Goal: Transaction & Acquisition: Purchase product/service

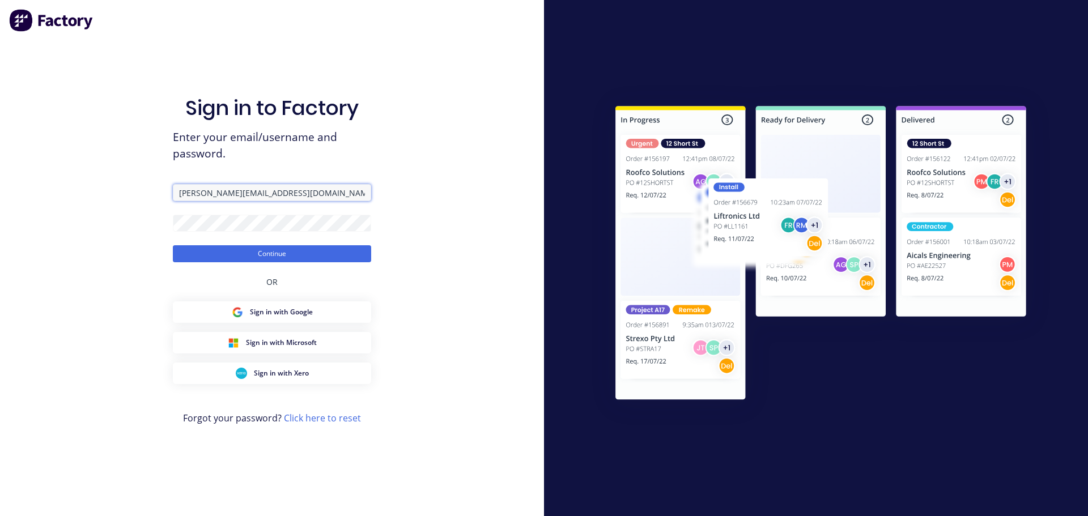
drag, startPoint x: 314, startPoint y: 193, endPoint x: 79, endPoint y: 174, distance: 235.9
click at [79, 174] on div "Sign in to Factory Enter your email/username and password. [PERSON_NAME][EMAIL_…" at bounding box center [272, 258] width 544 height 516
type input "[PERSON_NAME][EMAIL_ADDRESS][DOMAIN_NAME]"
click at [66, 211] on div "Sign in to Factory Enter your email/username and password. [PERSON_NAME][EMAIL_…" at bounding box center [272, 258] width 544 height 516
click at [173, 245] on button "Continue" at bounding box center [272, 253] width 198 height 17
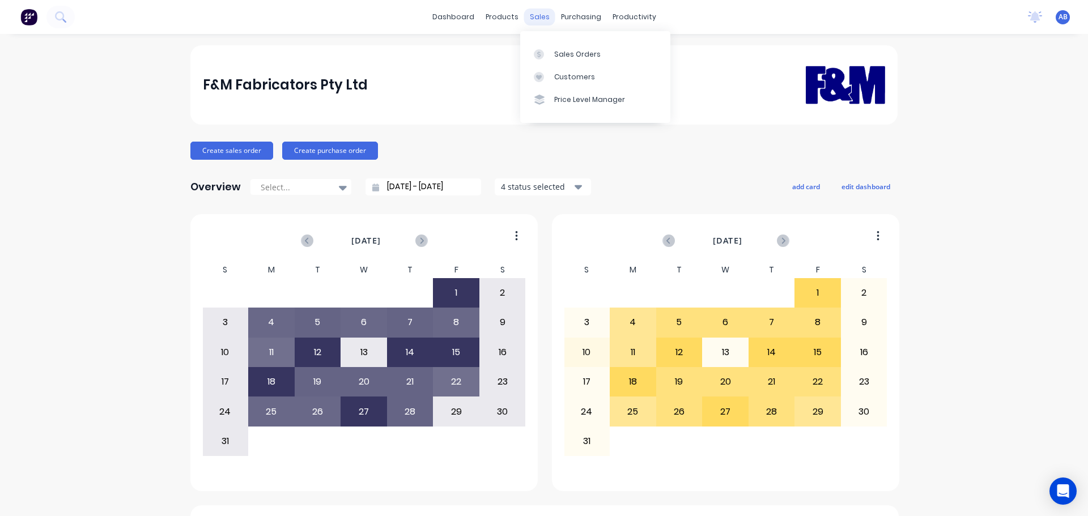
click at [529, 16] on div "sales" at bounding box center [539, 16] width 31 height 17
click at [565, 69] on link "Customers" at bounding box center [595, 77] width 150 height 23
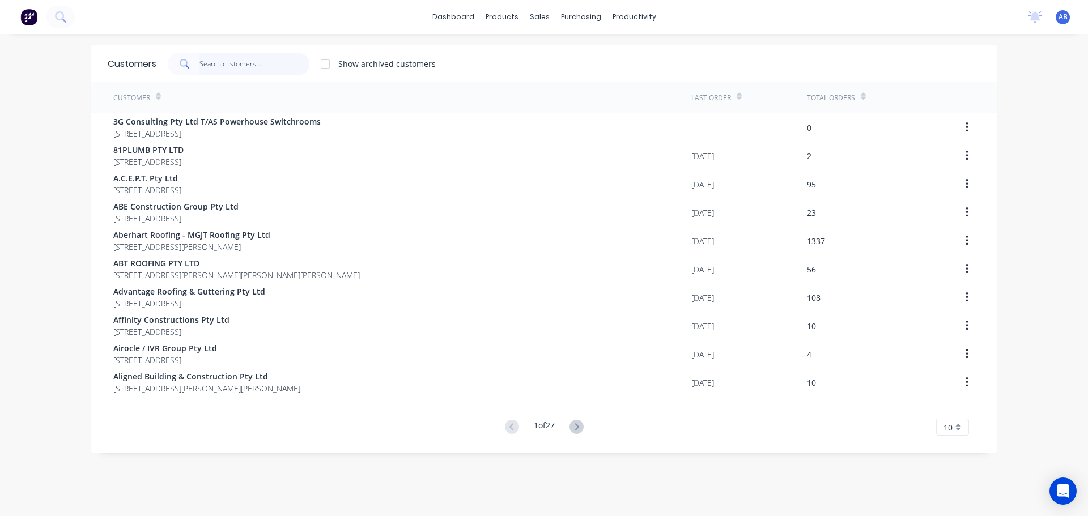
click at [265, 56] on input "text" at bounding box center [254, 64] width 110 height 23
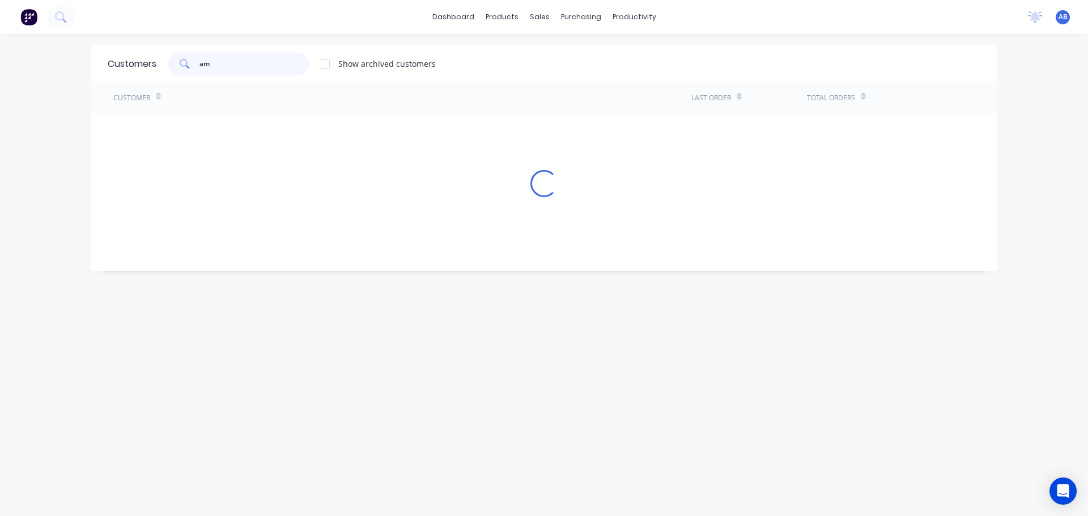
type input "a"
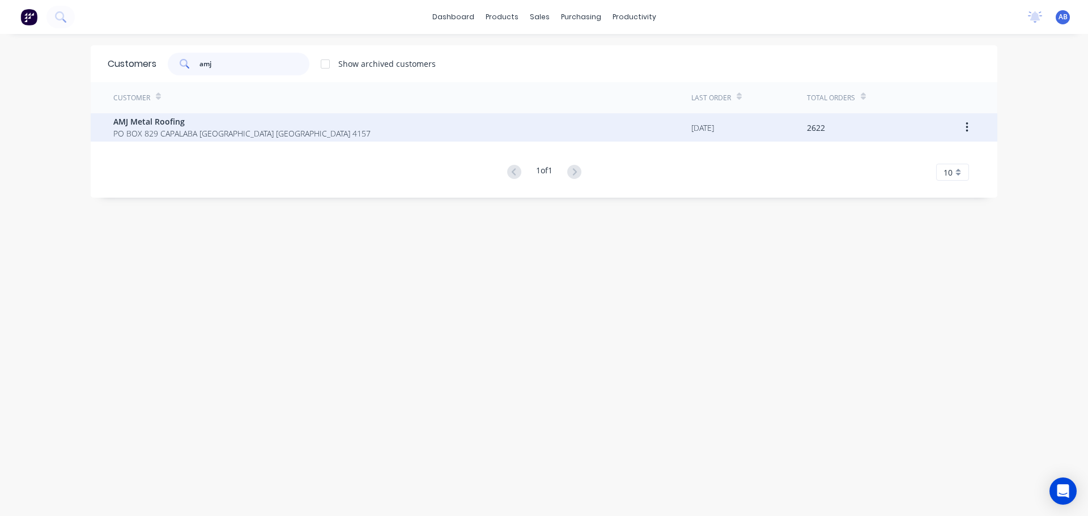
type input "amj"
click at [147, 133] on span "PO BOX 829 CAPALABA [GEOGRAPHIC_DATA] [GEOGRAPHIC_DATA] 4157" at bounding box center [241, 133] width 257 height 12
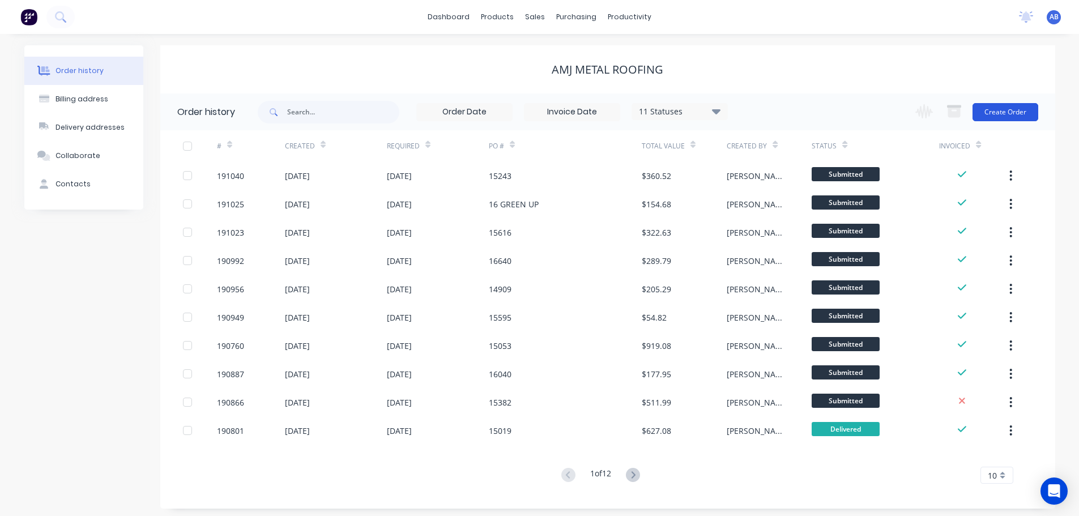
click at [1003, 118] on button "Create Order" at bounding box center [1006, 112] width 66 height 18
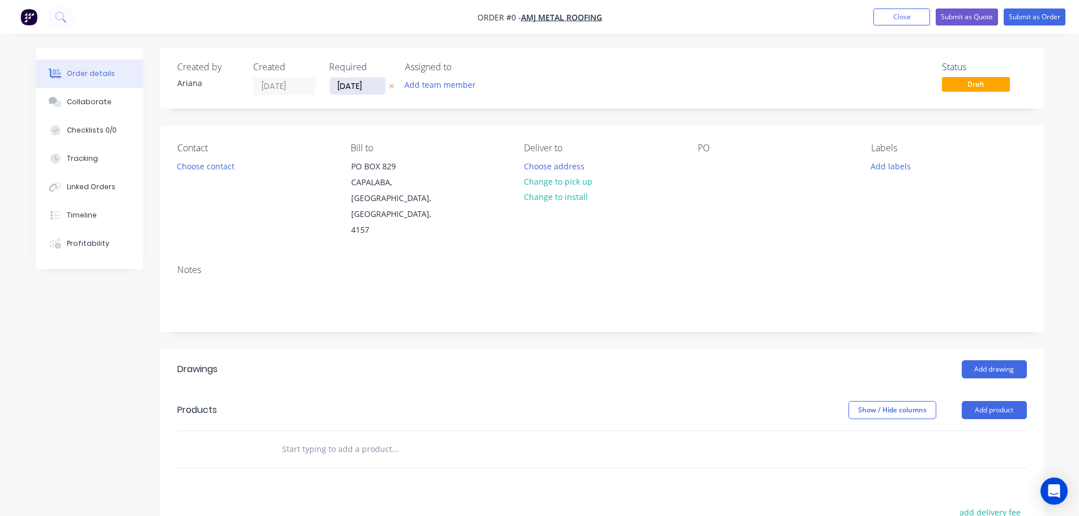
click at [353, 88] on input "[DATE]" at bounding box center [358, 86] width 56 height 17
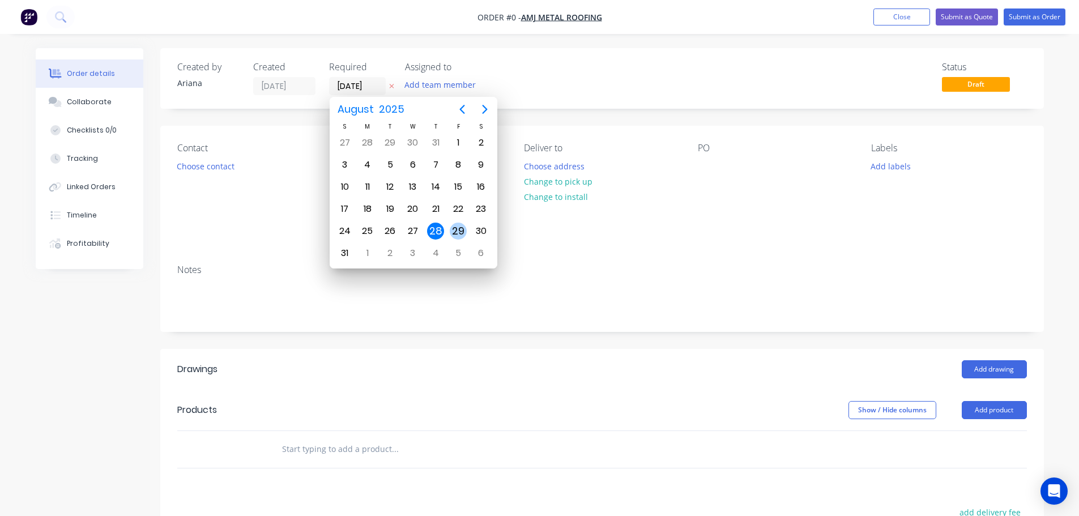
click at [456, 230] on div "29" at bounding box center [458, 231] width 17 height 17
type input "[DATE]"
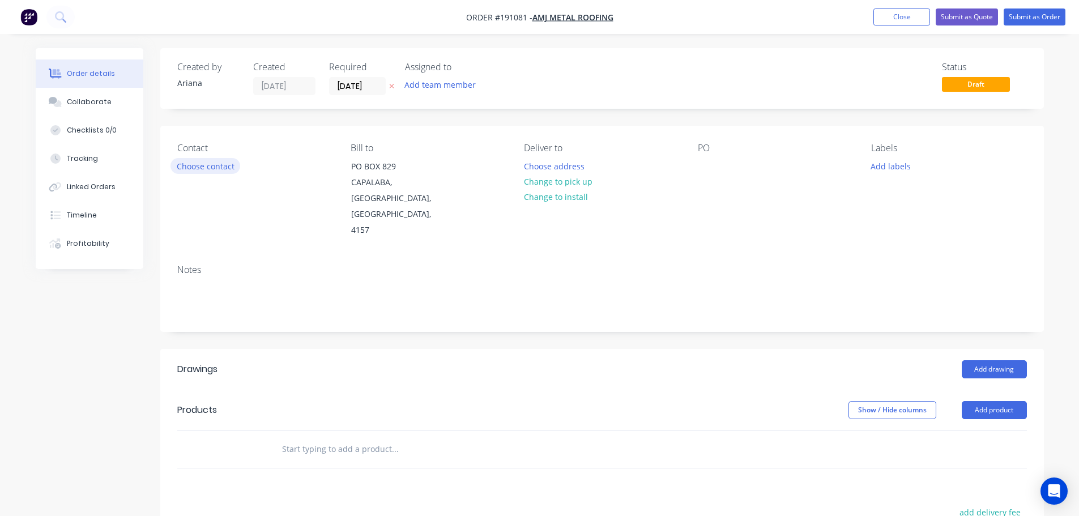
click at [209, 167] on button "Choose contact" at bounding box center [206, 165] width 70 height 15
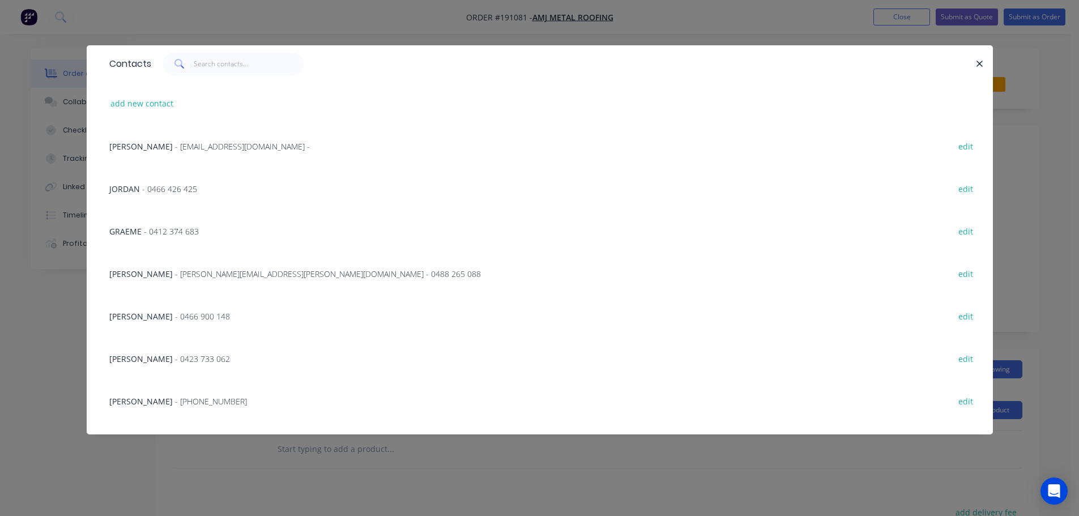
click at [175, 272] on span "- [PERSON_NAME][EMAIL_ADDRESS][PERSON_NAME][DOMAIN_NAME] - 0488 265 088" at bounding box center [328, 274] width 306 height 11
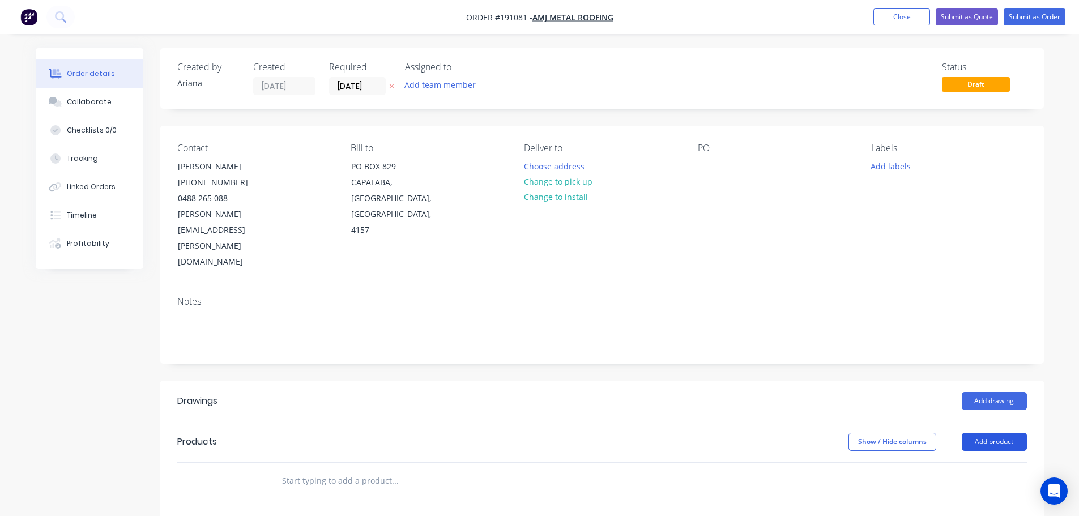
click at [1003, 433] on button "Add product" at bounding box center [994, 442] width 65 height 18
click at [968, 462] on div "Product catalogue" at bounding box center [973, 470] width 87 height 16
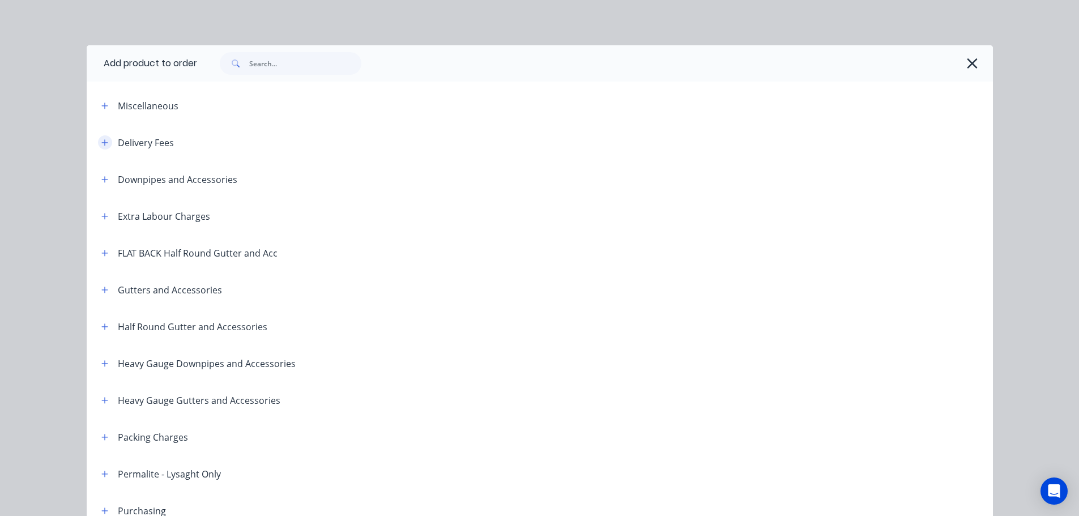
click at [100, 138] on button "button" at bounding box center [105, 142] width 14 height 14
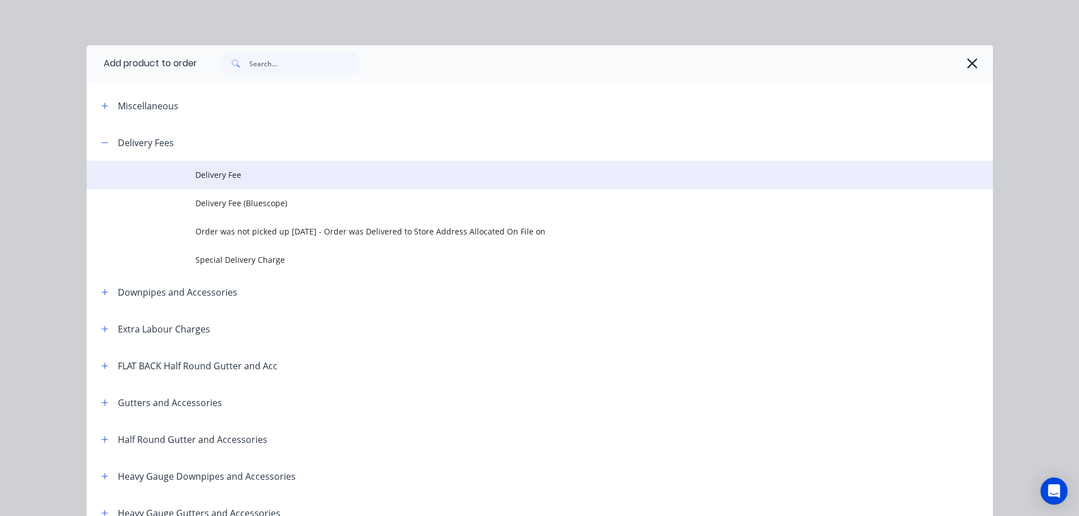
click at [223, 172] on span "Delivery Fee" at bounding box center [514, 175] width 638 height 12
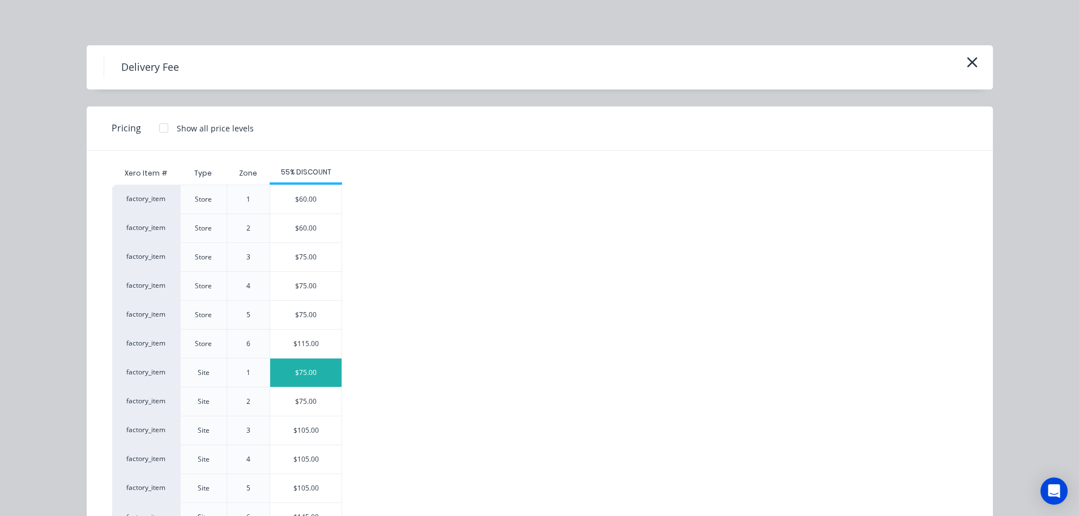
click at [296, 372] on div "$75.00" at bounding box center [305, 373] width 71 height 28
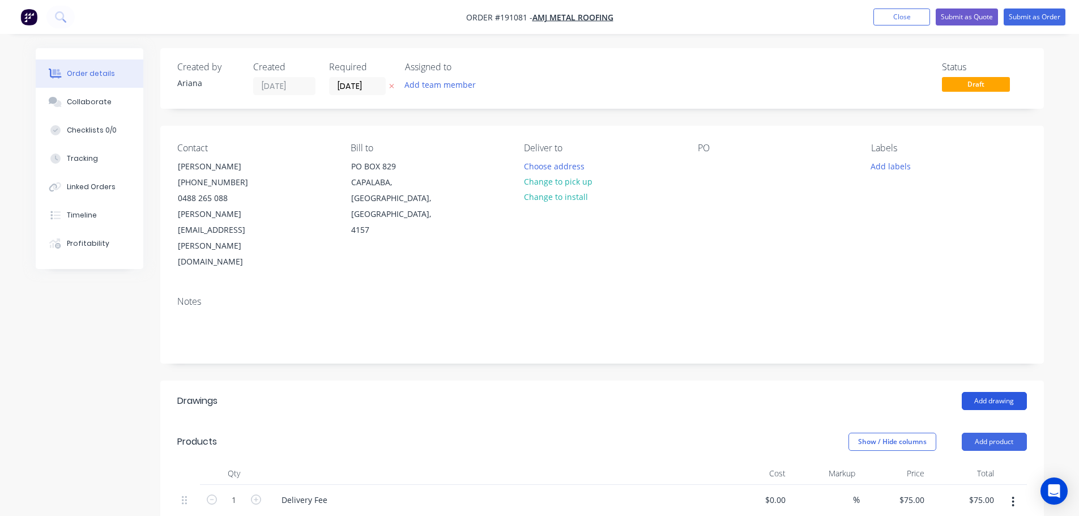
click at [1003, 392] on button "Add drawing" at bounding box center [994, 401] width 65 height 18
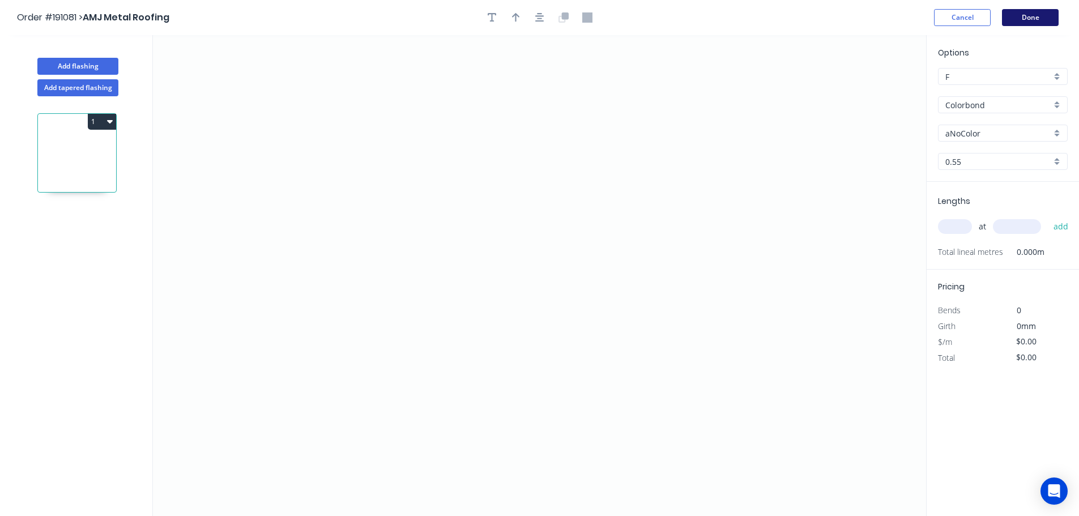
click at [1035, 14] on button "Done" at bounding box center [1030, 17] width 57 height 17
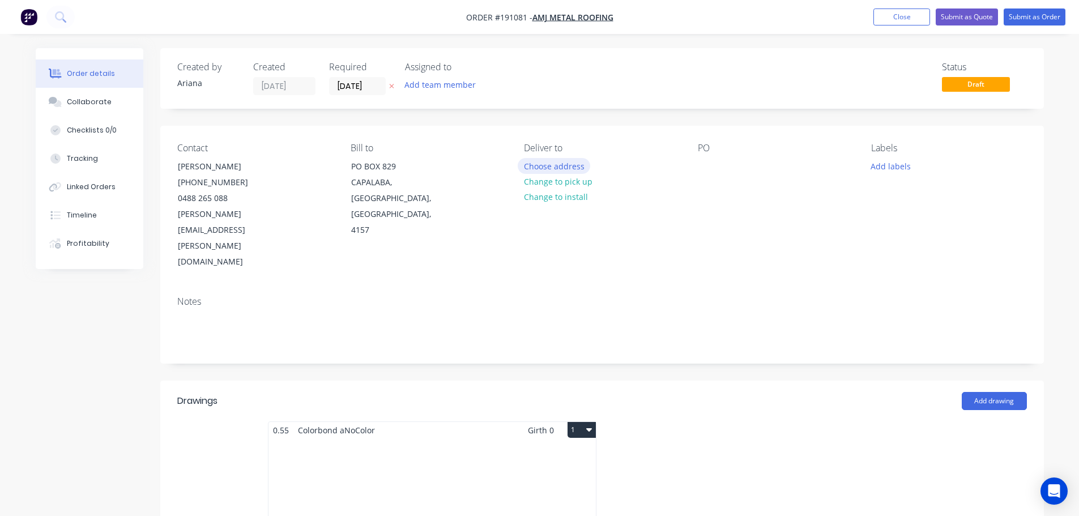
click at [560, 165] on button "Choose address" at bounding box center [554, 165] width 73 height 15
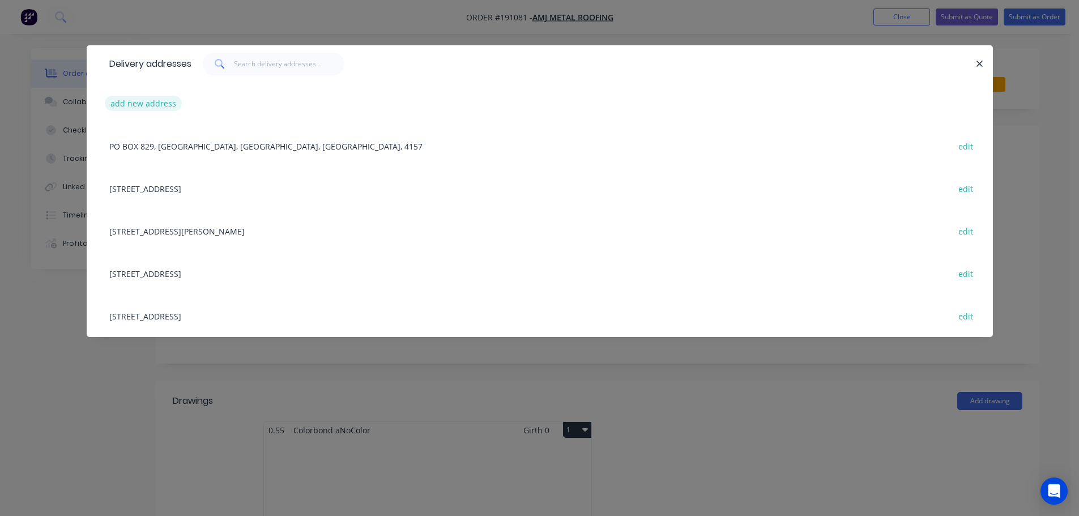
click at [125, 102] on button "add new address" at bounding box center [144, 103] width 78 height 15
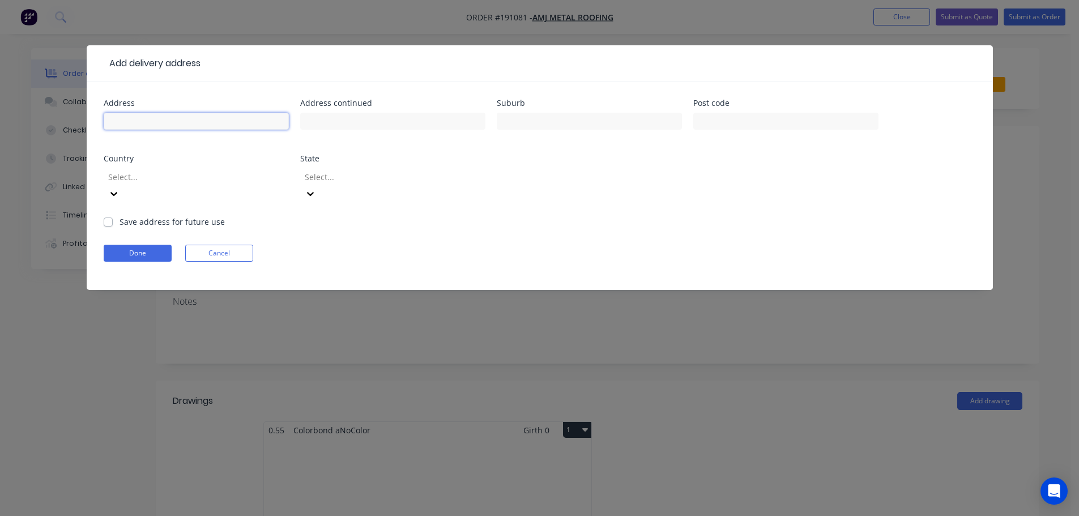
drag, startPoint x: 147, startPoint y: 120, endPoint x: 178, endPoint y: 126, distance: 31.1
click at [147, 120] on input "text" at bounding box center [196, 121] width 185 height 17
type input "[STREET_ADDRESS]"
type input "NUNDAH"
click at [622, 192] on div "Address [STREET_ADDRESS] Address continued Suburb NUNDAH Post code Country Sele…" at bounding box center [540, 157] width 873 height 117
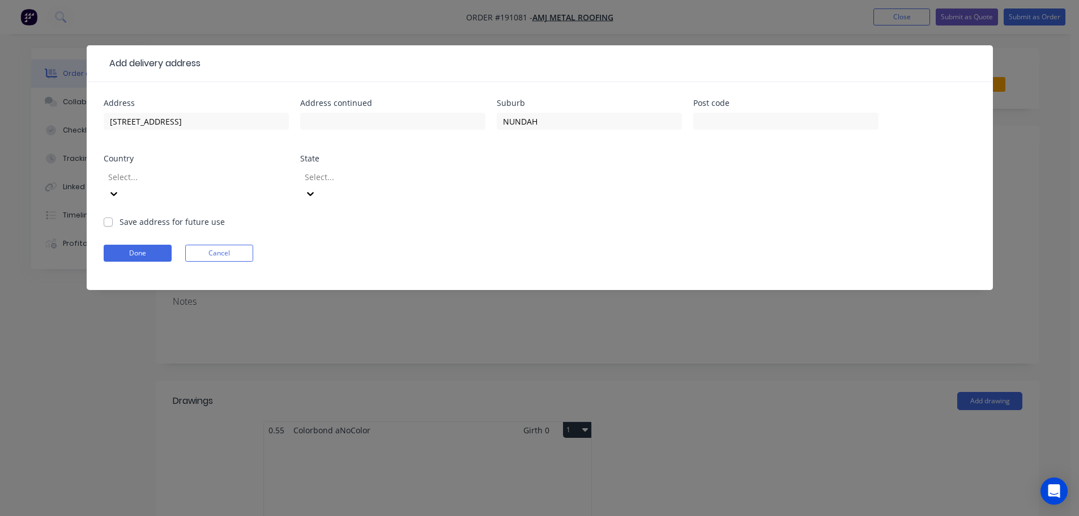
click at [120, 188] on icon at bounding box center [113, 193] width 11 height 11
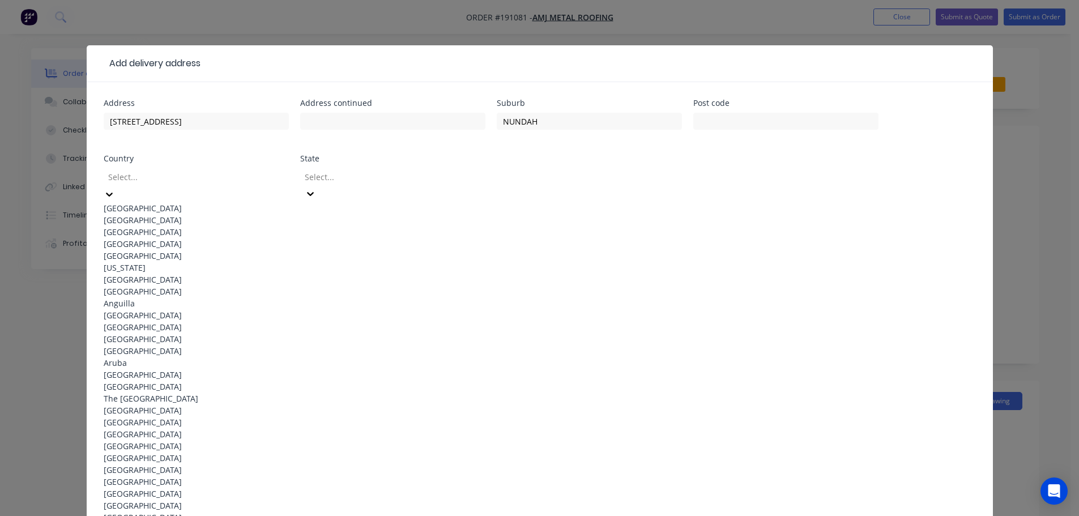
click at [185, 208] on div "[GEOGRAPHIC_DATA]" at bounding box center [196, 208] width 185 height 12
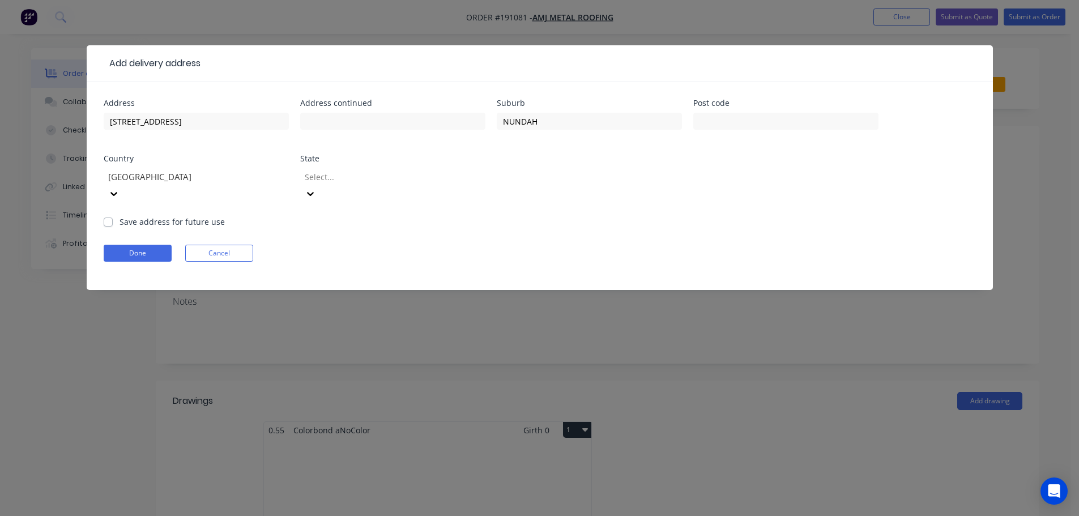
click at [316, 188] on icon at bounding box center [310, 193] width 11 height 11
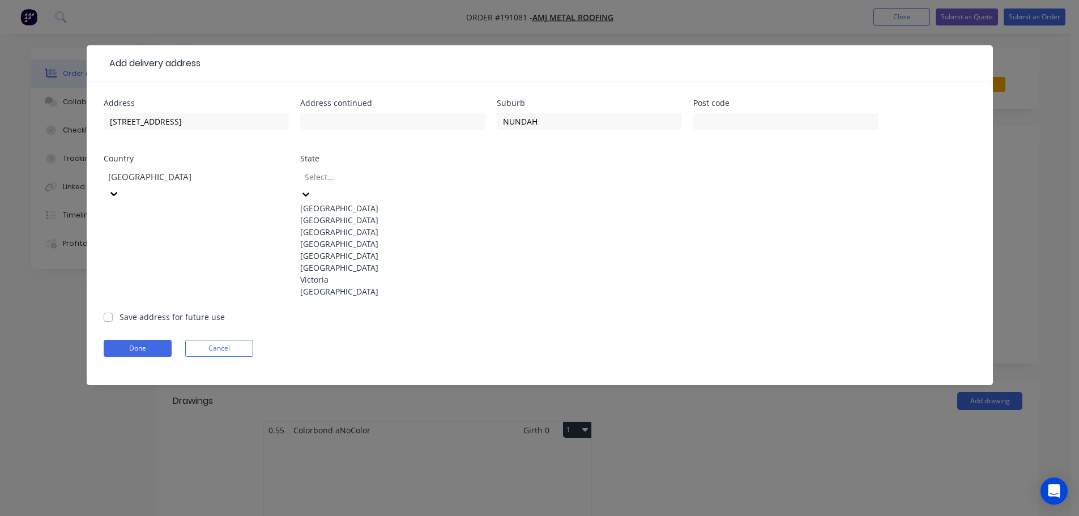
click at [377, 250] on div "[GEOGRAPHIC_DATA]" at bounding box center [392, 244] width 185 height 12
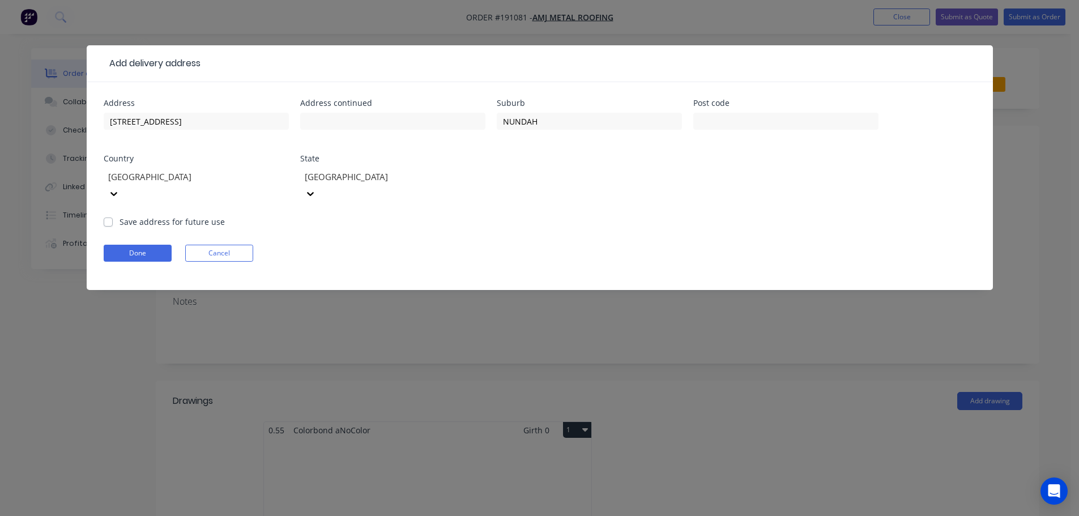
click at [580, 220] on form "Address [STREET_ADDRESS] Address continued Suburb NUNDAH Post code Country [GEO…" at bounding box center [540, 194] width 873 height 191
click at [154, 245] on button "Done" at bounding box center [138, 253] width 68 height 17
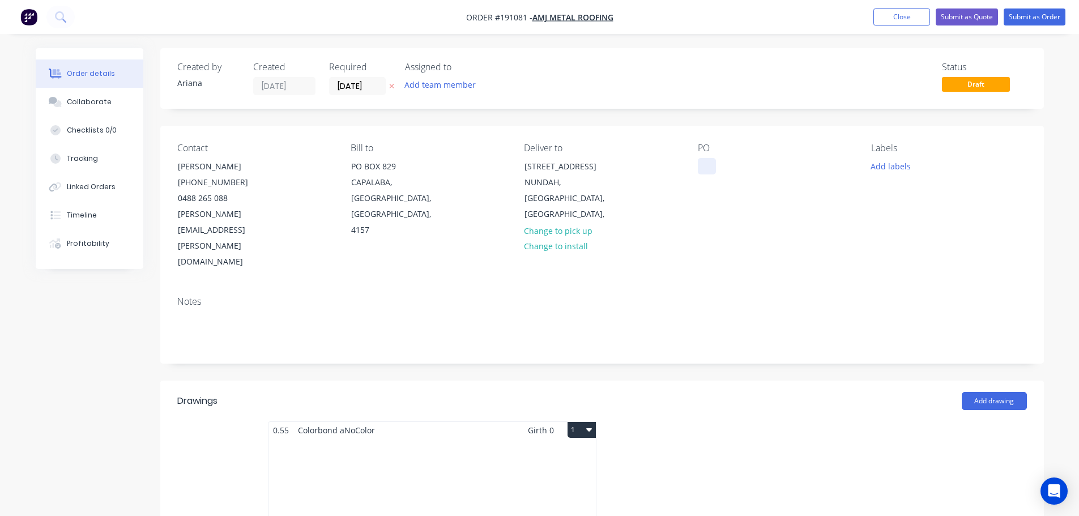
click at [706, 165] on div at bounding box center [707, 166] width 18 height 16
click at [898, 166] on button "Add labels" at bounding box center [891, 165] width 52 height 15
click at [795, 154] on div "PO" at bounding box center [775, 148] width 155 height 11
click at [808, 191] on div "PO 15053" at bounding box center [775, 206] width 155 height 127
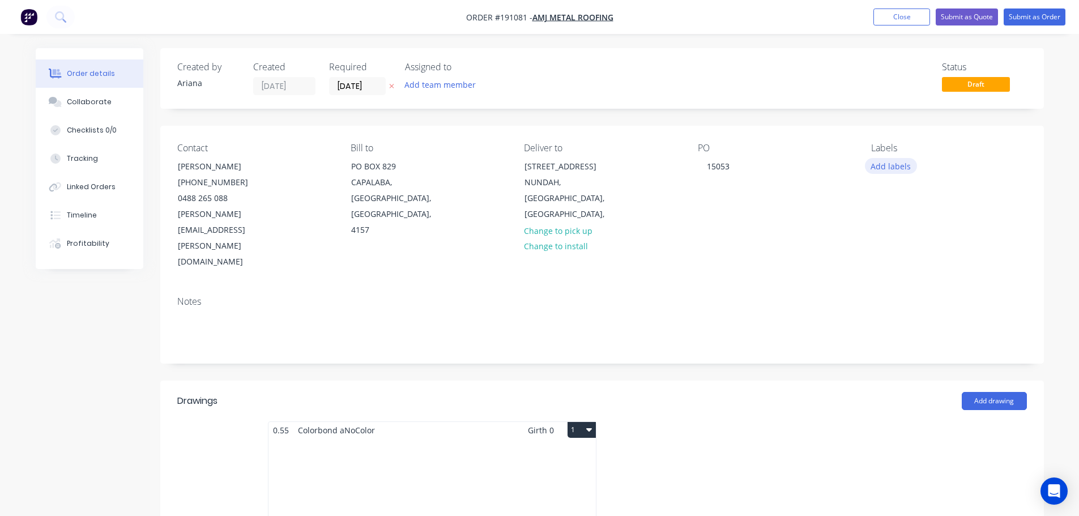
click at [890, 166] on button "Add labels" at bounding box center [891, 165] width 52 height 15
click at [890, 277] on div at bounding box center [891, 279] width 23 height 23
click at [808, 219] on div "PO 15053" at bounding box center [775, 206] width 155 height 127
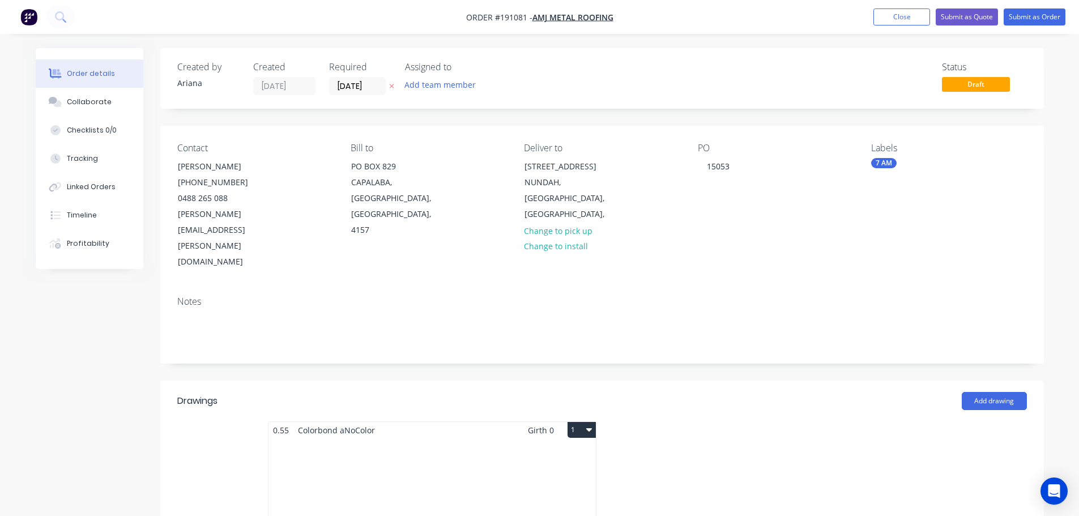
click at [514, 439] on div "Total lm $/M Total 0m $0.00 $0.00" at bounding box center [432, 525] width 327 height 173
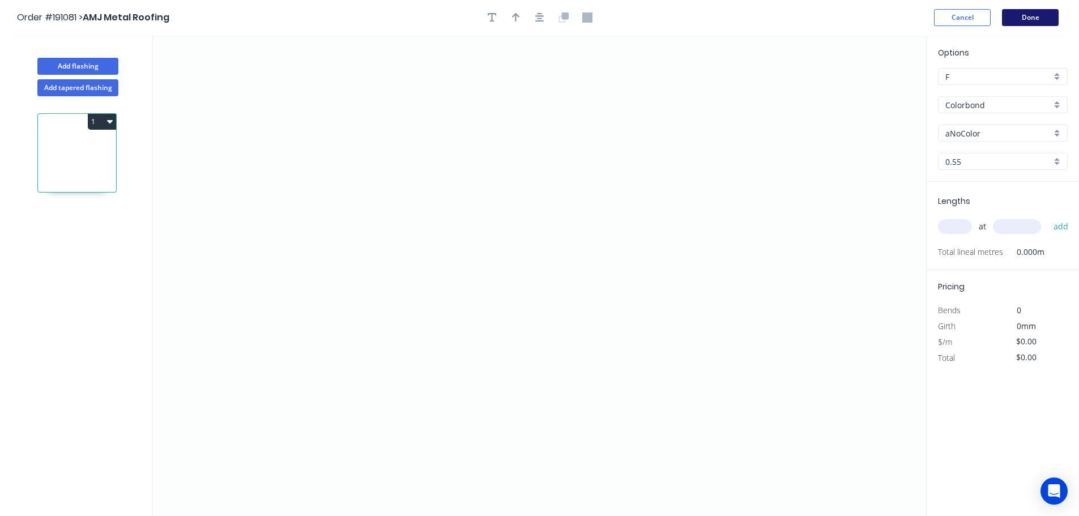
click at [1020, 17] on button "Done" at bounding box center [1030, 17] width 57 height 17
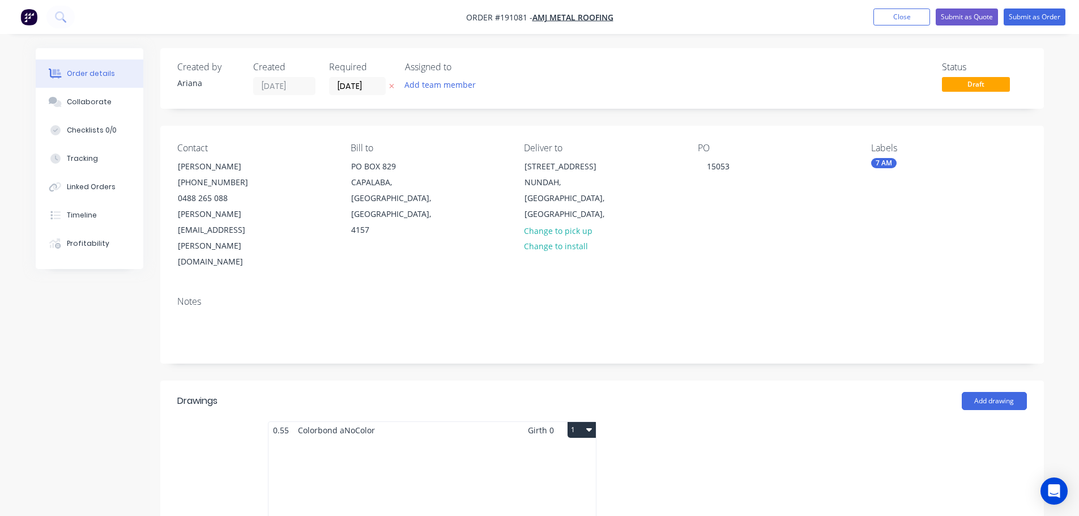
click at [473, 450] on div "Total lm $/M Total 0m $0.00 $0.00" at bounding box center [432, 525] width 327 height 173
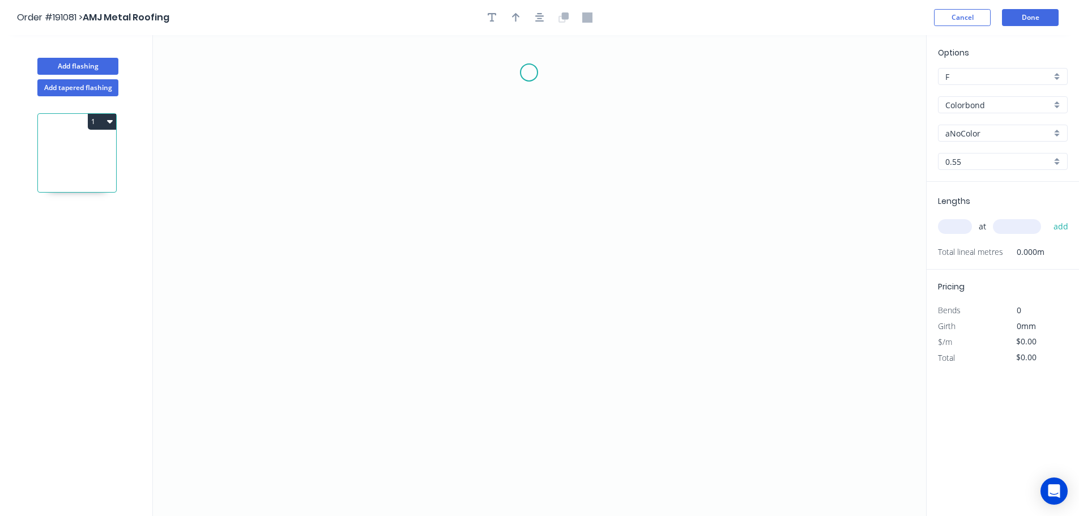
click at [529, 73] on icon "0" at bounding box center [539, 275] width 773 height 481
click at [489, 112] on icon "0" at bounding box center [539, 275] width 773 height 481
click at [483, 259] on icon "0 ?" at bounding box center [539, 275] width 773 height 481
click at [529, 297] on icon "0 ? ?" at bounding box center [539, 275] width 773 height 481
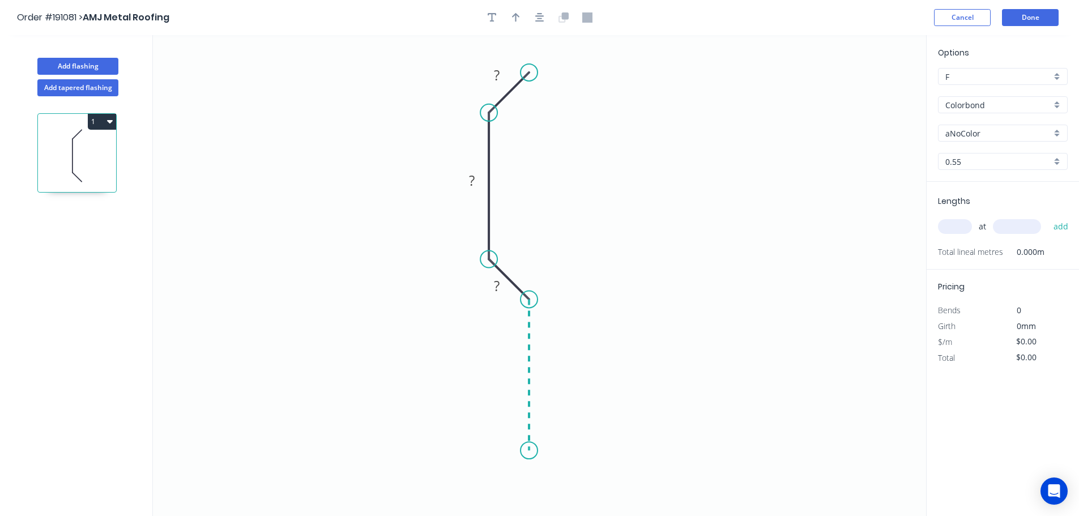
click at [531, 451] on icon "0 ? ? ?" at bounding box center [539, 275] width 773 height 481
click at [494, 482] on icon "0 ? ? ? ?" at bounding box center [539, 275] width 773 height 481
click at [494, 482] on circle at bounding box center [494, 485] width 17 height 17
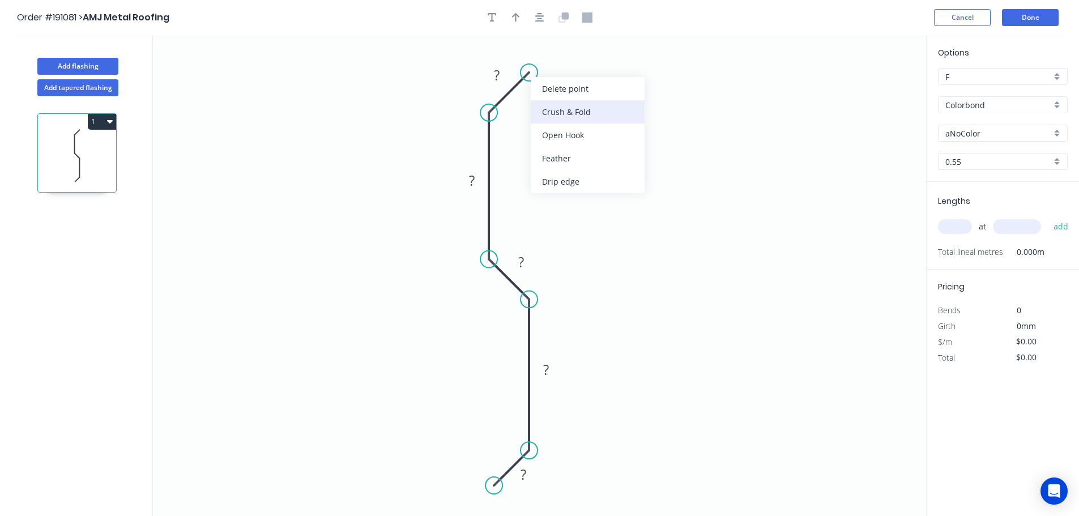
click at [586, 112] on div "Crush & Fold" at bounding box center [588, 111] width 114 height 23
drag, startPoint x: 542, startPoint y: 42, endPoint x: 613, endPoint y: 60, distance: 73.5
click at [613, 60] on rect at bounding box center [594, 56] width 45 height 23
click at [605, 56] on tspan "10" at bounding box center [602, 57] width 16 height 19
click at [501, 73] on rect at bounding box center [497, 76] width 23 height 16
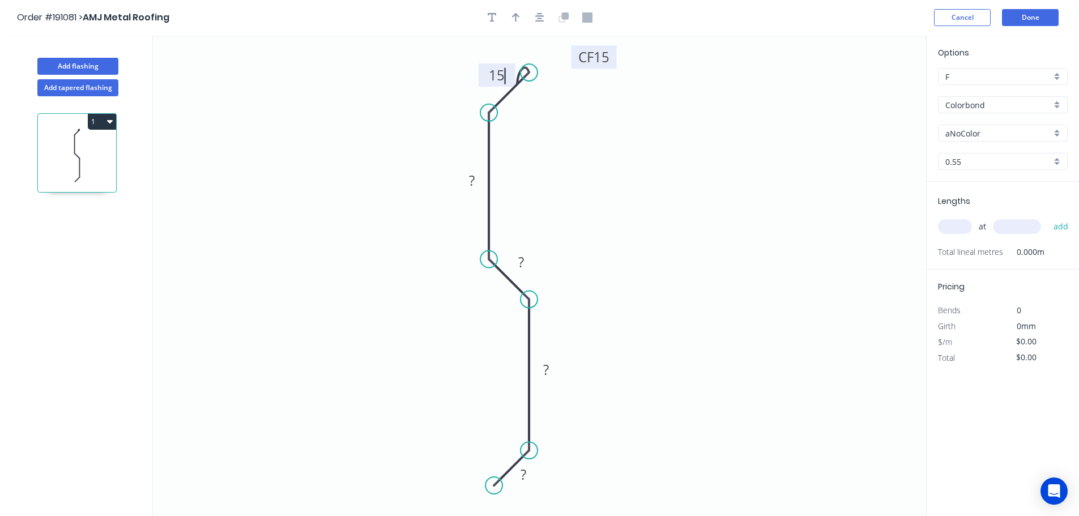
click at [657, 177] on icon "0 ? ? ? ? CF 15 15" at bounding box center [539, 275] width 773 height 481
click at [524, 474] on tspan "?" at bounding box center [524, 474] width 6 height 19
click at [630, 414] on icon "0 15 40 15 40 CF 15 15" at bounding box center [539, 275] width 773 height 481
type input "$11.71"
click at [514, 14] on icon "button" at bounding box center [516, 17] width 8 height 10
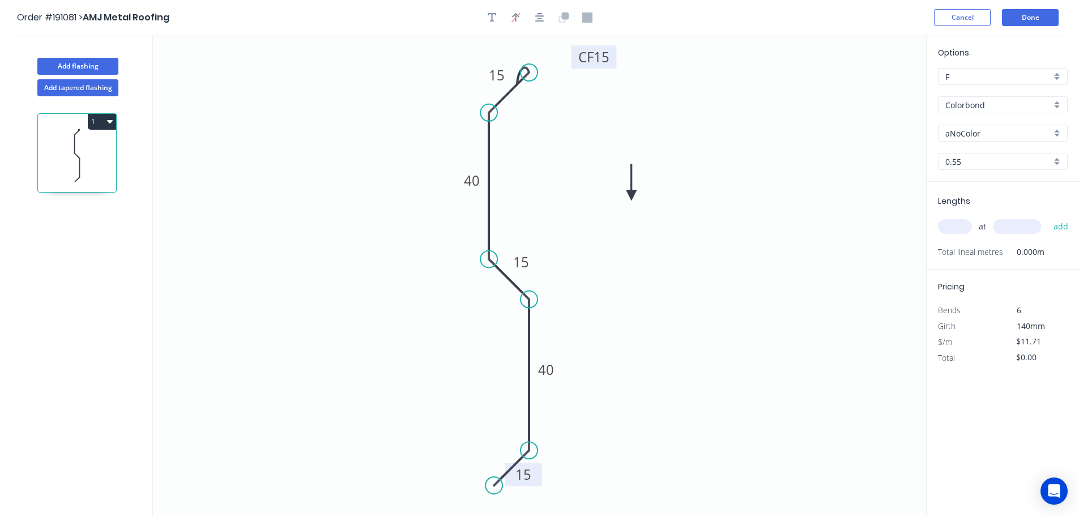
drag, startPoint x: 873, startPoint y: 88, endPoint x: 632, endPoint y: 195, distance: 263.5
click at [632, 195] on icon at bounding box center [632, 182] width 10 height 36
click at [632, 196] on icon at bounding box center [632, 182] width 10 height 36
drag, startPoint x: 1058, startPoint y: 131, endPoint x: 1045, endPoint y: 143, distance: 17.2
click at [1058, 131] on div "aNoColor" at bounding box center [1003, 133] width 130 height 17
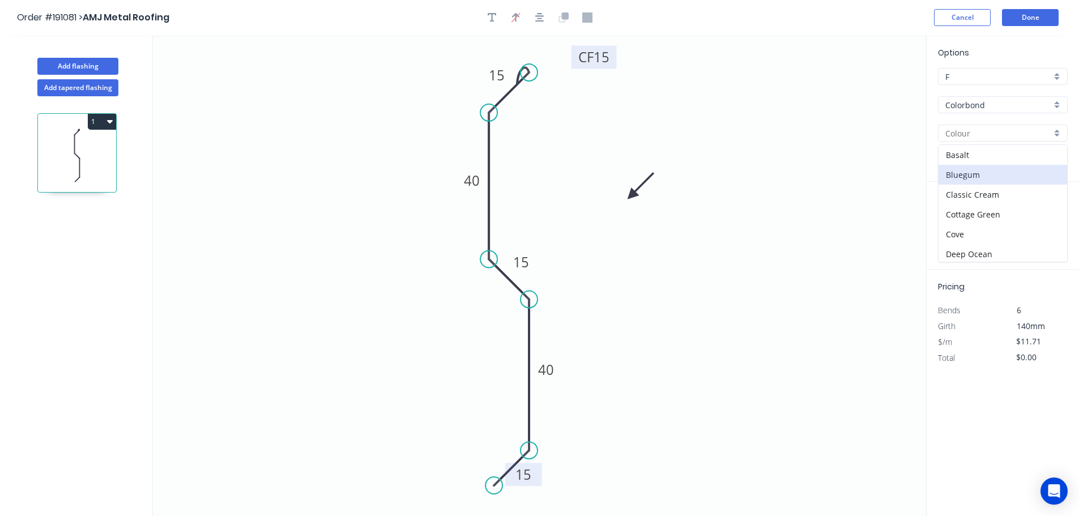
scroll to position [439, 0]
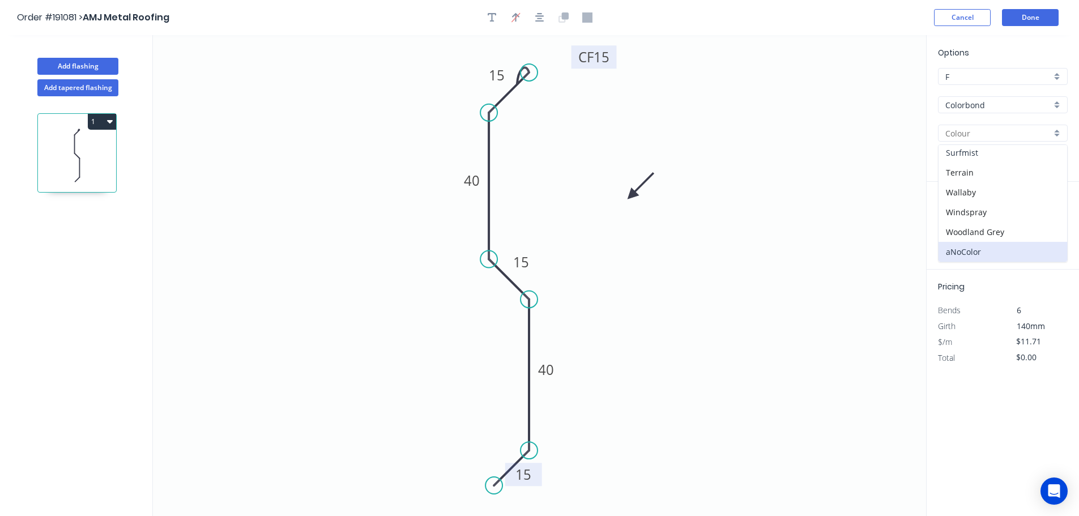
click at [1020, 156] on div "Surfmist" at bounding box center [1003, 153] width 129 height 20
type input "Surfmist"
click at [960, 226] on input "text" at bounding box center [955, 226] width 34 height 15
type input "1"
type input "3500"
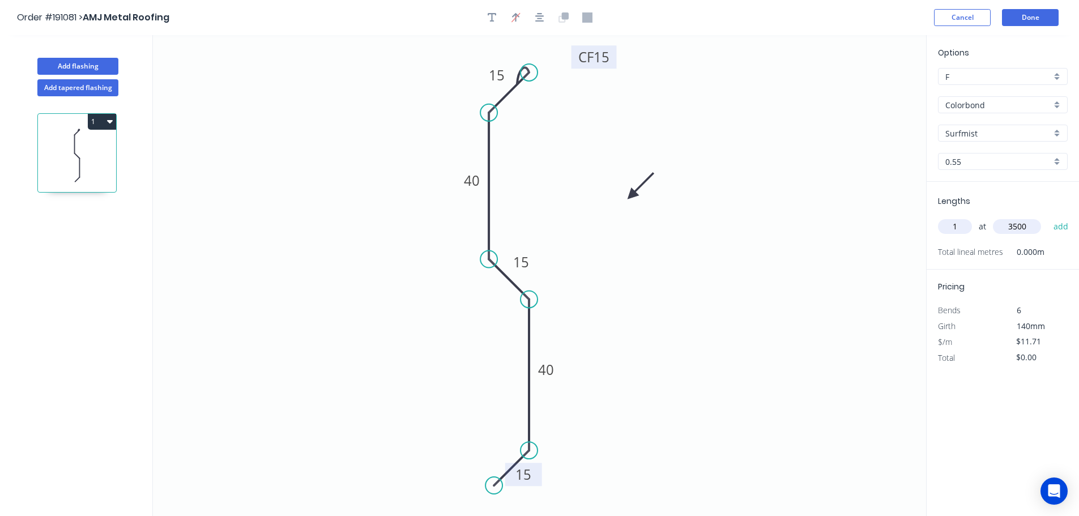
click at [1048, 217] on button "add" at bounding box center [1061, 226] width 27 height 19
type input "$40.99"
click at [74, 64] on button "Add flashing" at bounding box center [77, 66] width 81 height 17
type input "$0.00"
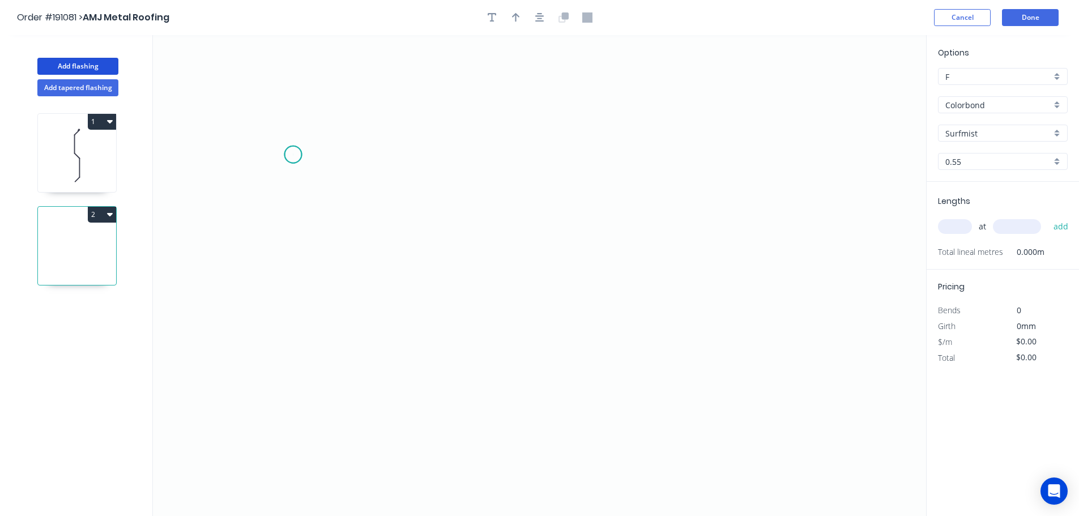
click at [293, 155] on icon "0" at bounding box center [539, 275] width 773 height 481
click at [337, 209] on icon "0" at bounding box center [539, 275] width 773 height 481
click at [743, 201] on icon "0 ?" at bounding box center [539, 275] width 773 height 481
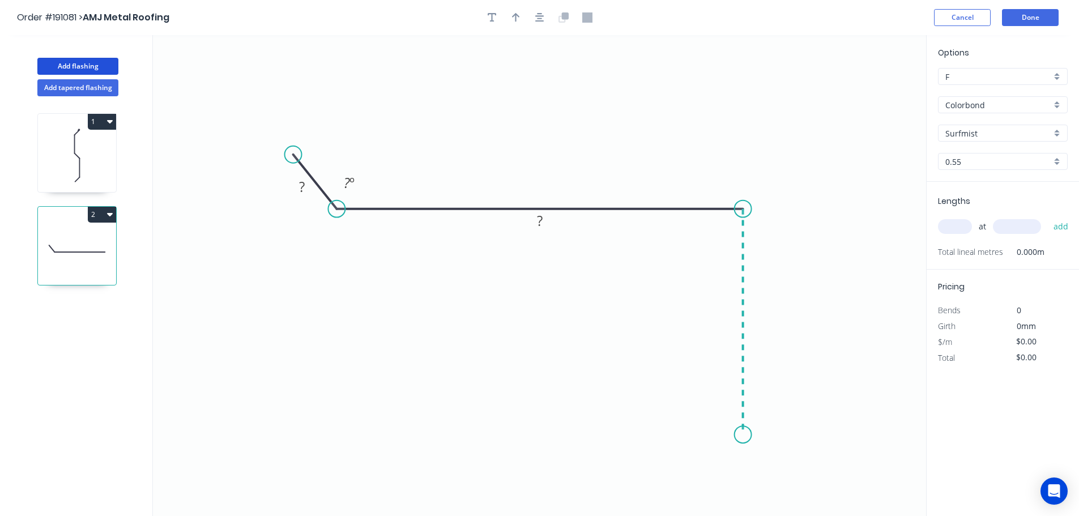
click at [738, 435] on icon "0 ? ? ? º" at bounding box center [539, 275] width 773 height 481
click at [781, 480] on icon "0 ? ? ? ? º" at bounding box center [539, 275] width 773 height 481
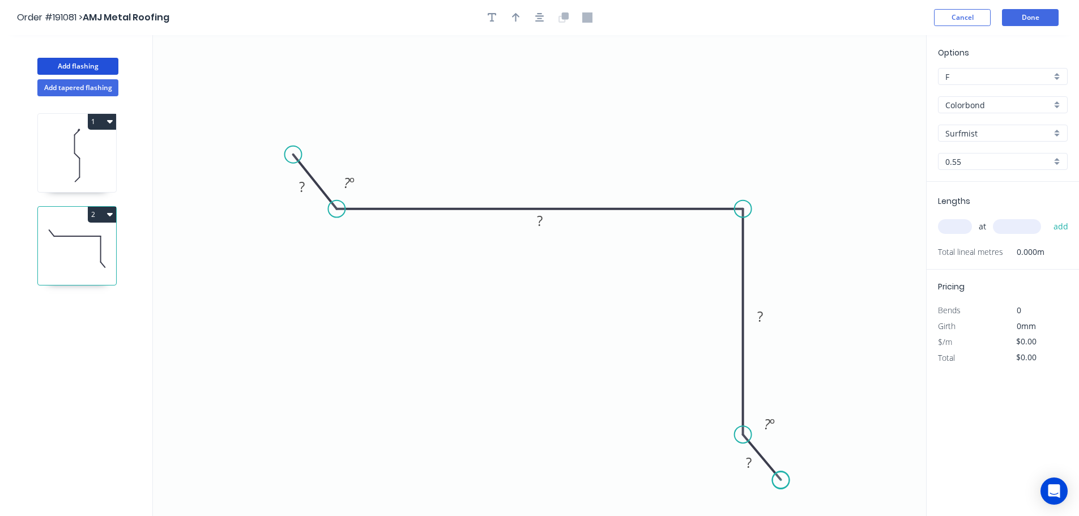
click at [781, 481] on circle at bounding box center [781, 479] width 17 height 17
click at [304, 184] on tspan "?" at bounding box center [302, 186] width 6 height 19
click at [603, 116] on icon "0 25 570 150 25 135 º 135 º" at bounding box center [539, 275] width 773 height 481
type input "$21.73"
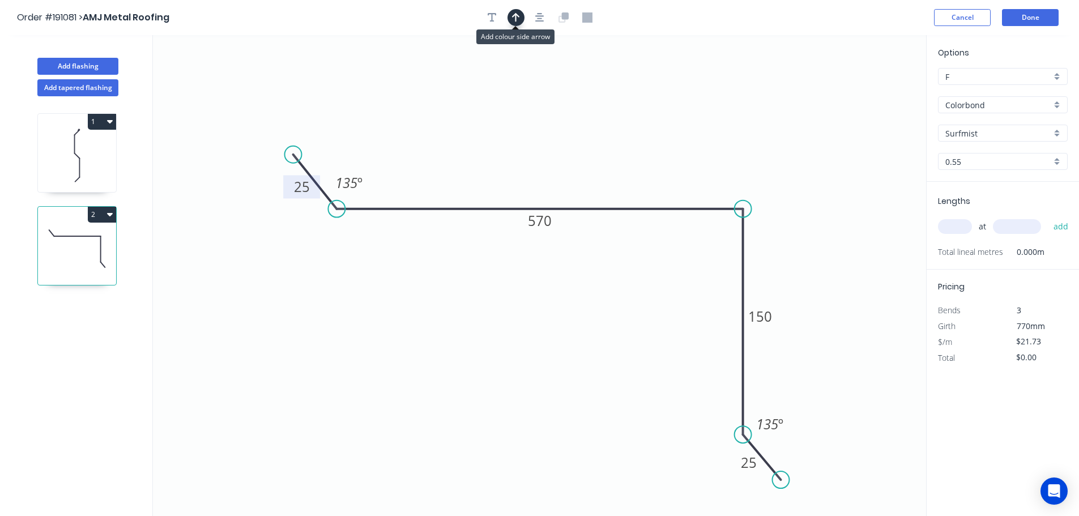
click at [516, 14] on icon "button" at bounding box center [516, 17] width 8 height 9
drag, startPoint x: 869, startPoint y: 88, endPoint x: 558, endPoint y: 127, distance: 312.9
click at [558, 127] on icon at bounding box center [558, 114] width 10 height 36
drag, startPoint x: 556, startPoint y: 126, endPoint x: 434, endPoint y: 330, distance: 237.9
click at [434, 330] on icon at bounding box center [433, 317] width 10 height 36
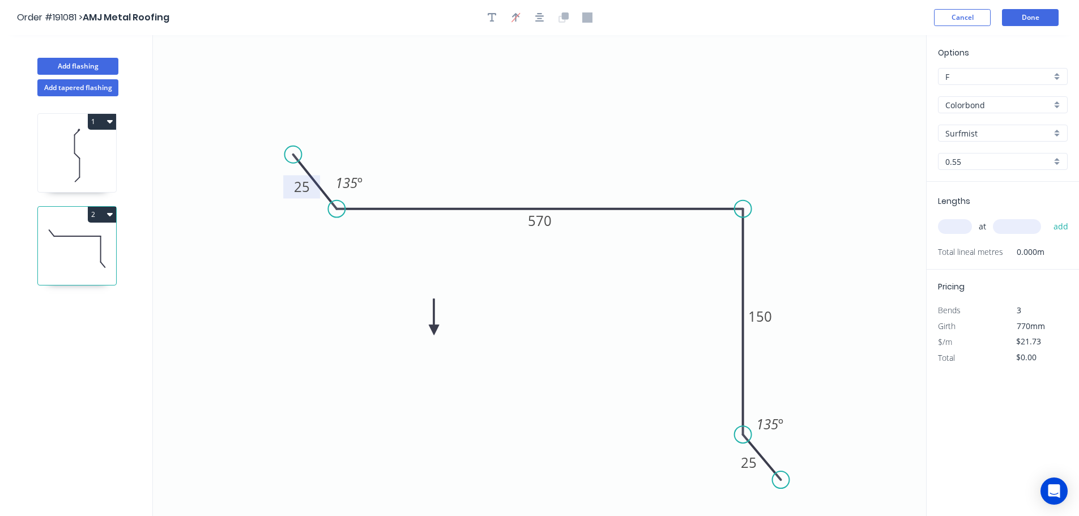
click at [433, 327] on icon at bounding box center [434, 317] width 10 height 36
click at [433, 327] on icon at bounding box center [443, 320] width 33 height 33
click at [433, 327] on icon "0 25 570 150 25 135 º 135 º" at bounding box center [539, 275] width 773 height 481
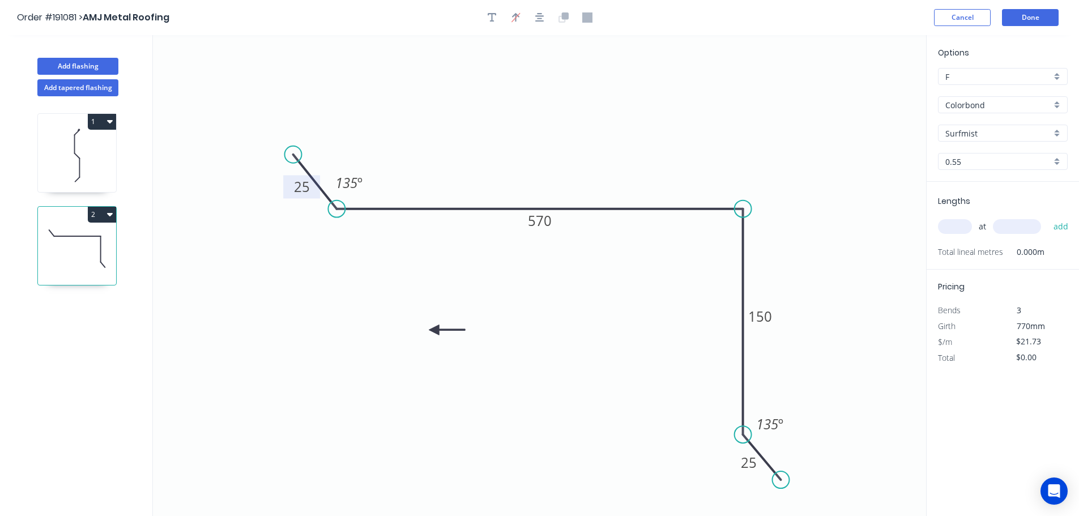
click at [433, 331] on icon "0 25 570 150 25 135 º 135 º" at bounding box center [539, 275] width 773 height 481
click at [433, 331] on icon at bounding box center [443, 339] width 33 height 33
click at [433, 331] on icon at bounding box center [434, 343] width 10 height 36
drag, startPoint x: 433, startPoint y: 331, endPoint x: 530, endPoint y: 346, distance: 97.4
click at [530, 346] on icon at bounding box center [521, 354] width 33 height 33
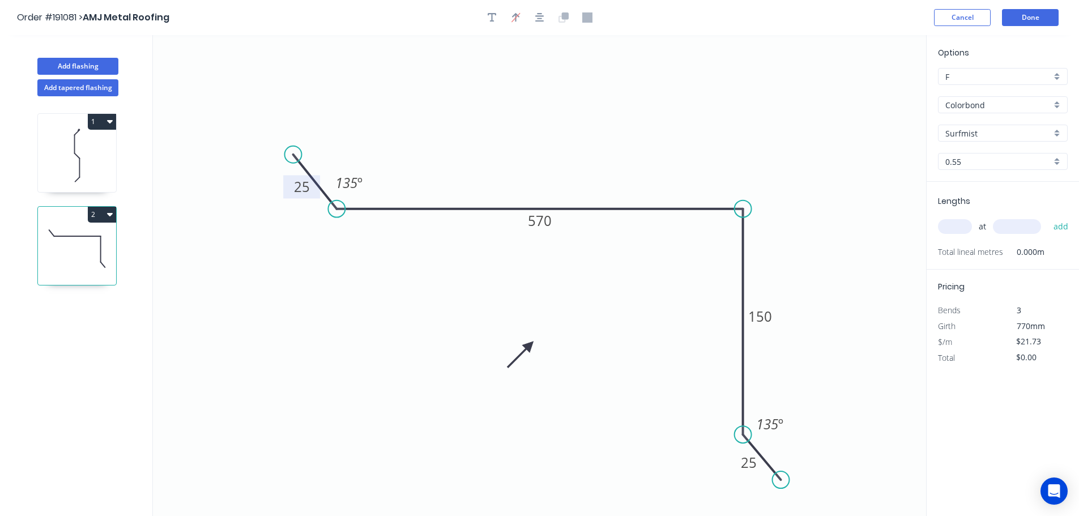
click at [961, 226] on input "text" at bounding box center [955, 226] width 34 height 15
type input "1"
type input "1500"
click at [1048, 217] on button "add" at bounding box center [1061, 226] width 27 height 19
type input "$32.60"
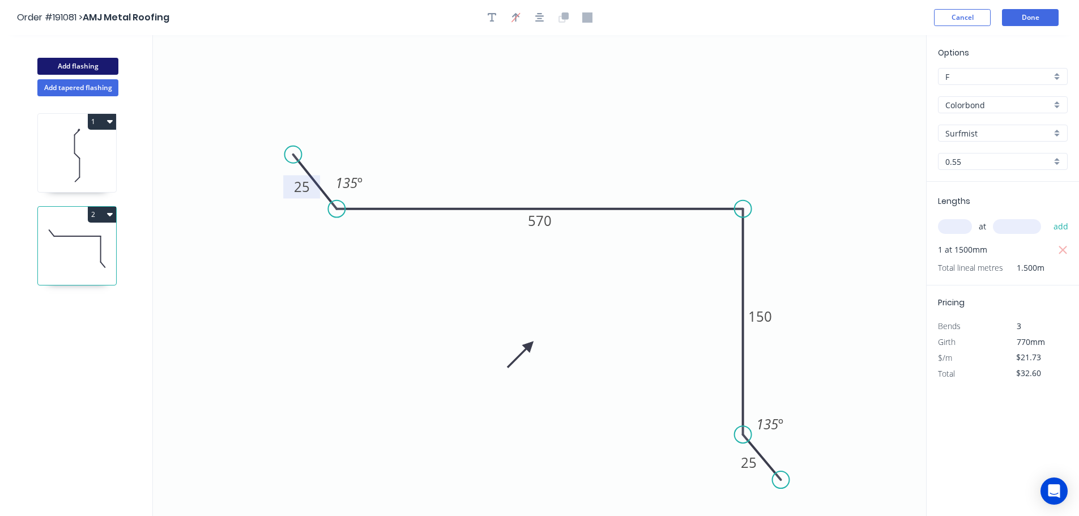
click at [68, 60] on button "Add flashing" at bounding box center [77, 66] width 81 height 17
type input "$0.00"
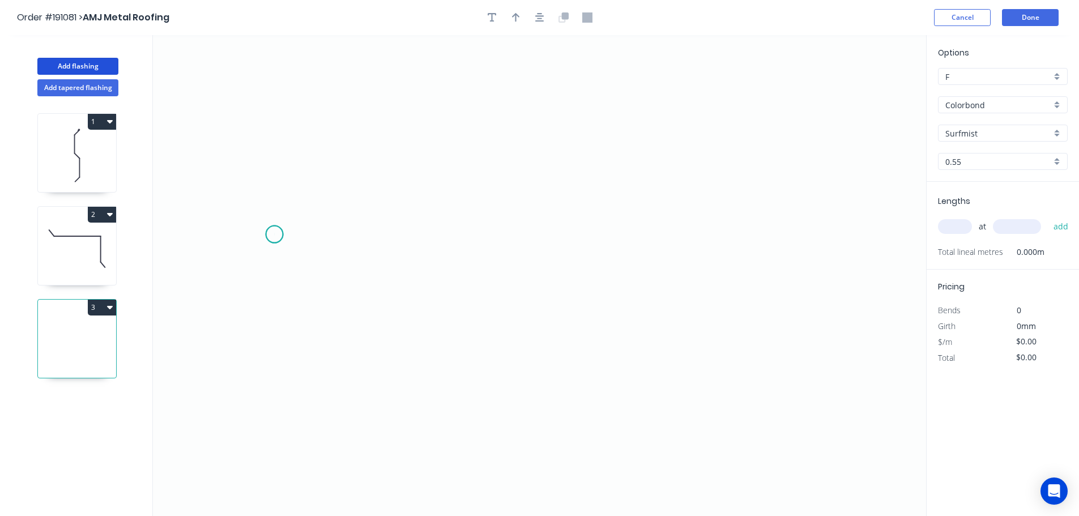
click at [274, 235] on icon "0" at bounding box center [539, 275] width 773 height 481
click at [316, 289] on icon "0" at bounding box center [539, 275] width 773 height 481
click at [742, 283] on icon "0 ?" at bounding box center [539, 275] width 773 height 481
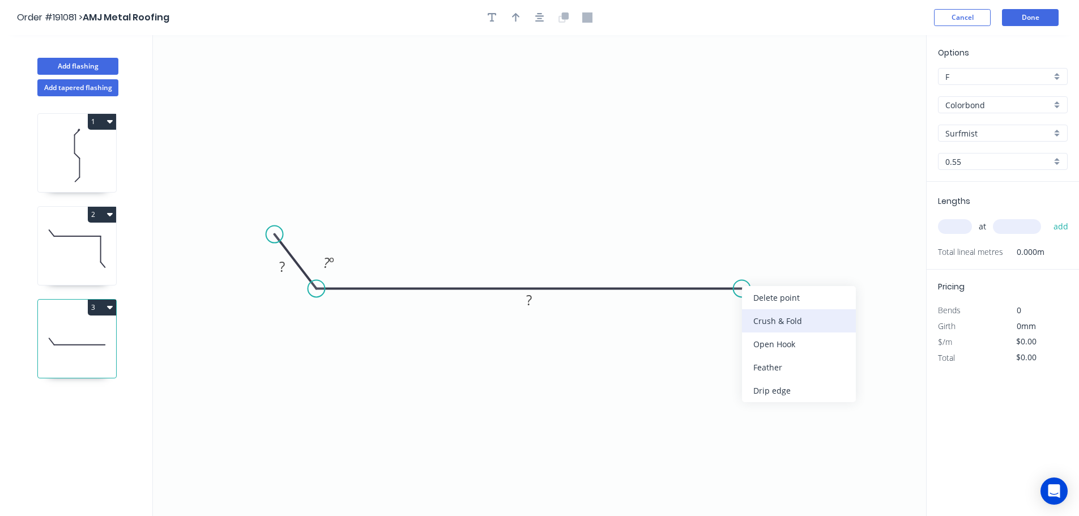
click at [788, 314] on div "Crush & Fold" at bounding box center [799, 320] width 114 height 23
click at [739, 308] on tspan "10" at bounding box center [735, 307] width 16 height 19
click at [789, 312] on icon "0 ? CF 15 ? ? º" at bounding box center [539, 275] width 773 height 481
drag, startPoint x: 749, startPoint y: 312, endPoint x: 823, endPoint y: 264, distance: 88.2
click at [823, 264] on rect at bounding box center [800, 259] width 45 height 23
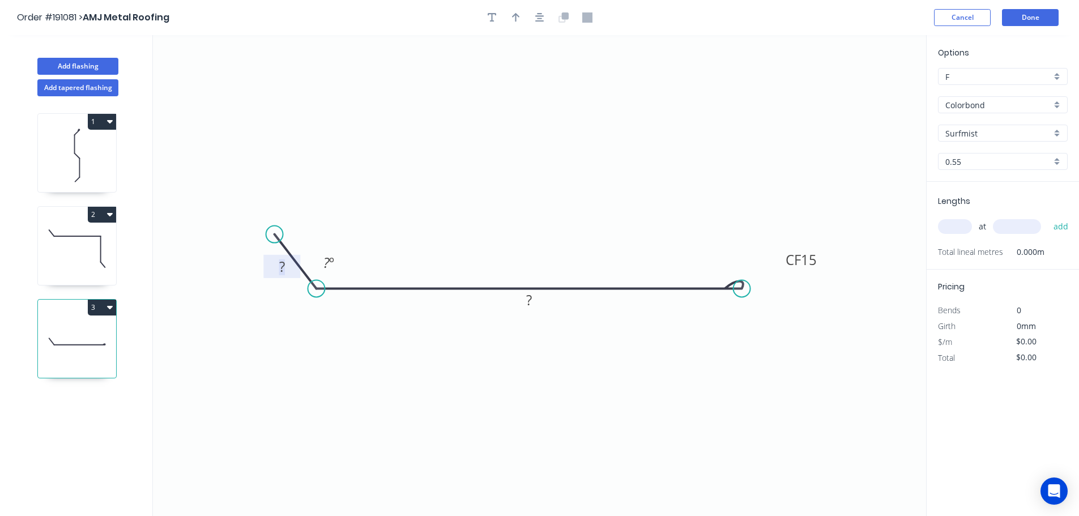
click at [284, 268] on tspan "?" at bounding box center [282, 266] width 6 height 19
click at [491, 266] on icon "0 25 CF 15 365 135 º" at bounding box center [539, 275] width 773 height 481
type input "$15.51"
click at [517, 18] on icon "button" at bounding box center [516, 17] width 8 height 10
drag, startPoint x: 868, startPoint y: 89, endPoint x: 633, endPoint y: 385, distance: 378.3
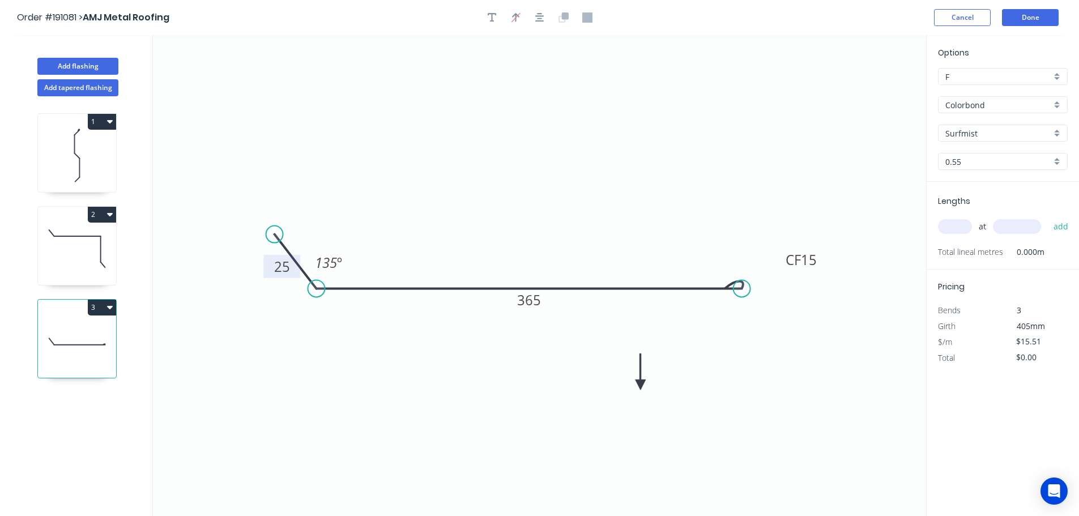
click at [636, 385] on icon at bounding box center [641, 372] width 10 height 36
click at [633, 385] on icon at bounding box center [633, 372] width 10 height 36
click at [633, 385] on icon at bounding box center [642, 375] width 33 height 33
click at [633, 385] on icon at bounding box center [646, 385] width 36 height 10
click at [958, 225] on input "text" at bounding box center [955, 226] width 34 height 15
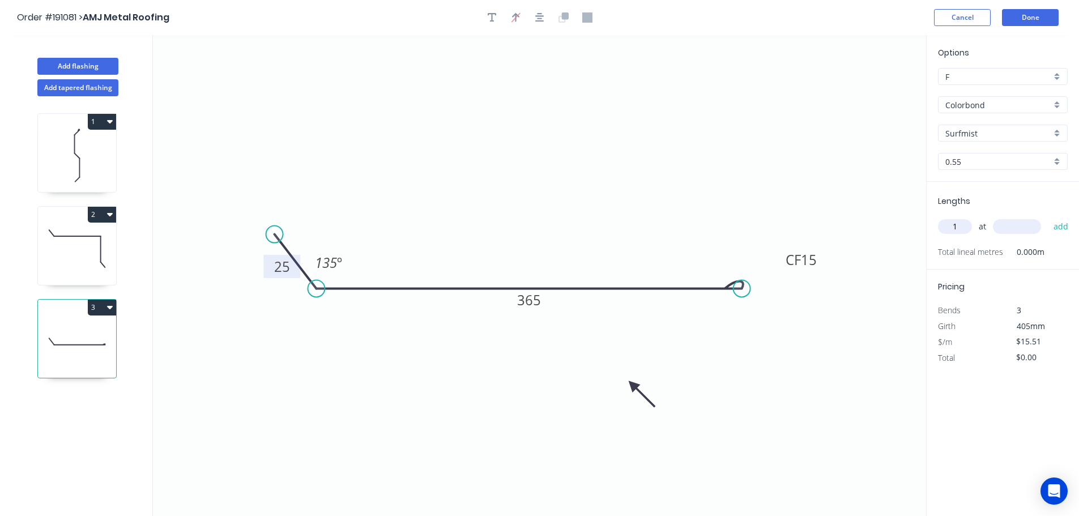
type input "1"
type input "1500"
click at [1048, 217] on button "add" at bounding box center [1061, 226] width 27 height 19
type input "$23.27"
click at [88, 61] on button "Add flashing" at bounding box center [77, 66] width 81 height 17
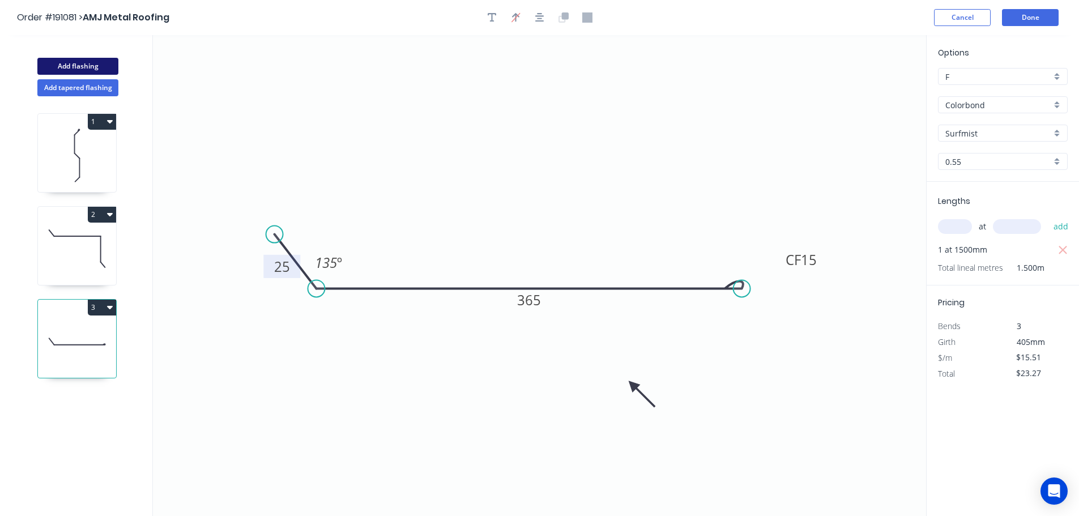
type input "$0.00"
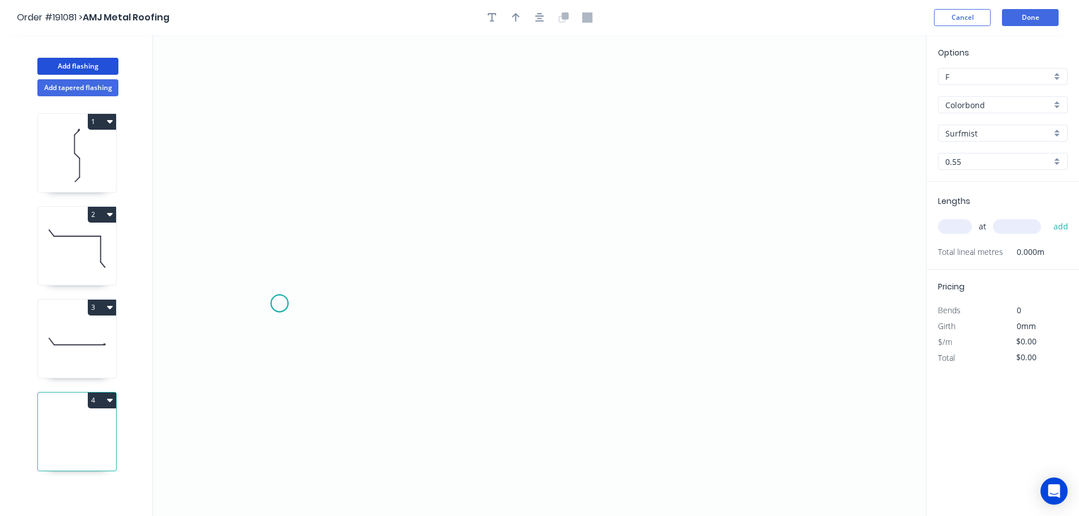
click at [279, 304] on icon "0" at bounding box center [539, 275] width 773 height 481
click at [314, 254] on icon at bounding box center [297, 278] width 35 height 49
click at [832, 243] on icon "0 ?" at bounding box center [539, 275] width 773 height 481
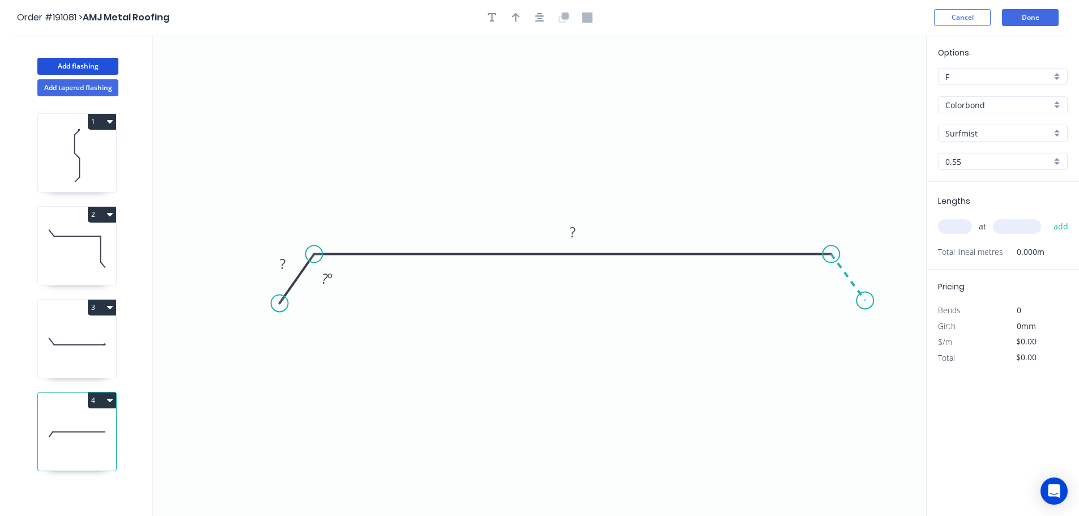
click at [866, 301] on icon "0 ? ? ? º" at bounding box center [539, 275] width 773 height 481
click at [866, 301] on circle at bounding box center [865, 300] width 17 height 17
drag, startPoint x: 283, startPoint y: 260, endPoint x: 438, endPoint y: 287, distance: 157.6
click at [284, 260] on tspan "?" at bounding box center [283, 263] width 6 height 19
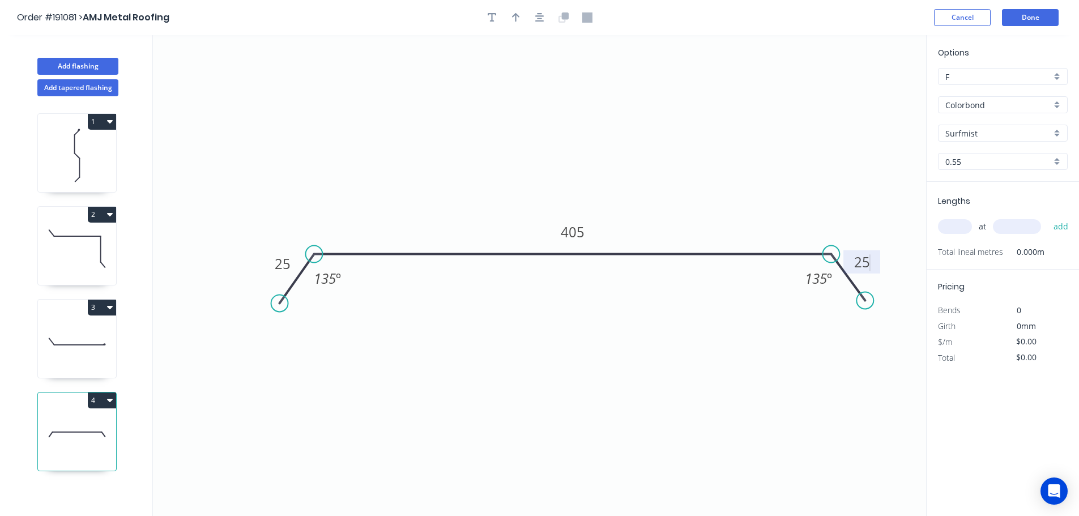
click at [607, 143] on icon "0 25 405 25 135 º 135 º" at bounding box center [539, 275] width 773 height 481
type input "$14.69"
click at [514, 18] on icon "button" at bounding box center [516, 17] width 8 height 10
drag, startPoint x: 870, startPoint y: 89, endPoint x: 636, endPoint y: 154, distance: 242.2
click at [636, 151] on icon at bounding box center [638, 132] width 10 height 36
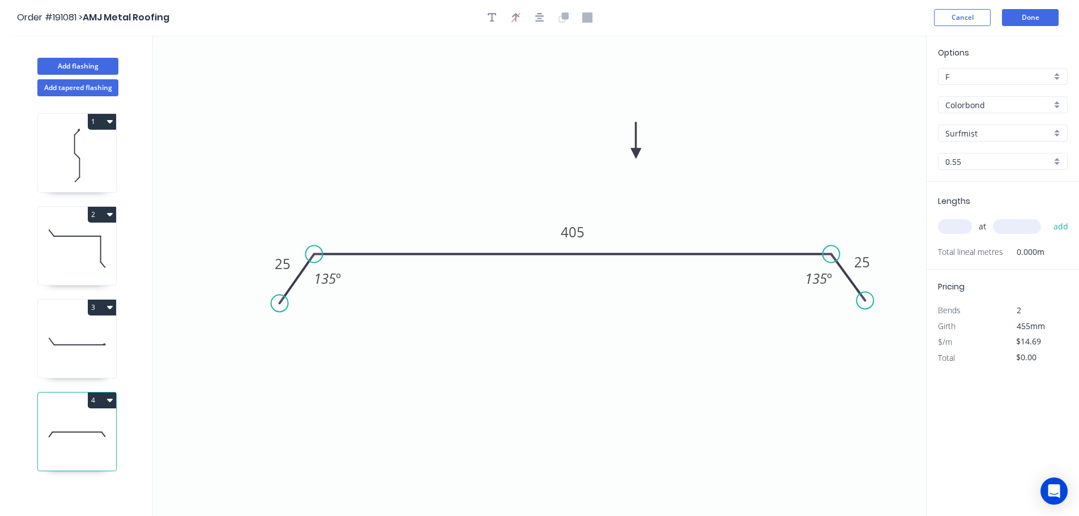
click at [955, 228] on input "text" at bounding box center [955, 226] width 34 height 15
type input "1"
type input "2100"
click at [1048, 217] on button "add" at bounding box center [1061, 226] width 27 height 19
type input "$30.85"
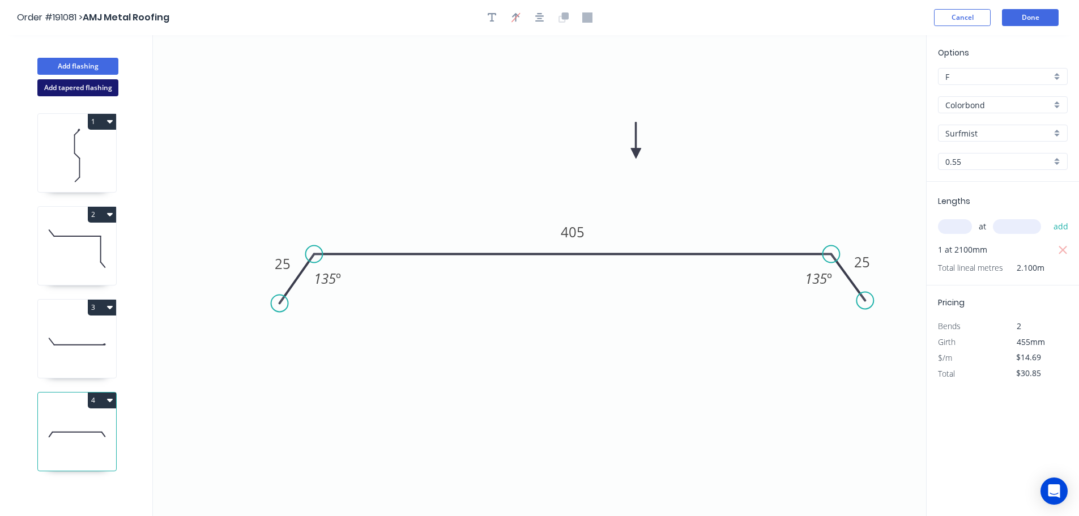
click at [74, 86] on button "Add tapered flashing" at bounding box center [77, 87] width 81 height 17
type input "$0.00"
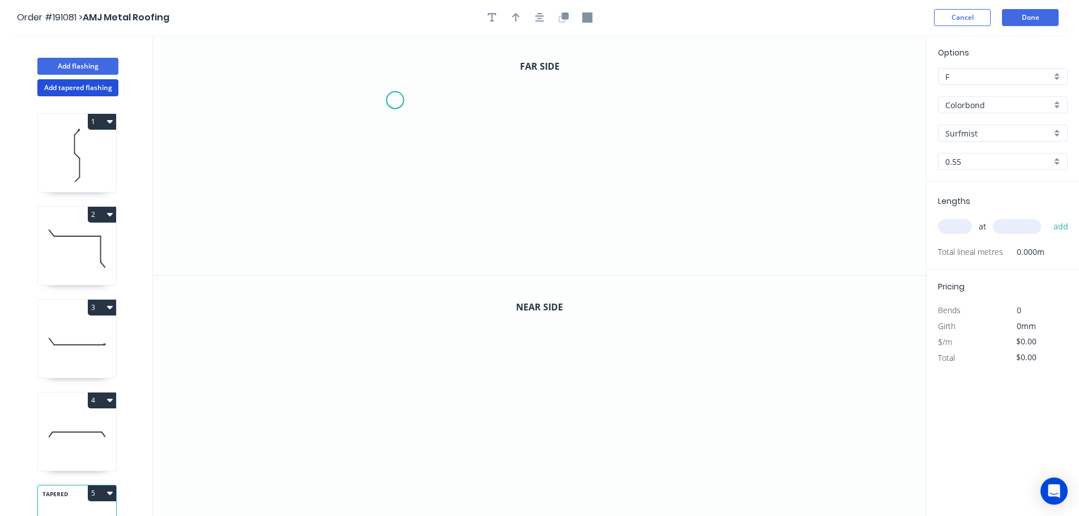
click at [395, 100] on icon "0" at bounding box center [539, 155] width 773 height 240
click at [388, 194] on icon "0" at bounding box center [539, 155] width 773 height 240
click at [817, 193] on icon "0 ?" at bounding box center [539, 155] width 773 height 240
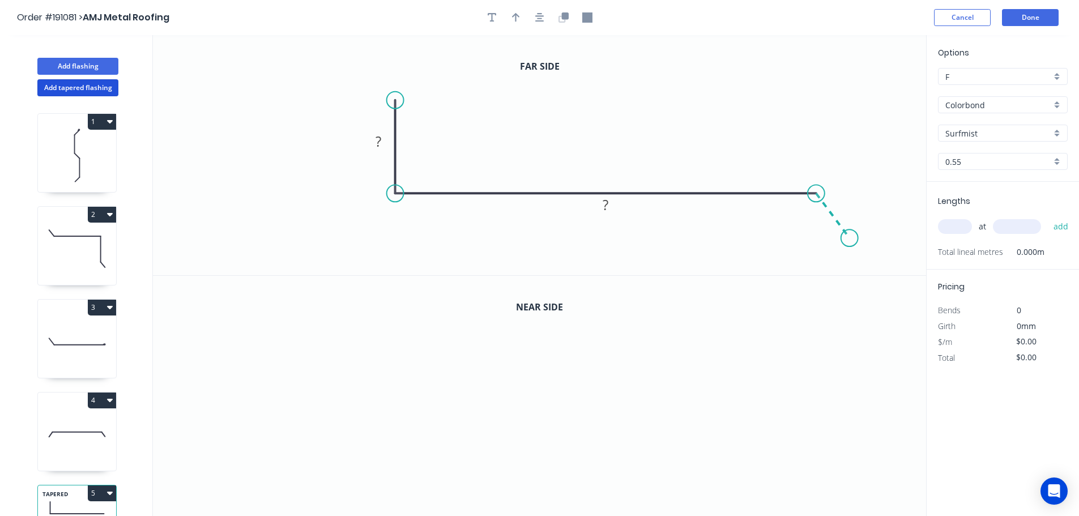
click at [850, 239] on icon "0 ? ?" at bounding box center [539, 155] width 773 height 240
click at [850, 239] on circle at bounding box center [849, 237] width 17 height 17
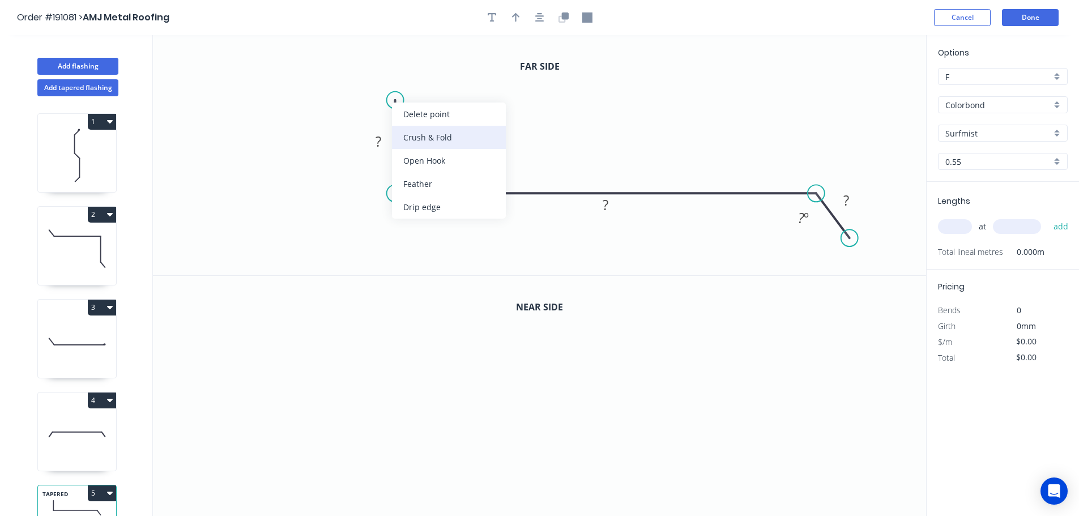
click at [449, 134] on div "Crush & Fold" at bounding box center [449, 137] width 114 height 23
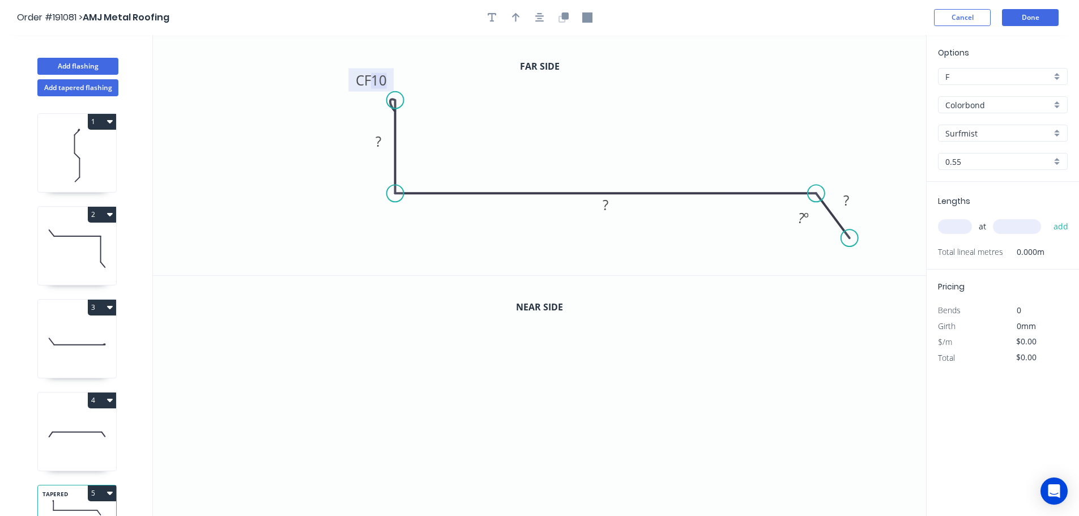
click at [380, 80] on tspan "10" at bounding box center [379, 80] width 16 height 19
click at [509, 86] on icon "0 CF 15 ? ? ? ? º" at bounding box center [539, 155] width 773 height 240
drag, startPoint x: 388, startPoint y: 77, endPoint x: 350, endPoint y: 56, distance: 43.4
click at [350, 56] on rect at bounding box center [332, 59] width 45 height 23
click at [381, 137] on tspan "?" at bounding box center [379, 141] width 6 height 19
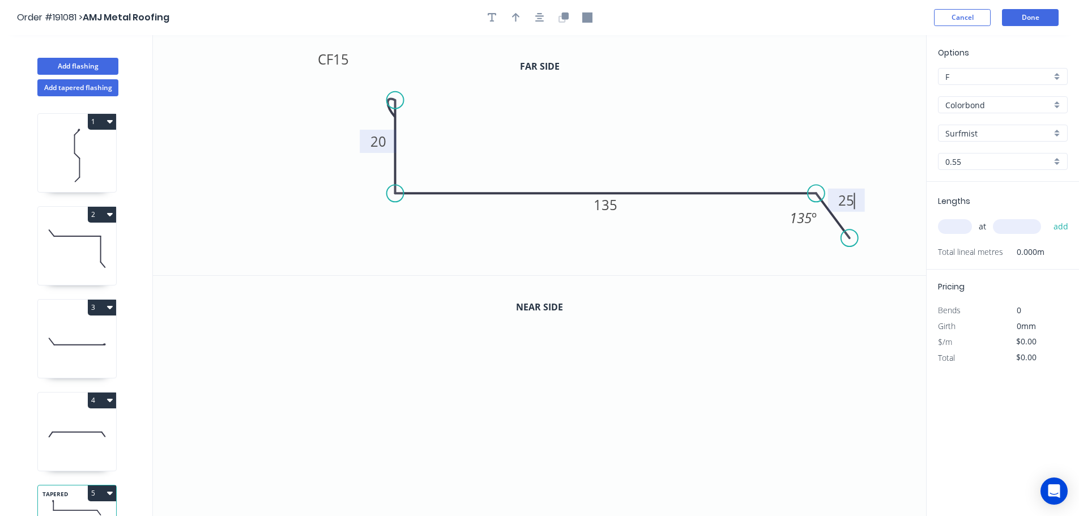
click at [679, 130] on icon "0 CF 15 20 135 25 135 º" at bounding box center [539, 155] width 773 height 240
click at [513, 15] on icon "button" at bounding box center [516, 17] width 8 height 9
drag, startPoint x: 842, startPoint y: 96, endPoint x: 631, endPoint y: 116, distance: 211.7
click at [631, 116] on icon at bounding box center [631, 102] width 10 height 36
click at [564, 20] on icon "button" at bounding box center [564, 17] width 10 height 10
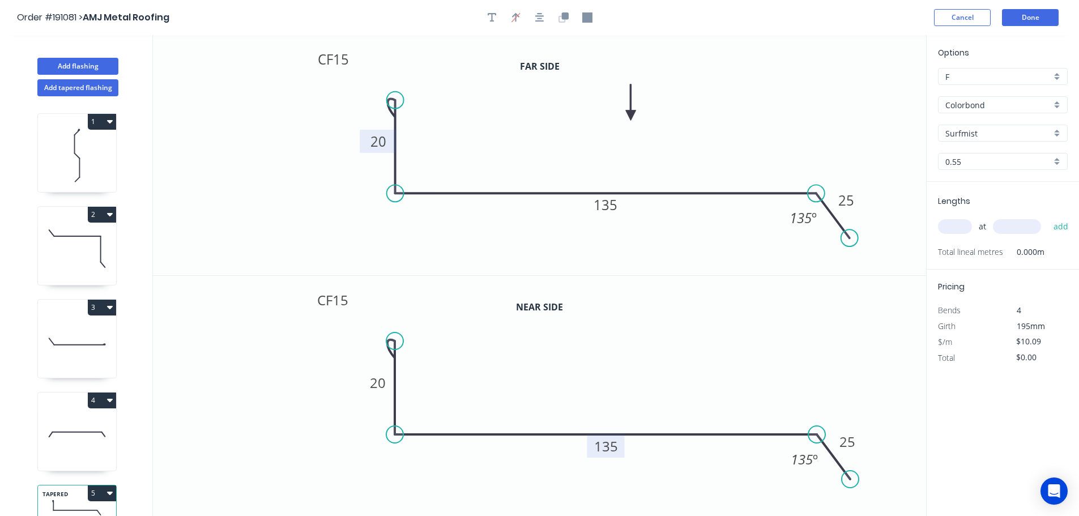
click at [608, 443] on tspan "135" at bounding box center [606, 446] width 24 height 19
click at [682, 380] on icon "0 CF 15 20 120 25 135 º" at bounding box center [539, 396] width 773 height 241
type input "$11.71"
click at [959, 225] on input "text" at bounding box center [955, 226] width 34 height 15
type input "1"
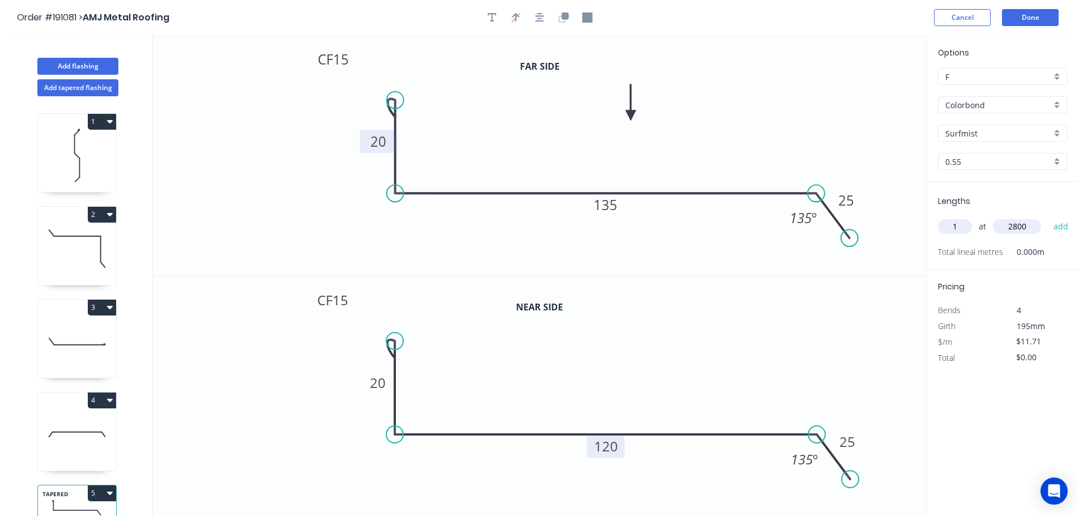
type input "2800"
click at [1048, 217] on button "add" at bounding box center [1061, 226] width 27 height 19
type input "$32.79"
click at [84, 65] on button "Add flashing" at bounding box center [77, 66] width 81 height 17
type input "$0.00"
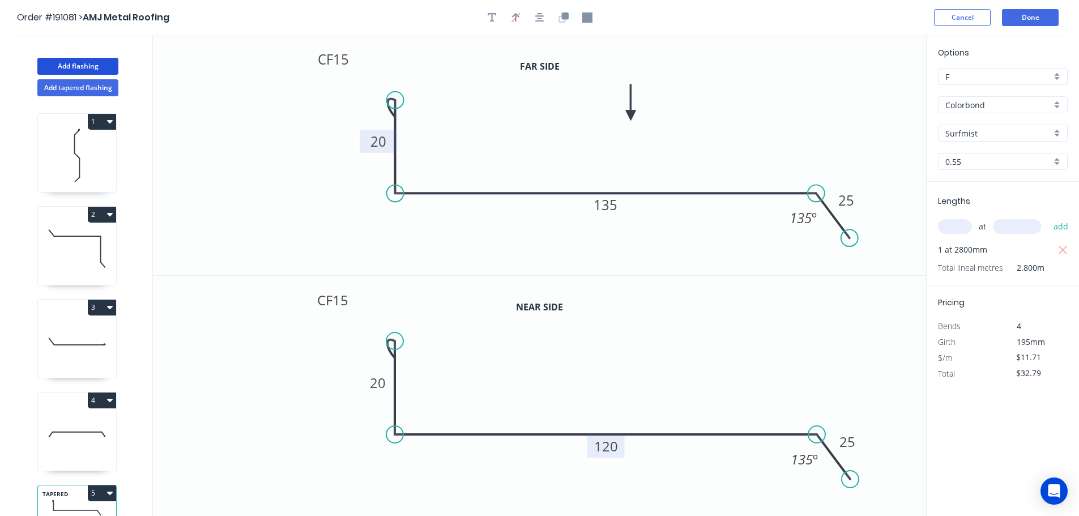
type input "$0.00"
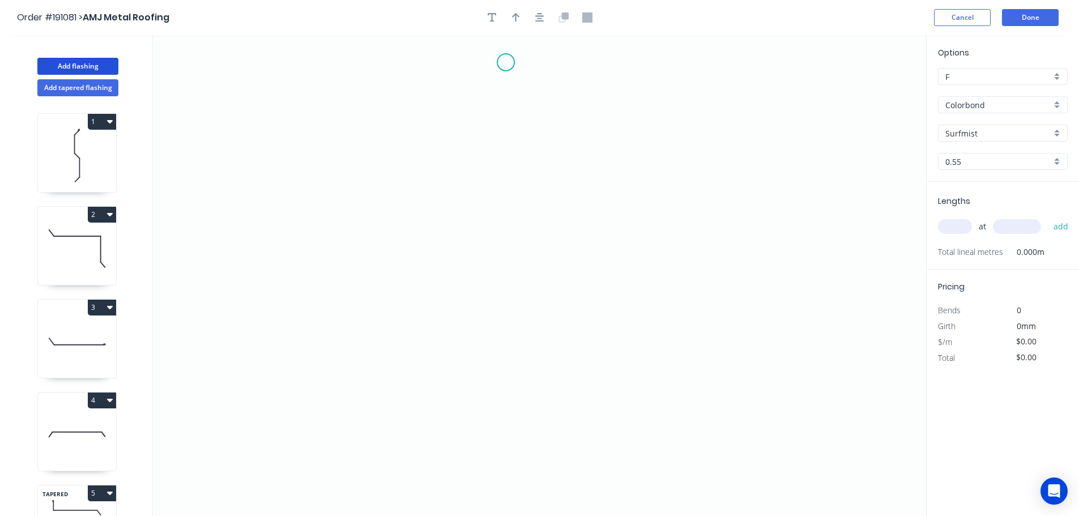
click at [506, 62] on icon "0" at bounding box center [539, 275] width 773 height 481
click at [465, 104] on icon "0" at bounding box center [539, 275] width 773 height 481
click at [474, 314] on icon "0 ?" at bounding box center [539, 275] width 773 height 481
click at [505, 355] on icon "0 ? ?" at bounding box center [539, 275] width 773 height 481
click at [497, 461] on icon "0 ? ? ?" at bounding box center [539, 275] width 773 height 481
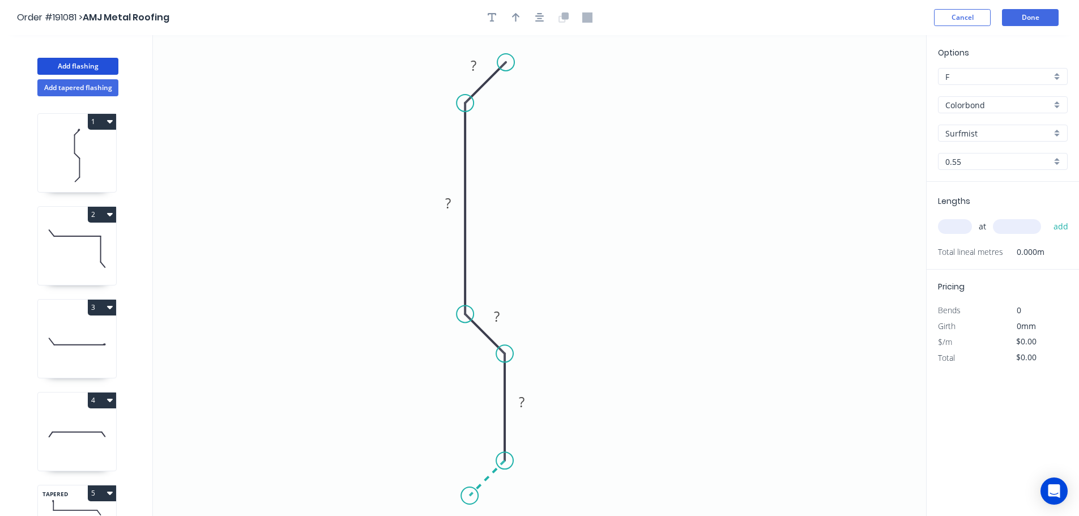
click at [470, 499] on icon "0 ? ? ? ?" at bounding box center [539, 275] width 773 height 481
click at [470, 499] on circle at bounding box center [469, 495] width 17 height 17
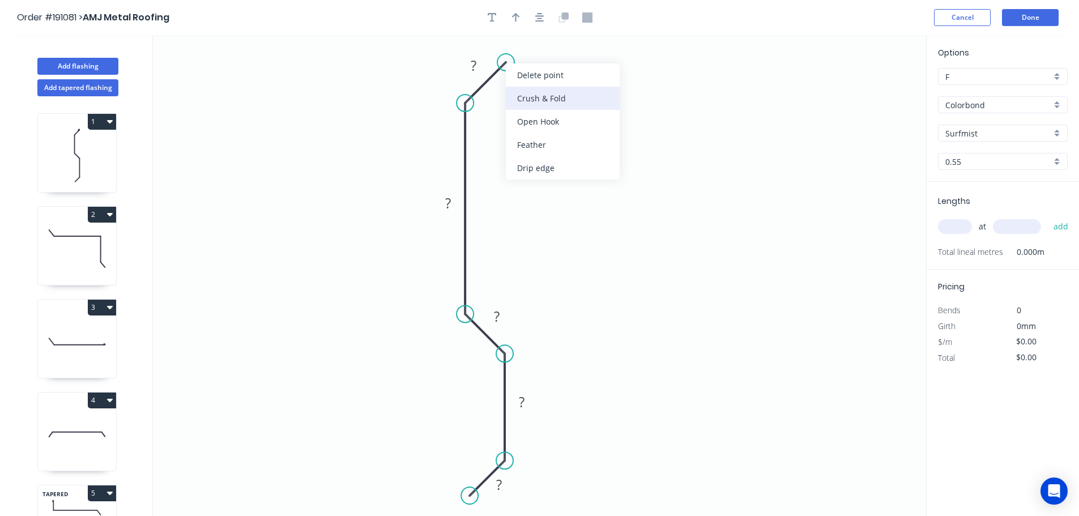
click at [541, 95] on div "Crush & Fold" at bounding box center [563, 98] width 114 height 23
drag, startPoint x: 535, startPoint y: 49, endPoint x: 587, endPoint y: 54, distance: 51.9
click at [587, 55] on rect at bounding box center [565, 46] width 45 height 23
click at [580, 45] on tspan "10" at bounding box center [575, 46] width 16 height 19
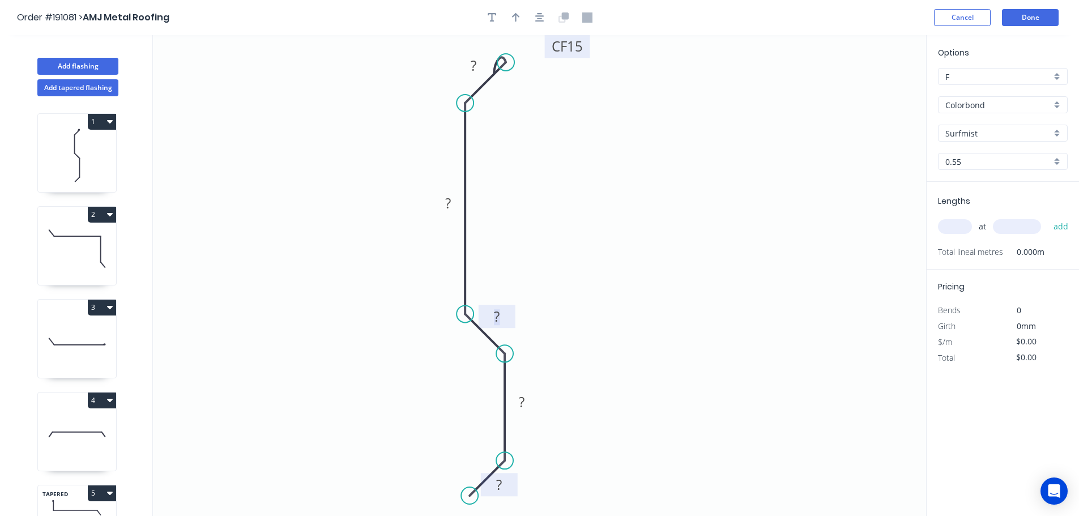
click at [500, 486] on tspan "?" at bounding box center [499, 484] width 6 height 19
click at [612, 276] on icon "0 15 40 15 450 CF 15 15" at bounding box center [539, 275] width 773 height 481
type input "$20.01"
click at [513, 11] on button "button" at bounding box center [516, 17] width 17 height 17
drag, startPoint x: 868, startPoint y: 90, endPoint x: 616, endPoint y: 183, distance: 268.9
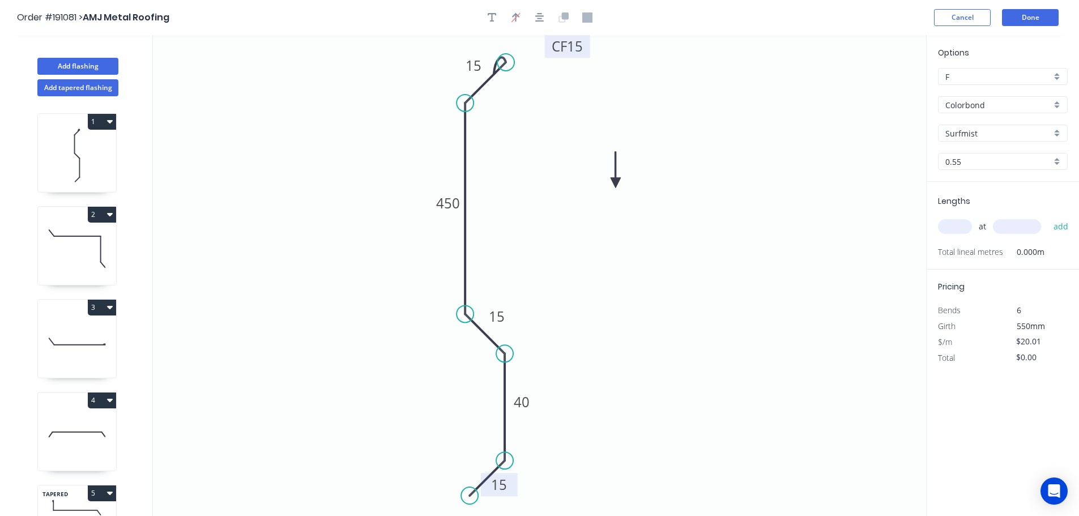
click at [616, 183] on icon at bounding box center [616, 170] width 10 height 36
drag, startPoint x: 960, startPoint y: 229, endPoint x: 937, endPoint y: 219, distance: 25.4
click at [960, 228] on input "text" at bounding box center [955, 226] width 34 height 15
type input "2"
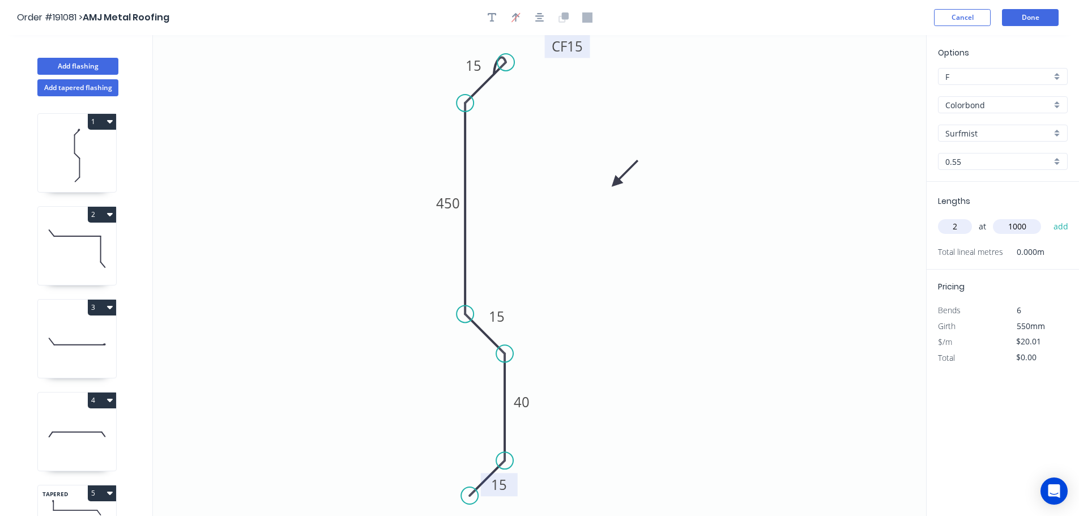
type input "1000"
click at [1048, 217] on button "add" at bounding box center [1061, 226] width 27 height 19
type input "$40.02"
click at [92, 89] on button "Add tapered flashing" at bounding box center [77, 87] width 81 height 17
type input "$0.00"
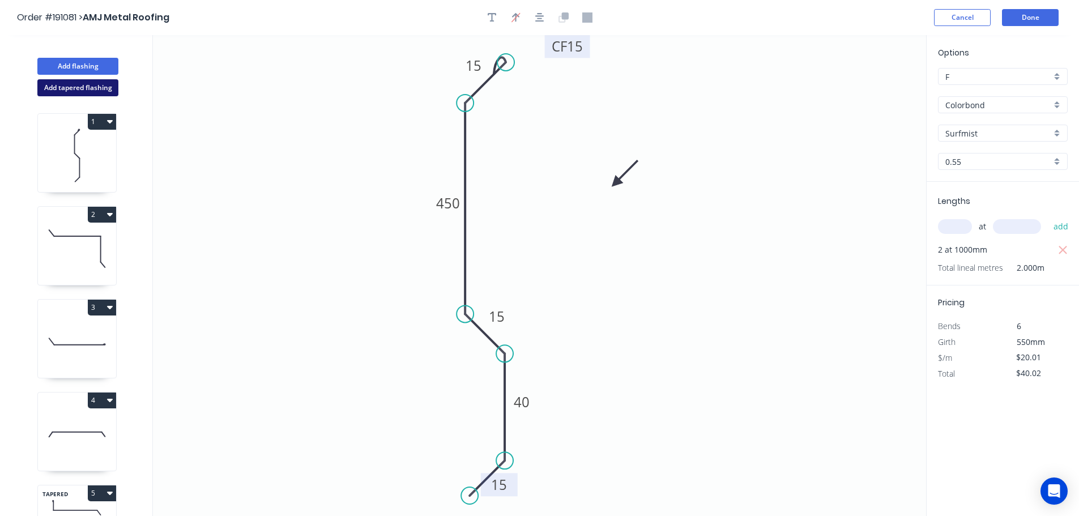
type input "$0.00"
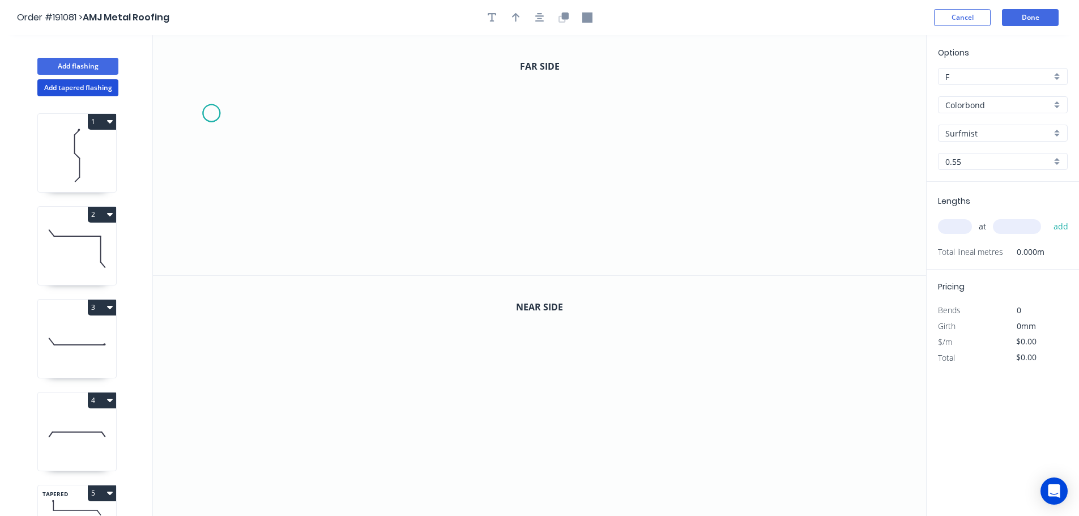
click at [211, 113] on icon "0" at bounding box center [539, 155] width 773 height 240
click at [244, 70] on icon "0" at bounding box center [539, 155] width 773 height 240
click at [504, 74] on icon "0 ?" at bounding box center [539, 155] width 773 height 240
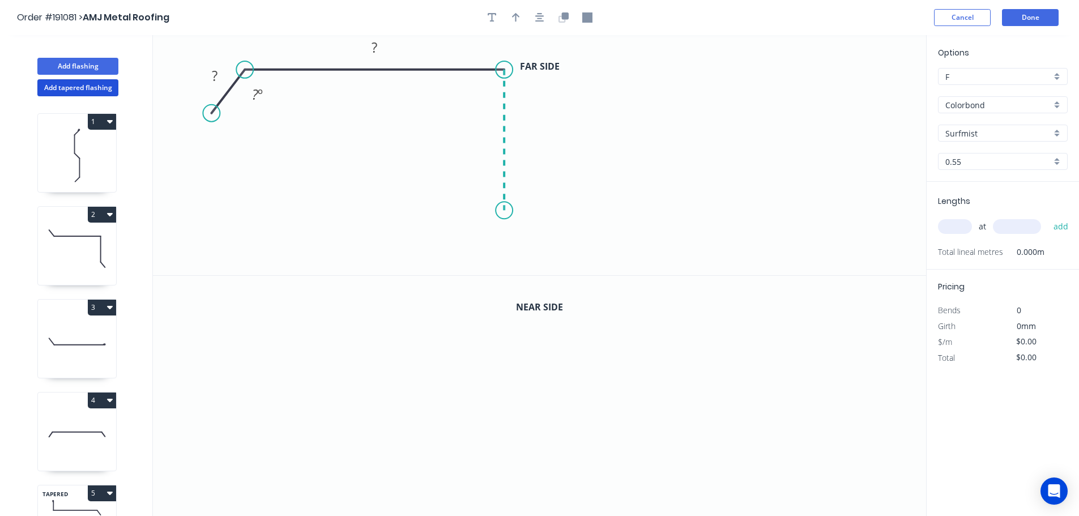
click at [504, 211] on icon "0 ? ? ? º" at bounding box center [539, 155] width 773 height 240
click at [806, 201] on icon "0 ? ? ? ? º" at bounding box center [539, 155] width 773 height 240
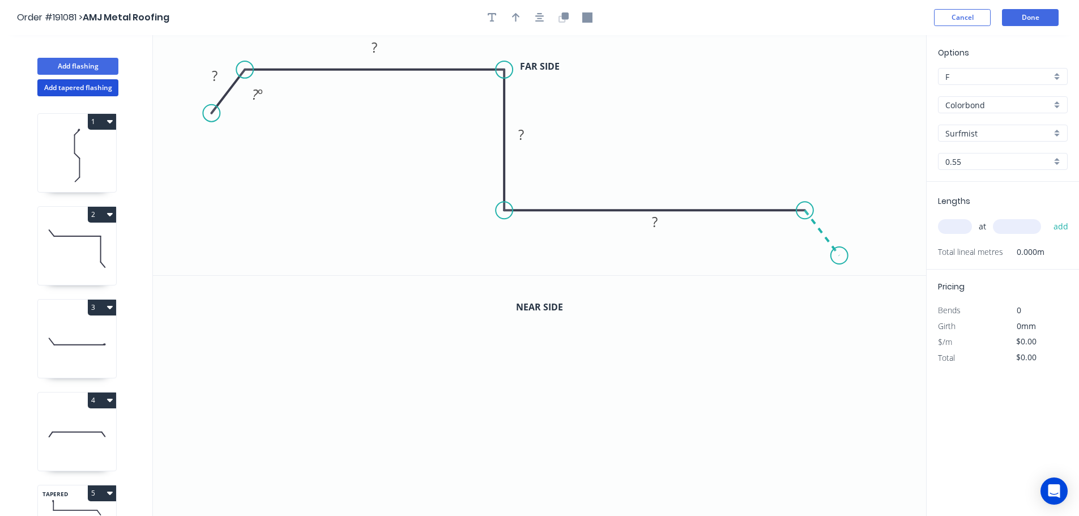
click at [840, 256] on icon "0 ? ? ? ? ? º" at bounding box center [539, 155] width 773 height 240
click at [840, 256] on circle at bounding box center [839, 255] width 17 height 17
click at [216, 77] on tspan "?" at bounding box center [215, 75] width 6 height 19
click at [673, 70] on icon "0 25 120 335 120 25 135 º 135 º" at bounding box center [539, 155] width 773 height 240
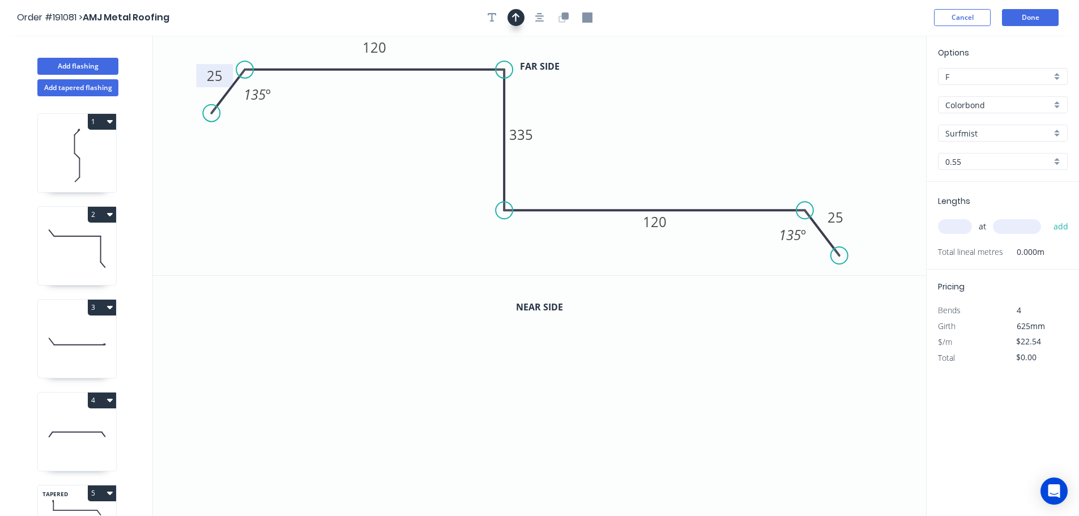
click at [518, 16] on icon "button" at bounding box center [516, 17] width 8 height 9
drag, startPoint x: 867, startPoint y: 89, endPoint x: 608, endPoint y: 110, distance: 260.4
click at [608, 108] on icon at bounding box center [611, 89] width 10 height 36
click at [565, 17] on icon "button" at bounding box center [564, 15] width 7 height 7
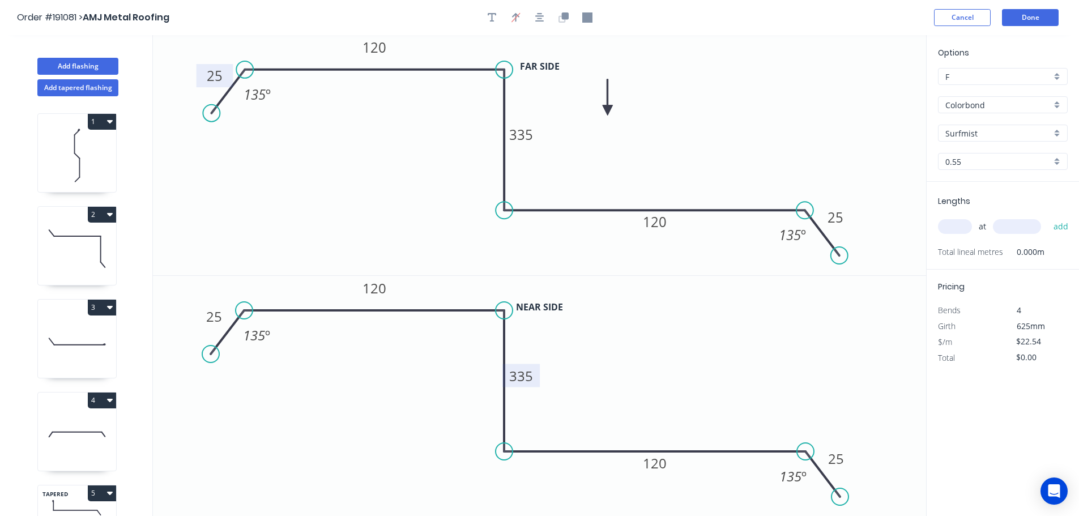
click at [526, 378] on tspan "335" at bounding box center [521, 376] width 24 height 19
click at [633, 390] on icon "0 25 120 355 120 25 135 º 135 º" at bounding box center [539, 396] width 773 height 241
type input "$24.16"
click at [962, 227] on input "text" at bounding box center [955, 226] width 34 height 15
type input "1"
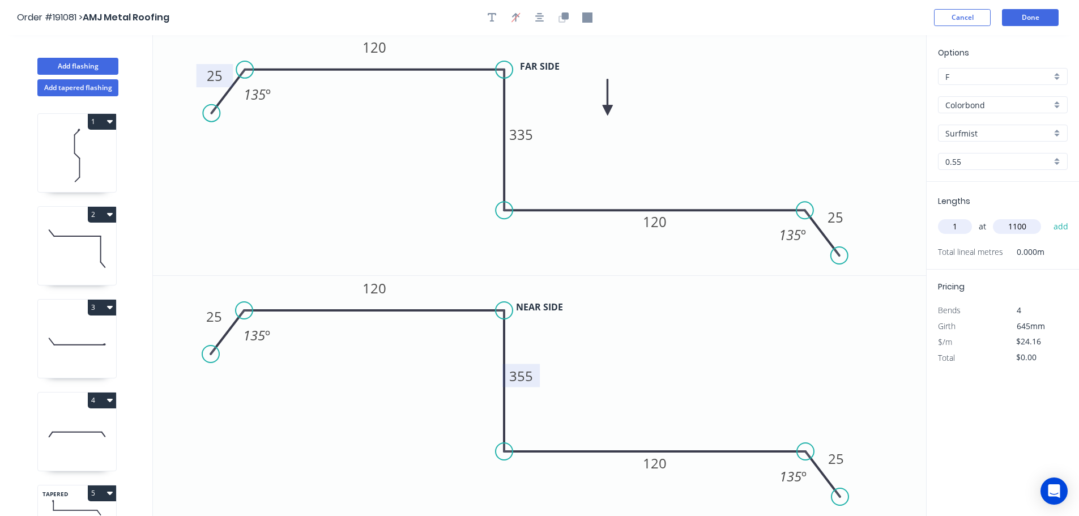
type input "1100"
click at [1048, 217] on button "add" at bounding box center [1061, 226] width 27 height 19
type input "$26.58"
click at [80, 65] on button "Add flashing" at bounding box center [77, 66] width 81 height 17
type input "$0.00"
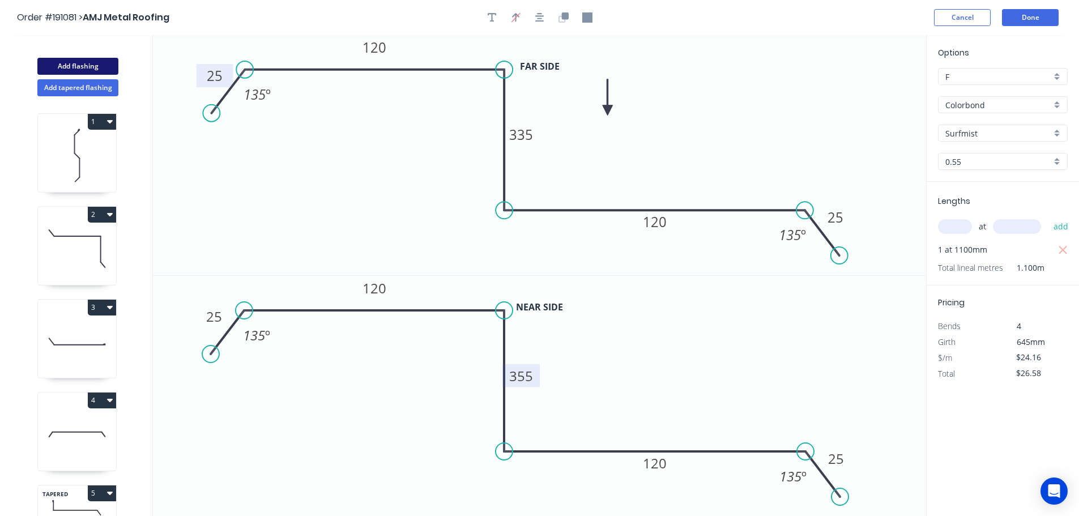
type input "$0.00"
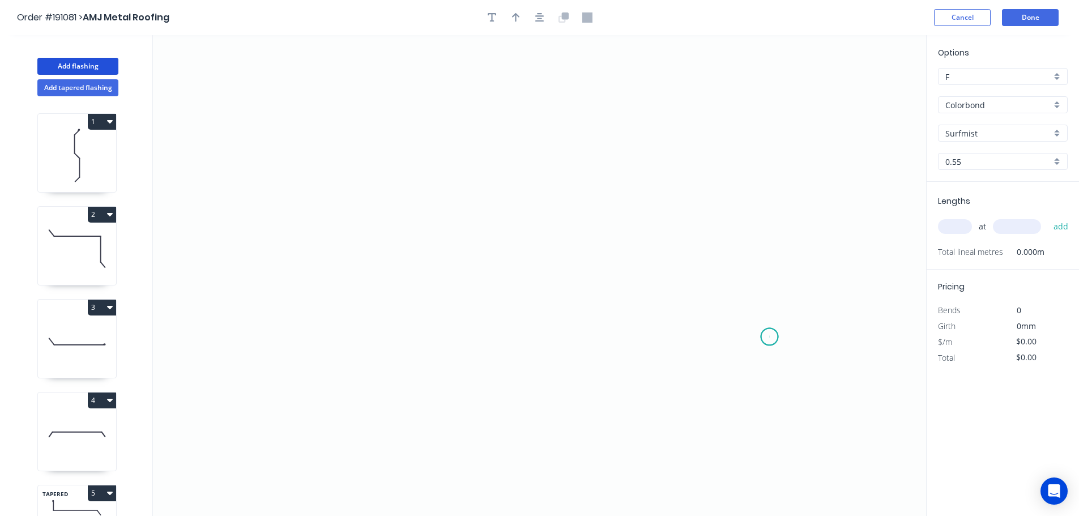
click at [770, 337] on icon "0" at bounding box center [539, 275] width 773 height 481
click at [763, 115] on icon "0" at bounding box center [539, 275] width 773 height 481
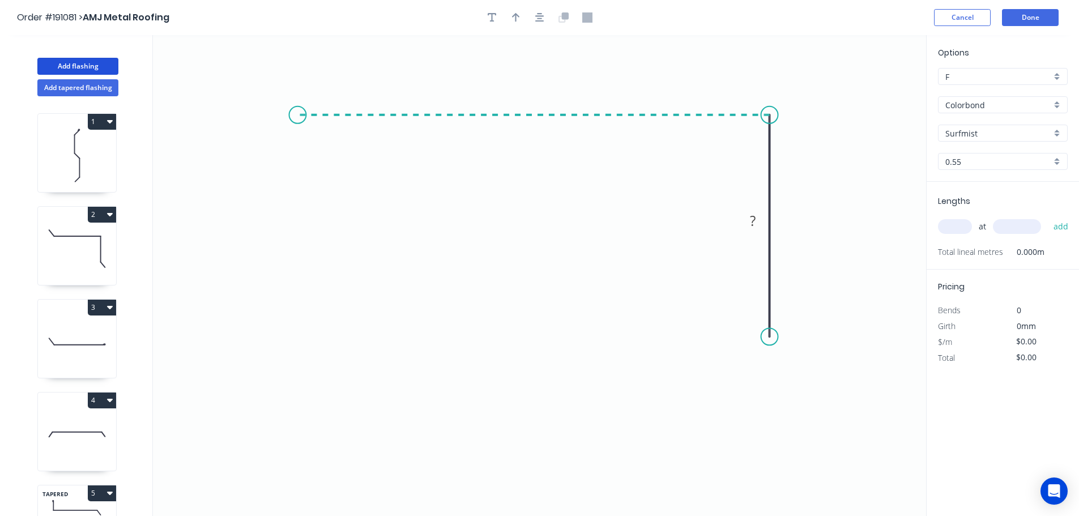
click at [297, 97] on icon "0 ?" at bounding box center [539, 275] width 773 height 481
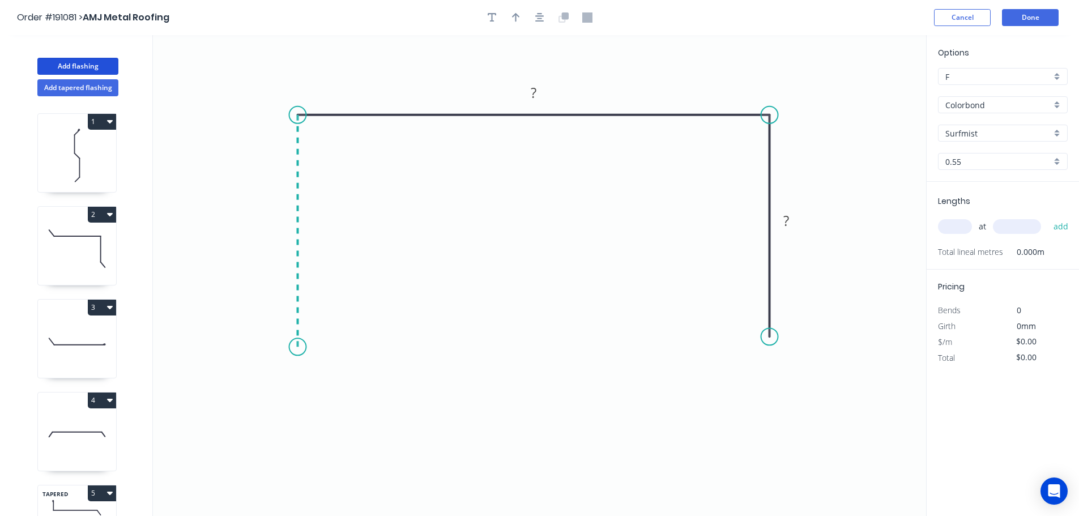
click at [302, 347] on icon "0 ? ?" at bounding box center [539, 275] width 773 height 481
click at [259, 380] on icon "0 ? ? ?" at bounding box center [539, 275] width 773 height 481
click at [301, 426] on icon at bounding box center [281, 405] width 42 height 42
click at [301, 426] on circle at bounding box center [301, 426] width 17 height 17
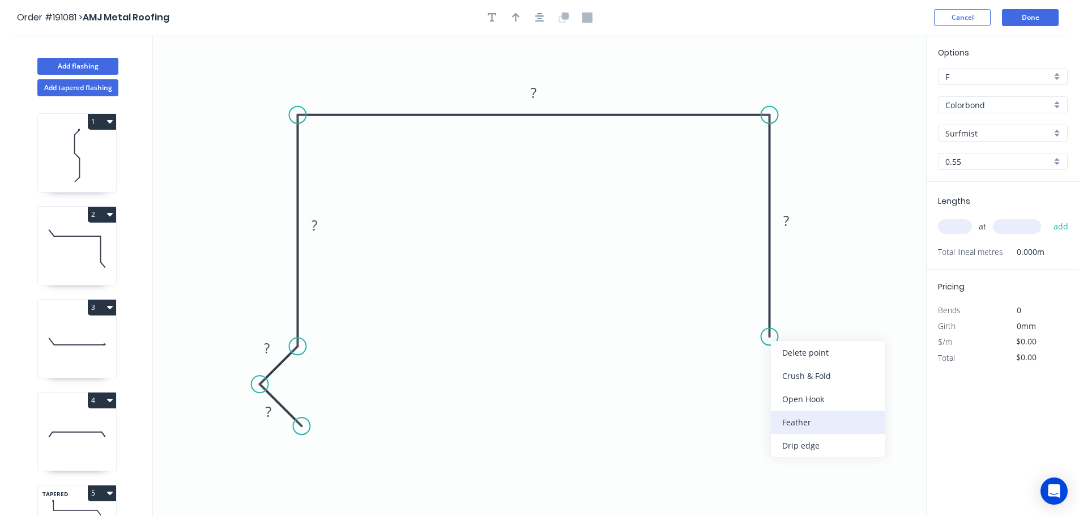
click at [799, 418] on div "Feather" at bounding box center [828, 422] width 114 height 23
click at [751, 314] on tspan "15" at bounding box center [753, 316] width 16 height 19
click at [858, 297] on icon "0 ? ? ? ? FE 10 ?" at bounding box center [539, 275] width 773 height 481
drag, startPoint x: 724, startPoint y: 317, endPoint x: 687, endPoint y: 367, distance: 62.4
click at [688, 367] on rect at bounding box center [709, 366] width 44 height 23
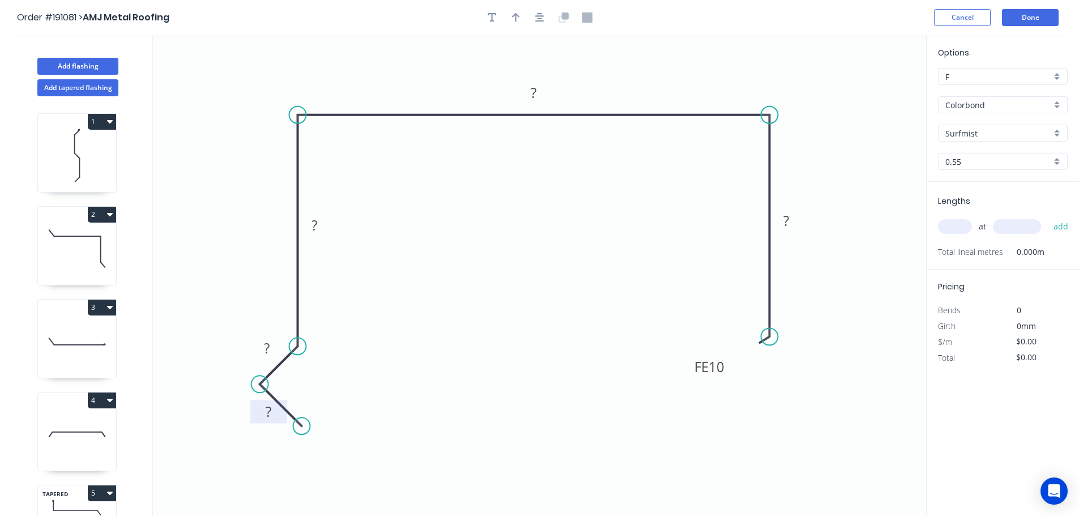
click at [271, 414] on tspan "?" at bounding box center [269, 411] width 6 height 19
click at [606, 226] on icon "0 16 14 105 315 FE 10 90" at bounding box center [539, 275] width 773 height 481
type input "$19.20"
click at [513, 16] on icon "button" at bounding box center [516, 17] width 8 height 9
drag, startPoint x: 868, startPoint y: 88, endPoint x: 627, endPoint y: 78, distance: 241.0
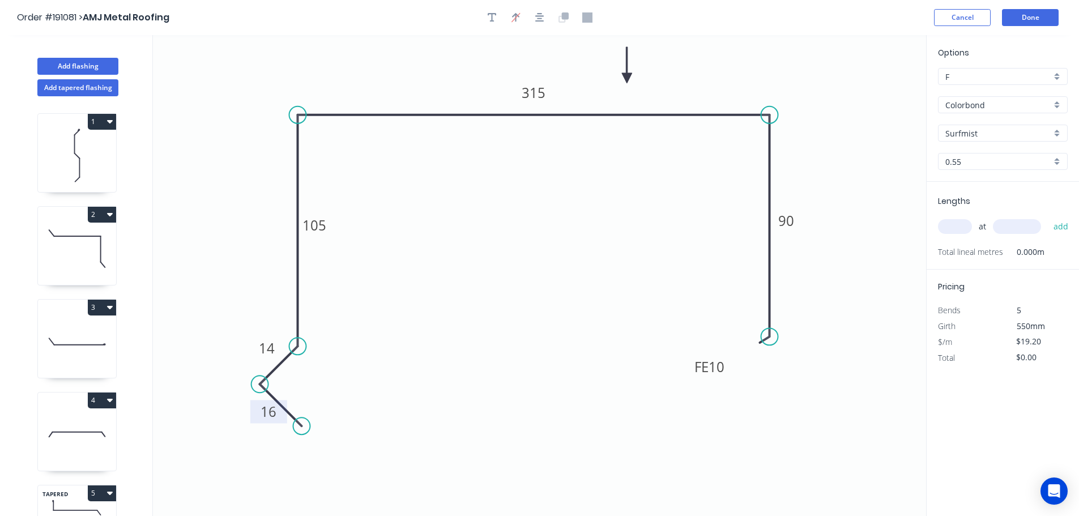
click at [627, 78] on icon at bounding box center [627, 65] width 10 height 36
click at [953, 219] on div "at add" at bounding box center [1004, 226] width 132 height 19
click at [958, 227] on input "text" at bounding box center [955, 226] width 34 height 15
type input "1"
type input "1000"
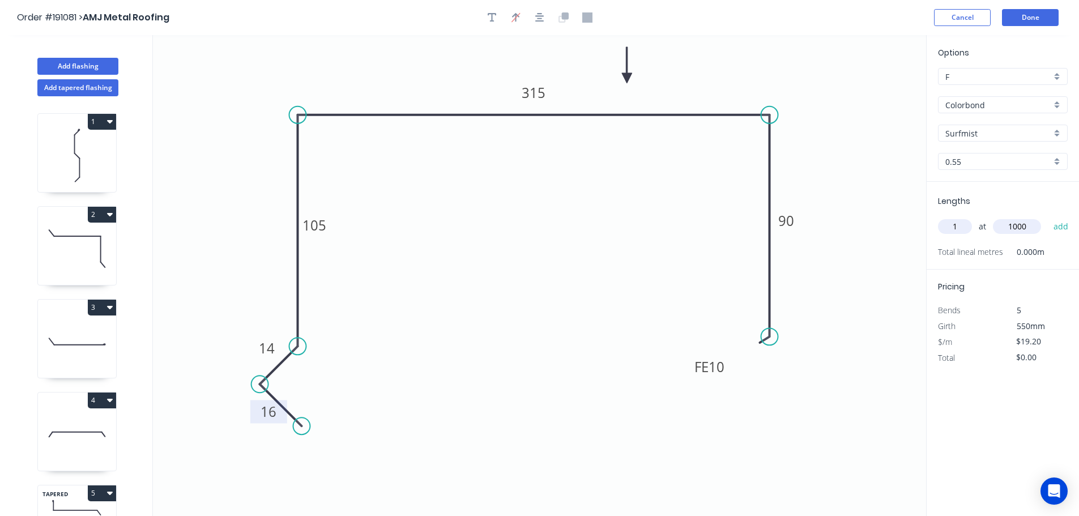
click at [1048, 217] on button "add" at bounding box center [1061, 226] width 27 height 19
type input "$19.20"
drag, startPoint x: 83, startPoint y: 66, endPoint x: 142, endPoint y: 78, distance: 60.0
click at [83, 66] on button "Add flashing" at bounding box center [77, 66] width 81 height 17
type input "$0.00"
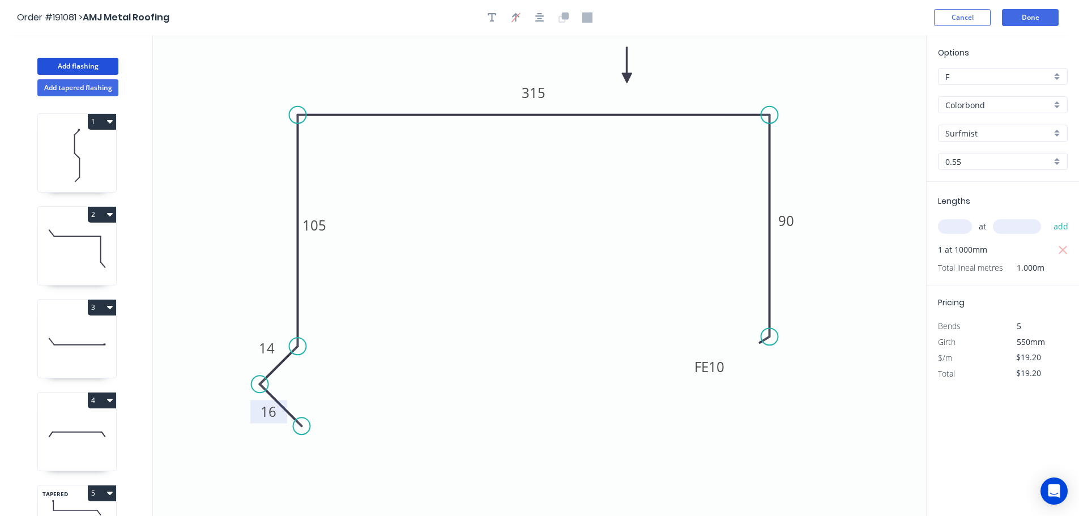
type input "$0.00"
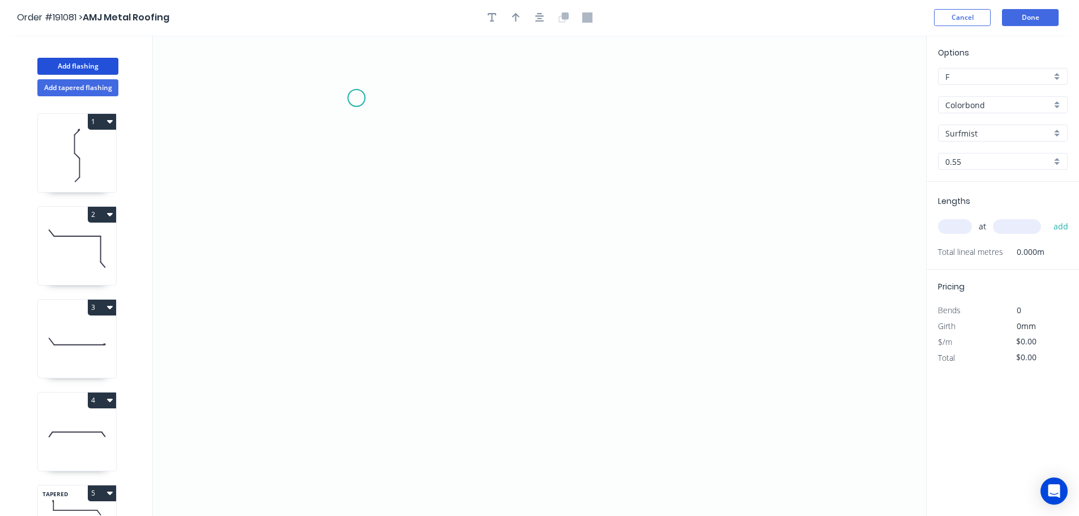
click at [356, 97] on icon "0" at bounding box center [539, 275] width 773 height 481
click at [317, 139] on icon "0" at bounding box center [539, 275] width 773 height 481
click at [359, 181] on icon "0 ?" at bounding box center [539, 275] width 773 height 481
click at [355, 409] on icon "0 ? ?" at bounding box center [539, 275] width 773 height 481
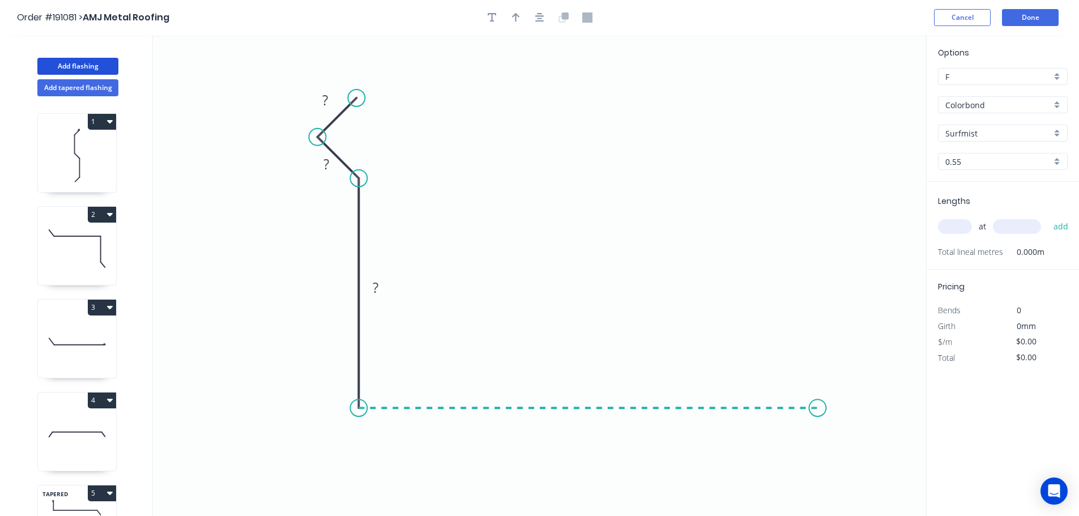
click at [818, 414] on icon "0 ? ? ?" at bounding box center [539, 275] width 773 height 481
click at [853, 361] on icon at bounding box center [836, 384] width 36 height 48
click at [854, 361] on circle at bounding box center [853, 360] width 17 height 17
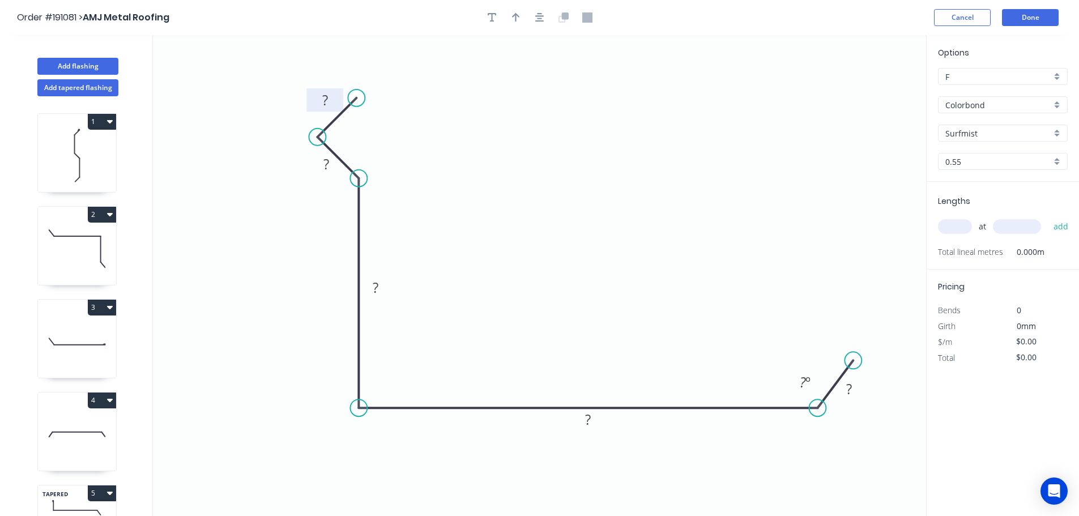
click at [325, 100] on tspan "?" at bounding box center [325, 100] width 6 height 19
click at [744, 114] on icon "0 16 14 150 430 25 135 º" at bounding box center [539, 275] width 773 height 481
type input "$22.54"
click at [518, 20] on icon "button" at bounding box center [516, 17] width 8 height 10
drag, startPoint x: 868, startPoint y: 90, endPoint x: 381, endPoint y: 474, distance: 620.8
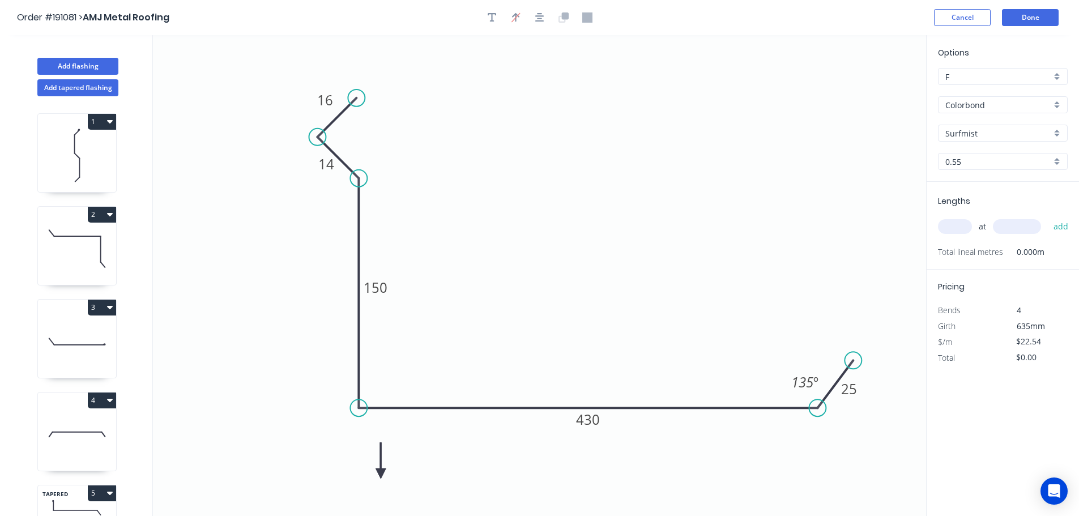
click at [381, 474] on icon at bounding box center [381, 461] width 10 height 36
click at [380, 474] on icon at bounding box center [381, 461] width 10 height 36
click at [380, 474] on icon at bounding box center [390, 464] width 33 height 33
click at [380, 474] on icon at bounding box center [390, 482] width 33 height 33
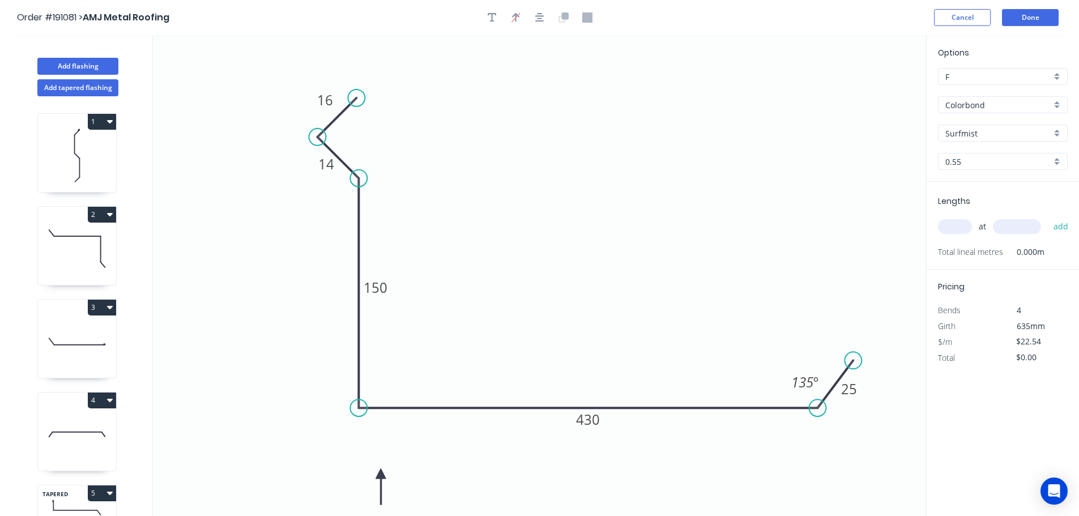
click at [380, 474] on icon at bounding box center [381, 487] width 10 height 36
drag, startPoint x: 379, startPoint y: 474, endPoint x: 359, endPoint y: 474, distance: 19.8
click at [359, 474] on icon at bounding box center [351, 482] width 33 height 33
click at [959, 224] on input "text" at bounding box center [955, 226] width 34 height 15
type input "1"
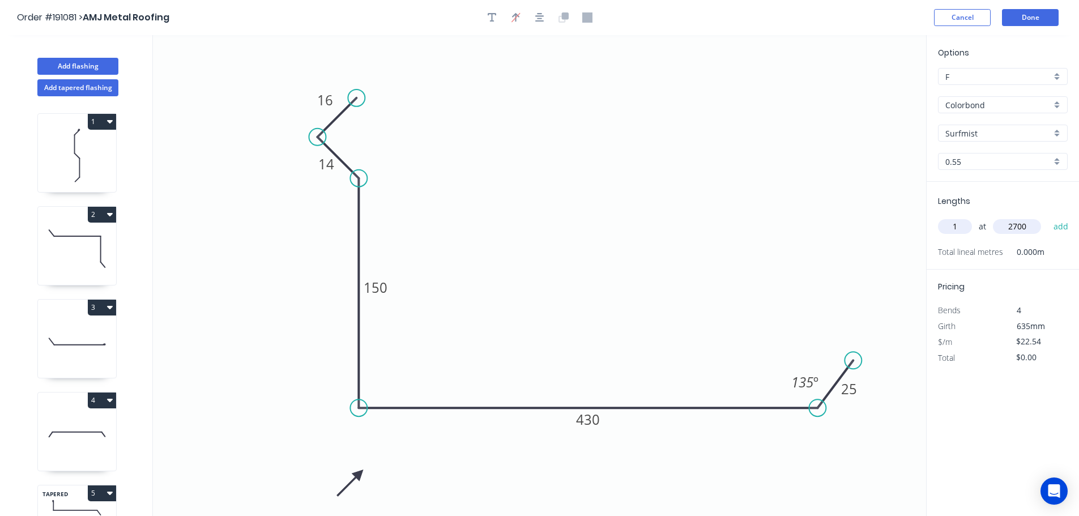
type input "2700"
click at [1048, 217] on button "add" at bounding box center [1061, 226] width 27 height 19
type input "$60.86"
click at [87, 69] on button "Add flashing" at bounding box center [77, 66] width 81 height 17
type input "$0.00"
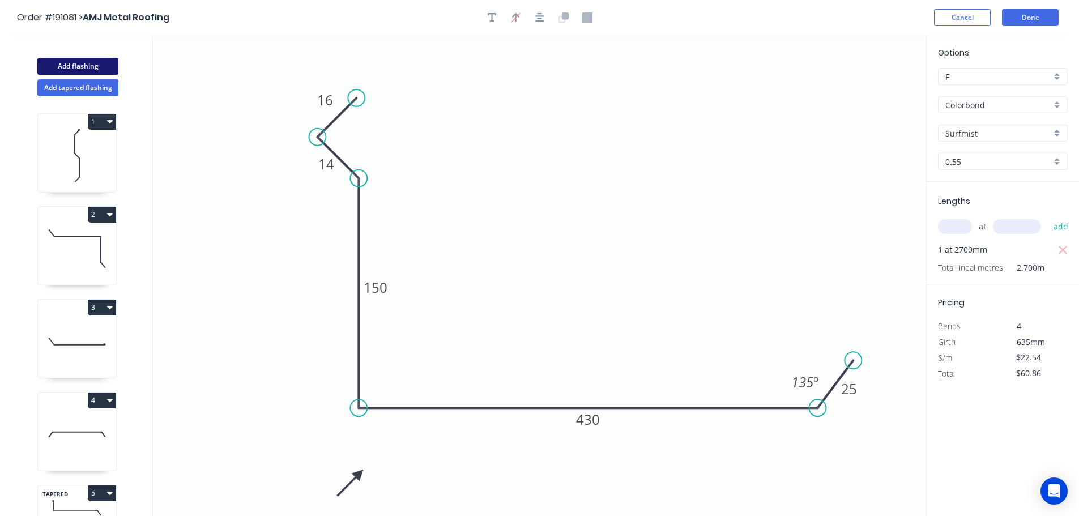
type input "$0.00"
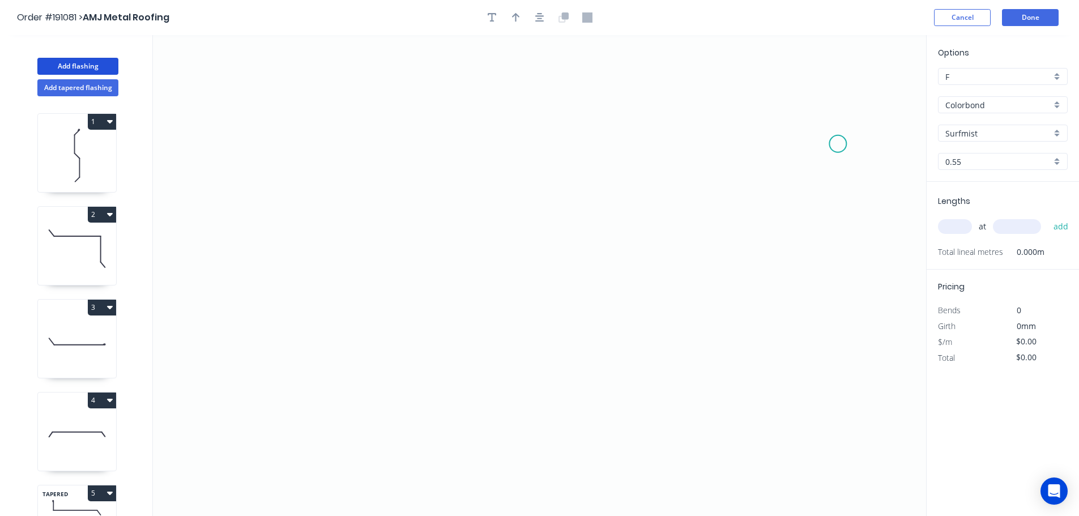
click at [839, 144] on icon "0" at bounding box center [539, 275] width 773 height 481
click at [794, 79] on icon "0" at bounding box center [539, 275] width 773 height 481
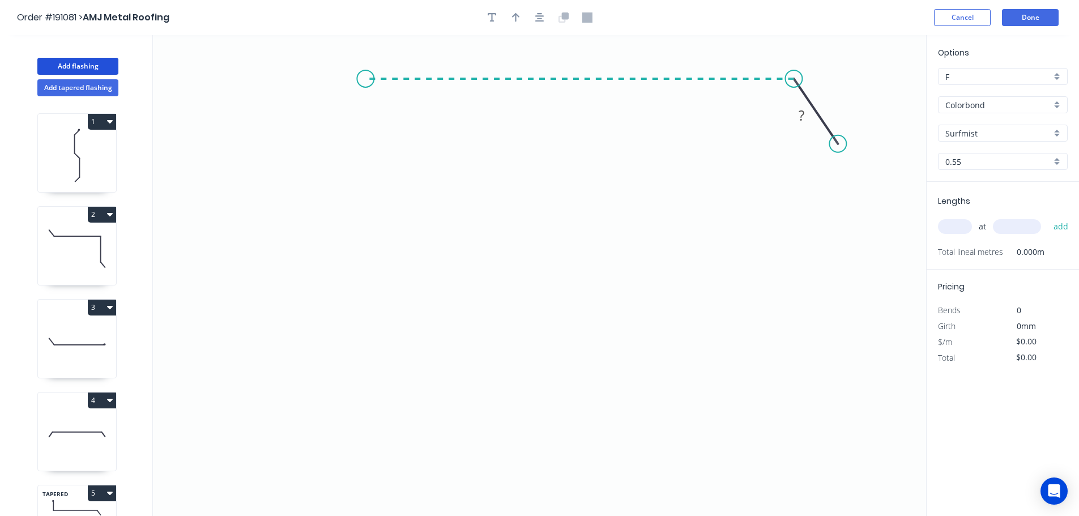
click at [365, 81] on icon "0 ?" at bounding box center [539, 275] width 773 height 481
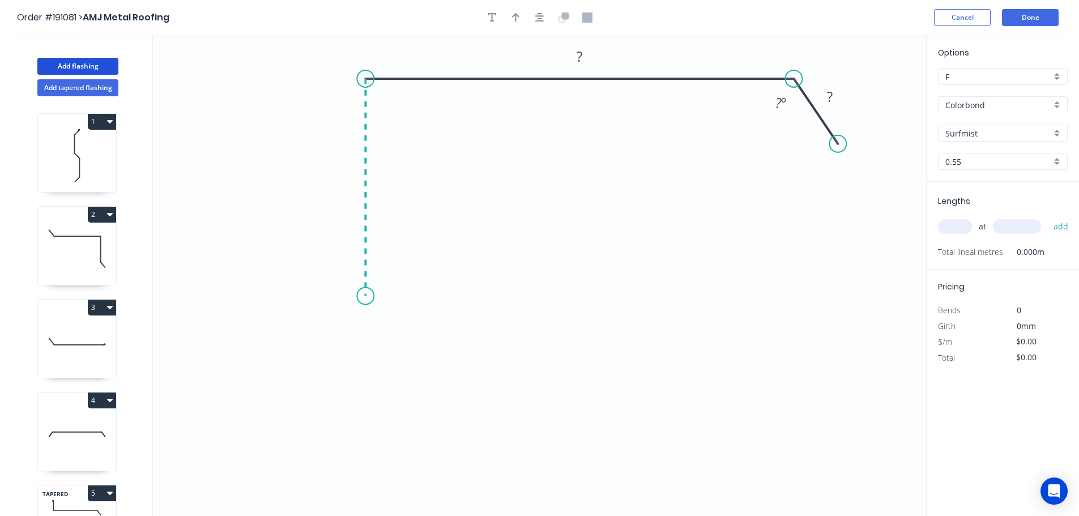
click at [364, 296] on icon "0 ? ? ? º" at bounding box center [539, 275] width 773 height 481
click at [327, 336] on icon "0 ? ? ? ? º" at bounding box center [539, 275] width 773 height 481
click at [368, 377] on icon "0 ? ? ? ? ? º" at bounding box center [539, 275] width 773 height 481
click at [368, 381] on circle at bounding box center [368, 375] width 17 height 17
click at [368, 382] on circle at bounding box center [368, 375] width 17 height 17
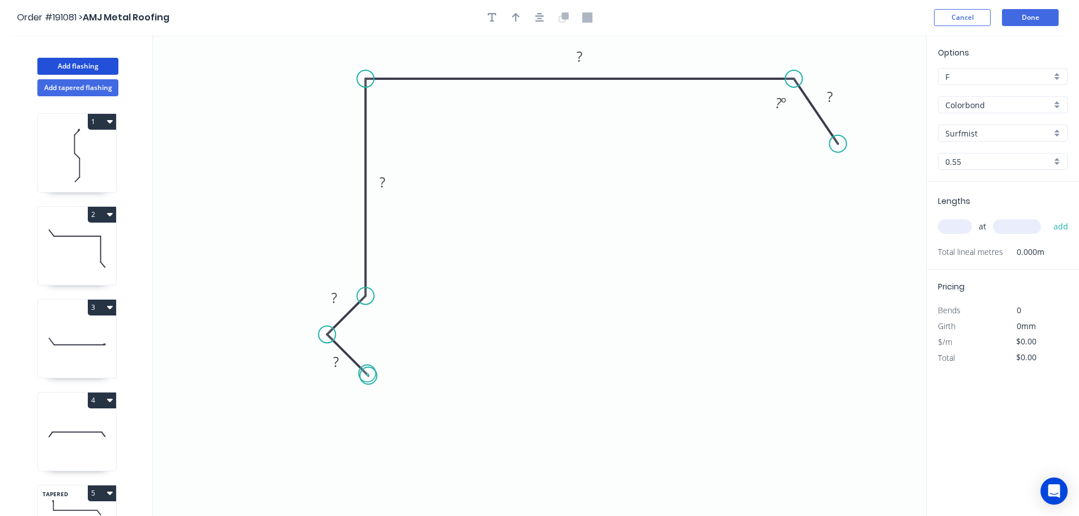
click at [367, 374] on circle at bounding box center [368, 375] width 17 height 17
click at [338, 361] on tspan "?" at bounding box center [336, 361] width 6 height 19
click at [529, 278] on icon "0 16 14 110 470 50 125 º" at bounding box center [539, 275] width 773 height 481
type input "$22.54"
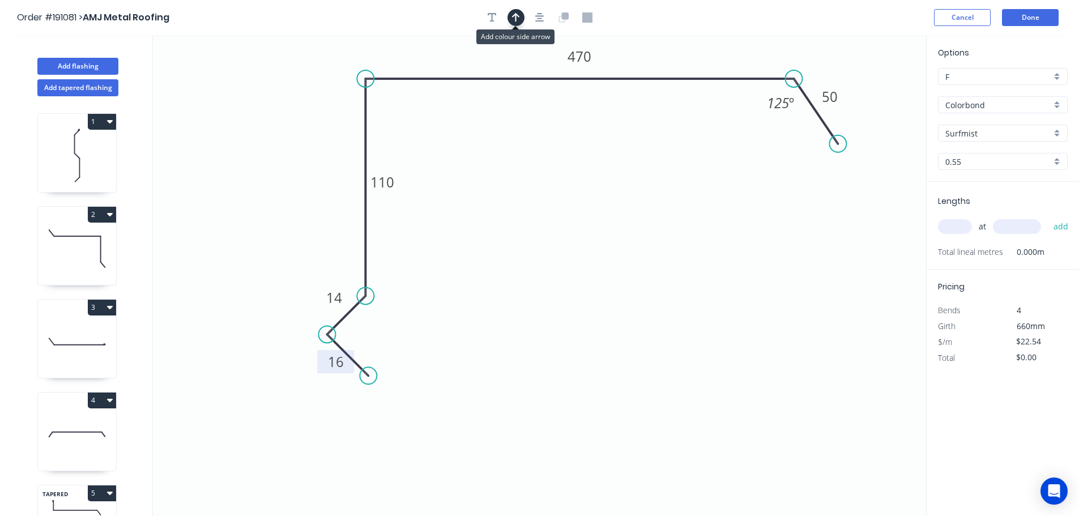
click at [514, 18] on icon "button" at bounding box center [516, 17] width 8 height 10
drag, startPoint x: 869, startPoint y: 90, endPoint x: 680, endPoint y: 53, distance: 192.2
click at [680, 53] on icon at bounding box center [680, 40] width 10 height 36
click at [954, 223] on input "text" at bounding box center [955, 226] width 34 height 15
type input "1"
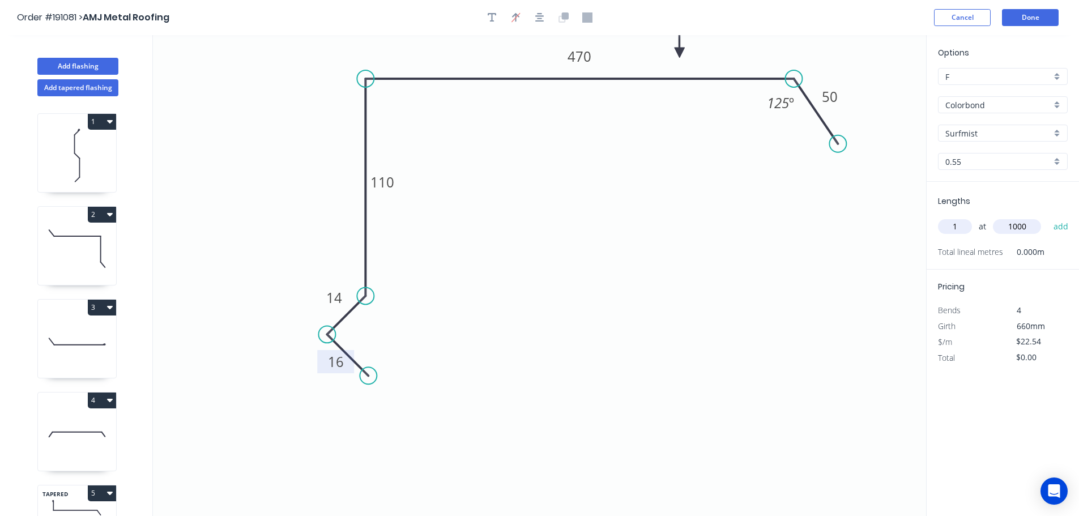
type input "1000"
click at [1048, 217] on button "add" at bounding box center [1061, 226] width 27 height 19
type input "$22.54"
click at [80, 61] on button "Add flashing" at bounding box center [77, 66] width 81 height 17
type input "$0.00"
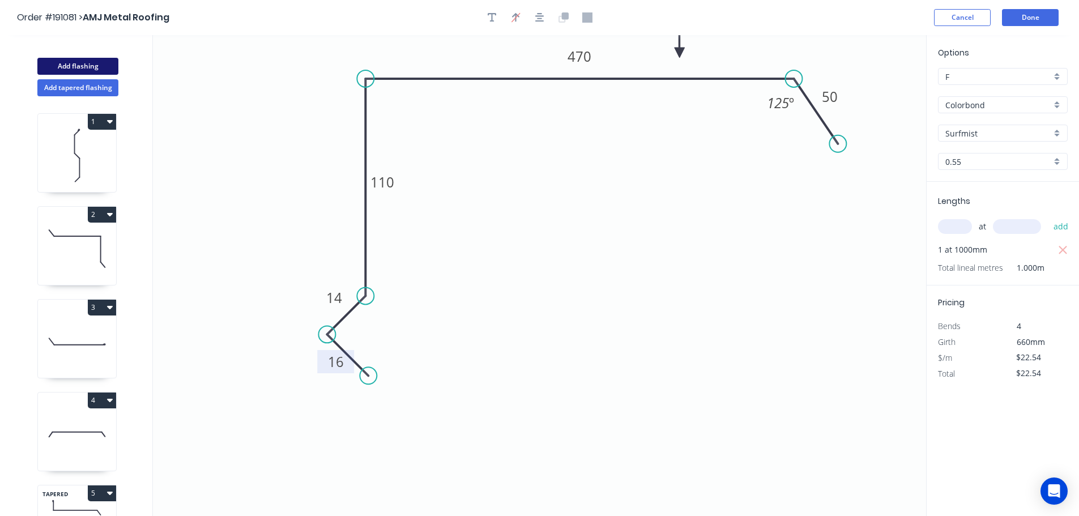
type input "$0.00"
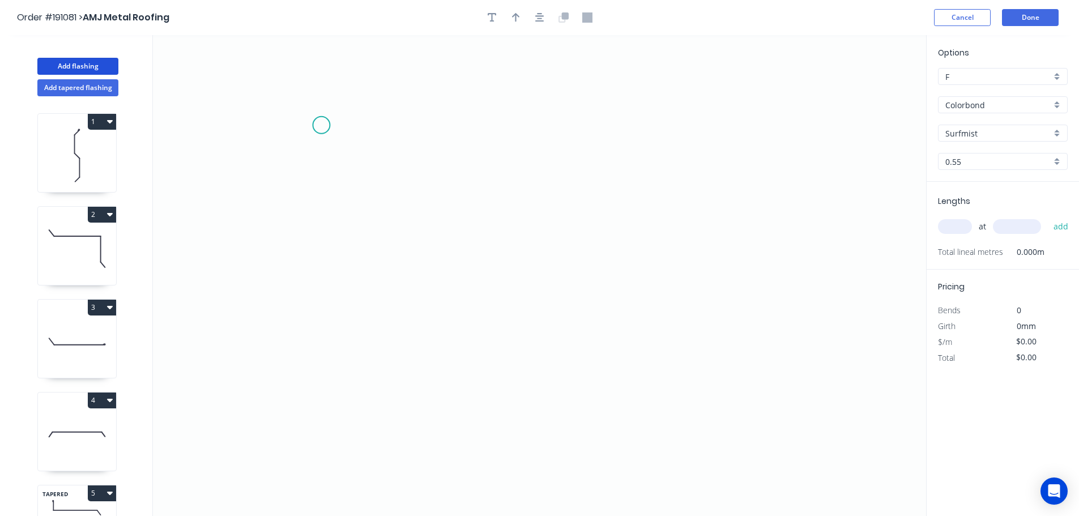
click at [321, 125] on icon "0" at bounding box center [539, 275] width 773 height 481
click at [313, 349] on icon "0" at bounding box center [539, 275] width 773 height 481
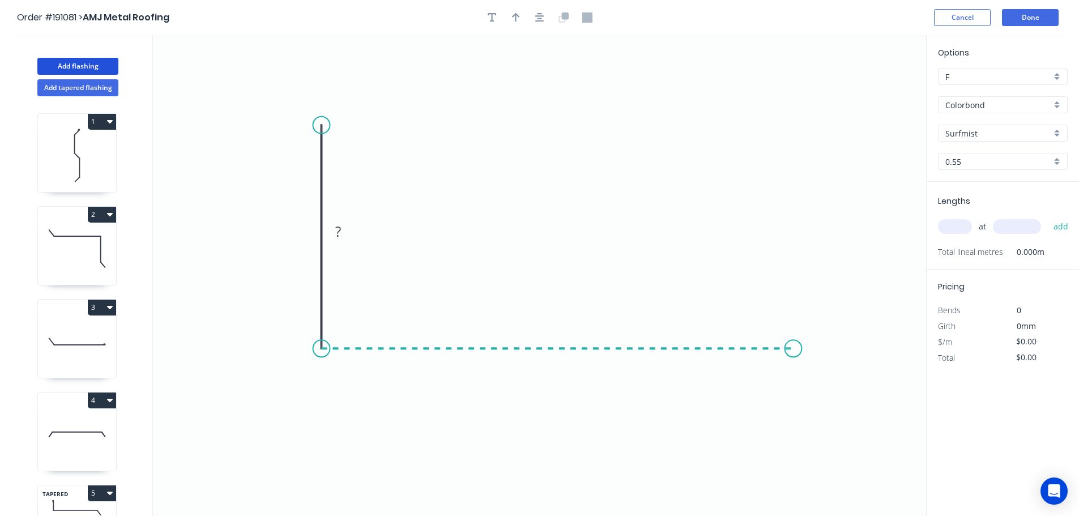
click at [794, 358] on icon "0 ?" at bounding box center [539, 275] width 773 height 481
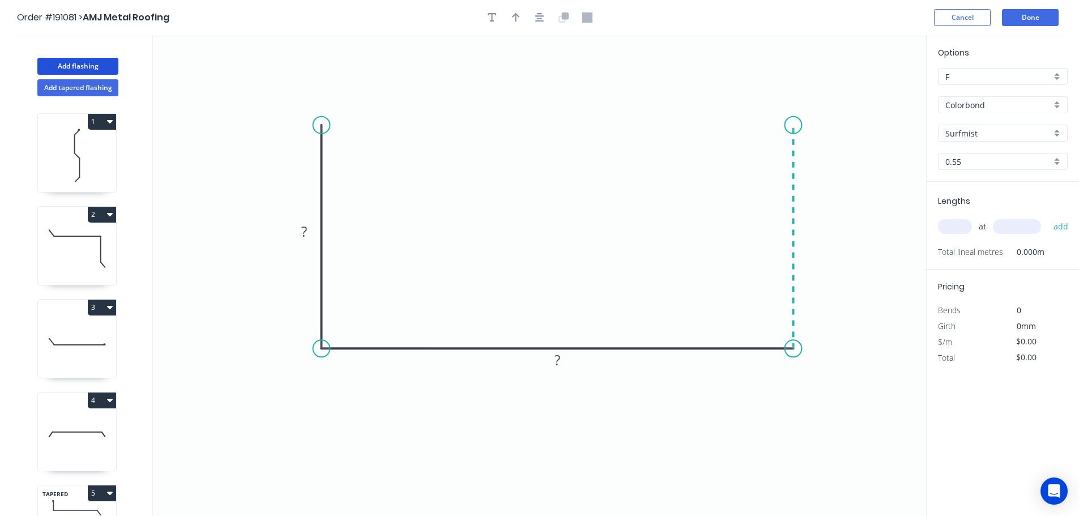
click at [790, 125] on icon "0 ? ?" at bounding box center [539, 275] width 773 height 481
click at [790, 125] on circle at bounding box center [793, 125] width 17 height 17
click at [309, 232] on rect at bounding box center [304, 232] width 23 height 16
click at [506, 137] on icon "0 100 130 100" at bounding box center [539, 275] width 773 height 481
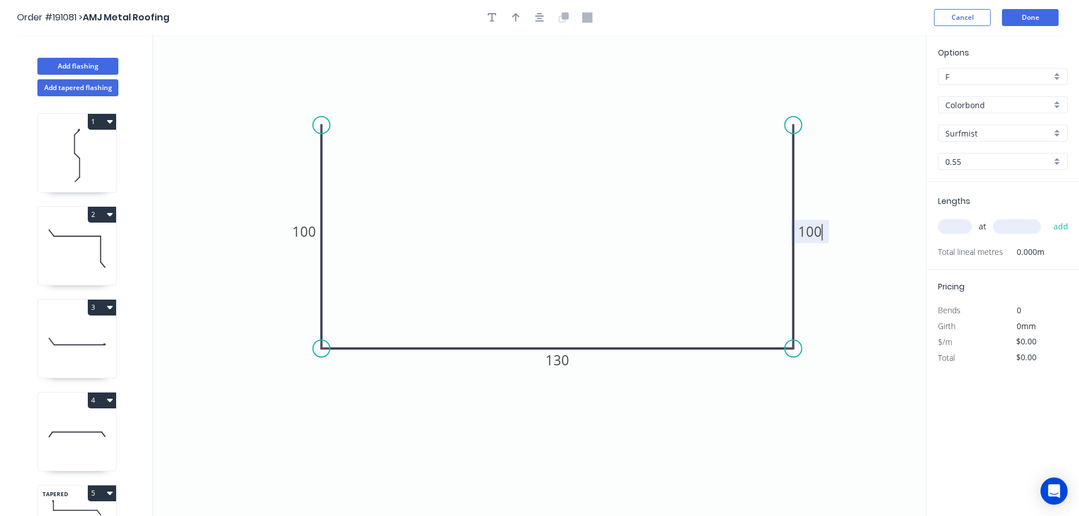
type input "$12.62"
click at [514, 14] on icon "button" at bounding box center [516, 17] width 8 height 10
drag, startPoint x: 871, startPoint y: 90, endPoint x: 534, endPoint y: 207, distance: 356.6
click at [534, 207] on icon at bounding box center [534, 194] width 10 height 36
click at [954, 223] on input "text" at bounding box center [955, 226] width 34 height 15
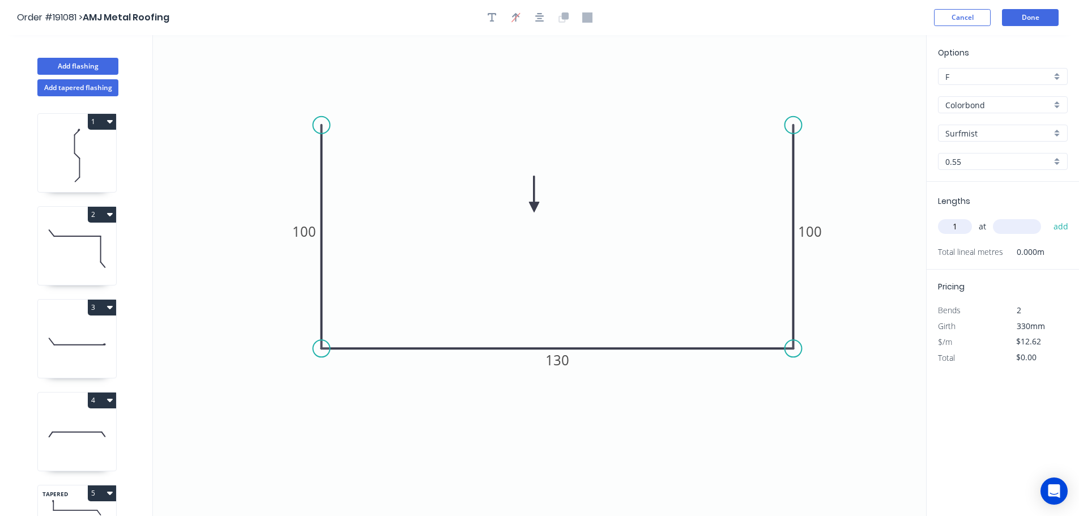
type input "1"
type input "2500"
click at [1048, 217] on button "add" at bounding box center [1061, 226] width 27 height 19
type input "$31.55"
click at [888, 261] on icon "0 100 130 100" at bounding box center [539, 275] width 773 height 481
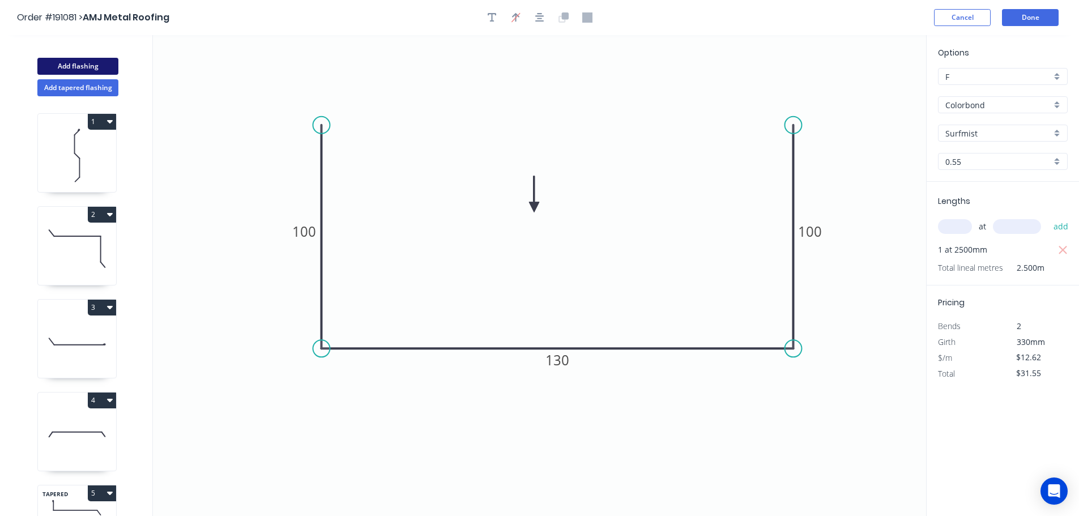
click at [76, 63] on button "Add flashing" at bounding box center [77, 66] width 81 height 17
type input "$0.00"
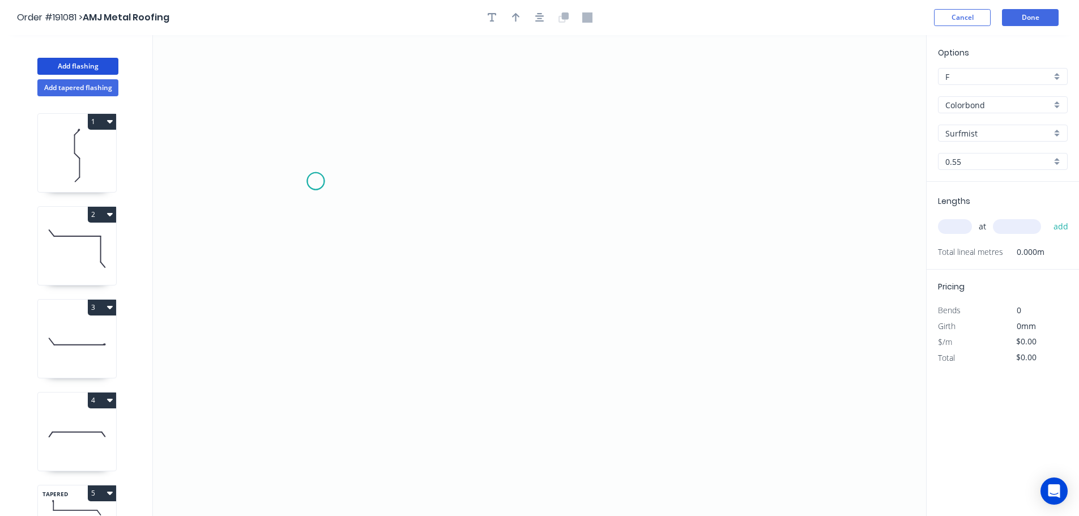
click at [316, 181] on icon "0" at bounding box center [539, 275] width 773 height 481
click at [360, 130] on icon "0" at bounding box center [539, 275] width 773 height 481
click at [799, 134] on icon "0 ?" at bounding box center [539, 275] width 773 height 481
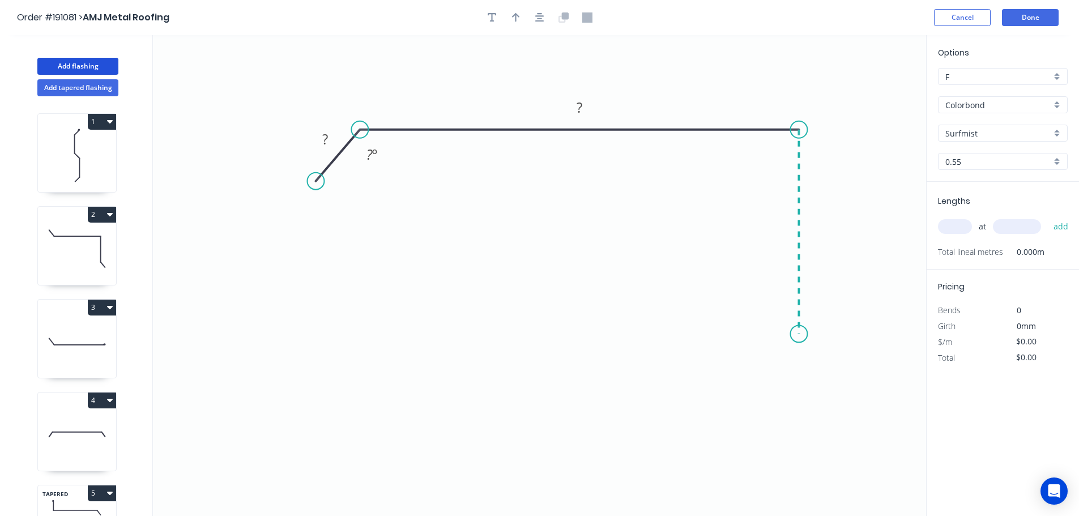
click at [797, 334] on icon "0 ? ? ? º" at bounding box center [539, 275] width 773 height 481
click at [797, 334] on circle at bounding box center [798, 333] width 17 height 17
click at [325, 138] on tspan "?" at bounding box center [325, 139] width 6 height 19
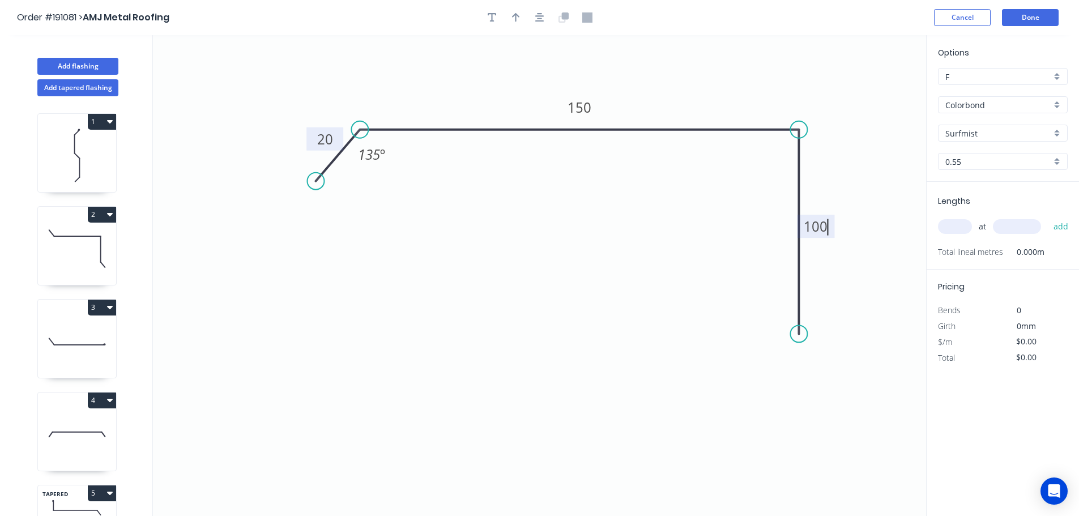
click at [561, 241] on icon "0 20 150 100 135 º" at bounding box center [539, 275] width 773 height 481
type input "$10.55"
drag, startPoint x: 517, startPoint y: 16, endPoint x: 771, endPoint y: 83, distance: 262.6
click at [518, 16] on icon "button" at bounding box center [516, 17] width 8 height 10
drag, startPoint x: 871, startPoint y: 88, endPoint x: 541, endPoint y: 230, distance: 359.6
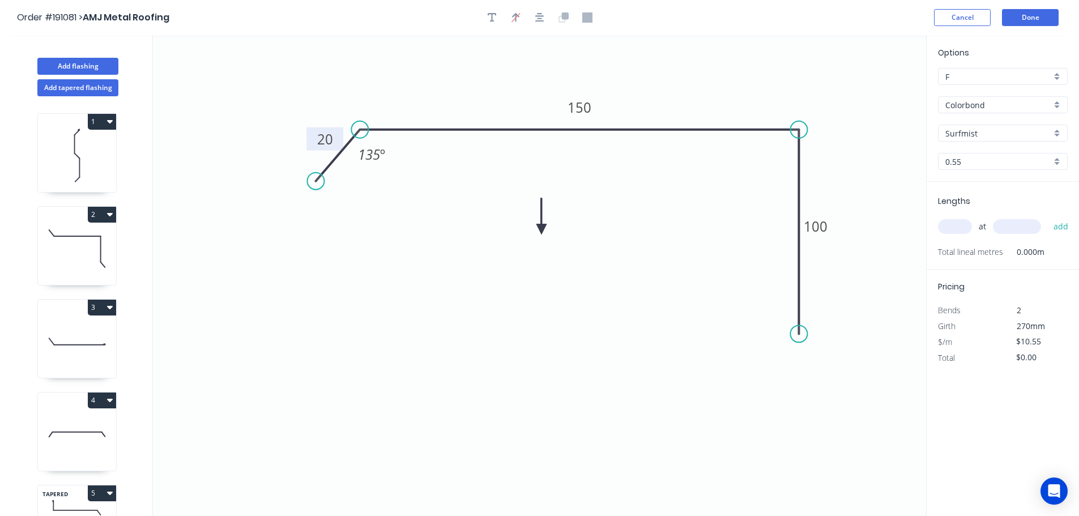
click at [541, 230] on icon at bounding box center [542, 216] width 10 height 36
click at [541, 230] on icon at bounding box center [540, 217] width 10 height 36
click at [541, 230] on icon at bounding box center [549, 220] width 33 height 33
click at [541, 230] on icon at bounding box center [553, 230] width 36 height 10
click at [541, 230] on icon at bounding box center [549, 239] width 33 height 33
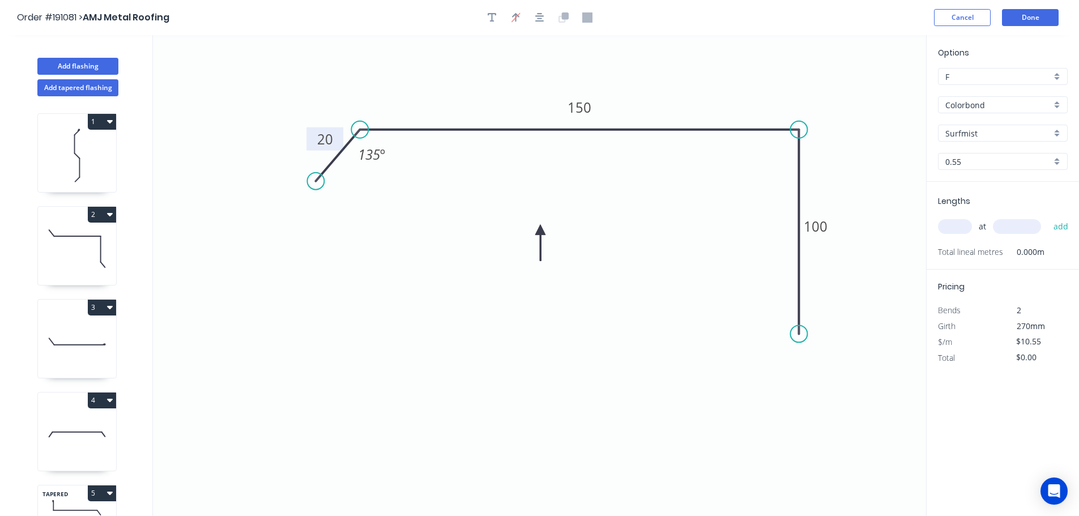
click at [541, 230] on icon at bounding box center [540, 243] width 10 height 36
drag, startPoint x: 541, startPoint y: 230, endPoint x: 504, endPoint y: 263, distance: 49.7
click at [504, 263] on icon at bounding box center [498, 268] width 33 height 33
click at [959, 226] on input "text" at bounding box center [955, 226] width 34 height 15
type input "1"
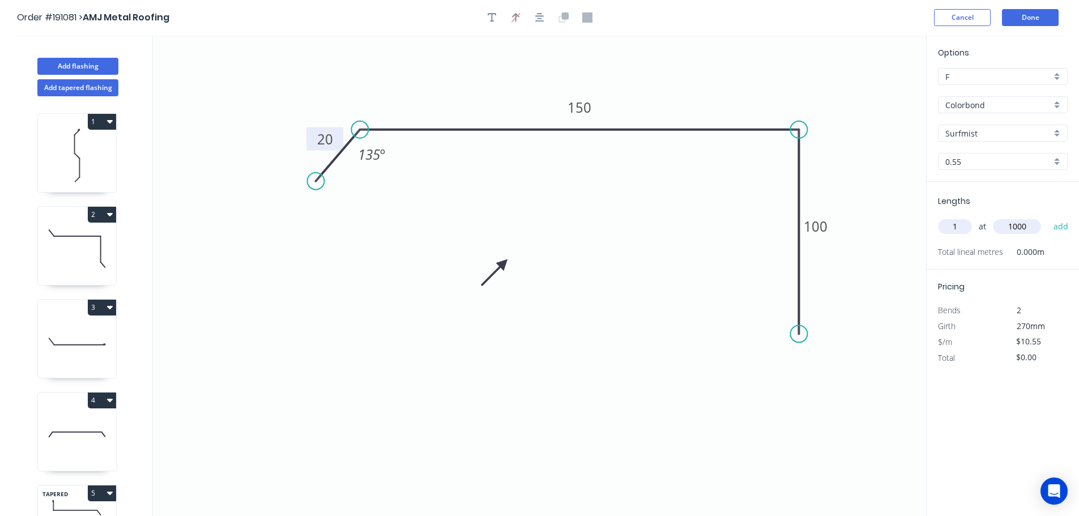
type input "1000"
click at [1048, 217] on button "add" at bounding box center [1061, 226] width 27 height 19
type input "$10.55"
click at [64, 61] on button "Add flashing" at bounding box center [77, 66] width 81 height 17
type input "$0.00"
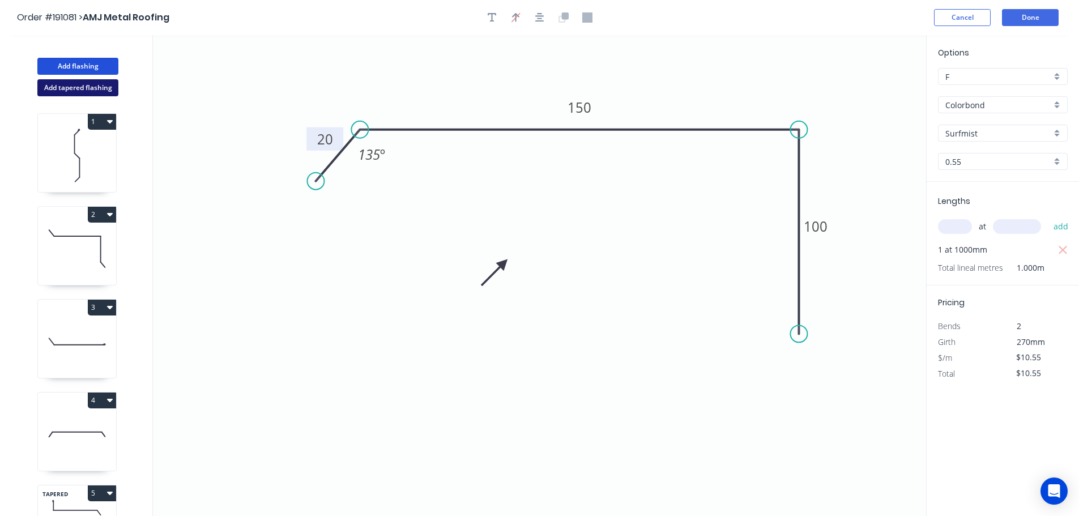
type input "$0.00"
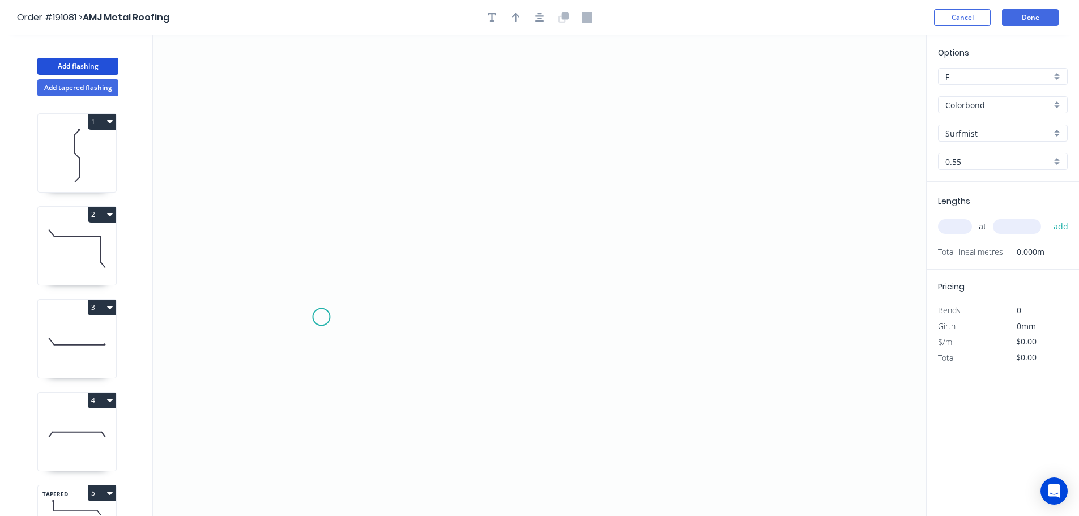
click at [321, 317] on icon "0" at bounding box center [539, 275] width 773 height 481
click at [322, 126] on icon "0" at bounding box center [539, 275] width 773 height 481
click at [752, 133] on icon "0 ?" at bounding box center [539, 275] width 773 height 481
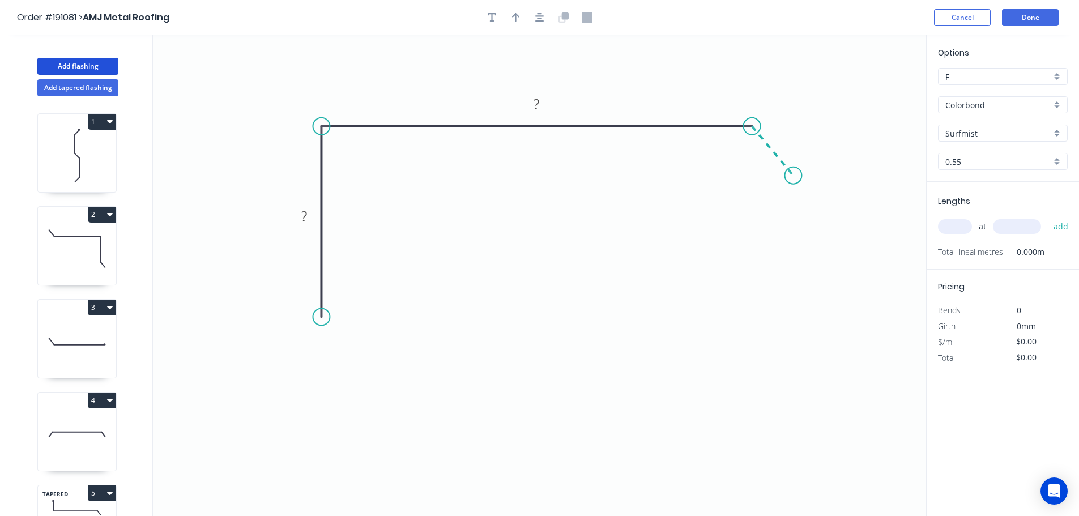
click at [794, 176] on icon "0 ? ?" at bounding box center [539, 275] width 773 height 481
click at [794, 176] on circle at bounding box center [793, 175] width 17 height 17
click at [304, 217] on tspan "?" at bounding box center [304, 216] width 6 height 19
click at [524, 262] on icon "0 100 125 20 135 º" at bounding box center [539, 275] width 773 height 481
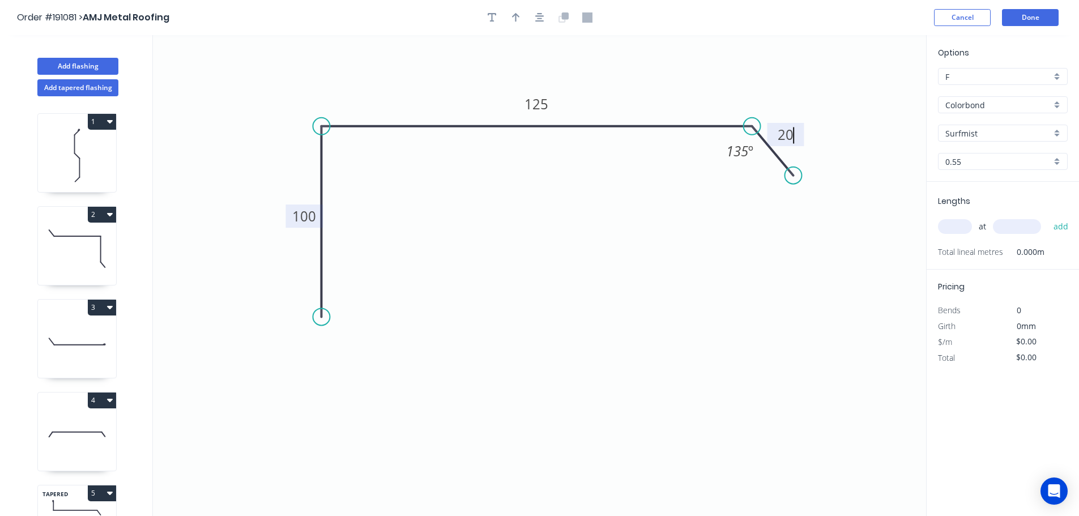
type input "$10.55"
click at [513, 14] on icon "button" at bounding box center [516, 17] width 8 height 10
drag, startPoint x: 868, startPoint y: 90, endPoint x: 655, endPoint y: 84, distance: 213.1
click at [655, 84] on icon at bounding box center [654, 68] width 10 height 36
drag, startPoint x: 657, startPoint y: 81, endPoint x: 515, endPoint y: 246, distance: 218.2
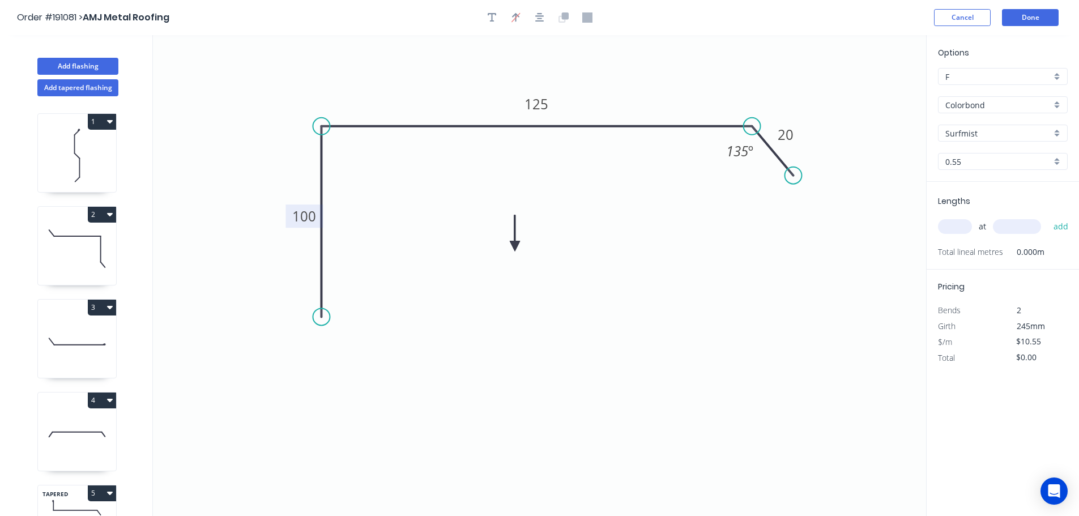
click at [515, 246] on icon at bounding box center [515, 233] width 10 height 36
click at [515, 246] on icon at bounding box center [524, 236] width 33 height 33
click at [515, 246] on icon at bounding box center [528, 246] width 36 height 10
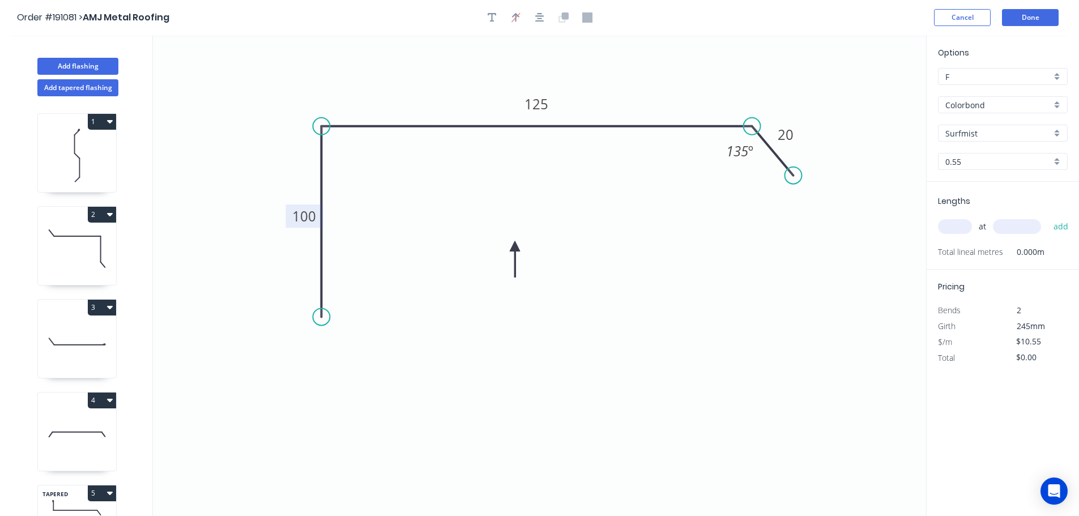
drag, startPoint x: 962, startPoint y: 227, endPoint x: 935, endPoint y: 224, distance: 26.2
click at [961, 227] on input "text" at bounding box center [955, 226] width 34 height 15
type input "1"
type input "1000"
click at [1048, 217] on button "add" at bounding box center [1061, 226] width 27 height 19
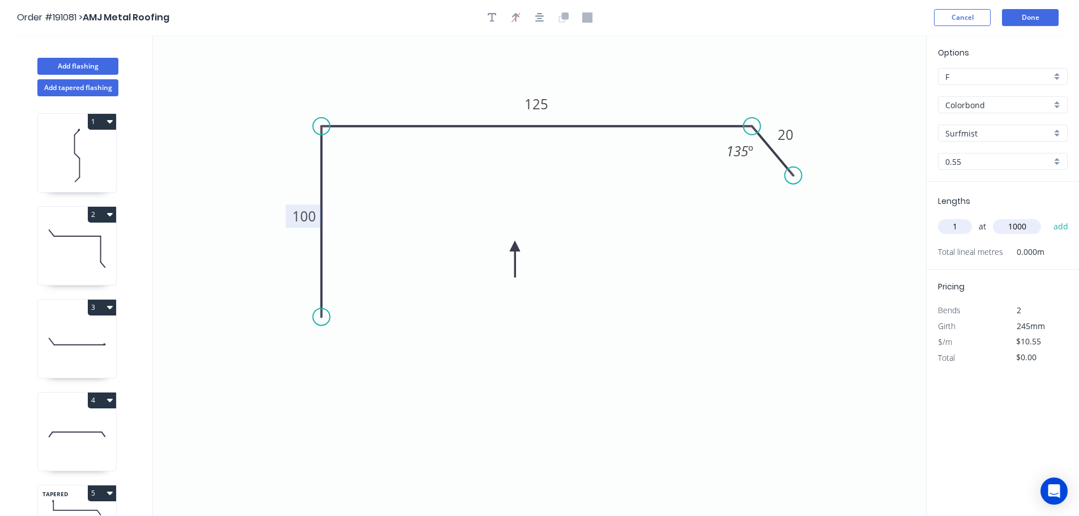
type input "$10.55"
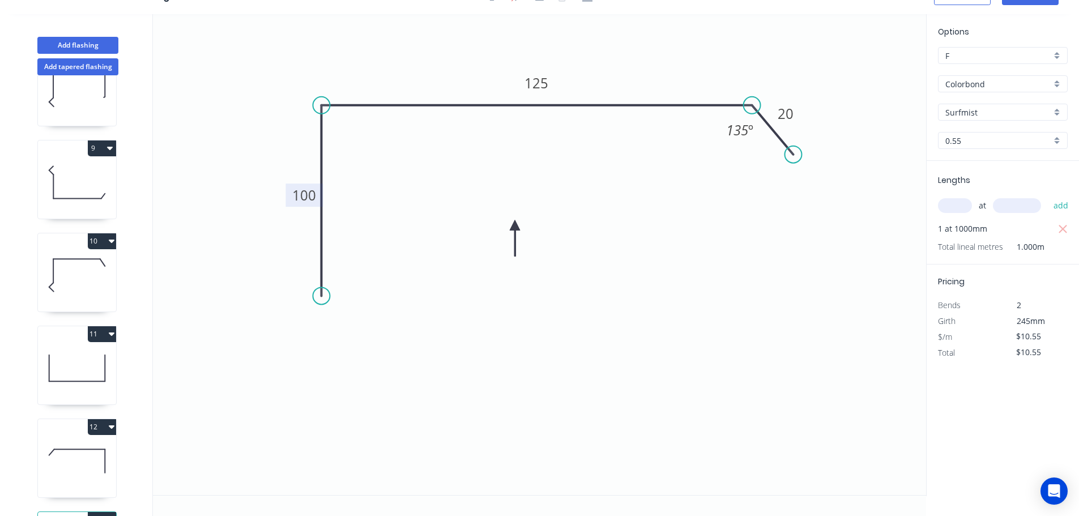
scroll to position [661, 0]
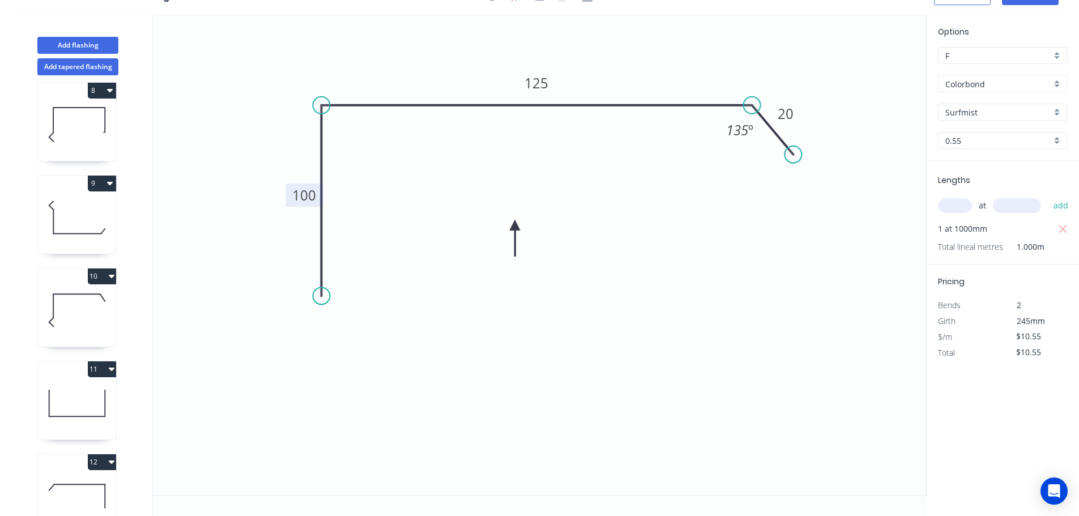
click at [74, 216] on icon at bounding box center [77, 217] width 78 height 73
type input "$22.54"
type input "$60.86"
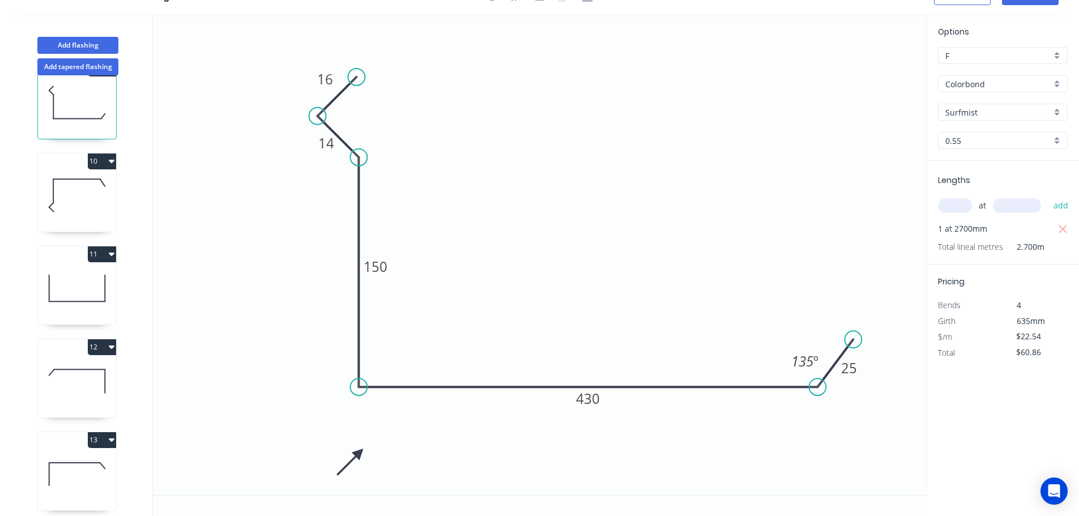
scroll to position [793, 0]
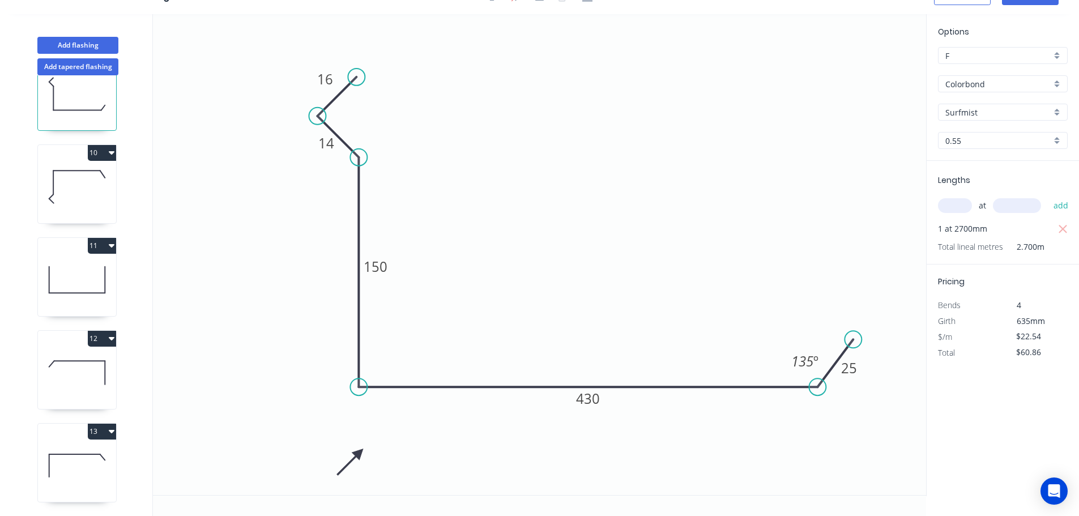
click at [80, 439] on icon at bounding box center [77, 465] width 78 height 73
type input "$10.55"
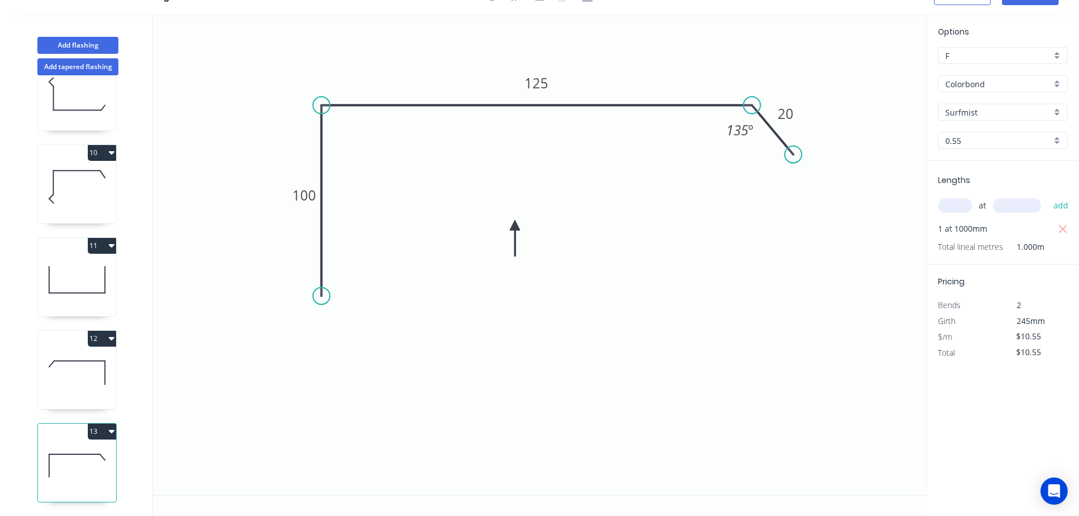
scroll to position [0, 0]
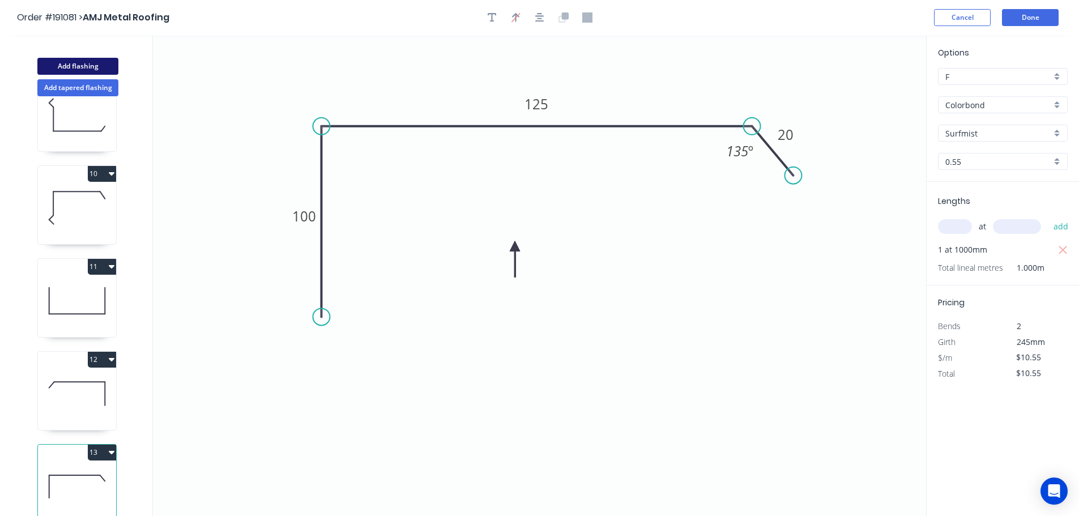
click at [74, 63] on button "Add flashing" at bounding box center [77, 66] width 81 height 17
type input "$0.00"
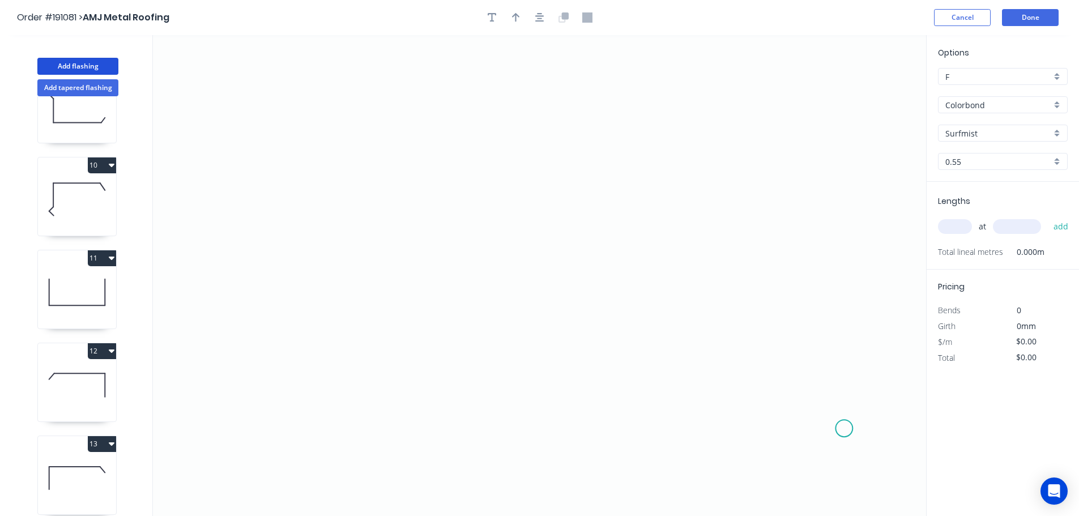
click at [845, 429] on icon "0" at bounding box center [539, 275] width 773 height 481
click at [840, 293] on icon "0" at bounding box center [539, 275] width 773 height 481
click at [541, 287] on icon "0 ?" at bounding box center [539, 275] width 773 height 481
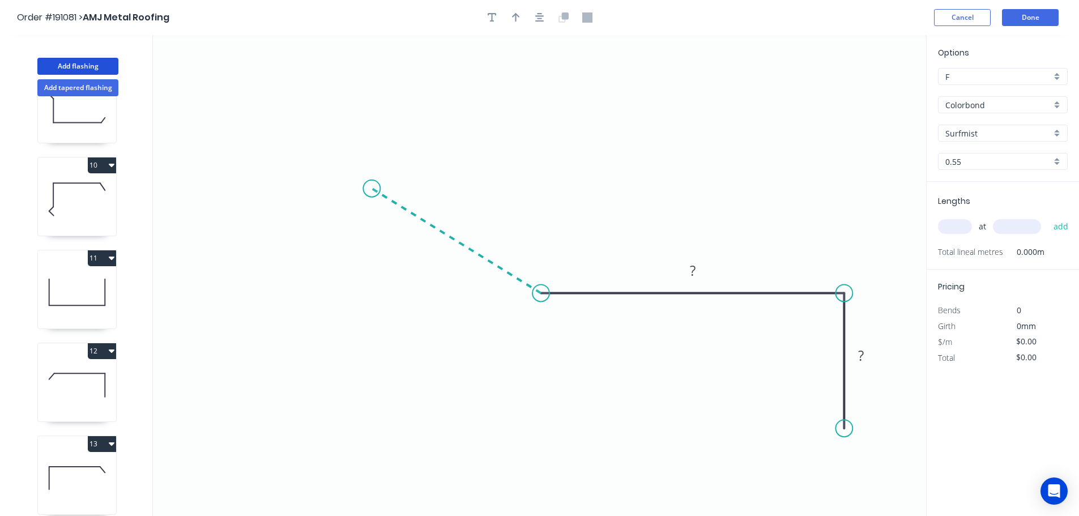
click at [372, 189] on icon "0 ? ?" at bounding box center [539, 275] width 773 height 481
click at [419, 146] on icon "0 ? ? ? ? º" at bounding box center [539, 275] width 773 height 481
click at [419, 146] on circle at bounding box center [418, 141] width 17 height 17
drag, startPoint x: 418, startPoint y: 142, endPoint x: 360, endPoint y: 125, distance: 59.9
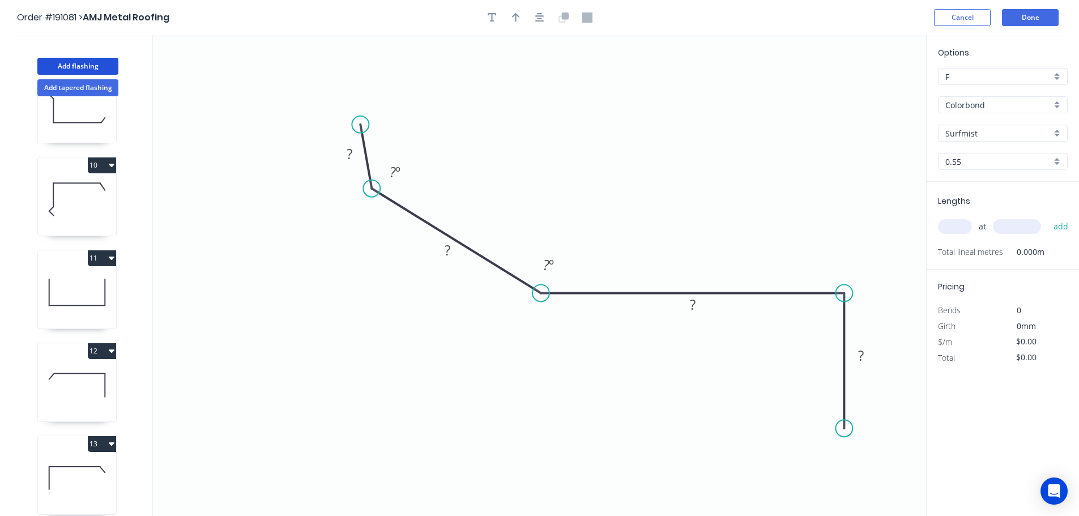
click at [360, 125] on circle at bounding box center [360, 124] width 17 height 17
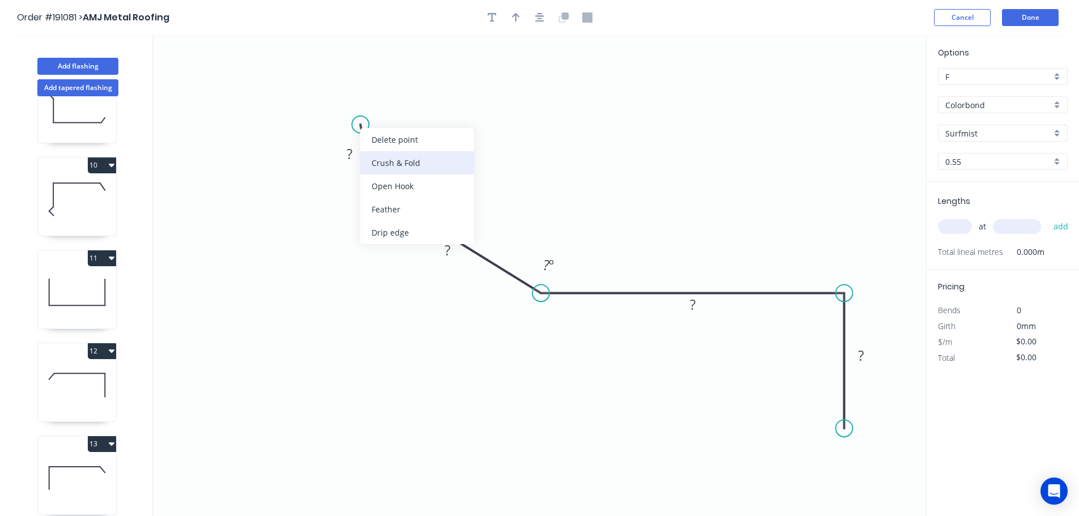
click at [418, 159] on div "Crush & Fold" at bounding box center [417, 162] width 114 height 23
click at [398, 130] on tspan "10" at bounding box center [394, 129] width 16 height 19
click at [454, 124] on icon "0 CF 15 ? ? ? ? ? º ? º" at bounding box center [539, 275] width 773 height 481
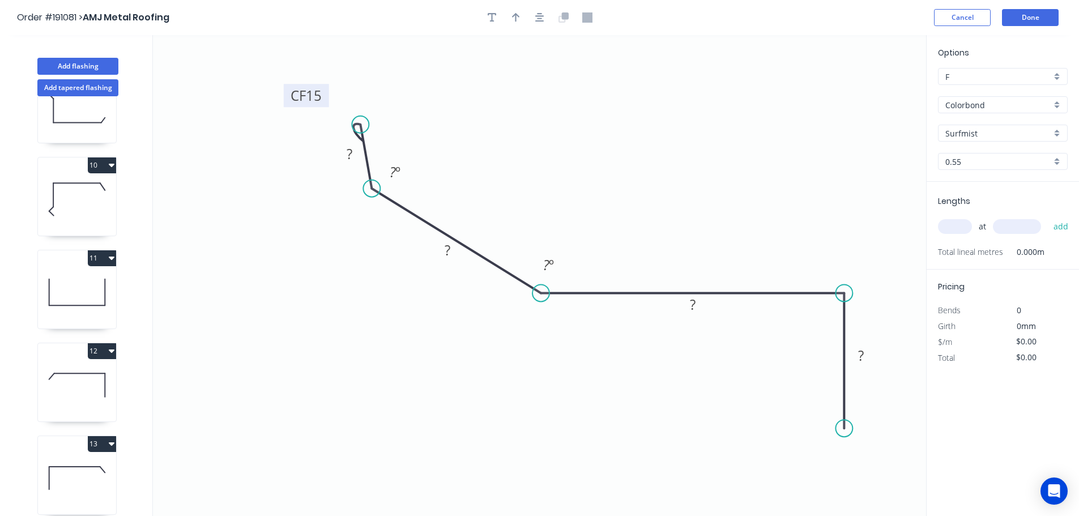
drag, startPoint x: 408, startPoint y: 130, endPoint x: 327, endPoint y: 96, distance: 87.3
click at [327, 96] on rect at bounding box center [306, 95] width 45 height 23
click at [356, 151] on rect at bounding box center [349, 155] width 23 height 16
click at [674, 124] on icon "0 CF 15 15 50 90 ? 140 º 135 º" at bounding box center [539, 275] width 773 height 481
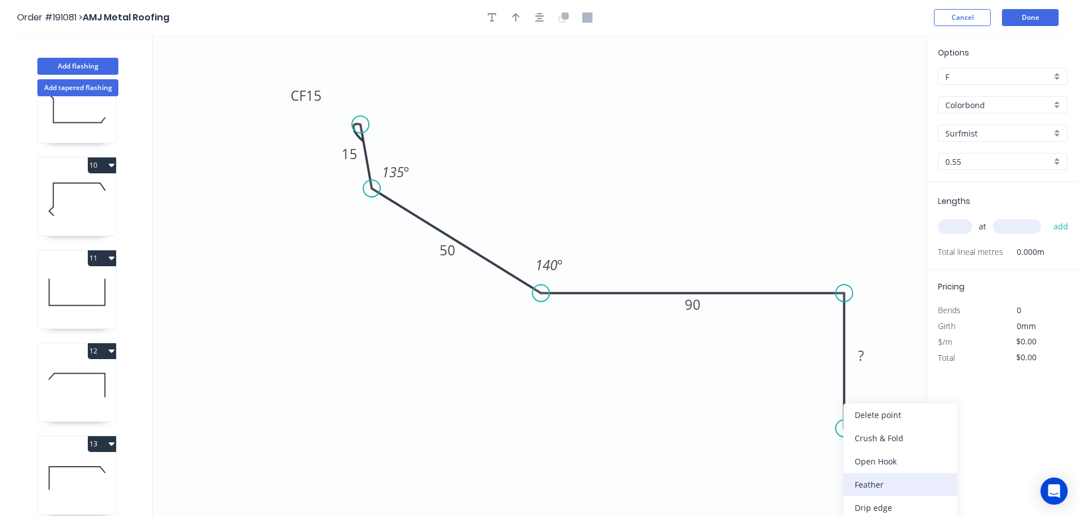
click at [889, 488] on div "Feather" at bounding box center [901, 484] width 114 height 23
click at [829, 406] on tspan "15" at bounding box center [827, 408] width 16 height 19
click at [761, 469] on icon "0 CF 15 15 50 90 FE 10 ? 140 º 135 º" at bounding box center [539, 275] width 773 height 481
drag, startPoint x: 802, startPoint y: 407, endPoint x: 761, endPoint y: 454, distance: 62.2
click at [761, 454] on rect at bounding box center [779, 454] width 44 height 23
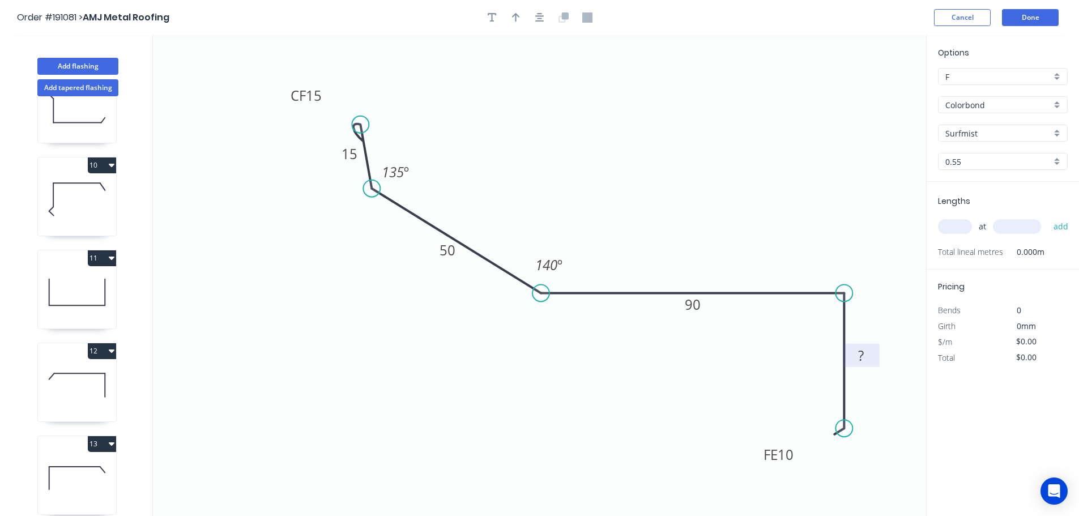
click at [865, 358] on rect at bounding box center [861, 356] width 23 height 16
click at [833, 215] on icon "0 CF 15 15 50 90 FE 10 40 140 º 135 º" at bounding box center [539, 275] width 773 height 481
type input "$13.79"
click at [514, 19] on icon "button" at bounding box center [516, 17] width 8 height 10
drag, startPoint x: 867, startPoint y: 87, endPoint x: 633, endPoint y: 148, distance: 242.4
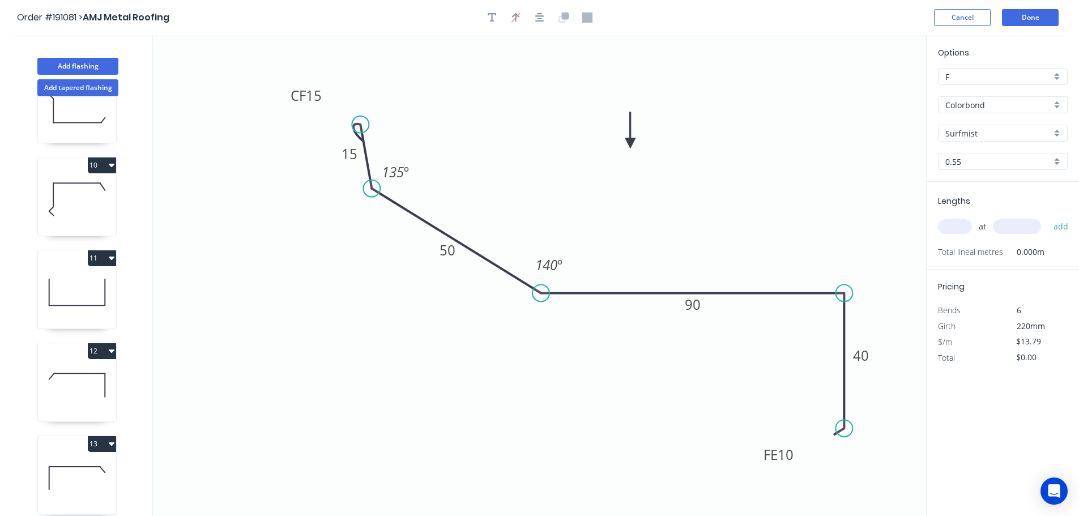
click at [633, 148] on icon at bounding box center [631, 130] width 10 height 36
click at [960, 227] on input "text" at bounding box center [955, 226] width 34 height 15
type input "1"
type input "2500"
click at [1048, 217] on button "add" at bounding box center [1061, 226] width 27 height 19
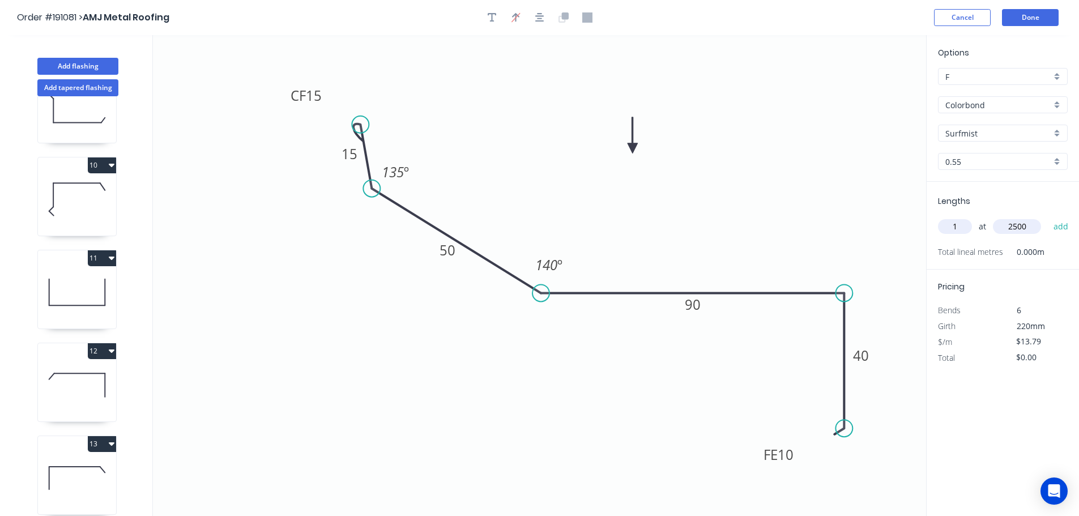
type input "$34.48"
click at [1025, 18] on button "Done" at bounding box center [1030, 17] width 57 height 17
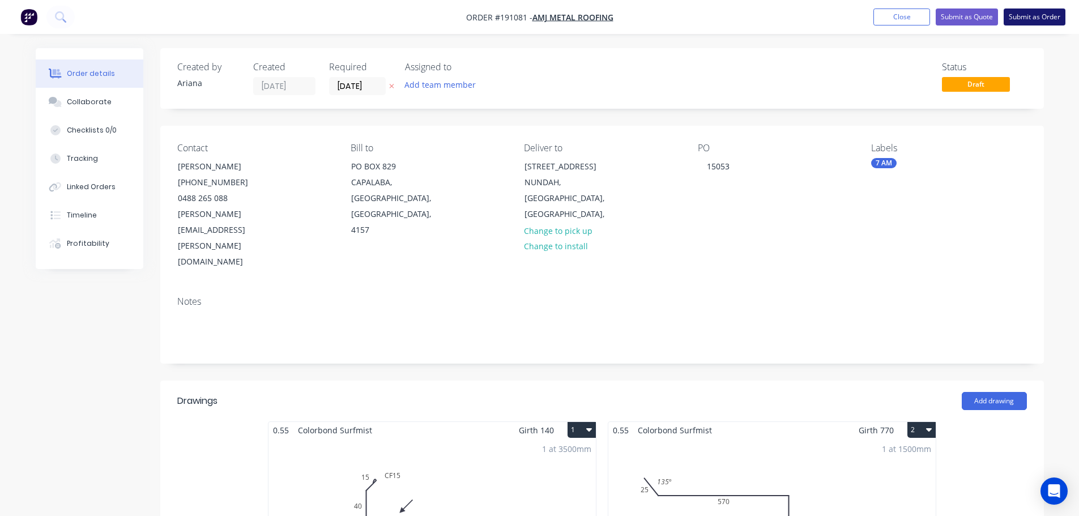
click at [1034, 15] on button "Submit as Order" at bounding box center [1035, 16] width 62 height 17
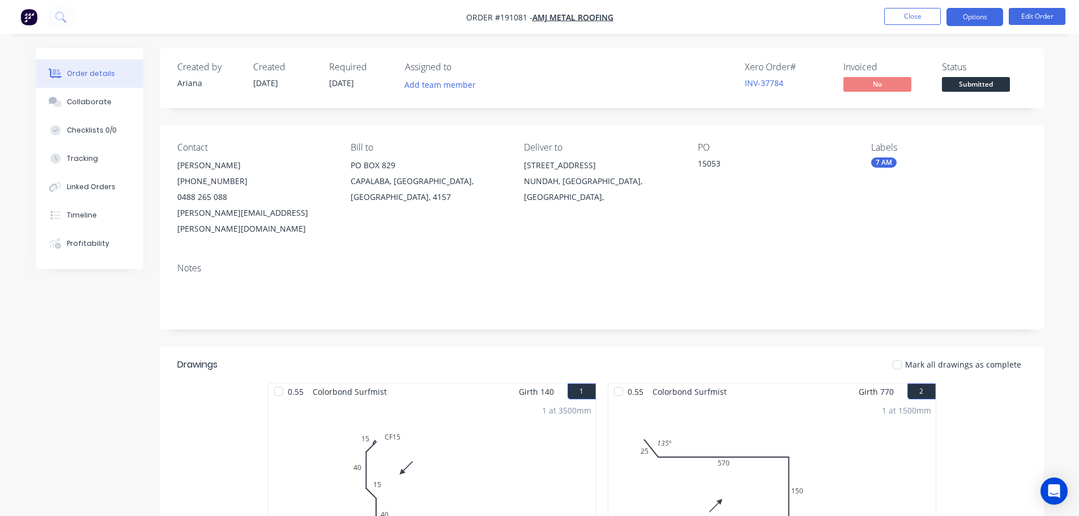
click at [969, 15] on button "Options" at bounding box center [975, 17] width 57 height 18
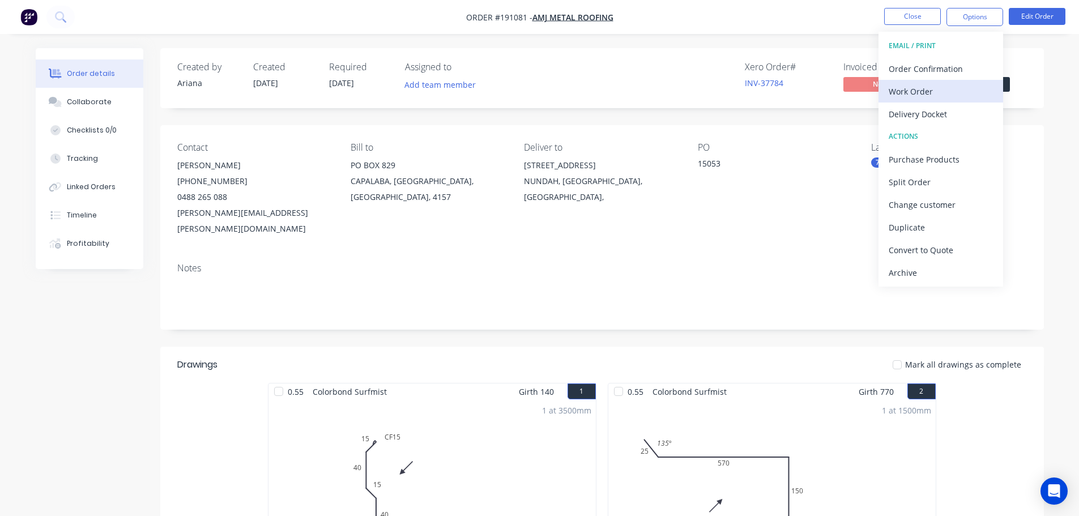
click at [936, 90] on div "Work Order" at bounding box center [941, 91] width 104 height 16
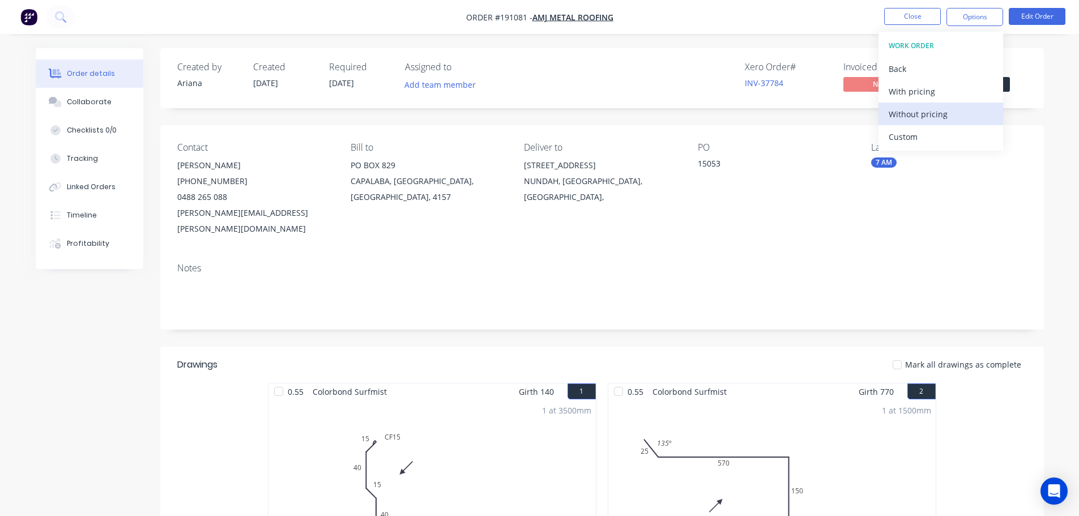
click at [920, 109] on div "Without pricing" at bounding box center [941, 114] width 104 height 16
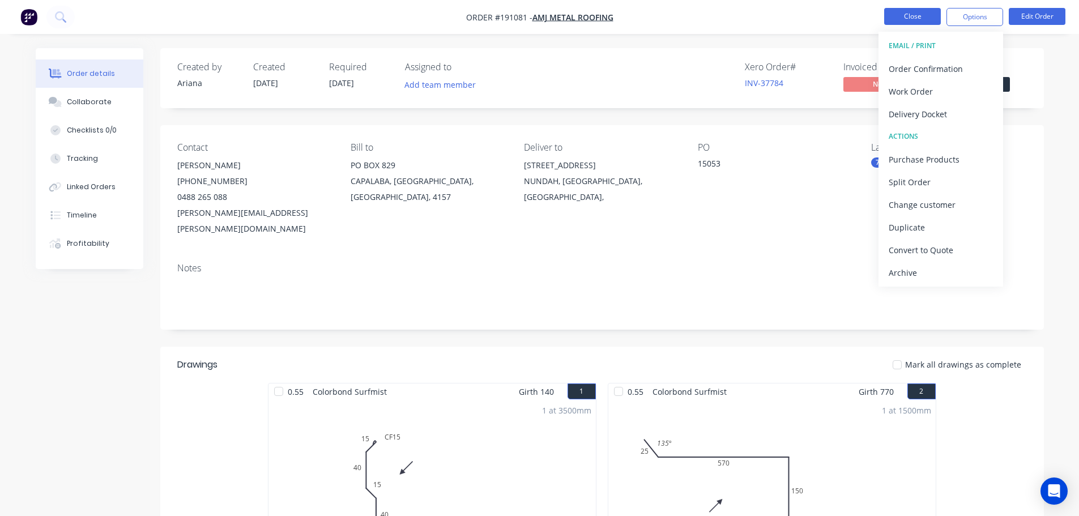
click at [915, 18] on button "Close" at bounding box center [912, 16] width 57 height 17
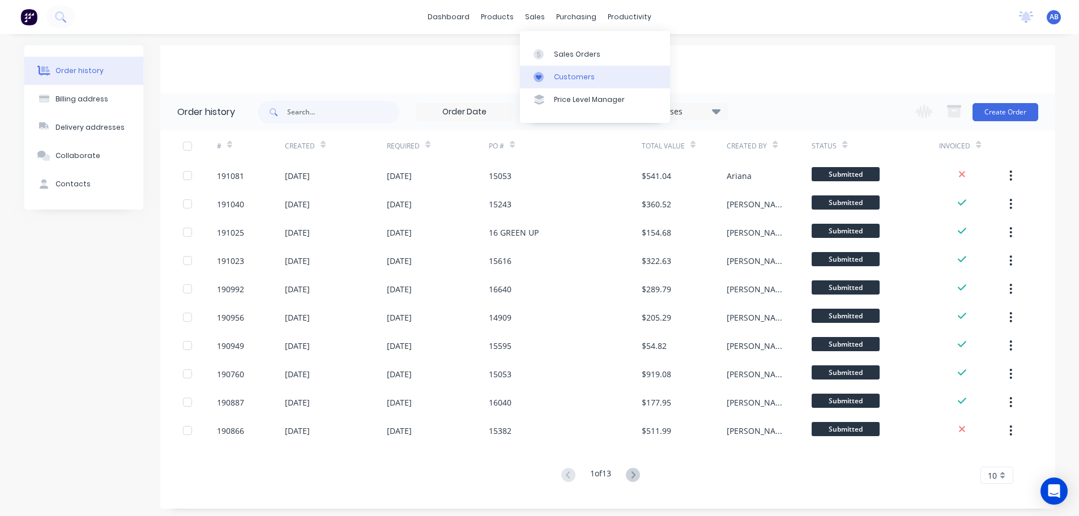
click at [568, 72] on div "Customers" at bounding box center [574, 77] width 41 height 10
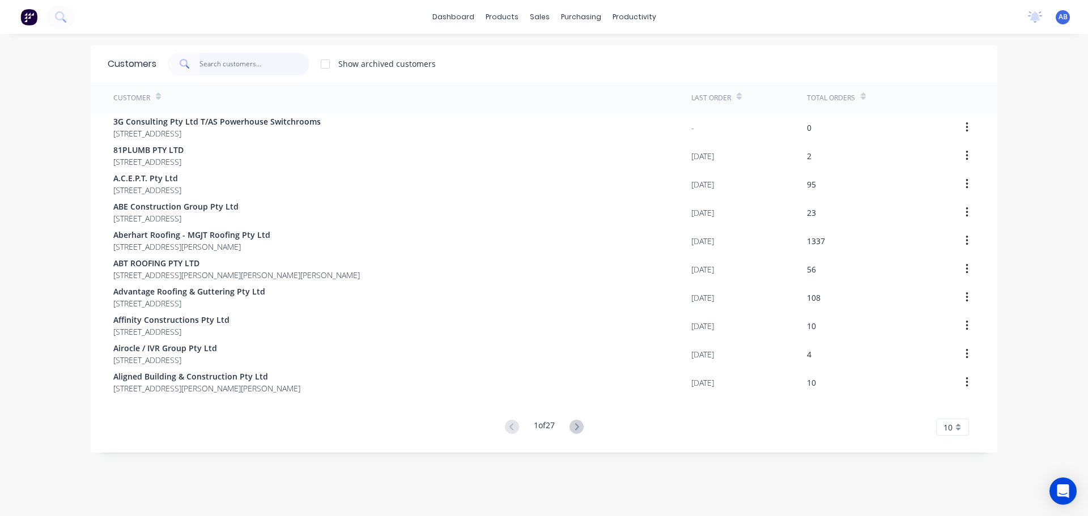
click at [276, 69] on input "text" at bounding box center [254, 64] width 110 height 23
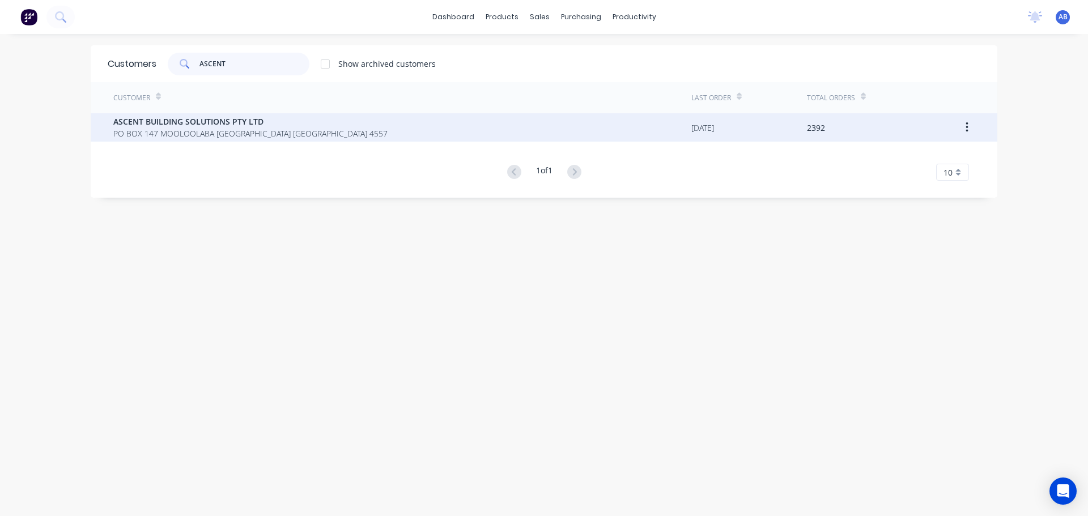
type input "ASCENT"
click at [273, 131] on span "PO BOX 147 MOOLOOLABA [GEOGRAPHIC_DATA] [GEOGRAPHIC_DATA] 4557" at bounding box center [250, 133] width 274 height 12
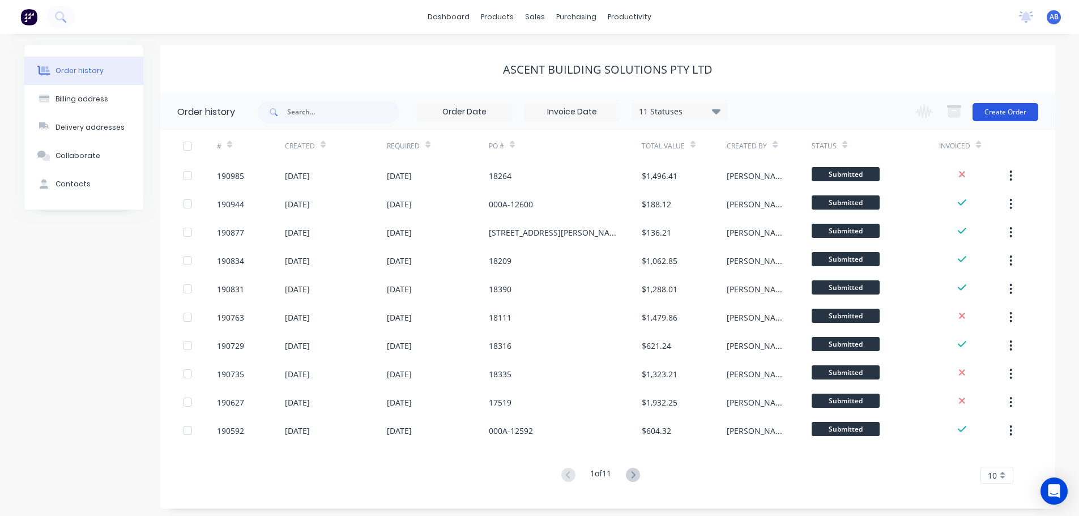
click at [1007, 114] on button "Create Order" at bounding box center [1006, 112] width 66 height 18
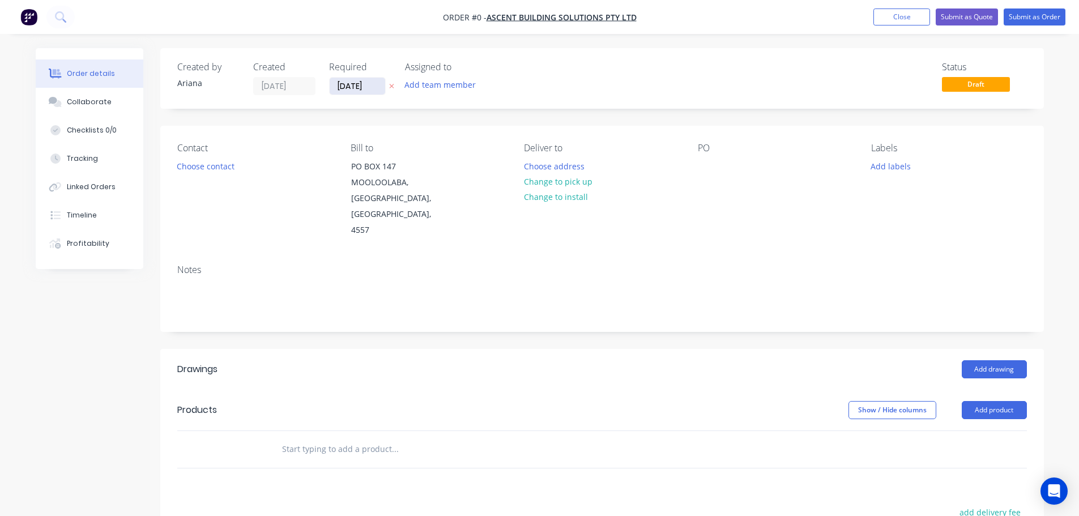
click at [356, 85] on input "[DATE]" at bounding box center [358, 86] width 56 height 17
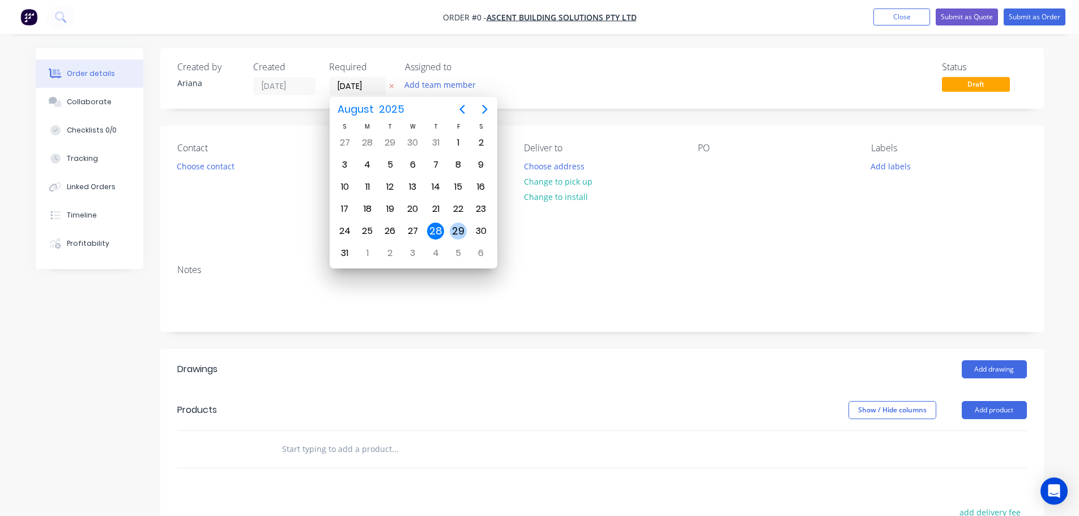
click at [457, 229] on div "29" at bounding box center [458, 231] width 17 height 17
type input "[DATE]"
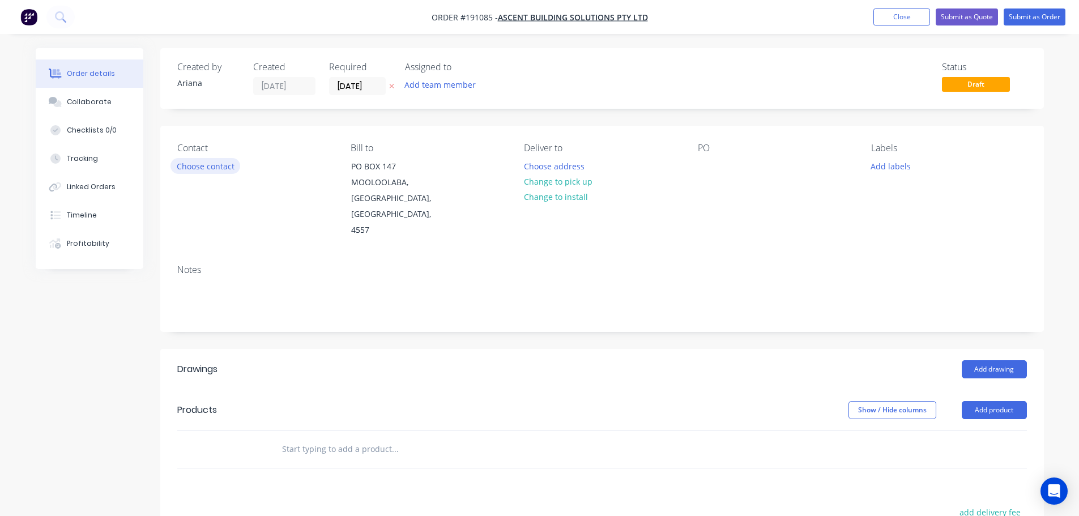
click at [203, 164] on button "Choose contact" at bounding box center [206, 165] width 70 height 15
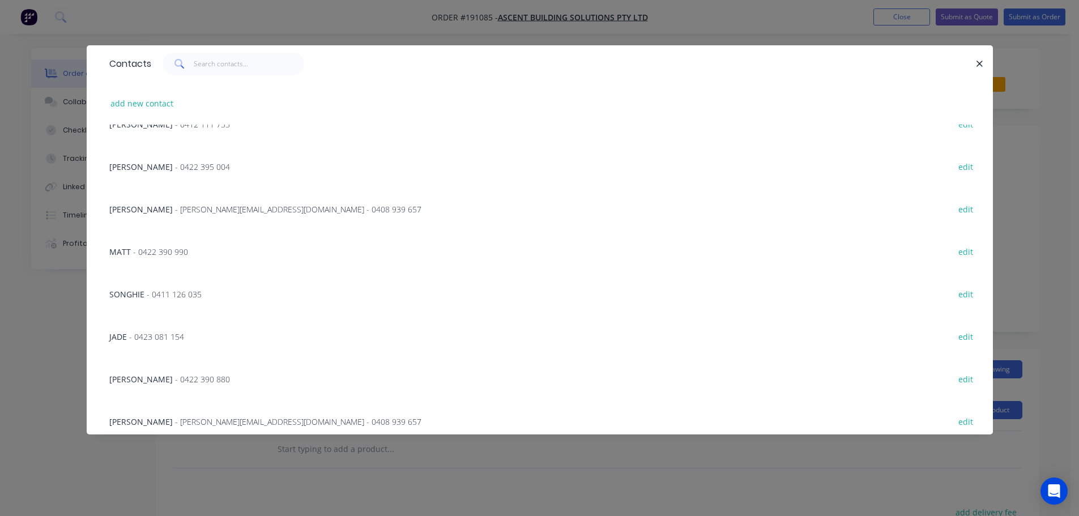
scroll to position [132, 0]
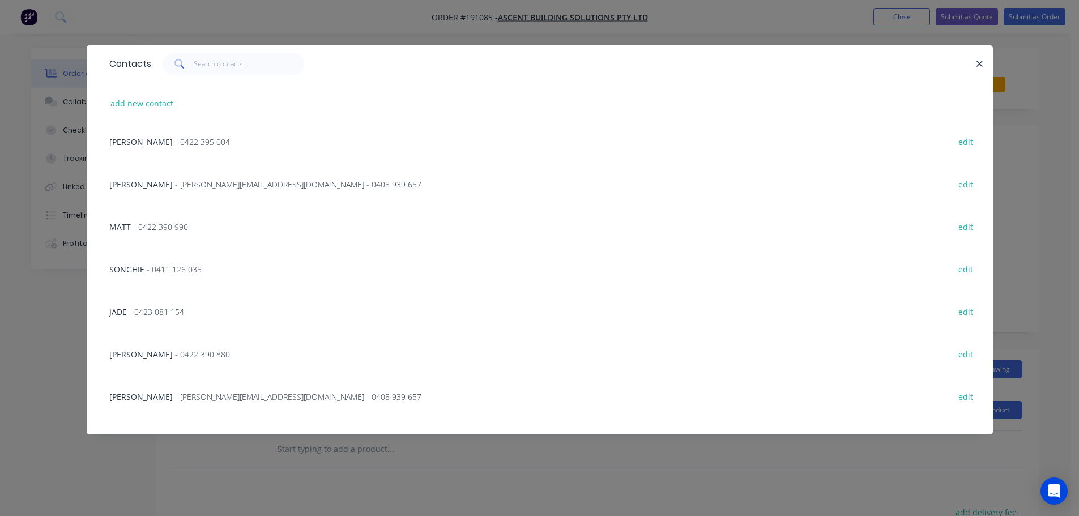
click at [222, 398] on span "- [PERSON_NAME][EMAIL_ADDRESS][DOMAIN_NAME] - 0408 939 657" at bounding box center [298, 397] width 246 height 11
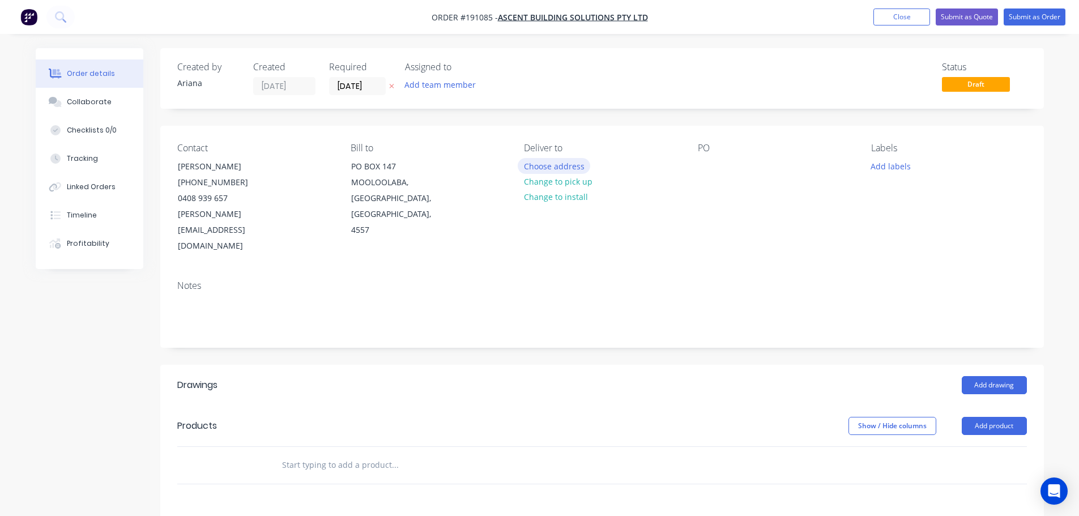
click at [561, 165] on button "Choose address" at bounding box center [554, 165] width 73 height 15
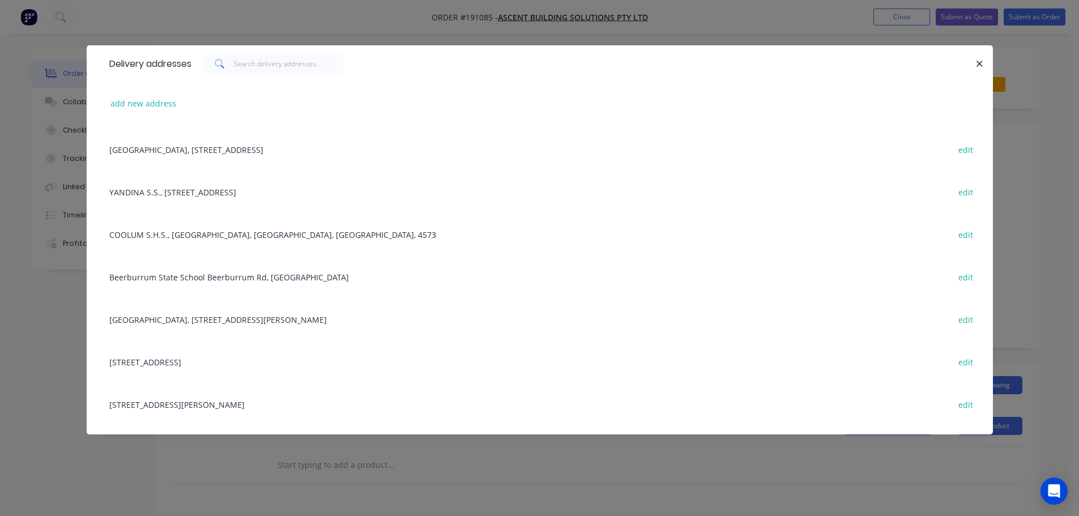
scroll to position [338, 0]
click at [272, 358] on div "[STREET_ADDRESS] edit" at bounding box center [540, 360] width 873 height 42
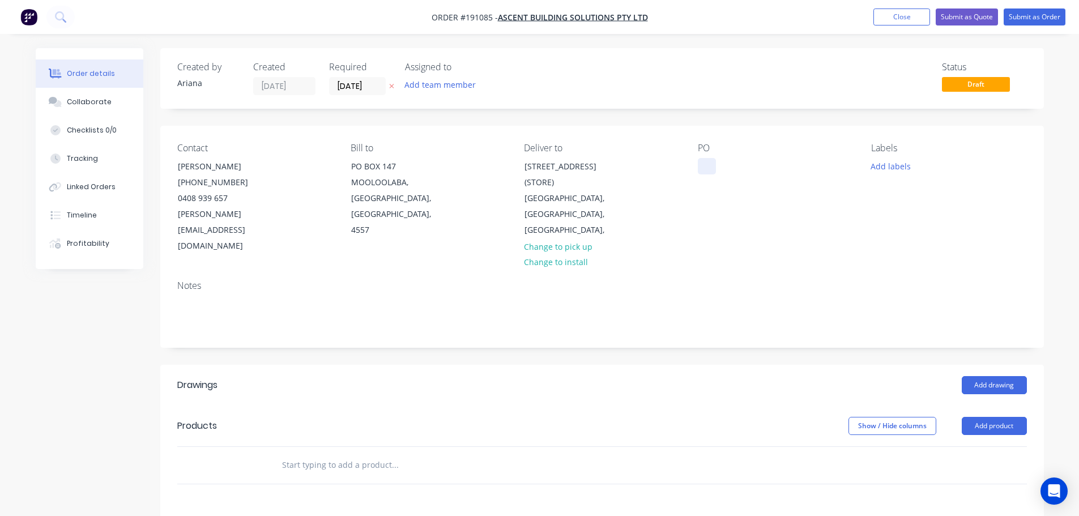
click at [707, 163] on div at bounding box center [707, 166] width 18 height 16
click at [939, 271] on div "Notes" at bounding box center [602, 309] width 884 height 76
click at [1011, 376] on button "Add drawing" at bounding box center [994, 385] width 65 height 18
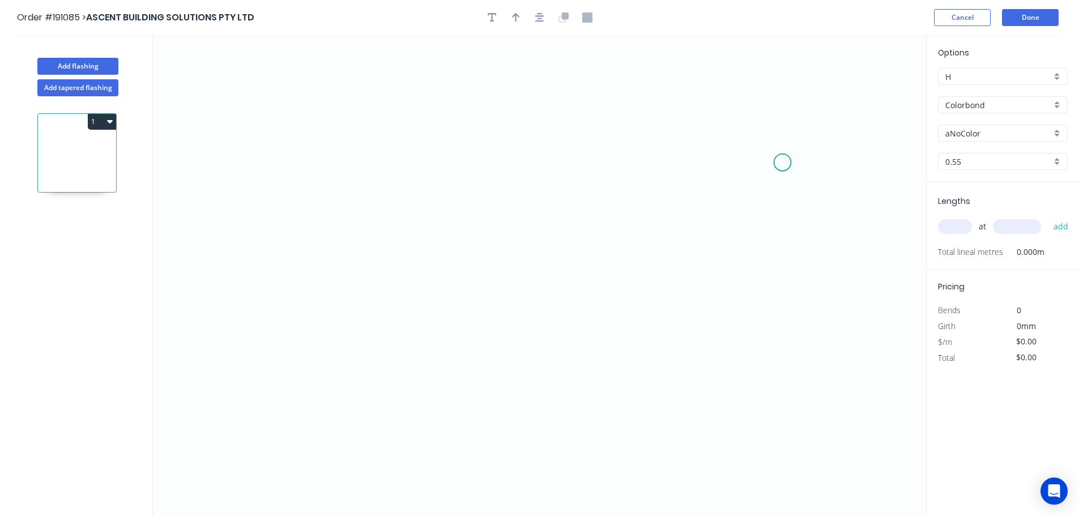
click at [783, 163] on icon "0" at bounding box center [539, 275] width 773 height 481
click at [743, 109] on icon "0" at bounding box center [539, 275] width 773 height 481
click at [304, 117] on icon "0 ?" at bounding box center [539, 275] width 773 height 481
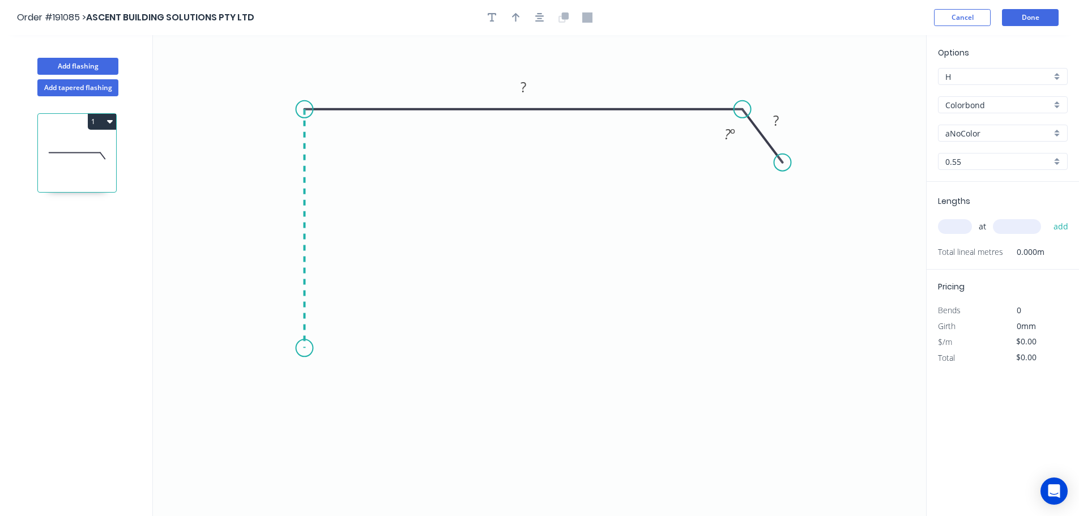
click at [295, 348] on icon "0 ? ? ? º" at bounding box center [539, 275] width 773 height 481
click at [265, 388] on icon "0 ? ? ? ? º" at bounding box center [539, 275] width 773 height 481
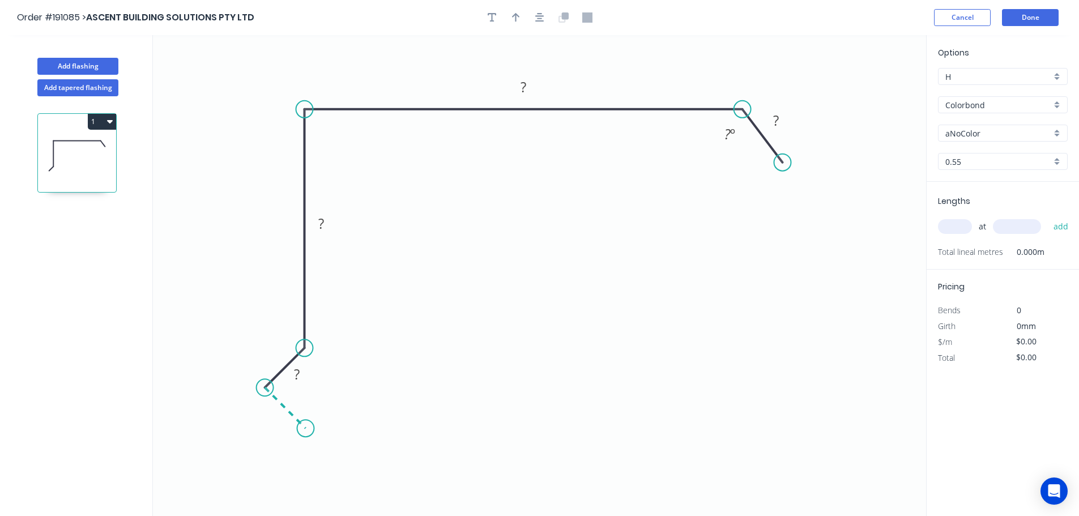
click at [305, 434] on icon "0 ? ? ? ? ? º" at bounding box center [539, 275] width 773 height 481
click at [305, 434] on circle at bounding box center [305, 428] width 17 height 17
click at [276, 415] on tspan "?" at bounding box center [273, 414] width 6 height 19
click at [640, 209] on icon "0 15 15 100 160 30 135 º" at bounding box center [539, 275] width 773 height 481
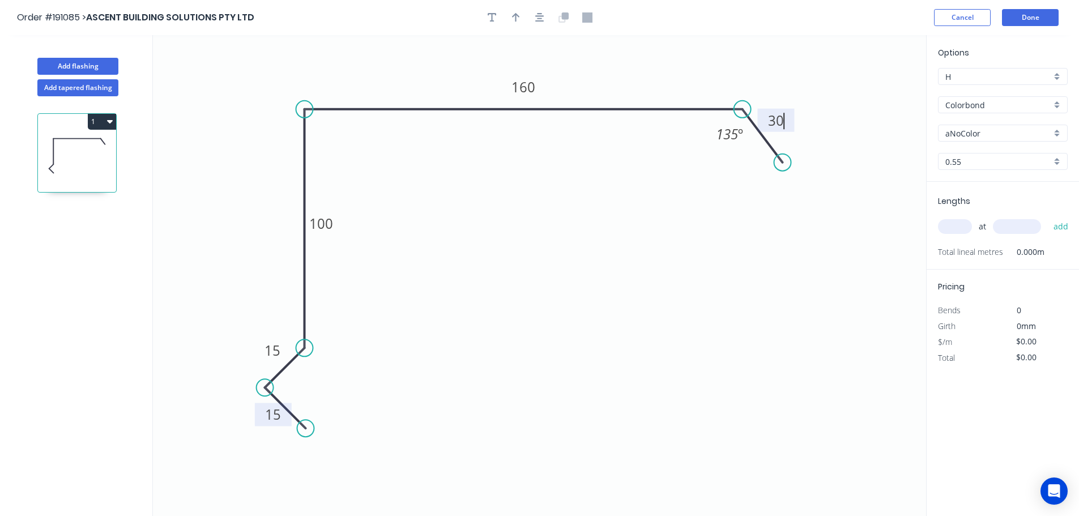
type input "$13.61"
click at [516, 14] on icon "button" at bounding box center [516, 17] width 8 height 9
drag, startPoint x: 871, startPoint y: 88, endPoint x: 630, endPoint y: 78, distance: 241.0
click at [630, 78] on icon at bounding box center [630, 65] width 10 height 36
click at [1055, 129] on div "aNoColor" at bounding box center [1003, 133] width 130 height 17
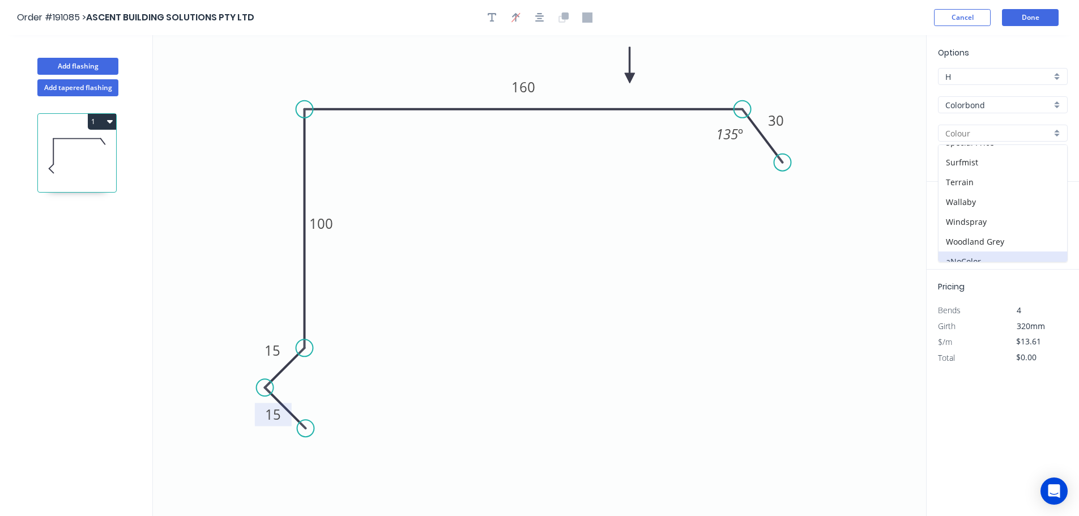
scroll to position [432, 0]
click at [983, 217] on div "Windspray" at bounding box center [1003, 219] width 129 height 20
type input "Windspray"
drag, startPoint x: 954, startPoint y: 226, endPoint x: 985, endPoint y: 211, distance: 34.0
click at [955, 226] on input "text" at bounding box center [955, 226] width 34 height 15
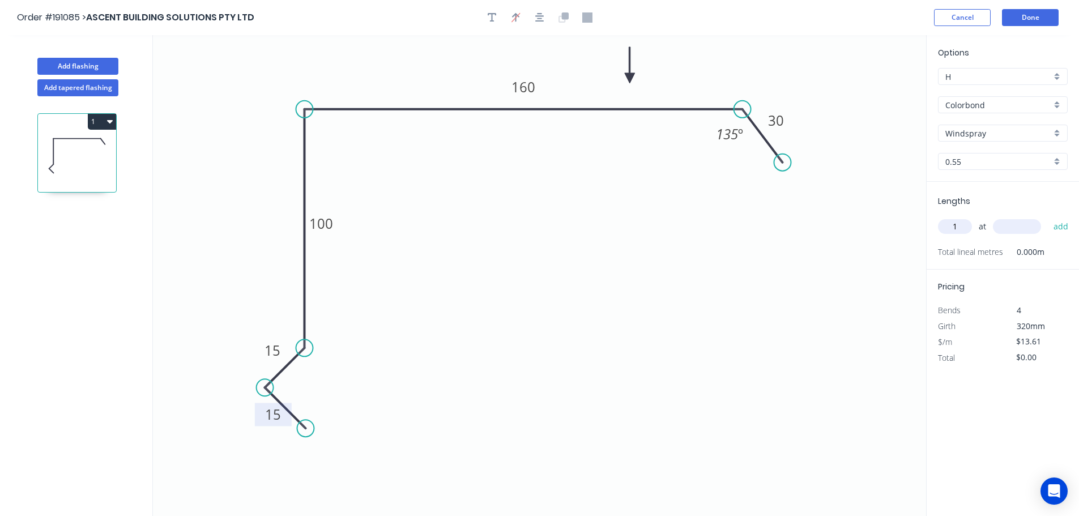
type input "1"
type input "3100"
click at [1048, 217] on button "add" at bounding box center [1061, 226] width 27 height 19
click at [99, 122] on button "1" at bounding box center [102, 122] width 28 height 16
click at [73, 154] on div "Duplicate" at bounding box center [62, 150] width 87 height 16
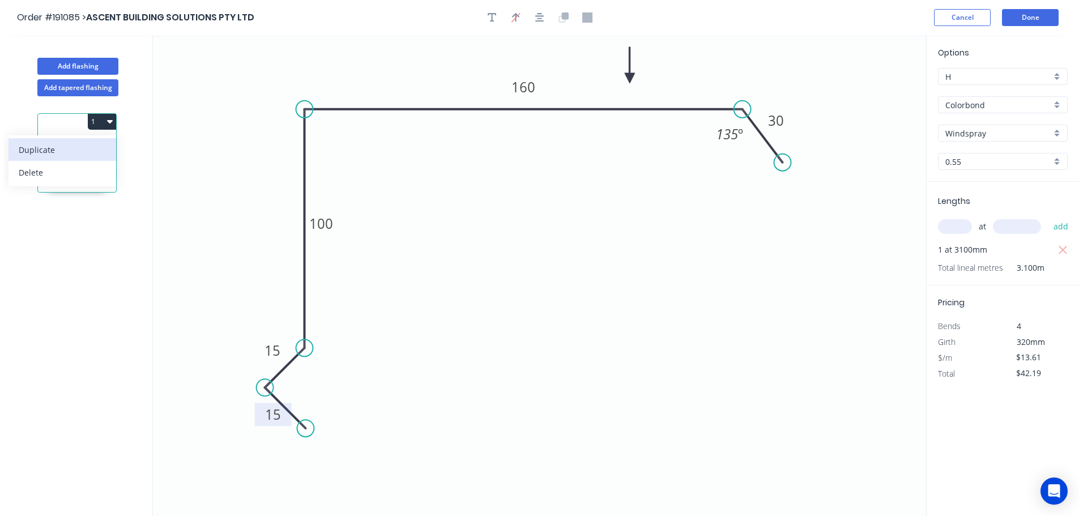
type input "$0.00"
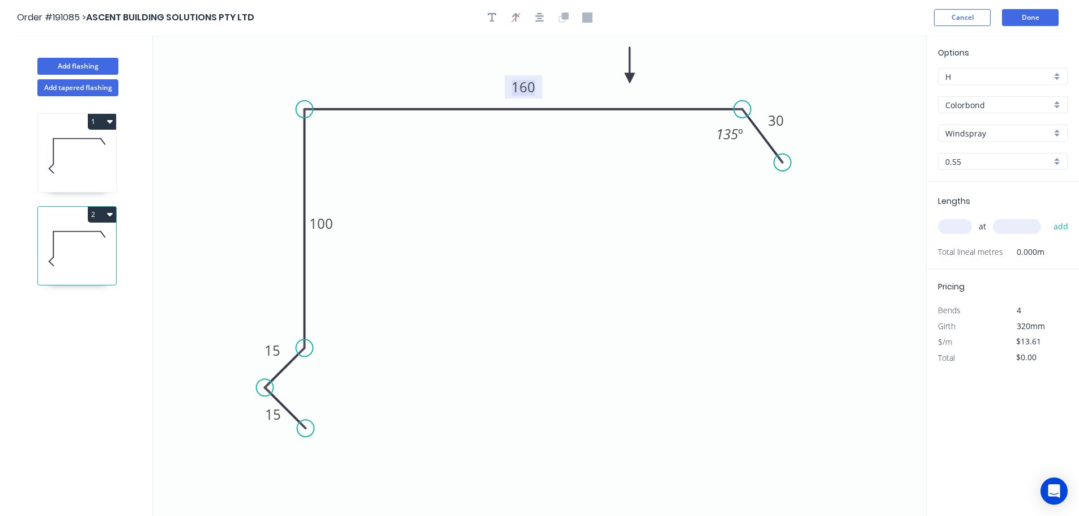
drag, startPoint x: 529, startPoint y: 89, endPoint x: 554, endPoint y: 140, distance: 56.8
click at [530, 89] on tspan "160" at bounding box center [524, 87] width 24 height 19
click at [673, 246] on icon "0 15 15 100 175 30 135 º" at bounding box center [539, 275] width 773 height 481
click at [776, 119] on tspan "30" at bounding box center [776, 120] width 16 height 19
click at [812, 110] on icon "0 15 15 100 175 25 135 º" at bounding box center [539, 275] width 773 height 481
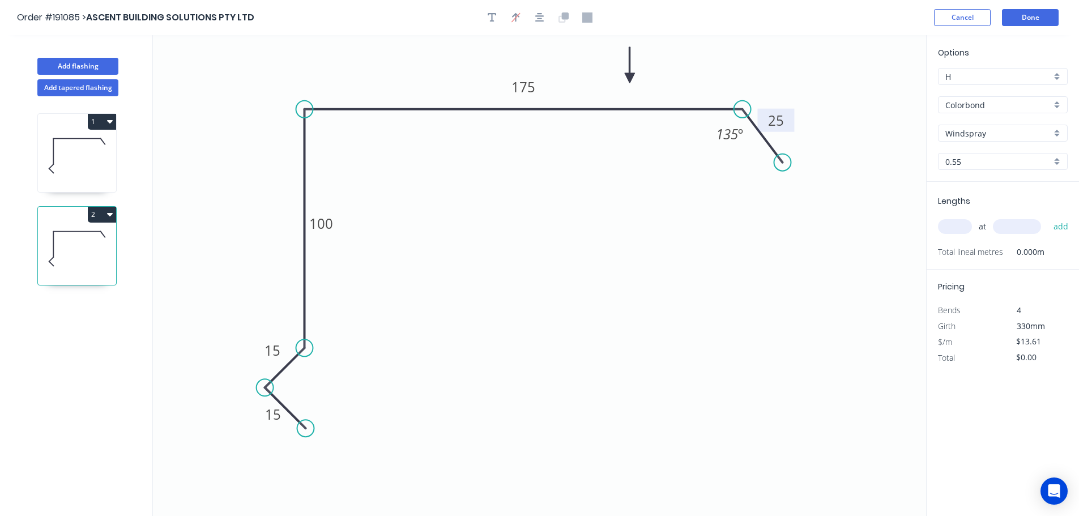
click at [957, 226] on input "text" at bounding box center [955, 226] width 34 height 15
type input "1"
type input "4800"
click at [1048, 217] on button "add" at bounding box center [1061, 226] width 27 height 19
click at [99, 213] on button "2" at bounding box center [102, 215] width 28 height 16
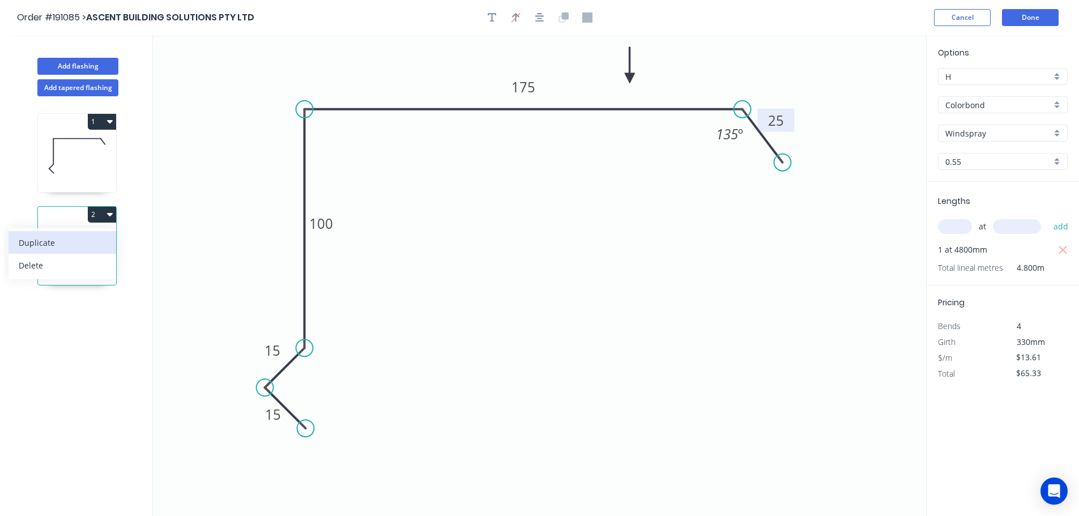
click at [71, 243] on div "Duplicate" at bounding box center [62, 243] width 87 height 16
type input "$0.00"
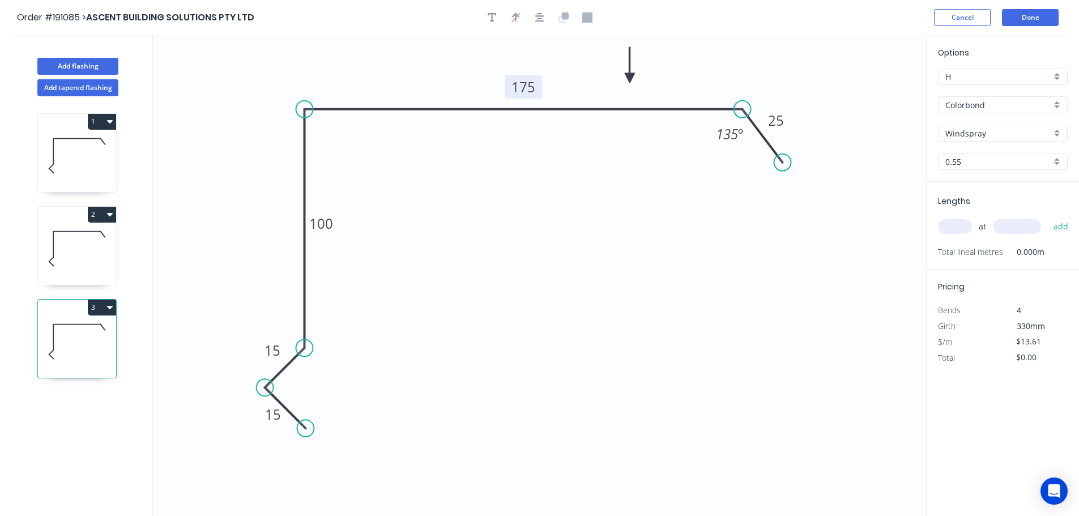
click at [530, 87] on tspan "175" at bounding box center [524, 87] width 24 height 19
click at [568, 169] on icon "0 15 15 100 195 25 135 º" at bounding box center [539, 275] width 773 height 481
click at [955, 224] on input "text" at bounding box center [955, 226] width 34 height 15
type input "1"
type input "4800"
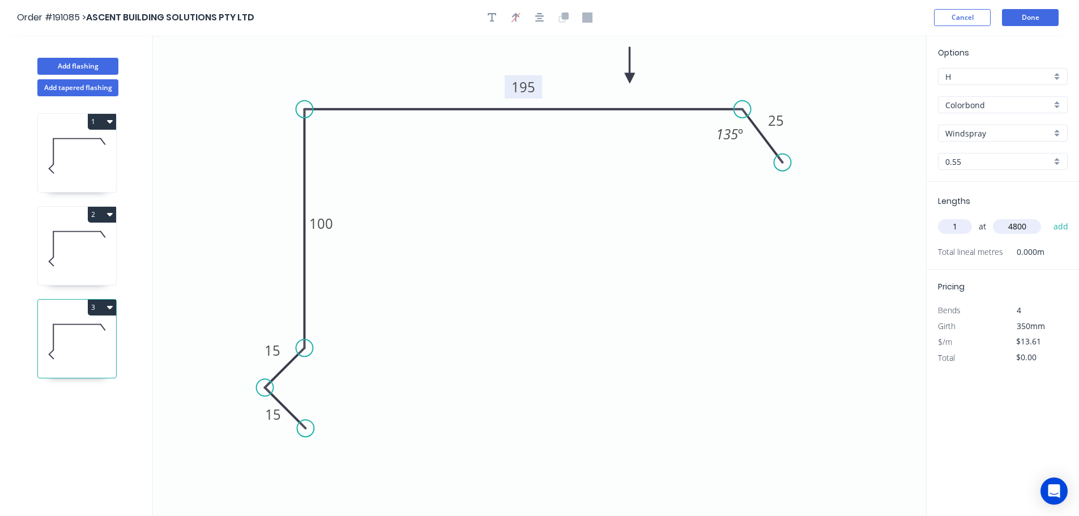
click at [1048, 217] on button "add" at bounding box center [1061, 226] width 27 height 19
click at [102, 307] on button "3" at bounding box center [102, 308] width 28 height 16
click at [76, 333] on div "Duplicate" at bounding box center [62, 335] width 87 height 16
type input "$0.00"
click at [531, 91] on tspan "195" at bounding box center [524, 87] width 24 height 19
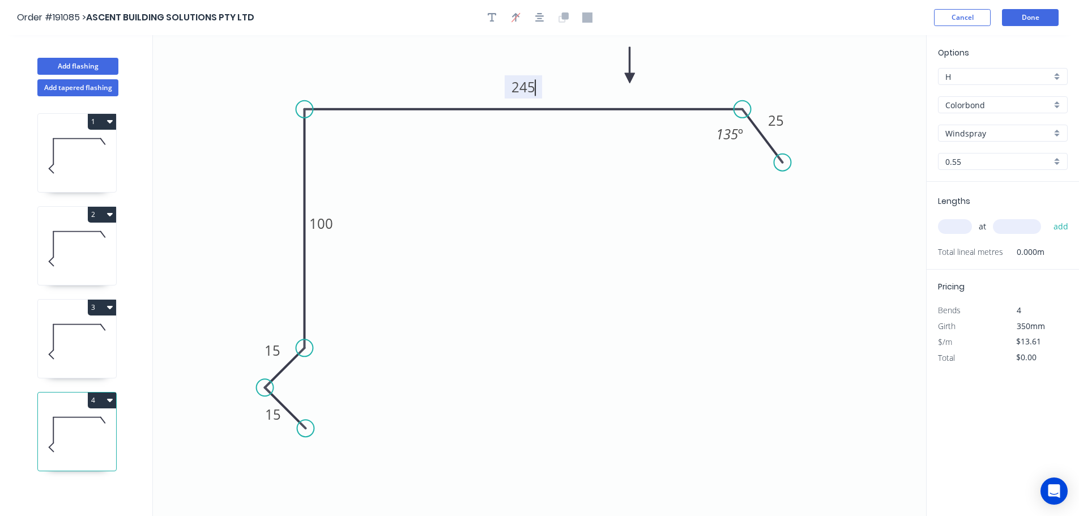
click at [560, 156] on icon "0 15 15 100 245 25 135 º" at bounding box center [539, 275] width 773 height 481
click at [775, 121] on tspan "25" at bounding box center [776, 120] width 16 height 19
drag, startPoint x: 827, startPoint y: 119, endPoint x: 901, endPoint y: 236, distance: 138.5
click at [828, 119] on icon "0 15 15 100 245 30 135 º" at bounding box center [539, 275] width 773 height 481
type input "$15.59"
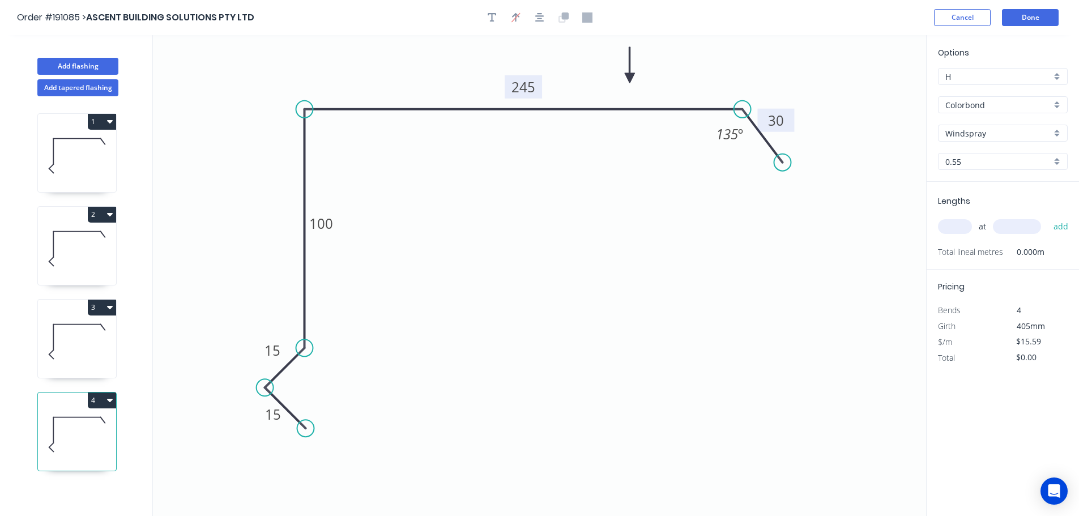
click at [964, 223] on input "text" at bounding box center [955, 226] width 34 height 15
type input "1"
type input "3100"
click at [1048, 217] on button "add" at bounding box center [1061, 226] width 27 height 19
type input "$48.33"
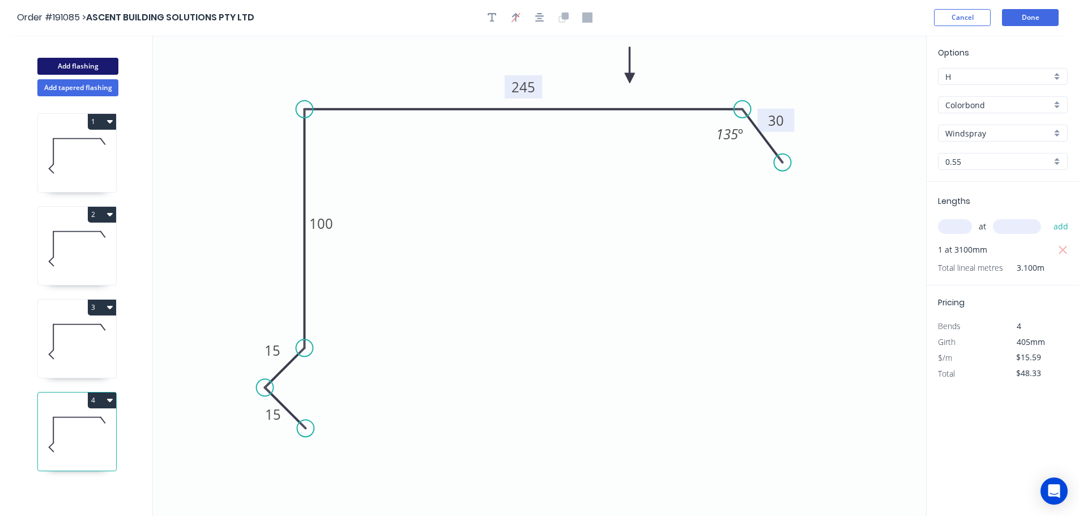
click at [68, 64] on button "Add flashing" at bounding box center [77, 66] width 81 height 17
type input "$0.00"
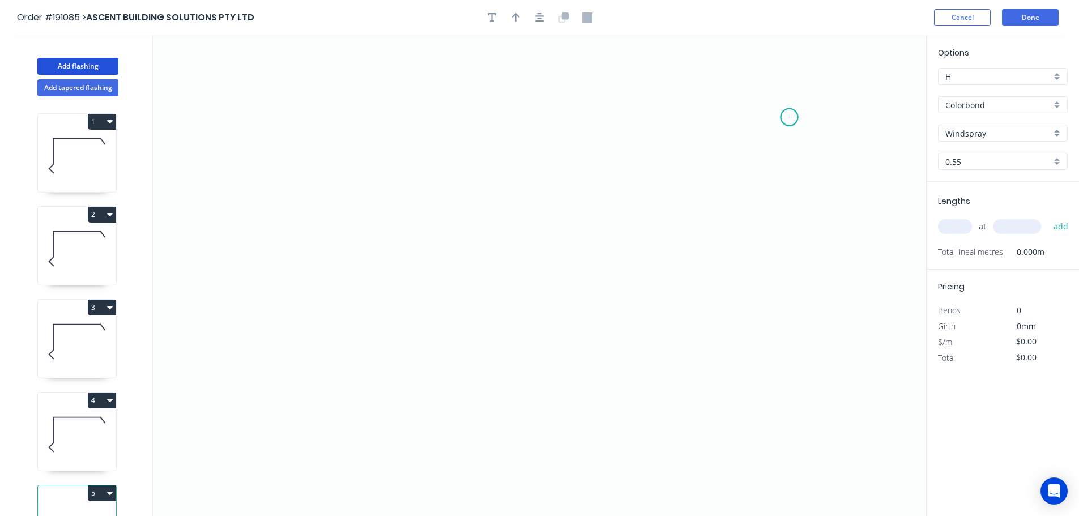
click at [790, 117] on icon "0" at bounding box center [539, 275] width 773 height 481
click at [388, 176] on icon "0" at bounding box center [539, 275] width 773 height 481
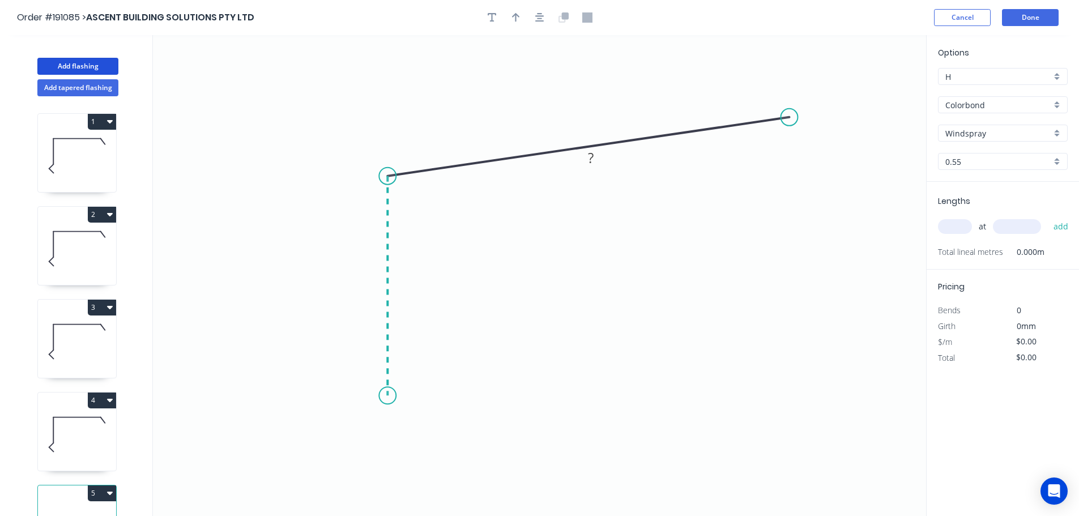
click at [378, 396] on icon "0 ?" at bounding box center [539, 275] width 773 height 481
click at [378, 396] on icon "0 ? ? ? º" at bounding box center [539, 275] width 773 height 481
click at [370, 278] on tspan "?" at bounding box center [371, 280] width 6 height 19
click at [478, 304] on icon "0 70 150 101 º" at bounding box center [539, 275] width 773 height 481
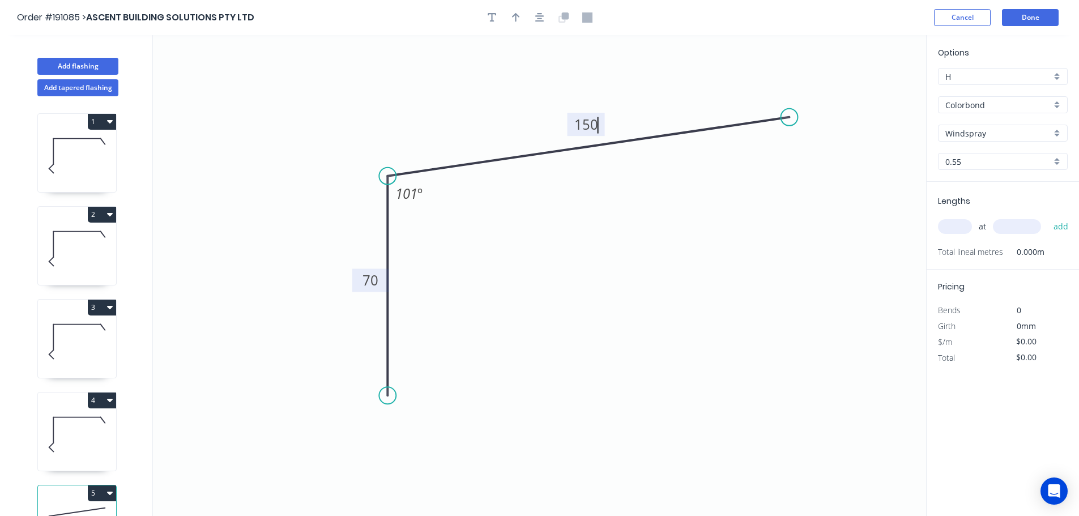
type input "$9.30"
click at [514, 15] on icon "button" at bounding box center [516, 17] width 8 height 9
drag, startPoint x: 869, startPoint y: 88, endPoint x: 641, endPoint y: 69, distance: 229.1
click at [641, 69] on icon at bounding box center [641, 56] width 10 height 36
click at [1057, 103] on div "Colorbond" at bounding box center [1003, 104] width 130 height 17
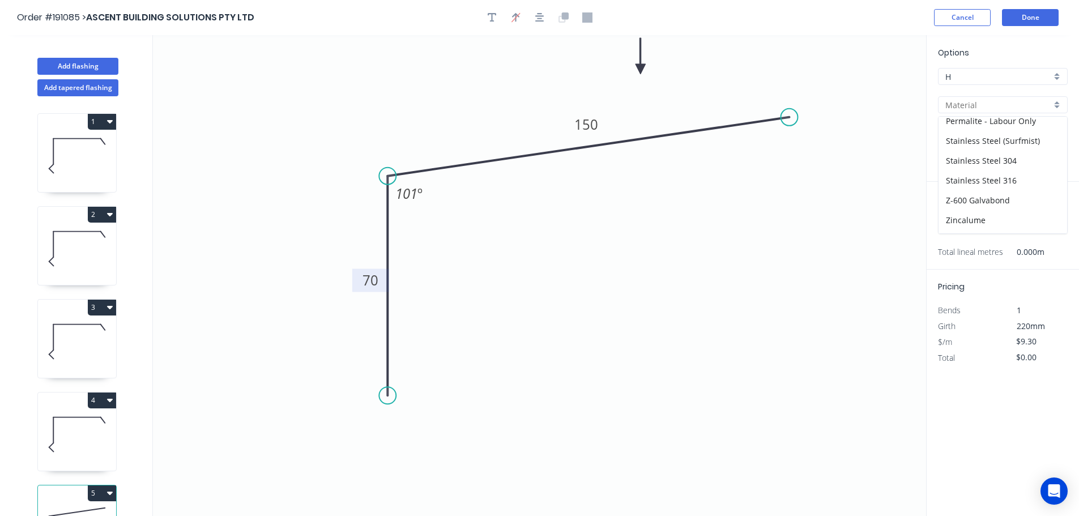
scroll to position [260, 0]
click at [983, 201] on div "Zincalume" at bounding box center [1003, 204] width 129 height 20
type input "Zincalume"
type input "$8.59"
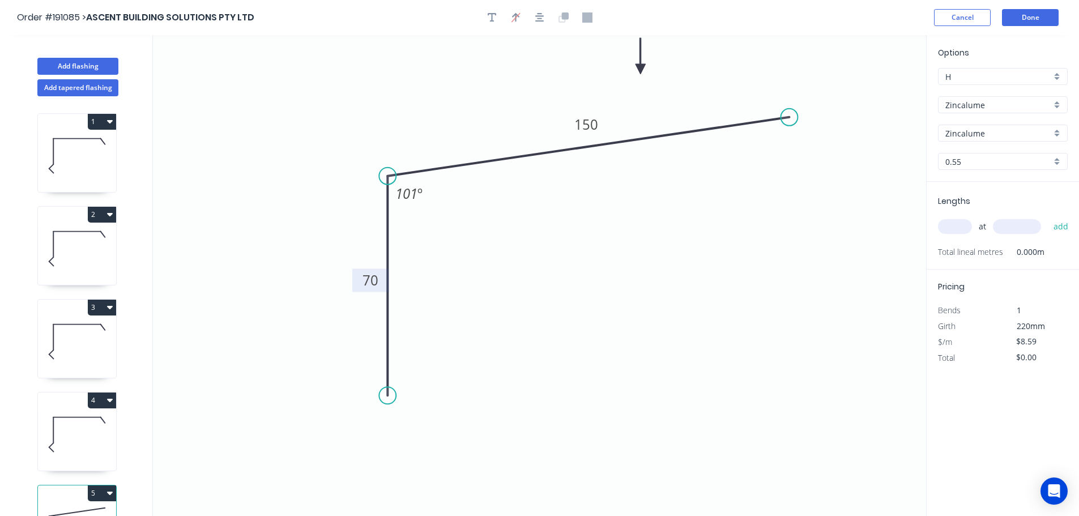
click at [962, 226] on input "text" at bounding box center [955, 226] width 34 height 15
type input "3"
type input "4500"
click at [1048, 217] on button "add" at bounding box center [1061, 226] width 27 height 19
type input "$115.97"
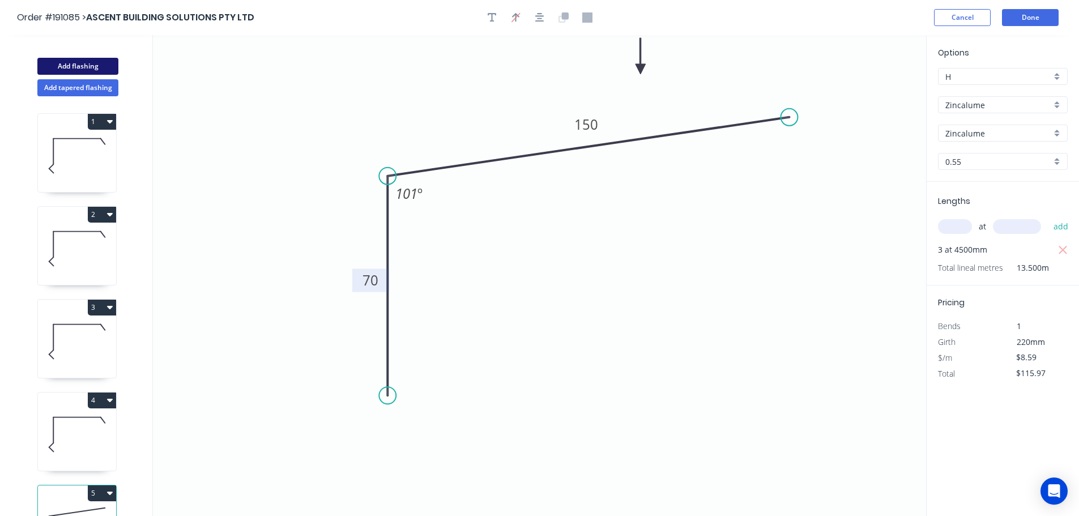
drag, startPoint x: 62, startPoint y: 66, endPoint x: 105, endPoint y: 70, distance: 43.2
click at [63, 65] on button "Add flashing" at bounding box center [77, 66] width 81 height 17
type input "$0.00"
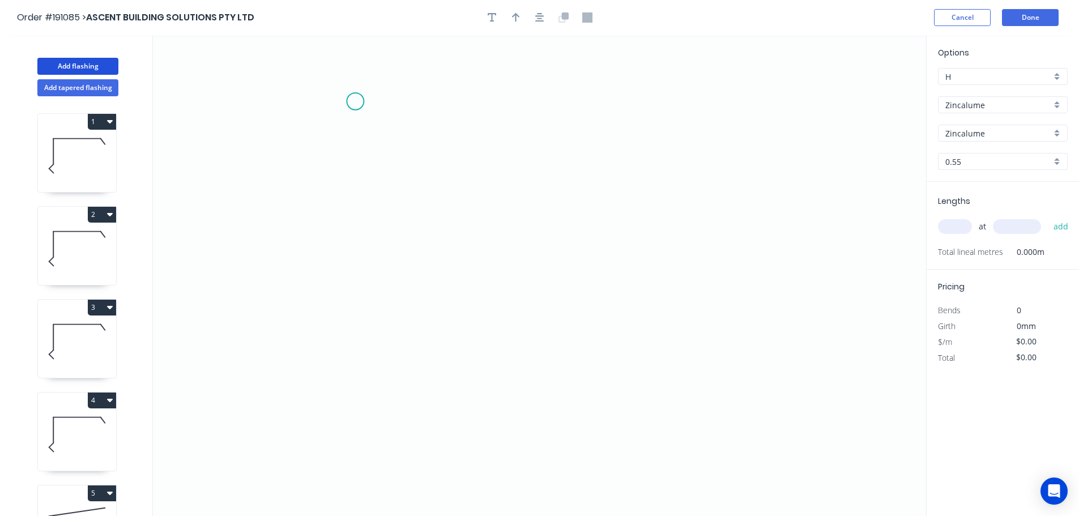
click at [355, 101] on icon "0" at bounding box center [539, 275] width 773 height 481
click at [351, 341] on icon "0" at bounding box center [539, 275] width 773 height 481
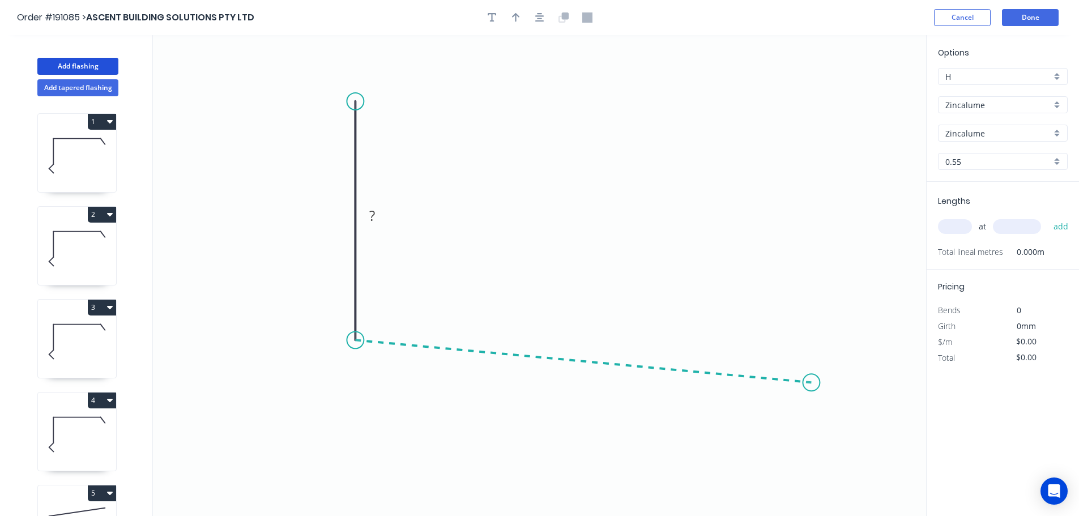
click at [812, 383] on icon "0 ?" at bounding box center [539, 275] width 773 height 481
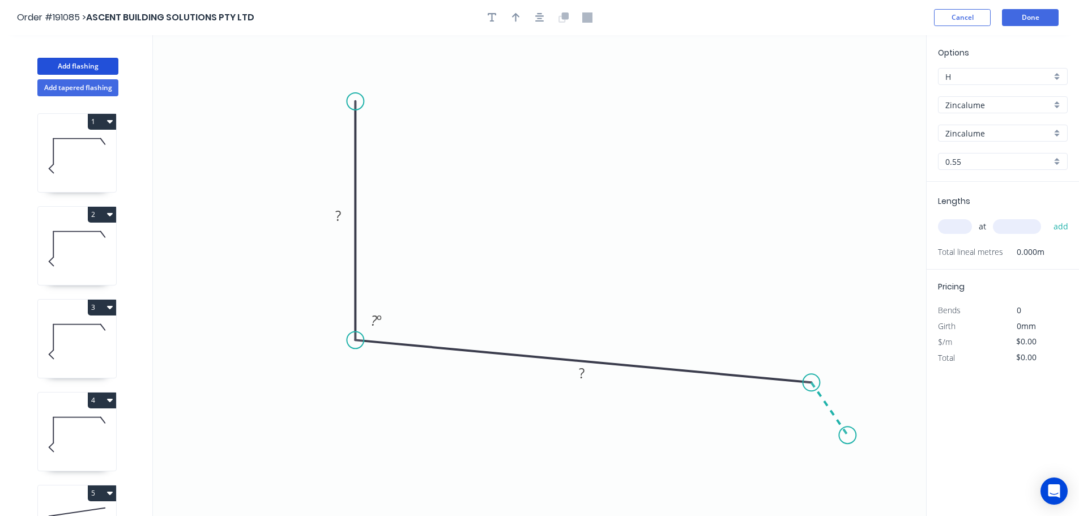
click at [848, 436] on icon "0 ? ? ? º" at bounding box center [539, 275] width 773 height 481
click at [848, 436] on circle at bounding box center [847, 435] width 17 height 17
click at [339, 215] on tspan "?" at bounding box center [338, 215] width 6 height 19
click at [805, 95] on icon "0 70 220 30 94 º 135 º" at bounding box center [539, 275] width 773 height 481
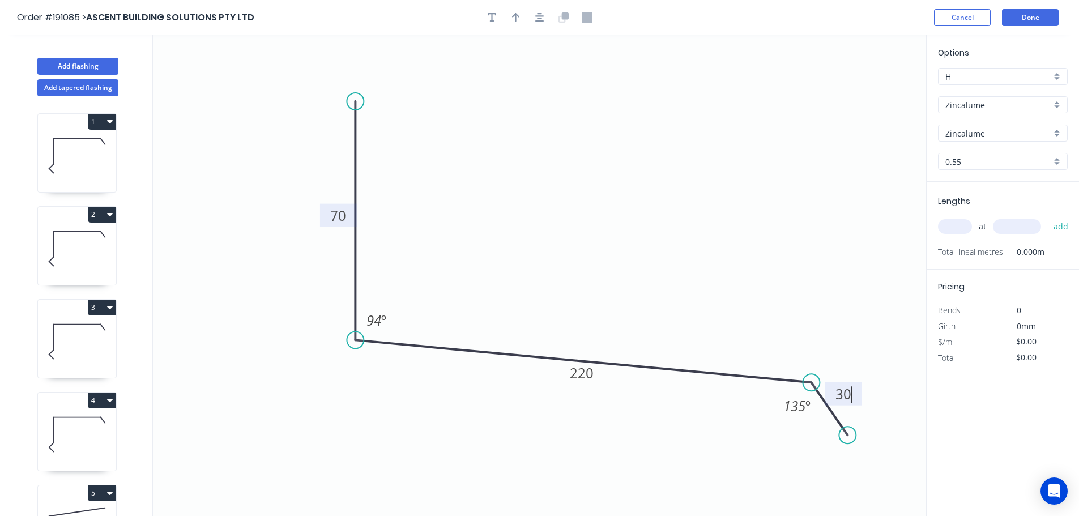
type input "$11.10"
click at [514, 15] on icon "button" at bounding box center [516, 17] width 8 height 9
drag, startPoint x: 870, startPoint y: 87, endPoint x: 550, endPoint y: 198, distance: 339.4
click at [550, 198] on icon at bounding box center [549, 185] width 10 height 36
click at [956, 228] on input "text" at bounding box center [955, 226] width 34 height 15
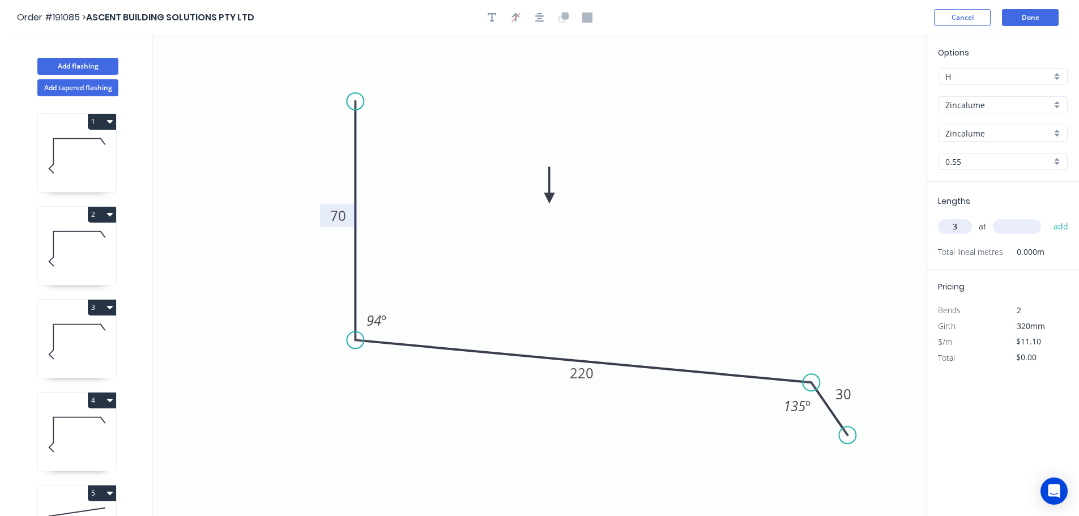
type input "3"
type input "4500"
click at [1048, 217] on button "add" at bounding box center [1061, 226] width 27 height 19
type input "$149.85"
drag, startPoint x: 1027, startPoint y: 36, endPoint x: 1035, endPoint y: 21, distance: 17.0
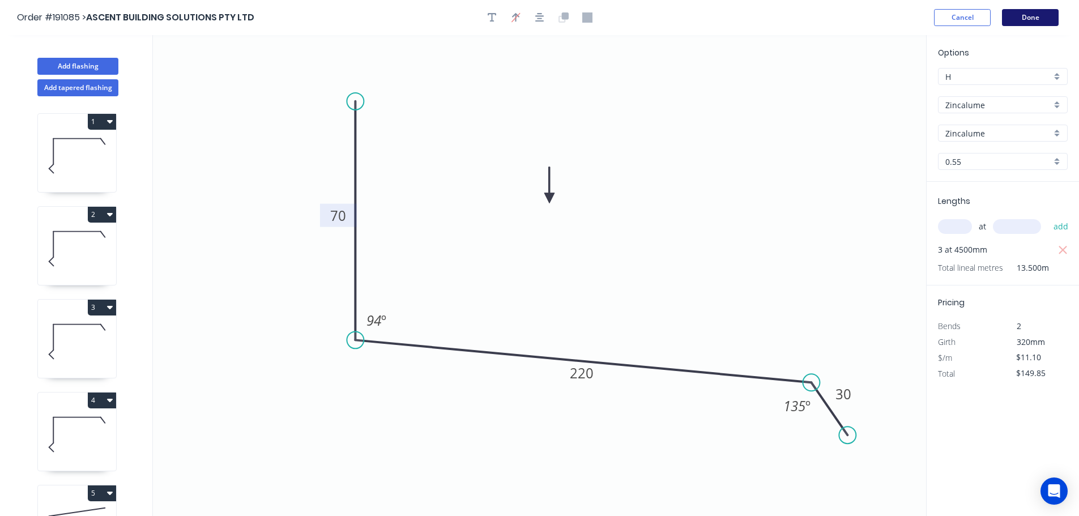
click at [1035, 21] on div "Order #191085 > ASCENT BUILDING SOLUTIONS PTY LTD Cancel Done Add flashing Add …" at bounding box center [539, 268] width 1079 height 537
click at [1033, 22] on button "Done" at bounding box center [1030, 17] width 57 height 17
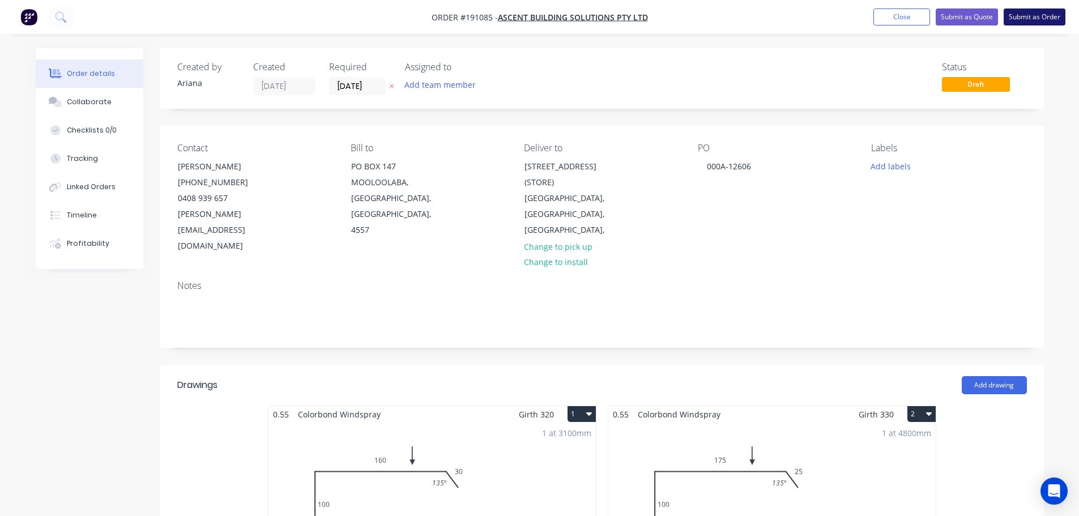
click at [1031, 17] on button "Submit as Order" at bounding box center [1035, 16] width 62 height 17
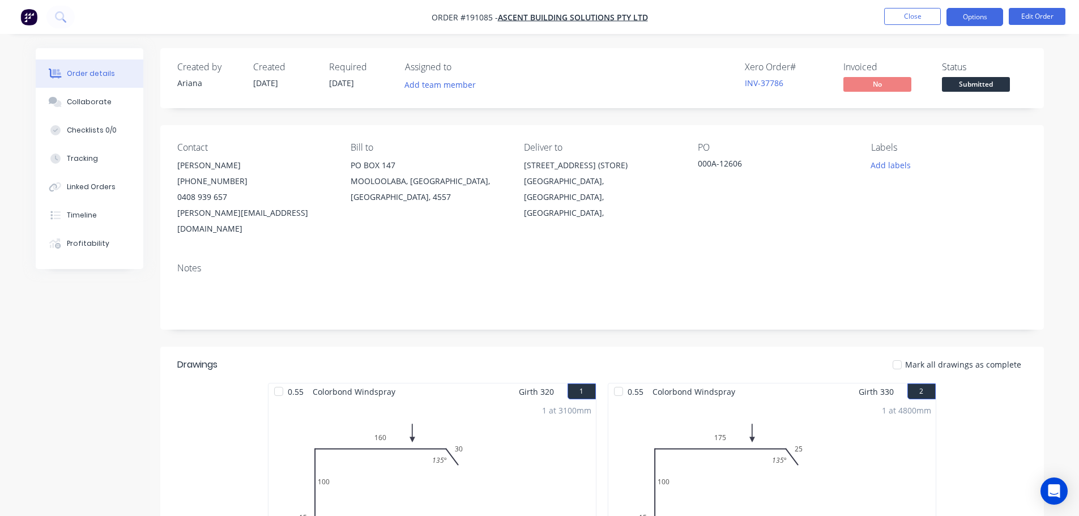
click at [973, 18] on button "Options" at bounding box center [975, 17] width 57 height 18
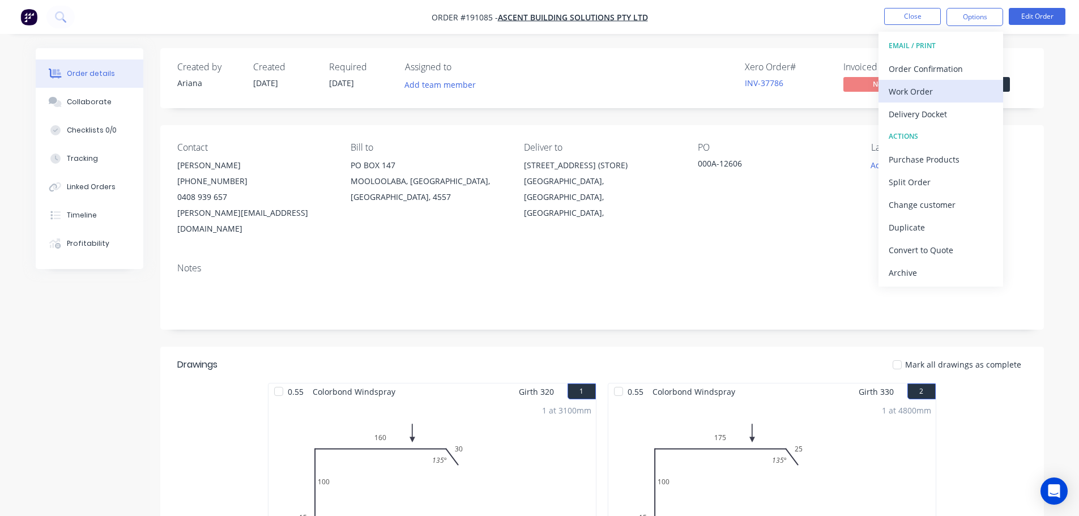
click at [915, 91] on div "Work Order" at bounding box center [941, 91] width 104 height 16
click at [902, 113] on div "Without pricing" at bounding box center [941, 114] width 104 height 16
click at [924, 15] on button "Close" at bounding box center [912, 16] width 57 height 17
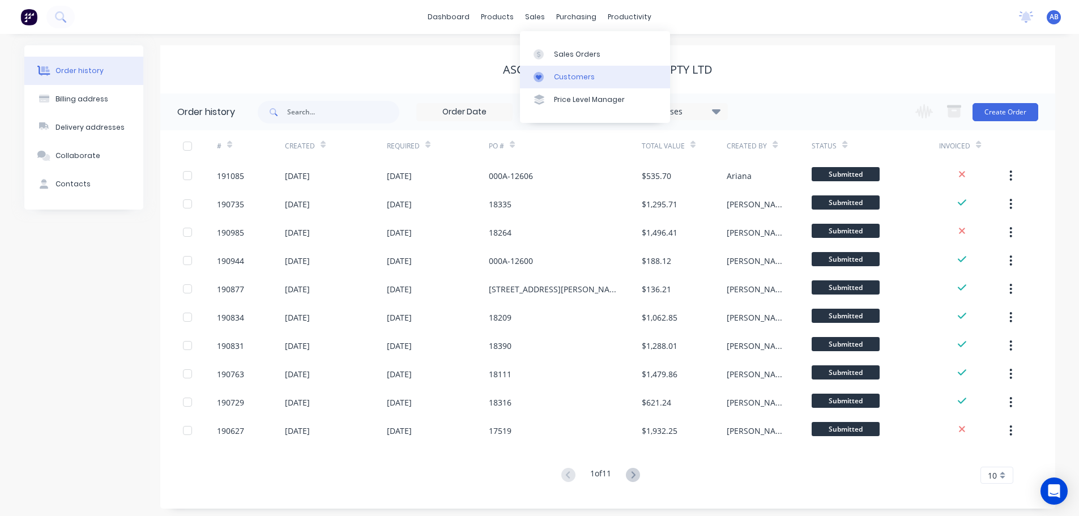
click at [570, 74] on div "Customers" at bounding box center [574, 77] width 41 height 10
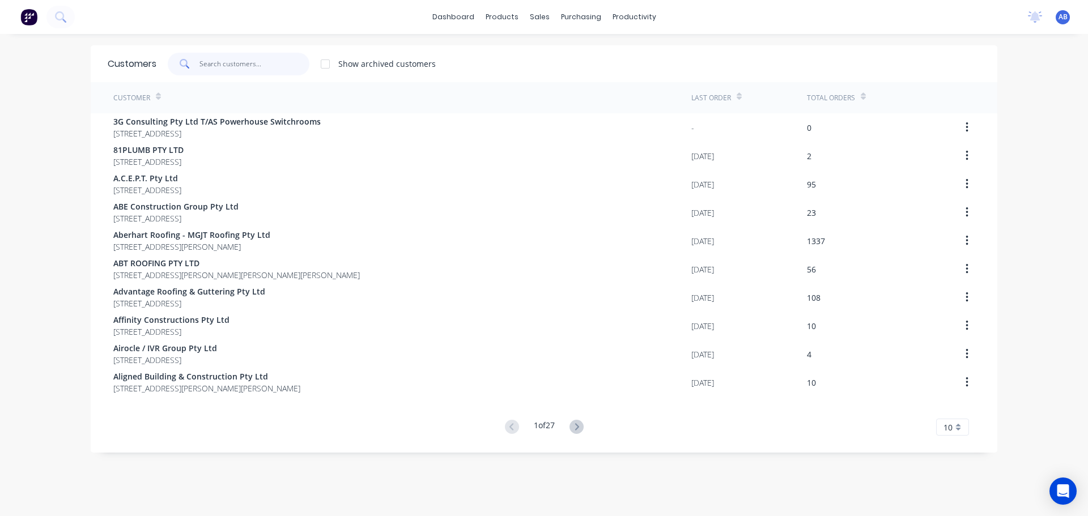
drag, startPoint x: 246, startPoint y: 64, endPoint x: 423, endPoint y: 86, distance: 177.5
click at [248, 63] on input "text" at bounding box center [254, 64] width 110 height 23
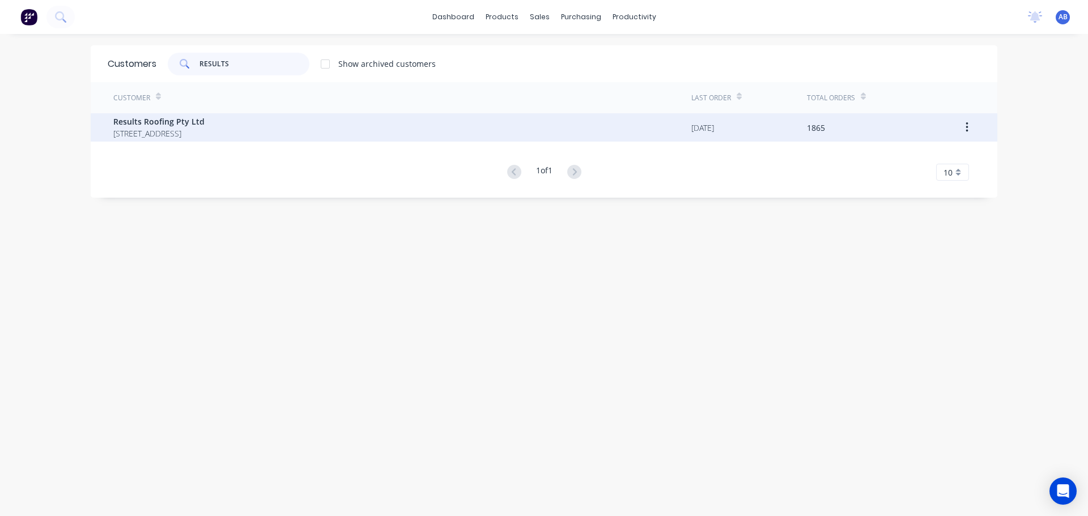
type input "RESULTS"
click at [146, 123] on span "Results Roofing Pty Ltd" at bounding box center [158, 122] width 91 height 12
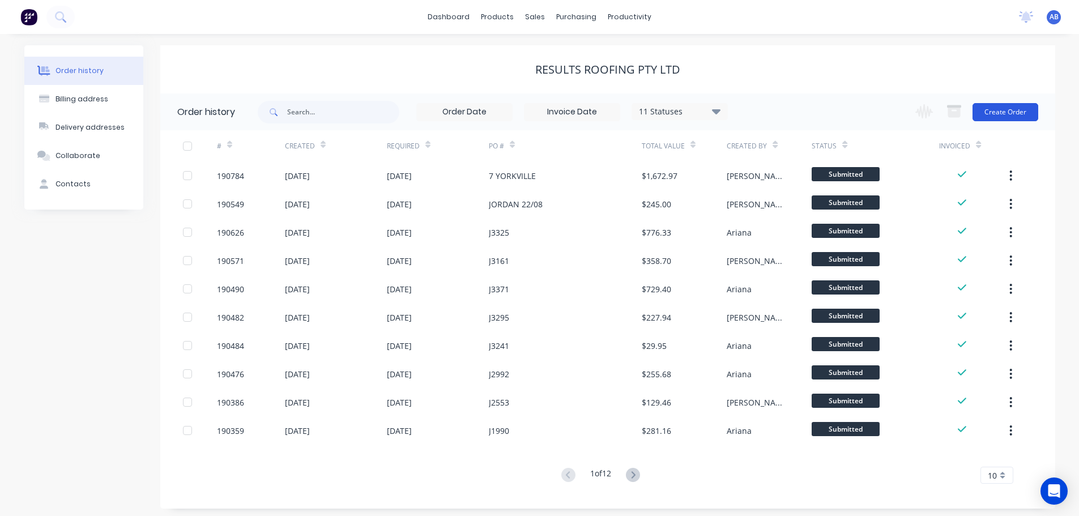
click at [992, 113] on button "Create Order" at bounding box center [1006, 112] width 66 height 18
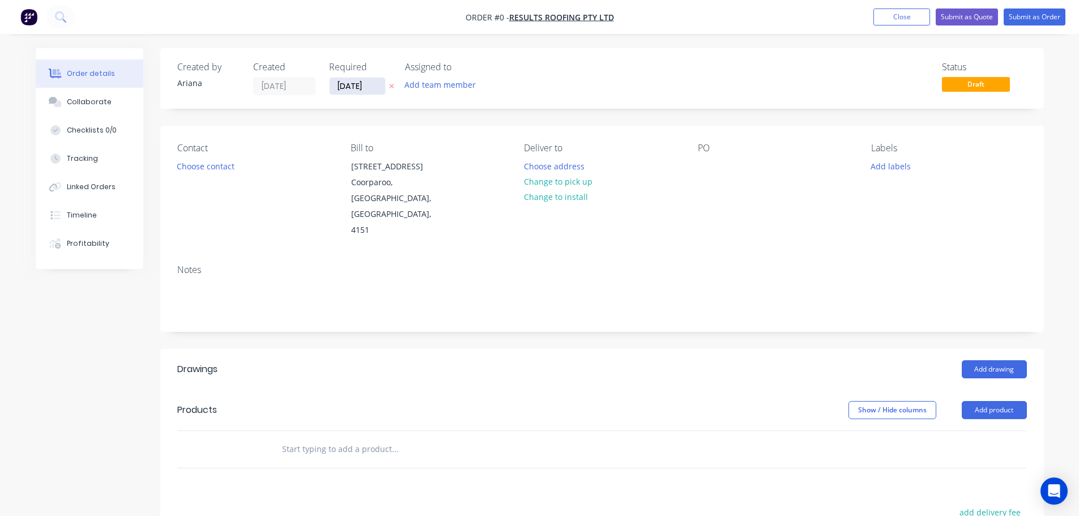
click at [367, 84] on input "[DATE]" at bounding box center [358, 86] width 56 height 17
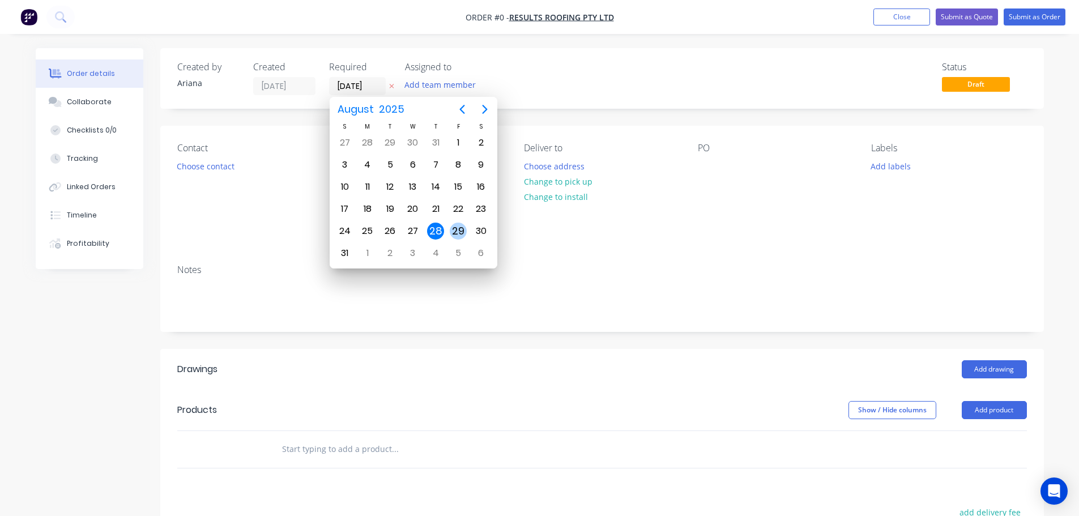
click at [461, 230] on div "29" at bounding box center [458, 231] width 17 height 17
type input "[DATE]"
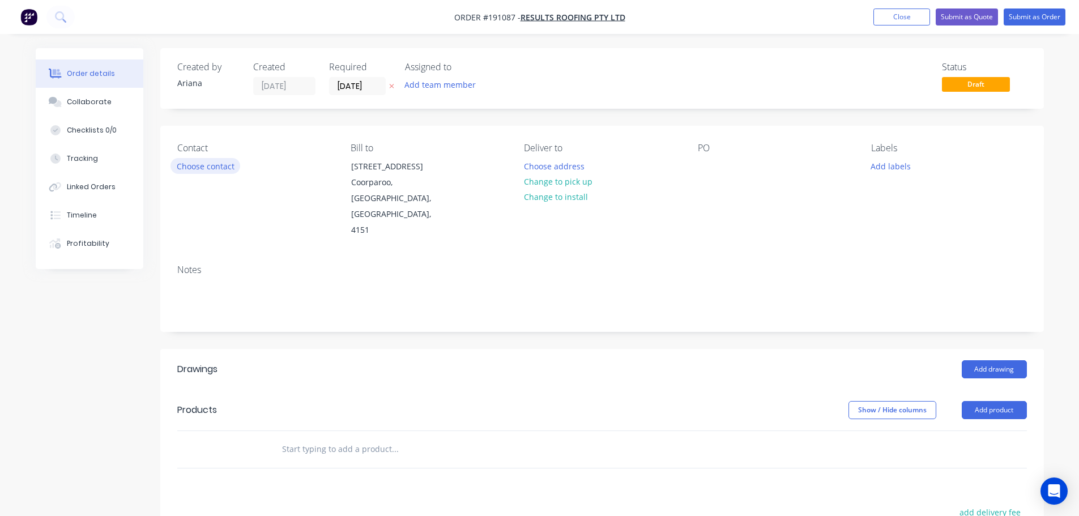
click at [222, 165] on button "Choose contact" at bounding box center [206, 165] width 70 height 15
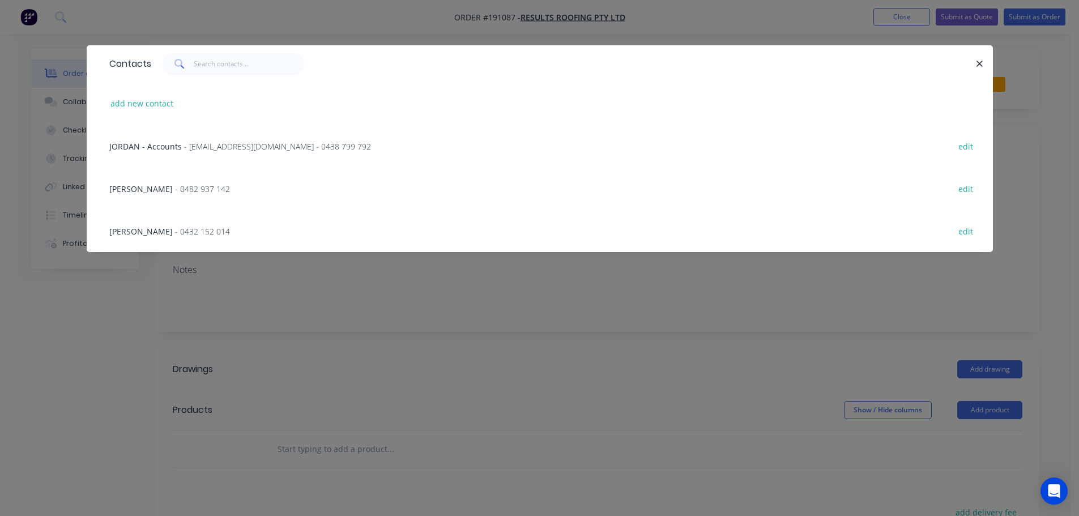
click at [175, 185] on span "- 0482 937 142" at bounding box center [202, 189] width 55 height 11
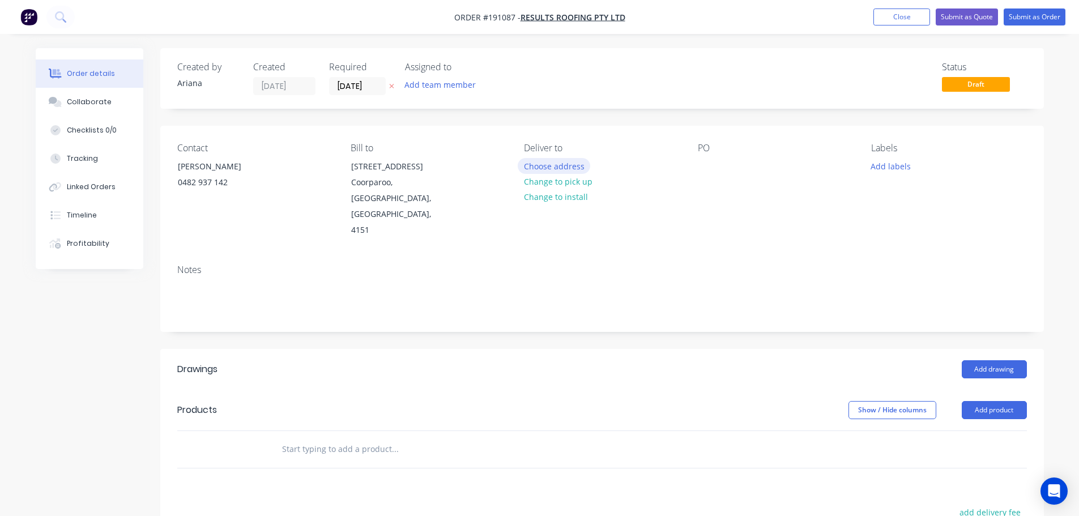
click at [559, 162] on button "Choose address" at bounding box center [554, 165] width 73 height 15
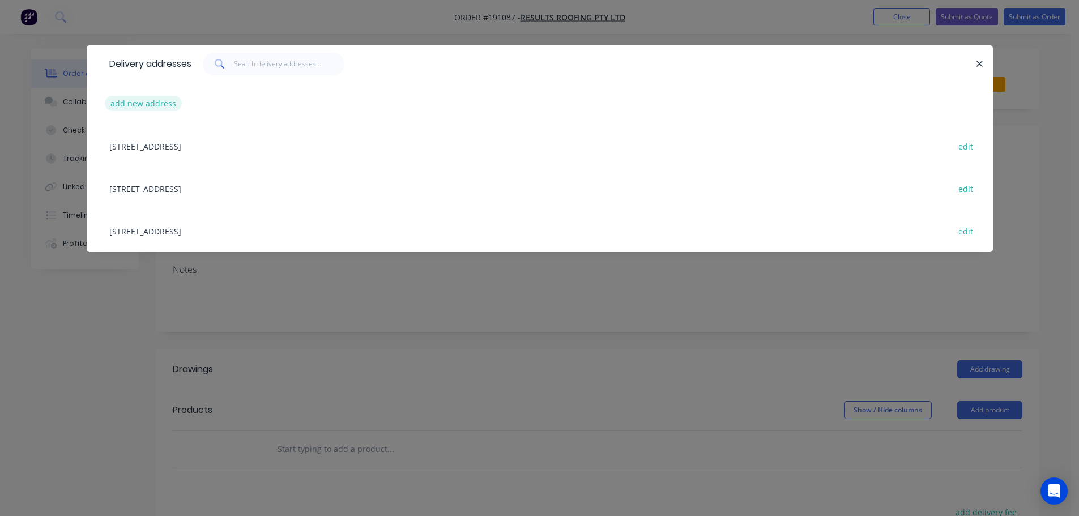
click at [139, 104] on button "add new address" at bounding box center [144, 103] width 78 height 15
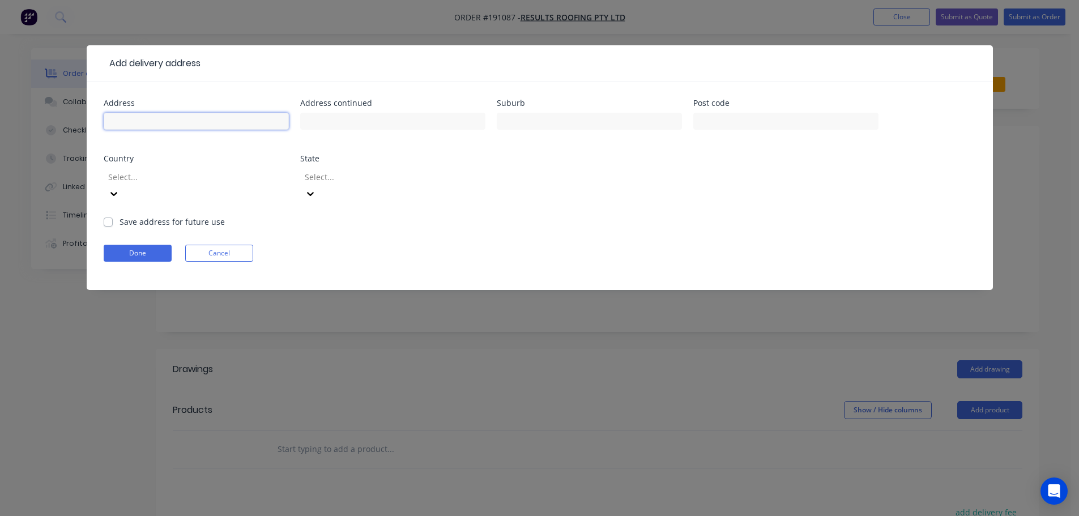
click at [146, 121] on input "text" at bounding box center [196, 121] width 185 height 17
type input "LOT 36 SPRINGS DVE"
type input "DEEBING HEIGHTS"
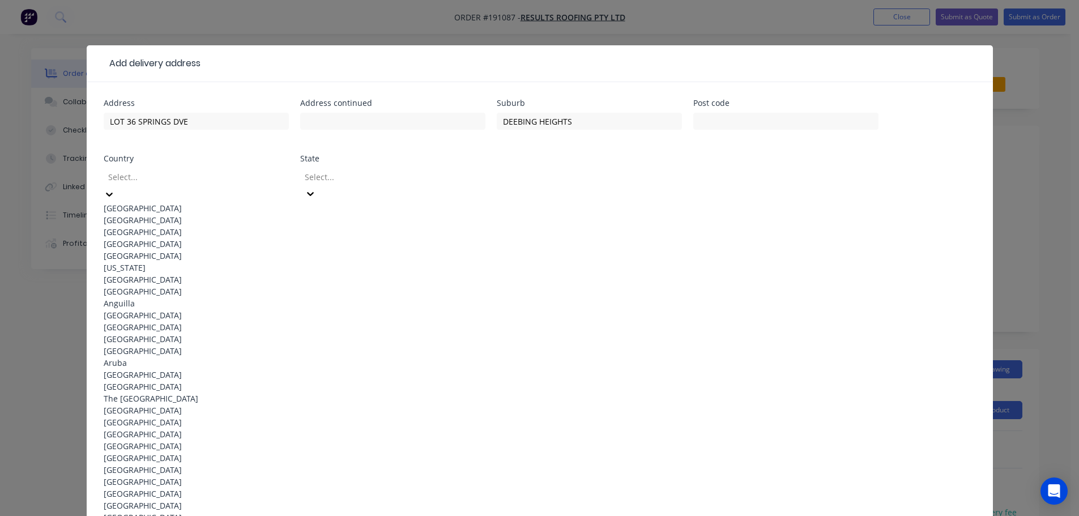
click at [173, 205] on div "[GEOGRAPHIC_DATA]" at bounding box center [196, 208] width 185 height 12
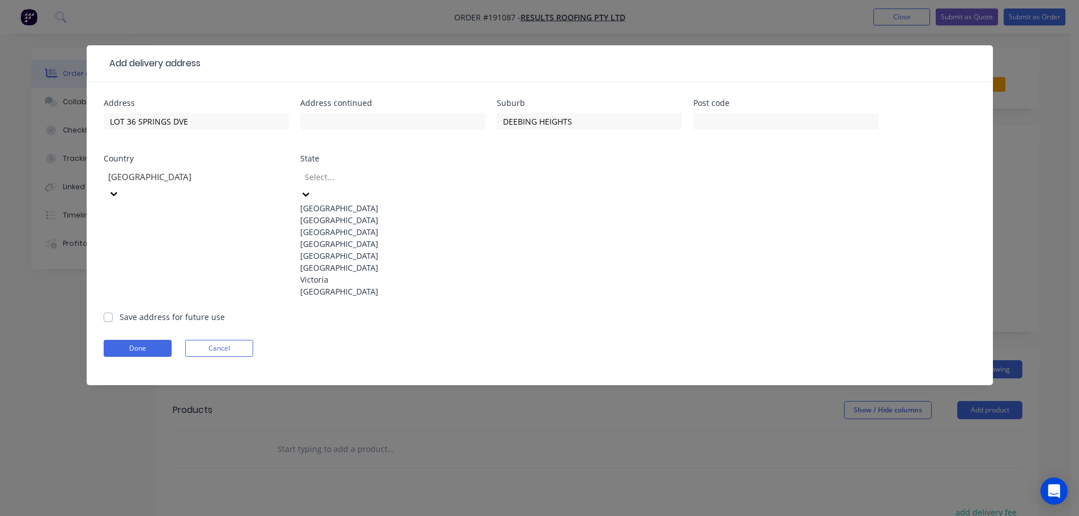
click at [312, 189] on icon at bounding box center [305, 194] width 11 height 11
click at [326, 250] on div "[GEOGRAPHIC_DATA]" at bounding box center [392, 244] width 185 height 12
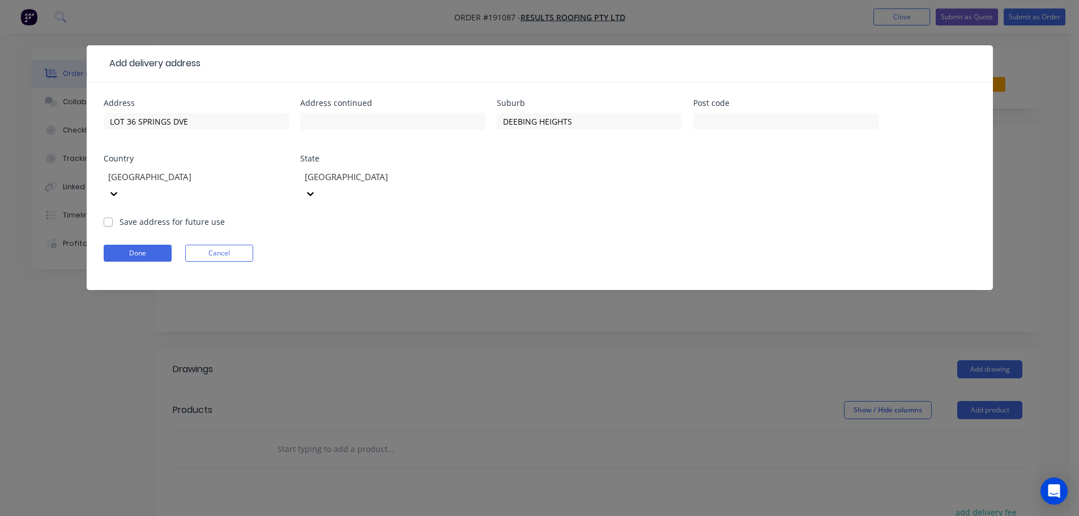
click at [594, 245] on div "Done Cancel" at bounding box center [540, 253] width 873 height 17
click at [148, 245] on button "Done" at bounding box center [138, 253] width 68 height 17
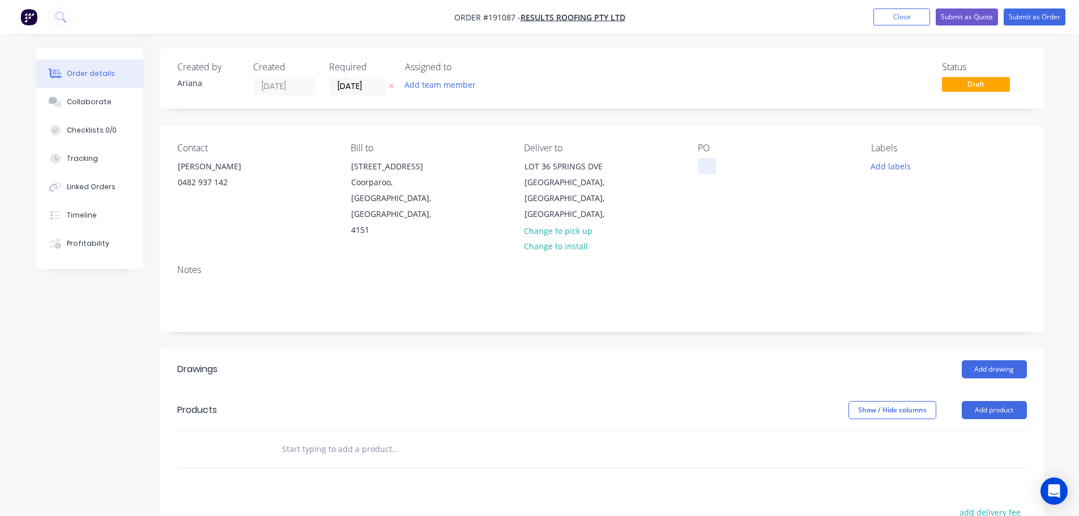
click at [705, 163] on div at bounding box center [707, 166] width 18 height 16
click at [754, 204] on div "PO J2944" at bounding box center [775, 191] width 155 height 96
click at [993, 401] on button "Add product" at bounding box center [994, 410] width 65 height 18
click at [978, 431] on div "Product catalogue" at bounding box center [973, 439] width 87 height 16
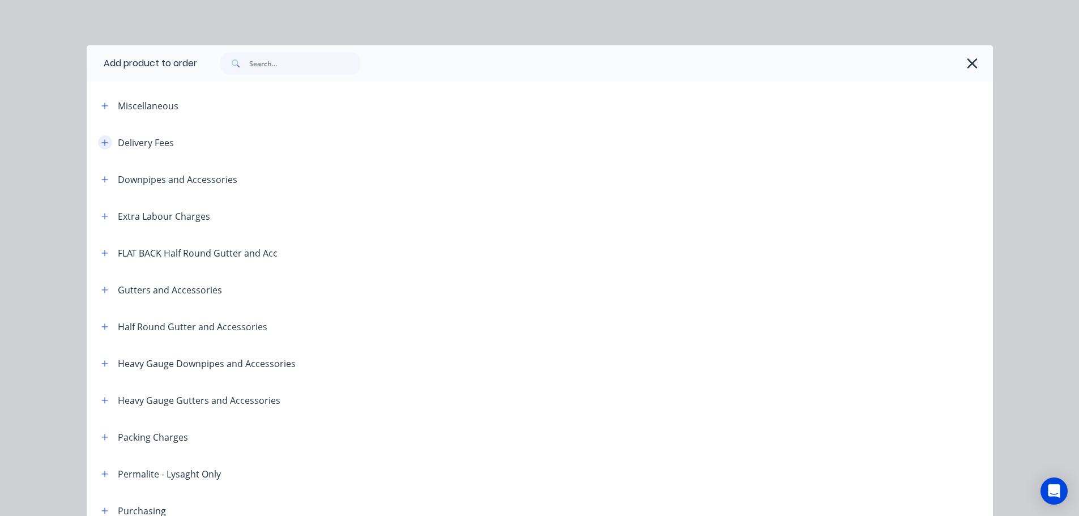
click at [101, 139] on icon "button" at bounding box center [104, 143] width 7 height 8
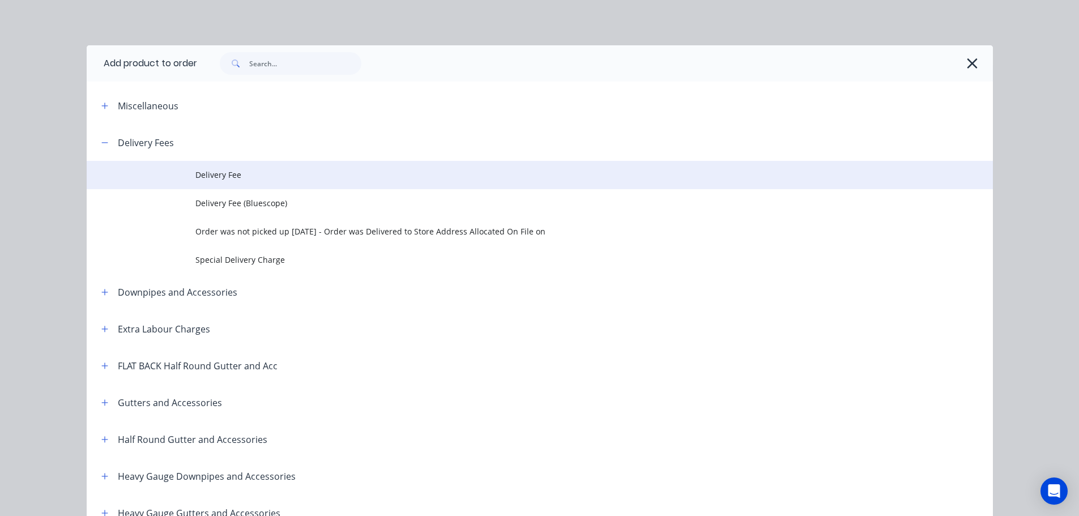
click at [248, 175] on span "Delivery Fee" at bounding box center [514, 175] width 638 height 12
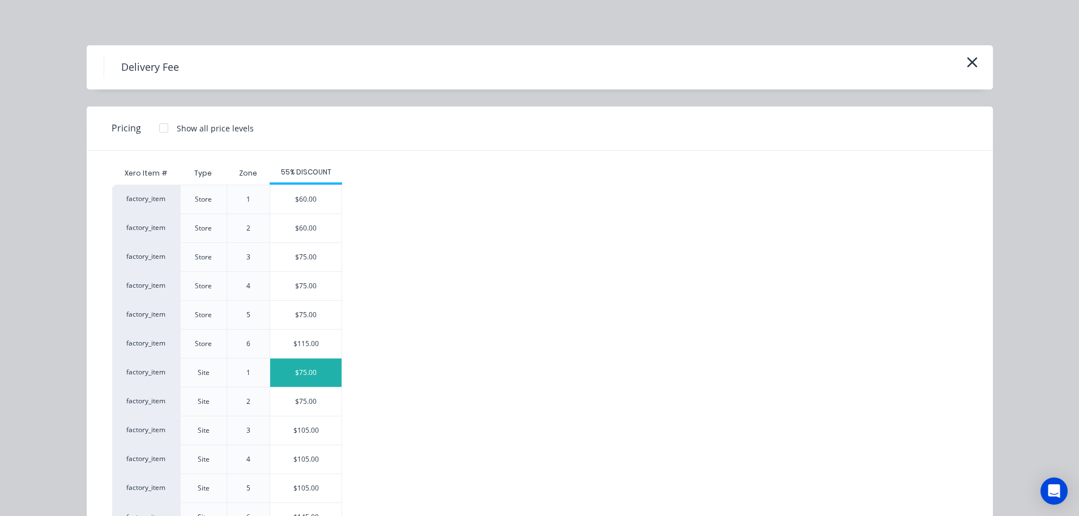
click at [316, 369] on div "$75.00" at bounding box center [305, 373] width 71 height 28
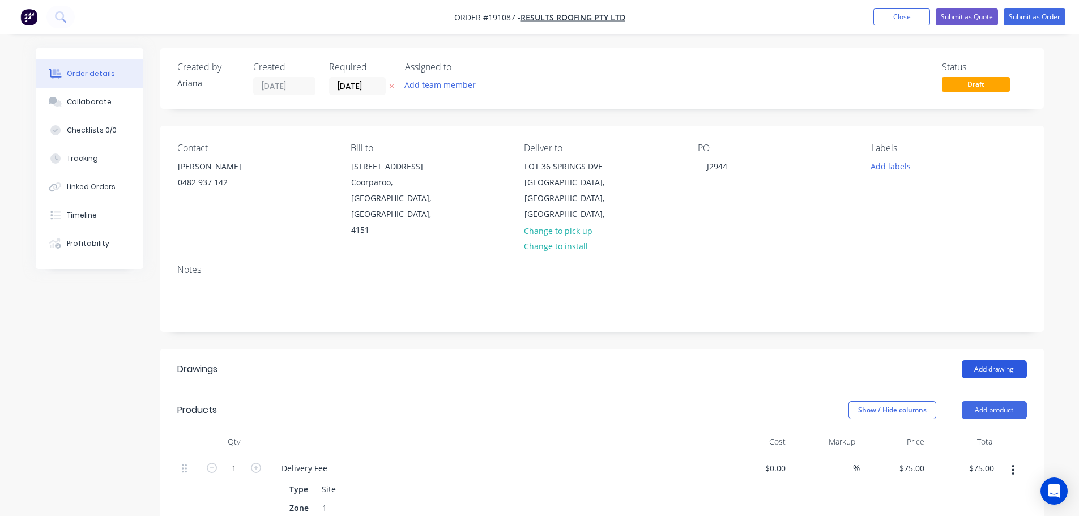
click at [997, 360] on button "Add drawing" at bounding box center [994, 369] width 65 height 18
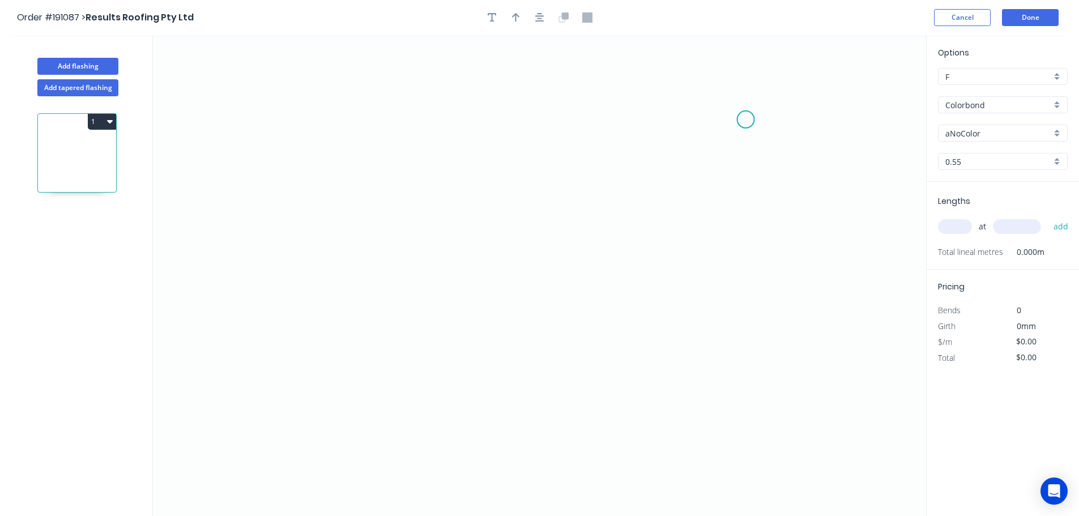
click at [746, 120] on icon "0" at bounding box center [539, 275] width 773 height 481
click at [346, 91] on icon "0" at bounding box center [539, 275] width 773 height 481
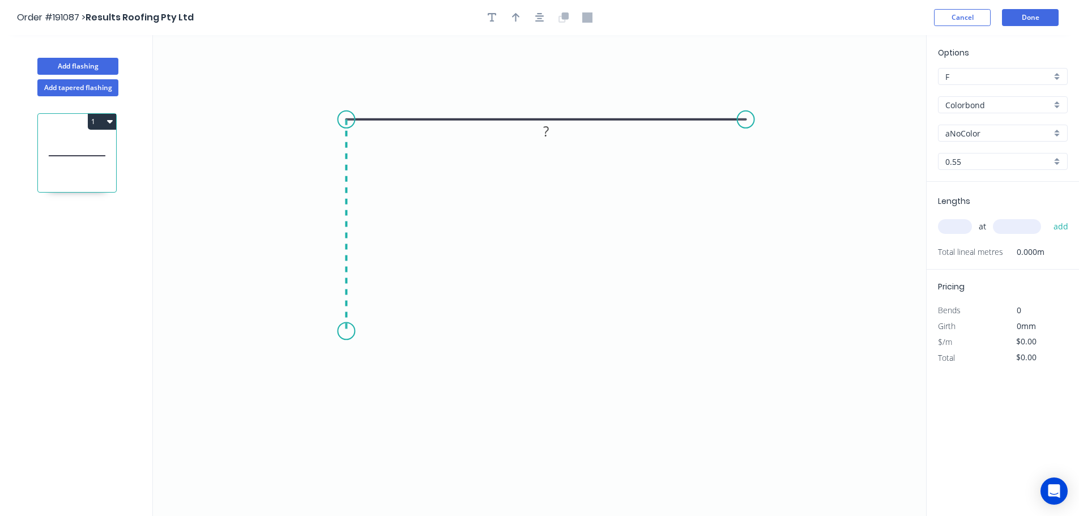
click at [344, 331] on icon "0 ?" at bounding box center [539, 275] width 773 height 481
click at [305, 371] on icon at bounding box center [325, 351] width 41 height 41
click at [351, 418] on icon "0 ? ? ?" at bounding box center [539, 275] width 773 height 481
click at [351, 418] on circle at bounding box center [350, 417] width 17 height 17
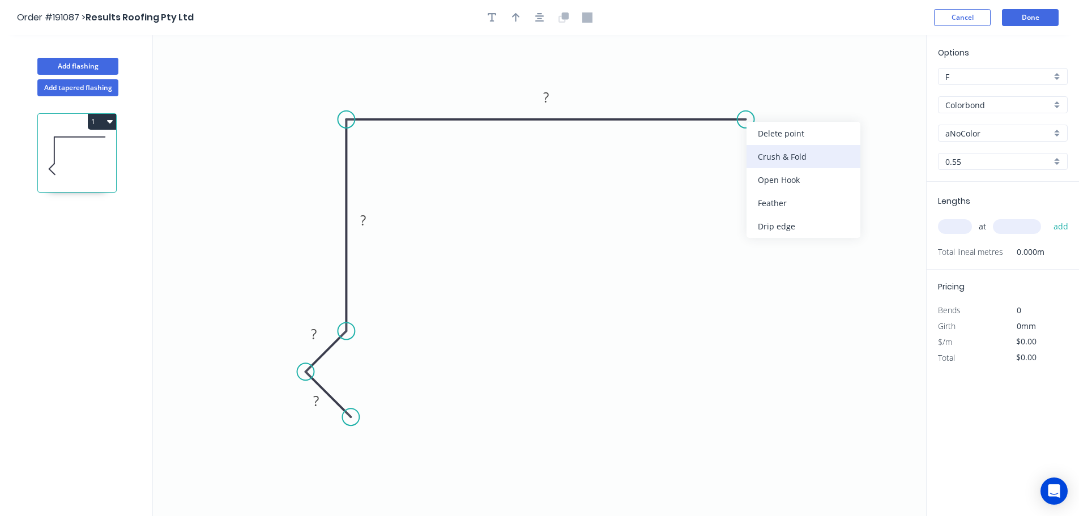
click at [787, 156] on div "Crush & Fold" at bounding box center [804, 156] width 114 height 23
click at [764, 157] on div "Flip bend" at bounding box center [803, 154] width 114 height 23
click at [769, 138] on tspan "10" at bounding box center [768, 138] width 16 height 19
click at [863, 151] on icon "0 ? ? ? CF 20 ?" at bounding box center [539, 275] width 773 height 481
drag, startPoint x: 777, startPoint y: 138, endPoint x: 806, endPoint y: 168, distance: 40.9
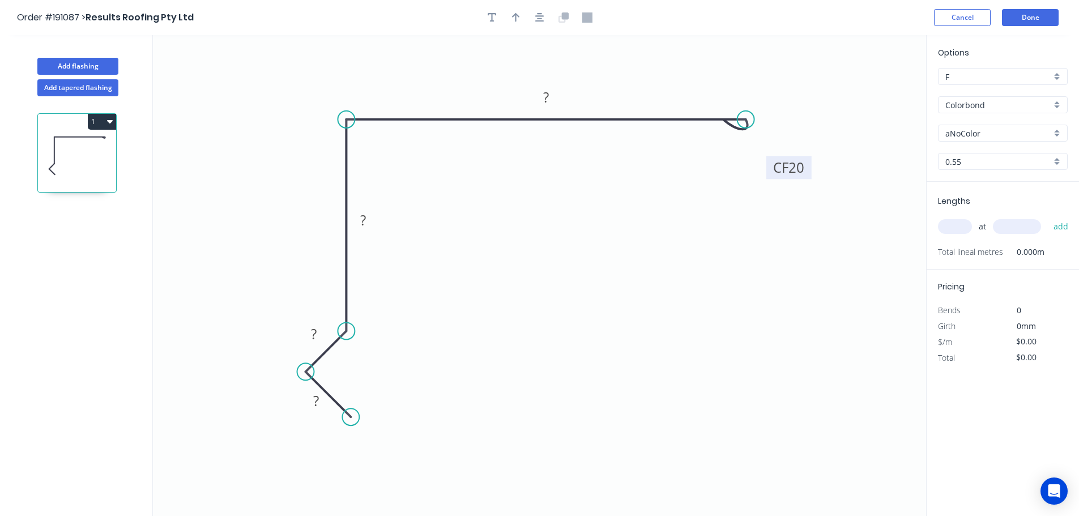
click at [806, 168] on rect at bounding box center [789, 167] width 45 height 23
click at [317, 401] on tspan "?" at bounding box center [316, 401] width 6 height 19
click at [660, 253] on icon "0 19 15 80 CF 20 100" at bounding box center [539, 275] width 773 height 481
type input "$12.98"
click at [511, 13] on button "button" at bounding box center [516, 17] width 17 height 17
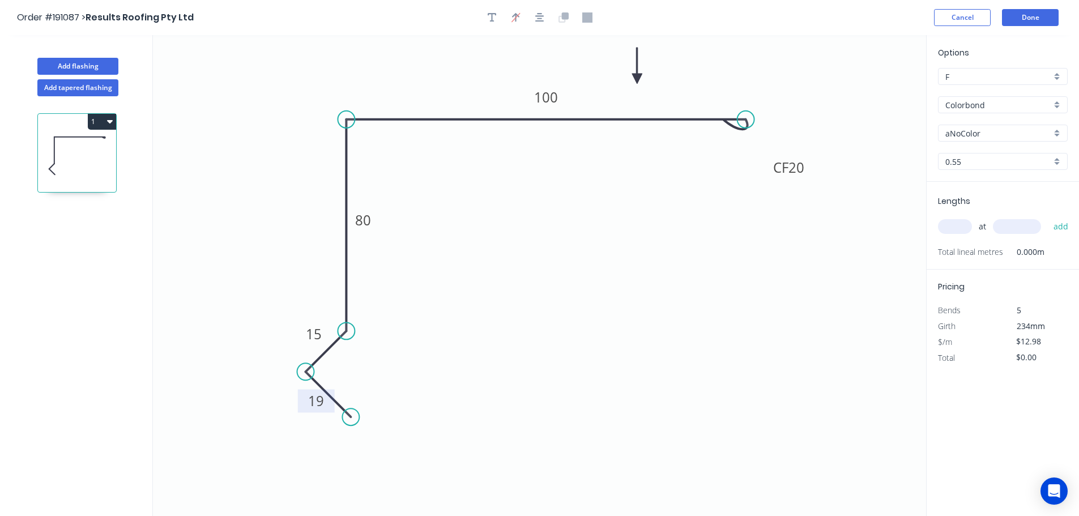
drag, startPoint x: 867, startPoint y: 88, endPoint x: 637, endPoint y: 79, distance: 229.6
click at [637, 79] on icon at bounding box center [637, 66] width 10 height 36
click at [1057, 130] on div "aNoColor" at bounding box center [1003, 133] width 130 height 17
click at [1015, 196] on div "Jasper" at bounding box center [1003, 193] width 129 height 20
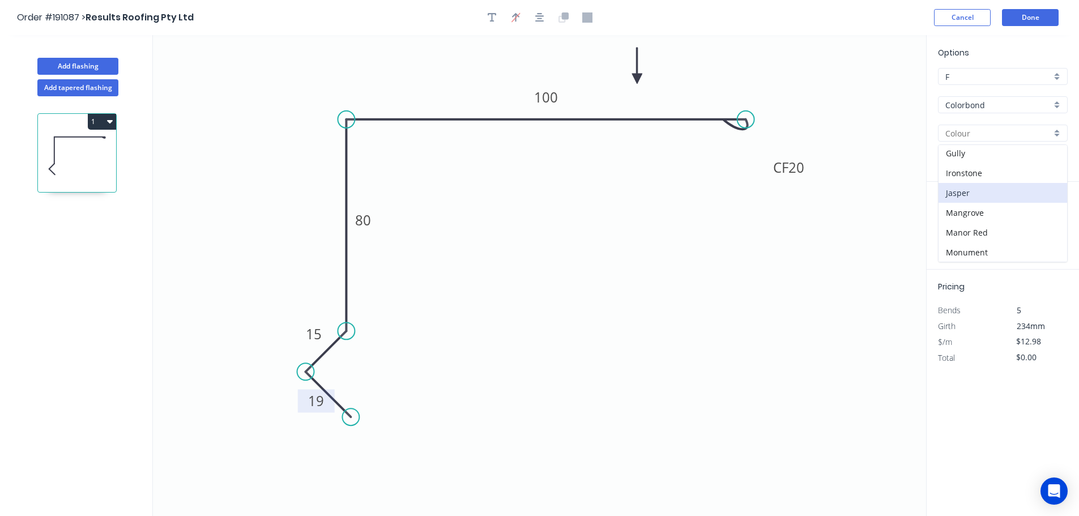
type input "Jasper"
click at [965, 223] on input "text" at bounding box center [955, 226] width 34 height 15
type input "1"
type input "1000"
click at [1048, 217] on button "add" at bounding box center [1061, 226] width 27 height 19
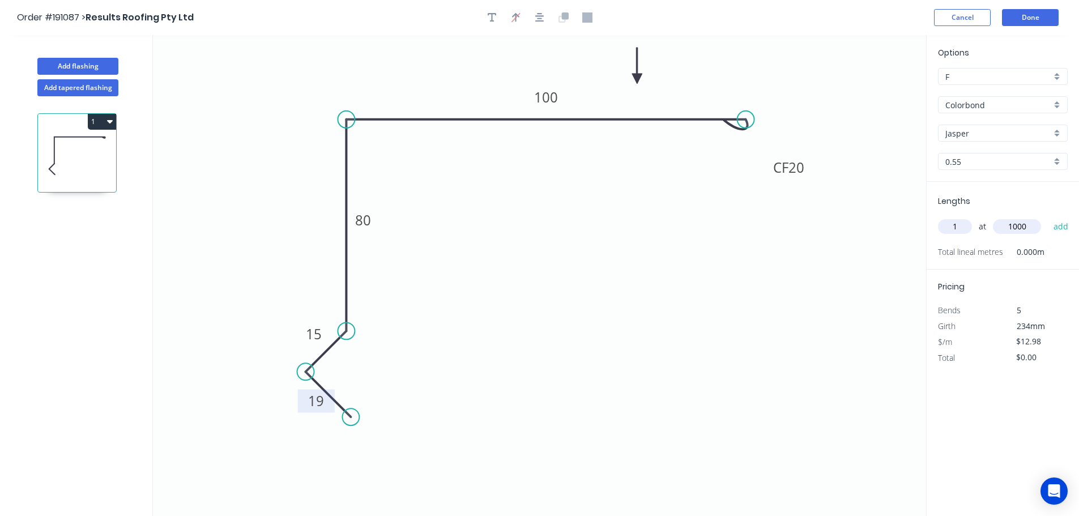
type input "$12.98"
click at [69, 62] on button "Add flashing" at bounding box center [77, 66] width 81 height 17
type input "$0.00"
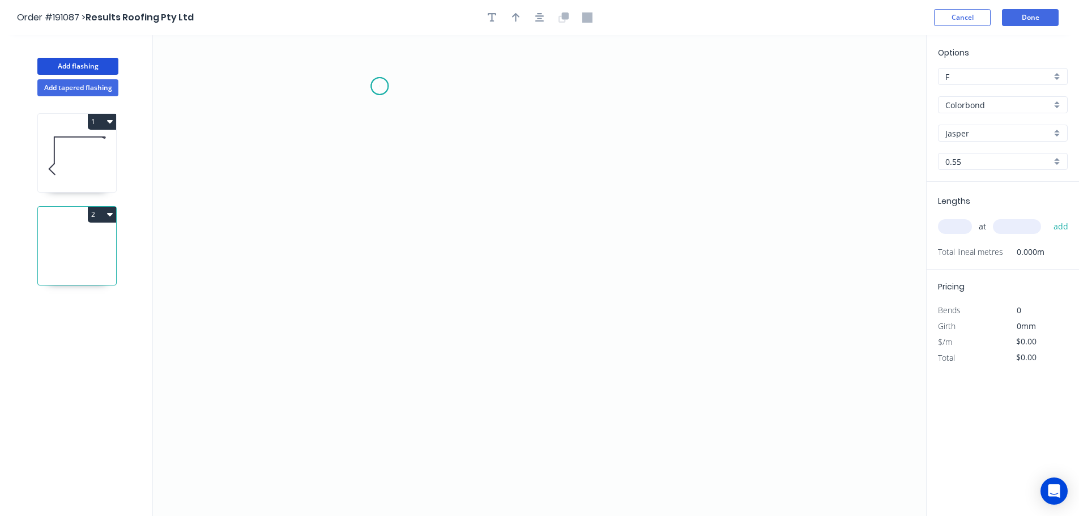
click at [380, 86] on icon "0" at bounding box center [539, 275] width 773 height 481
click at [380, 284] on icon "0" at bounding box center [539, 275] width 773 height 481
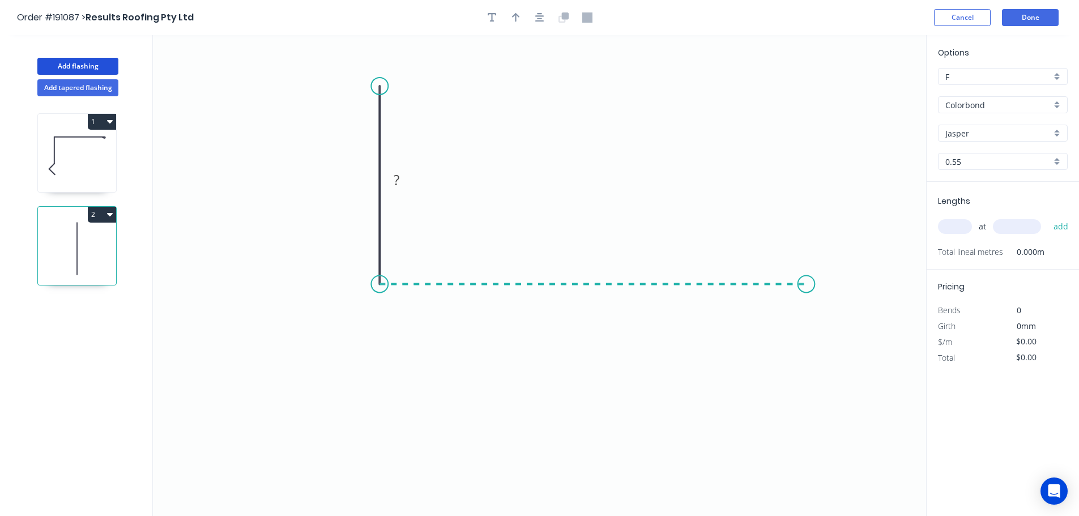
click at [807, 278] on icon "0 ?" at bounding box center [539, 275] width 773 height 481
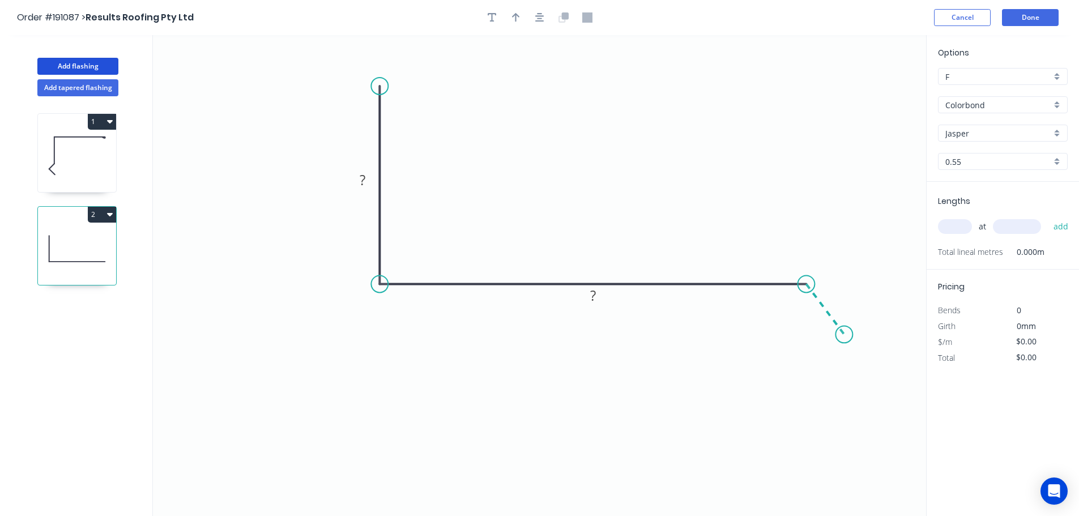
click at [845, 335] on icon "0 ? ?" at bounding box center [539, 275] width 773 height 481
click at [845, 335] on circle at bounding box center [844, 334] width 17 height 17
click at [363, 179] on tspan "?" at bounding box center [363, 180] width 6 height 19
click at [565, 148] on icon "0 60 190 20 135 º" at bounding box center [539, 275] width 773 height 481
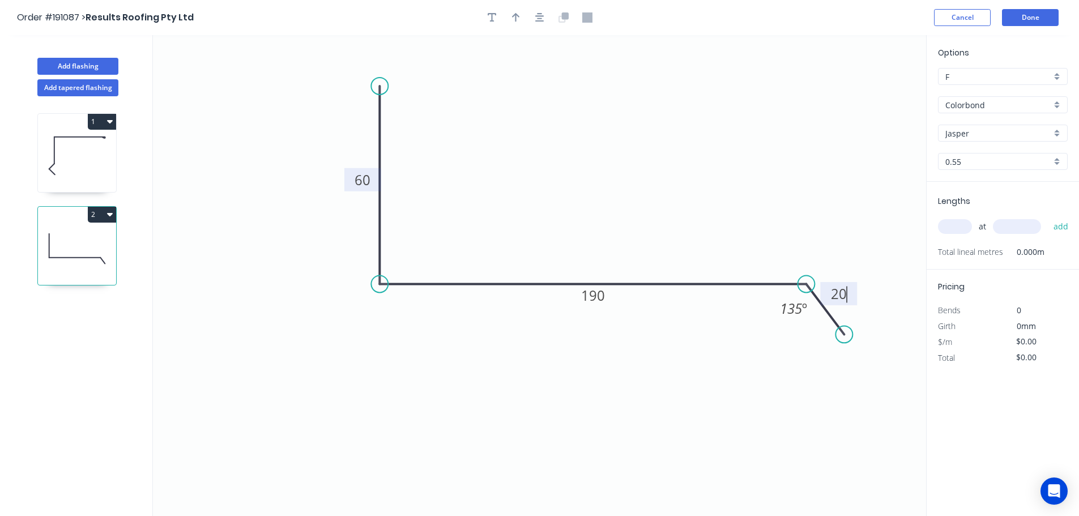
type input "$10.55"
click at [511, 14] on button "button" at bounding box center [516, 17] width 17 height 17
drag, startPoint x: 867, startPoint y: 90, endPoint x: 599, endPoint y: 137, distance: 272.1
click at [599, 137] on icon at bounding box center [602, 122] width 10 height 36
click at [1056, 132] on div "Jasper" at bounding box center [1003, 133] width 130 height 17
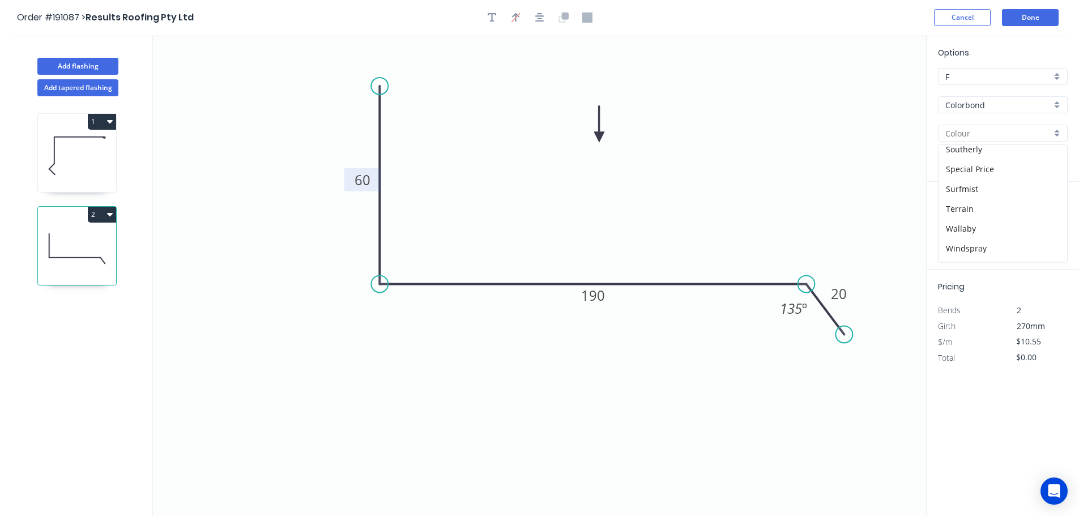
scroll to position [406, 0]
click at [986, 229] on div "Wallaby" at bounding box center [1003, 225] width 129 height 20
type input "Wallaby"
click at [964, 227] on input "text" at bounding box center [955, 226] width 34 height 15
type input "1"
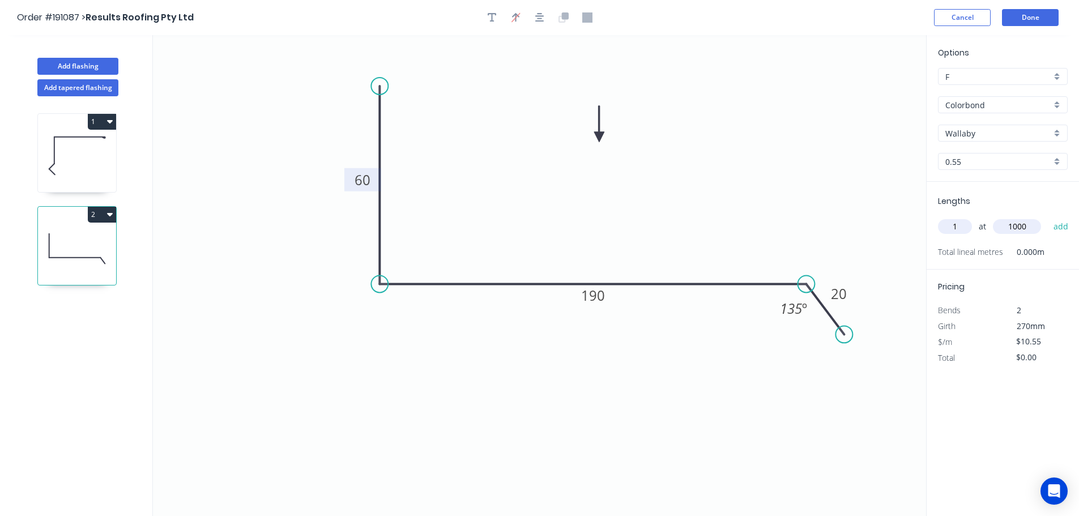
type input "1000"
click at [1048, 217] on button "add" at bounding box center [1061, 226] width 27 height 19
click at [99, 215] on button "2" at bounding box center [102, 215] width 28 height 16
click at [68, 242] on div "Duplicate" at bounding box center [62, 243] width 87 height 16
type input "$0.00"
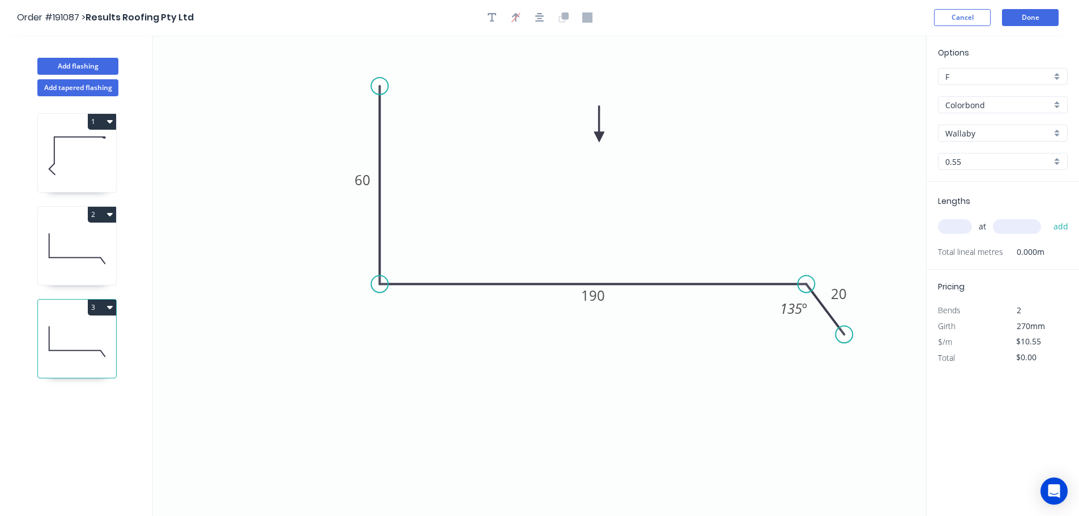
click at [1056, 131] on div "Wallaby" at bounding box center [1003, 133] width 130 height 17
click at [991, 203] on div "Gully" at bounding box center [1003, 206] width 129 height 20
type input "Gully"
click at [962, 229] on input "text" at bounding box center [955, 226] width 34 height 15
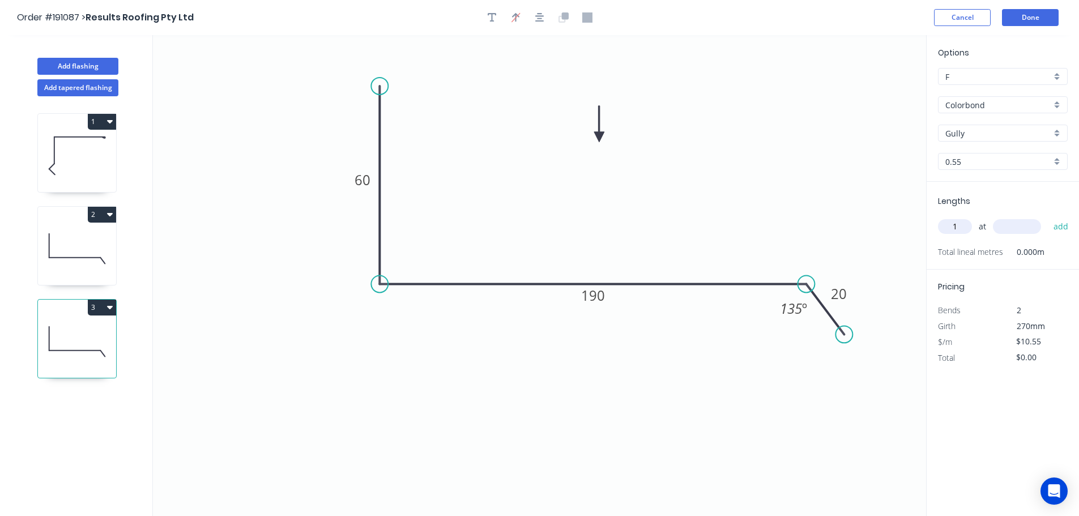
type input "1"
type input "1000"
click at [1048, 217] on button "add" at bounding box center [1061, 226] width 27 height 19
type input "$10.55"
click at [1037, 19] on button "Done" at bounding box center [1030, 17] width 57 height 17
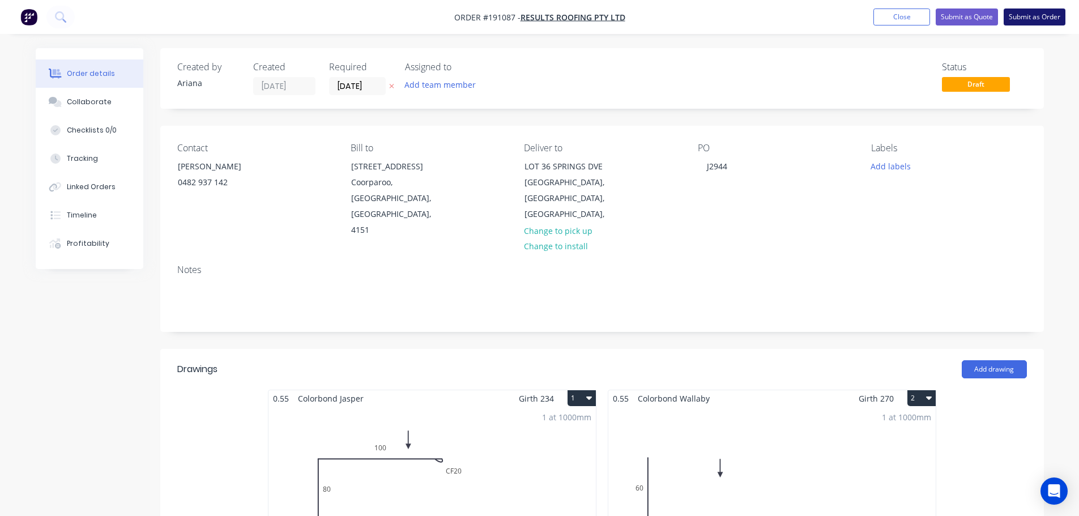
click at [1046, 18] on button "Submit as Order" at bounding box center [1035, 16] width 62 height 17
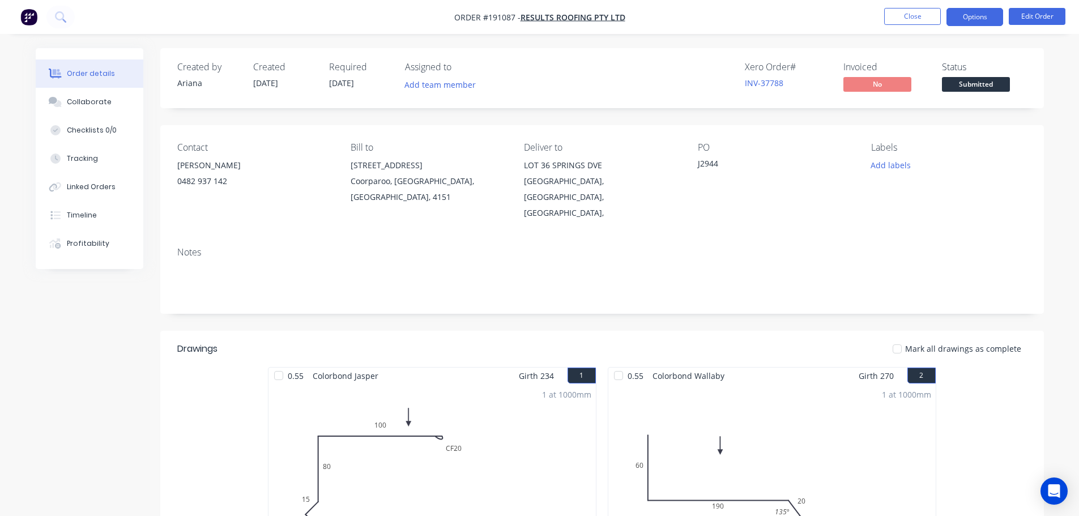
click at [970, 15] on button "Options" at bounding box center [975, 17] width 57 height 18
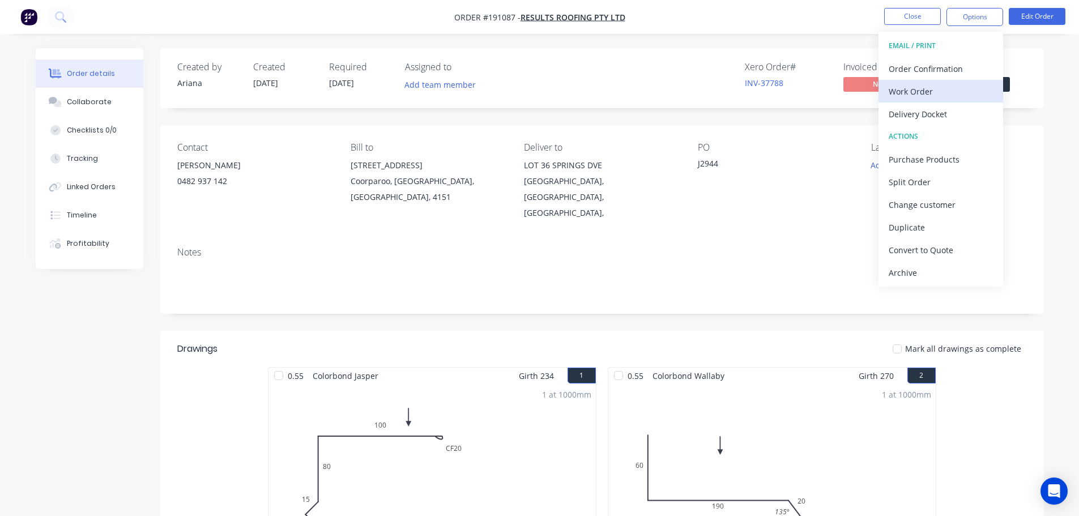
click at [916, 88] on div "Work Order" at bounding box center [941, 91] width 104 height 16
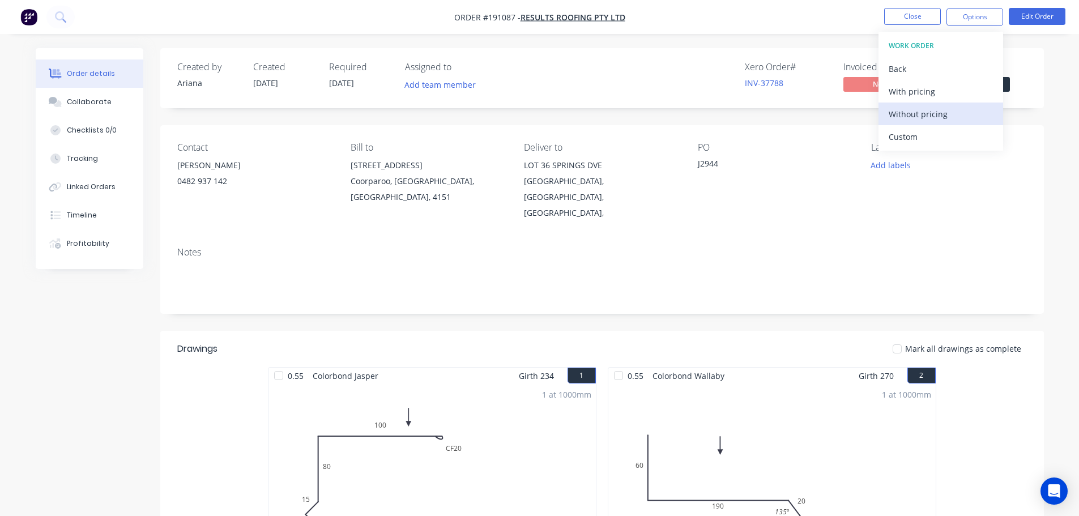
click at [926, 112] on div "Without pricing" at bounding box center [941, 114] width 104 height 16
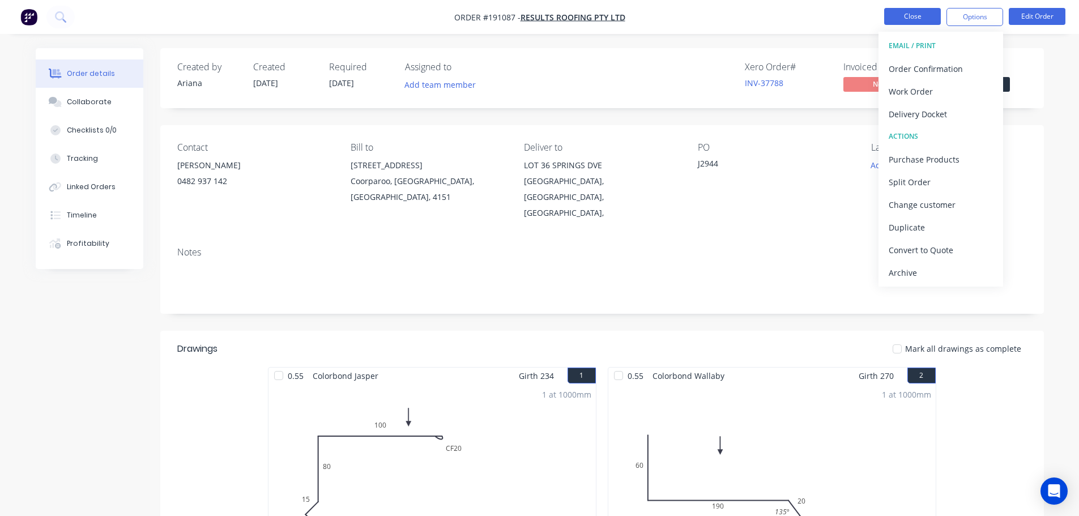
click at [915, 15] on button "Close" at bounding box center [912, 16] width 57 height 17
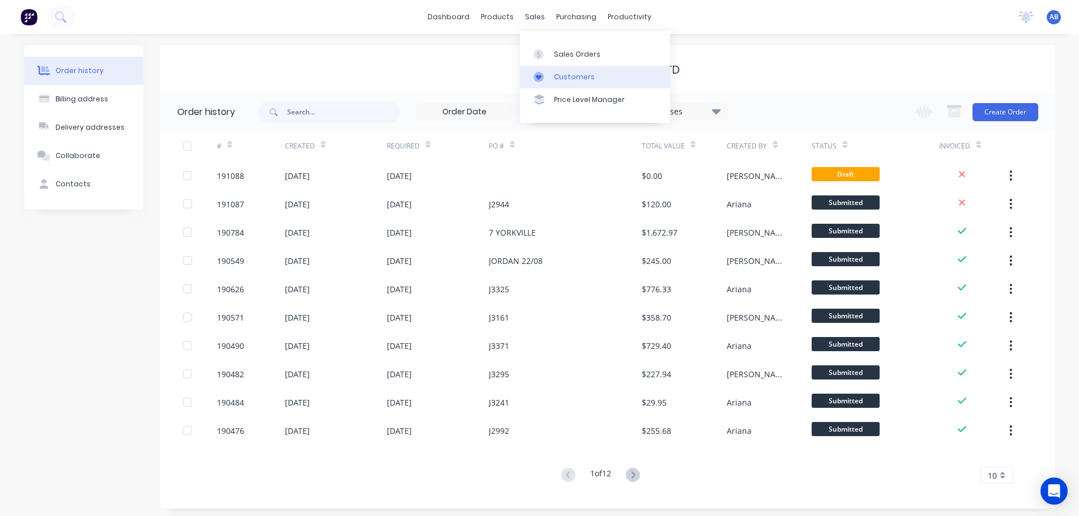
click at [574, 74] on div "Customers" at bounding box center [574, 77] width 41 height 10
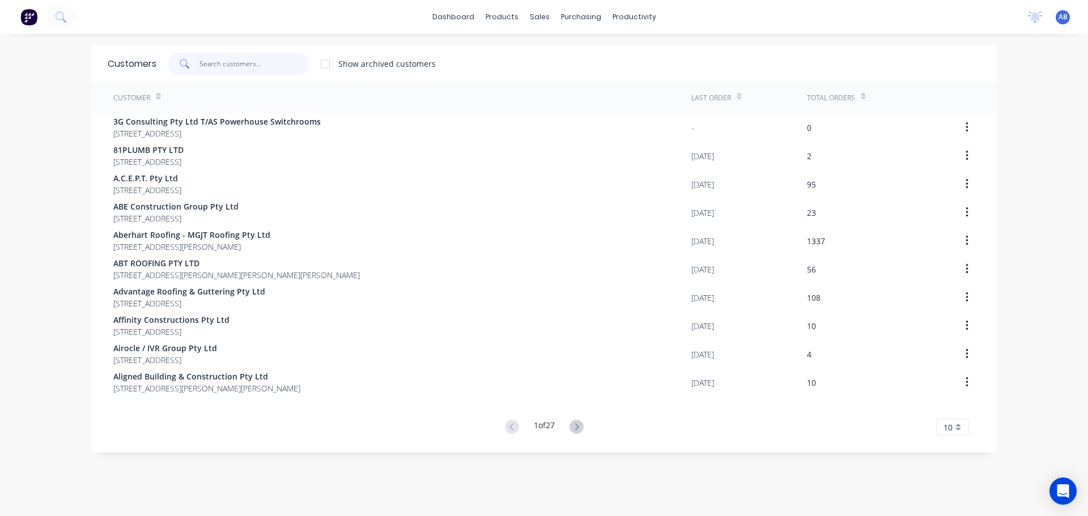
click at [293, 64] on input "text" at bounding box center [254, 64] width 110 height 23
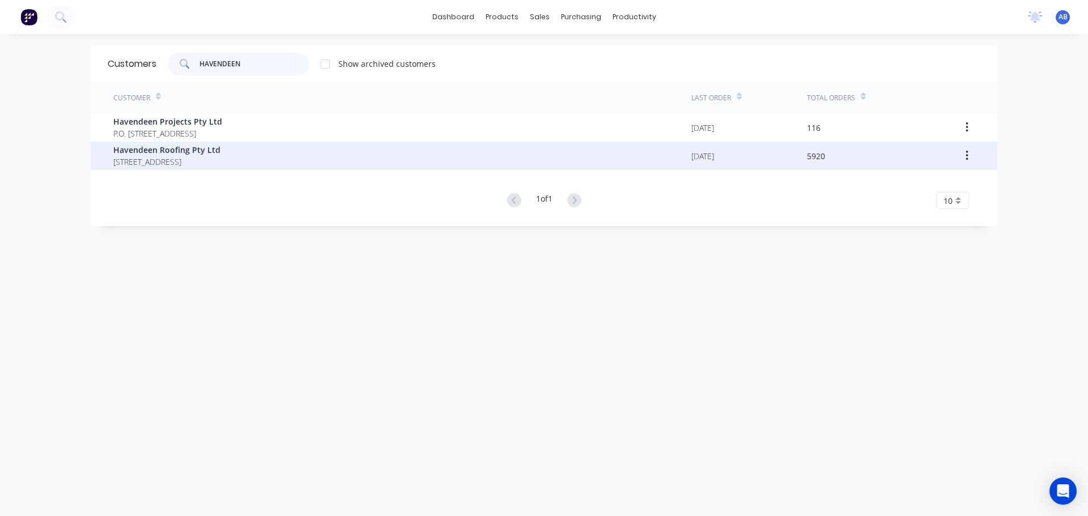
type input "HAVENDEEN"
click at [176, 154] on span "Havendeen Roofing Pty Ltd" at bounding box center [166, 150] width 107 height 12
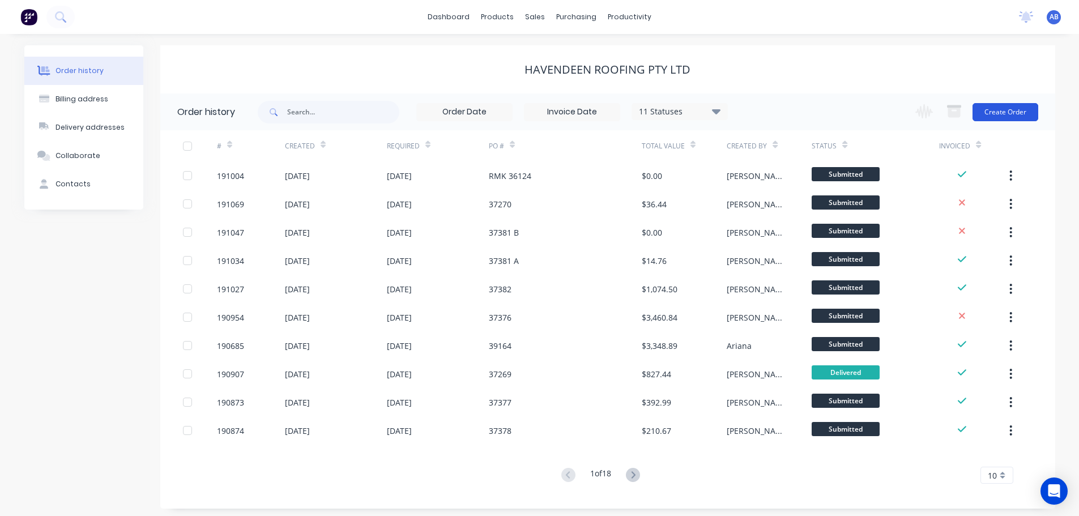
click at [1005, 113] on button "Create Order" at bounding box center [1006, 112] width 66 height 18
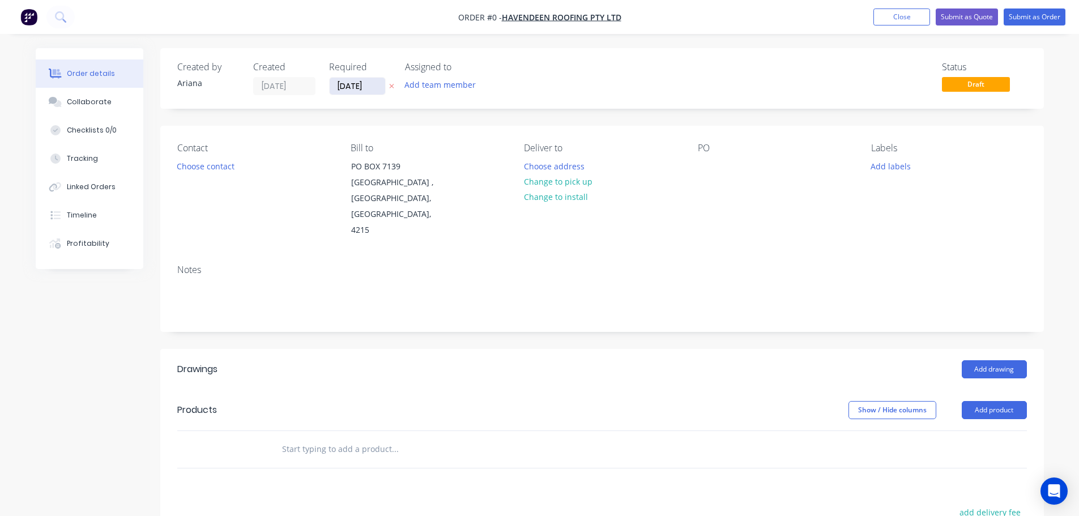
click at [358, 84] on input "[DATE]" at bounding box center [358, 86] width 56 height 17
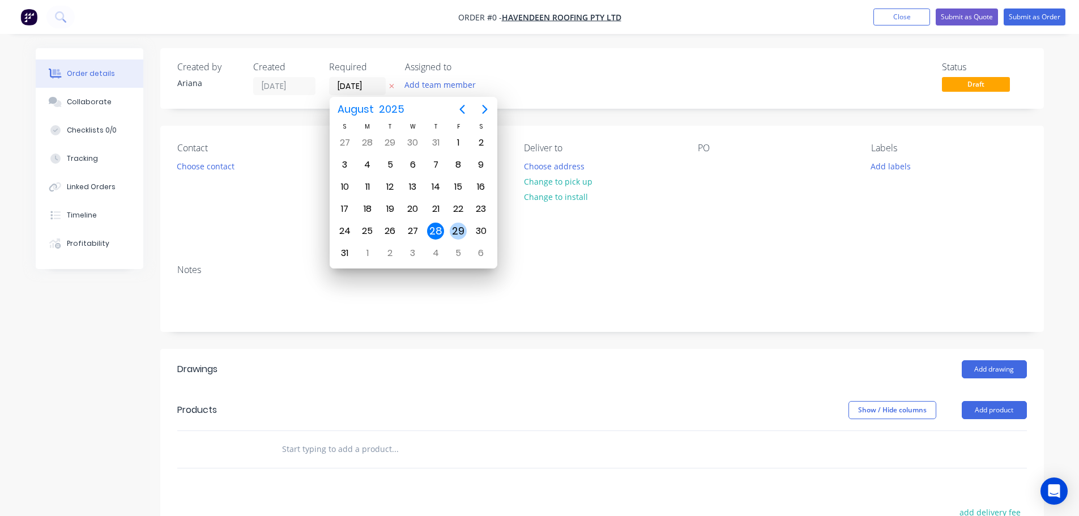
click at [455, 228] on div "29" at bounding box center [458, 231] width 17 height 17
type input "[DATE]"
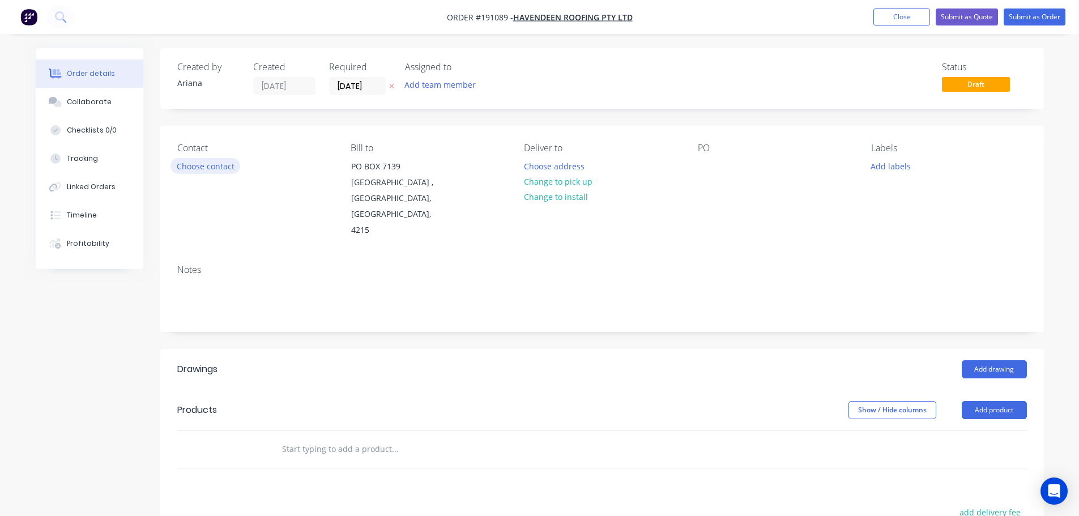
click at [208, 167] on button "Choose contact" at bounding box center [206, 165] width 70 height 15
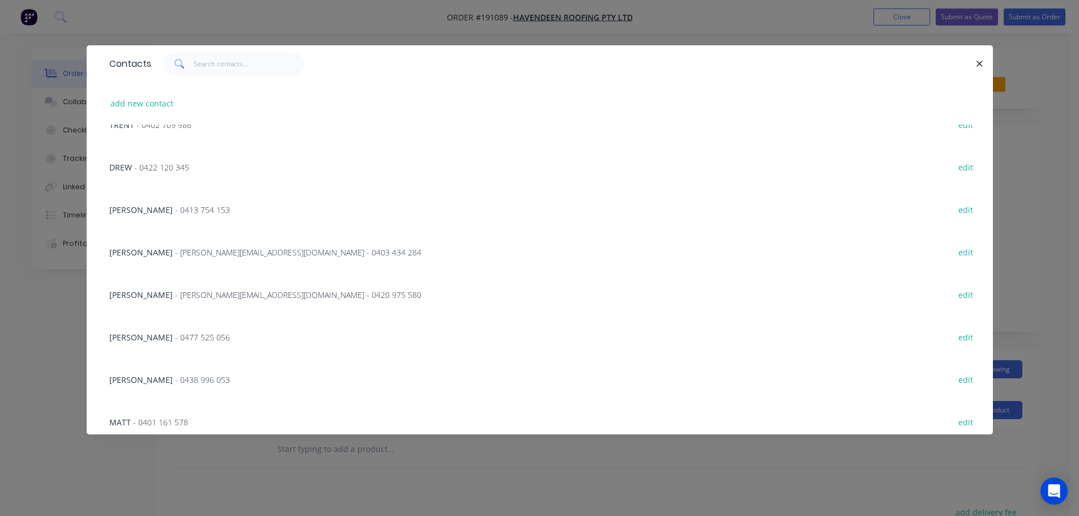
scroll to position [112, 0]
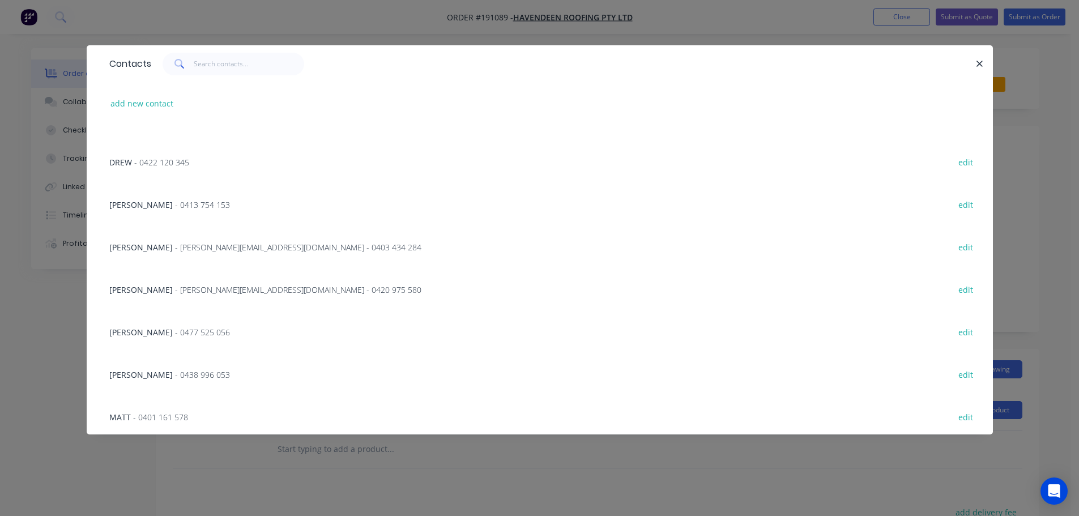
click at [175, 331] on span "- 0477 525 056" at bounding box center [202, 332] width 55 height 11
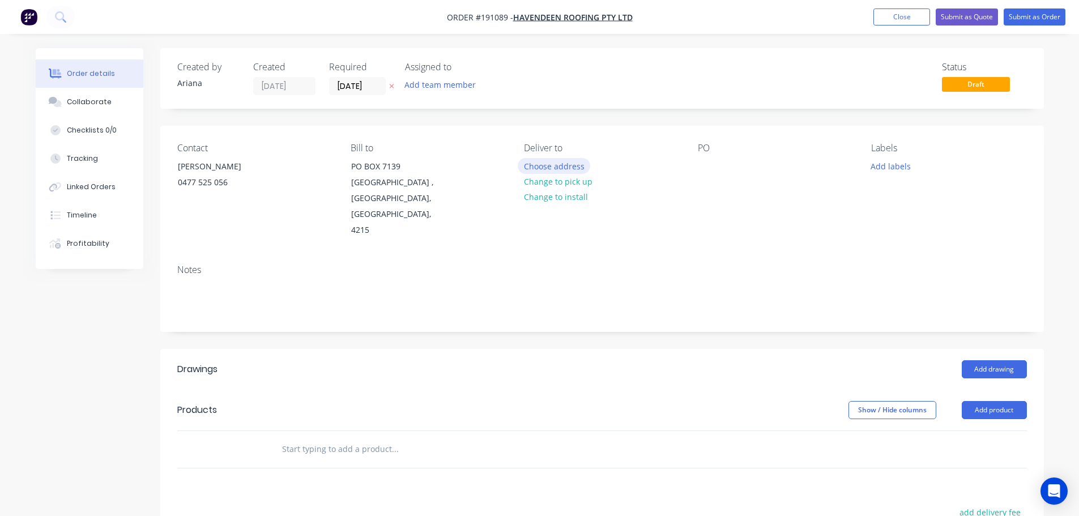
click at [549, 163] on button "Choose address" at bounding box center [554, 165] width 73 height 15
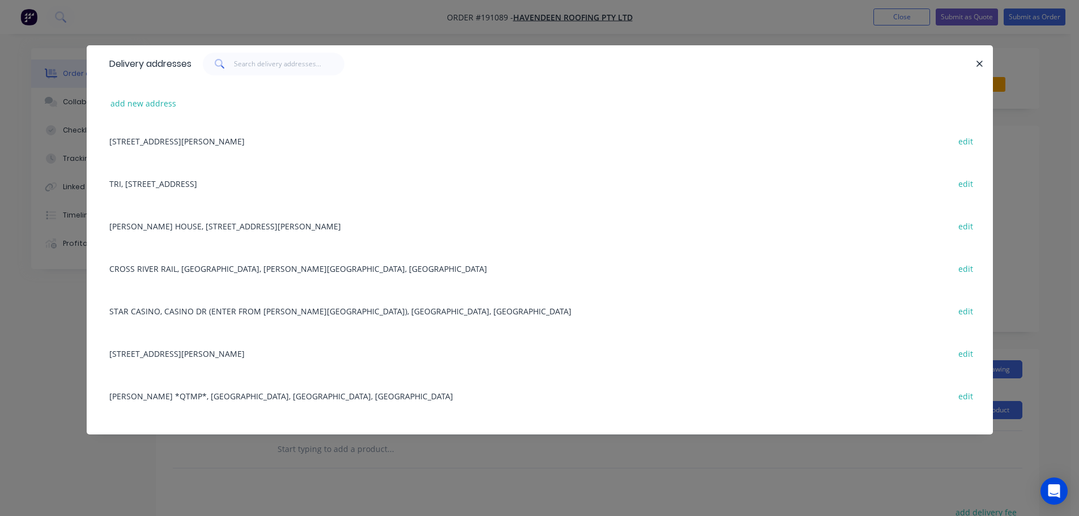
scroll to position [139, 0]
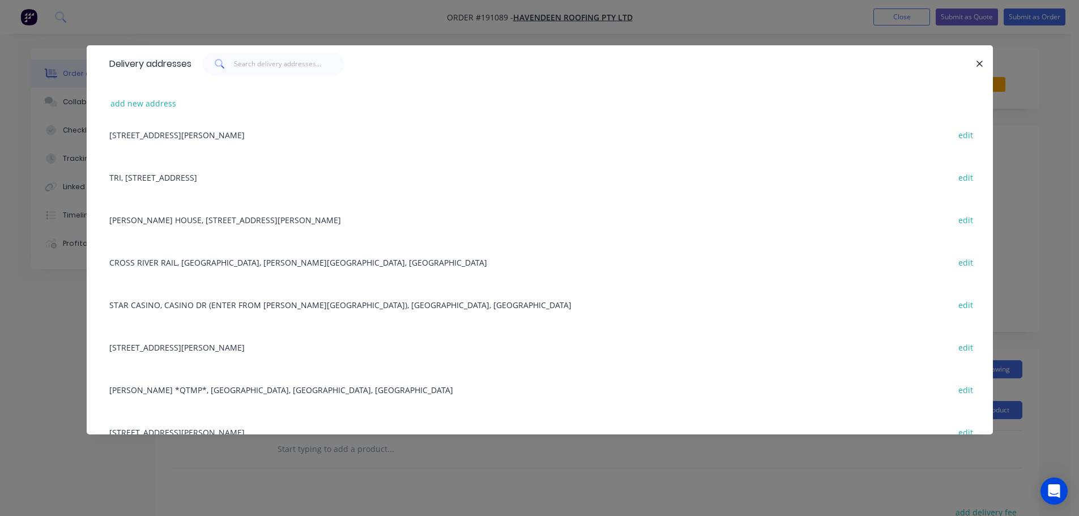
click at [184, 343] on div "[STREET_ADDRESS][PERSON_NAME] edit" at bounding box center [540, 347] width 873 height 42
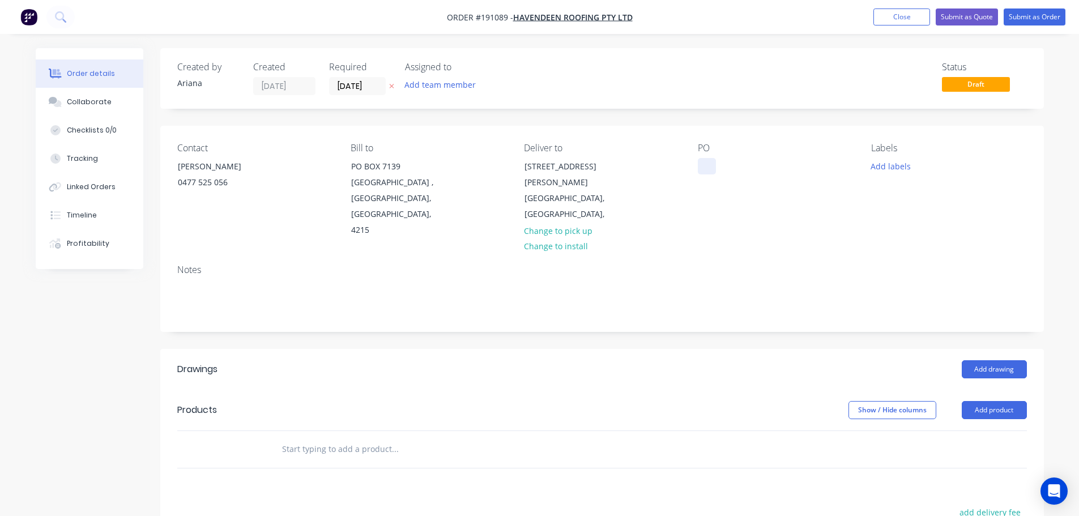
click at [705, 164] on div at bounding box center [707, 166] width 18 height 16
click at [790, 223] on div "Contact [PERSON_NAME] [PHONE_NUMBER] Bill to [STREET_ADDRESS] Deliver to [STREE…" at bounding box center [602, 191] width 884 height 130
click at [570, 172] on div "[STREET_ADDRESS][PERSON_NAME]" at bounding box center [572, 175] width 94 height 32
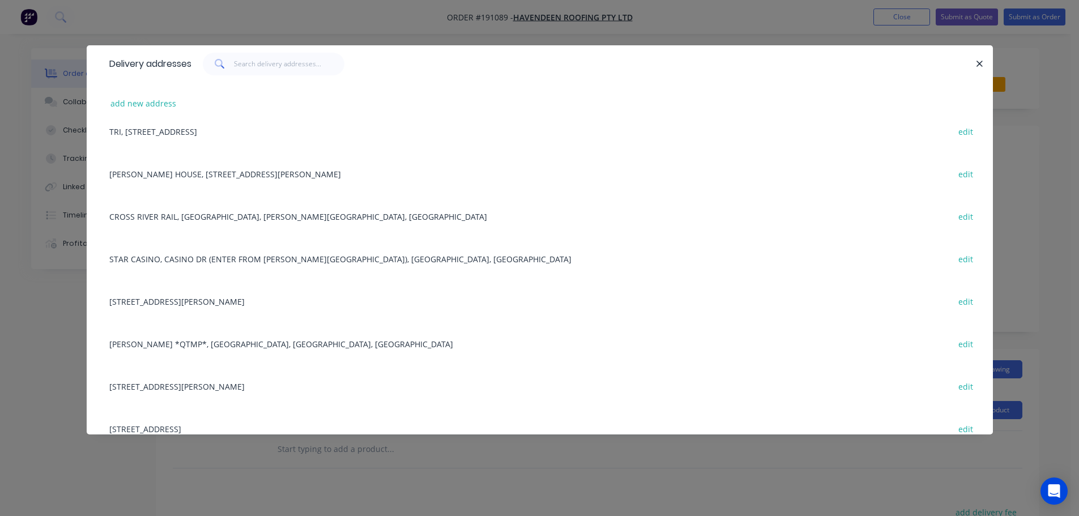
scroll to position [186, 0]
click at [956, 297] on button "edit" at bounding box center [966, 299] width 27 height 15
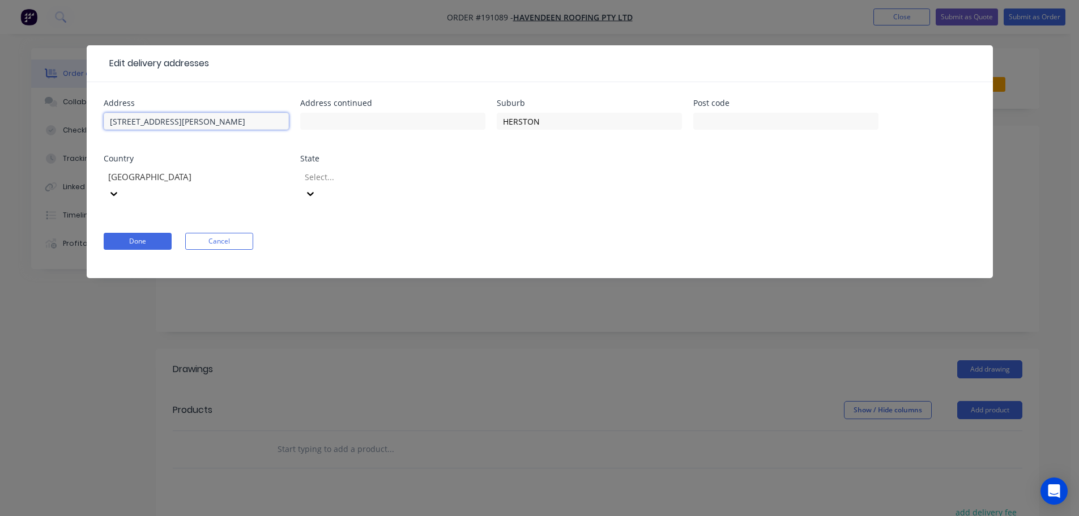
click at [184, 122] on input "[STREET_ADDRESS][PERSON_NAME]" at bounding box center [196, 121] width 185 height 17
type input "22 [PERSON_NAME]"
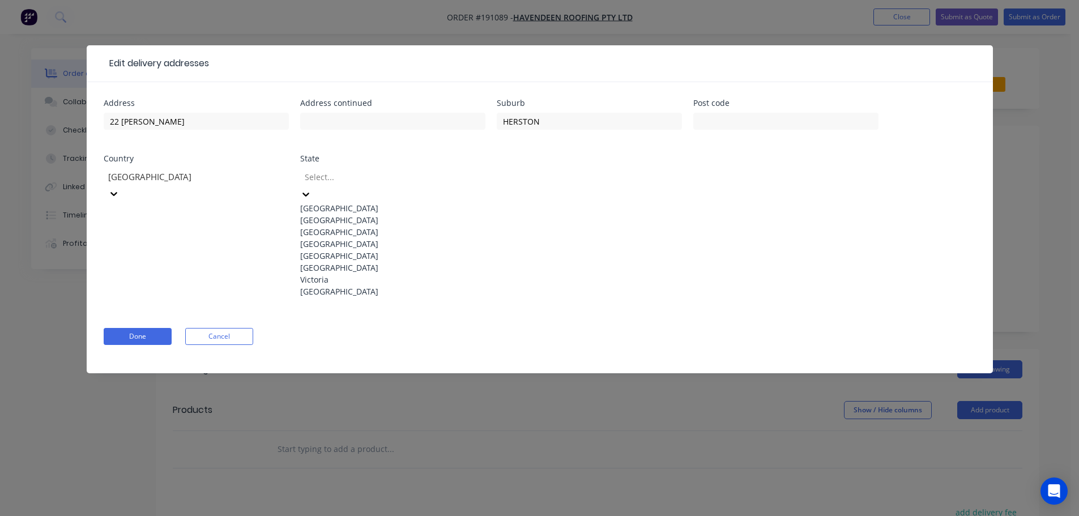
click at [351, 250] on div "[GEOGRAPHIC_DATA]" at bounding box center [392, 244] width 185 height 12
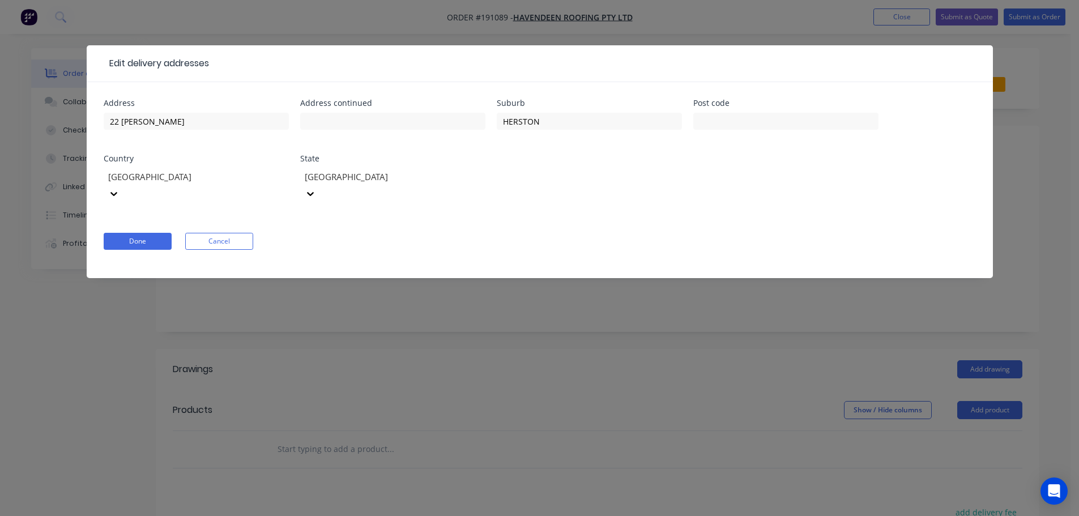
click at [640, 233] on div "Done Cancel" at bounding box center [540, 241] width 873 height 17
click at [144, 233] on button "Done" at bounding box center [138, 241] width 68 height 17
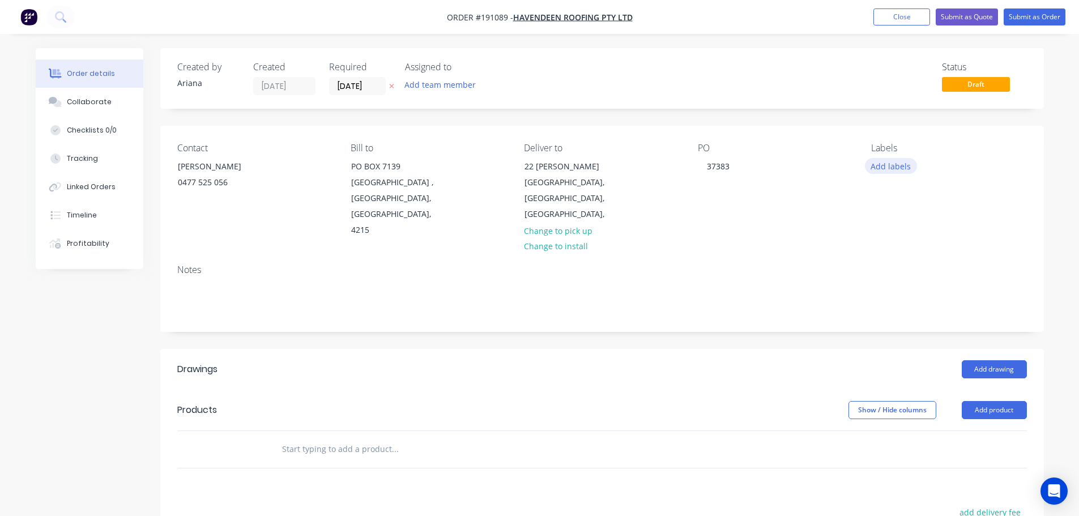
click at [880, 163] on button "Add labels" at bounding box center [891, 165] width 52 height 15
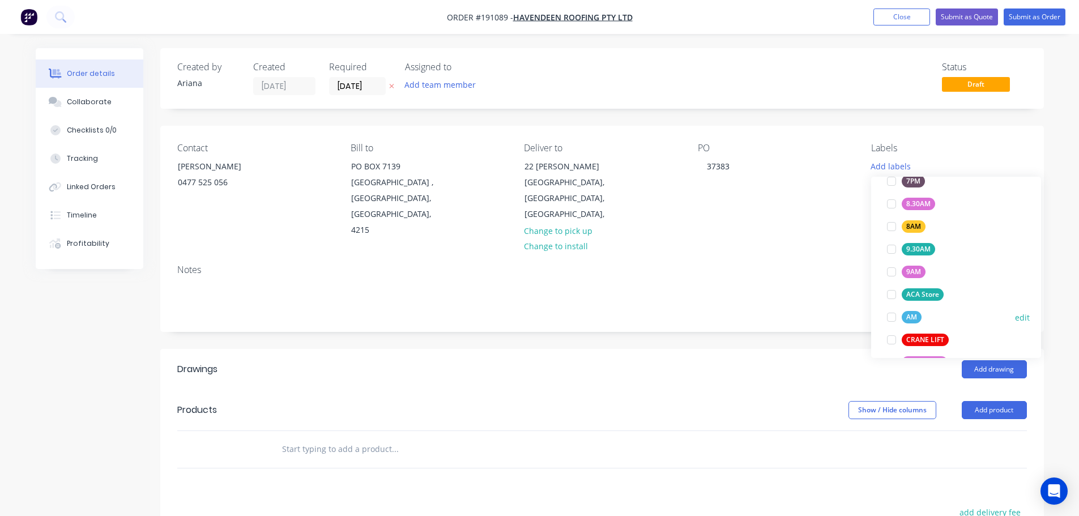
scroll to position [360, 0]
click at [889, 315] on div at bounding box center [891, 315] width 23 height 23
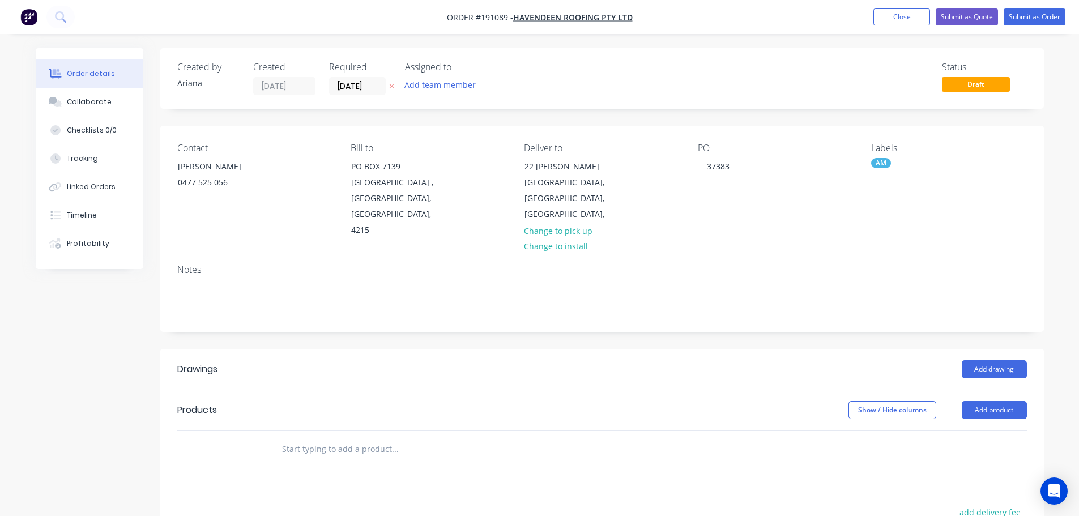
click at [754, 216] on div "PO 37383" at bounding box center [775, 191] width 155 height 96
click at [986, 360] on button "Add drawing" at bounding box center [994, 369] width 65 height 18
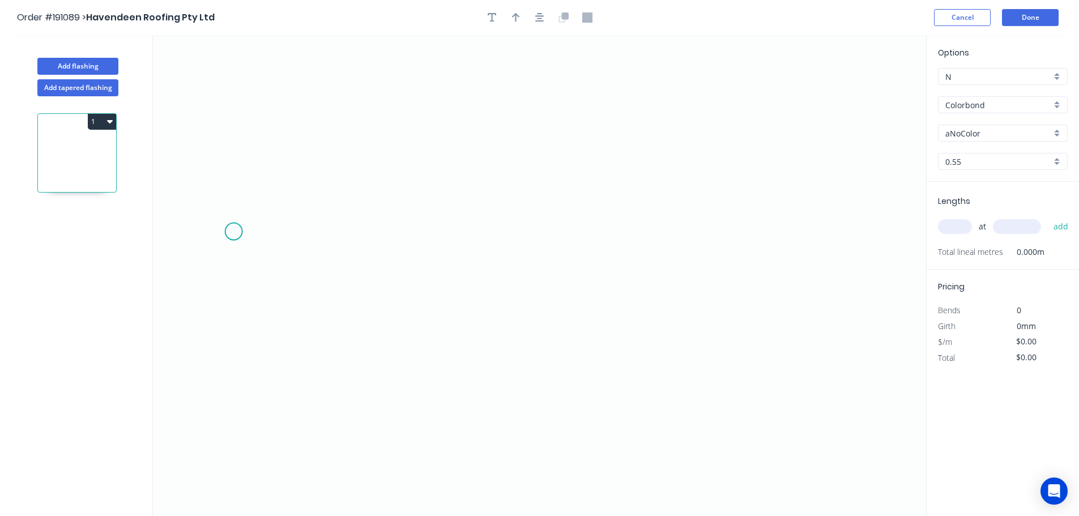
click at [233, 232] on icon "0" at bounding box center [539, 275] width 773 height 481
click at [254, 306] on icon "0" at bounding box center [539, 275] width 773 height 481
click at [636, 314] on icon "0 ?" at bounding box center [539, 275] width 773 height 481
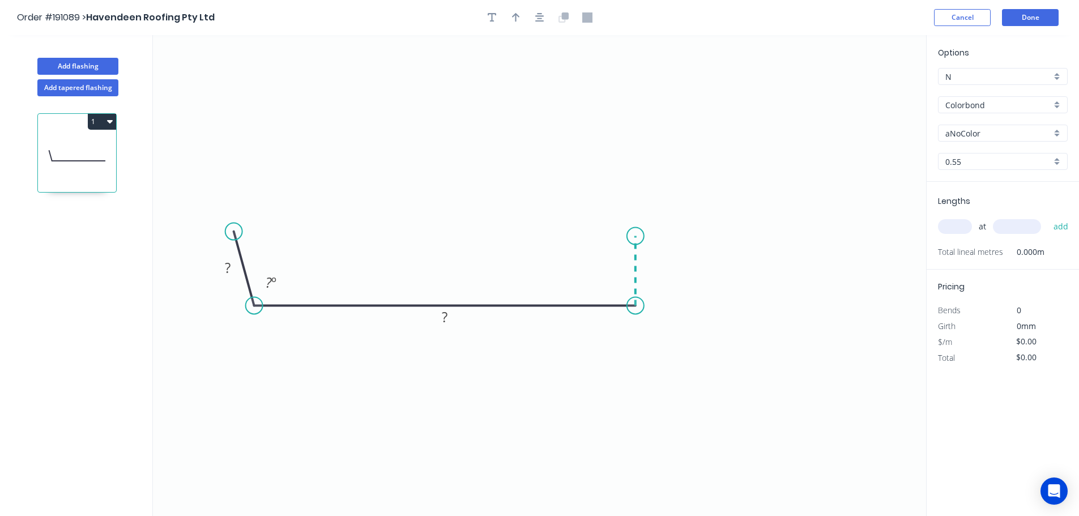
click at [636, 236] on icon at bounding box center [636, 271] width 0 height 70
click at [799, 231] on icon "0 ? ? ? ? º" at bounding box center [539, 275] width 773 height 481
click at [846, 265] on div "Crush & Fold" at bounding box center [856, 268] width 114 height 23
click at [823, 212] on tspan "10" at bounding box center [821, 206] width 16 height 19
drag, startPoint x: 884, startPoint y: 198, endPoint x: 860, endPoint y: 224, distance: 35.3
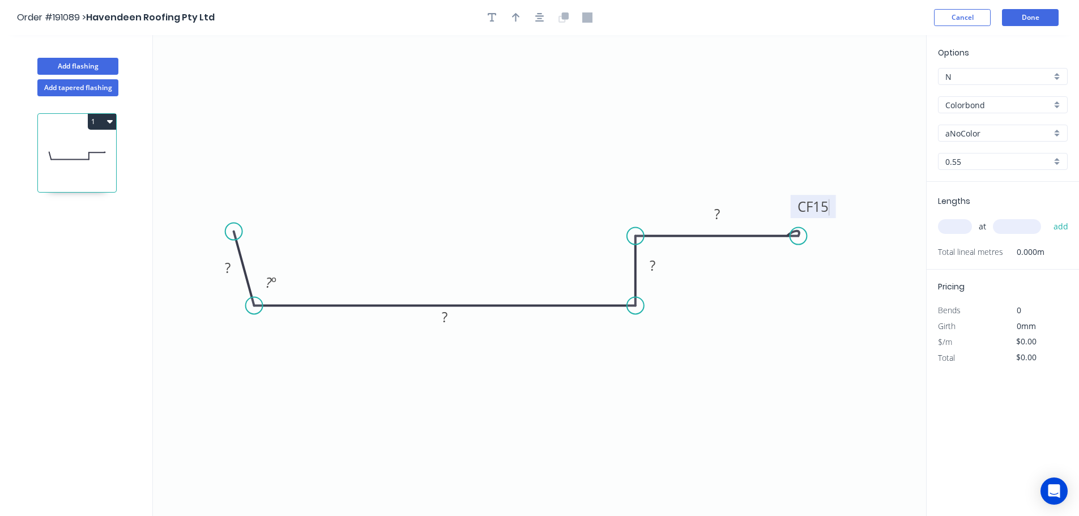
click at [884, 199] on icon "0 ? ? ? CF 15 ? ? º" at bounding box center [539, 275] width 773 height 481
drag, startPoint x: 832, startPoint y: 209, endPoint x: 863, endPoint y: 202, distance: 32.0
click at [863, 202] on rect at bounding box center [844, 199] width 45 height 23
click at [228, 266] on tspan "?" at bounding box center [228, 267] width 6 height 19
click at [456, 106] on icon "0 45 165 20 CF 15 50 120 º" at bounding box center [539, 275] width 773 height 481
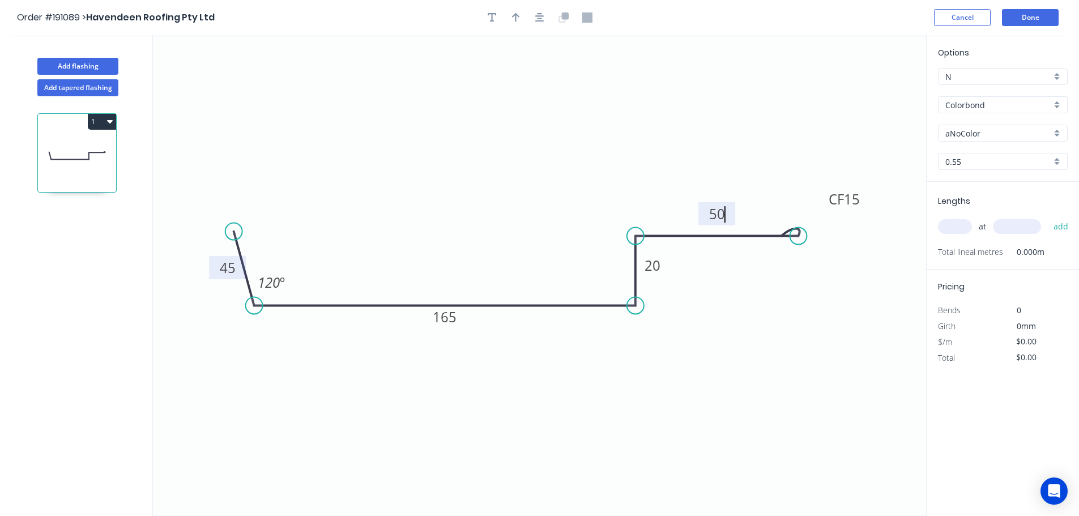
type input "$10.67"
click at [515, 15] on icon "button" at bounding box center [516, 17] width 8 height 9
drag, startPoint x: 870, startPoint y: 89, endPoint x: 671, endPoint y: 398, distance: 367.8
click at [671, 398] on icon at bounding box center [671, 385] width 10 height 36
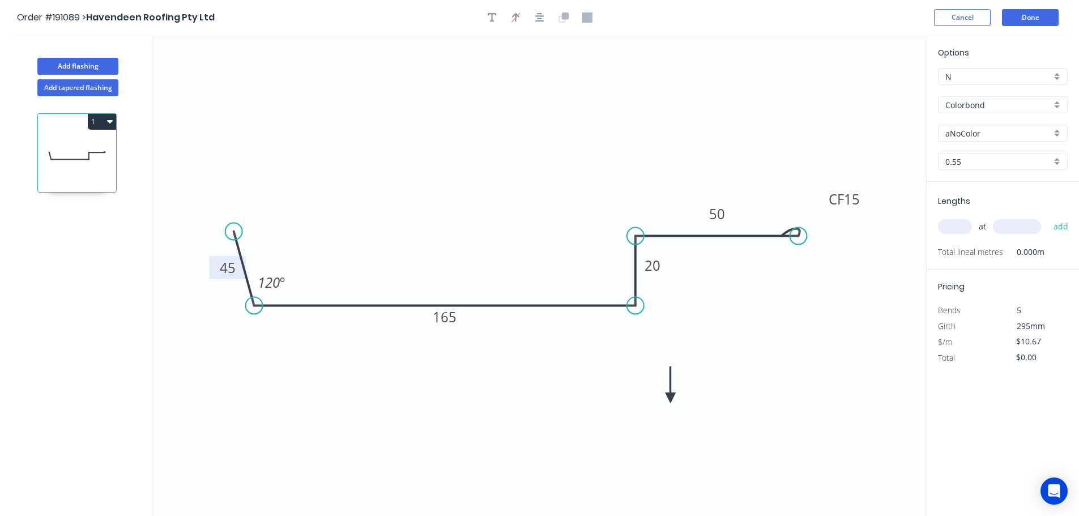
click at [671, 398] on icon at bounding box center [671, 385] width 10 height 36
click at [671, 398] on icon at bounding box center [684, 398] width 36 height 10
click at [671, 398] on icon at bounding box center [679, 407] width 33 height 33
click at [671, 398] on icon at bounding box center [671, 411] width 10 height 36
click at [671, 398] on icon at bounding box center [661, 407] width 33 height 33
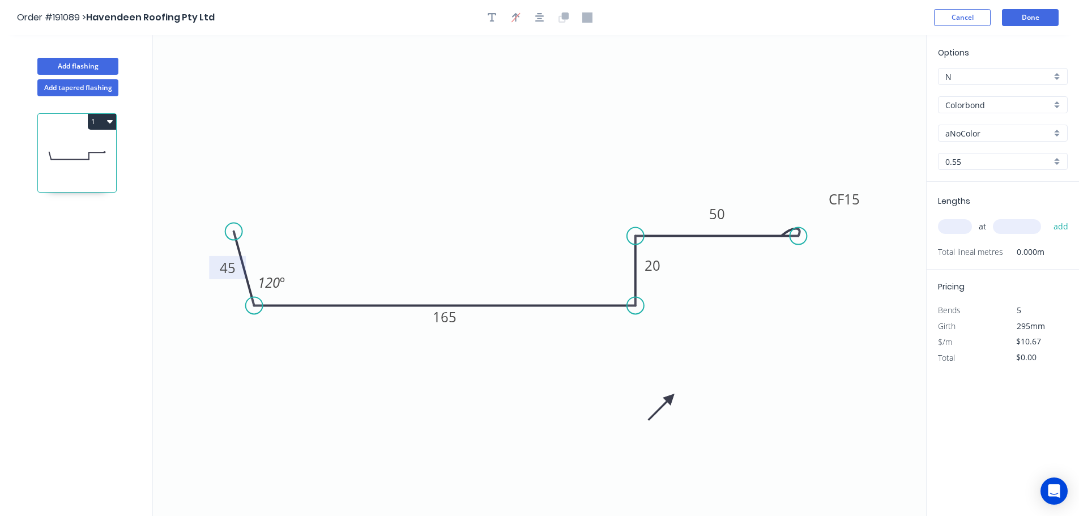
click at [671, 398] on icon at bounding box center [661, 407] width 33 height 33
click at [671, 398] on icon at bounding box center [661, 388] width 33 height 33
click at [671, 398] on icon at bounding box center [671, 385] width 10 height 36
click at [671, 398] on icon at bounding box center [684, 398] width 36 height 10
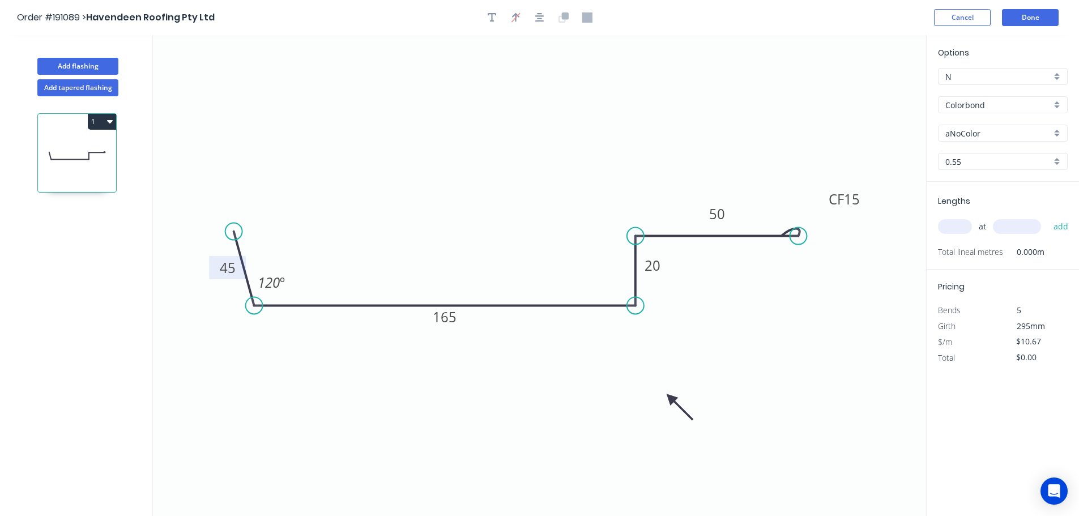
click at [1055, 131] on div "aNoColor" at bounding box center [1003, 133] width 130 height 17
click at [1019, 213] on div "[PERSON_NAME]" at bounding box center [1003, 217] width 129 height 20
type input "[PERSON_NAME]"
click at [962, 223] on input "text" at bounding box center [955, 226] width 34 height 15
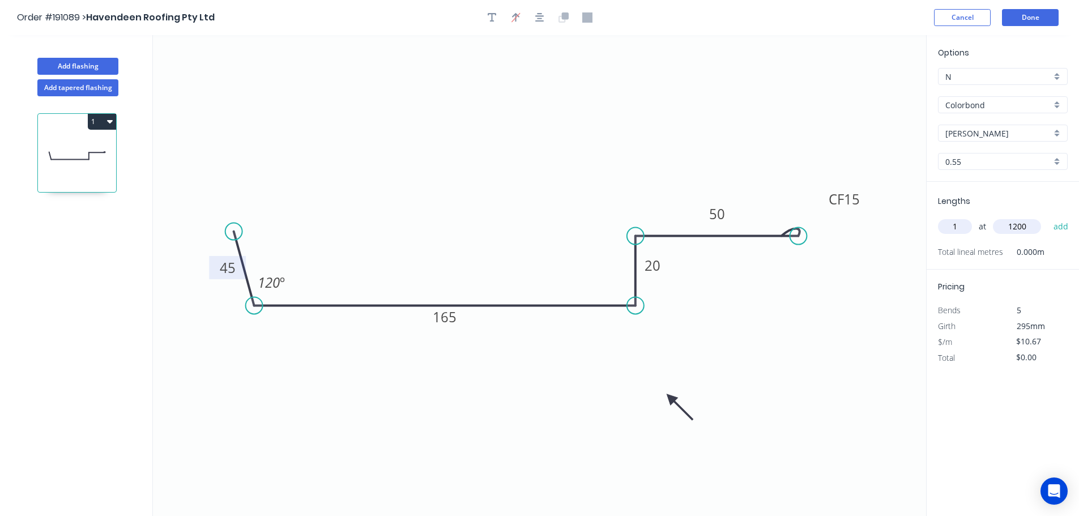
click at [1048, 217] on button "add" at bounding box center [1061, 226] width 27 height 19
click at [77, 66] on button "Add flashing" at bounding box center [77, 66] width 81 height 17
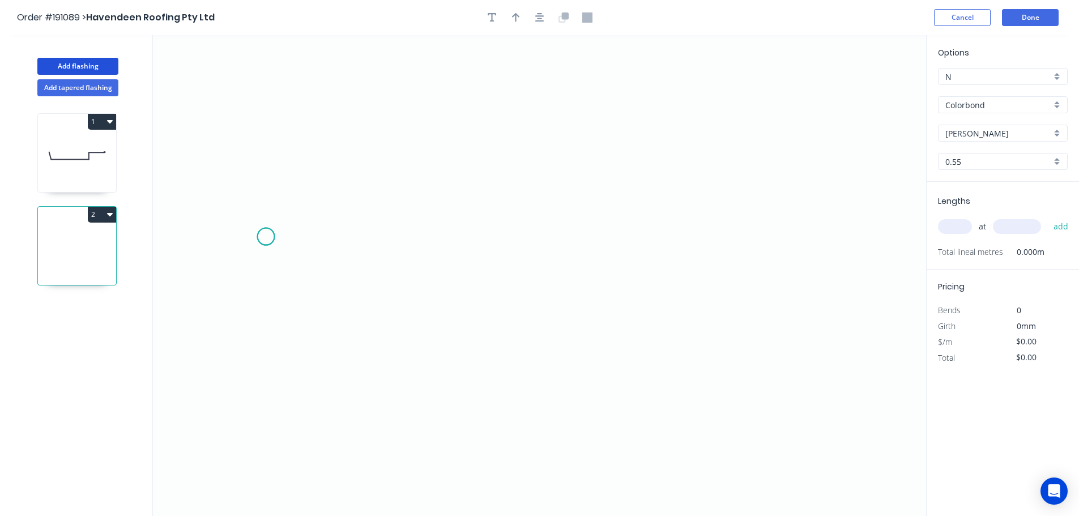
click at [266, 237] on icon "0" at bounding box center [539, 275] width 773 height 481
click at [290, 321] on icon "0" at bounding box center [539, 275] width 773 height 481
click at [725, 317] on icon "0 ?" at bounding box center [539, 275] width 773 height 481
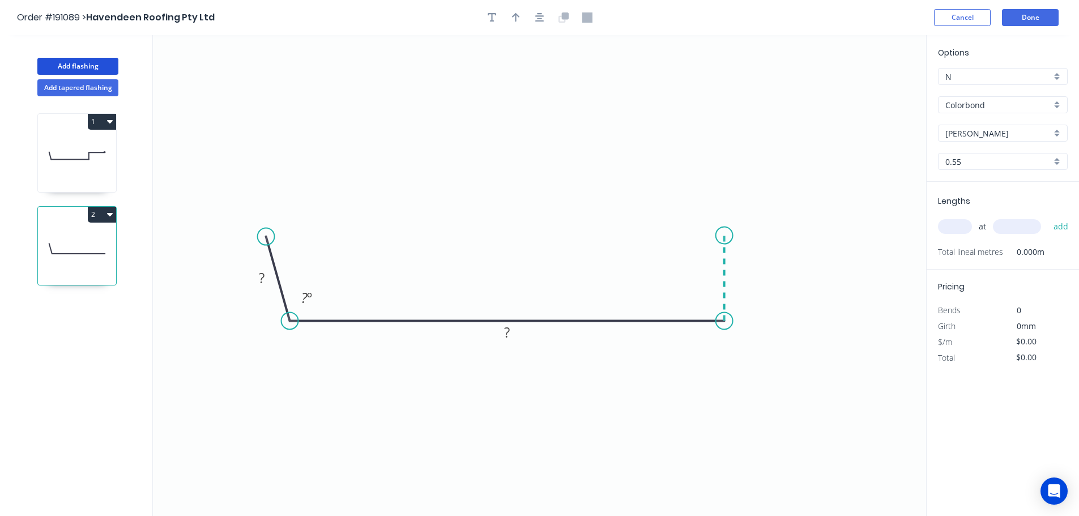
click at [723, 236] on icon "0 ? ? ? º" at bounding box center [539, 275] width 773 height 481
click at [723, 236] on circle at bounding box center [724, 235] width 17 height 17
drag, startPoint x: 723, startPoint y: 236, endPoint x: 559, endPoint y: 285, distance: 171.5
click at [722, 236] on circle at bounding box center [724, 235] width 17 height 17
click at [263, 275] on tspan "?" at bounding box center [262, 278] width 6 height 19
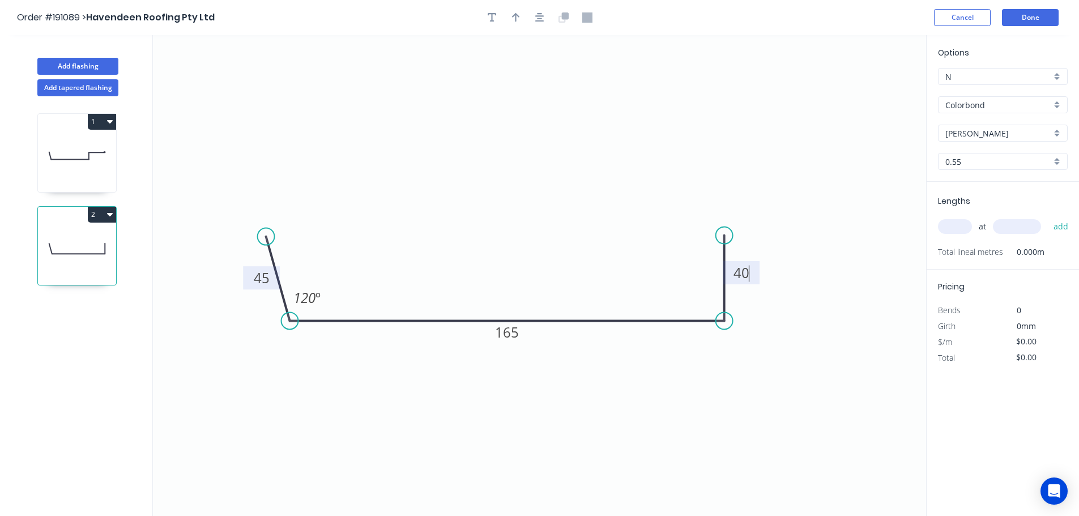
click at [419, 194] on icon "0 45 165 40 120 º" at bounding box center [539, 275] width 773 height 481
click at [516, 14] on icon "button" at bounding box center [516, 17] width 8 height 9
drag, startPoint x: 866, startPoint y: 91, endPoint x: 595, endPoint y: 398, distance: 409.5
click at [595, 398] on icon at bounding box center [595, 385] width 10 height 36
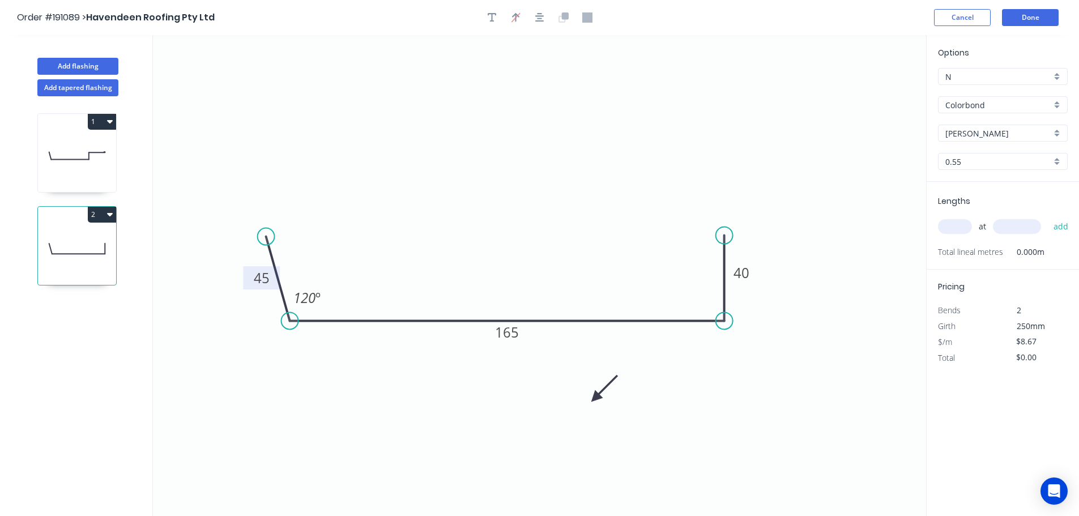
click at [595, 398] on icon at bounding box center [604, 388] width 33 height 33
click at [595, 398] on icon at bounding box center [608, 398] width 36 height 10
click at [958, 227] on input "text" at bounding box center [955, 226] width 34 height 15
click at [1048, 217] on button "add" at bounding box center [1061, 226] width 27 height 19
click at [1039, 18] on button "Done" at bounding box center [1030, 17] width 57 height 17
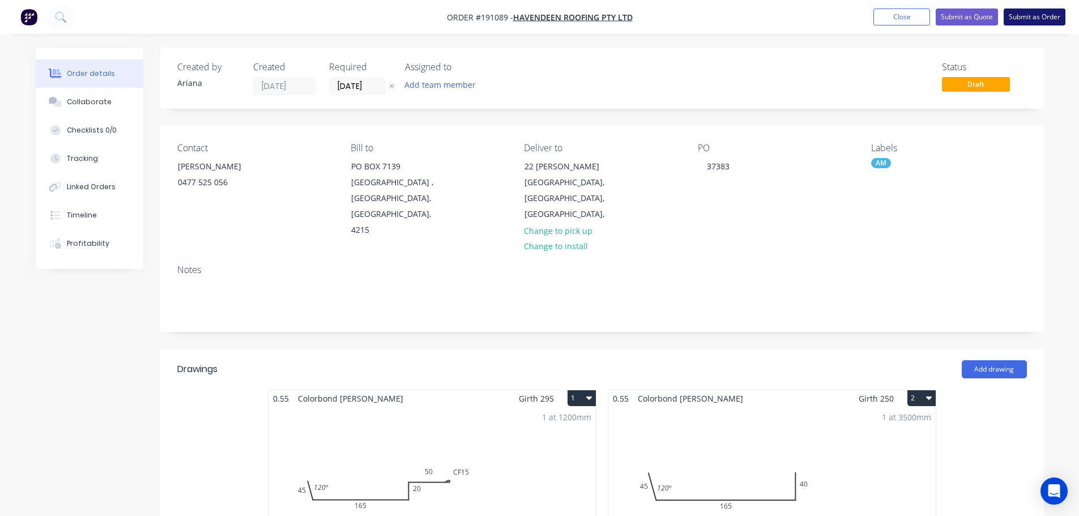
click at [1037, 18] on button "Submit as Order" at bounding box center [1035, 16] width 62 height 17
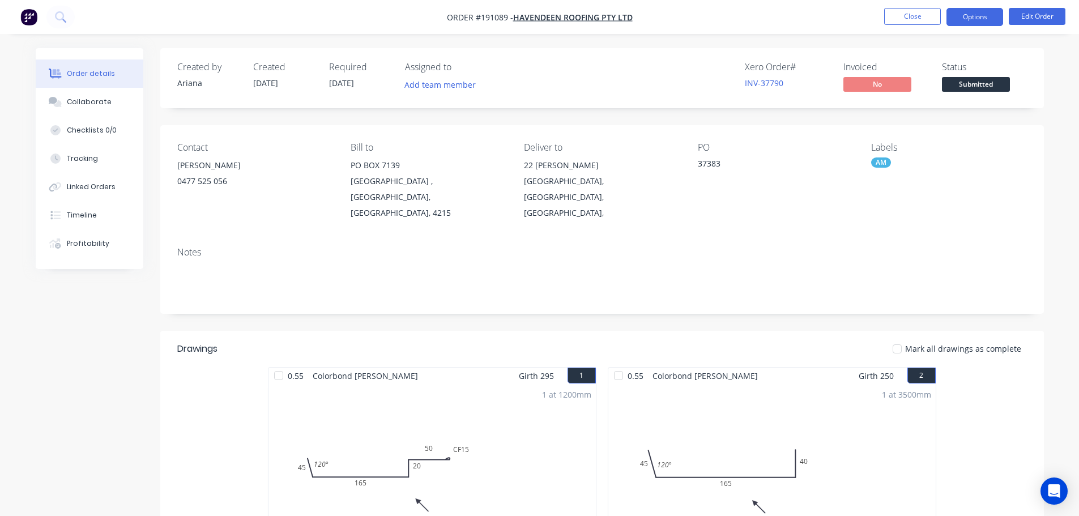
click at [970, 15] on button "Options" at bounding box center [975, 17] width 57 height 18
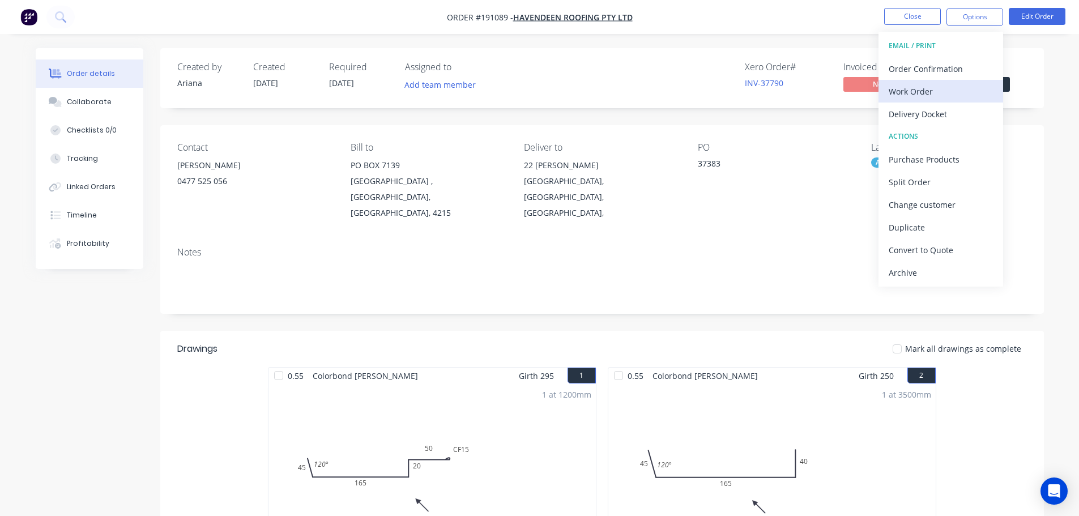
click at [926, 90] on div "Work Order" at bounding box center [941, 91] width 104 height 16
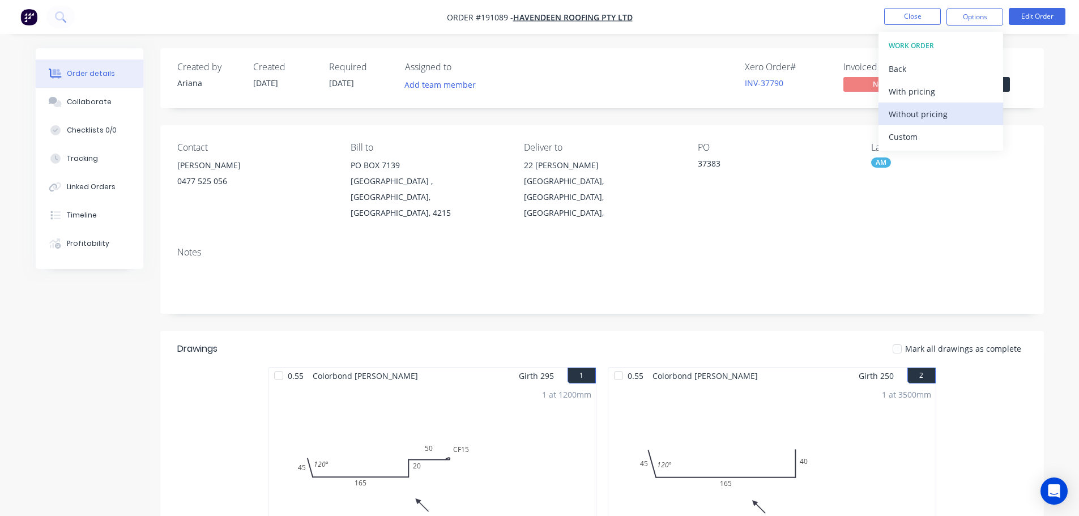
click at [913, 112] on div "Without pricing" at bounding box center [941, 114] width 104 height 16
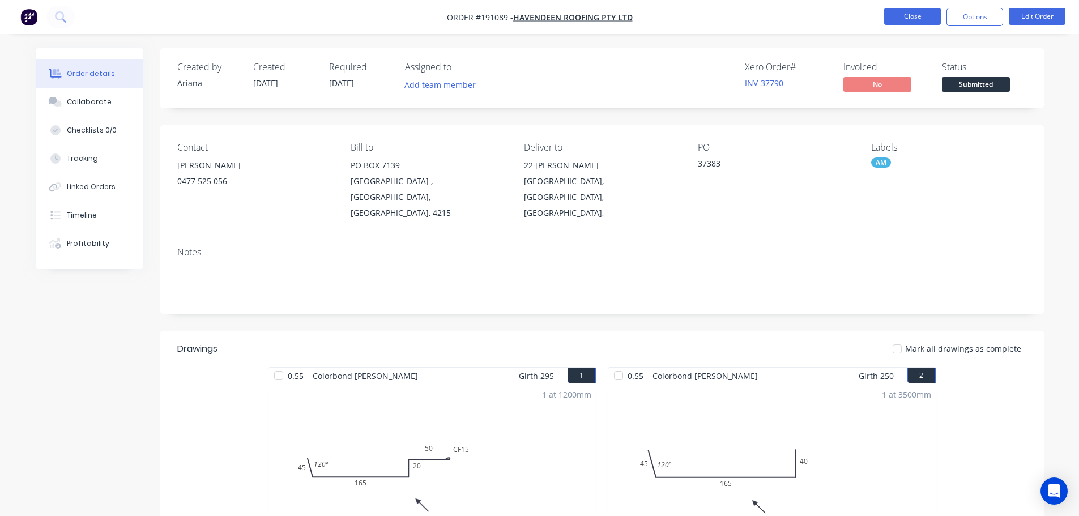
click at [905, 16] on button "Close" at bounding box center [912, 16] width 57 height 17
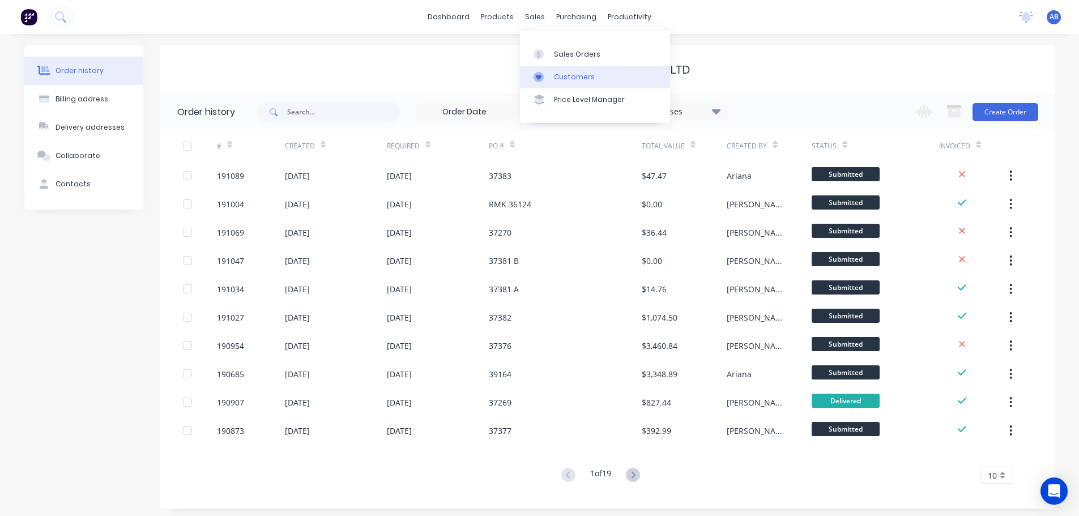
click at [567, 70] on link "Customers" at bounding box center [595, 77] width 150 height 23
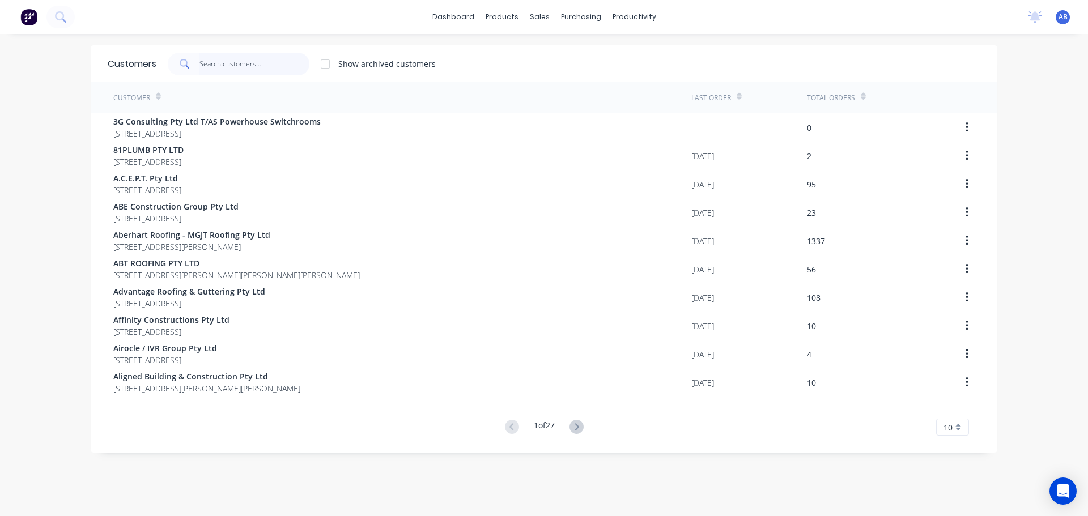
click at [278, 64] on input "text" at bounding box center [254, 64] width 110 height 23
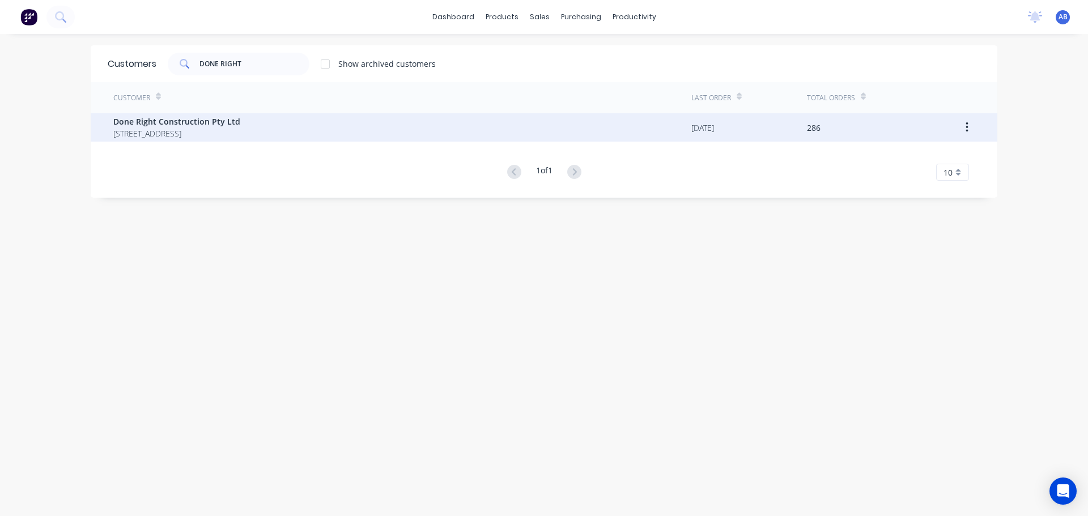
click at [177, 121] on span "Done Right Construction Pty Ltd" at bounding box center [176, 122] width 127 height 12
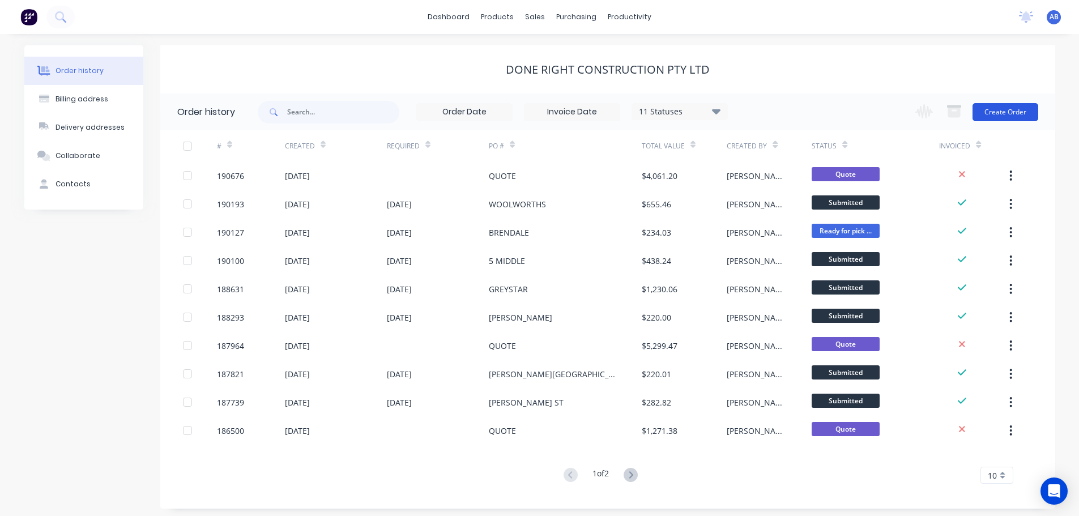
click at [1010, 110] on button "Create Order" at bounding box center [1006, 112] width 66 height 18
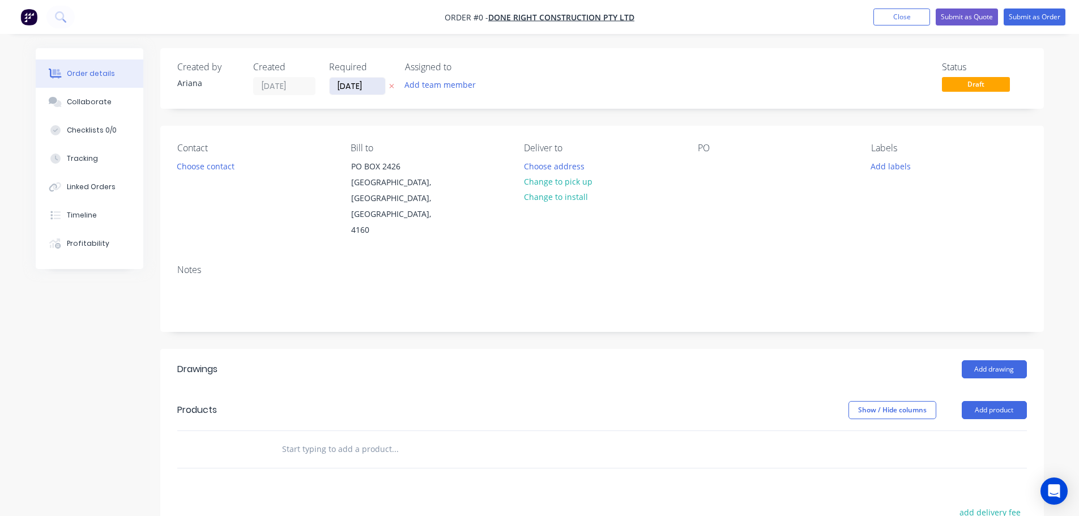
click at [352, 87] on input "[DATE]" at bounding box center [358, 86] width 56 height 17
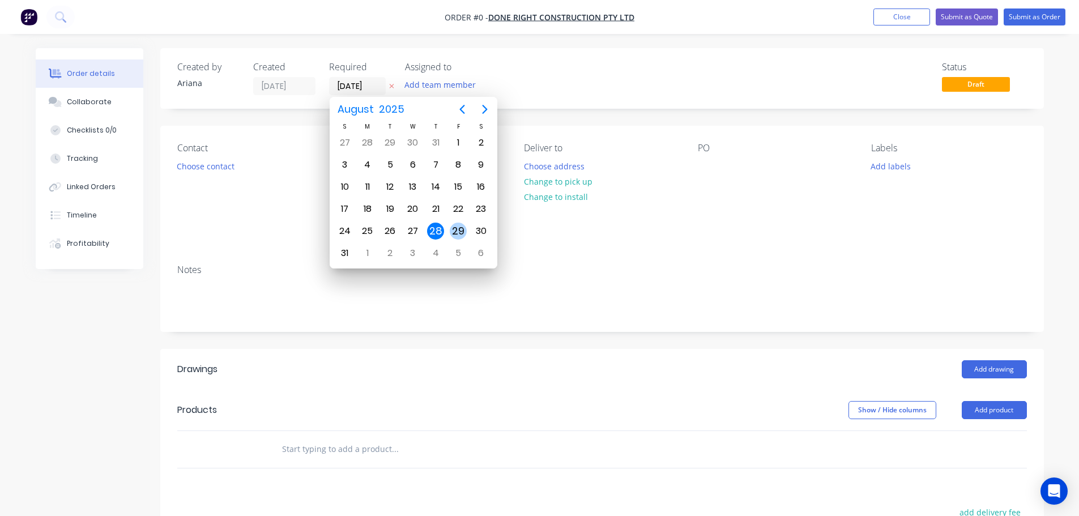
click at [454, 231] on div "29" at bounding box center [458, 231] width 17 height 17
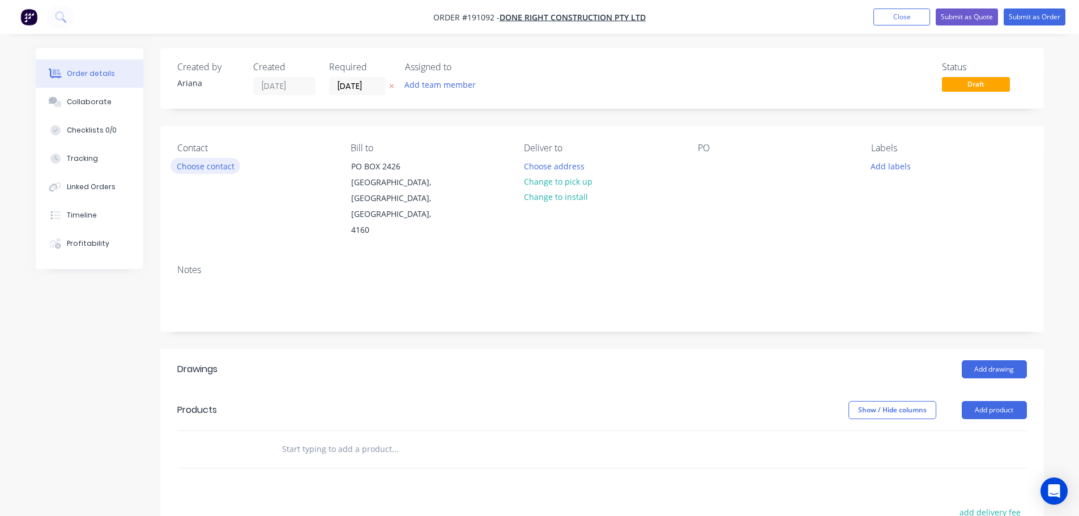
click at [211, 170] on button "Choose contact" at bounding box center [206, 165] width 70 height 15
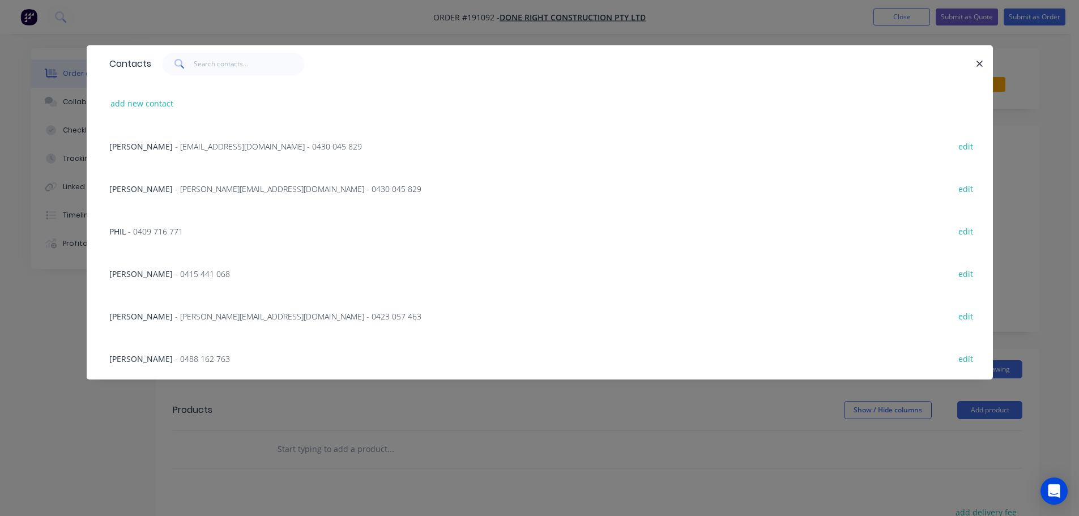
click at [194, 271] on span "- 0415 441 068" at bounding box center [202, 274] width 55 height 11
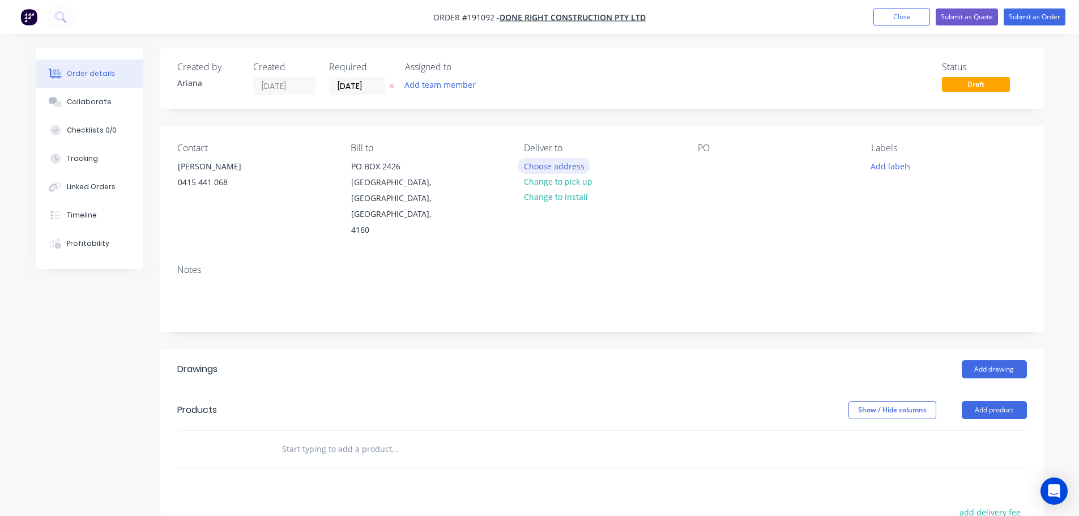
click at [564, 164] on button "Choose address" at bounding box center [554, 165] width 73 height 15
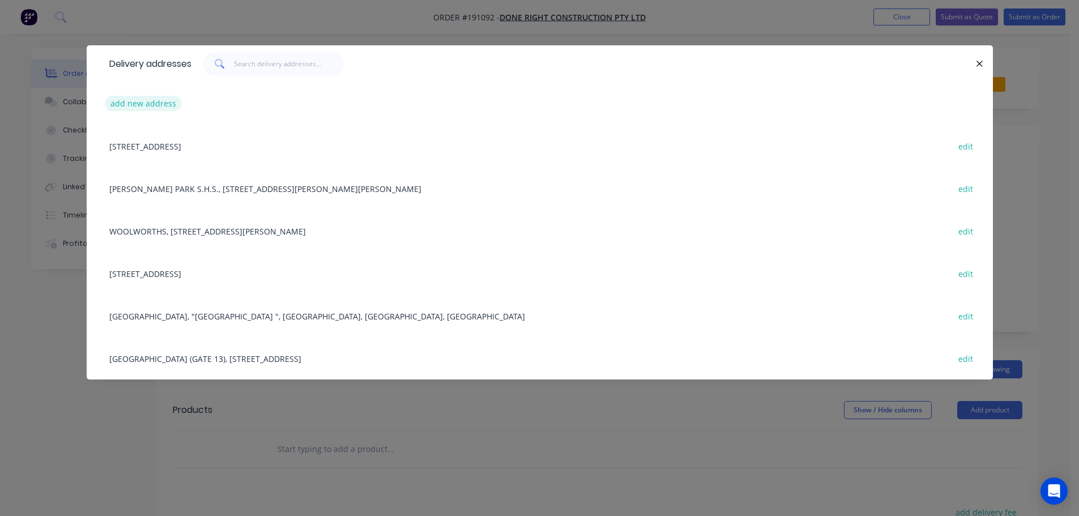
click at [134, 103] on button "add new address" at bounding box center [144, 103] width 78 height 15
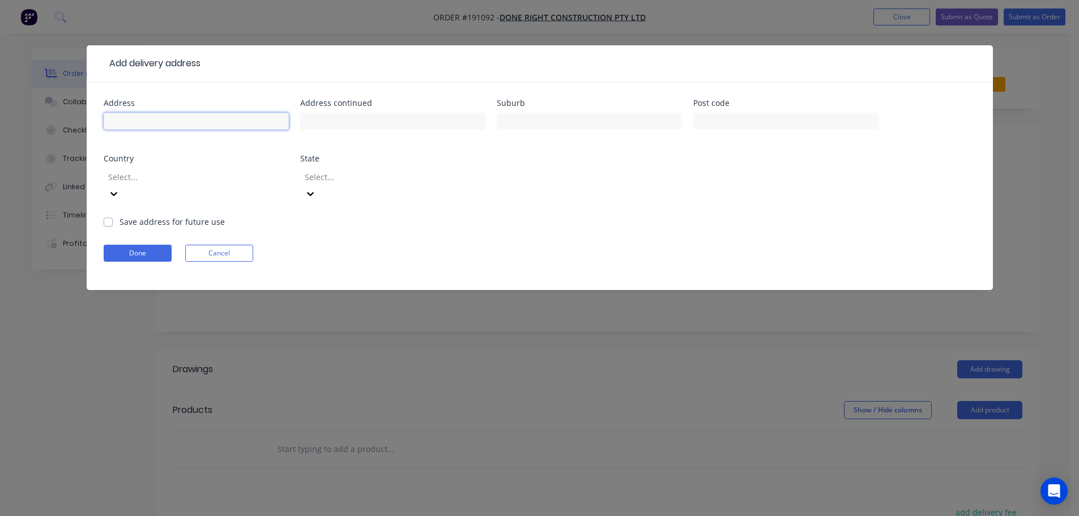
click at [129, 117] on input "text" at bounding box center [196, 121] width 185 height 17
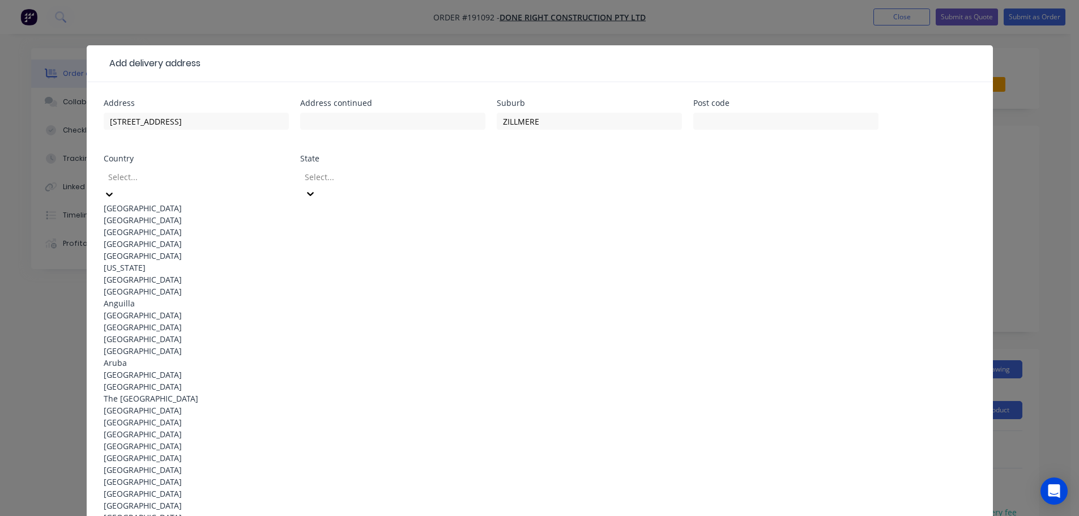
click at [195, 202] on div "[GEOGRAPHIC_DATA]" at bounding box center [196, 208] width 185 height 12
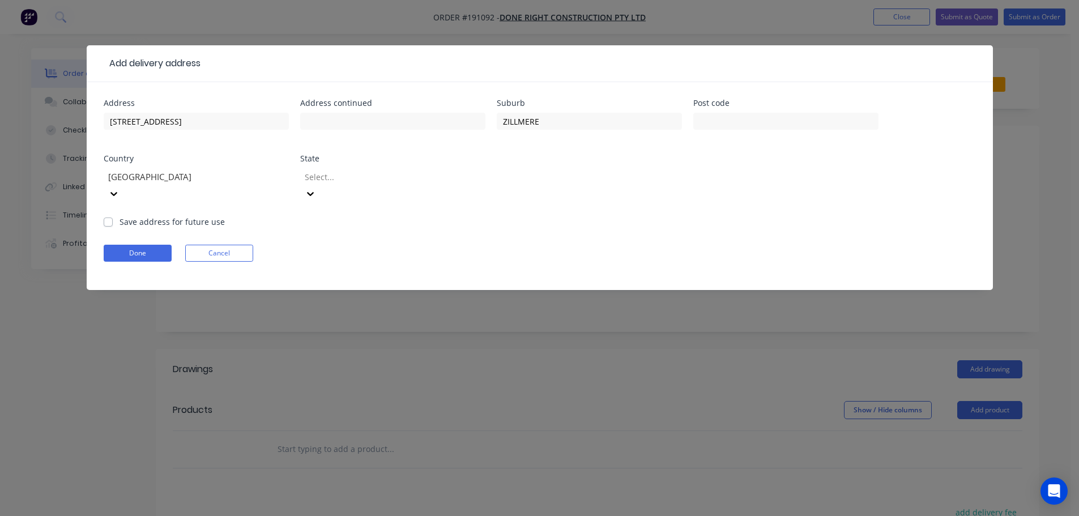
click at [316, 188] on icon at bounding box center [310, 193] width 11 height 11
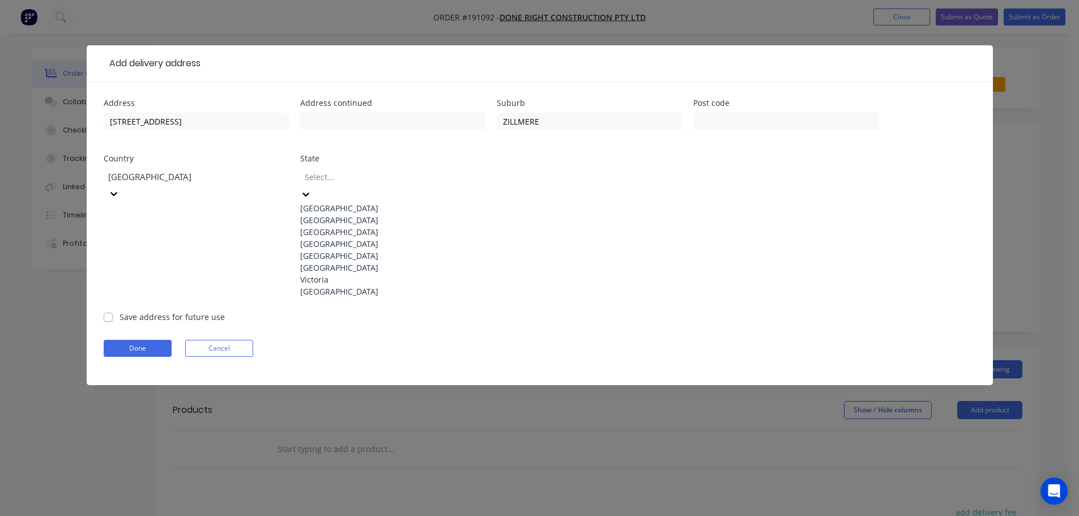
click at [361, 250] on div "[GEOGRAPHIC_DATA]" at bounding box center [392, 244] width 185 height 12
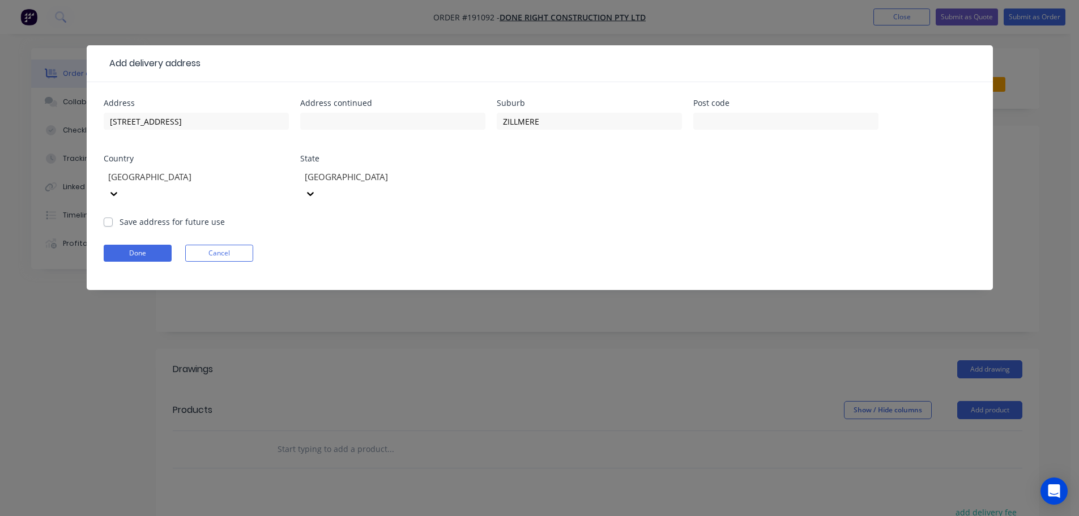
click at [583, 223] on form "Address [GEOGRAPHIC_DATA] Address continued Suburb ZILLMERE Post code Country […" at bounding box center [540, 194] width 873 height 191
click at [134, 245] on button "Done" at bounding box center [138, 253] width 68 height 17
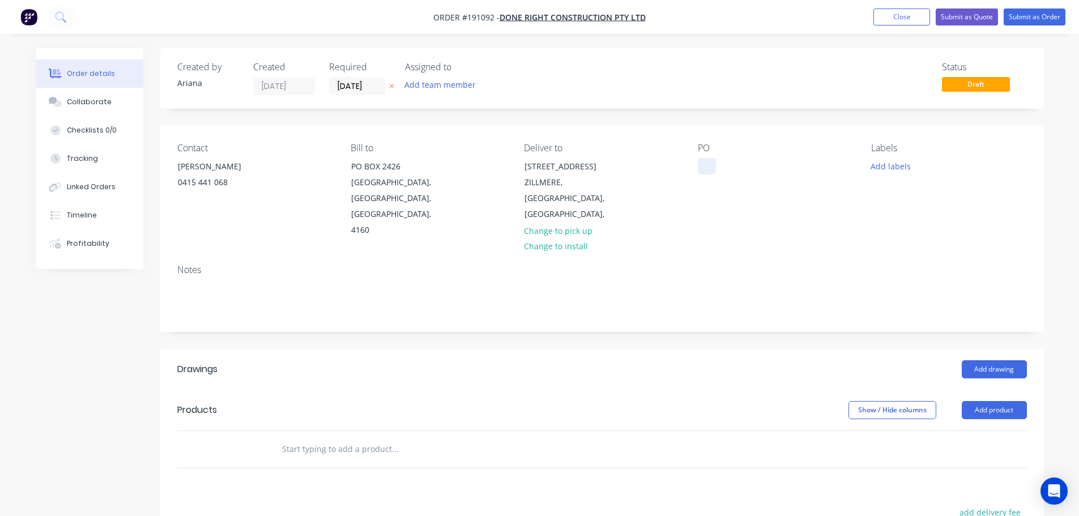
click at [705, 167] on div at bounding box center [707, 166] width 18 height 16
click at [782, 232] on div "Contact [PERSON_NAME] [PHONE_NUMBER] Bill to [GEOGRAPHIC_DATA] Deliver to [STRE…" at bounding box center [602, 191] width 884 height 130
click at [889, 168] on button "Add labels" at bounding box center [891, 165] width 52 height 15
click at [894, 300] on div at bounding box center [891, 299] width 23 height 23
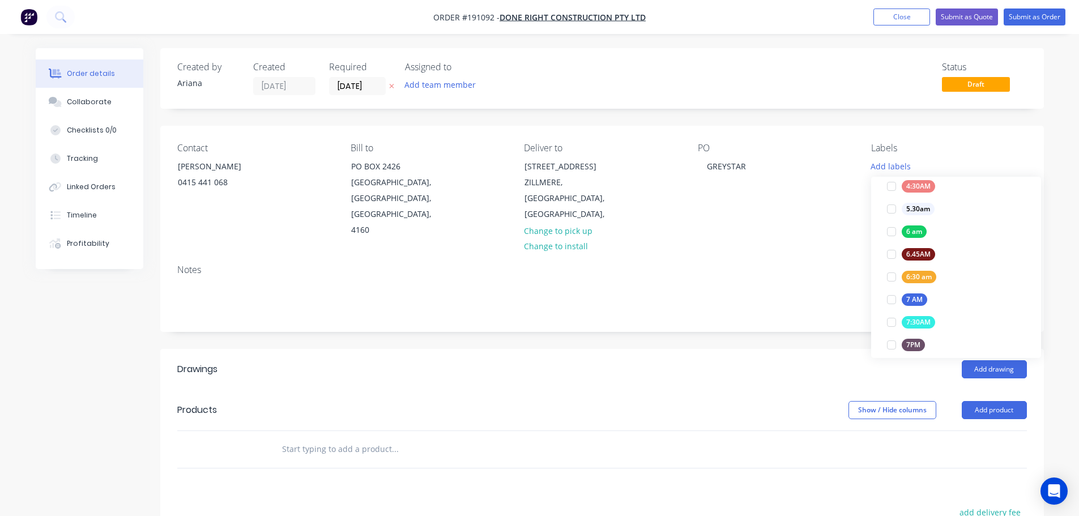
scroll to position [0, 0]
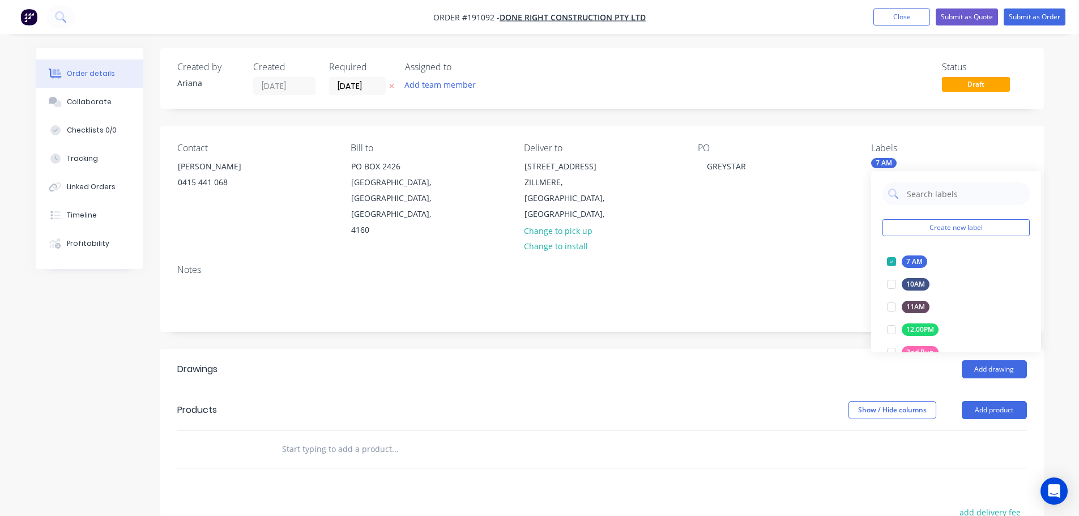
click at [814, 265] on div "Notes" at bounding box center [602, 270] width 850 height 11
click at [981, 401] on button "Add product" at bounding box center [994, 410] width 65 height 18
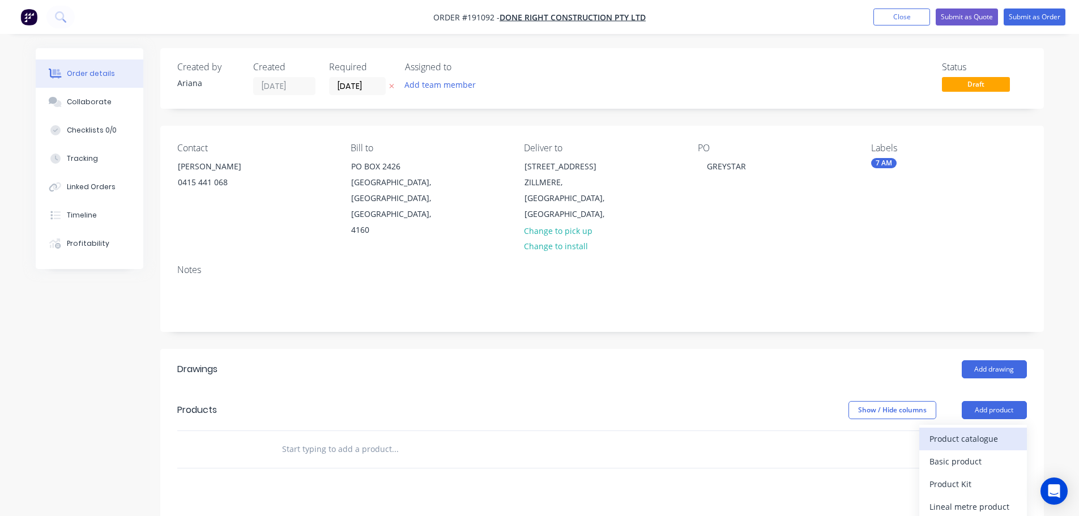
click at [972, 431] on div "Product catalogue" at bounding box center [973, 439] width 87 height 16
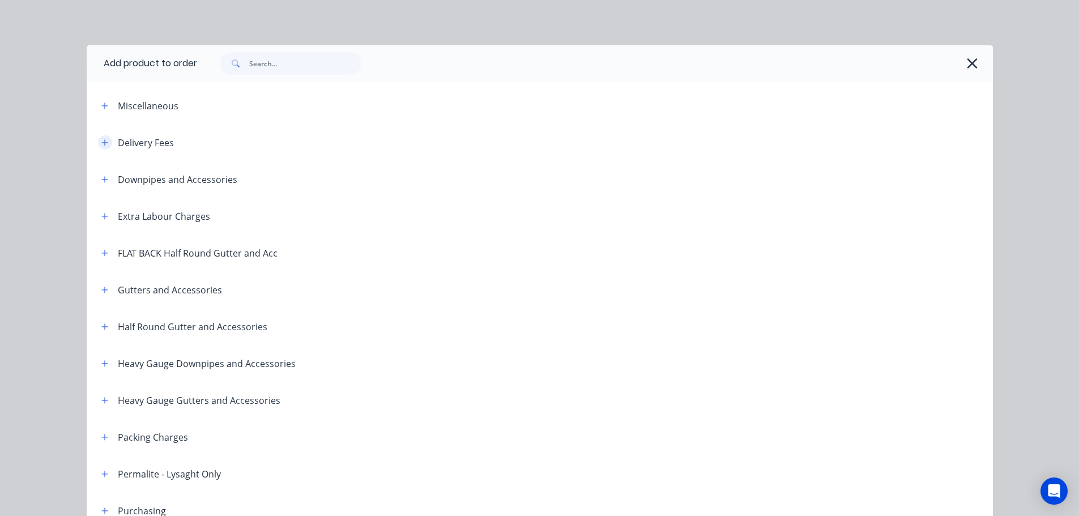
click at [101, 141] on icon "button" at bounding box center [104, 143] width 7 height 8
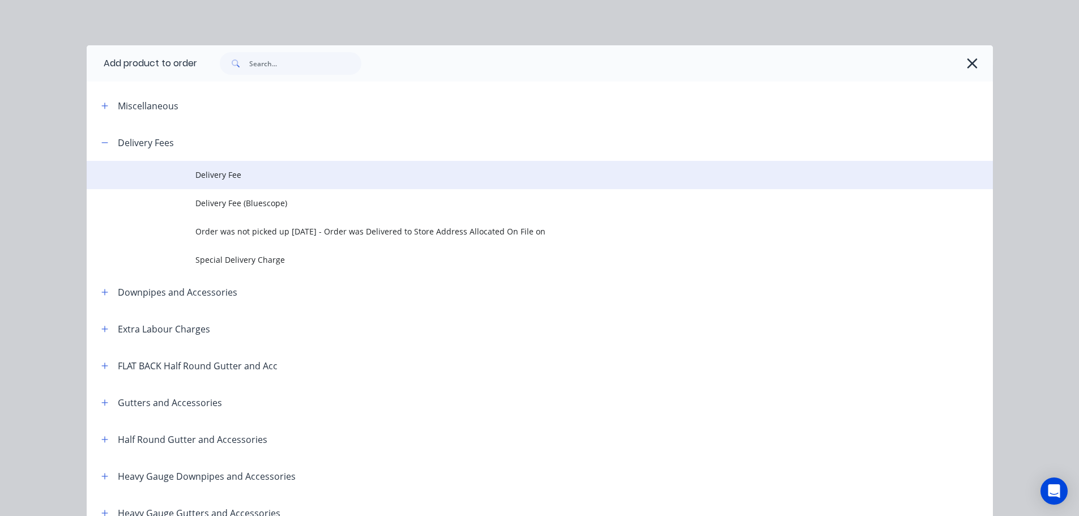
click at [245, 178] on span "Delivery Fee" at bounding box center [514, 175] width 638 height 12
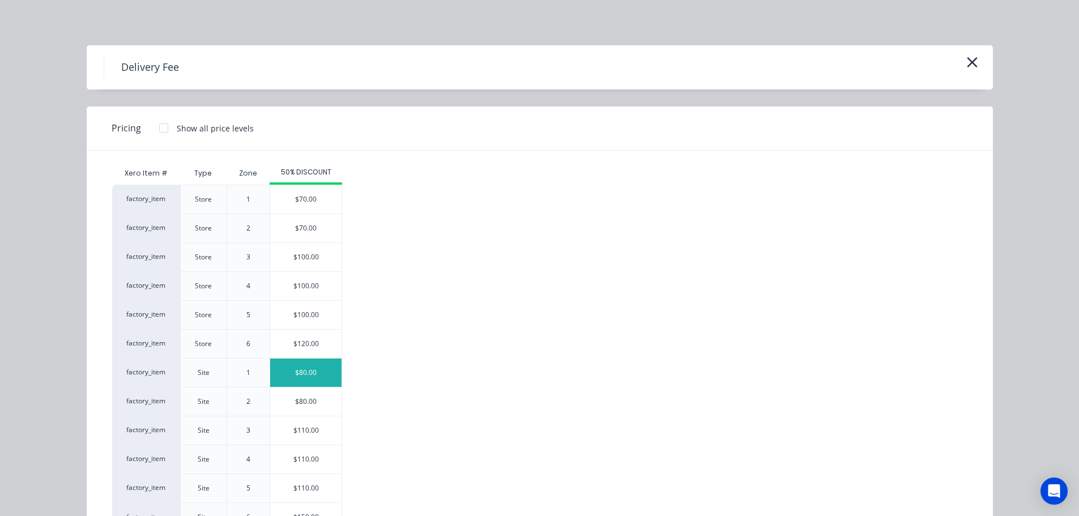
click at [286, 367] on div "$80.00" at bounding box center [305, 373] width 71 height 28
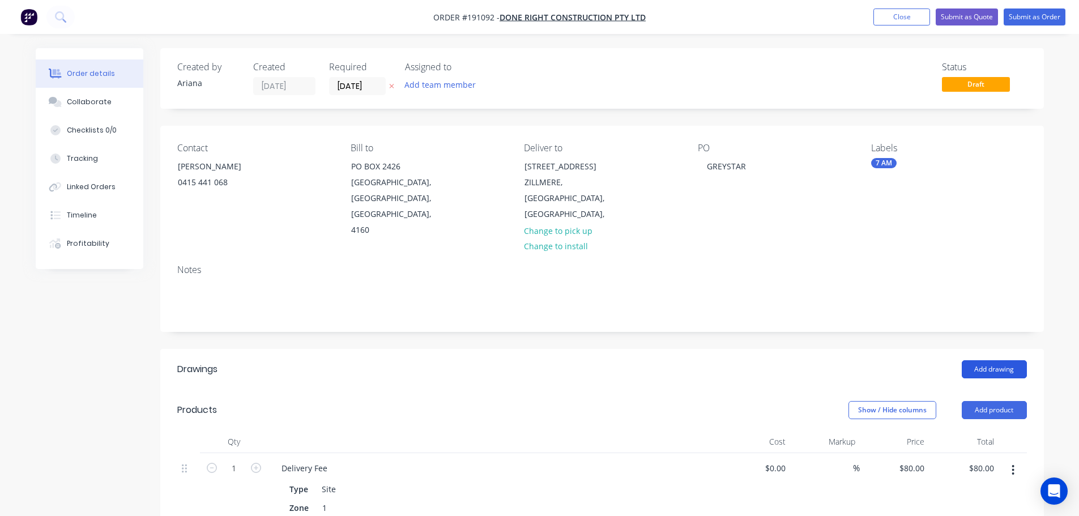
click at [988, 360] on button "Add drawing" at bounding box center [994, 369] width 65 height 18
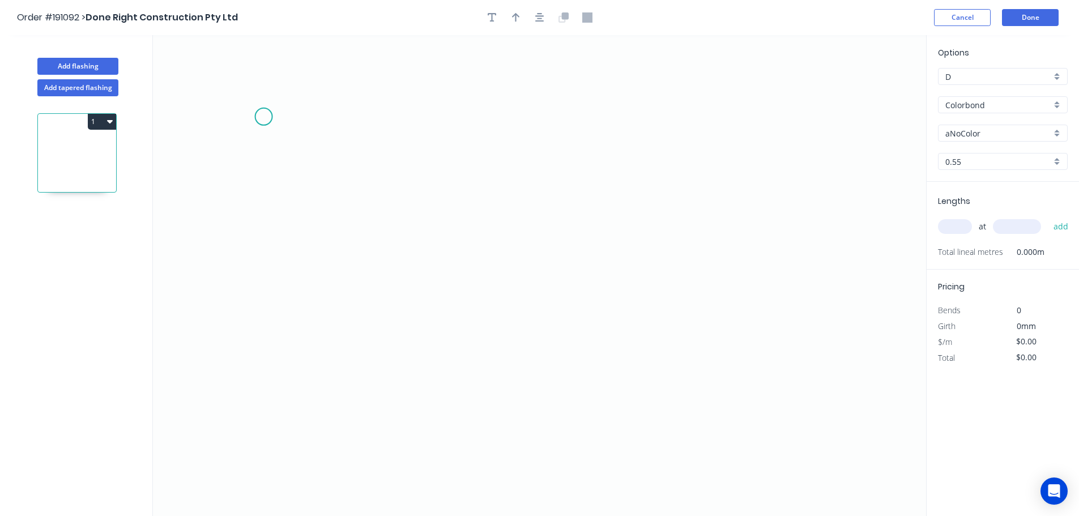
click at [263, 117] on icon "0" at bounding box center [539, 275] width 773 height 481
click at [342, 119] on icon "0" at bounding box center [539, 275] width 773 height 481
click at [331, 273] on icon "0 ?" at bounding box center [539, 275] width 773 height 481
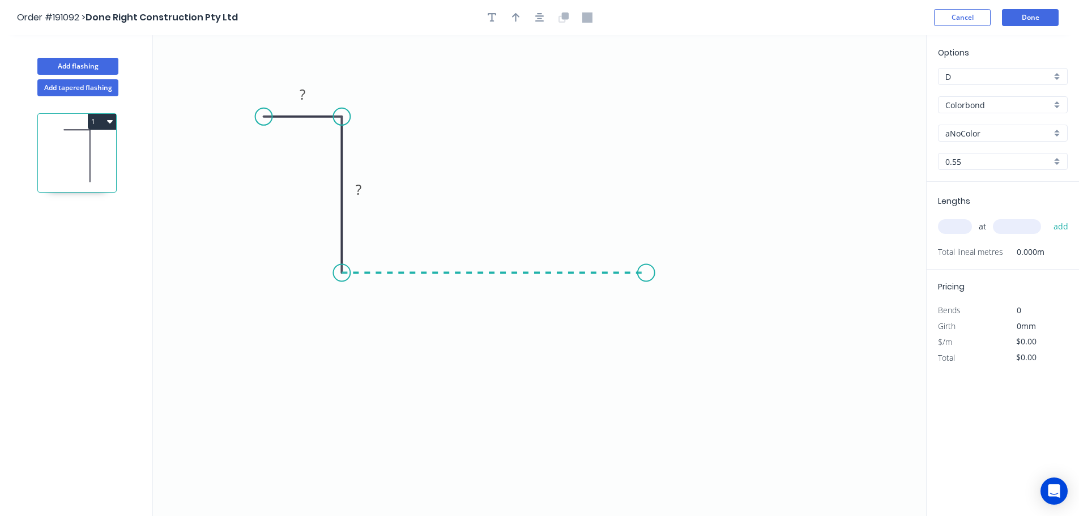
click at [646, 291] on icon "0 ? ?" at bounding box center [539, 275] width 773 height 481
click at [648, 355] on icon "0 ? ? ?" at bounding box center [539, 275] width 773 height 481
click at [648, 355] on circle at bounding box center [646, 354] width 17 height 17
click at [311, 98] on rect at bounding box center [303, 95] width 23 height 16
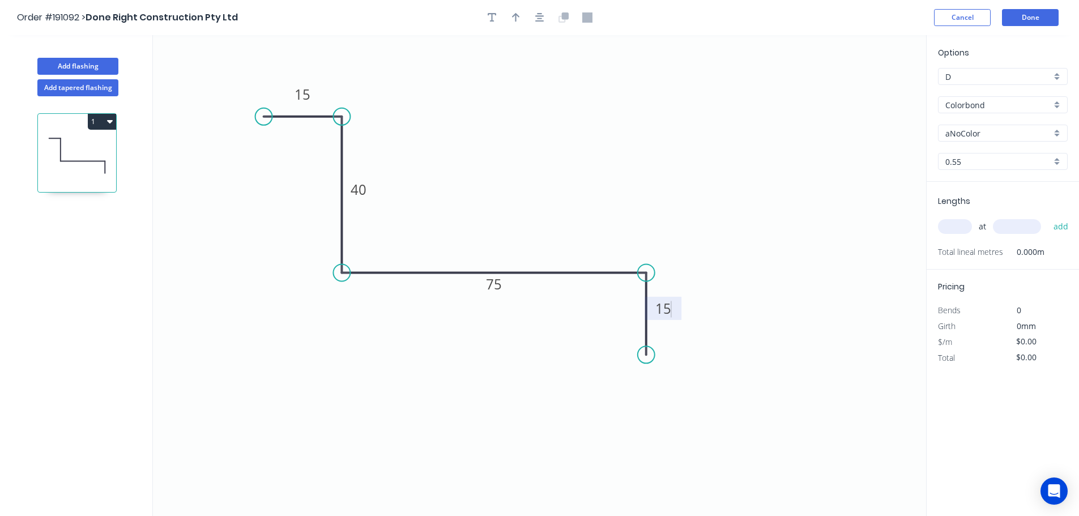
click at [427, 75] on icon "0 15 40 75 15" at bounding box center [539, 275] width 773 height 481
click at [514, 15] on icon "button" at bounding box center [516, 17] width 8 height 9
drag, startPoint x: 868, startPoint y: 88, endPoint x: 295, endPoint y: 339, distance: 625.7
click at [295, 339] on icon at bounding box center [295, 325] width 10 height 36
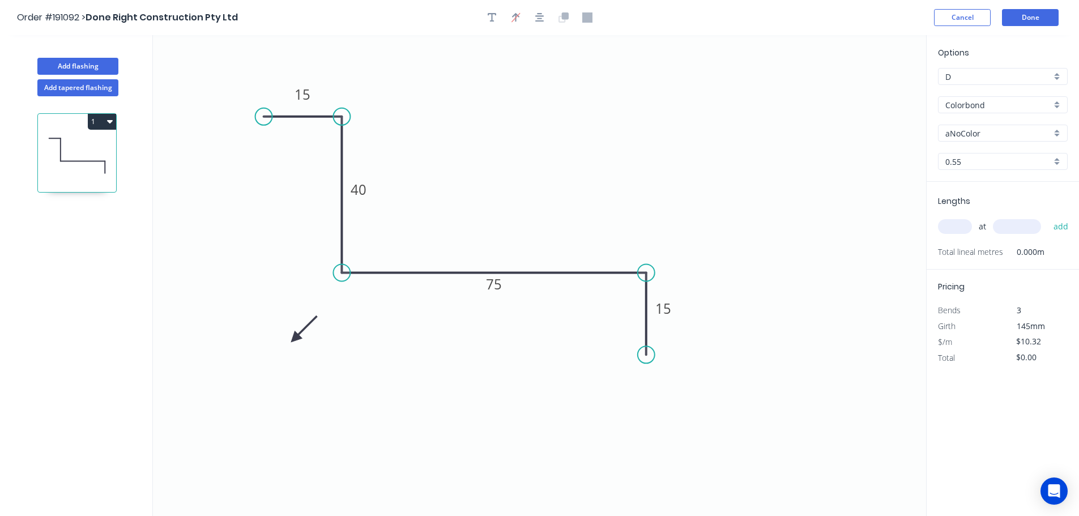
click at [295, 339] on icon at bounding box center [304, 329] width 33 height 33
click at [295, 339] on icon at bounding box center [304, 347] width 33 height 33
click at [295, 339] on icon at bounding box center [295, 351] width 10 height 36
click at [1055, 131] on div "aNoColor" at bounding box center [1003, 133] width 130 height 17
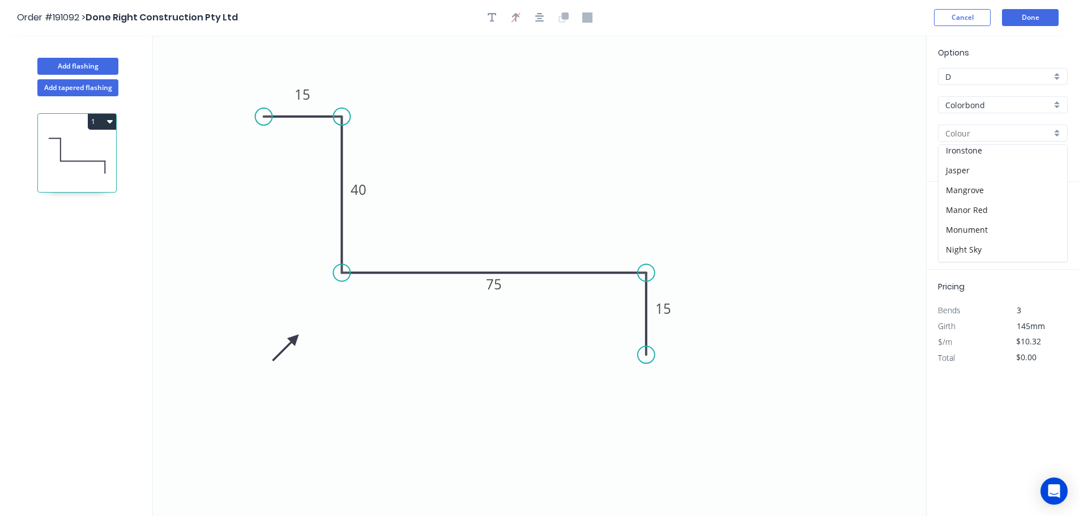
scroll to position [219, 0]
click at [1014, 210] on div "Monument" at bounding box center [1003, 213] width 129 height 20
click at [955, 225] on input "text" at bounding box center [955, 226] width 34 height 15
click at [1048, 217] on button "add" at bounding box center [1061, 226] width 27 height 19
click at [1039, 20] on button "Done" at bounding box center [1030, 17] width 57 height 17
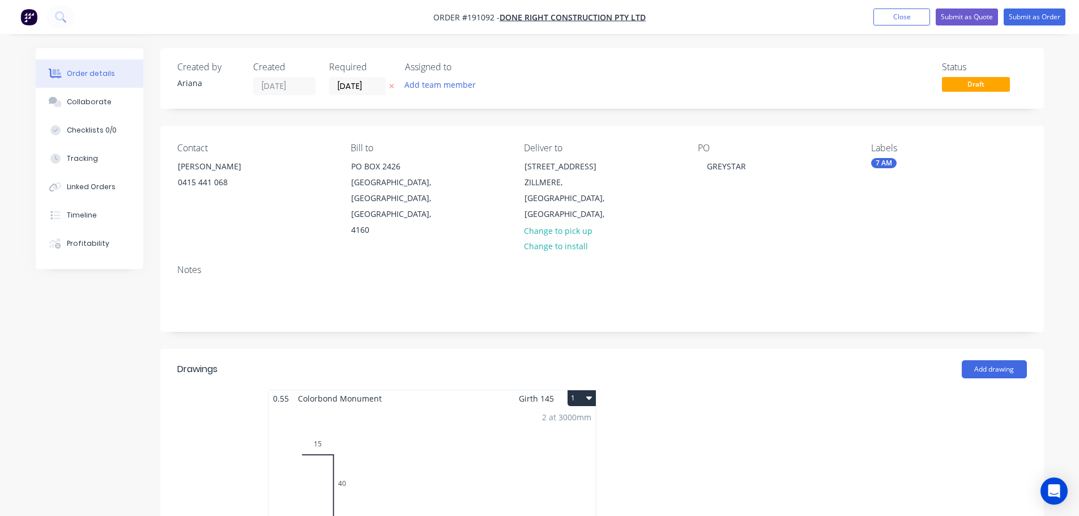
click at [584, 390] on button "1" at bounding box center [582, 398] width 28 height 16
click at [556, 418] on div "Use larger box size" at bounding box center [542, 426] width 87 height 16
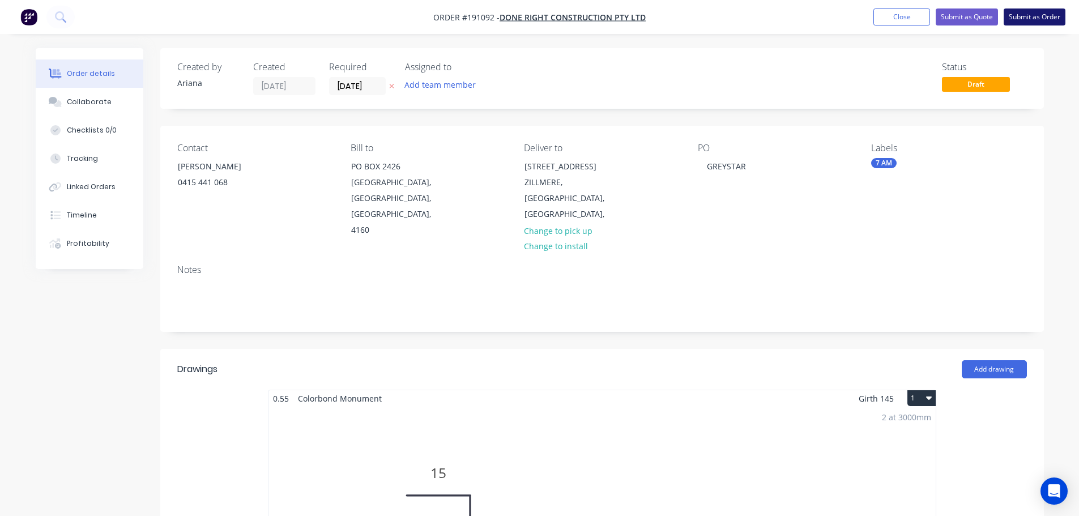
click at [1032, 15] on button "Submit as Order" at bounding box center [1035, 16] width 62 height 17
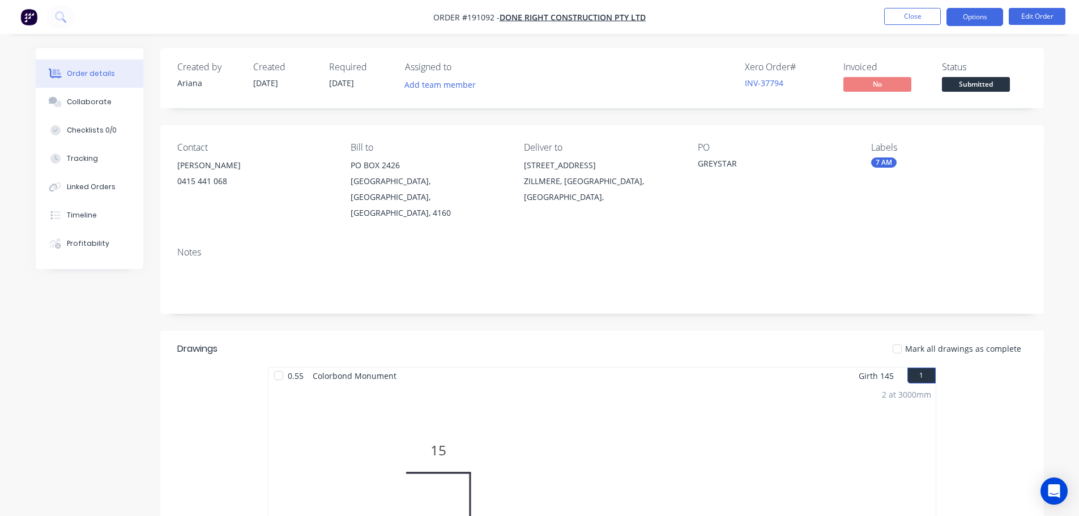
click at [982, 17] on button "Options" at bounding box center [975, 17] width 57 height 18
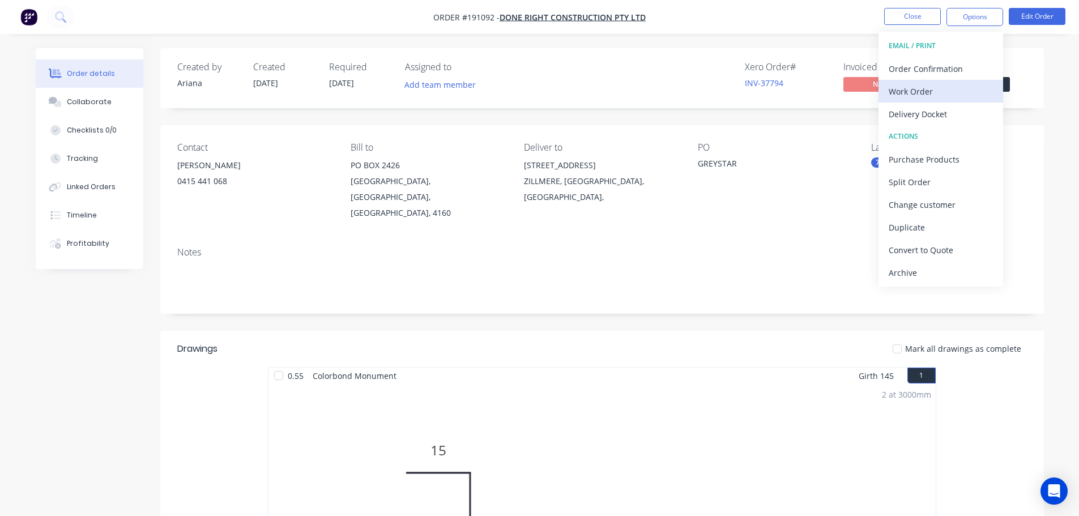
click at [899, 86] on div "Work Order" at bounding box center [941, 91] width 104 height 16
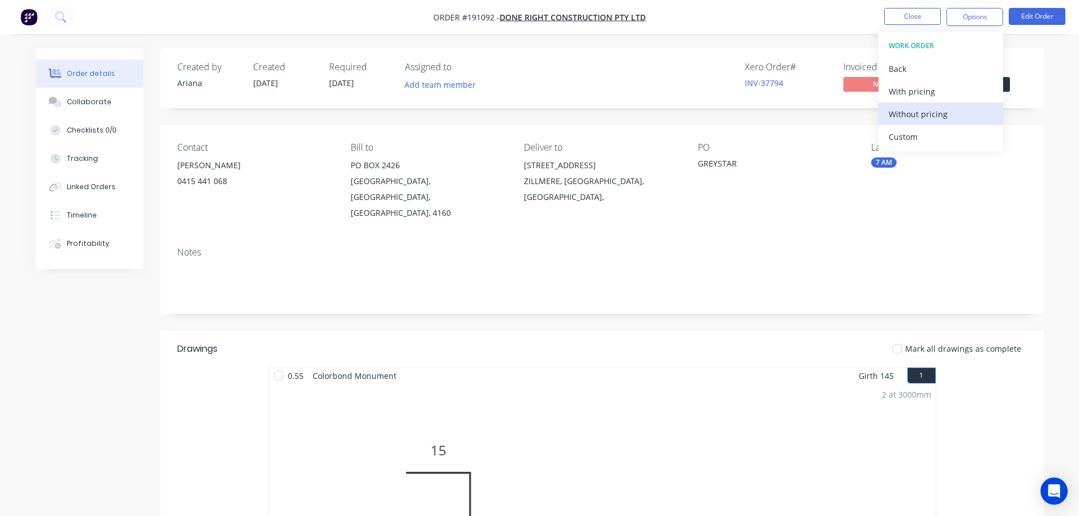
click at [891, 110] on div "Without pricing" at bounding box center [941, 114] width 104 height 16
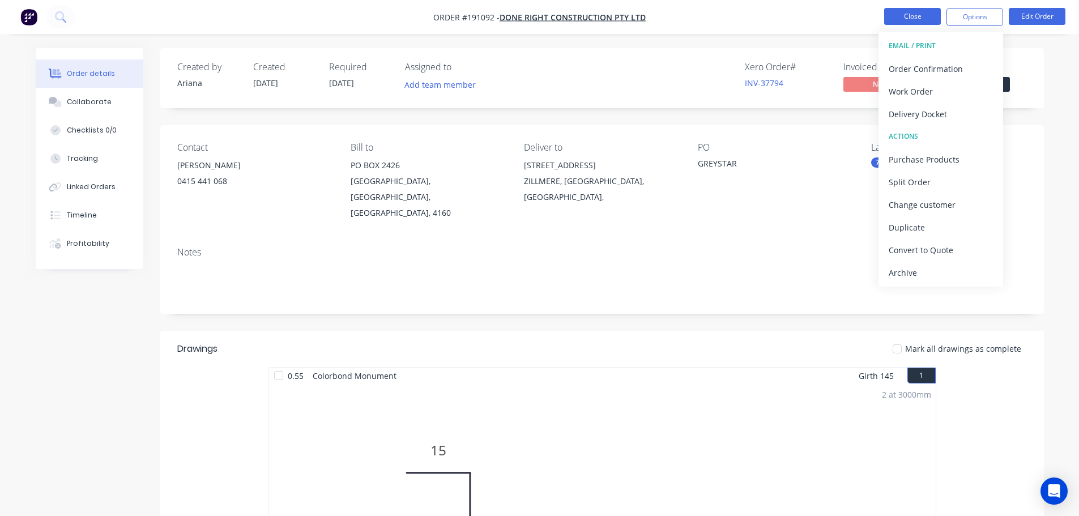
click at [903, 16] on button "Close" at bounding box center [912, 16] width 57 height 17
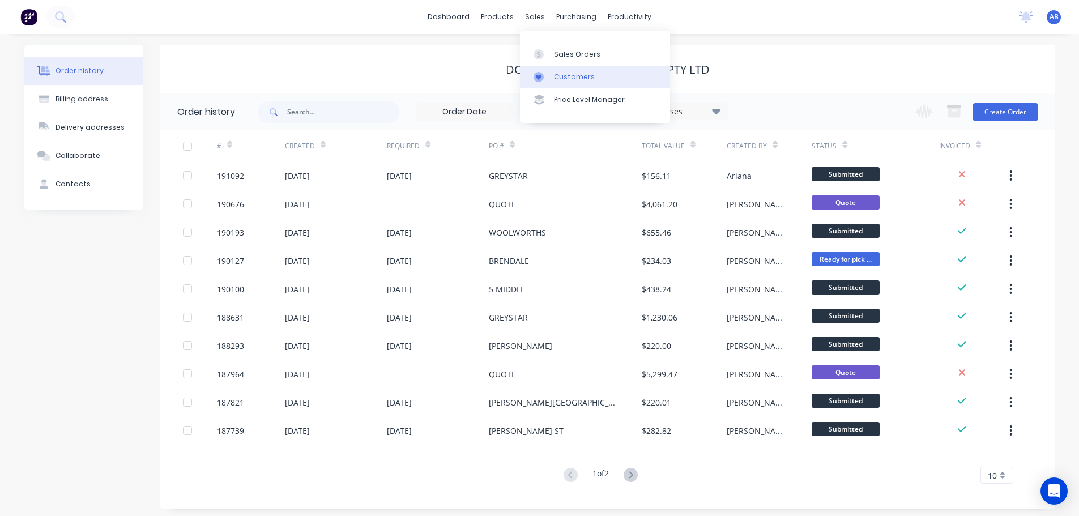
click at [568, 77] on div "Customers" at bounding box center [574, 77] width 41 height 10
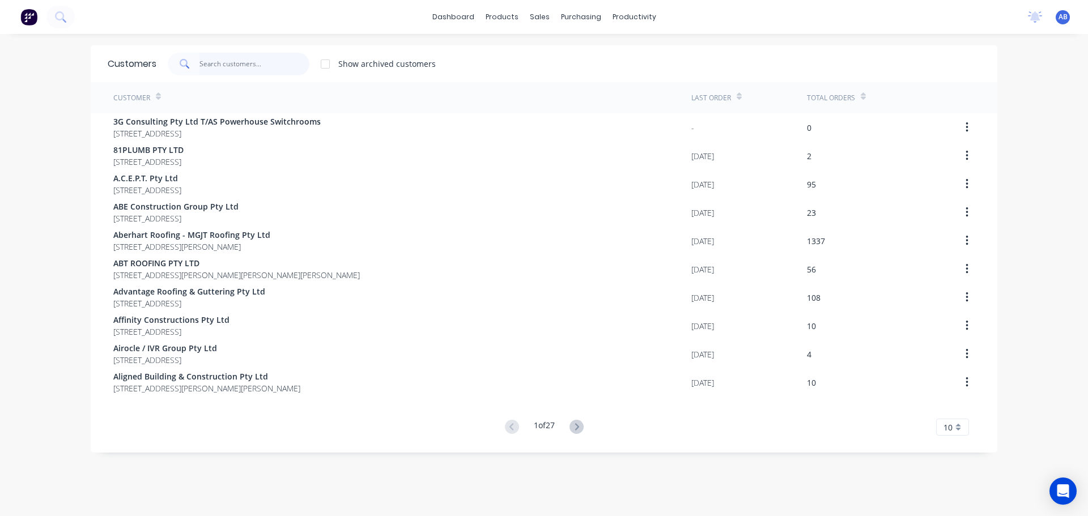
drag, startPoint x: 280, startPoint y: 62, endPoint x: 439, endPoint y: 49, distance: 159.2
click at [284, 62] on input "text" at bounding box center [254, 64] width 110 height 23
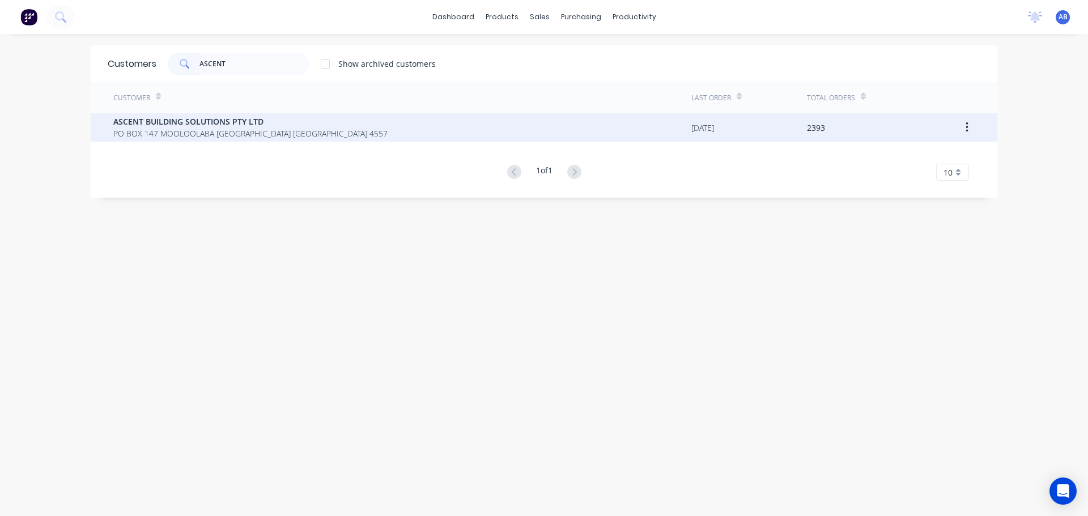
click at [231, 124] on span "ASCENT BUILDING SOLUTIONS PTY LTD" at bounding box center [250, 122] width 274 height 12
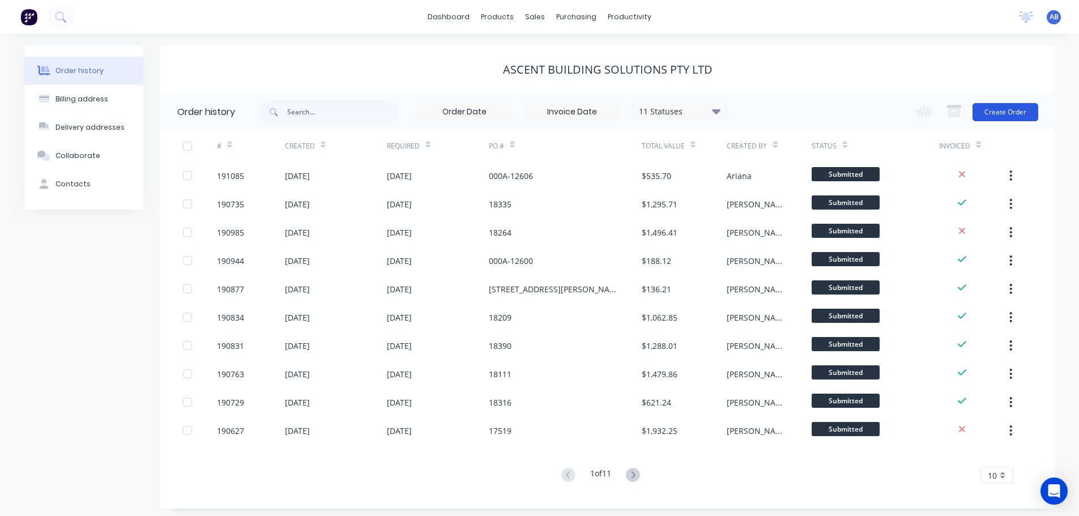
click at [1011, 105] on button "Create Order" at bounding box center [1006, 112] width 66 height 18
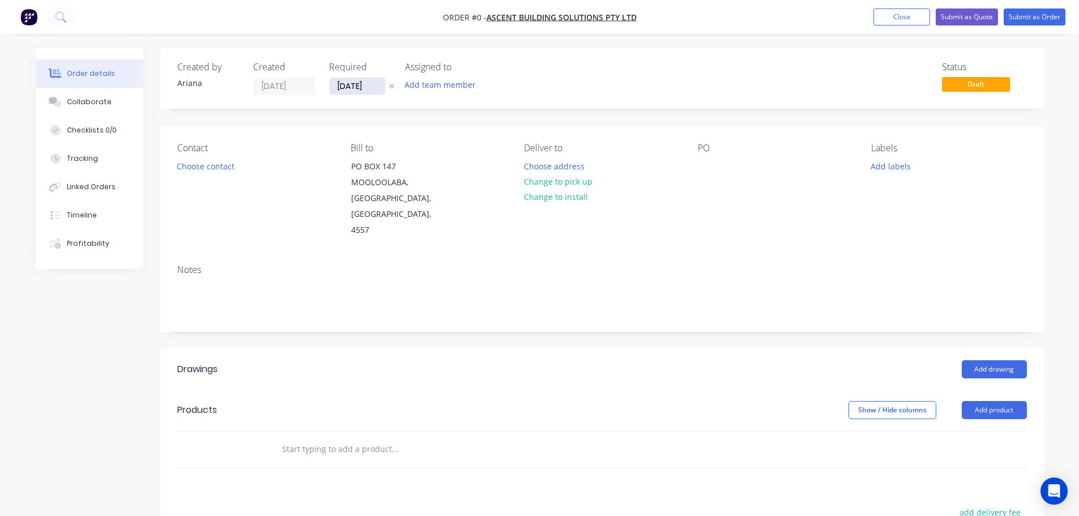
click at [356, 86] on input "[DATE]" at bounding box center [358, 86] width 56 height 17
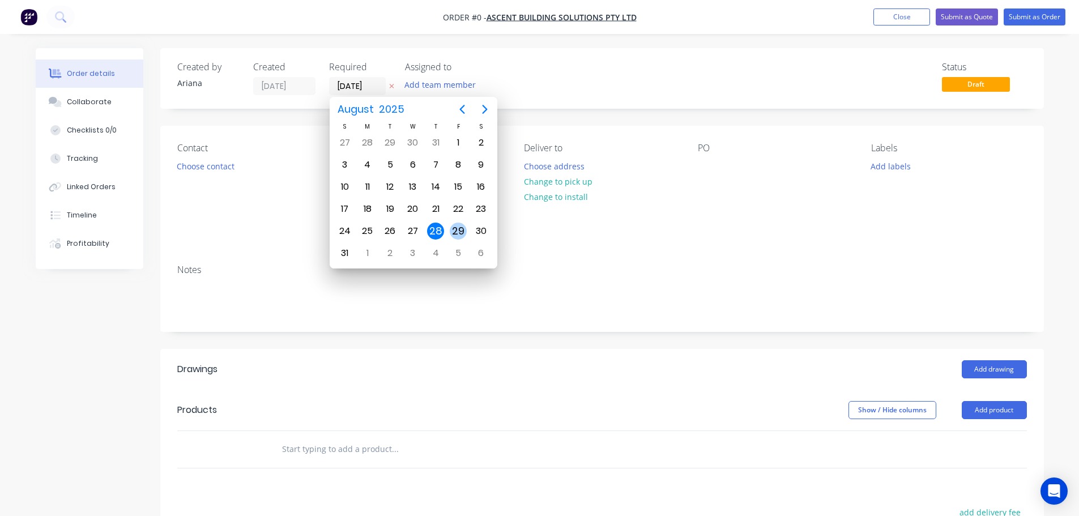
click at [457, 232] on div "29" at bounding box center [458, 231] width 17 height 17
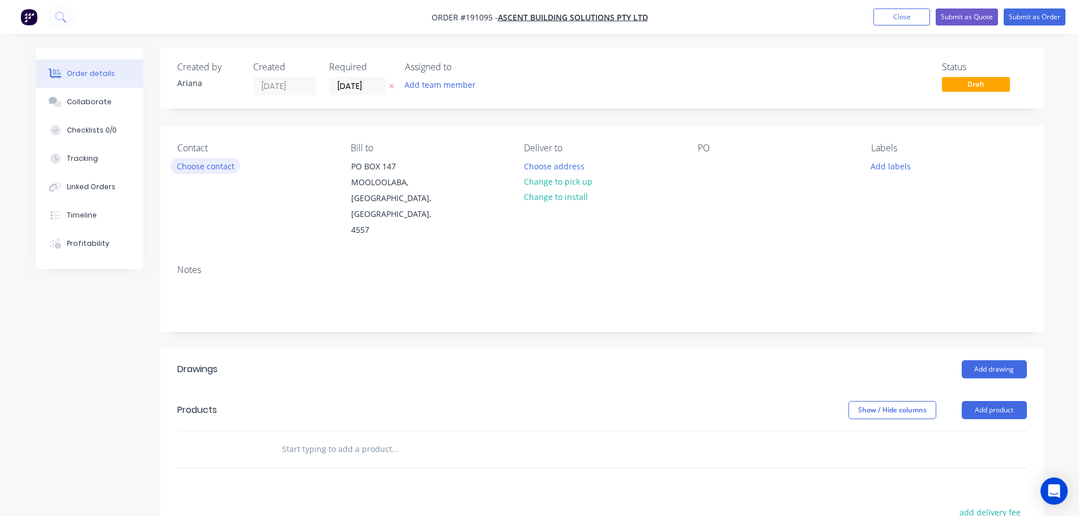
click at [206, 166] on button "Choose contact" at bounding box center [206, 165] width 70 height 15
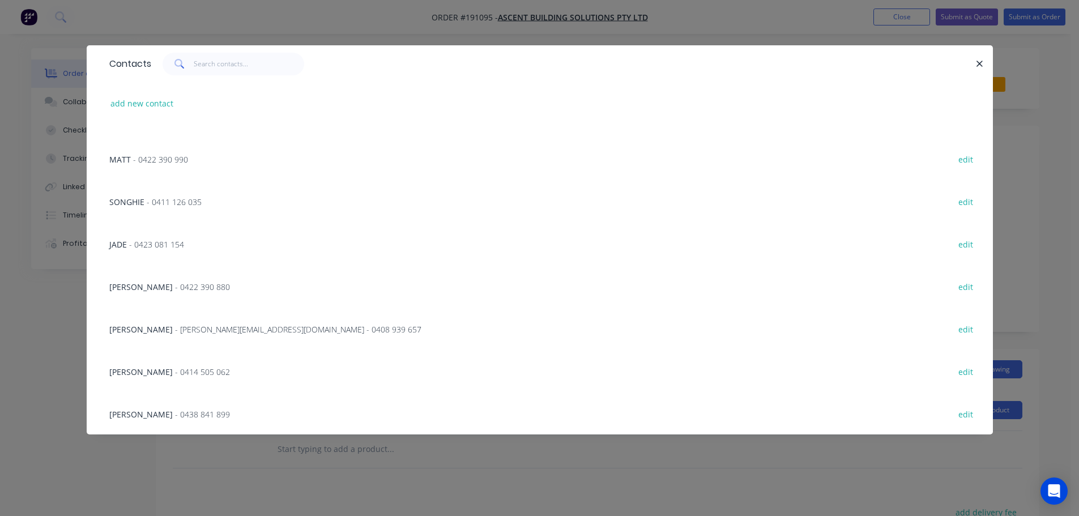
scroll to position [213, 0]
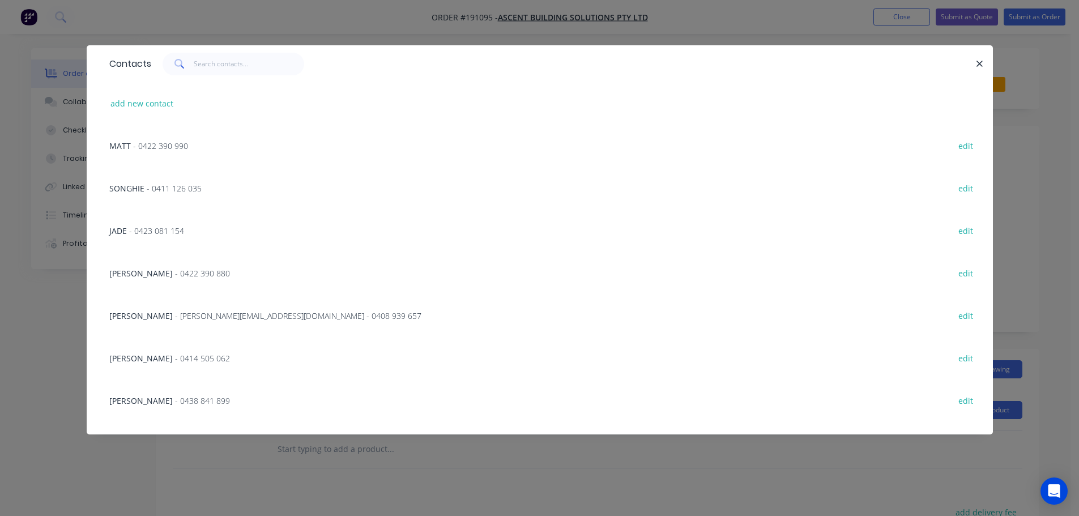
click at [213, 315] on span "- [PERSON_NAME][EMAIL_ADDRESS][DOMAIN_NAME] - 0408 939 657" at bounding box center [298, 315] width 246 height 11
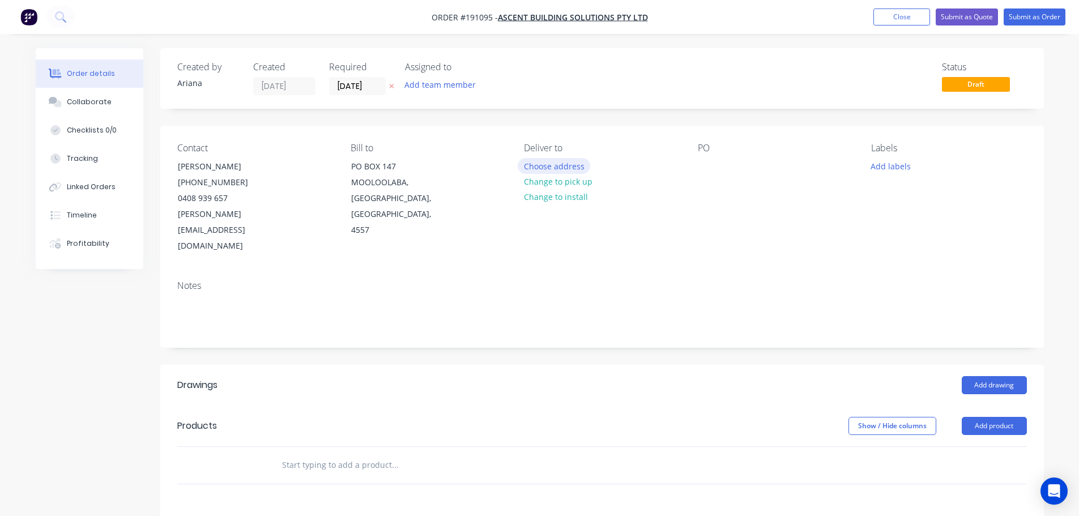
click at [557, 167] on button "Choose address" at bounding box center [554, 165] width 73 height 15
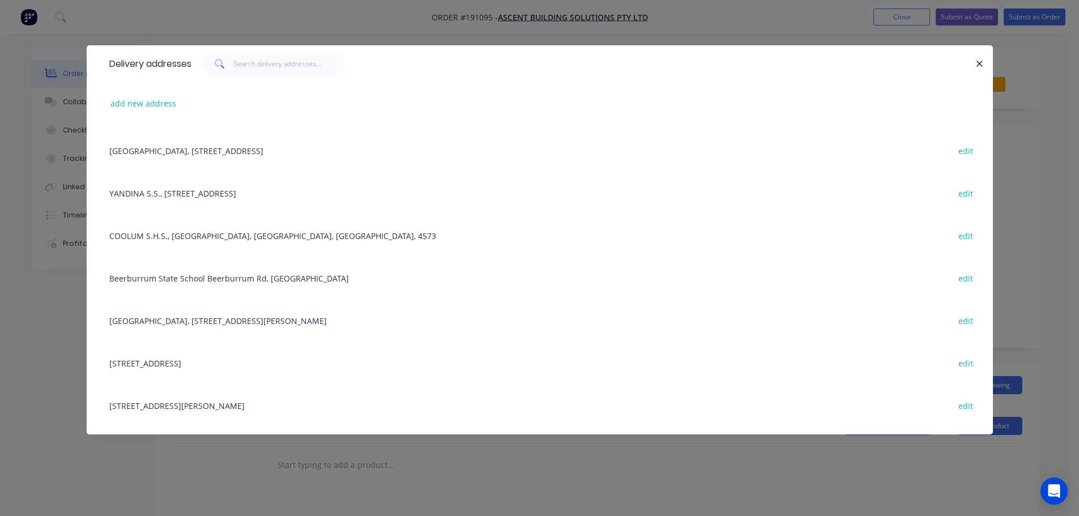
scroll to position [343, 0]
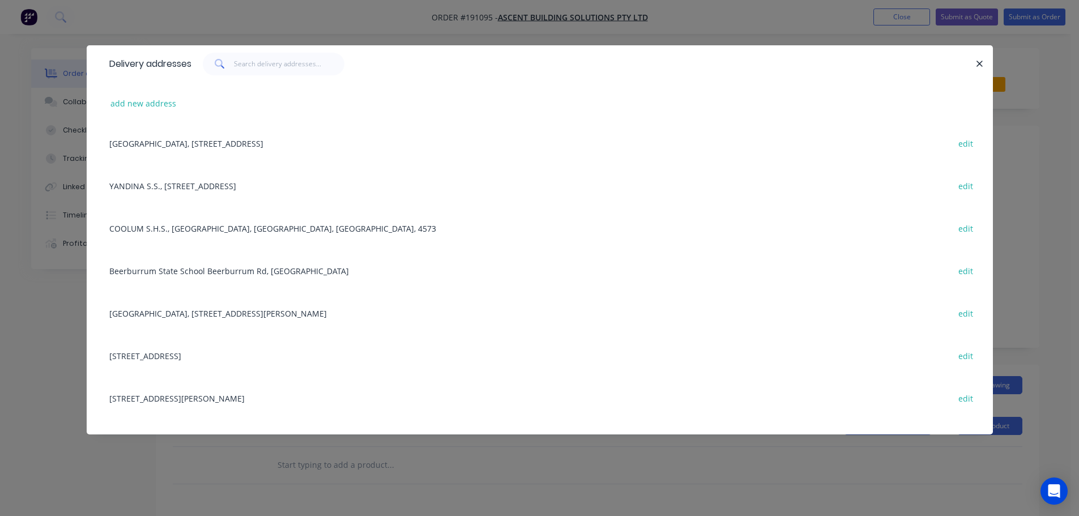
click at [224, 356] on div "[STREET_ADDRESS] edit" at bounding box center [540, 355] width 873 height 42
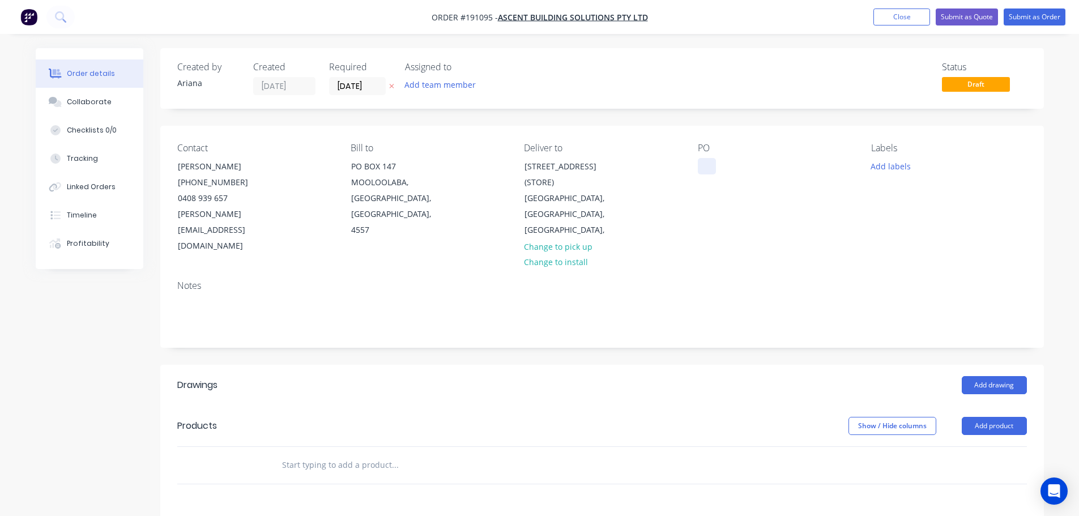
click at [707, 165] on div at bounding box center [707, 166] width 18 height 16
click at [853, 218] on div "PO 000A 12607" at bounding box center [775, 199] width 155 height 112
click at [994, 376] on button "Add drawing" at bounding box center [994, 385] width 65 height 18
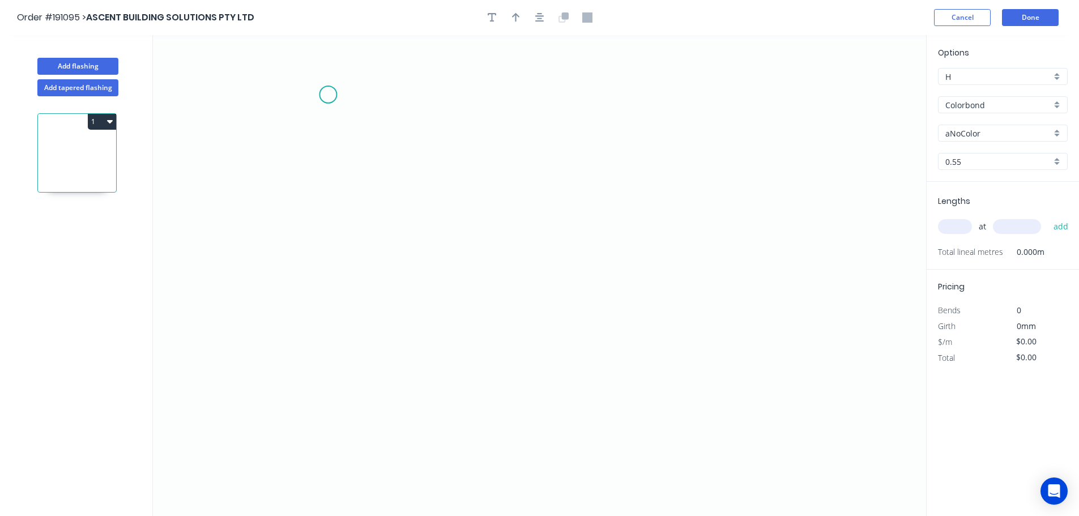
click at [328, 95] on icon "0" at bounding box center [539, 275] width 773 height 481
click at [335, 308] on icon "0" at bounding box center [539, 275] width 773 height 481
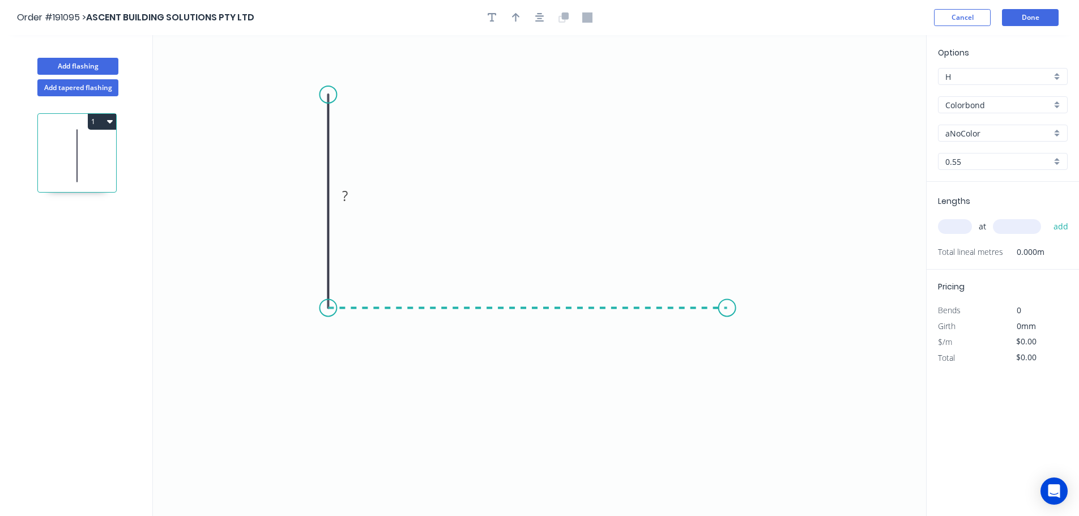
click at [728, 313] on icon "0 ?" at bounding box center [539, 275] width 773 height 481
click at [761, 353] on icon "0 ? ?" at bounding box center [539, 275] width 773 height 481
click at [761, 353] on circle at bounding box center [761, 352] width 17 height 17
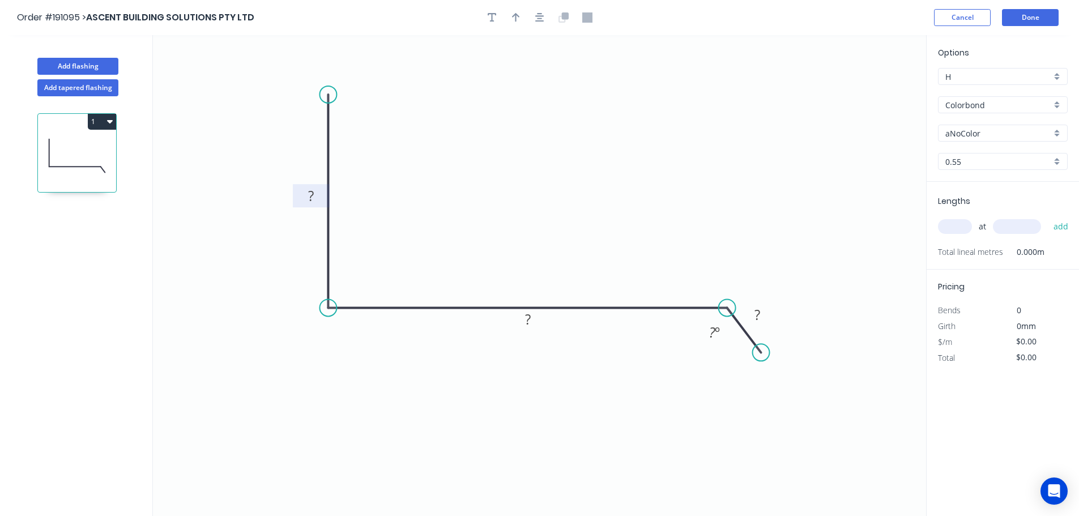
click at [314, 195] on rect at bounding box center [311, 197] width 23 height 16
click at [525, 173] on icon "0 75 105 25 135 º" at bounding box center [539, 275] width 773 height 481
click at [518, 15] on icon "button" at bounding box center [516, 17] width 8 height 9
drag, startPoint x: 869, startPoint y: 91, endPoint x: 535, endPoint y: 155, distance: 339.9
click at [535, 155] on icon at bounding box center [535, 142] width 10 height 36
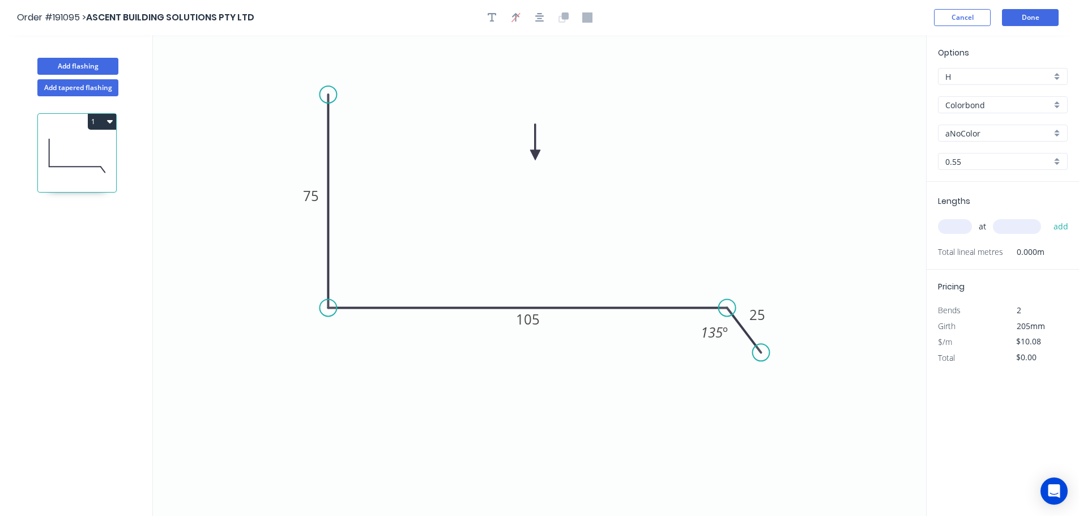
click at [1057, 101] on div "Colorbond" at bounding box center [1003, 104] width 130 height 17
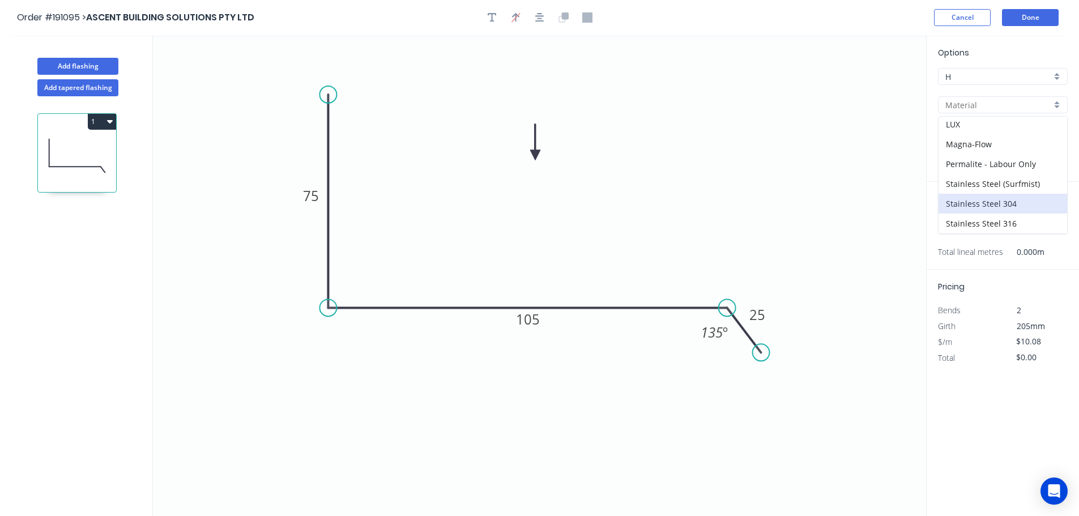
scroll to position [260, 0]
click at [971, 203] on div "Zincalume" at bounding box center [1003, 204] width 129 height 20
click at [958, 229] on input "text" at bounding box center [955, 226] width 34 height 15
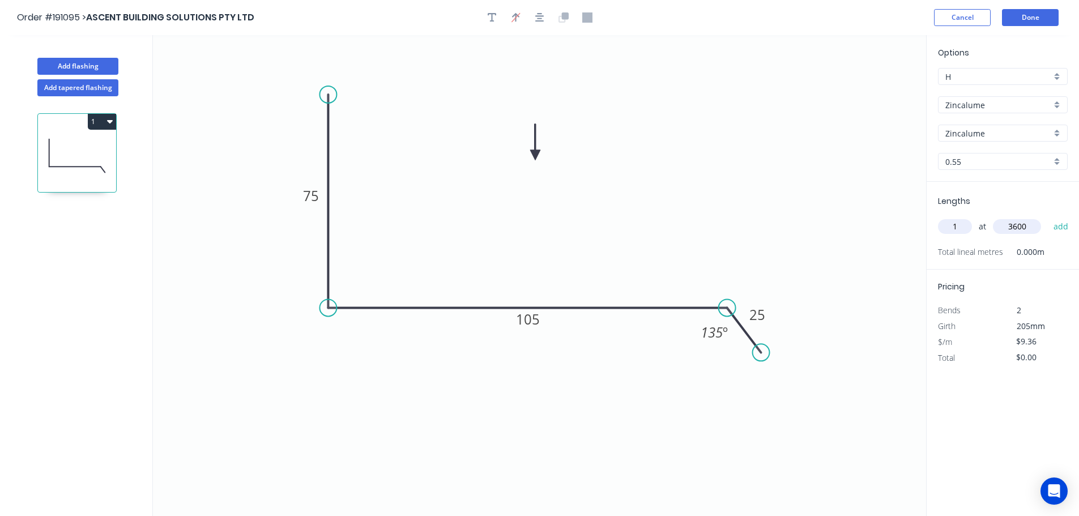
click at [1048, 217] on button "add" at bounding box center [1061, 226] width 27 height 19
click at [1041, 19] on button "Done" at bounding box center [1030, 17] width 57 height 17
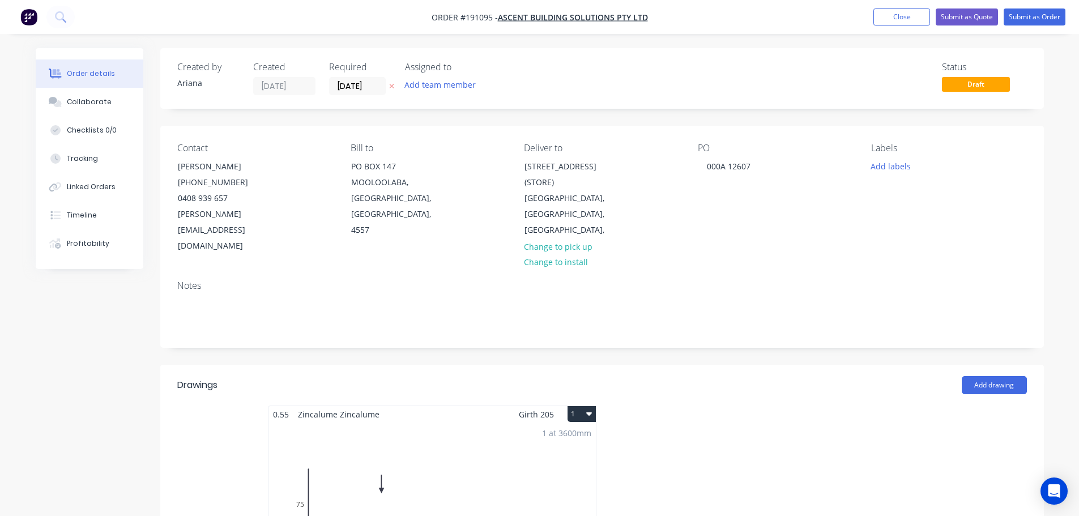
click at [577, 406] on button "1" at bounding box center [582, 414] width 28 height 16
click at [568, 433] on div "Use larger box size" at bounding box center [542, 441] width 87 height 16
click at [1027, 16] on button "Submit as Order" at bounding box center [1035, 16] width 62 height 17
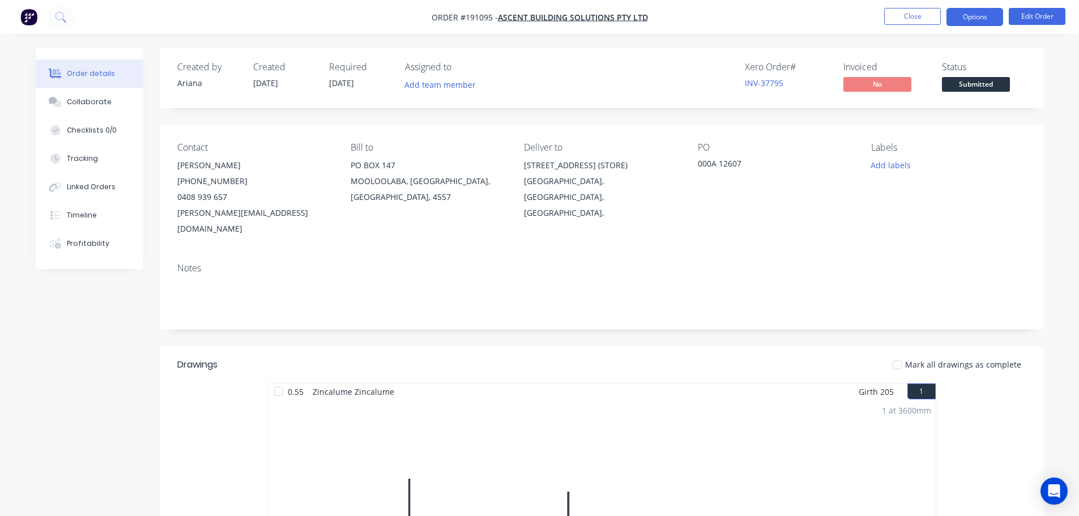
click at [975, 18] on button "Options" at bounding box center [975, 17] width 57 height 18
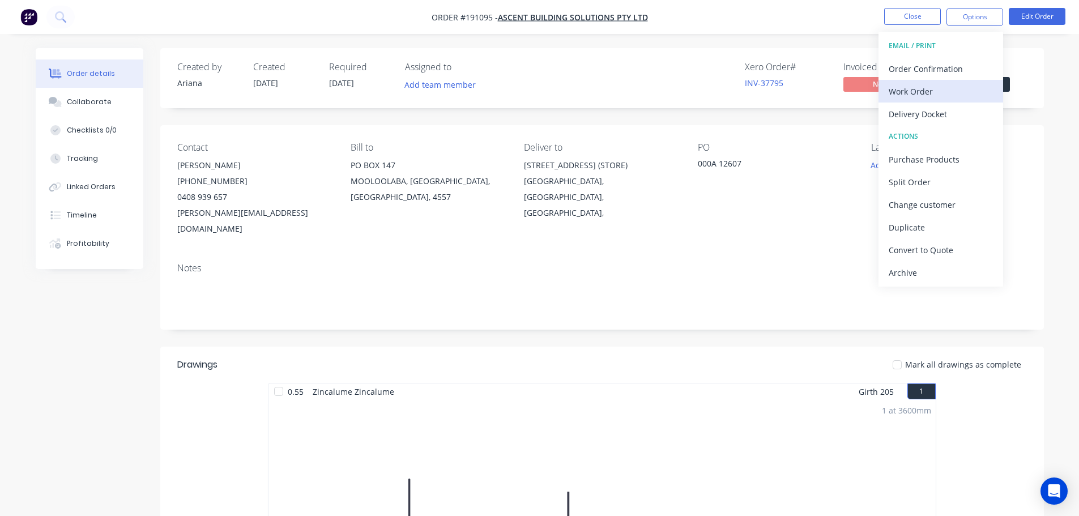
click at [934, 87] on div "Work Order" at bounding box center [941, 91] width 104 height 16
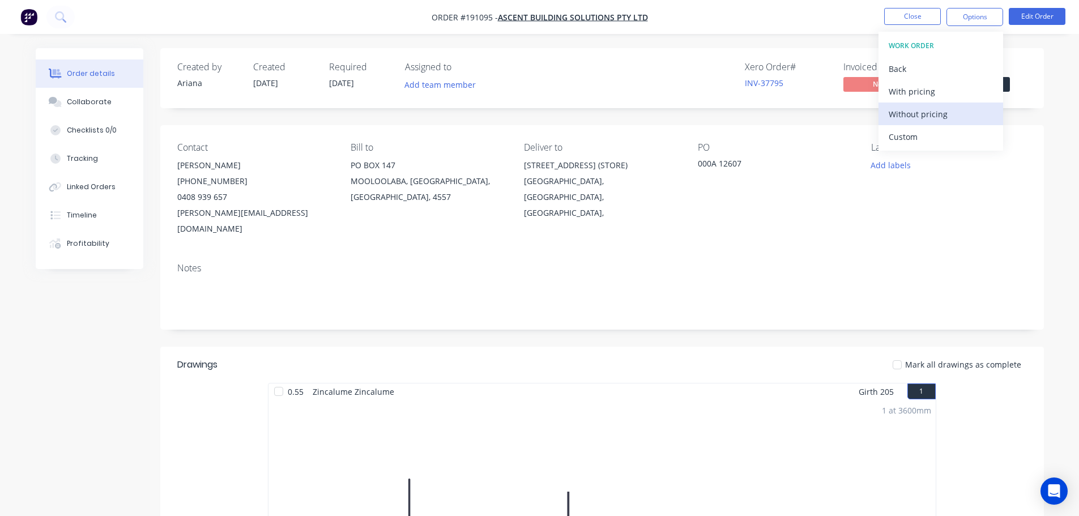
click at [915, 112] on div "Without pricing" at bounding box center [941, 114] width 104 height 16
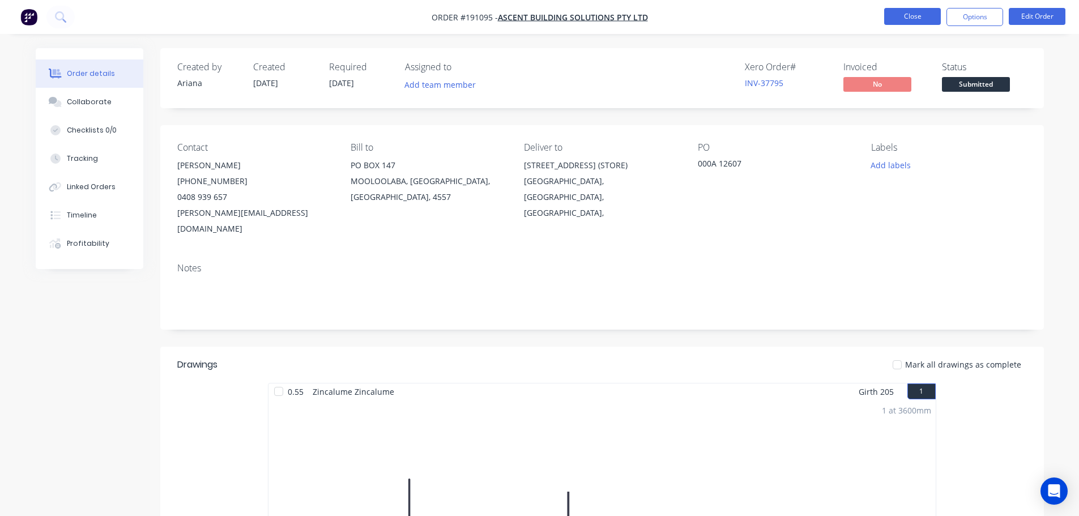
click at [918, 18] on button "Close" at bounding box center [912, 16] width 57 height 17
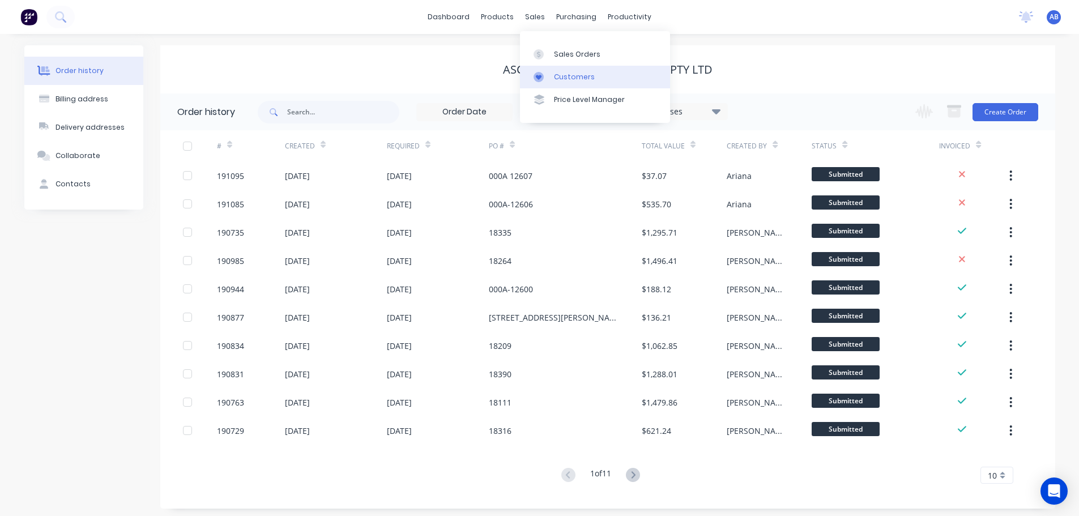
click at [559, 73] on div "Customers" at bounding box center [574, 77] width 41 height 10
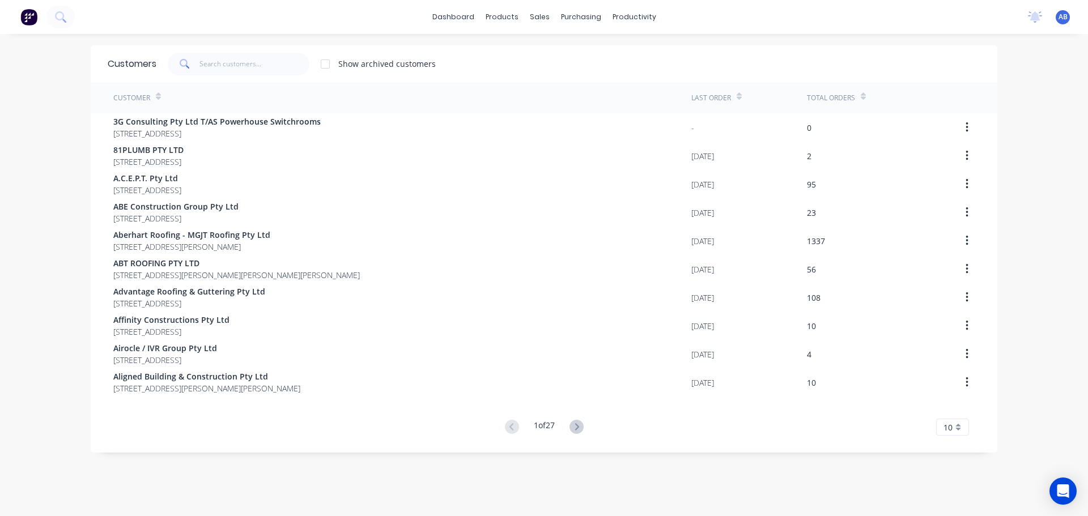
click at [759, 10] on div "dashboard products sales purchasing productivity dashboard products Product Cat…" at bounding box center [544, 17] width 1088 height 34
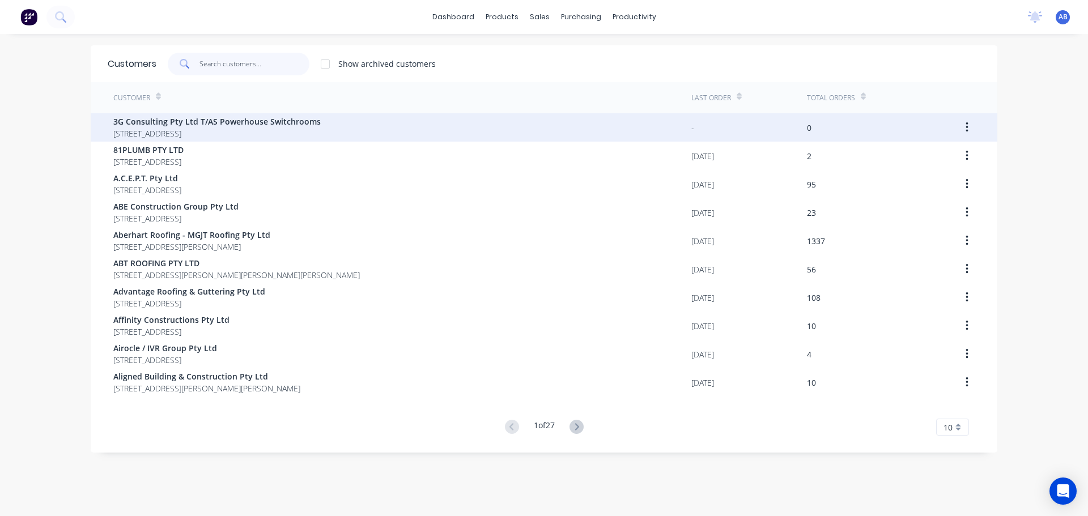
drag, startPoint x: 247, startPoint y: 63, endPoint x: 505, endPoint y: 122, distance: 265.0
click at [249, 63] on input "text" at bounding box center [254, 64] width 110 height 23
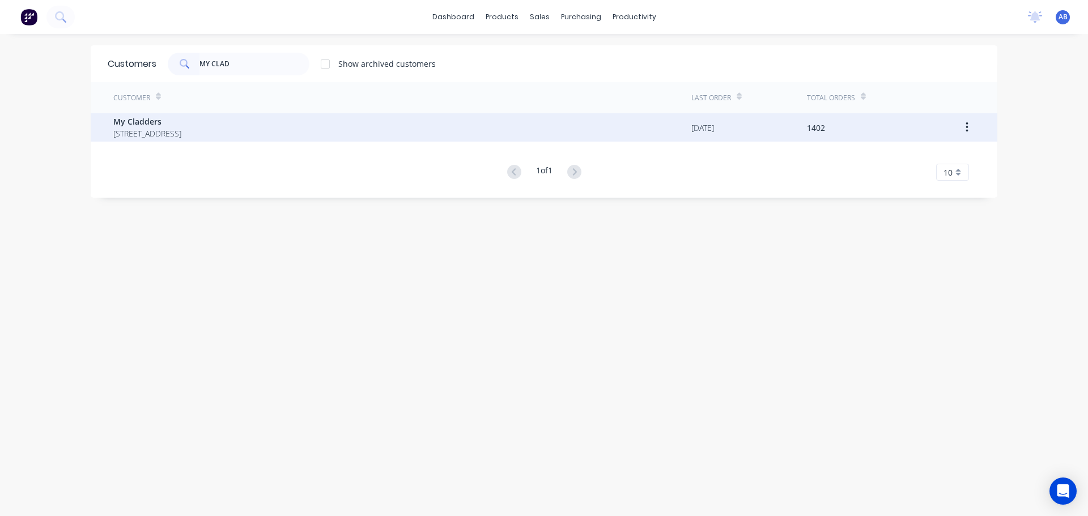
click at [181, 120] on span "My Cladders" at bounding box center [147, 122] width 68 height 12
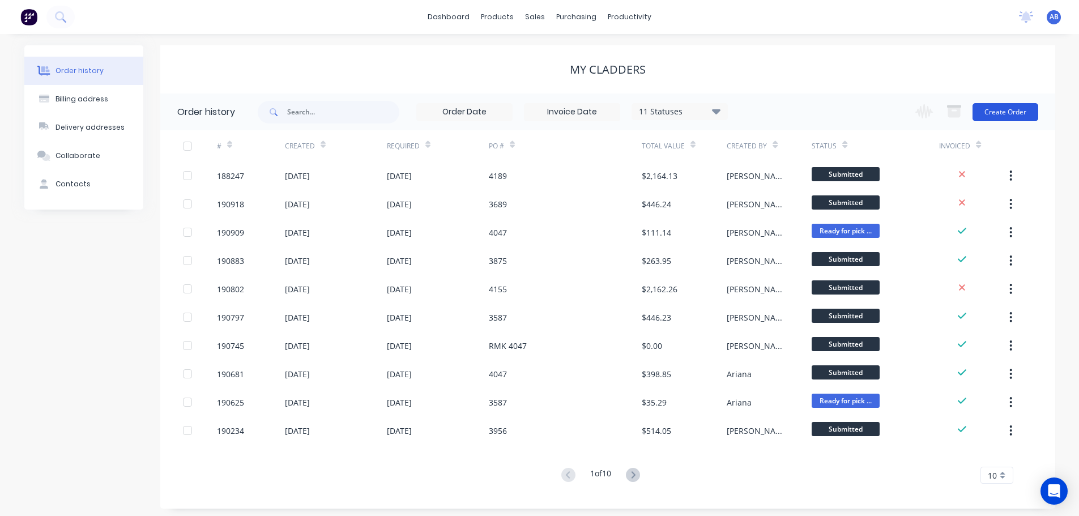
click at [1005, 112] on button "Create Order" at bounding box center [1006, 112] width 66 height 18
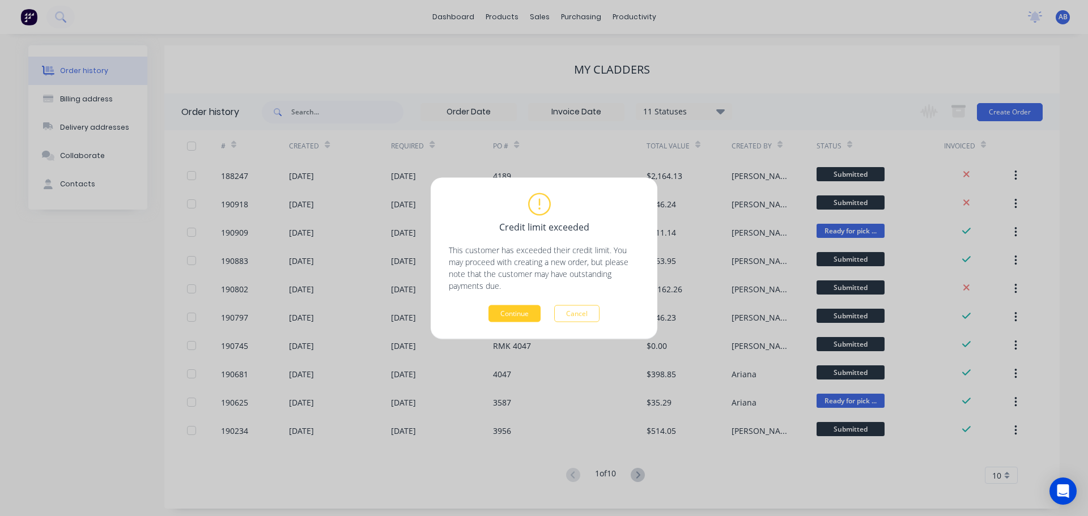
click at [504, 310] on button "Continue" at bounding box center [514, 313] width 52 height 17
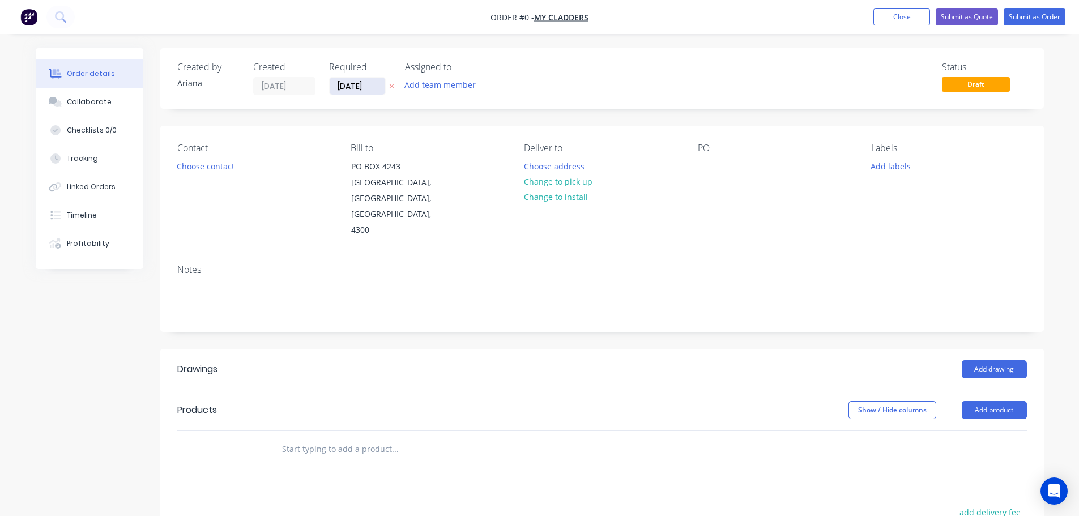
drag, startPoint x: 356, startPoint y: 87, endPoint x: 363, endPoint y: 98, distance: 12.7
click at [356, 87] on input "[DATE]" at bounding box center [358, 86] width 56 height 17
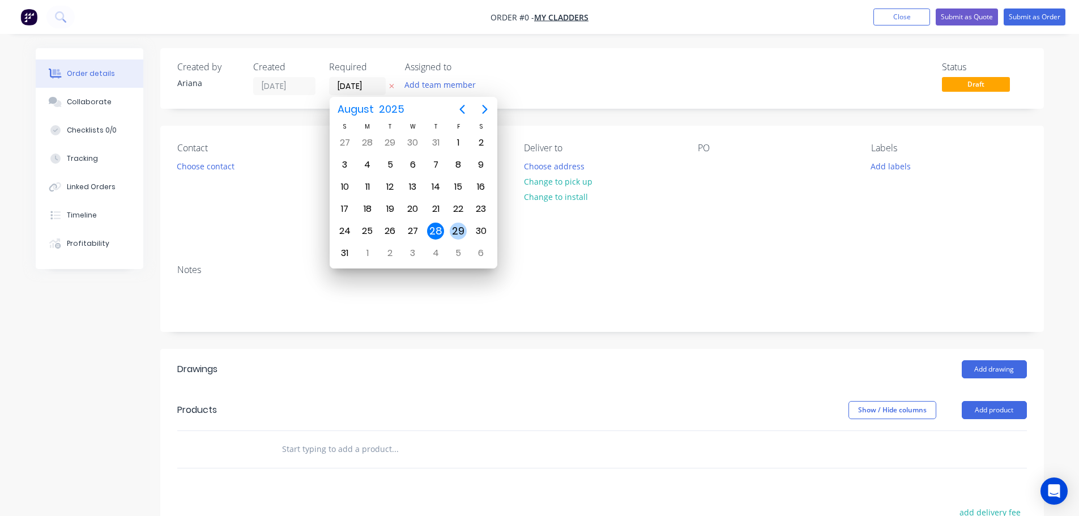
click at [456, 230] on div "29" at bounding box center [458, 231] width 17 height 17
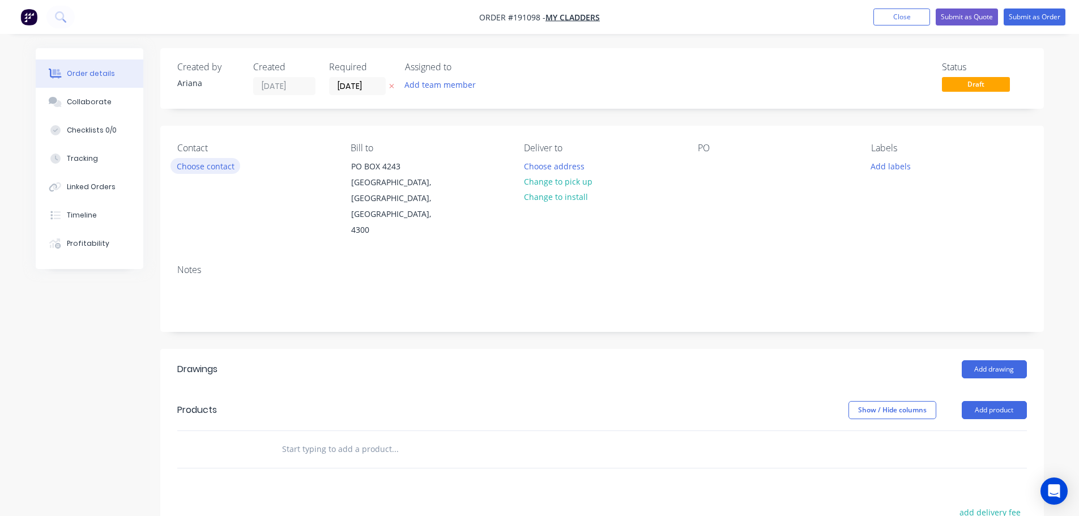
click at [204, 169] on button "Choose contact" at bounding box center [206, 165] width 70 height 15
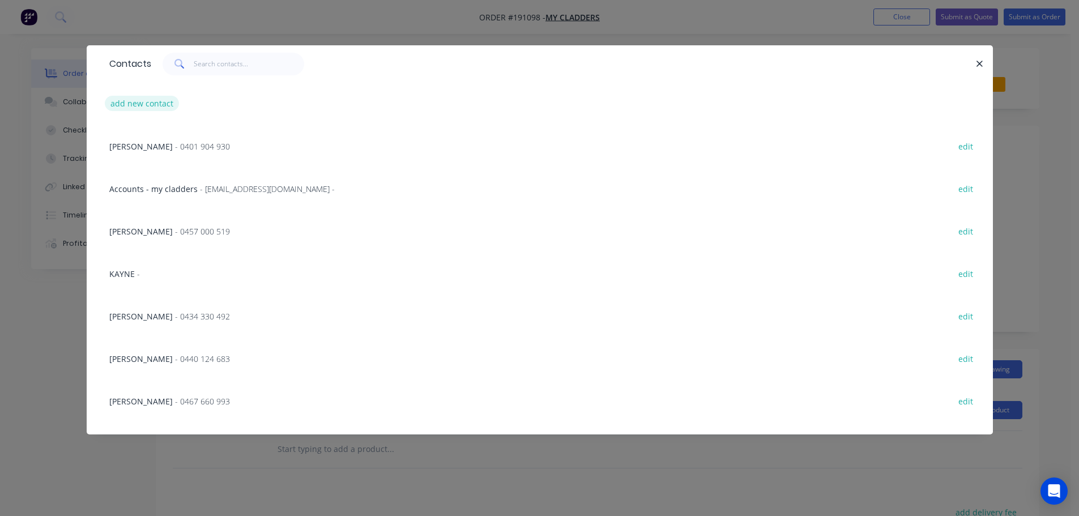
click at [143, 105] on button "add new contact" at bounding box center [142, 103] width 75 height 15
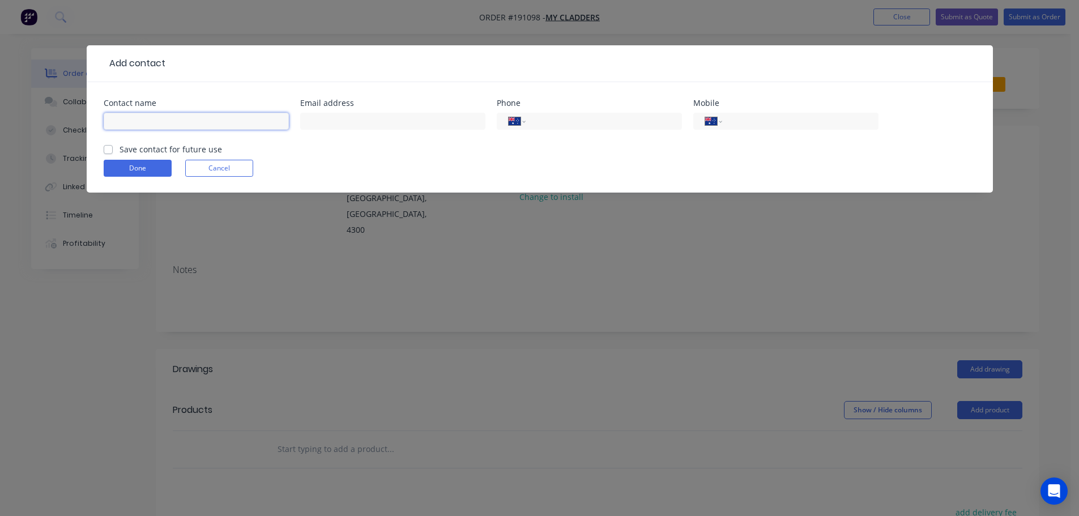
click at [131, 120] on input "text" at bounding box center [196, 121] width 185 height 17
drag, startPoint x: 767, startPoint y: 122, endPoint x: 752, endPoint y: 125, distance: 15.5
click at [767, 122] on input "tel" at bounding box center [798, 121] width 136 height 13
click at [141, 166] on button "Done" at bounding box center [138, 168] width 68 height 17
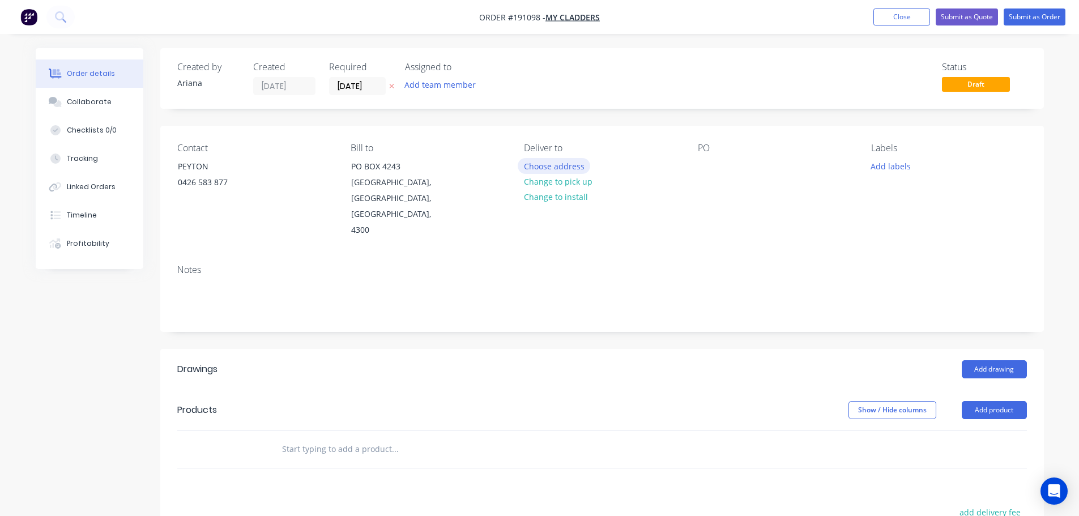
click at [544, 159] on button "Choose address" at bounding box center [554, 165] width 73 height 15
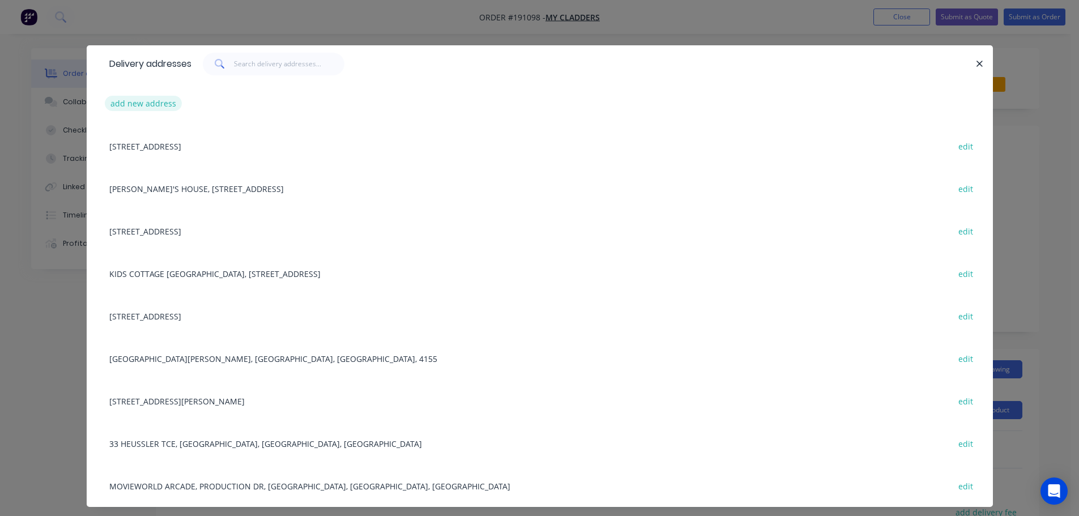
click at [142, 100] on button "add new address" at bounding box center [144, 103] width 78 height 15
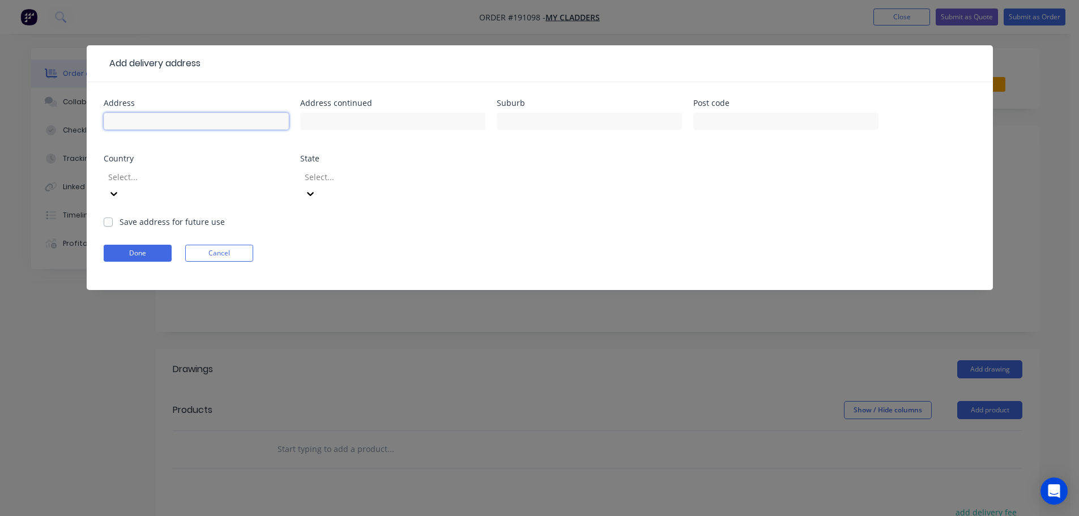
click at [143, 121] on input "text" at bounding box center [196, 121] width 185 height 17
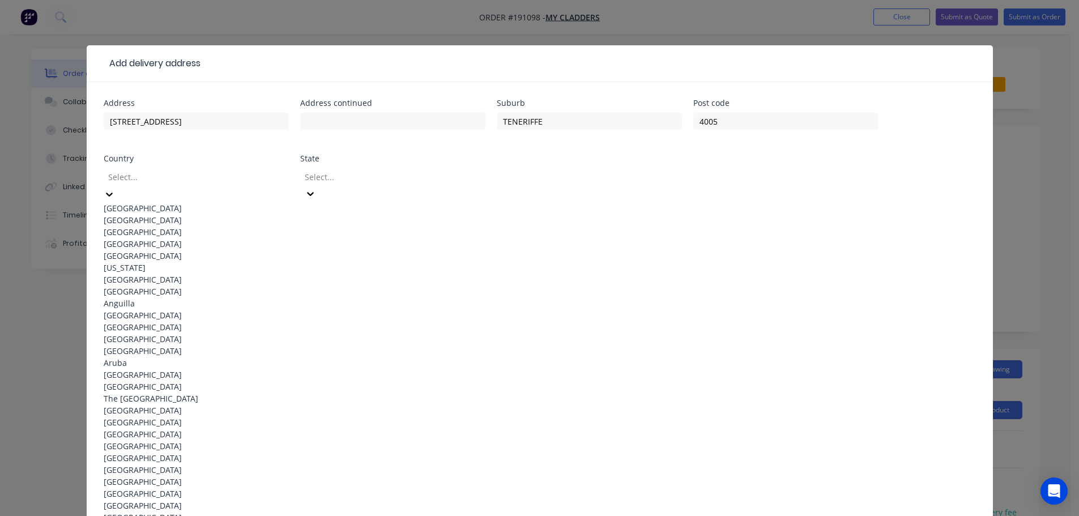
click at [150, 204] on div "[GEOGRAPHIC_DATA]" at bounding box center [196, 208] width 185 height 12
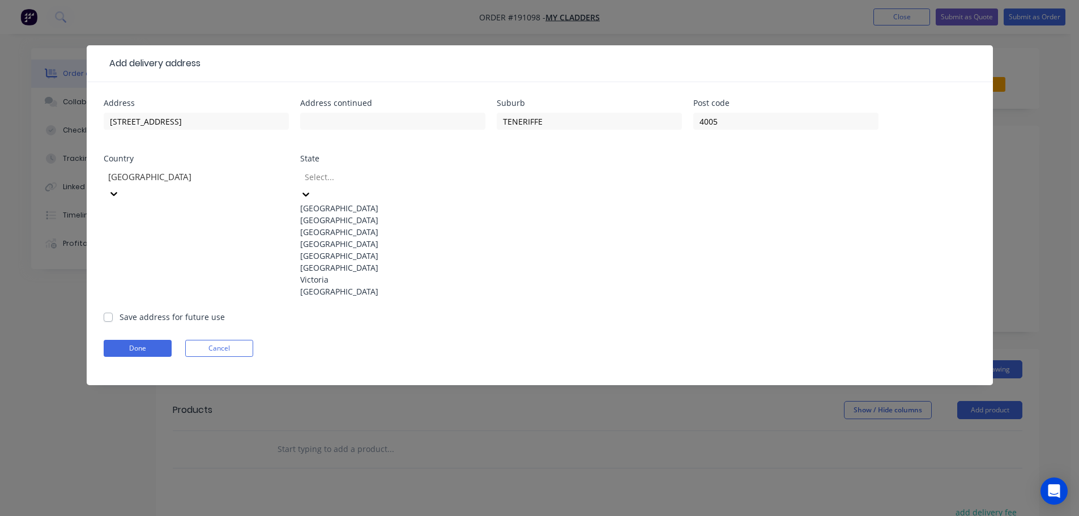
click at [312, 189] on icon at bounding box center [305, 194] width 11 height 11
click at [327, 250] on div "[GEOGRAPHIC_DATA]" at bounding box center [392, 244] width 185 height 12
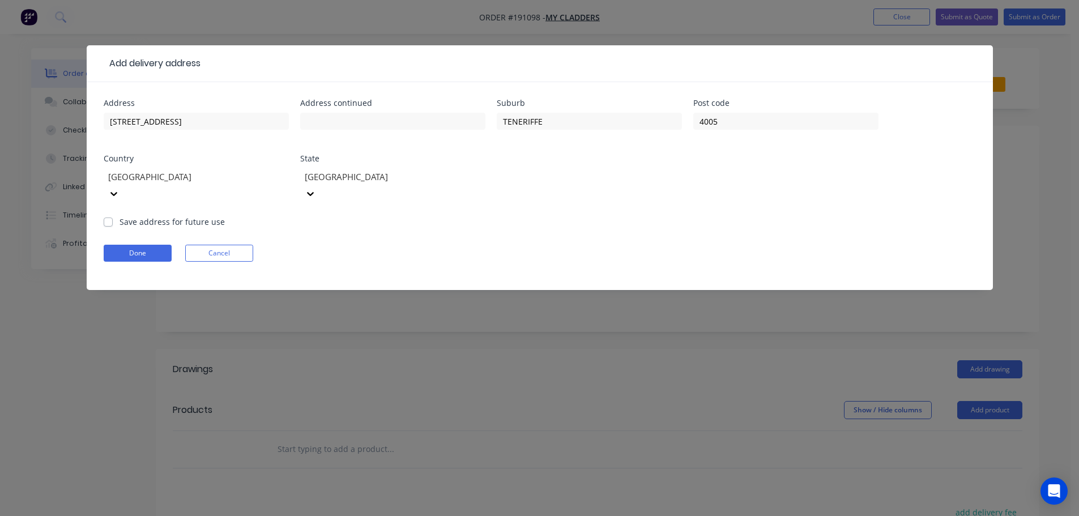
click at [689, 226] on form "Address [STREET_ADDRESS] Save address for future use Done Cancel" at bounding box center [540, 194] width 873 height 191
click at [134, 245] on button "Done" at bounding box center [138, 253] width 68 height 17
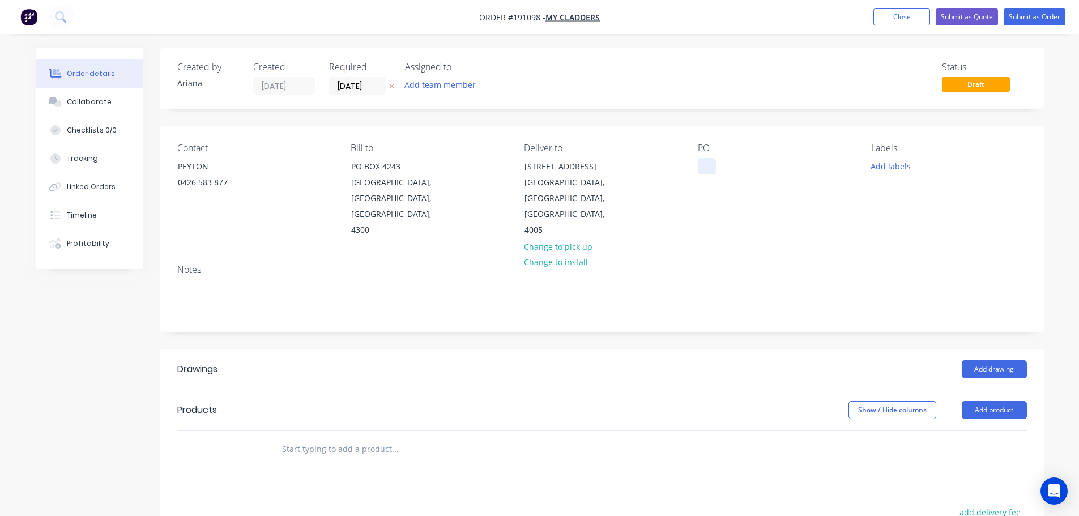
click at [708, 163] on div at bounding box center [707, 166] width 18 height 16
click at [765, 233] on div "Contact PEYTON [PHONE_NUMBER] Bill to [GEOGRAPHIC_DATA], 4300 Deliver to [STREE…" at bounding box center [602, 191] width 884 height 130
click at [886, 167] on button "Add labels" at bounding box center [891, 165] width 52 height 15
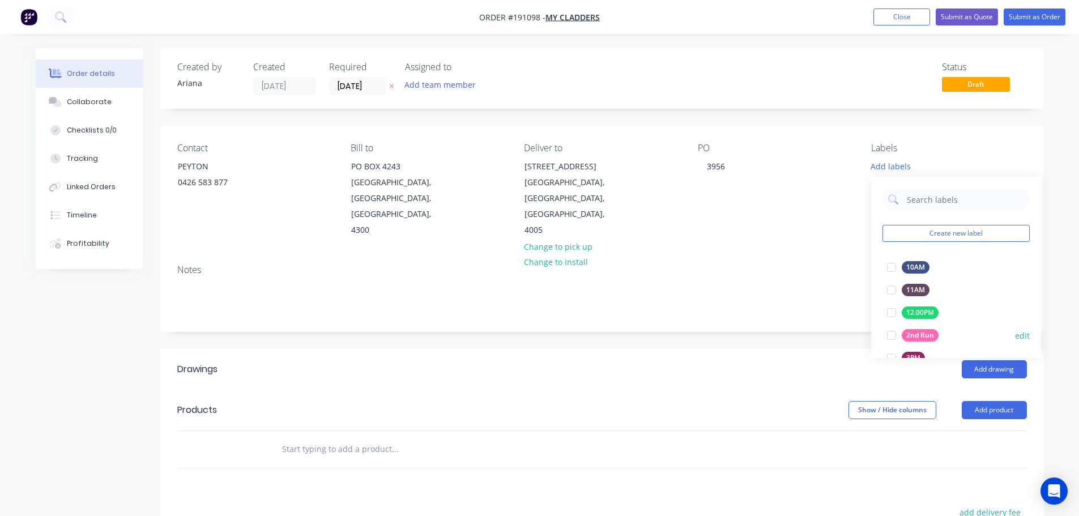
click at [896, 335] on div at bounding box center [891, 335] width 23 height 23
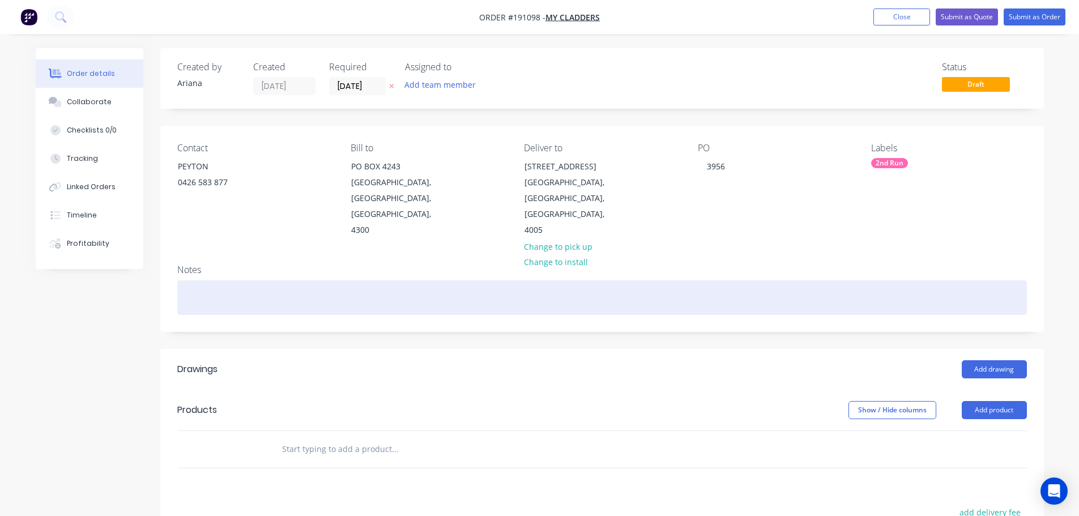
click at [815, 280] on div at bounding box center [602, 297] width 850 height 35
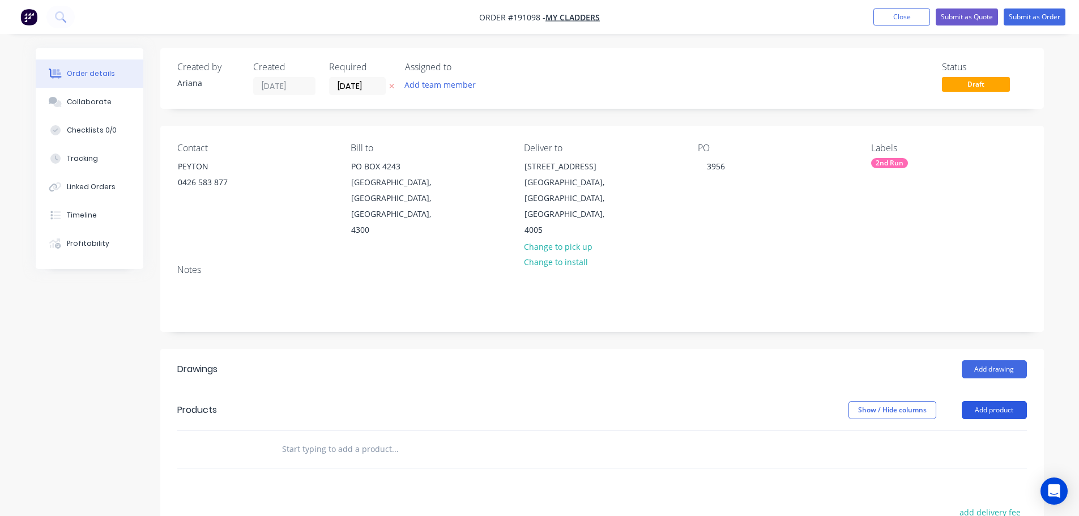
click at [979, 401] on button "Add product" at bounding box center [994, 410] width 65 height 18
click at [971, 431] on div "Product catalogue" at bounding box center [973, 439] width 87 height 16
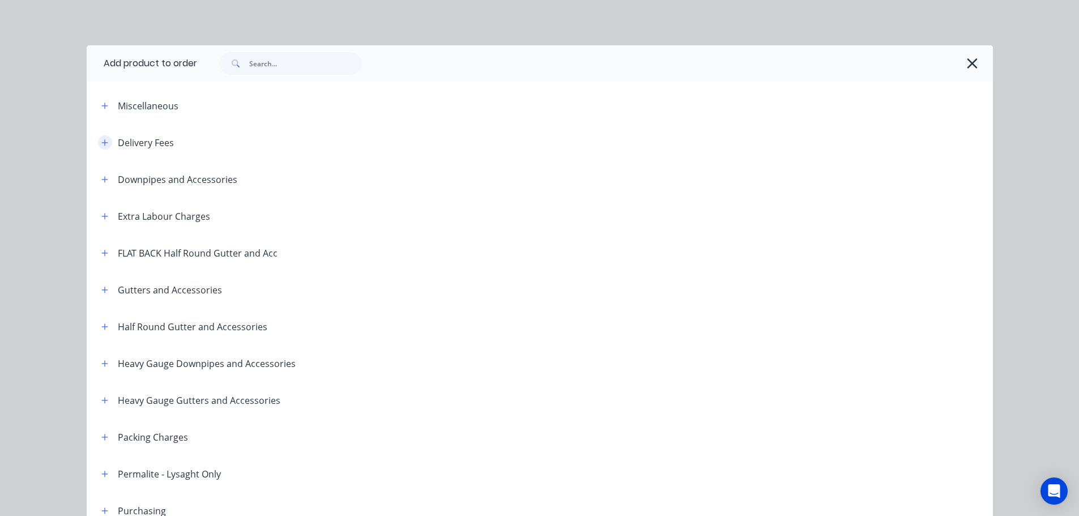
click at [101, 142] on icon "button" at bounding box center [104, 143] width 7 height 8
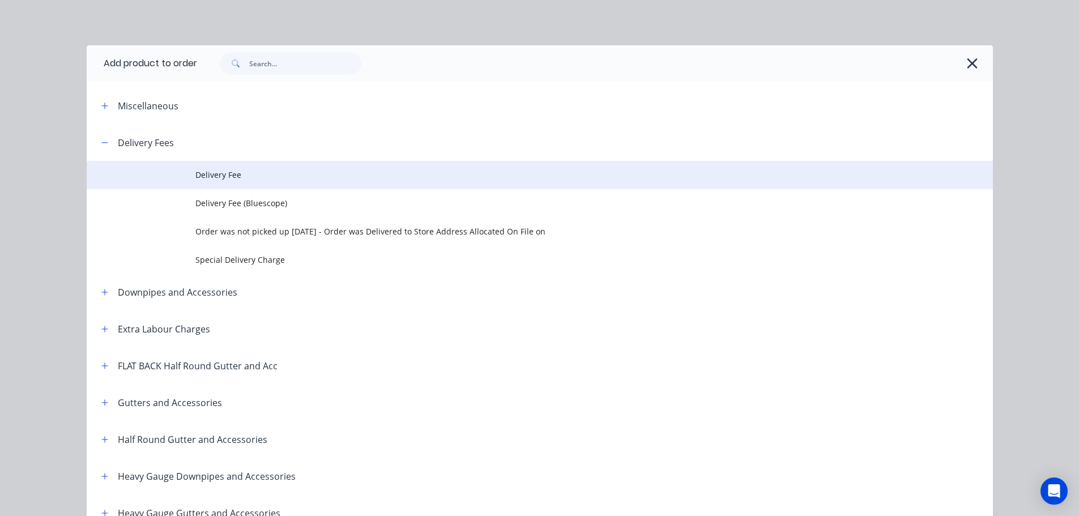
click at [263, 177] on span "Delivery Fee" at bounding box center [514, 175] width 638 height 12
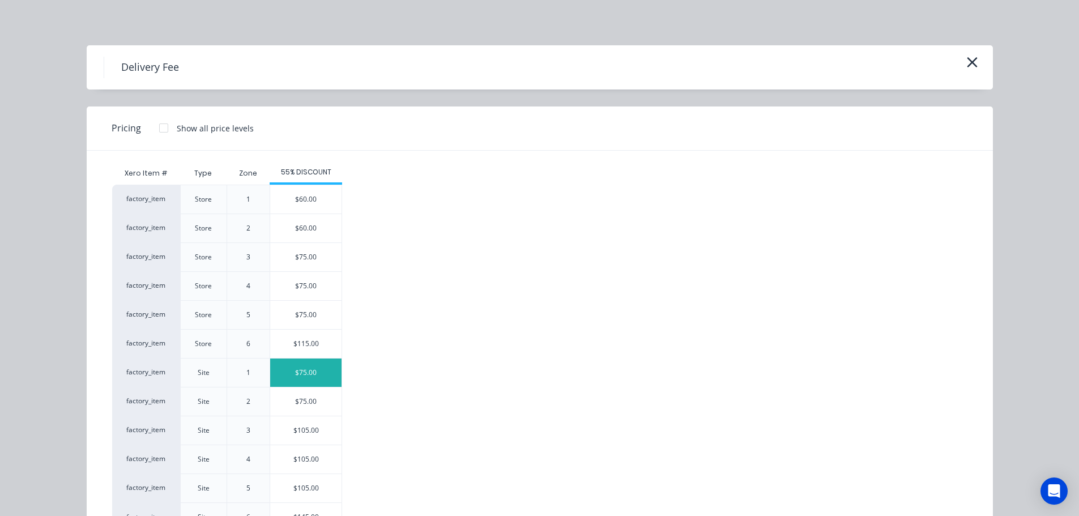
click at [286, 370] on div "$75.00" at bounding box center [305, 373] width 71 height 28
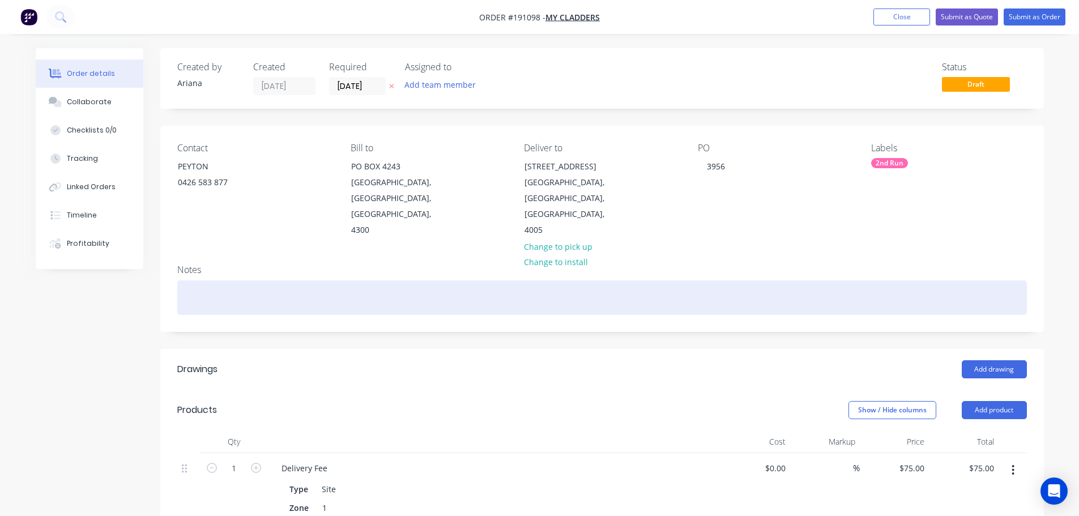
click at [189, 280] on div at bounding box center [602, 297] width 850 height 35
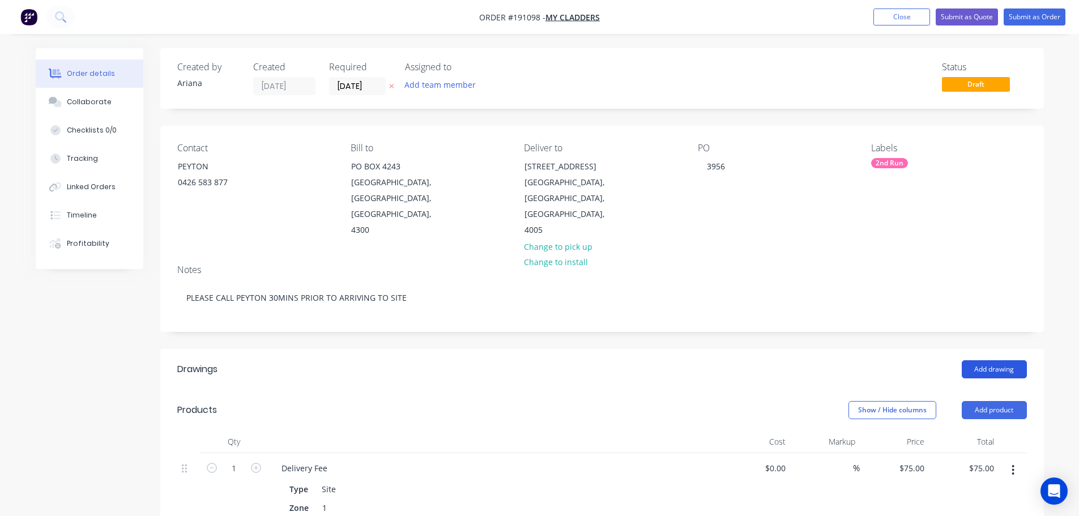
click at [994, 360] on button "Add drawing" at bounding box center [994, 369] width 65 height 18
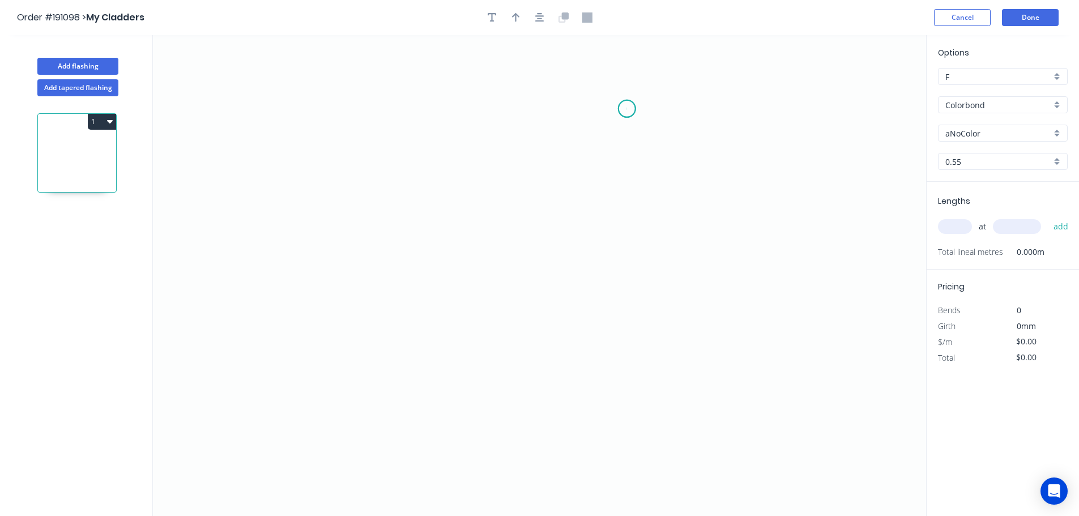
click at [627, 109] on icon "0" at bounding box center [539, 275] width 773 height 481
click at [541, 109] on icon "0" at bounding box center [539, 275] width 773 height 481
click at [544, 269] on icon "0 ?" at bounding box center [539, 275] width 773 height 481
click at [632, 266] on icon "0 ? ?" at bounding box center [539, 275] width 773 height 481
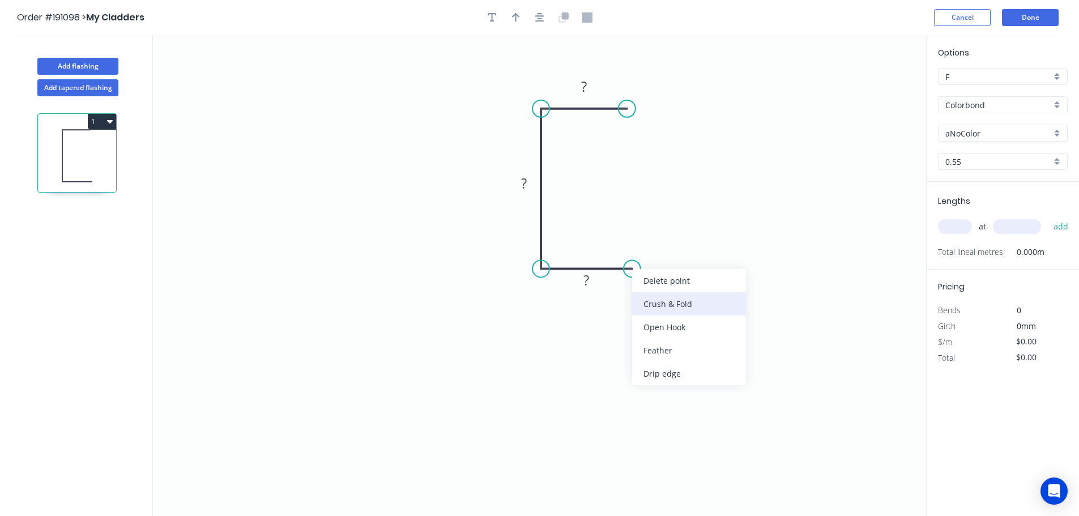
click at [678, 303] on div "Crush & Fold" at bounding box center [689, 303] width 114 height 23
click at [628, 293] on tspan "10" at bounding box center [625, 287] width 16 height 19
click at [646, 299] on icon "0 ? ? CF 15 ?" at bounding box center [539, 275] width 773 height 481
drag, startPoint x: 635, startPoint y: 294, endPoint x: 701, endPoint y: 305, distance: 66.7
click at [701, 305] on rect at bounding box center [682, 298] width 45 height 23
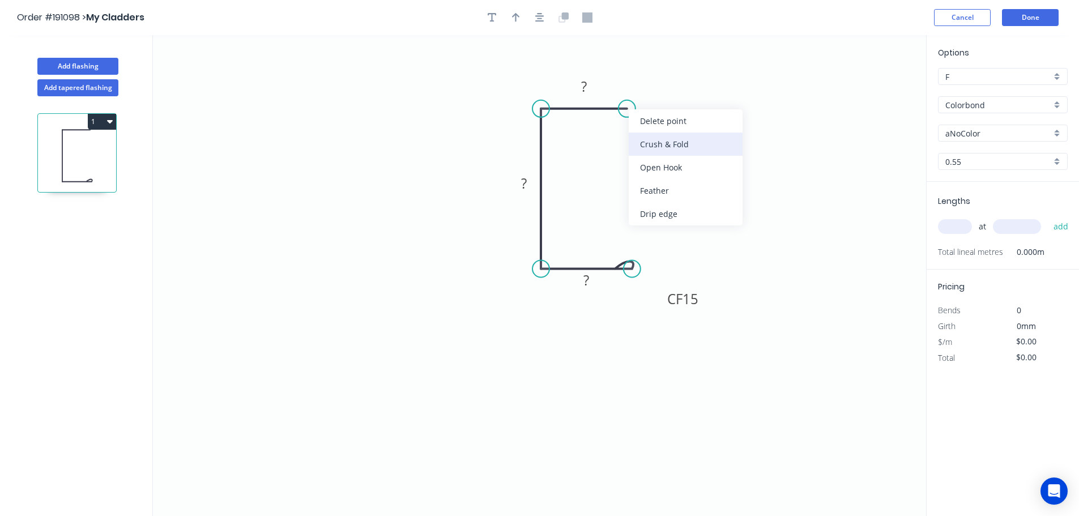
click at [652, 142] on div "Crush & Fold" at bounding box center [686, 144] width 114 height 23
click at [644, 143] on div "Flip bend" at bounding box center [685, 147] width 114 height 23
click at [652, 129] on tspan "10" at bounding box center [650, 127] width 16 height 19
click at [694, 145] on icon "0 CF 15 ? ? CF 15 ?" at bounding box center [539, 275] width 773 height 481
drag, startPoint x: 663, startPoint y: 131, endPoint x: 705, endPoint y: 138, distance: 41.8
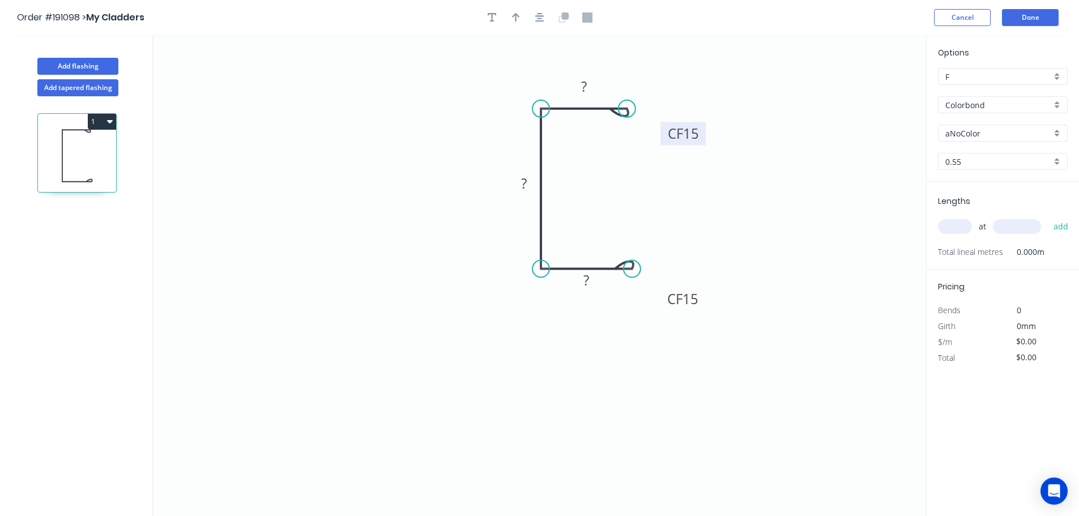
click at [705, 138] on rect at bounding box center [683, 133] width 45 height 23
click at [587, 86] on tspan "?" at bounding box center [584, 86] width 6 height 19
click at [752, 105] on icon "0 CF 15 20 43 CF 15 20" at bounding box center [539, 275] width 773 height 481
click at [514, 12] on icon "button" at bounding box center [516, 17] width 8 height 10
drag, startPoint x: 870, startPoint y: 91, endPoint x: 440, endPoint y: 231, distance: 451.7
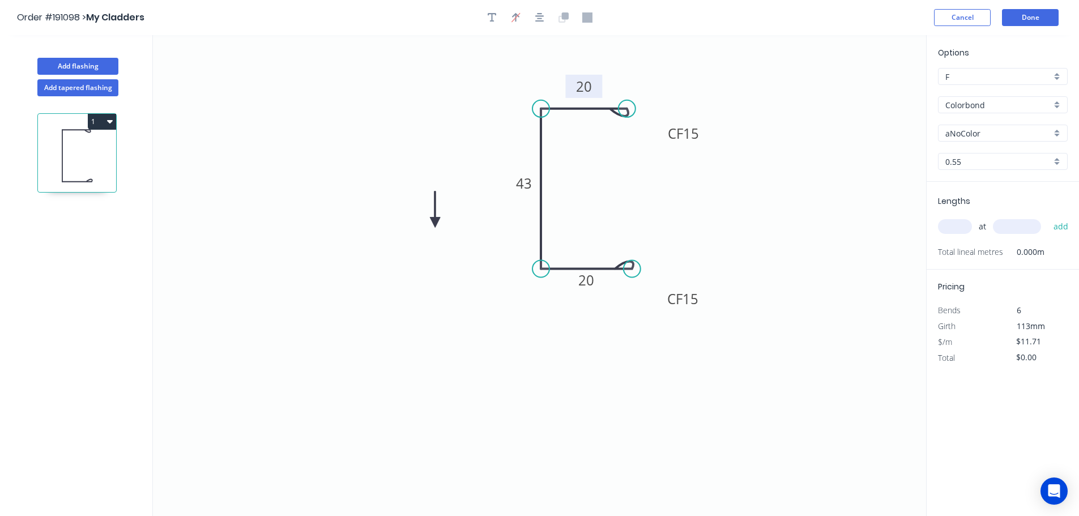
click at [440, 228] on icon at bounding box center [435, 210] width 10 height 36
click at [440, 231] on icon at bounding box center [440, 217] width 10 height 36
click at [440, 231] on icon at bounding box center [449, 221] width 33 height 33
click at [440, 231] on icon at bounding box center [453, 231] width 36 height 10
click at [440, 231] on icon at bounding box center [449, 239] width 33 height 33
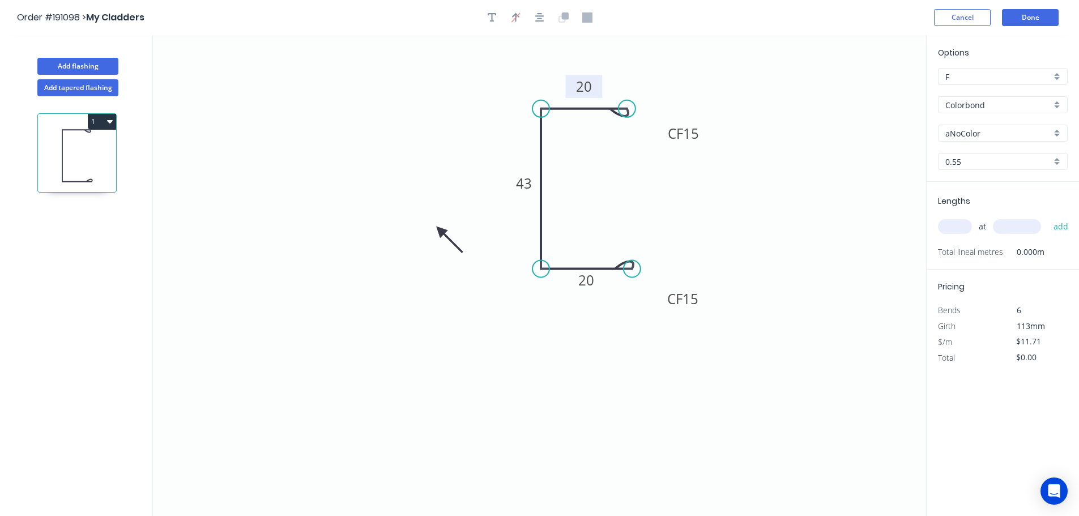
click at [440, 231] on icon at bounding box center [449, 239] width 33 height 33
click at [440, 231] on icon at bounding box center [431, 239] width 33 height 33
drag, startPoint x: 440, startPoint y: 231, endPoint x: 425, endPoint y: 201, distance: 33.7
click at [425, 201] on icon at bounding box center [412, 200] width 36 height 10
click at [1059, 131] on div "aNoColor" at bounding box center [1003, 133] width 130 height 17
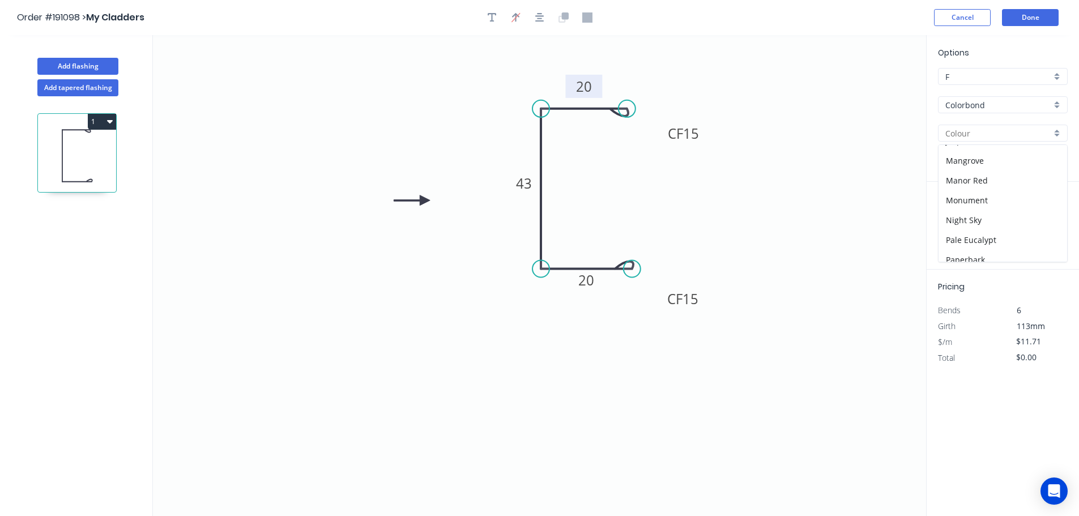
scroll to position [239, 0]
click at [988, 212] on div "Night Sky" at bounding box center [1003, 213] width 129 height 20
click at [956, 226] on input "text" at bounding box center [955, 226] width 34 height 15
click at [1048, 217] on button "add" at bounding box center [1061, 226] width 27 height 19
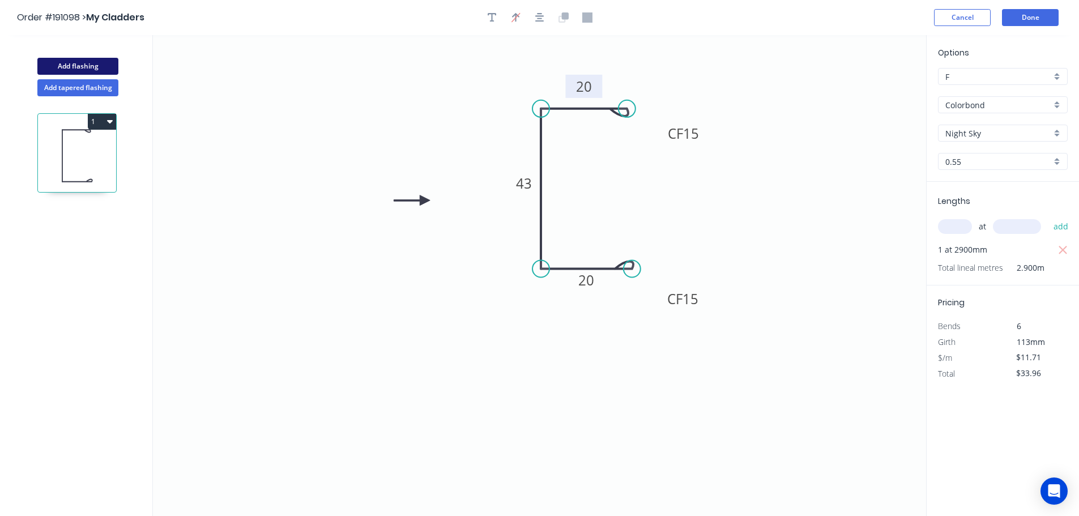
click at [72, 61] on button "Add flashing" at bounding box center [77, 66] width 81 height 17
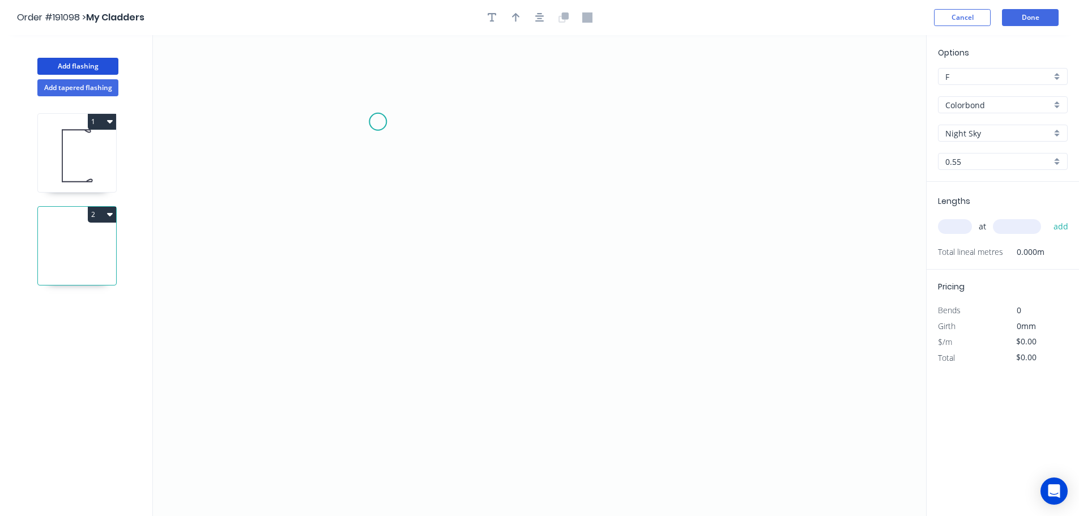
click at [378, 122] on icon "0" at bounding box center [539, 275] width 773 height 481
click at [377, 247] on icon "0" at bounding box center [539, 275] width 773 height 481
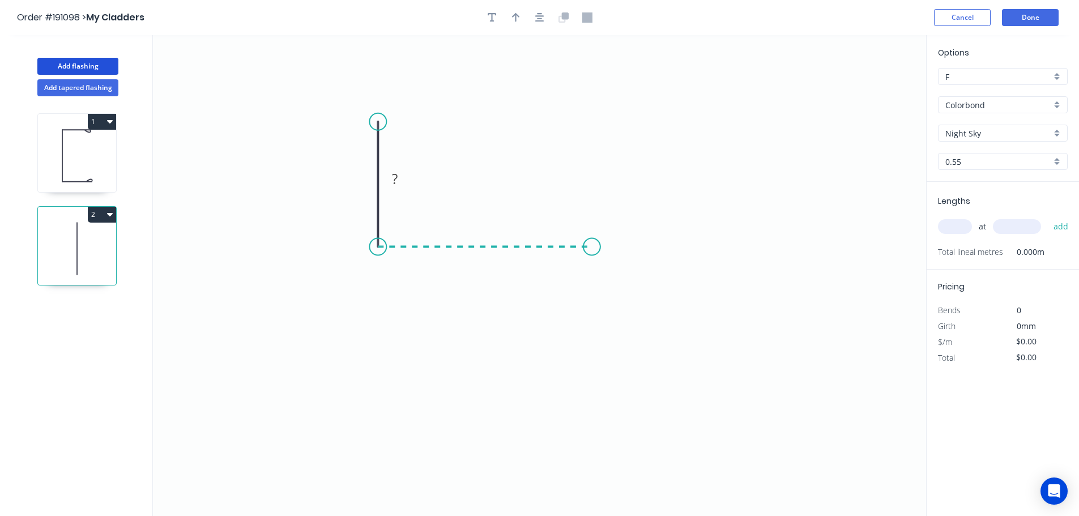
click at [592, 239] on icon "0 ?" at bounding box center [539, 275] width 773 height 481
click at [592, 119] on icon at bounding box center [592, 183] width 0 height 128
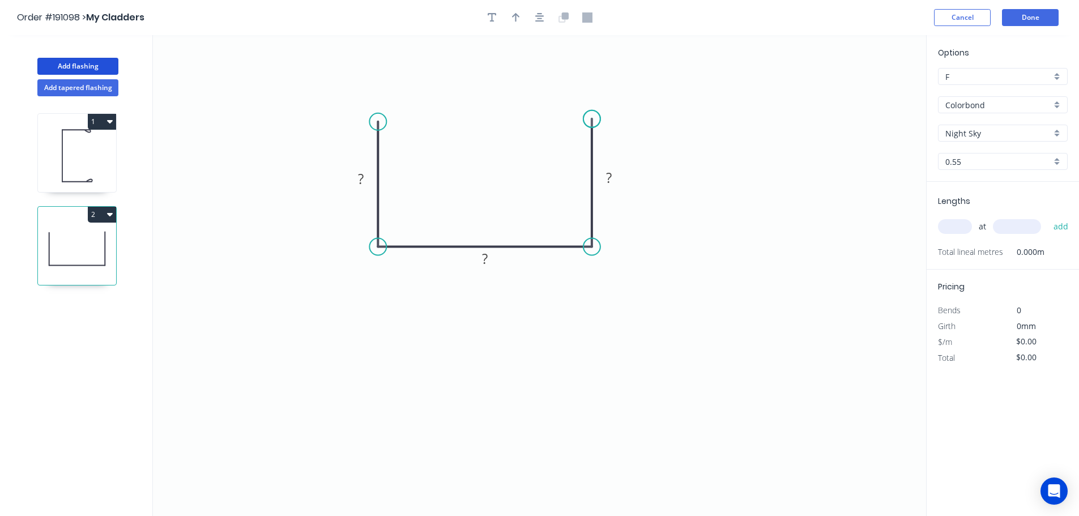
click at [593, 119] on circle at bounding box center [592, 118] width 17 height 17
click at [397, 152] on div "Crush & Fold" at bounding box center [435, 159] width 114 height 23
click at [399, 157] on div "Flip bend" at bounding box center [434, 159] width 114 height 23
click at [365, 133] on tspan "10" at bounding box center [362, 131] width 16 height 19
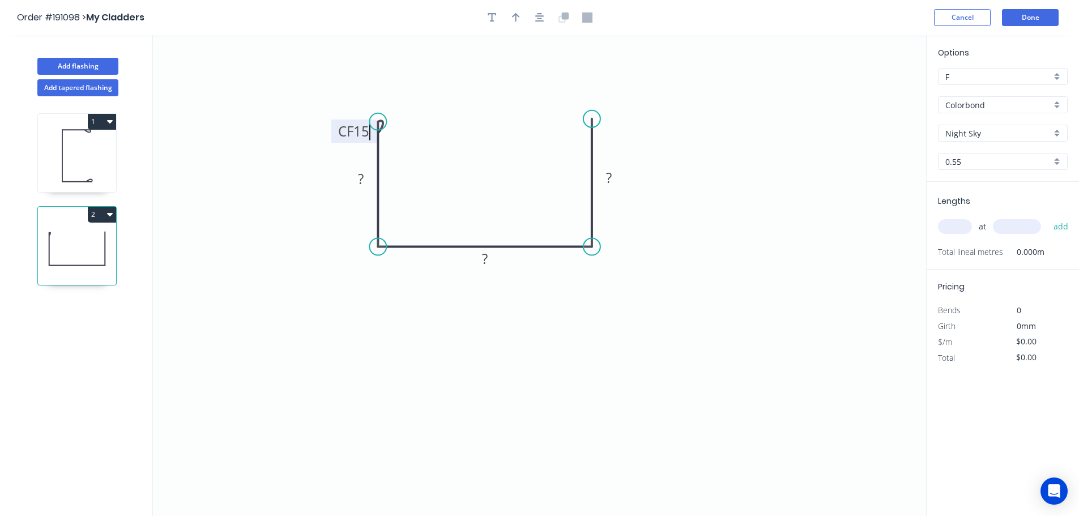
click at [440, 122] on icon "0 CF 15 ? ? ?" at bounding box center [539, 275] width 773 height 481
drag, startPoint x: 334, startPoint y: 128, endPoint x: 395, endPoint y: 89, distance: 72.6
click at [395, 89] on rect at bounding box center [412, 96] width 45 height 23
click at [80, 134] on icon at bounding box center [77, 156] width 78 height 73
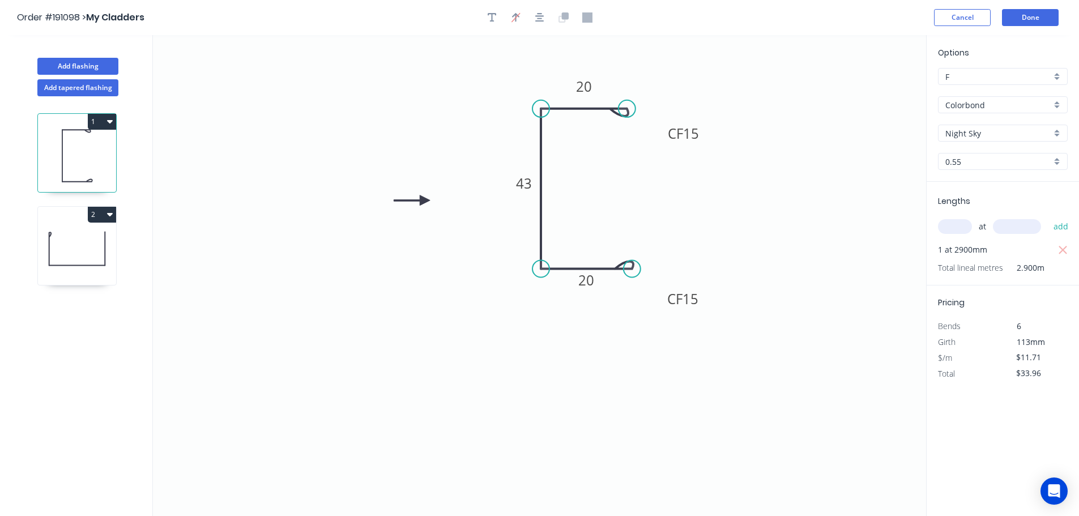
click at [89, 241] on icon at bounding box center [77, 248] width 78 height 73
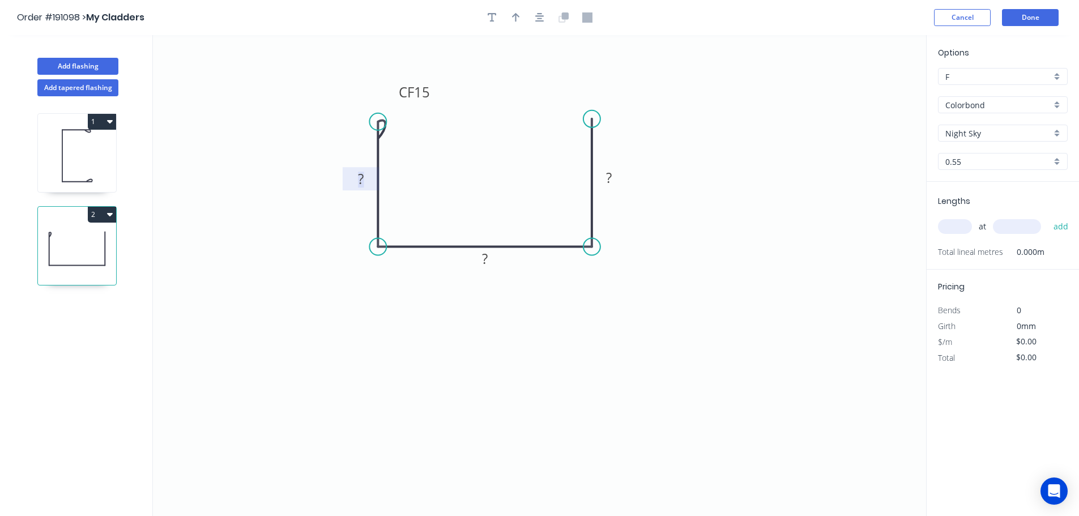
click at [364, 177] on rect at bounding box center [361, 180] width 23 height 16
click at [707, 239] on icon "0 CF 15 44 59 44" at bounding box center [539, 275] width 773 height 481
click at [516, 17] on icon "button" at bounding box center [516, 17] width 8 height 9
drag, startPoint x: 870, startPoint y: 91, endPoint x: 401, endPoint y: 312, distance: 518.3
click at [401, 312] on icon at bounding box center [400, 298] width 10 height 36
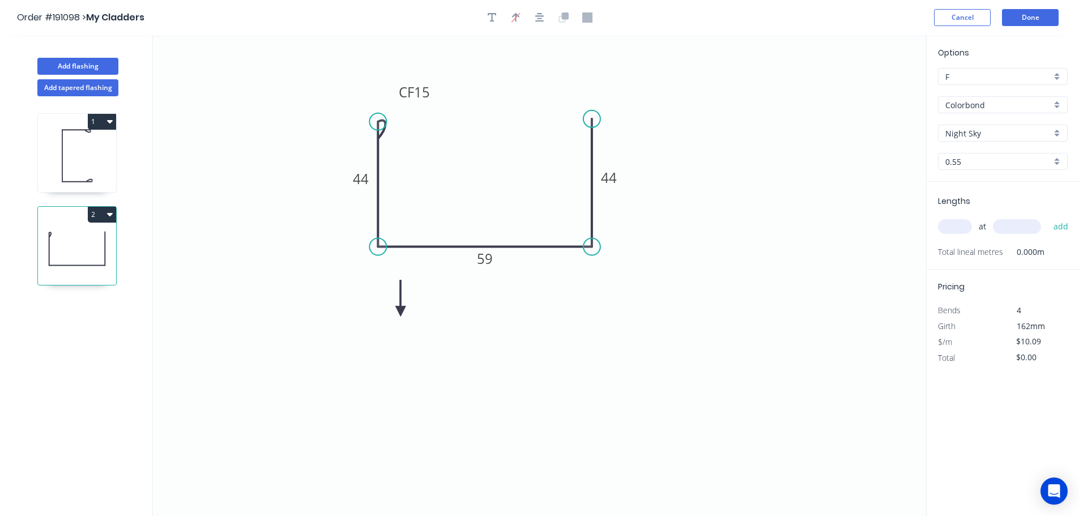
click at [401, 312] on icon at bounding box center [400, 298] width 10 height 36
click at [401, 312] on icon at bounding box center [410, 302] width 33 height 33
click at [401, 312] on icon at bounding box center [413, 311] width 36 height 10
click at [401, 312] on icon at bounding box center [400, 324] width 10 height 36
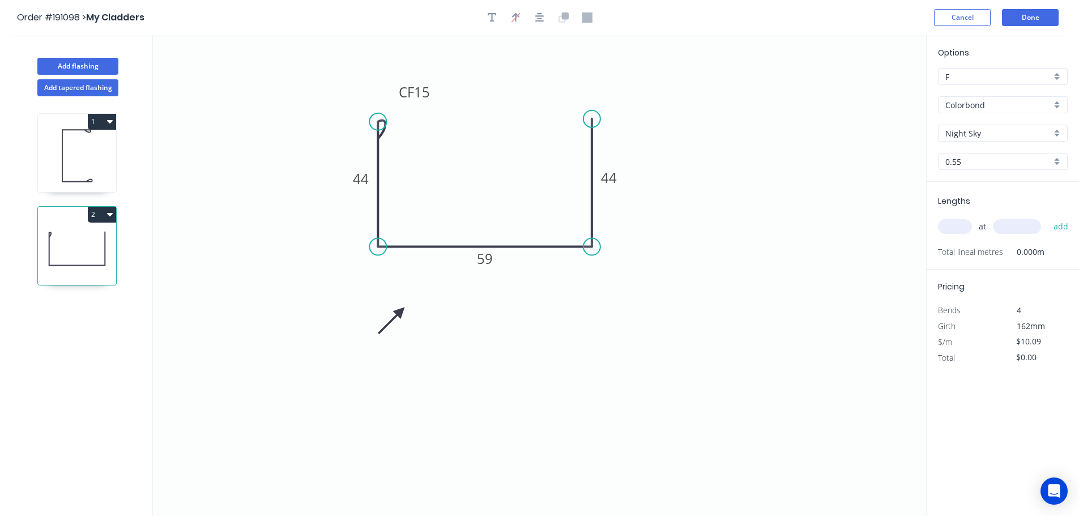
click at [959, 226] on input "text" at bounding box center [955, 226] width 34 height 15
click at [1048, 217] on button "add" at bounding box center [1061, 226] width 27 height 19
click at [79, 86] on button "Add tapered flashing" at bounding box center [77, 87] width 81 height 17
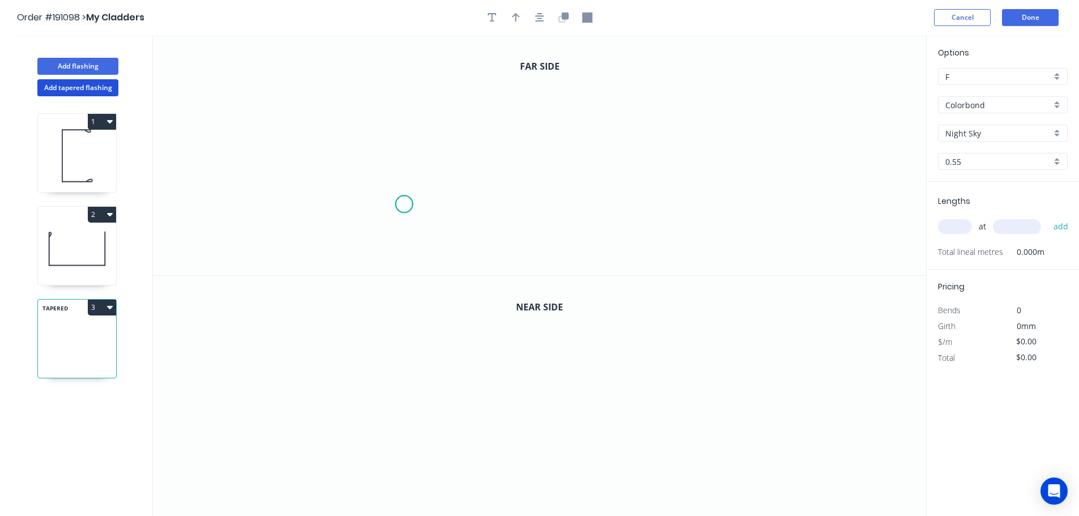
click at [404, 205] on icon "0" at bounding box center [539, 155] width 773 height 240
click at [404, 118] on icon "0" at bounding box center [539, 155] width 773 height 240
click at [732, 114] on icon "0 ?" at bounding box center [539, 155] width 773 height 240
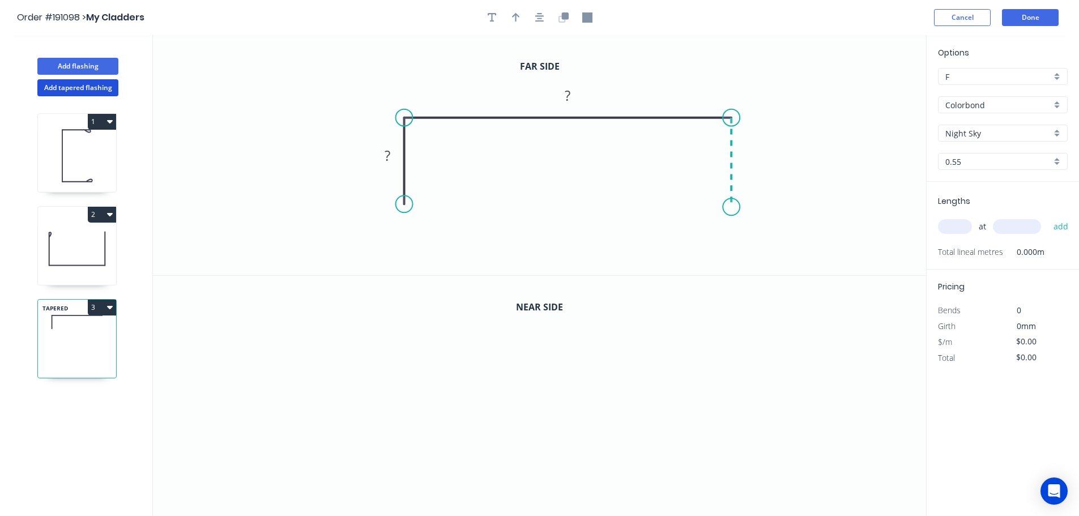
click at [733, 207] on icon "0 ? ?" at bounding box center [539, 155] width 773 height 240
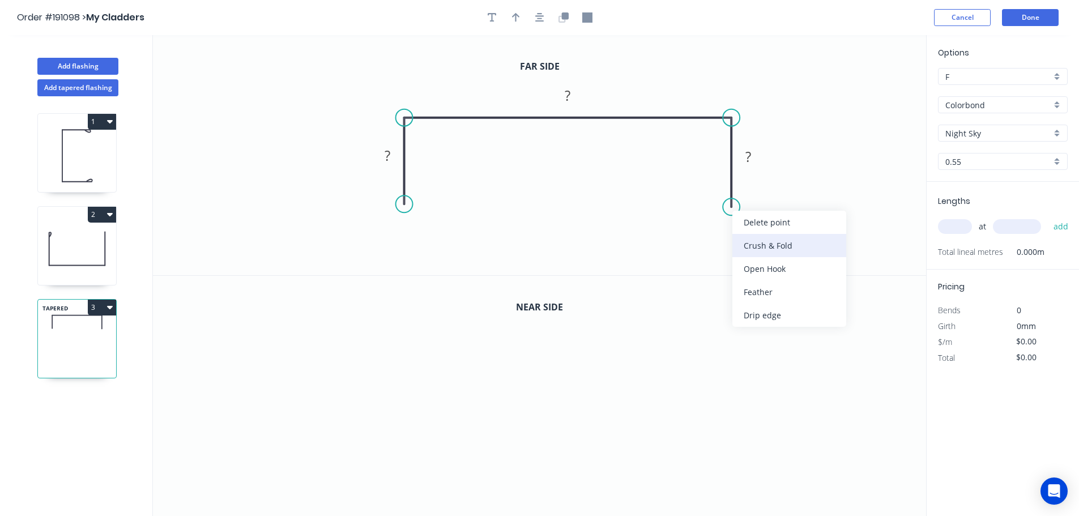
click at [761, 241] on div "Crush & Fold" at bounding box center [790, 245] width 114 height 23
click at [764, 244] on div "Flip bend" at bounding box center [791, 242] width 114 height 23
click at [720, 220] on tspan "10" at bounding box center [715, 216] width 16 height 19
click at [784, 222] on icon "0 ? ? CF 15 ?" at bounding box center [539, 155] width 773 height 240
drag, startPoint x: 687, startPoint y: 218, endPoint x: 672, endPoint y: 242, distance: 28.3
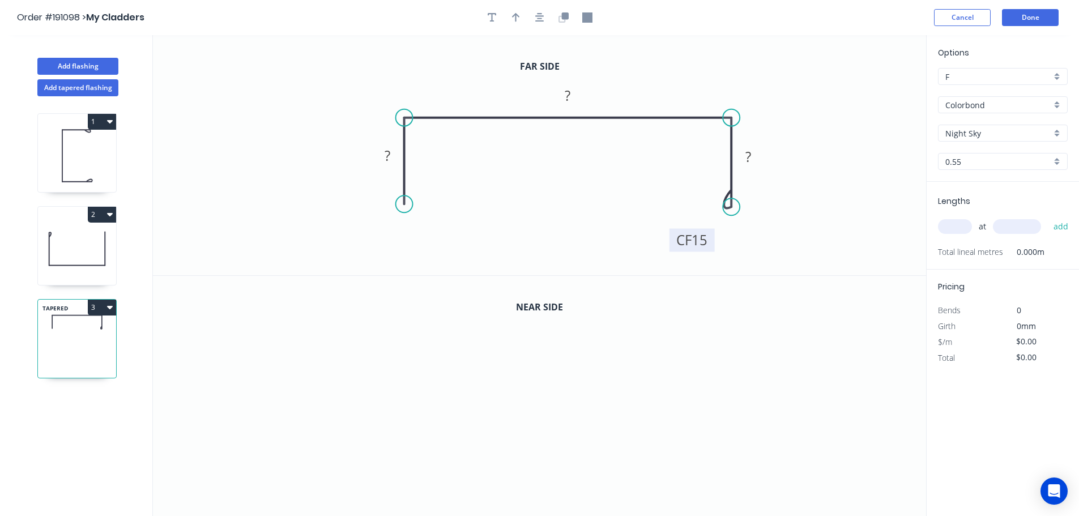
click at [672, 242] on rect at bounding box center [692, 239] width 45 height 23
click at [449, 244] on div "Crush & Fold" at bounding box center [462, 242] width 114 height 23
click at [392, 183] on tspan "10" at bounding box center [388, 184] width 16 height 19
click at [471, 179] on icon "0 CF 15 ? ? CF 15 ?" at bounding box center [539, 155] width 773 height 240
drag, startPoint x: 360, startPoint y: 187, endPoint x: 438, endPoint y: 239, distance: 93.2
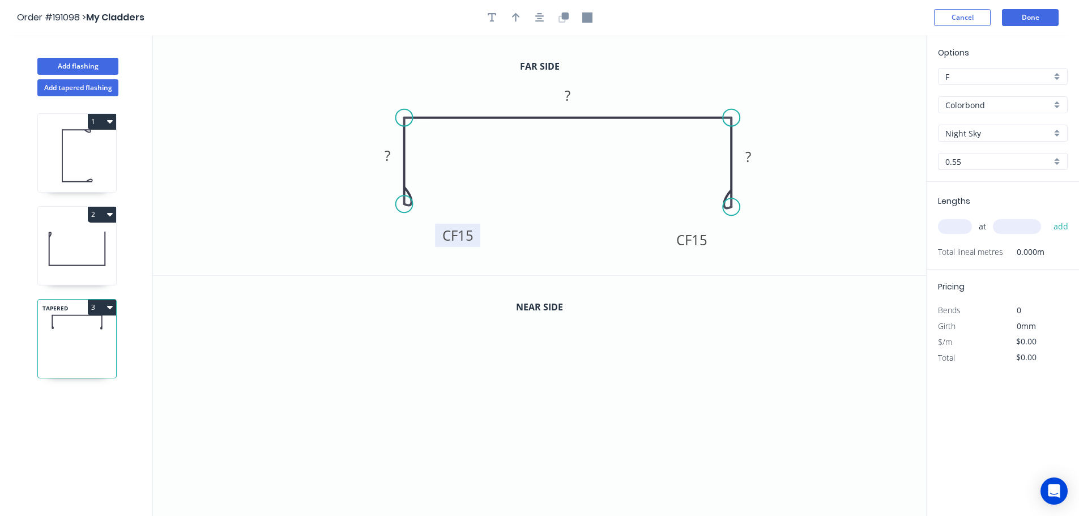
click at [438, 239] on rect at bounding box center [457, 235] width 45 height 23
click at [389, 154] on tspan "?" at bounding box center [388, 155] width 6 height 19
click at [682, 86] on icon "0 CF 15 48 70 CF 15 48" at bounding box center [539, 155] width 773 height 240
click at [516, 14] on icon "button" at bounding box center [516, 17] width 8 height 9
drag, startPoint x: 870, startPoint y: 87, endPoint x: 649, endPoint y: 80, distance: 221.1
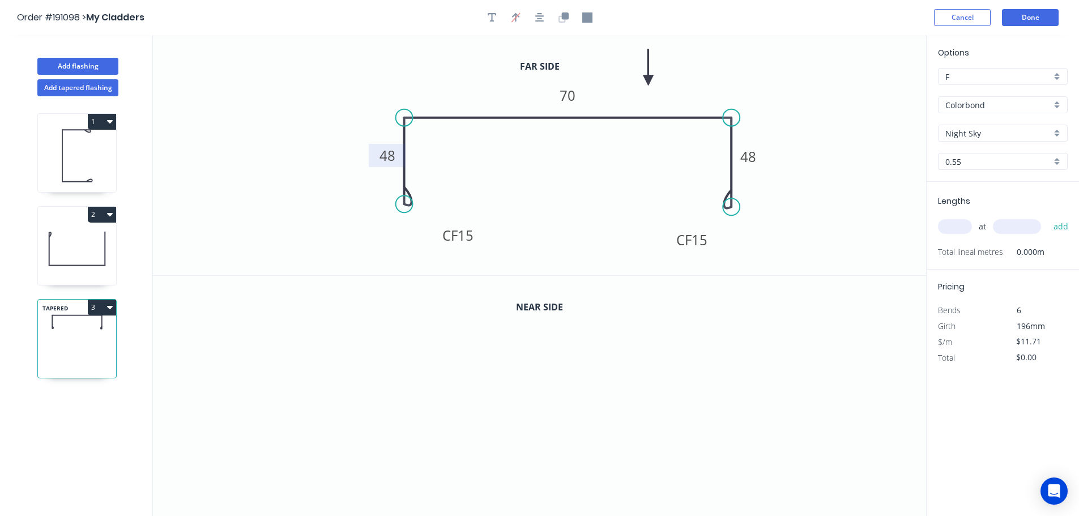
click at [649, 80] on icon at bounding box center [649, 67] width 10 height 36
click at [567, 16] on icon "button" at bounding box center [564, 15] width 7 height 7
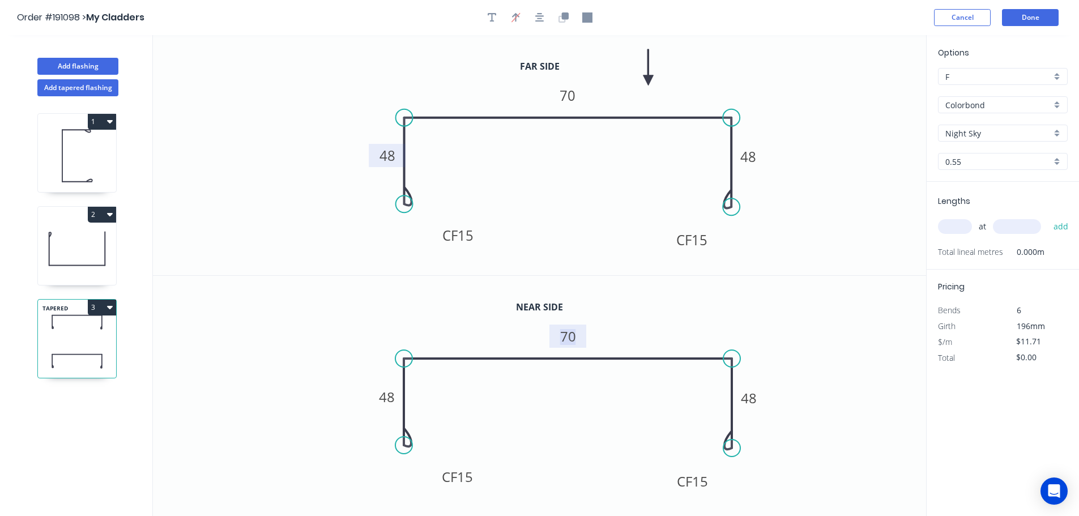
click at [571, 337] on tspan "70" at bounding box center [568, 336] width 16 height 19
click at [610, 330] on icon "0 CF 15 48 65 CF 15 48" at bounding box center [539, 396] width 773 height 241
click at [960, 226] on input "text" at bounding box center [955, 226] width 34 height 15
click at [1048, 217] on button "add" at bounding box center [1061, 226] width 27 height 19
click at [70, 88] on button "Add tapered flashing" at bounding box center [77, 87] width 81 height 17
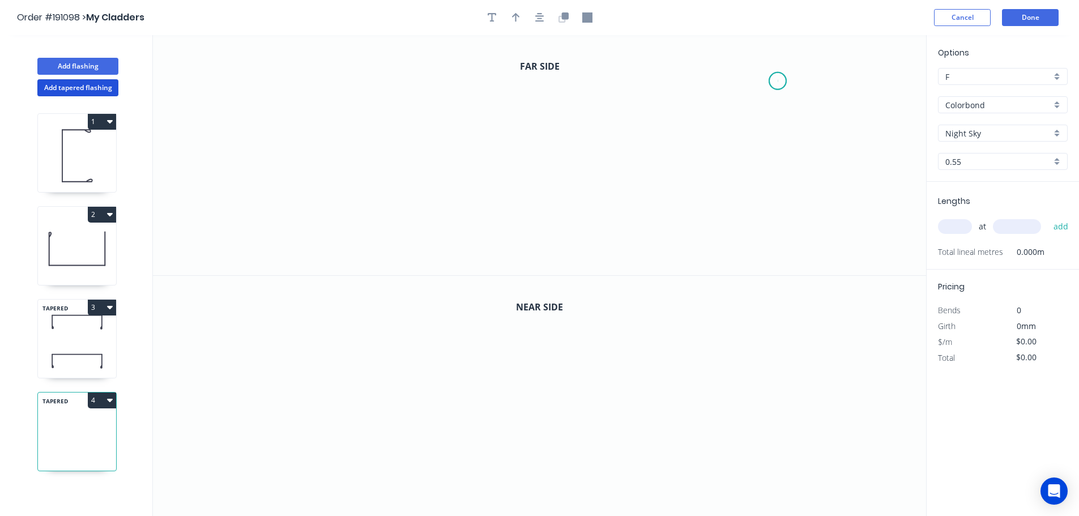
click at [778, 81] on icon "0" at bounding box center [539, 155] width 773 height 240
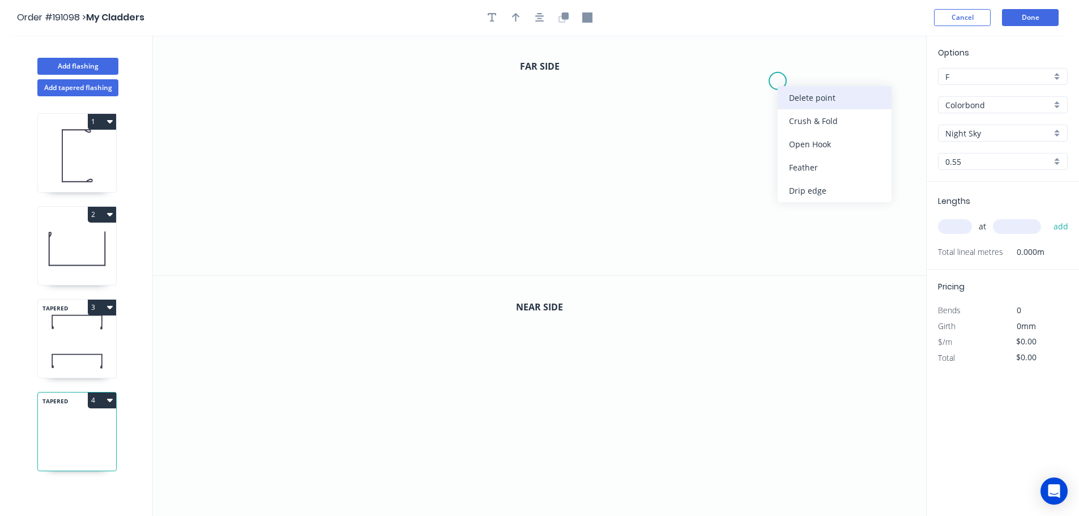
click at [800, 93] on div "Delete point" at bounding box center [835, 97] width 114 height 23
click at [780, 70] on icon "0" at bounding box center [539, 155] width 773 height 240
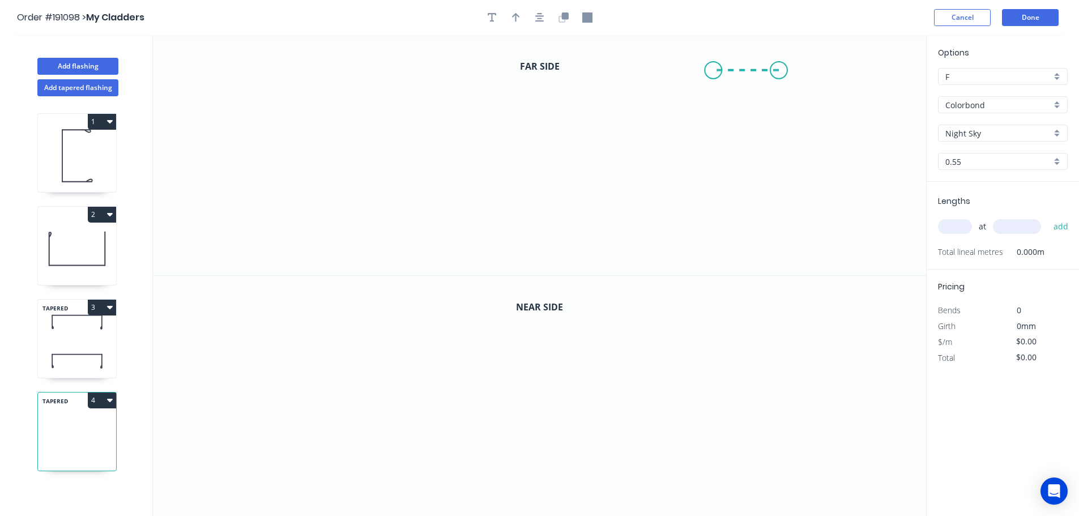
click at [714, 71] on icon "0" at bounding box center [539, 155] width 773 height 240
click at [715, 108] on icon "0 ?" at bounding box center [539, 155] width 773 height 240
click at [788, 112] on icon "0 ? ?" at bounding box center [539, 155] width 773 height 240
click at [782, 238] on icon "0 ? ? ?" at bounding box center [539, 155] width 773 height 240
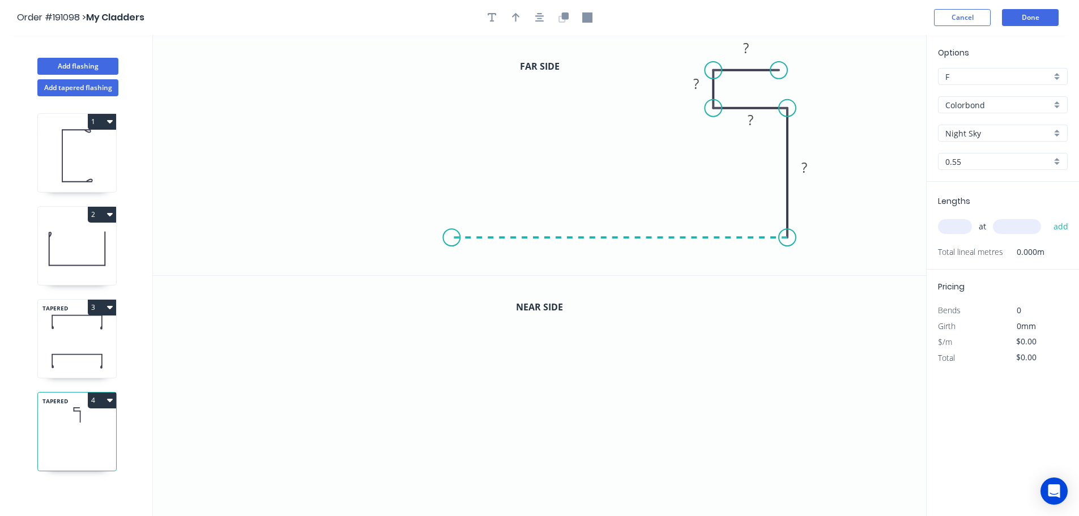
click at [452, 236] on icon "0 ? ? ? ?" at bounding box center [539, 155] width 773 height 240
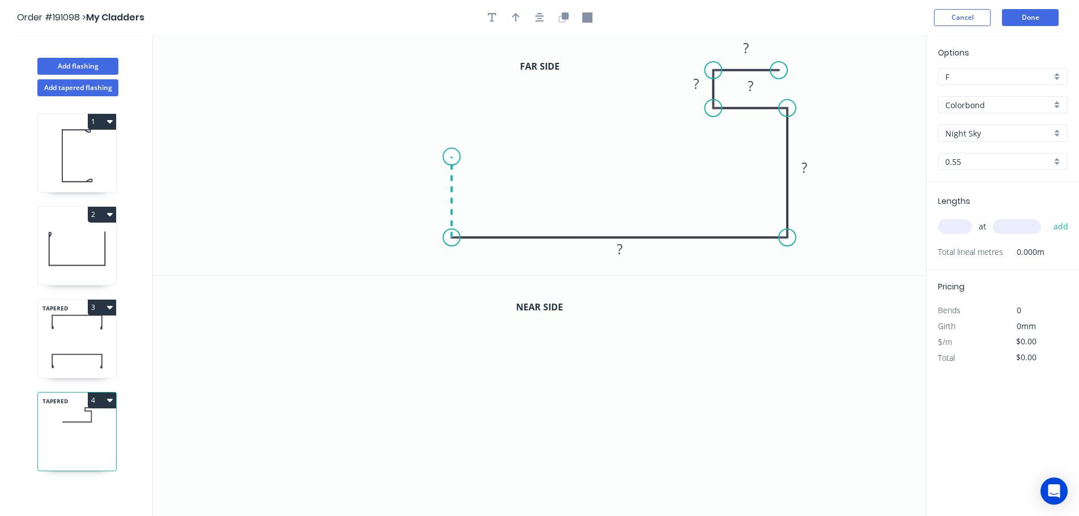
click at [457, 157] on icon "0 ? ? ? ? ?" at bounding box center [539, 155] width 773 height 240
click at [399, 157] on icon "0 ? ? ? ? ? ?" at bounding box center [539, 155] width 773 height 240
click at [397, 230] on icon "0 ? ? ? ? ? ? ?" at bounding box center [539, 155] width 773 height 240
click at [397, 230] on circle at bounding box center [399, 229] width 17 height 17
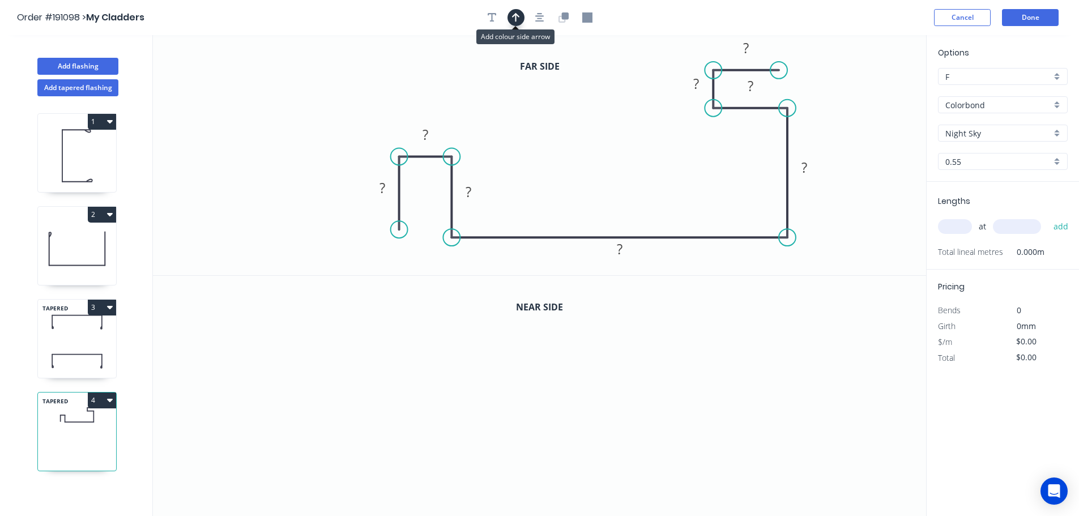
click at [513, 14] on icon "button" at bounding box center [516, 17] width 8 height 10
drag, startPoint x: 867, startPoint y: 92, endPoint x: 609, endPoint y: 127, distance: 260.7
click at [609, 127] on icon at bounding box center [609, 114] width 10 height 36
click at [381, 188] on tspan "?" at bounding box center [383, 187] width 6 height 19
click at [834, 83] on icon "0 35 10 40 60 155 1 ? ?" at bounding box center [539, 155] width 773 height 240
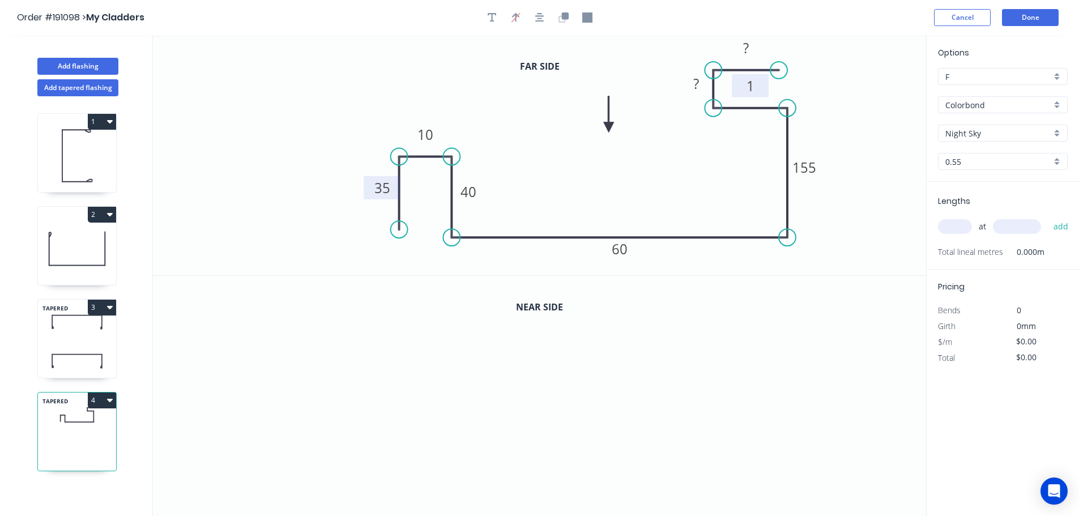
click at [750, 87] on tspan "1" at bounding box center [751, 85] width 8 height 19
click at [877, 71] on icon "0 35 10 40 60 155 40 10 35" at bounding box center [539, 155] width 773 height 240
drag, startPoint x: 767, startPoint y: 89, endPoint x: 767, endPoint y: 141, distance: 52.1
click at [767, 141] on rect at bounding box center [750, 137] width 37 height 23
click at [562, 16] on icon "button" at bounding box center [564, 15] width 7 height 7
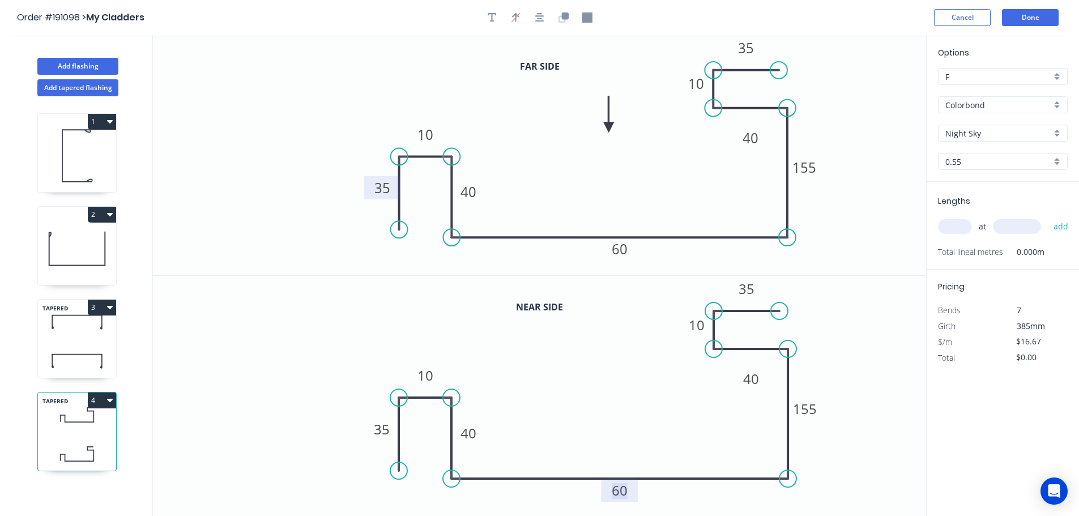
click at [627, 491] on tspan "60" at bounding box center [620, 490] width 16 height 19
click at [618, 458] on icon "0 35 10 40 65 155 40 10 35" at bounding box center [539, 396] width 773 height 241
click at [959, 225] on input "text" at bounding box center [955, 226] width 34 height 15
click at [1048, 217] on button "add" at bounding box center [1061, 226] width 27 height 19
click at [1028, 15] on button "Done" at bounding box center [1030, 17] width 57 height 17
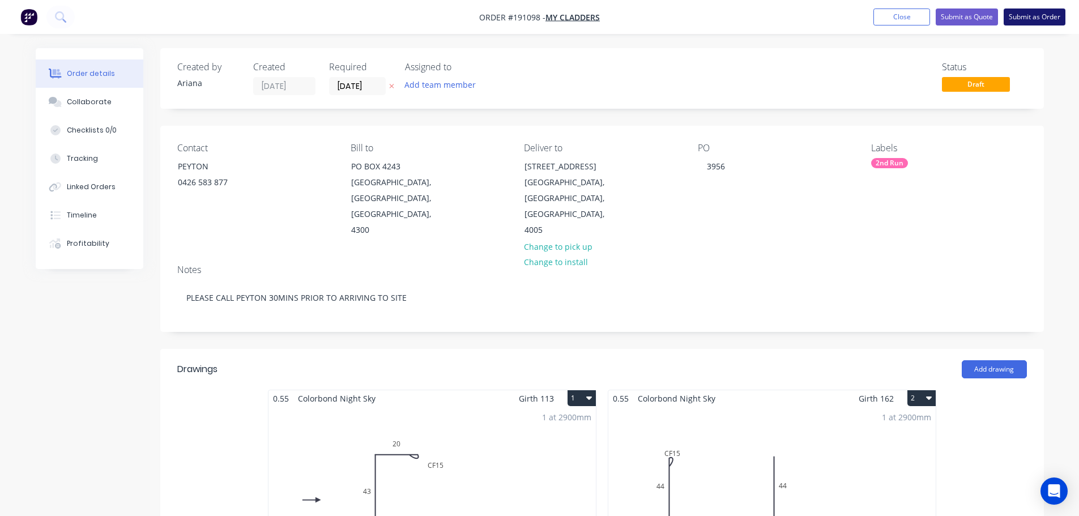
click at [1018, 16] on button "Submit as Order" at bounding box center [1035, 16] width 62 height 17
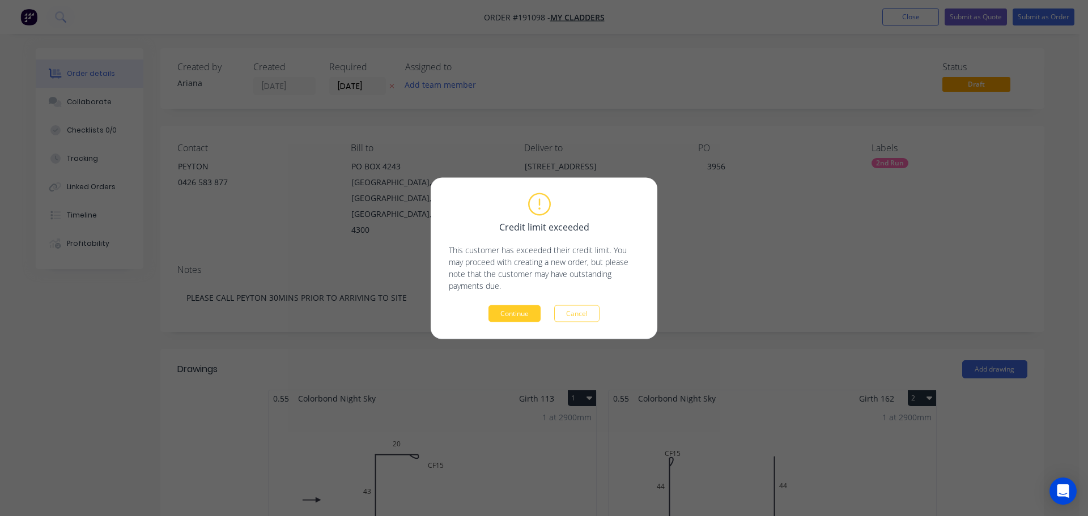
click at [524, 310] on button "Continue" at bounding box center [514, 313] width 52 height 17
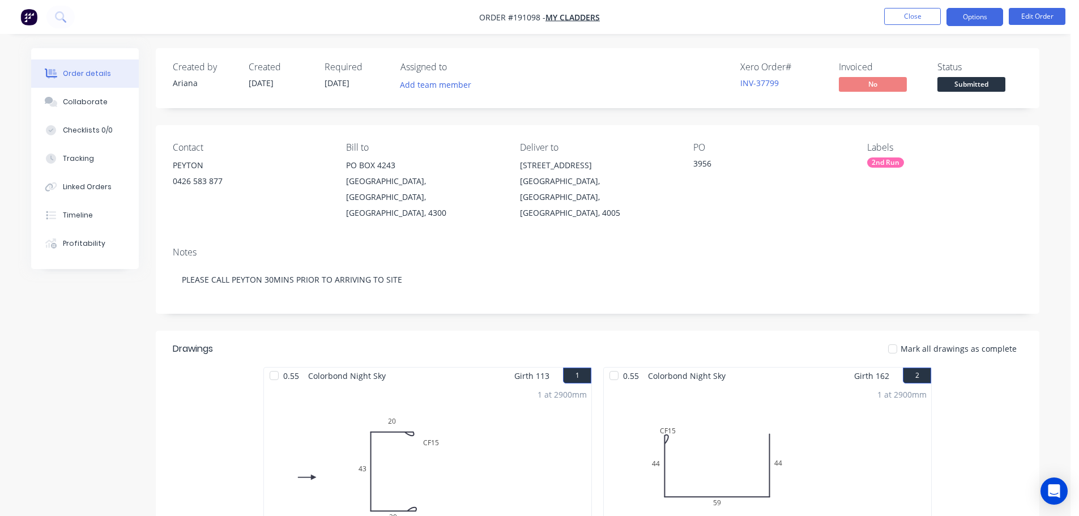
click at [973, 16] on button "Options" at bounding box center [975, 17] width 57 height 18
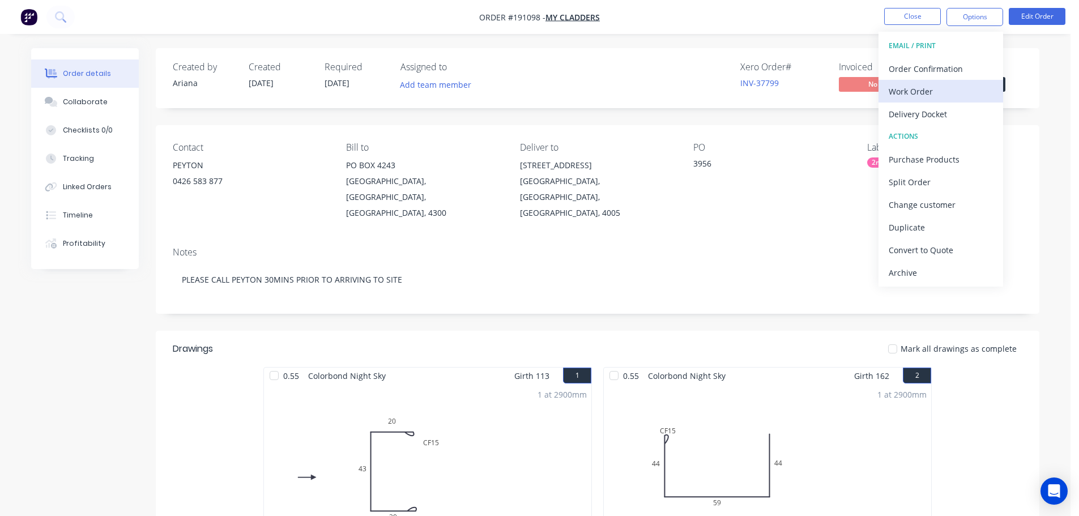
click at [911, 87] on div "Work Order" at bounding box center [941, 91] width 104 height 16
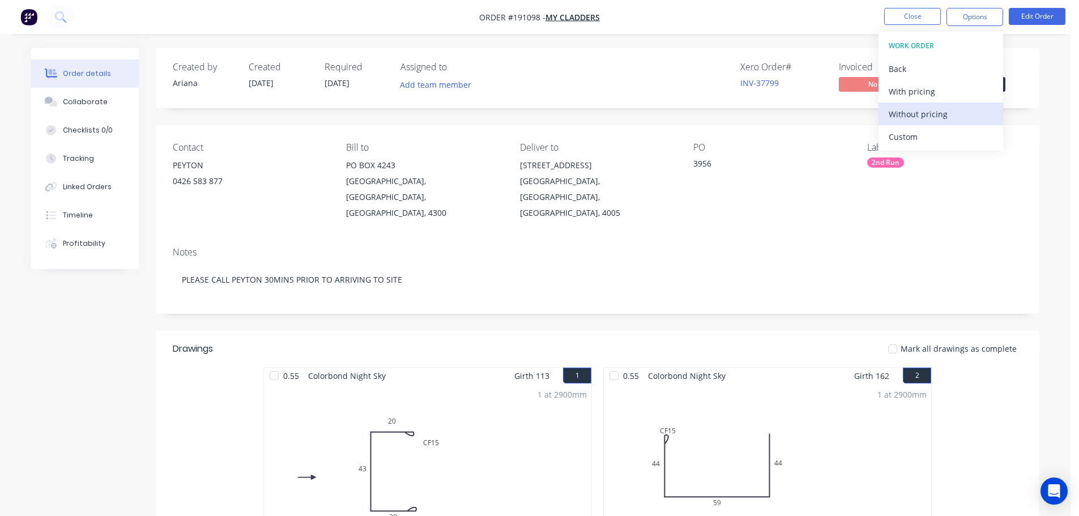
click at [914, 114] on div "Without pricing" at bounding box center [941, 114] width 104 height 16
click at [686, 73] on div "Xero Order # INV-37799 Invoiced No Status Submitted" at bounding box center [768, 78] width 509 height 33
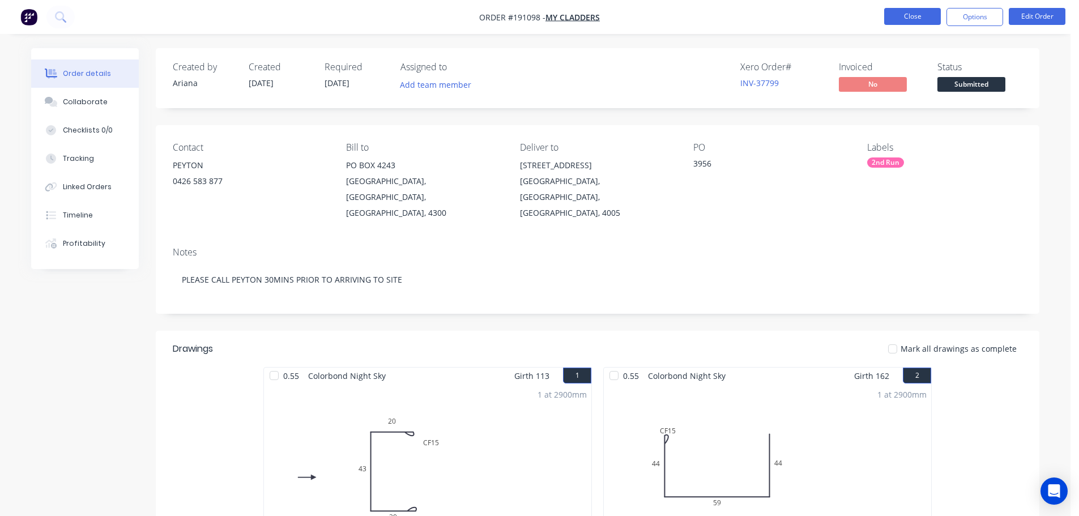
click at [911, 16] on button "Close" at bounding box center [912, 16] width 57 height 17
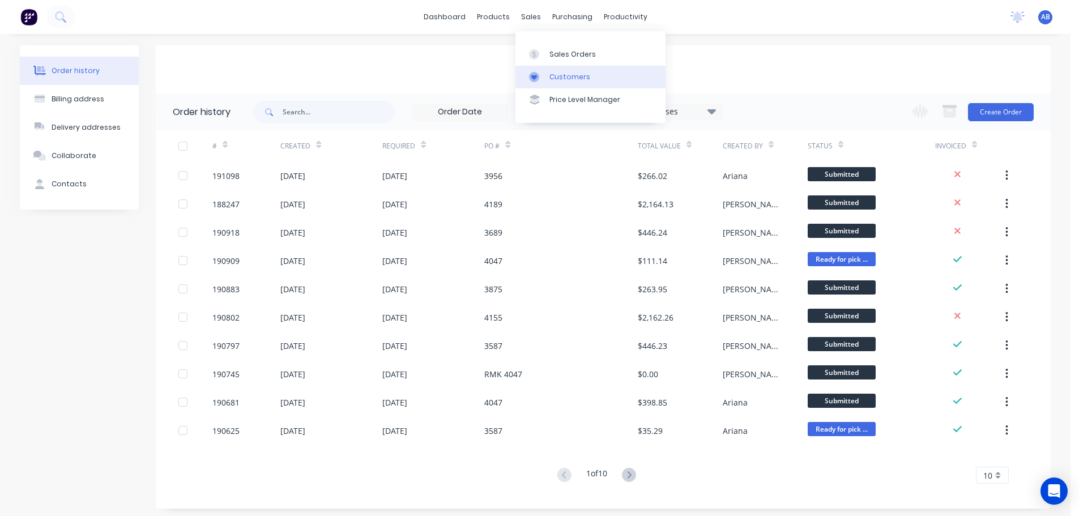
click at [560, 74] on div "Customers" at bounding box center [570, 77] width 41 height 10
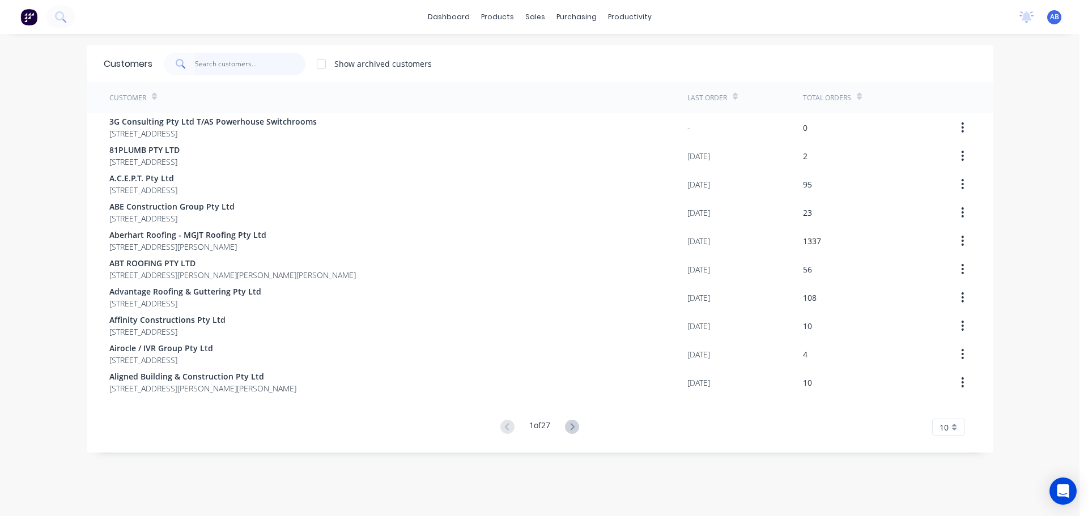
click at [262, 63] on input "text" at bounding box center [250, 64] width 110 height 23
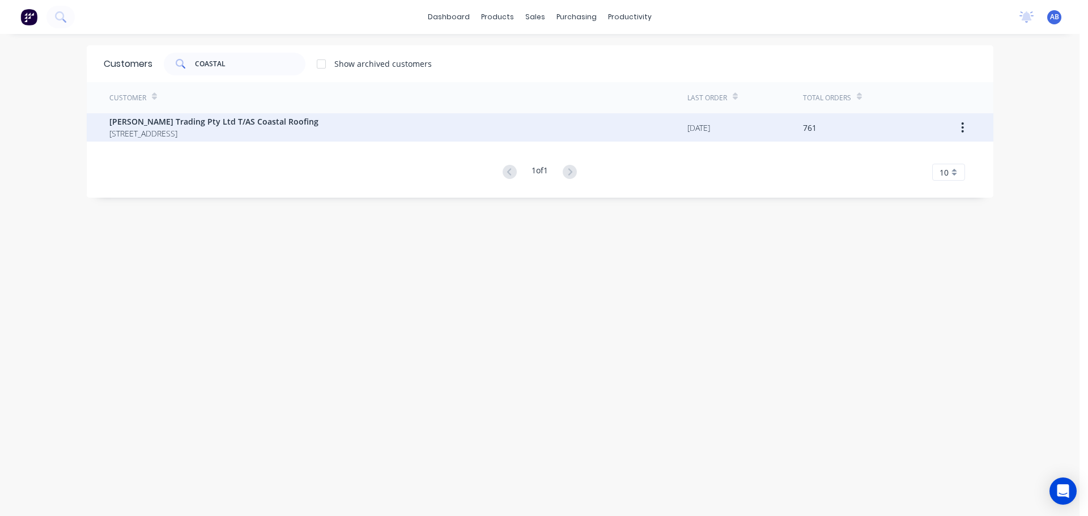
click at [228, 124] on span "[PERSON_NAME] Trading Pty Ltd T/AS Coastal Roofing" at bounding box center [213, 122] width 209 height 12
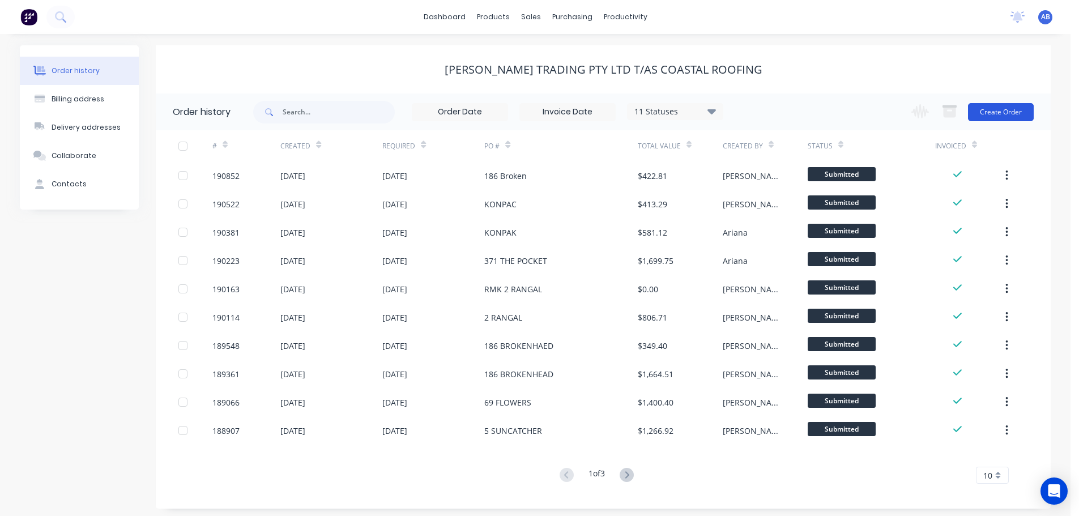
click at [1000, 107] on button "Create Order" at bounding box center [1001, 112] width 66 height 18
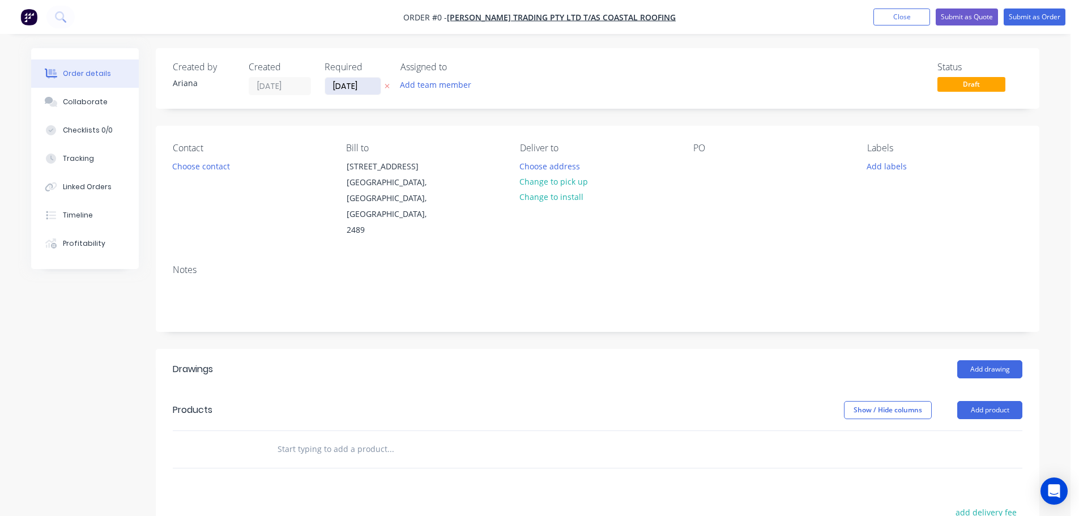
click at [351, 86] on input "[DATE]" at bounding box center [353, 86] width 56 height 17
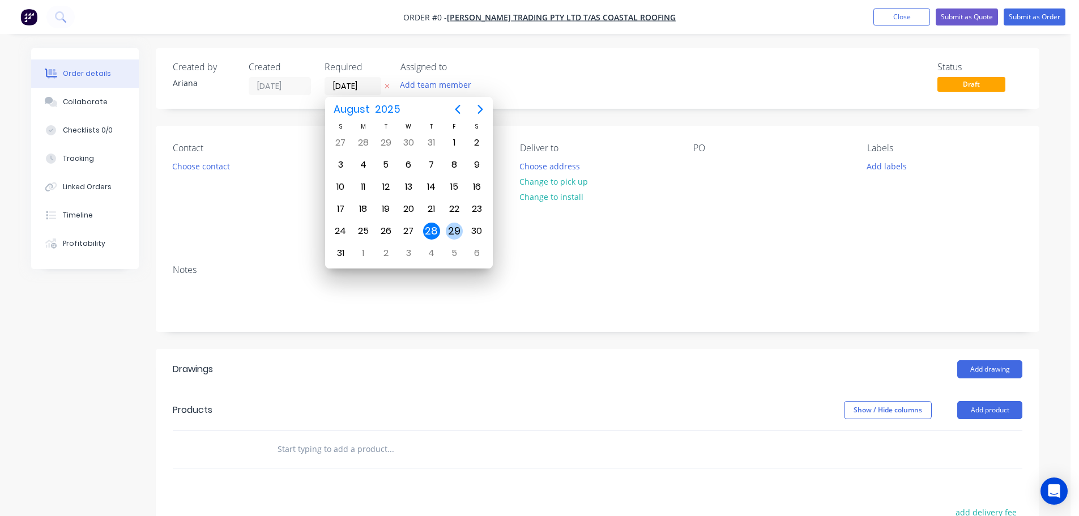
click at [453, 228] on div "29" at bounding box center [454, 231] width 17 height 17
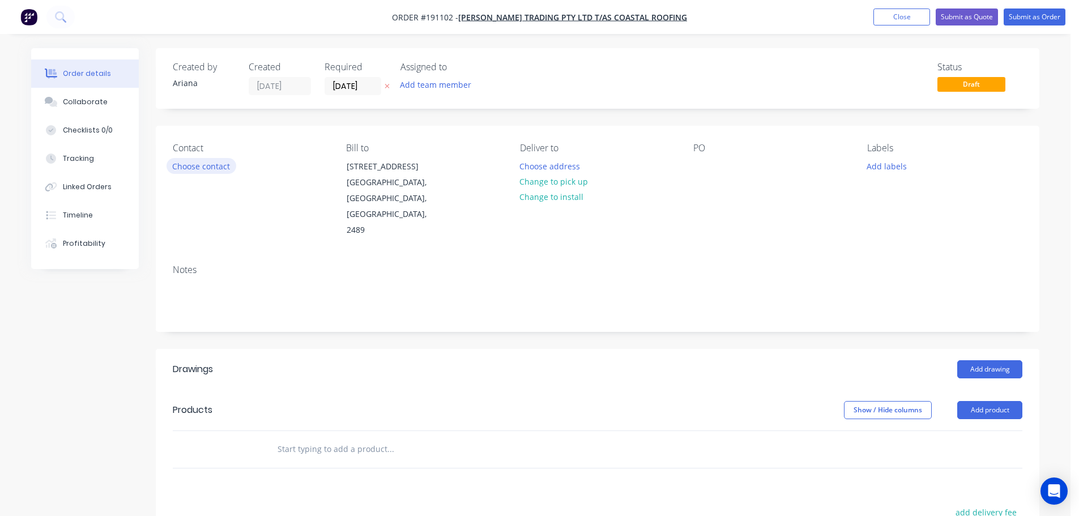
click at [201, 164] on button "Choose contact" at bounding box center [202, 165] width 70 height 15
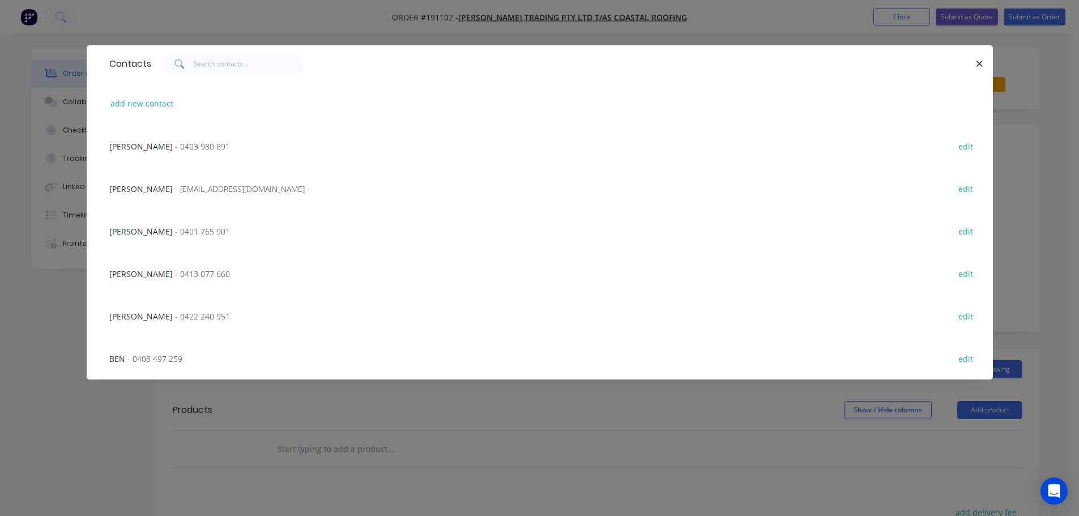
click at [175, 228] on span "- 0401 765 901" at bounding box center [202, 231] width 55 height 11
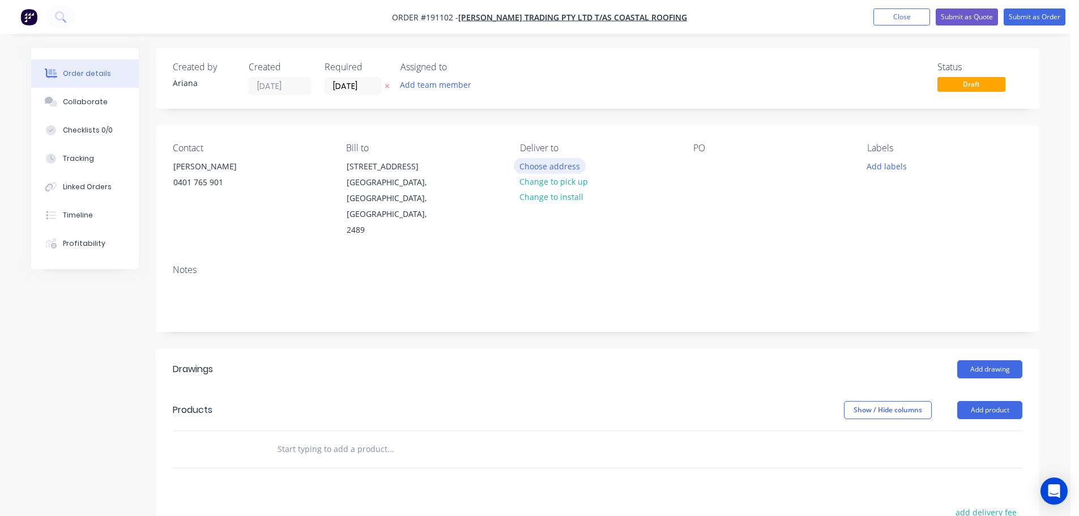
click at [564, 161] on button "Choose address" at bounding box center [550, 165] width 73 height 15
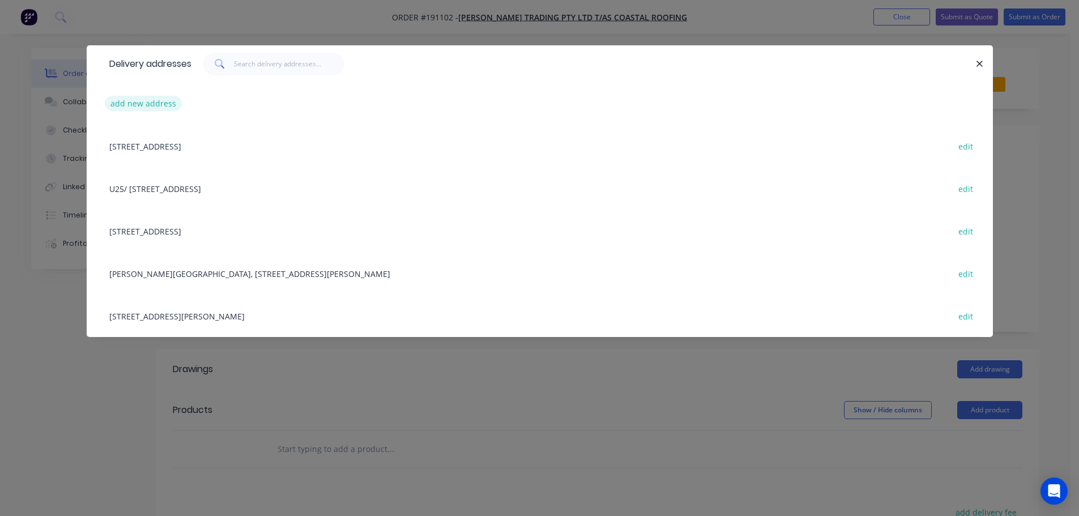
click at [143, 106] on button "add new address" at bounding box center [144, 103] width 78 height 15
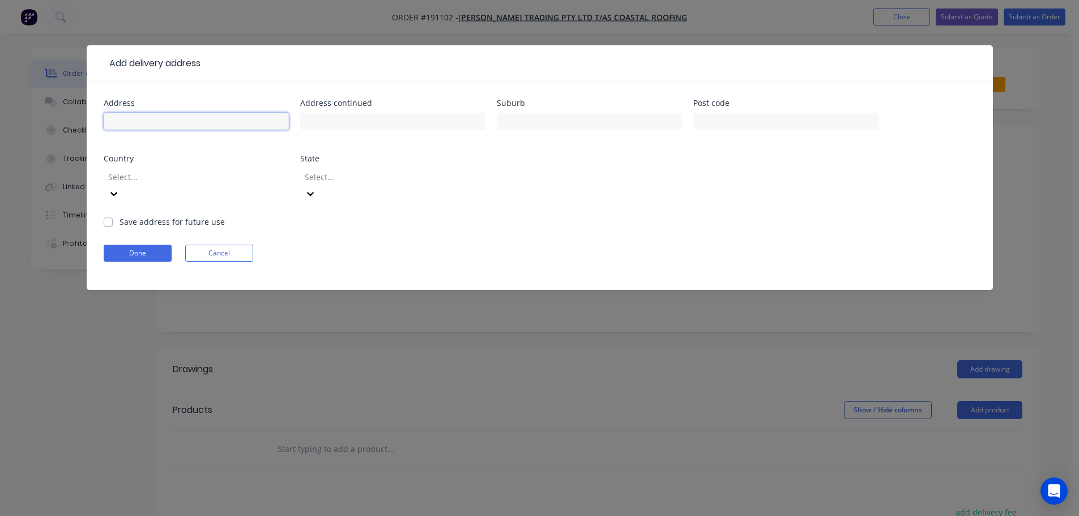
click at [131, 124] on input "text" at bounding box center [196, 121] width 185 height 17
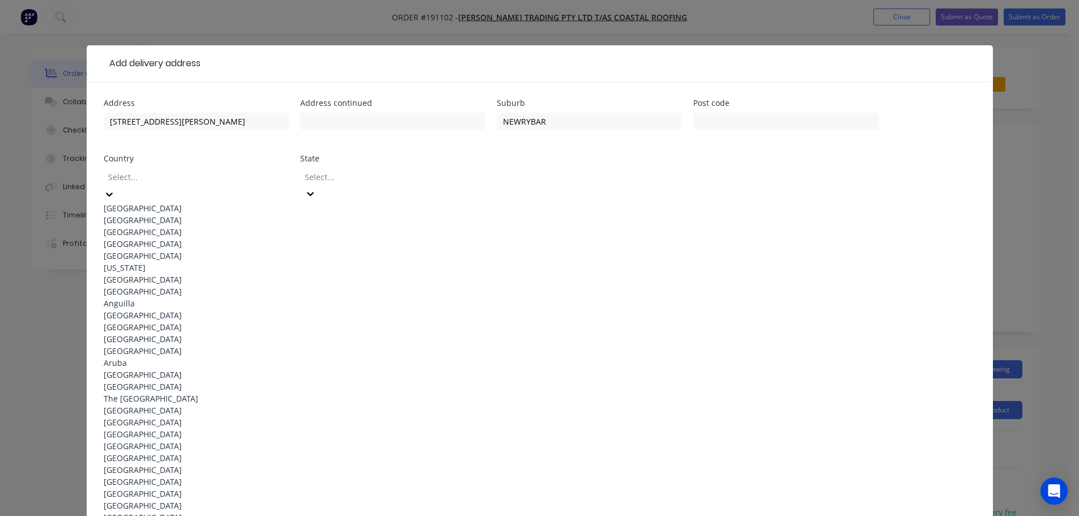
click at [157, 202] on div "[GEOGRAPHIC_DATA]" at bounding box center [196, 208] width 185 height 12
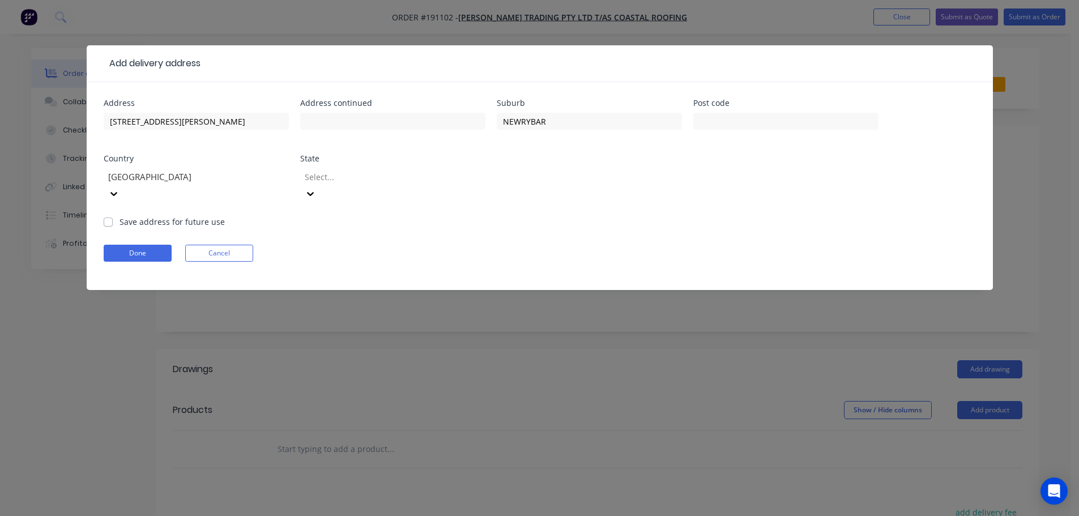
click at [321, 185] on div at bounding box center [310, 194] width 20 height 18
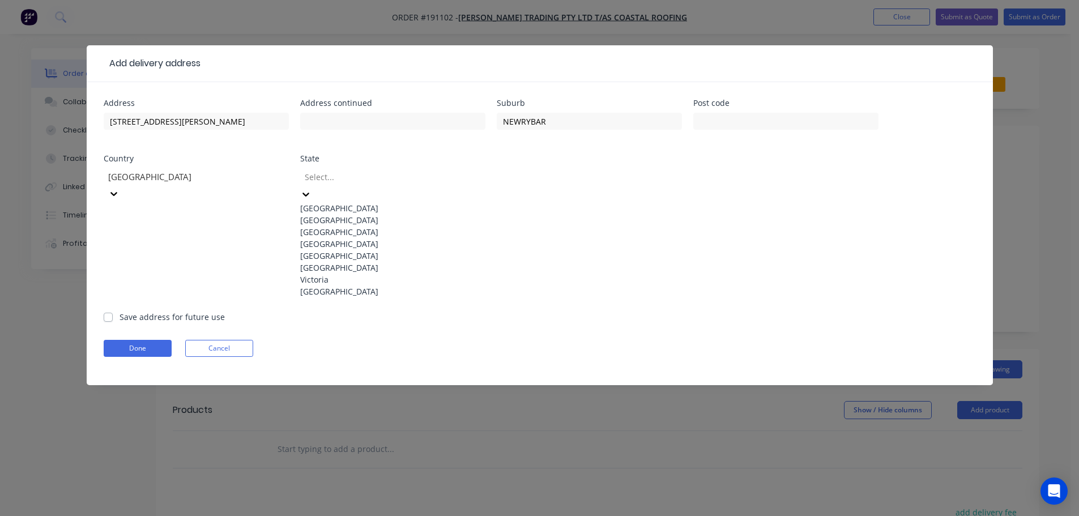
click at [339, 226] on div "[GEOGRAPHIC_DATA]" at bounding box center [392, 220] width 185 height 12
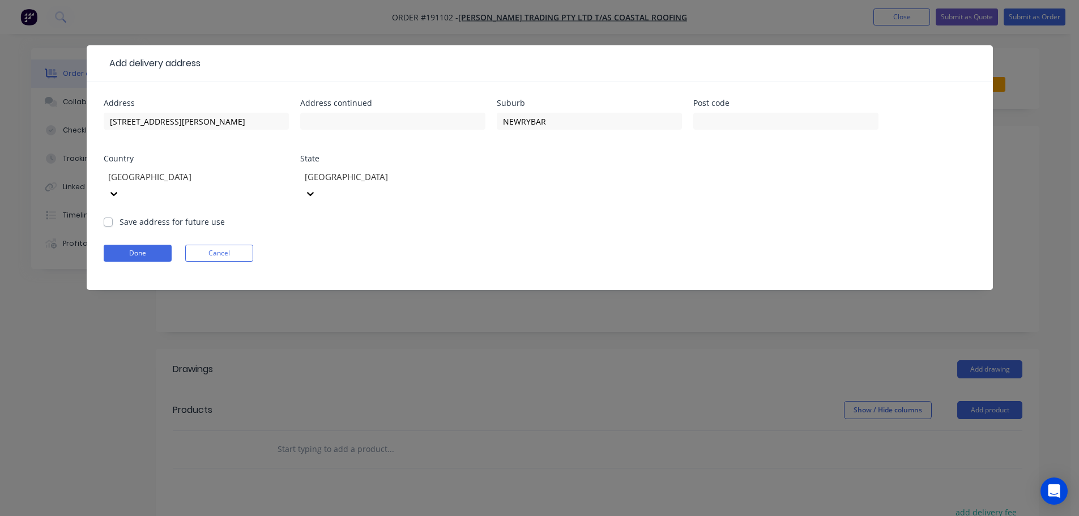
click at [636, 210] on form "Address [STREET_ADDRESS][PERSON_NAME] Address continued Suburb NEWRYBAR Post co…" at bounding box center [540, 194] width 873 height 191
click at [118, 245] on button "Done" at bounding box center [138, 253] width 68 height 17
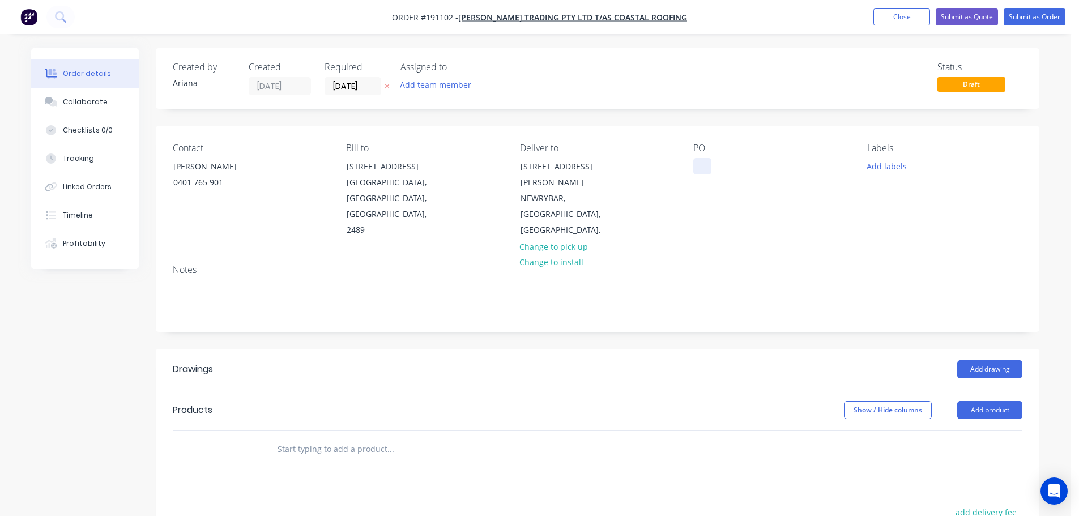
click at [702, 168] on div at bounding box center [703, 166] width 18 height 16
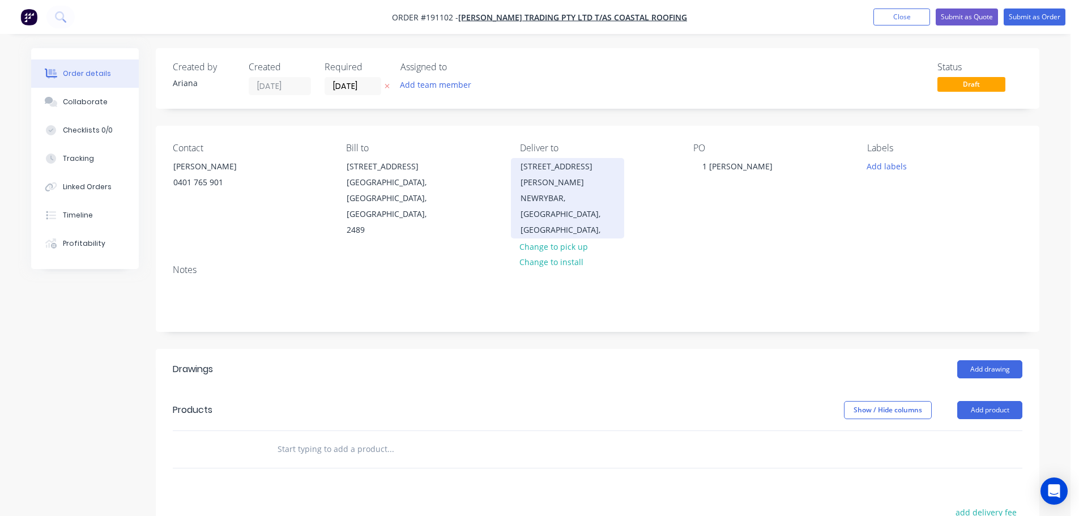
click at [564, 173] on div "[STREET_ADDRESS][PERSON_NAME]" at bounding box center [568, 175] width 94 height 32
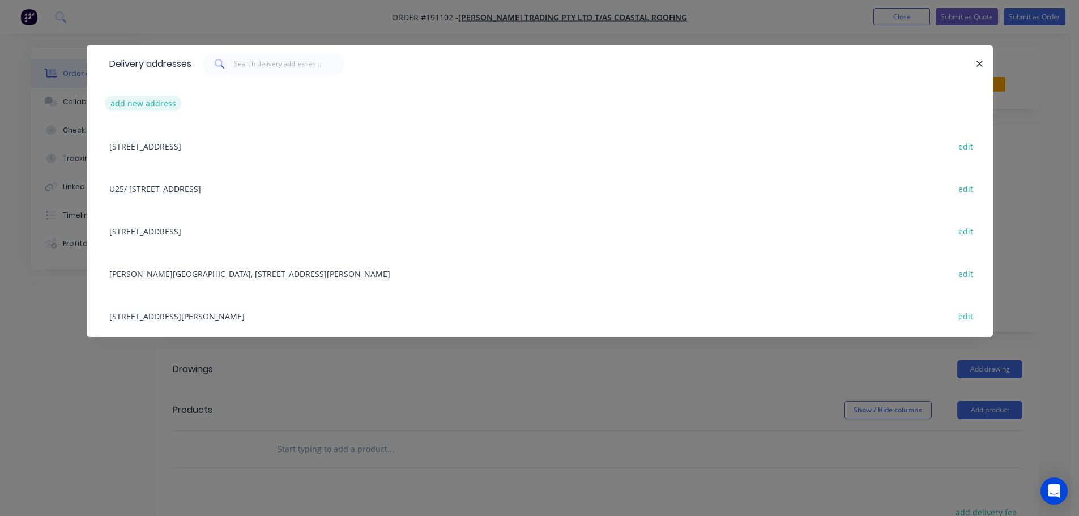
click at [133, 103] on button "add new address" at bounding box center [144, 103] width 78 height 15
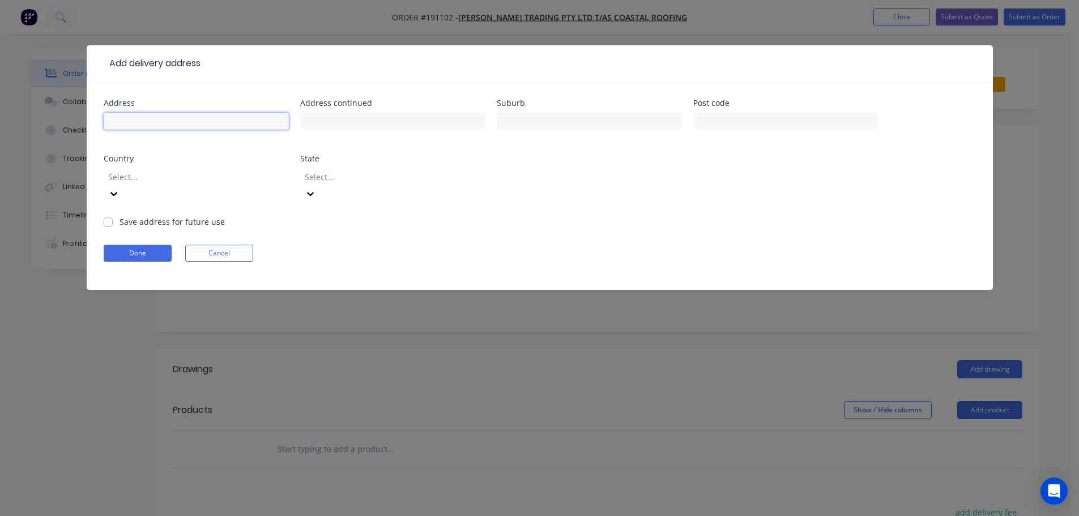
click at [144, 120] on input "text" at bounding box center [196, 121] width 185 height 17
click at [139, 121] on input "[STREET_ADDRESS][PERSON_NAME]" at bounding box center [196, 121] width 185 height 17
click at [576, 182] on div "Address [STREET_ADDRESS][PERSON_NAME] Address continued Suburb Post code Countr…" at bounding box center [540, 157] width 873 height 117
click at [558, 121] on input "text" at bounding box center [589, 121] width 185 height 17
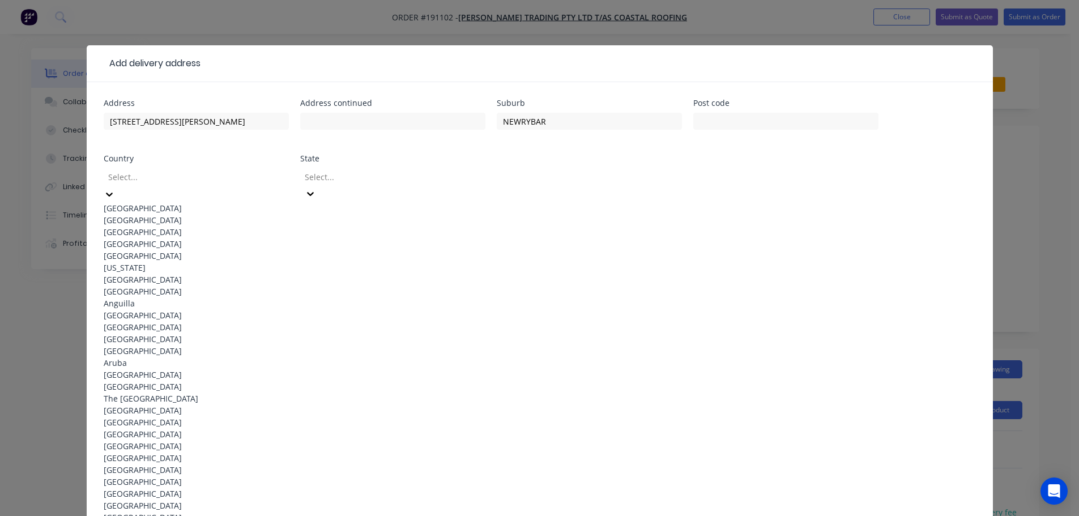
drag, startPoint x: 147, startPoint y: 203, endPoint x: 177, endPoint y: 203, distance: 30.6
click at [147, 203] on div "[GEOGRAPHIC_DATA]" at bounding box center [196, 208] width 185 height 12
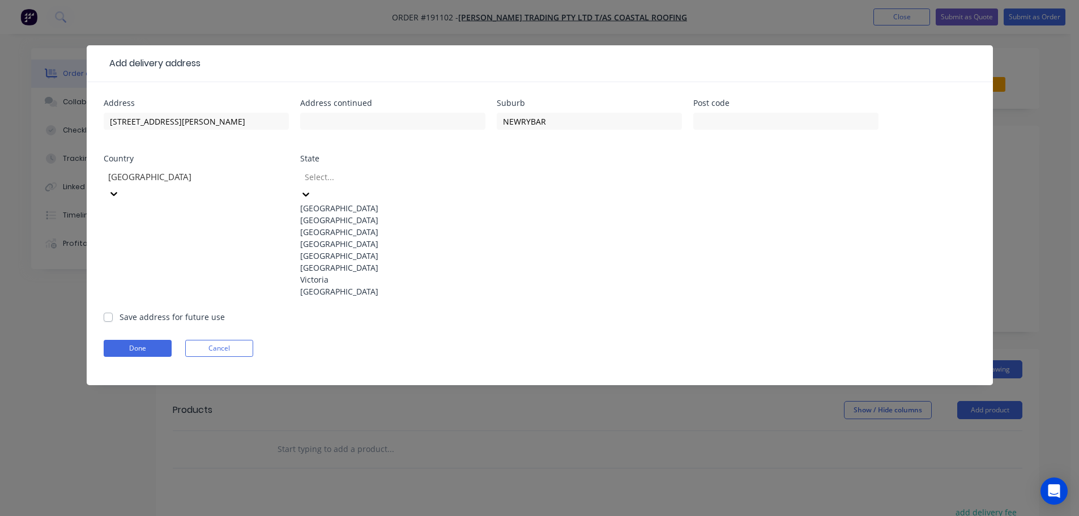
click at [312, 188] on div at bounding box center [305, 194] width 11 height 12
click at [355, 223] on div "[GEOGRAPHIC_DATA]" at bounding box center [392, 220] width 185 height 12
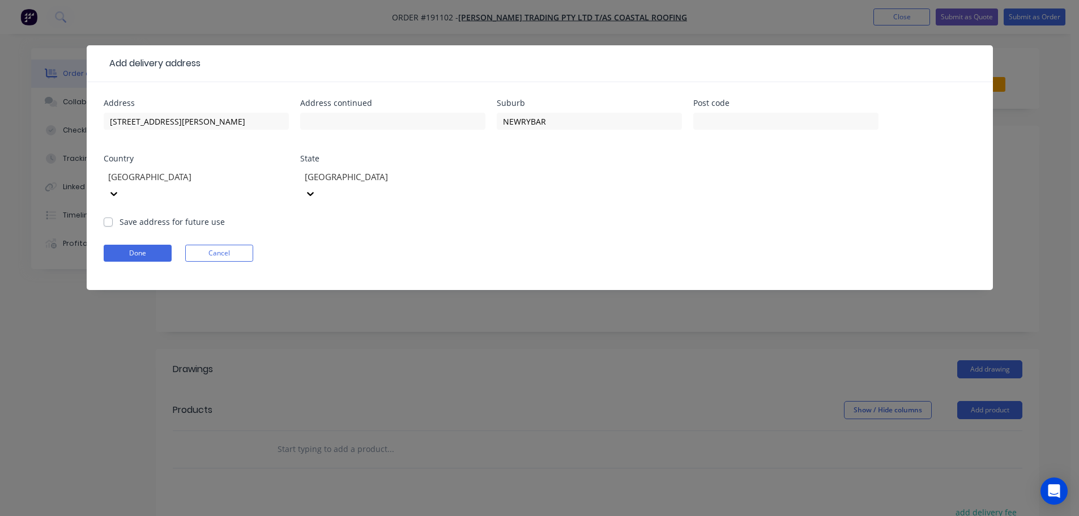
click at [589, 206] on form "Address [STREET_ADDRESS][PERSON_NAME] Address continued Suburb NEWRYBAR Post co…" at bounding box center [540, 194] width 873 height 191
click at [148, 245] on button "Done" at bounding box center [138, 253] width 68 height 17
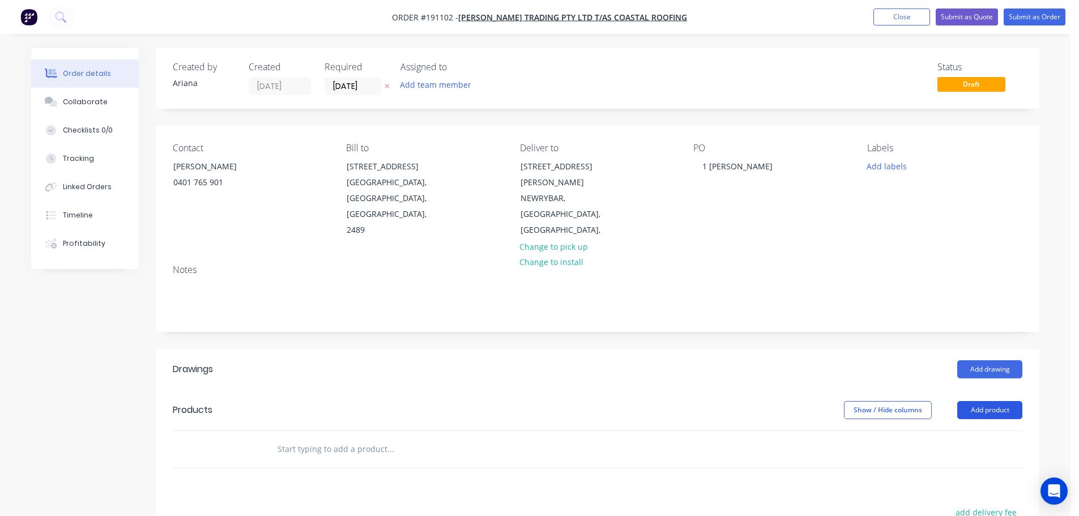
click at [992, 401] on button "Add product" at bounding box center [990, 410] width 65 height 18
click at [975, 431] on div "Product catalogue" at bounding box center [968, 439] width 87 height 16
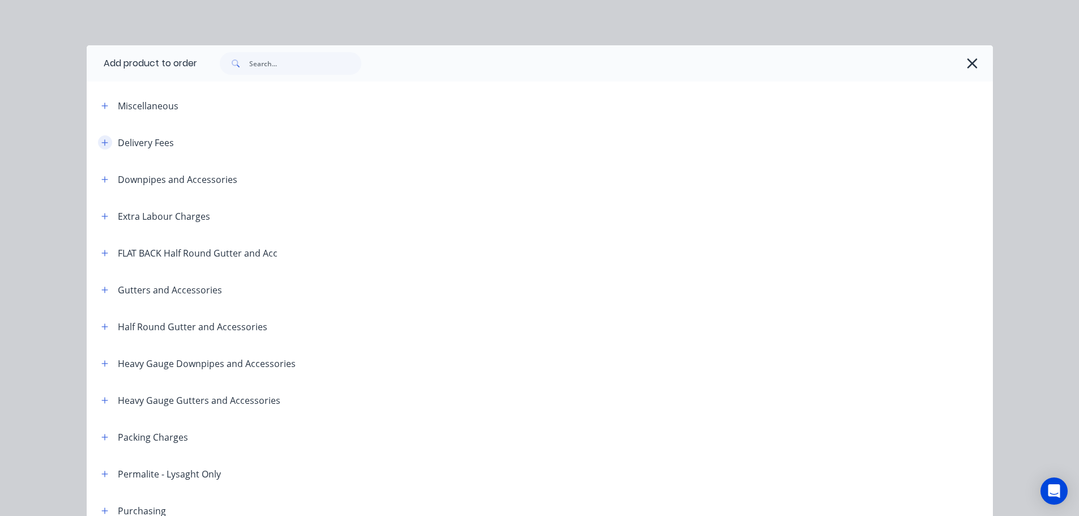
click at [101, 141] on icon "button" at bounding box center [104, 143] width 7 height 8
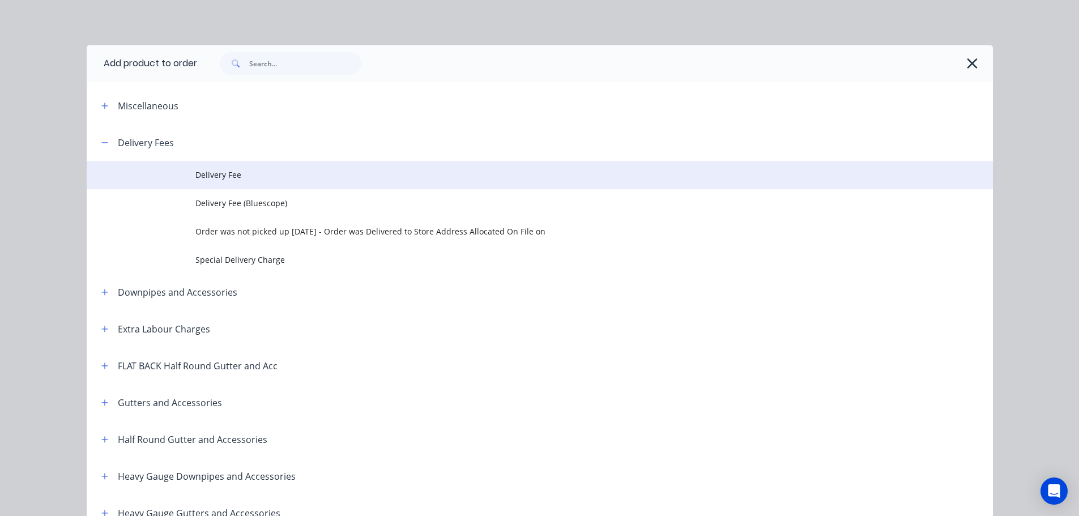
click at [243, 172] on span "Delivery Fee" at bounding box center [514, 175] width 638 height 12
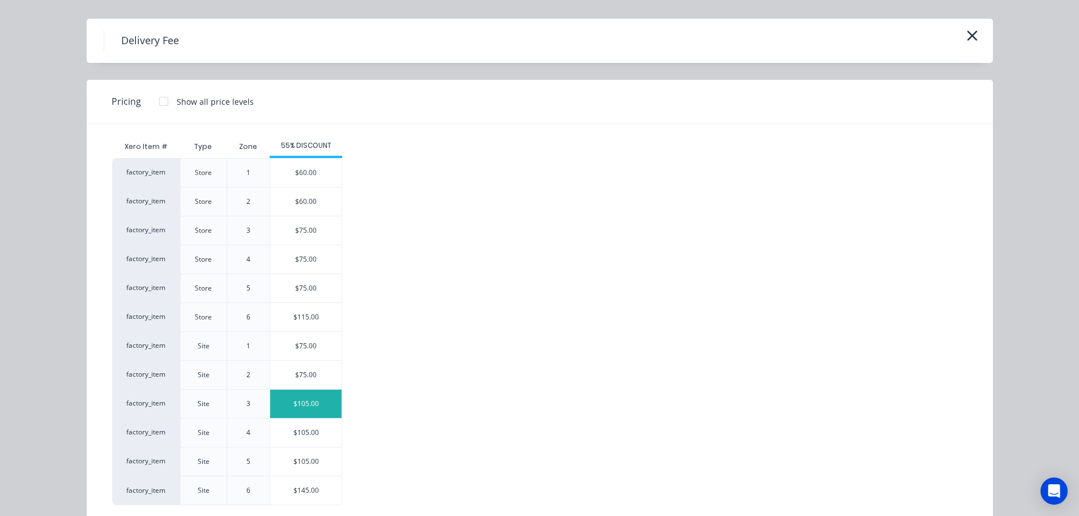
scroll to position [49, 0]
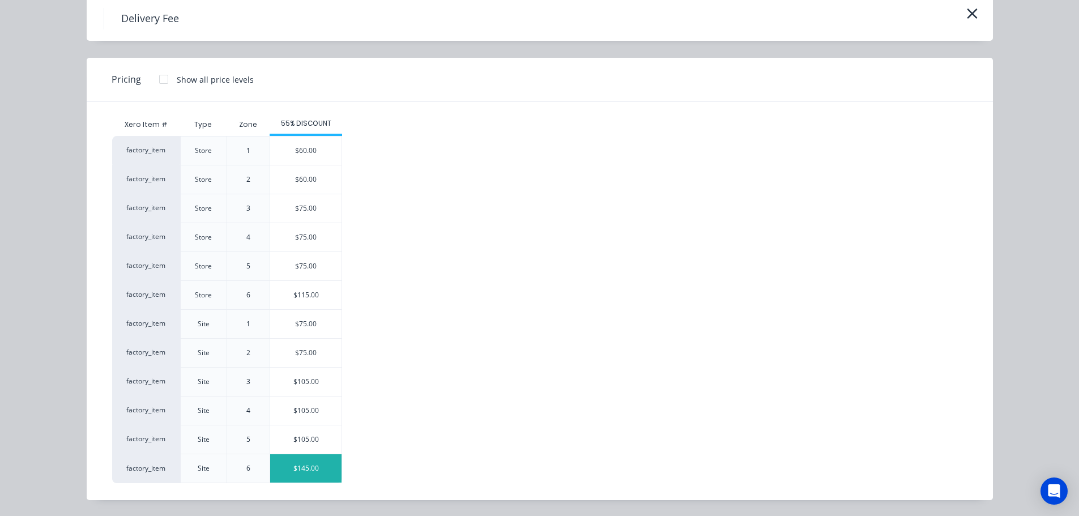
click at [300, 469] on div "$145.00" at bounding box center [305, 468] width 71 height 28
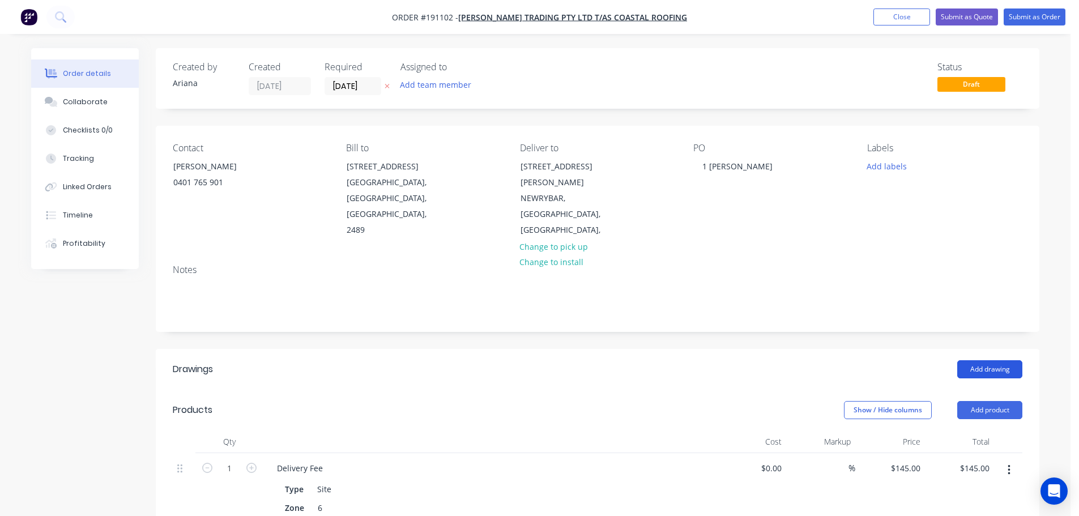
click at [993, 360] on button "Add drawing" at bounding box center [990, 369] width 65 height 18
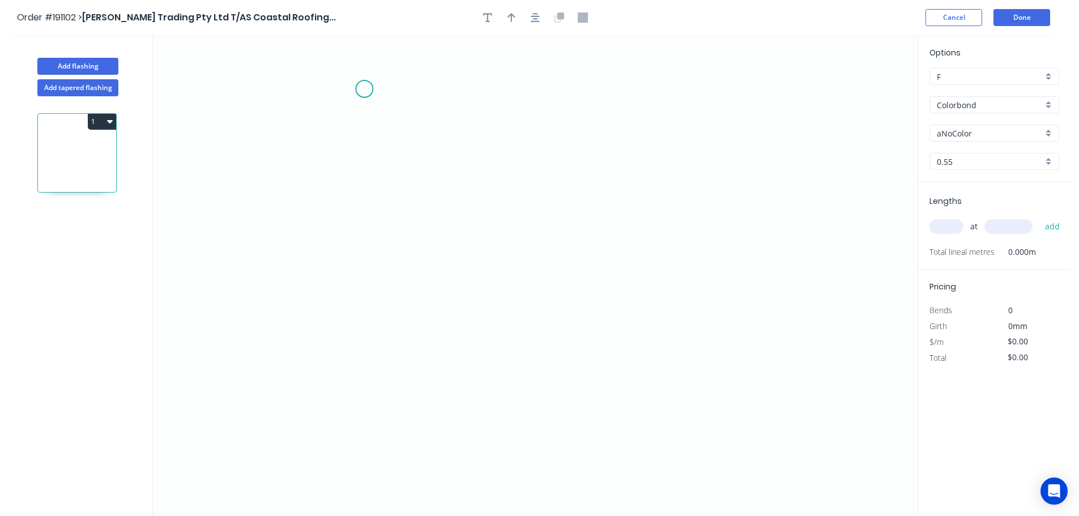
click at [364, 88] on icon "0" at bounding box center [535, 275] width 765 height 481
click at [360, 295] on icon "0" at bounding box center [535, 275] width 765 height 481
click at [720, 300] on icon "0 ?" at bounding box center [535, 275] width 765 height 481
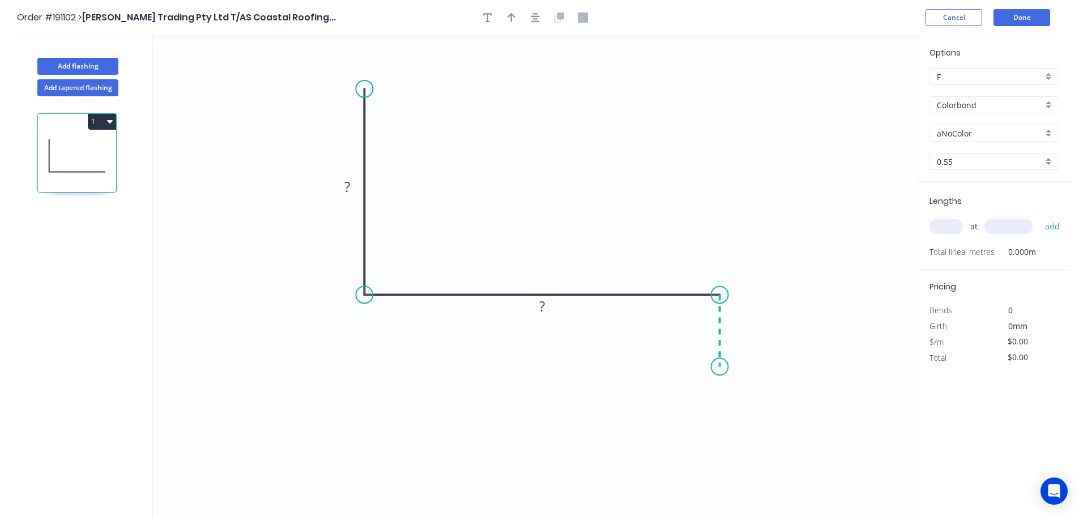
click at [721, 368] on icon "0 ? ?" at bounding box center [535, 275] width 765 height 481
click at [721, 368] on circle at bounding box center [720, 367] width 17 height 17
click at [348, 184] on tspan "?" at bounding box center [347, 186] width 6 height 19
click at [508, 161] on icon "0 130 165 35" at bounding box center [535, 275] width 765 height 481
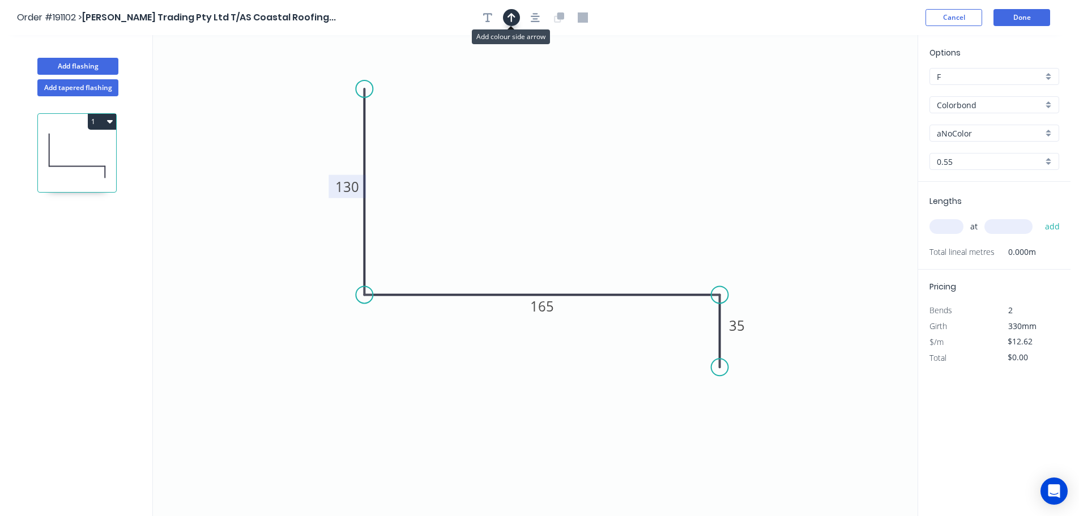
click at [514, 16] on icon "button" at bounding box center [512, 17] width 8 height 9
drag, startPoint x: 861, startPoint y: 89, endPoint x: 543, endPoint y: 156, distance: 325.4
click at [543, 155] on icon at bounding box center [539, 137] width 10 height 36
click at [1052, 105] on div "Colorbond" at bounding box center [995, 104] width 130 height 17
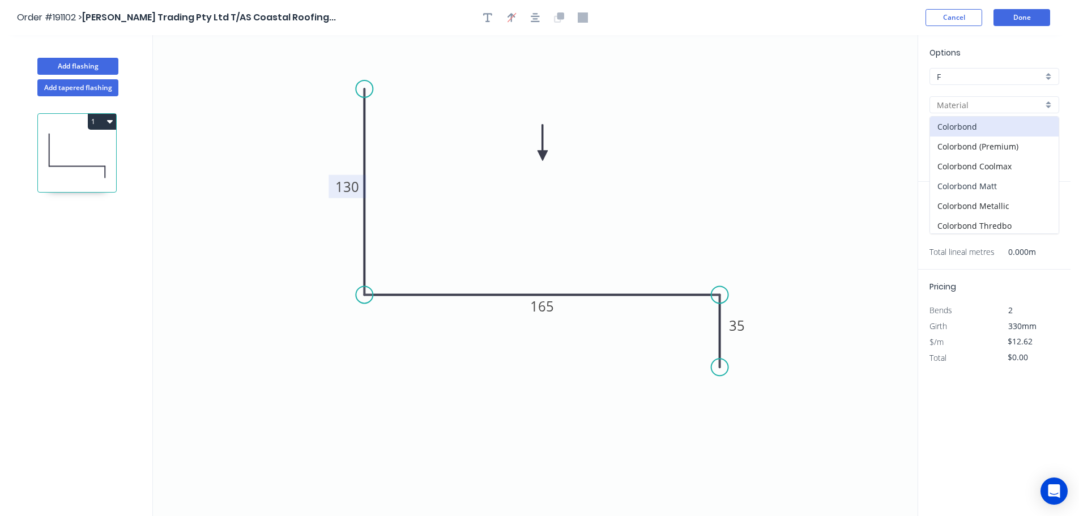
click at [1009, 181] on div "Colorbond Matt" at bounding box center [994, 186] width 129 height 20
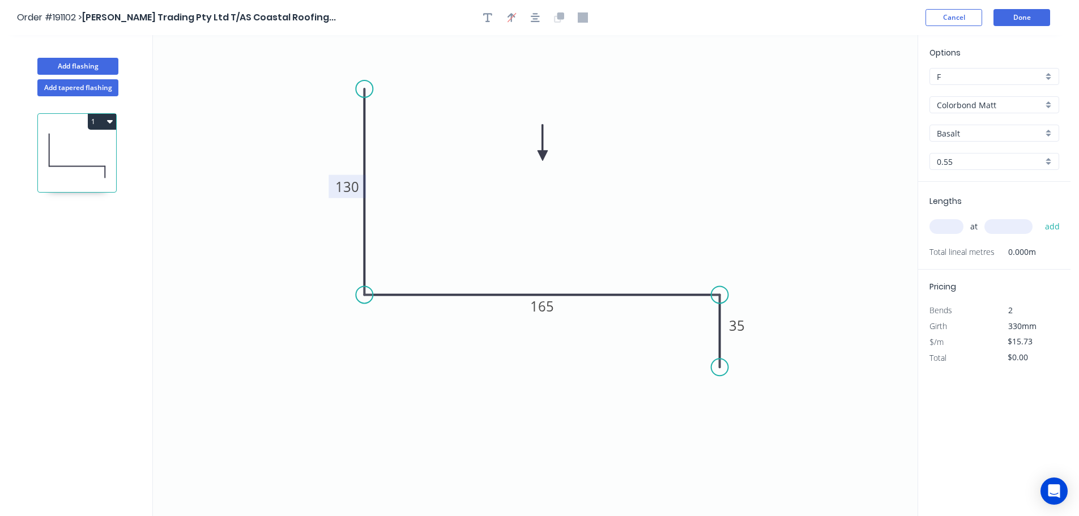
click at [1052, 131] on div "Basalt" at bounding box center [995, 133] width 130 height 17
click at [993, 212] on div "Monument" at bounding box center [994, 215] width 129 height 20
click at [952, 226] on input "text" at bounding box center [947, 226] width 34 height 15
click at [1040, 217] on button "add" at bounding box center [1053, 226] width 27 height 19
click at [103, 121] on button "1" at bounding box center [102, 122] width 28 height 16
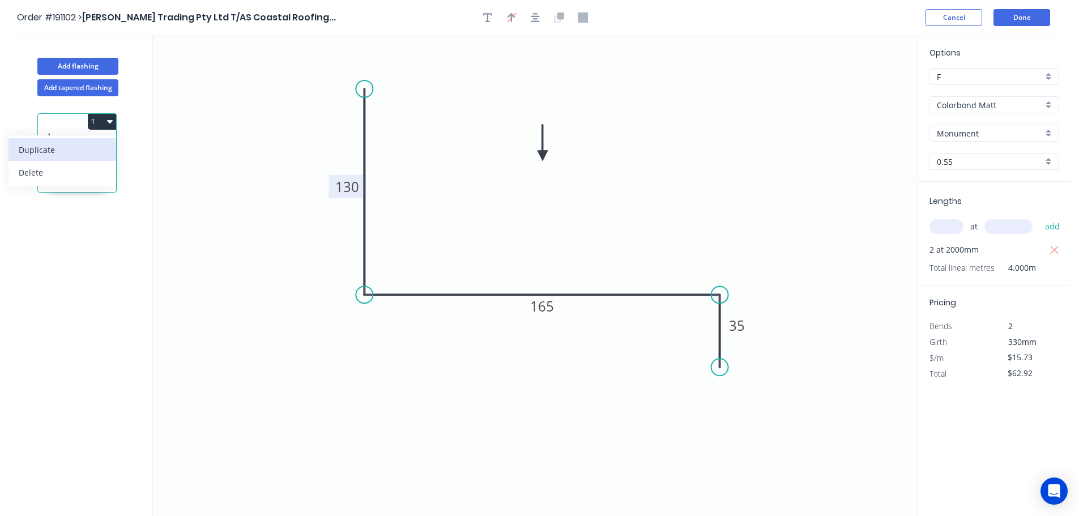
click at [85, 151] on div "Duplicate" at bounding box center [62, 150] width 87 height 16
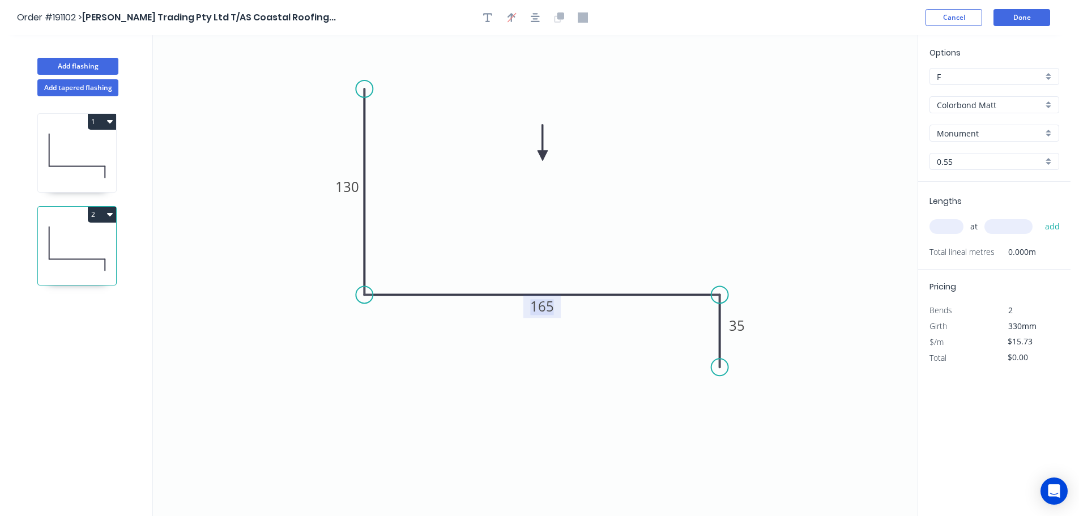
click at [547, 304] on tspan "165" at bounding box center [542, 306] width 24 height 19
click at [624, 243] on icon "0 130 215 35" at bounding box center [535, 275] width 765 height 481
click at [959, 224] on input "text" at bounding box center [947, 226] width 34 height 15
click at [1040, 217] on button "add" at bounding box center [1053, 226] width 27 height 19
click at [74, 62] on button "Add flashing" at bounding box center [77, 66] width 81 height 17
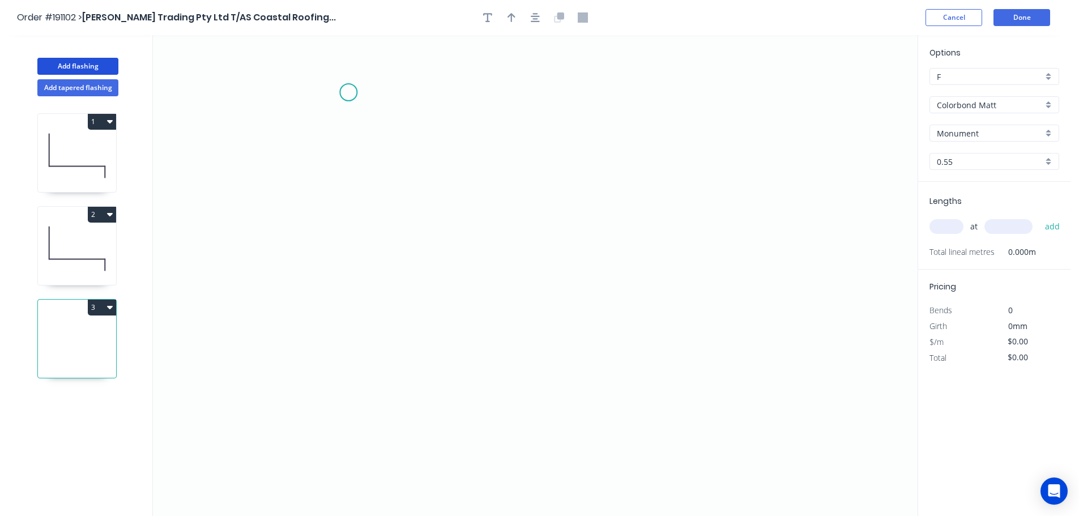
click at [348, 92] on icon "0" at bounding box center [535, 275] width 765 height 481
click at [341, 333] on icon "0" at bounding box center [535, 275] width 765 height 481
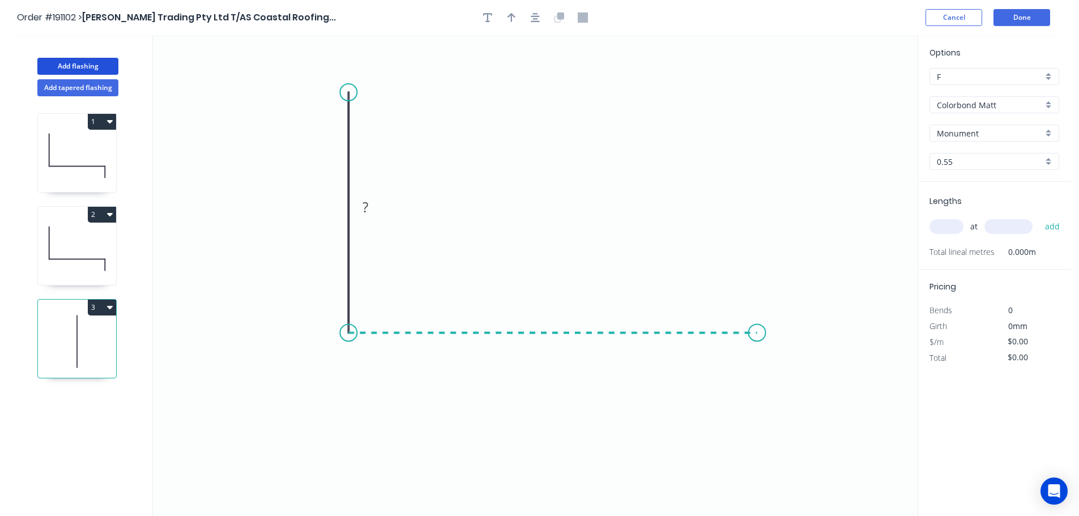
click at [758, 326] on icon "0 ?" at bounding box center [535, 275] width 765 height 481
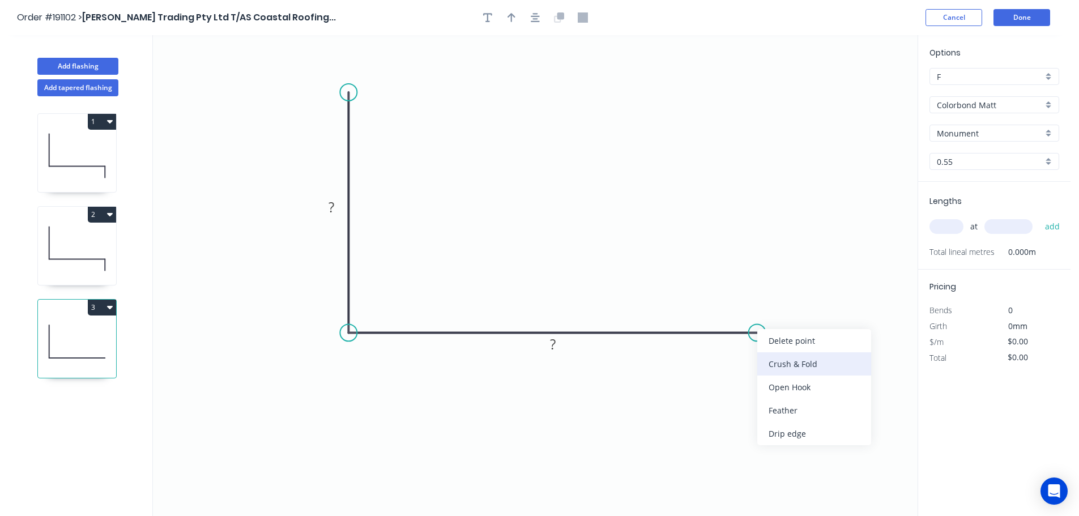
click at [817, 365] on div "Crush & Fold" at bounding box center [815, 363] width 114 height 23
click at [790, 369] on div "Flip bend" at bounding box center [814, 367] width 114 height 23
click at [752, 307] on tspan "10" at bounding box center [750, 303] width 16 height 19
click at [799, 301] on icon "0 ? CF 20 ?" at bounding box center [535, 275] width 765 height 481
drag, startPoint x: 761, startPoint y: 302, endPoint x: 821, endPoint y: 384, distance: 101.4
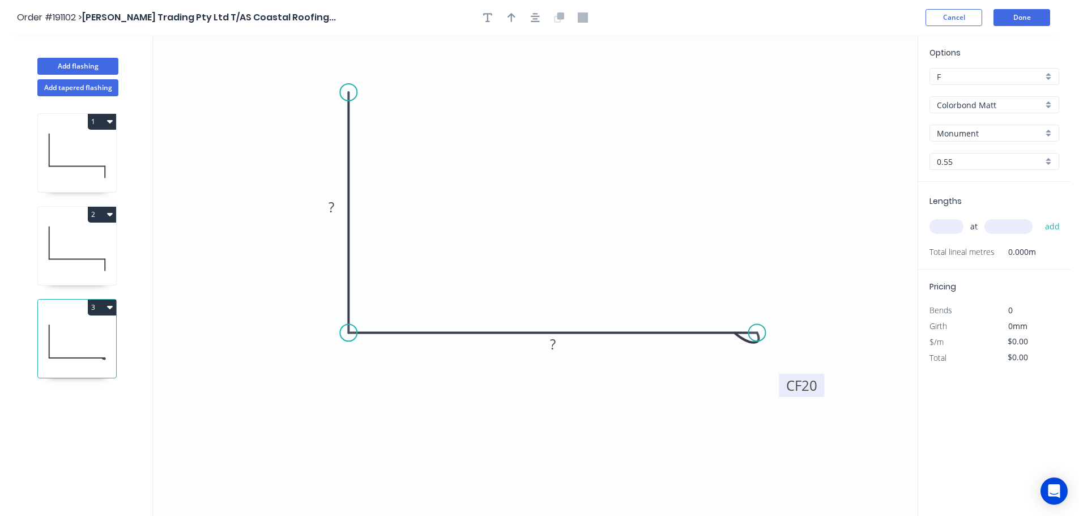
click at [821, 384] on rect at bounding box center [801, 385] width 45 height 23
click at [335, 206] on rect at bounding box center [331, 208] width 23 height 16
click at [457, 165] on icon "0 130 CF 20 200" at bounding box center [535, 275] width 765 height 481
click at [513, 14] on icon "button" at bounding box center [512, 17] width 8 height 10
drag, startPoint x: 863, startPoint y: 89, endPoint x: 557, endPoint y: 168, distance: 316.6
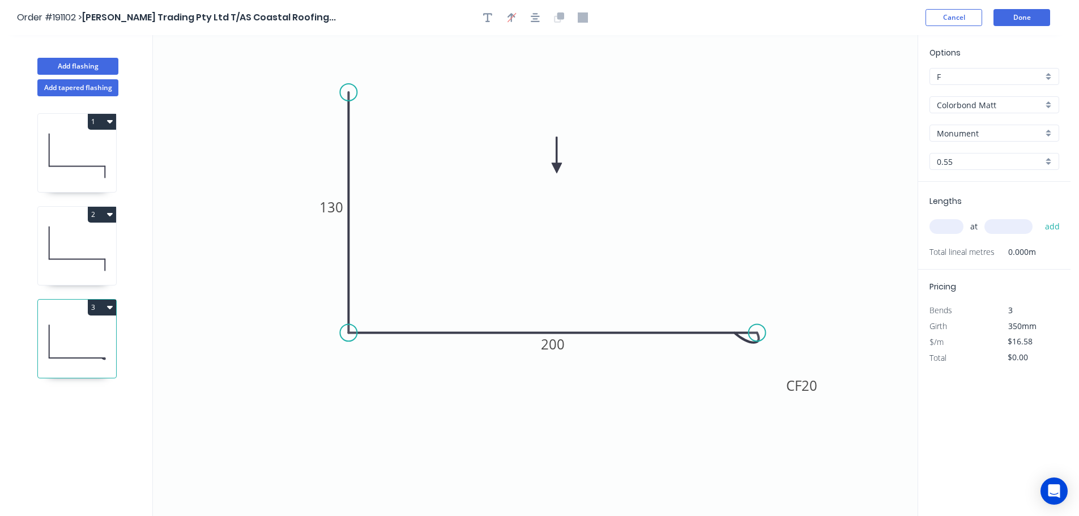
click at [557, 168] on icon at bounding box center [557, 155] width 10 height 36
click at [943, 222] on input "text" at bounding box center [947, 226] width 34 height 15
click at [1040, 217] on button "add" at bounding box center [1053, 226] width 27 height 19
click at [76, 67] on button "Add flashing" at bounding box center [77, 66] width 81 height 17
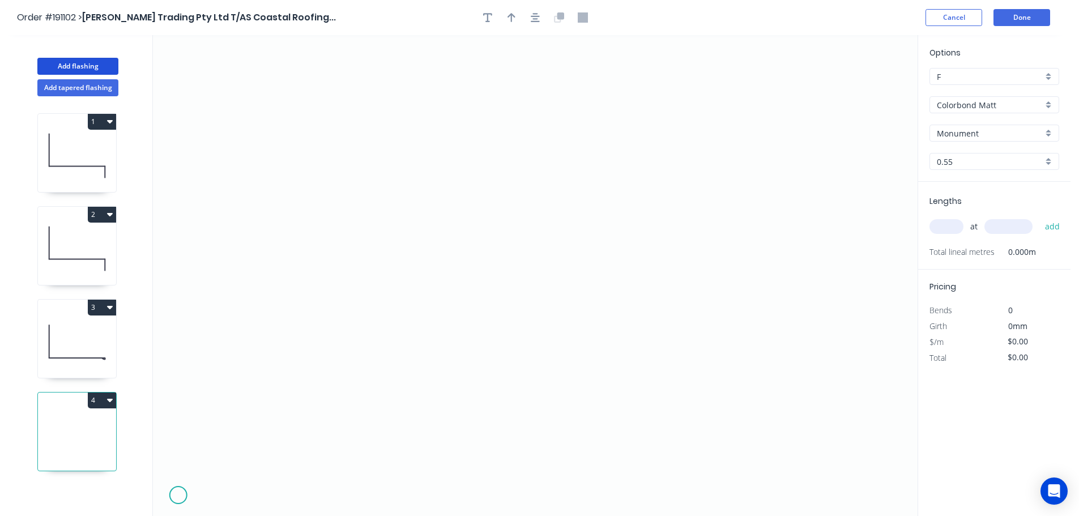
click at [178, 496] on icon "0" at bounding box center [535, 275] width 765 height 481
click at [177, 478] on icon "0" at bounding box center [535, 275] width 765 height 481
click at [209, 477] on icon "0 ?" at bounding box center [535, 275] width 765 height 481
click at [209, 491] on icon "0 ? ?" at bounding box center [535, 275] width 765 height 481
click at [209, 491] on circle at bounding box center [209, 490] width 17 height 17
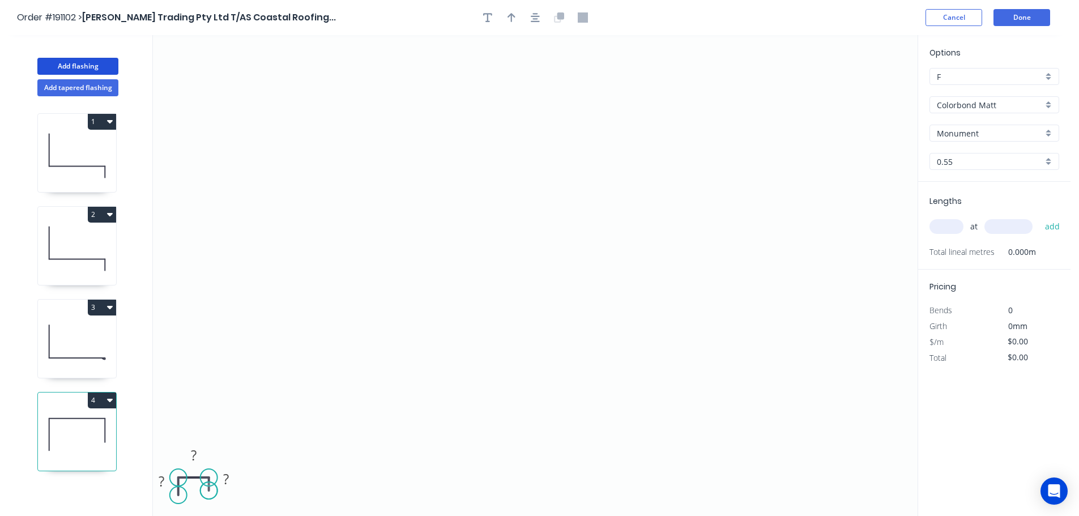
click at [209, 491] on circle at bounding box center [209, 490] width 17 height 17
click at [178, 493] on circle at bounding box center [178, 492] width 17 height 17
click at [177, 492] on circle at bounding box center [178, 491] width 17 height 17
click at [163, 477] on tspan "?" at bounding box center [162, 479] width 6 height 19
click at [369, 401] on icon "0 35 1205 35" at bounding box center [535, 275] width 765 height 481
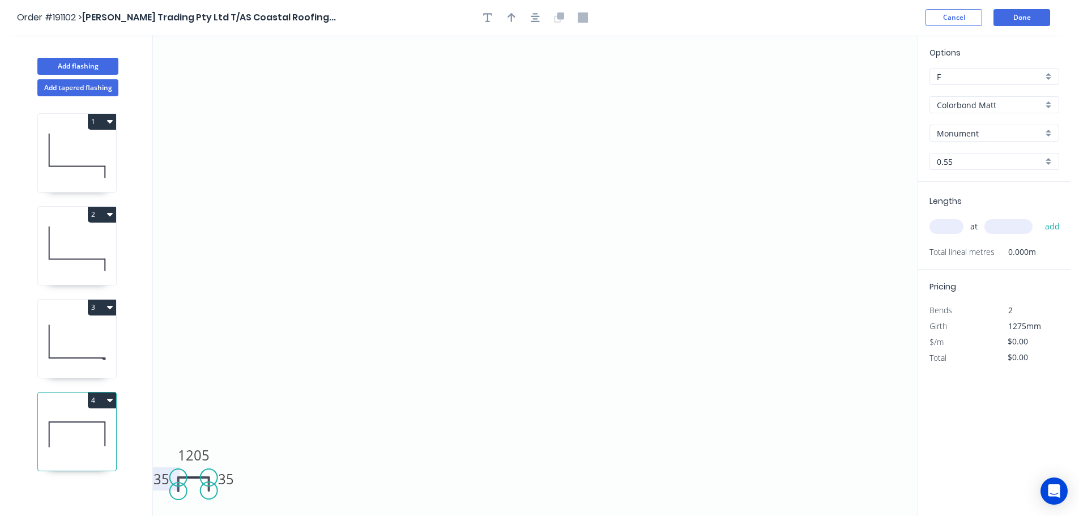
click at [953, 230] on input "text" at bounding box center [947, 226] width 34 height 15
click at [1040, 217] on button "add" at bounding box center [1053, 226] width 27 height 19
click at [848, 237] on icon "0 35 1205 35" at bounding box center [535, 275] width 765 height 481
click at [1035, 18] on button "Done" at bounding box center [1022, 17] width 57 height 17
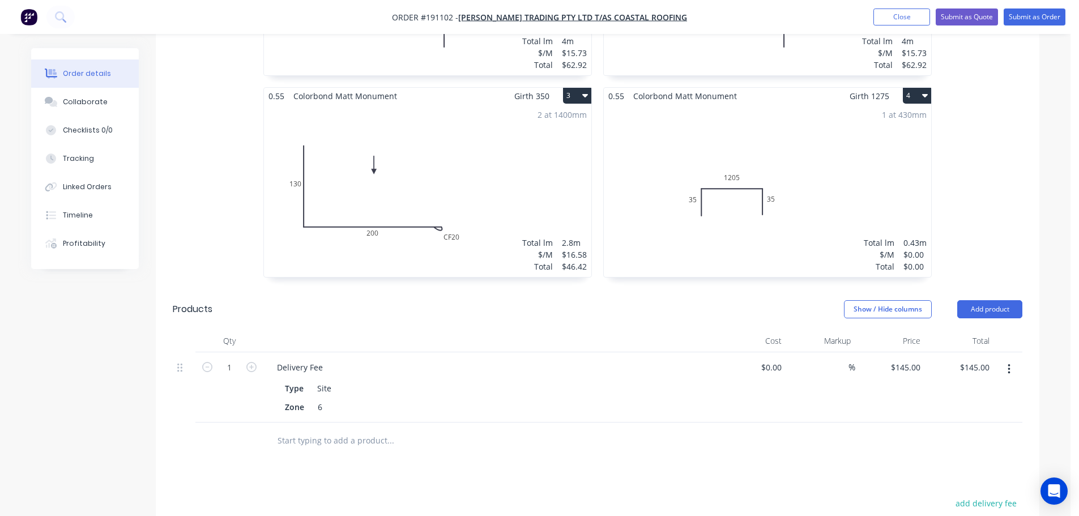
scroll to position [529, 0]
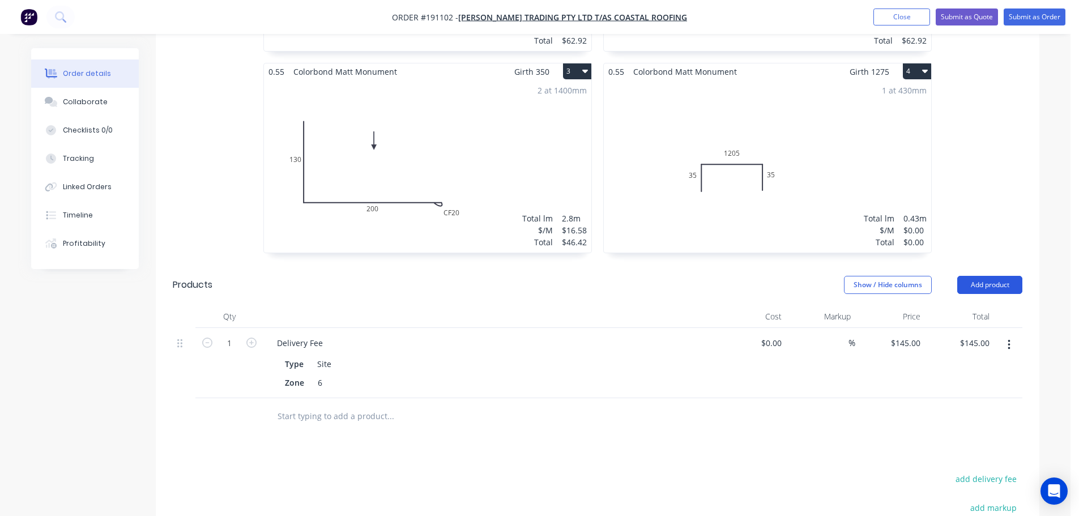
click at [982, 276] on button "Add product" at bounding box center [990, 285] width 65 height 18
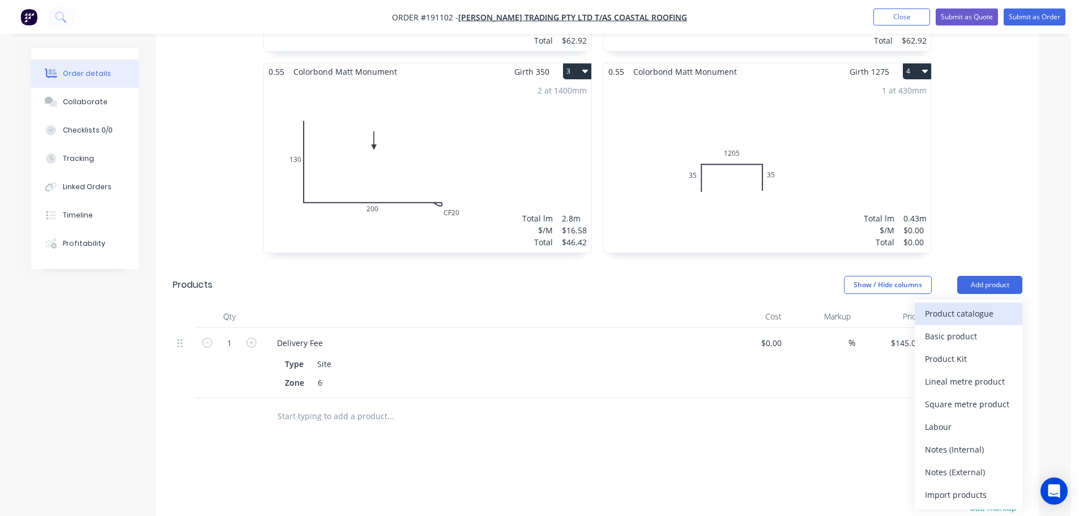
click at [975, 305] on div "Product catalogue" at bounding box center [968, 313] width 87 height 16
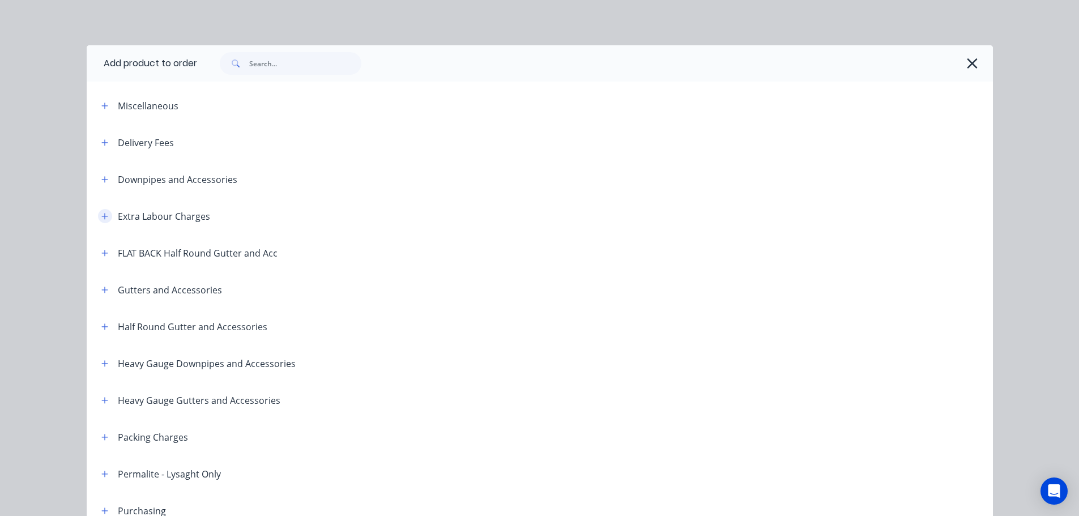
click at [101, 212] on icon "button" at bounding box center [104, 216] width 7 height 8
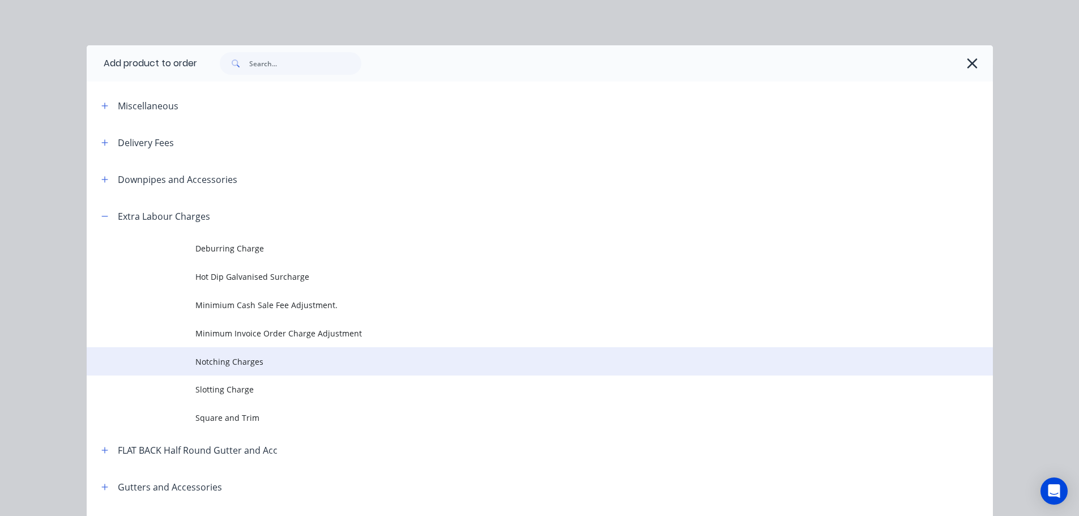
click at [231, 359] on span "Notching Charges" at bounding box center [514, 362] width 638 height 12
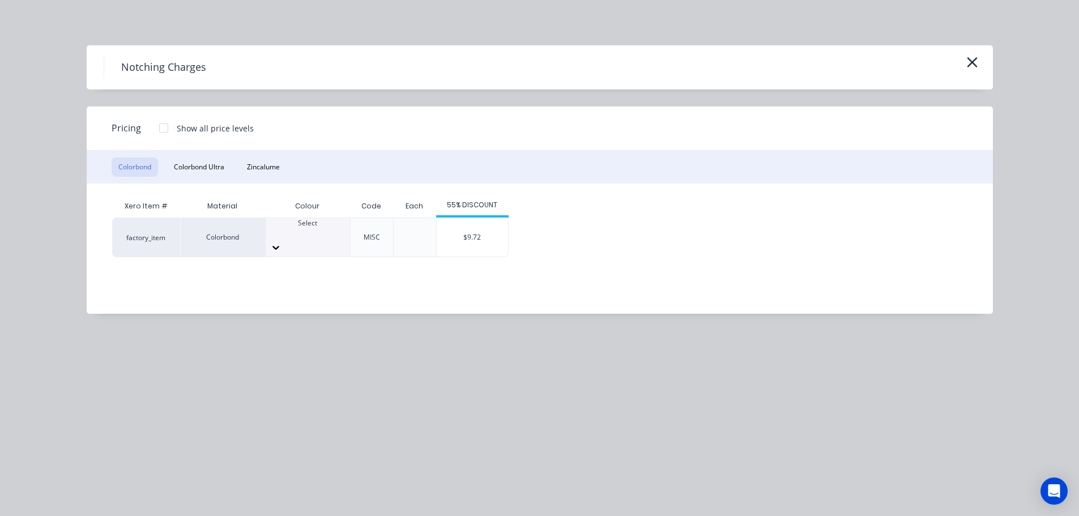
click at [302, 237] on div at bounding box center [308, 233] width 84 height 10
click at [264, 167] on button "Zincalume" at bounding box center [263, 167] width 46 height 19
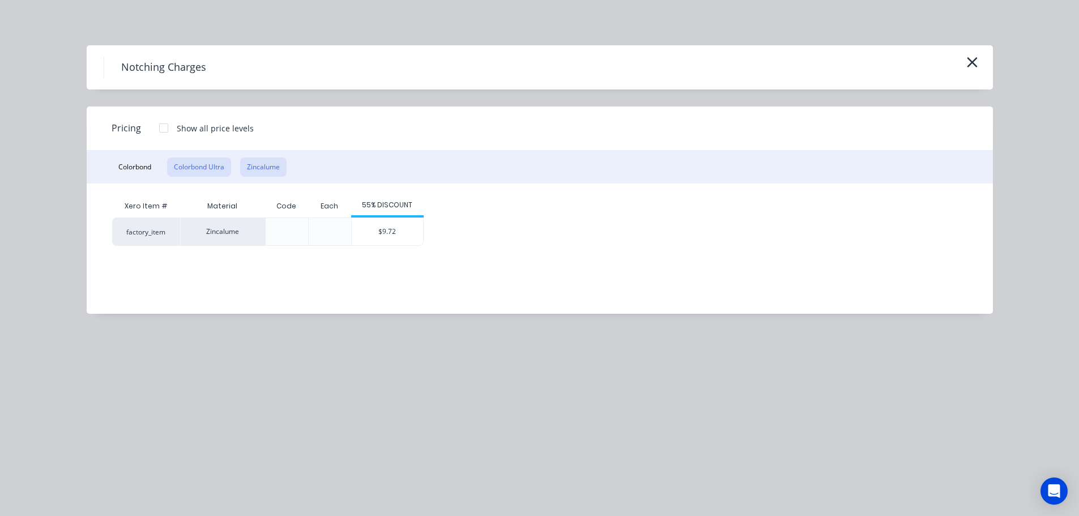
click at [193, 168] on button "Colorbond Ultra" at bounding box center [199, 167] width 64 height 19
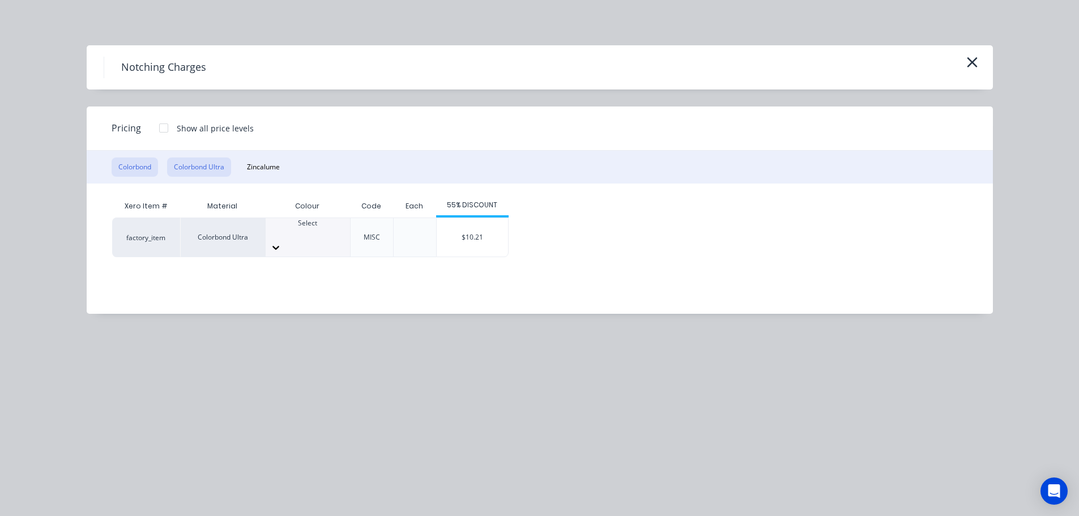
click at [136, 164] on button "Colorbond" at bounding box center [135, 167] width 46 height 19
click at [282, 242] on icon at bounding box center [275, 247] width 11 height 11
click at [473, 230] on div "$9.72" at bounding box center [472, 237] width 71 height 39
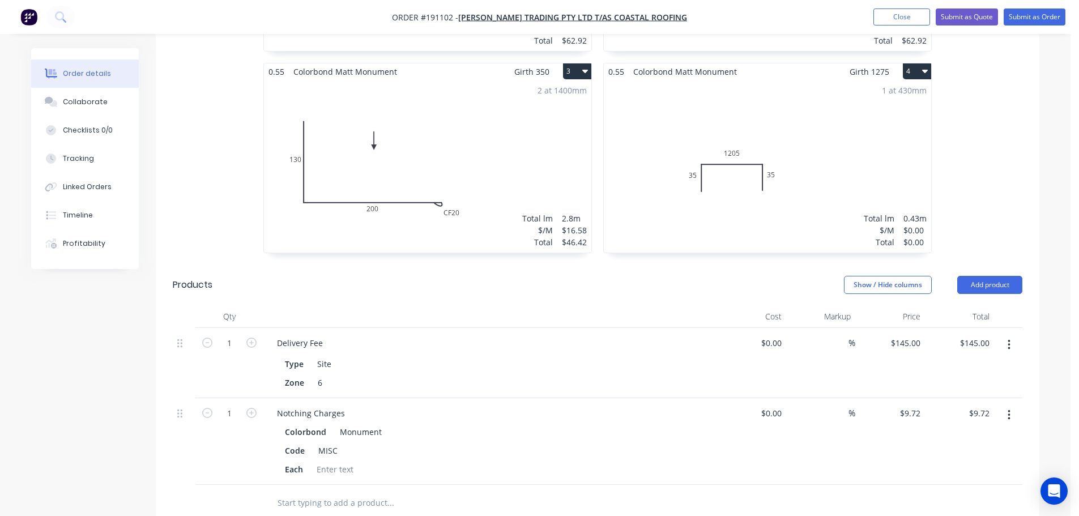
click at [378, 424] on div "Monument" at bounding box center [358, 432] width 46 height 16
click at [346, 405] on div "Notching Charges" at bounding box center [311, 413] width 86 height 16
click at [555, 461] on div "Each" at bounding box center [487, 469] width 415 height 16
click at [252, 408] on icon "button" at bounding box center [251, 413] width 10 height 10
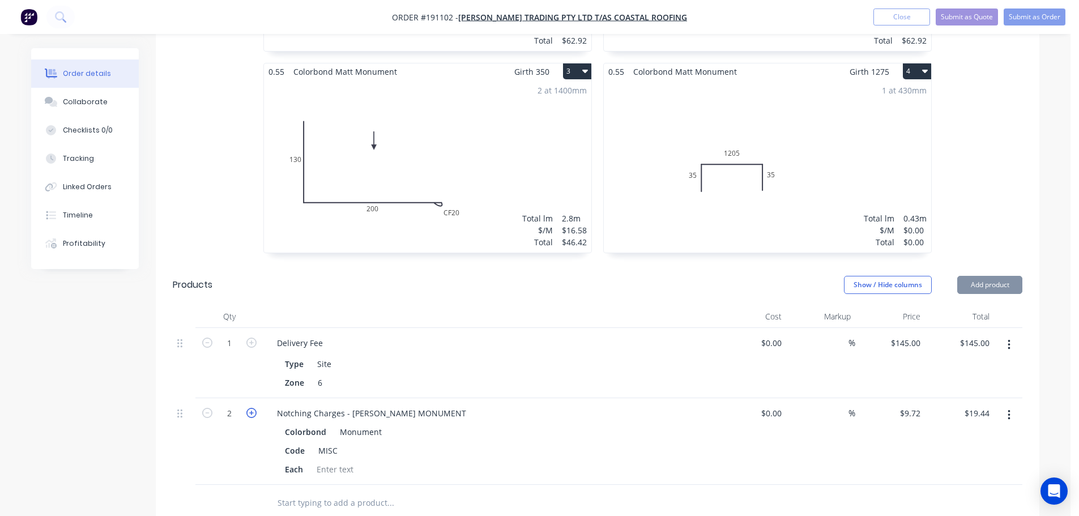
click at [252, 408] on icon "button" at bounding box center [251, 413] width 10 height 10
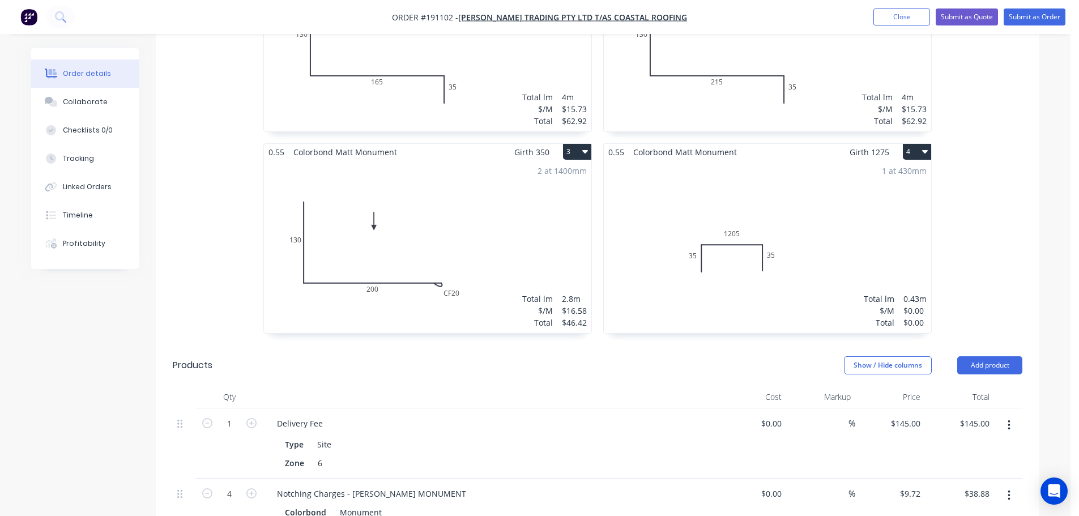
scroll to position [395, 0]
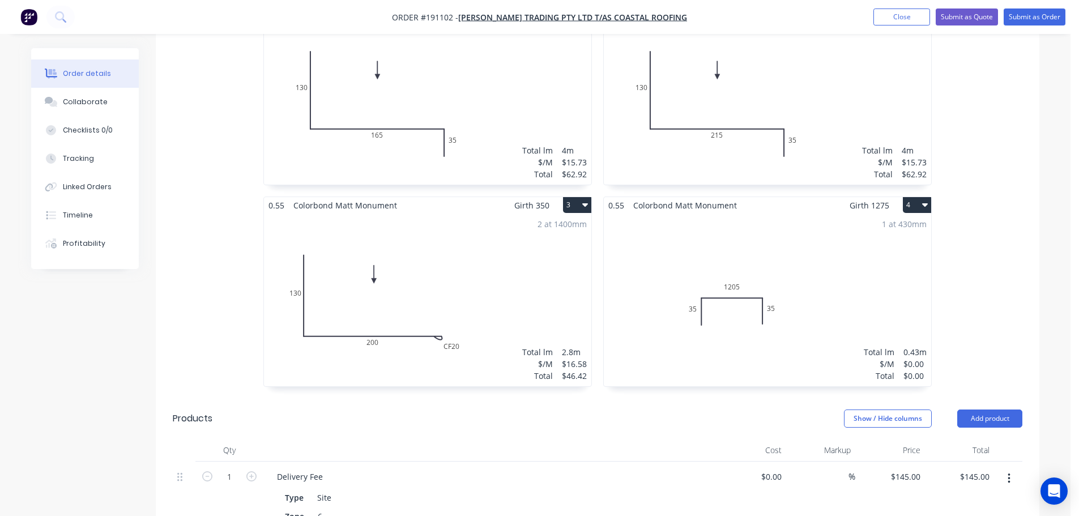
click at [812, 248] on div "1 at 430mm Total lm $/M Total 0.43m $0.00 $0.00" at bounding box center [767, 300] width 327 height 173
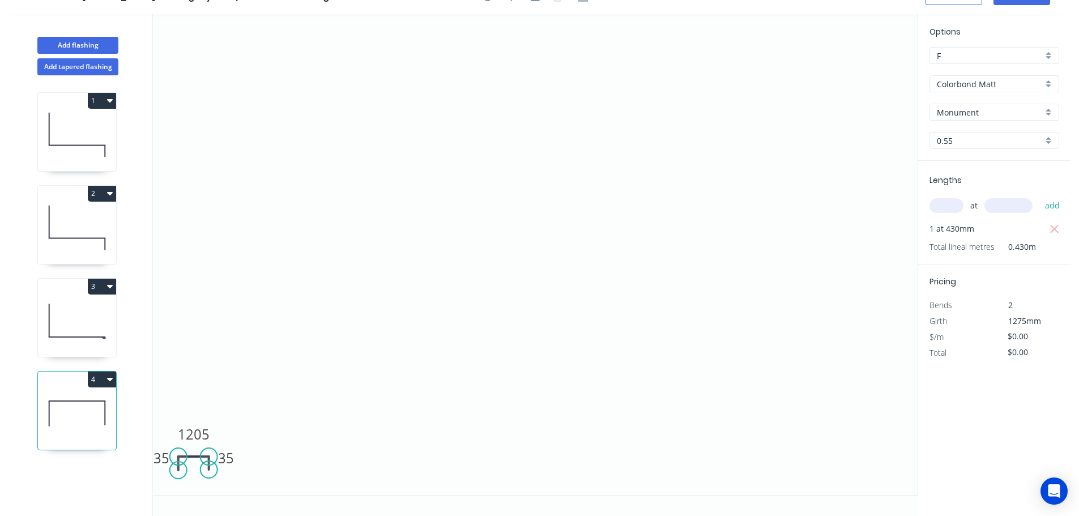
scroll to position [21, 0]
click at [88, 42] on button "Add flashing" at bounding box center [77, 45] width 81 height 17
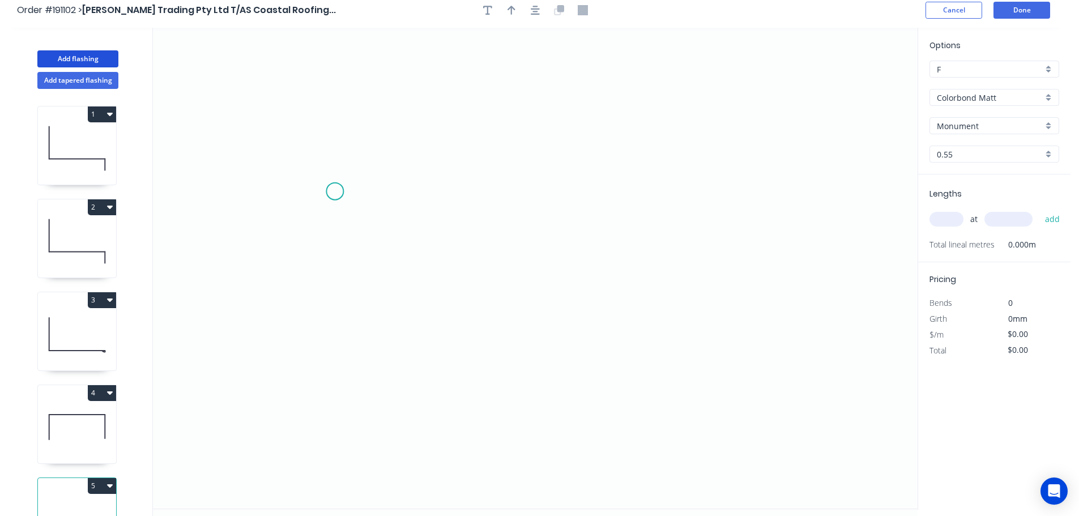
scroll to position [0, 0]
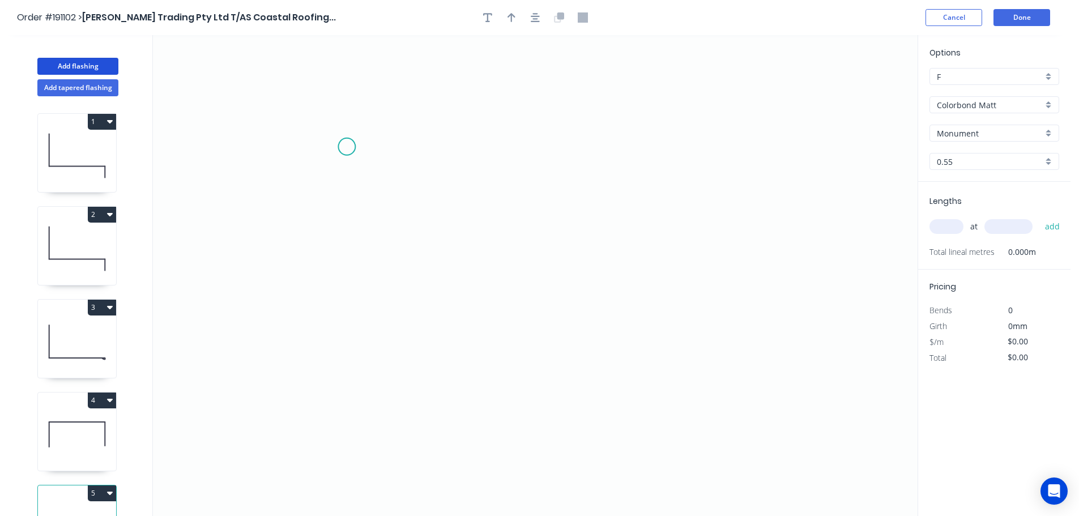
click at [347, 147] on icon "0" at bounding box center [535, 275] width 765 height 481
click at [342, 404] on icon "0" at bounding box center [535, 275] width 765 height 481
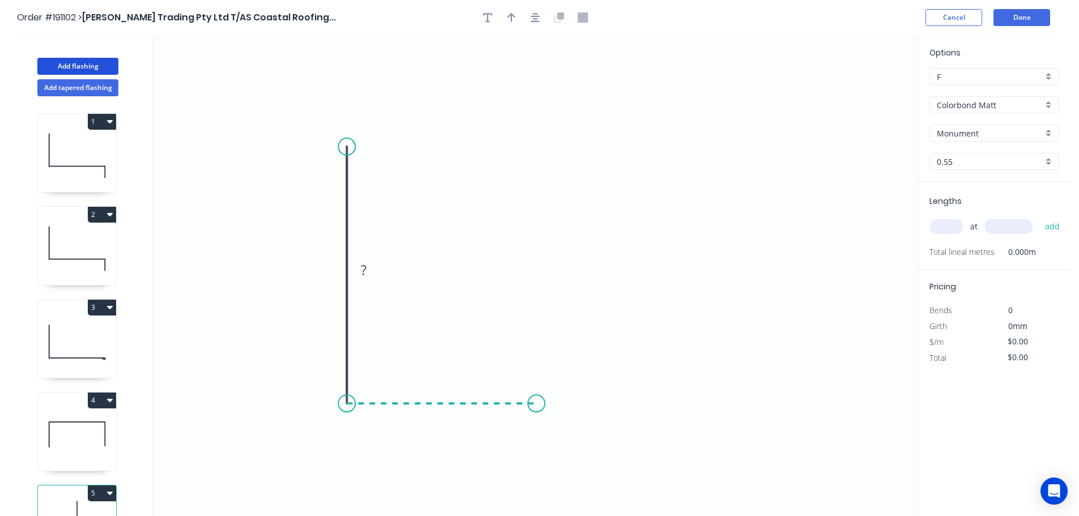
click at [537, 401] on icon "0 ?" at bounding box center [535, 275] width 765 height 481
click at [539, 145] on icon "0 ? ?" at bounding box center [535, 275] width 765 height 481
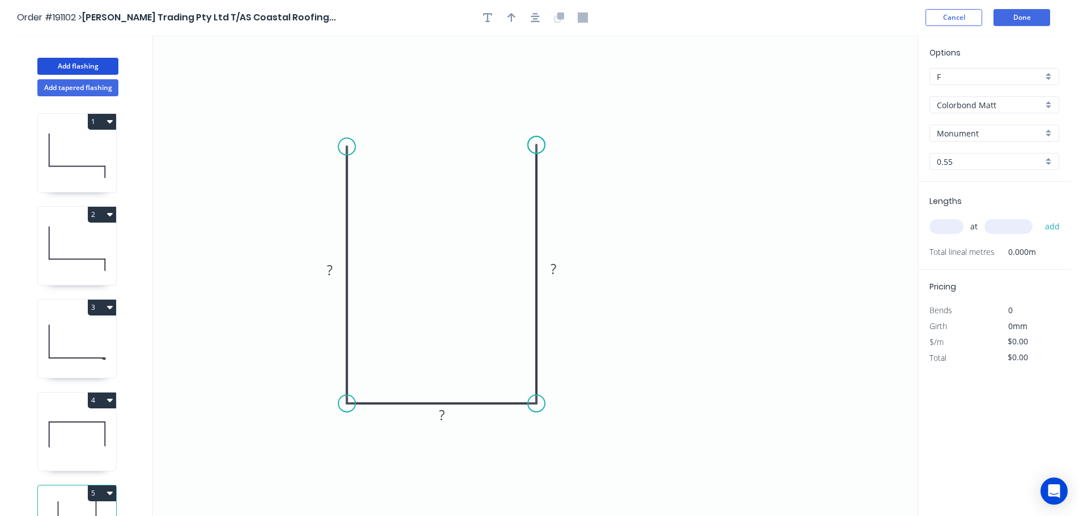
click at [539, 145] on circle at bounding box center [536, 145] width 17 height 17
click at [331, 268] on tspan "?" at bounding box center [330, 270] width 6 height 19
click at [671, 278] on icon "0 130 32 130" at bounding box center [535, 275] width 765 height 481
click at [513, 15] on icon "button" at bounding box center [512, 17] width 8 height 9
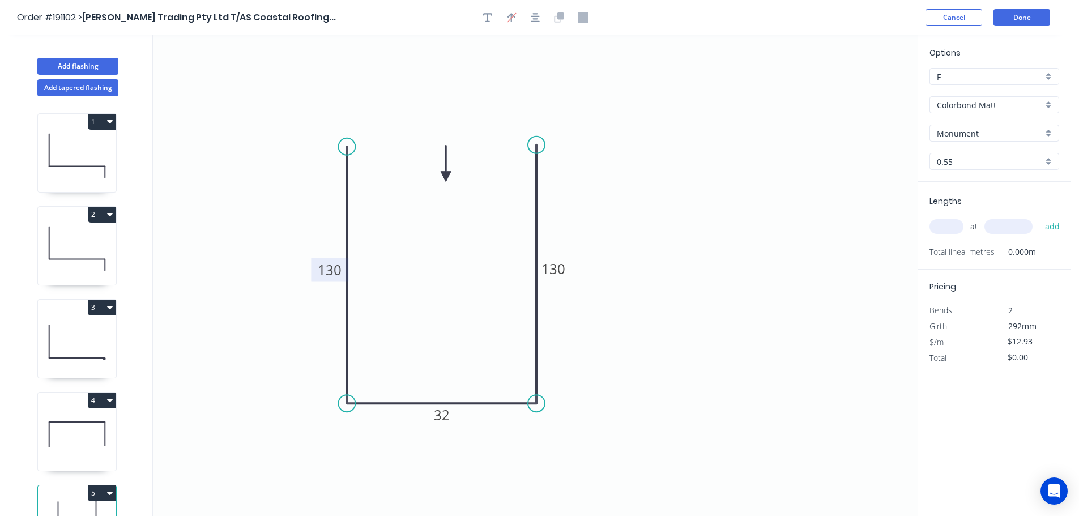
drag, startPoint x: 826, startPoint y: 100, endPoint x: 446, endPoint y: 177, distance: 387.2
click at [446, 177] on icon at bounding box center [446, 164] width 10 height 36
click at [950, 223] on input "text" at bounding box center [947, 226] width 34 height 15
click at [1040, 217] on button "add" at bounding box center [1053, 226] width 27 height 19
click at [71, 63] on button "Add flashing" at bounding box center [77, 66] width 81 height 17
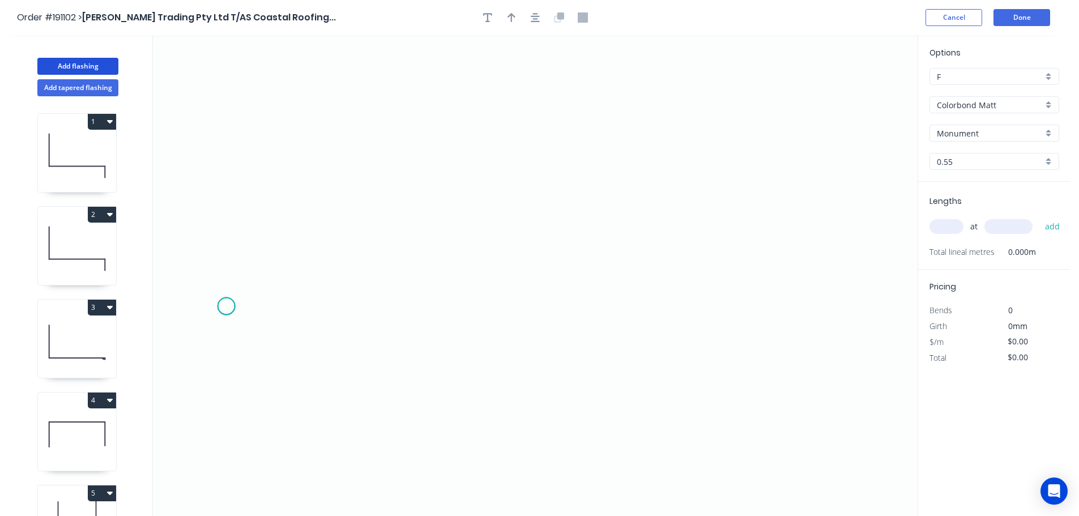
click at [226, 307] on icon "0" at bounding box center [535, 275] width 765 height 481
click at [572, 306] on icon "0" at bounding box center [535, 275] width 765 height 481
click at [697, 271] on icon "0 ?" at bounding box center [535, 275] width 765 height 481
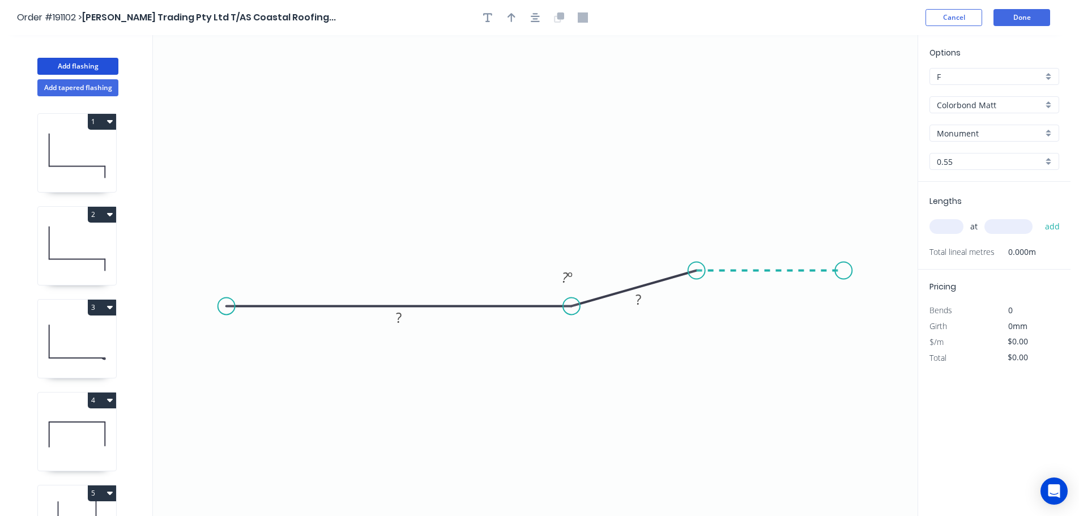
click at [844, 279] on icon "0 ? ? ? º" at bounding box center [535, 275] width 765 height 481
click at [844, 279] on circle at bounding box center [843, 270] width 17 height 17
click at [827, 276] on circle at bounding box center [826, 270] width 17 height 17
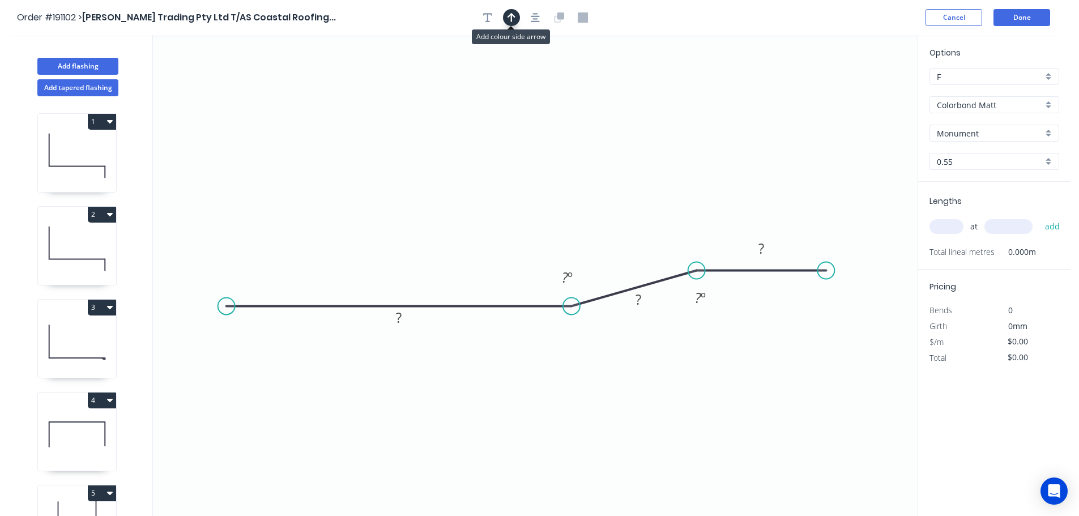
click at [509, 16] on icon "button" at bounding box center [512, 17] width 8 height 9
drag, startPoint x: 861, startPoint y: 91, endPoint x: 478, endPoint y: 413, distance: 500.7
click at [478, 413] on icon at bounding box center [478, 399] width 10 height 36
click at [478, 413] on icon at bounding box center [486, 403] width 33 height 33
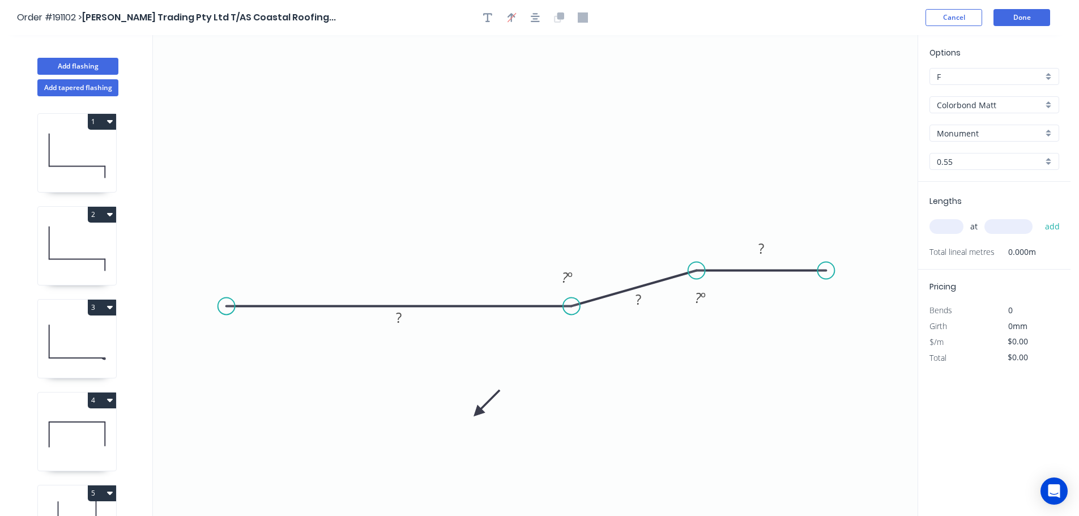
click at [478, 413] on icon at bounding box center [486, 403] width 33 height 33
click at [478, 413] on icon at bounding box center [486, 422] width 33 height 33
click at [401, 320] on tspan "?" at bounding box center [399, 317] width 6 height 19
click at [658, 377] on icon "0 100 ? 25 170 º 170 º" at bounding box center [535, 275] width 765 height 481
click at [948, 226] on input "text" at bounding box center [947, 226] width 34 height 15
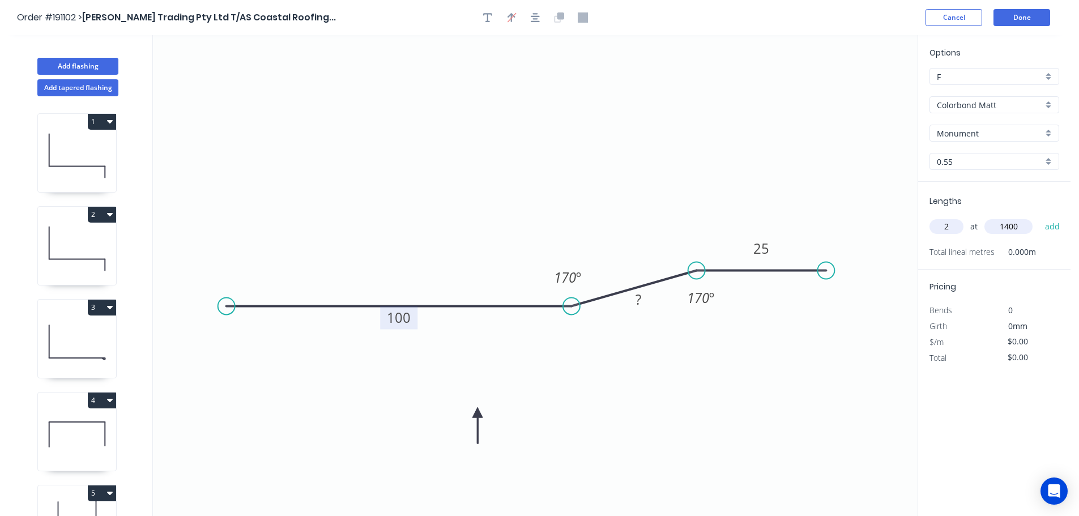
click at [1040, 217] on button "add" at bounding box center [1053, 226] width 27 height 19
click at [70, 163] on icon at bounding box center [77, 156] width 78 height 73
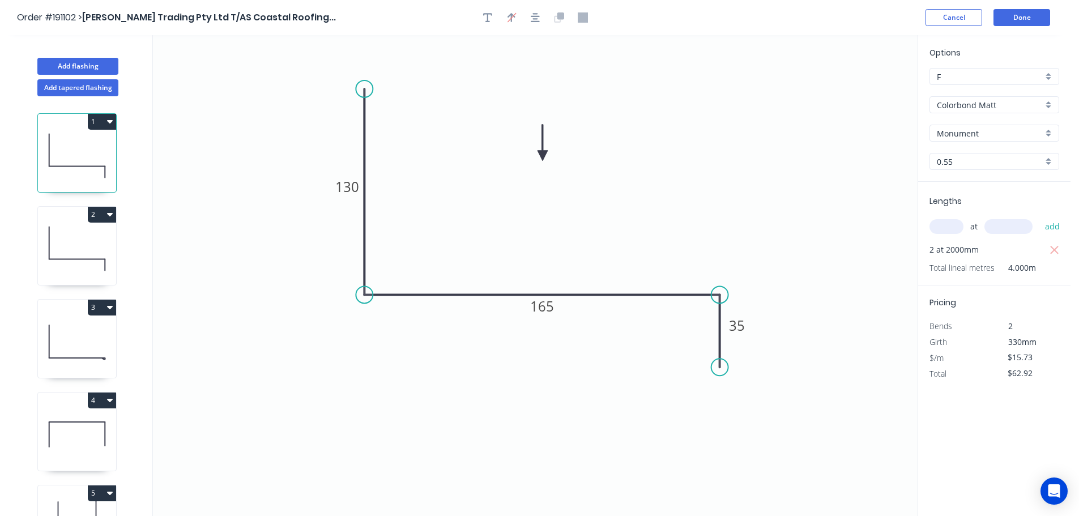
click at [100, 118] on button "1" at bounding box center [102, 122] width 28 height 16
click at [80, 154] on div "Duplicate" at bounding box center [62, 150] width 87 height 16
click at [548, 306] on tspan "165" at bounding box center [542, 306] width 24 height 19
click at [640, 249] on icon "0 130 250 35" at bounding box center [535, 275] width 765 height 481
click at [958, 228] on input "text" at bounding box center [947, 226] width 34 height 15
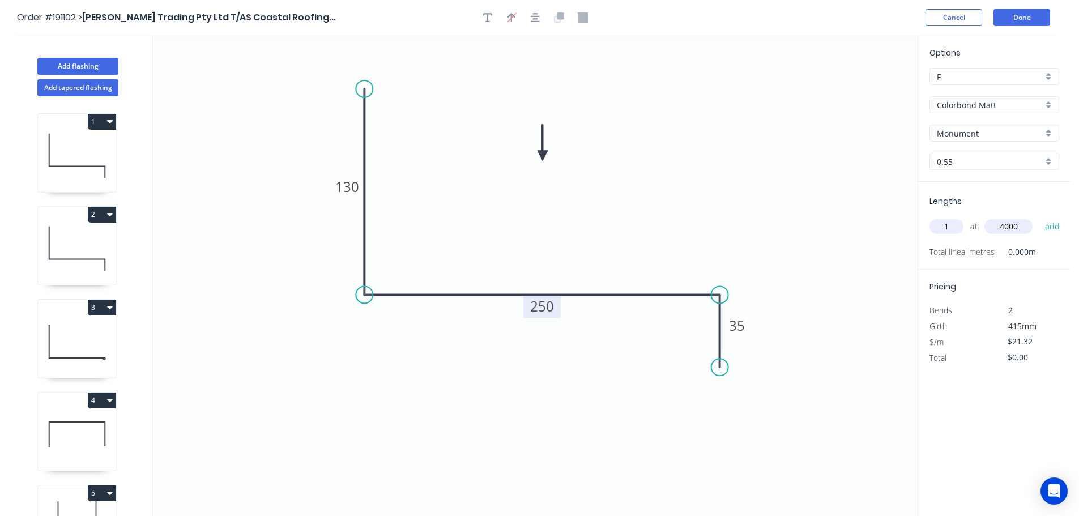
click at [1040, 217] on button "add" at bounding box center [1053, 226] width 27 height 19
click at [85, 418] on icon at bounding box center [77, 434] width 78 height 73
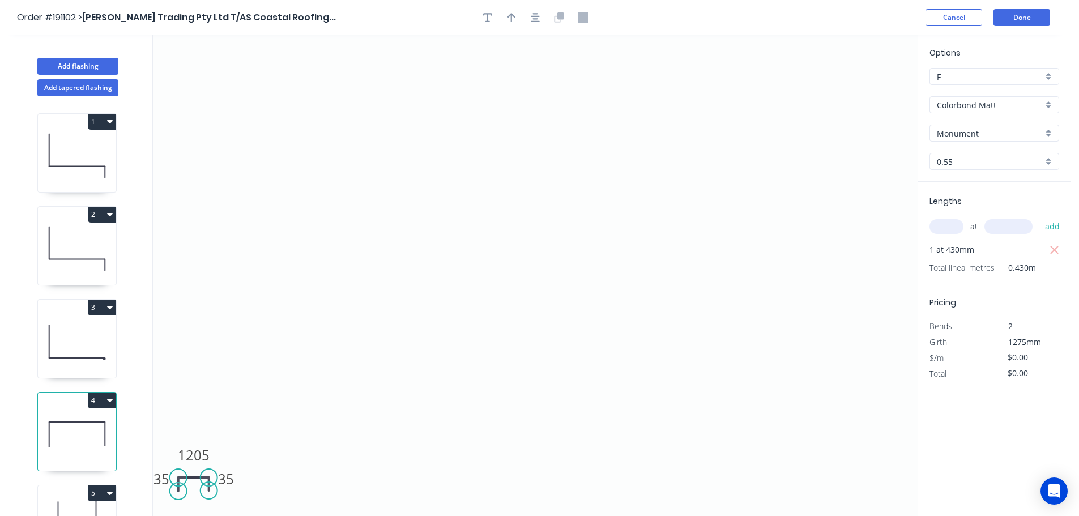
click at [101, 398] on button "4" at bounding box center [102, 401] width 28 height 16
click at [77, 428] on div "Duplicate" at bounding box center [62, 428] width 87 height 16
click at [201, 456] on tspan "1205" at bounding box center [194, 455] width 32 height 19
click at [296, 428] on icon "0 35 1340 35" at bounding box center [535, 275] width 765 height 481
click at [952, 228] on input "text" at bounding box center [947, 226] width 34 height 15
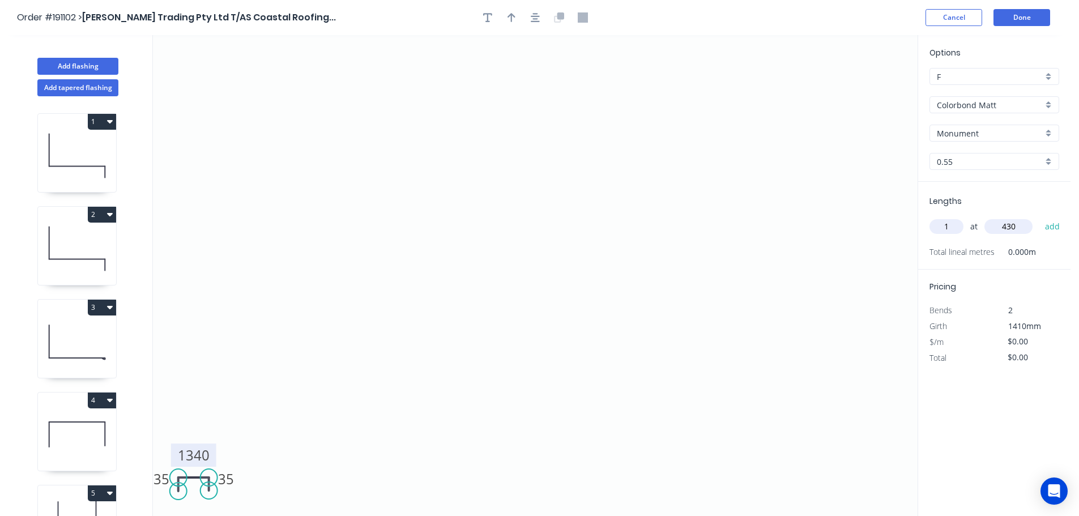
click at [1040, 217] on button "add" at bounding box center [1053, 226] width 27 height 19
click at [1014, 18] on button "Done" at bounding box center [1022, 17] width 57 height 17
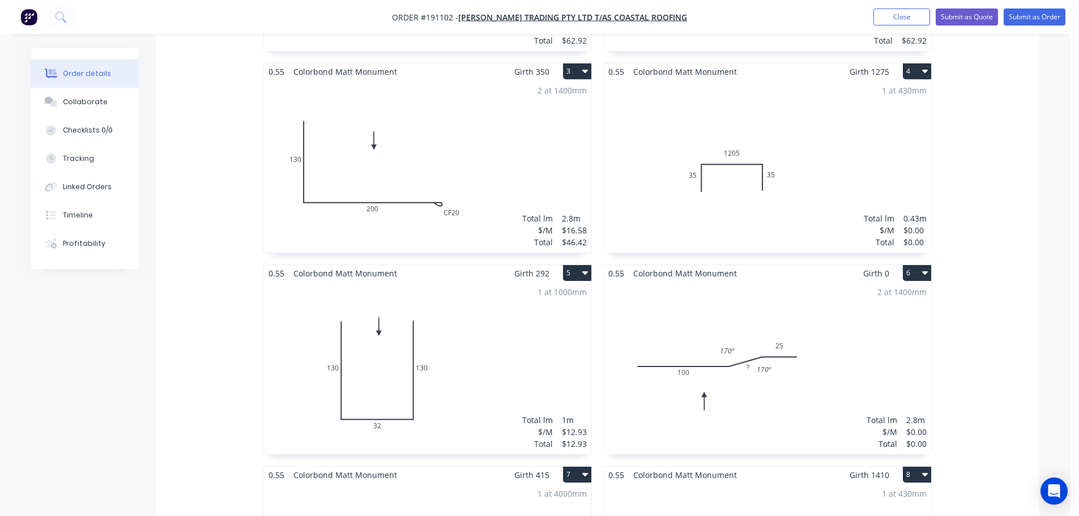
click at [837, 304] on div "2 at 1400mm Total lm $/M Total 2.8m $0.00 $0.00" at bounding box center [767, 368] width 327 height 173
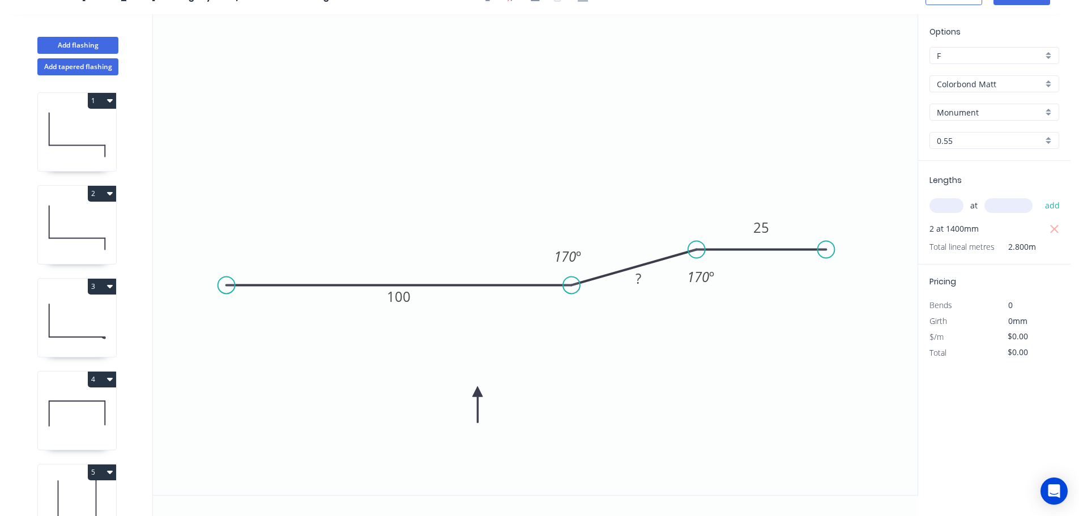
scroll to position [21, 0]
click at [640, 277] on tspan "?" at bounding box center [639, 278] width 6 height 19
click at [775, 334] on icon "0 100 15 25 170 º 170 º" at bounding box center [535, 254] width 765 height 481
drag, startPoint x: 720, startPoint y: 278, endPoint x: 730, endPoint y: 280, distance: 11.0
click at [730, 280] on rect at bounding box center [712, 278] width 42 height 23
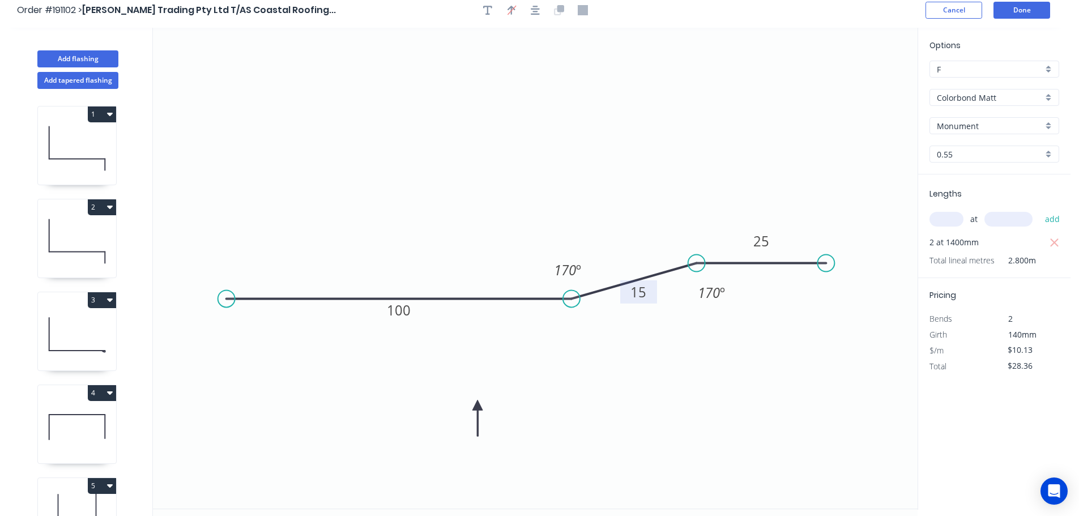
scroll to position [0, 0]
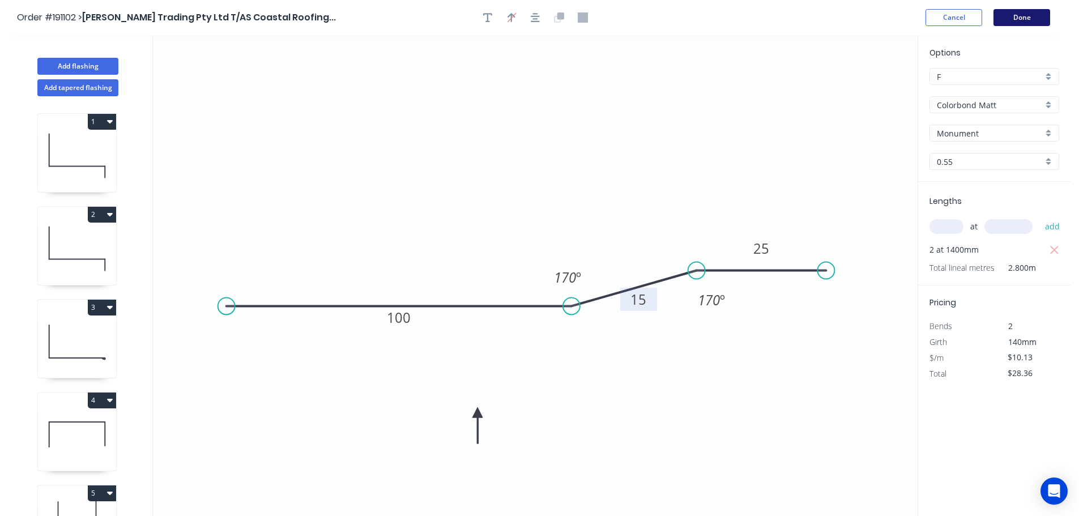
click at [1024, 18] on button "Done" at bounding box center [1022, 17] width 57 height 17
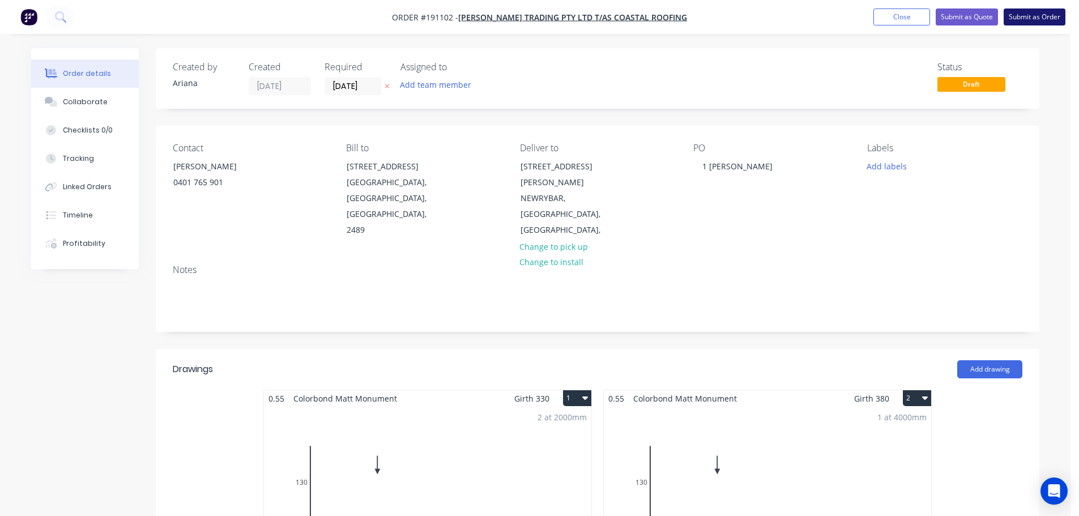
click at [1040, 18] on button "Submit as Order" at bounding box center [1035, 16] width 62 height 17
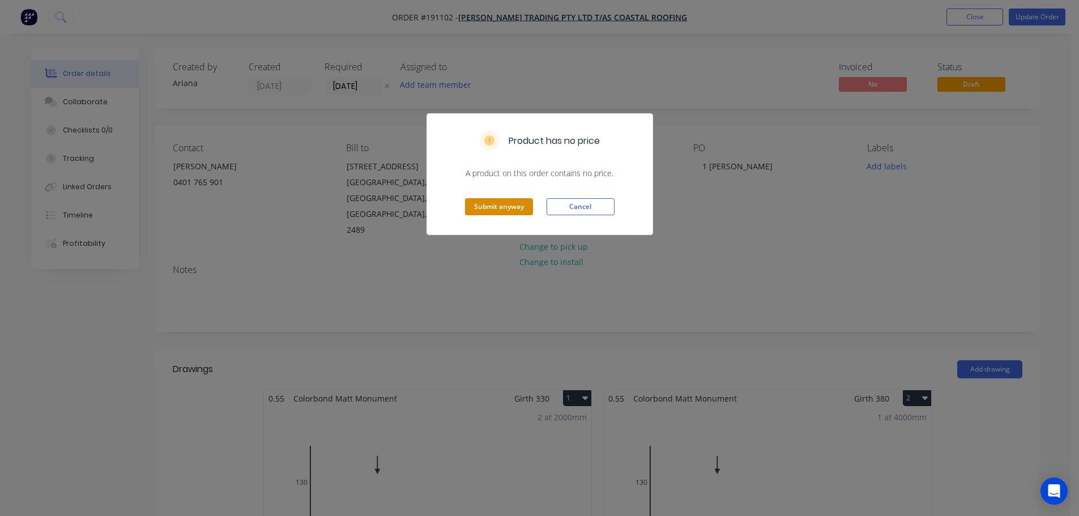
click at [509, 207] on button "Submit anyway" at bounding box center [499, 206] width 68 height 17
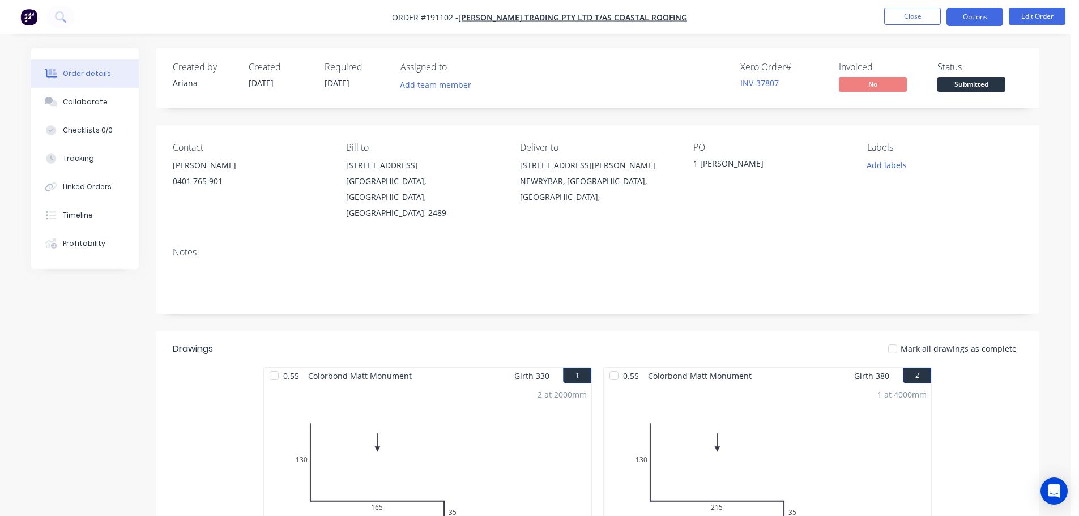
click at [970, 15] on button "Options" at bounding box center [975, 17] width 57 height 18
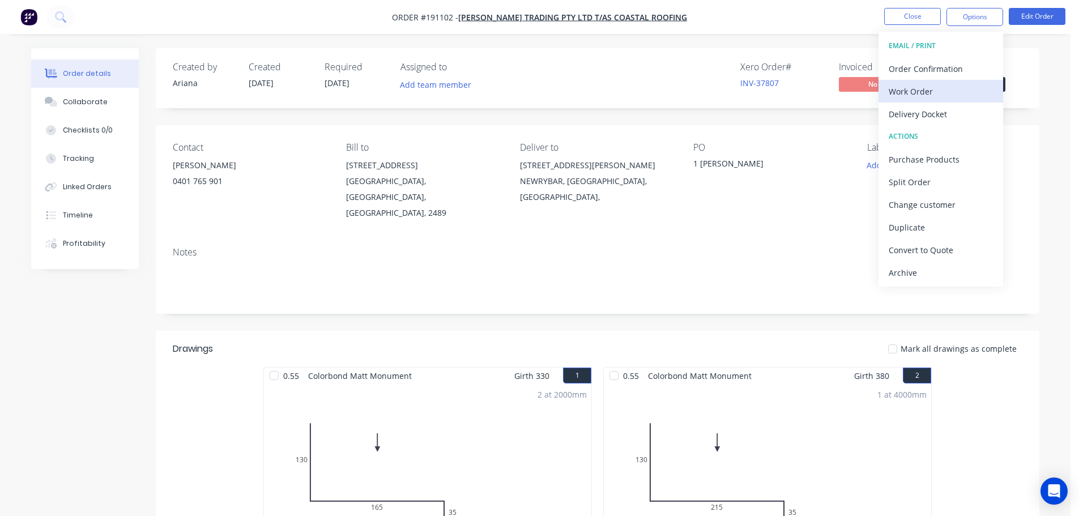
click at [936, 91] on div "Work Order" at bounding box center [941, 91] width 104 height 16
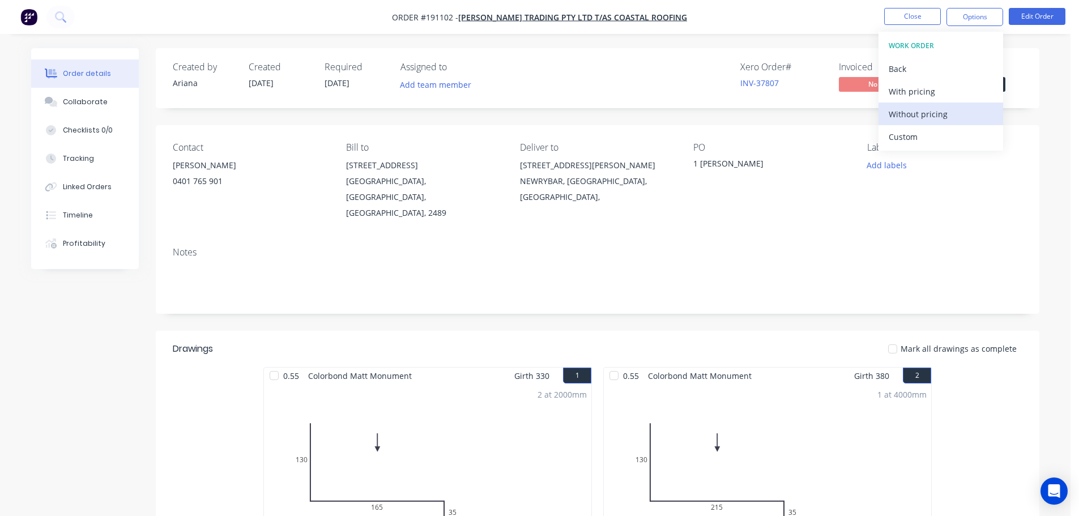
click at [912, 113] on div "Without pricing" at bounding box center [941, 114] width 104 height 16
click at [772, 10] on nav "Order #191102 - [PERSON_NAME] Trading Pty Ltd T/AS Coastal Roofing Close Option…" at bounding box center [539, 17] width 1079 height 34
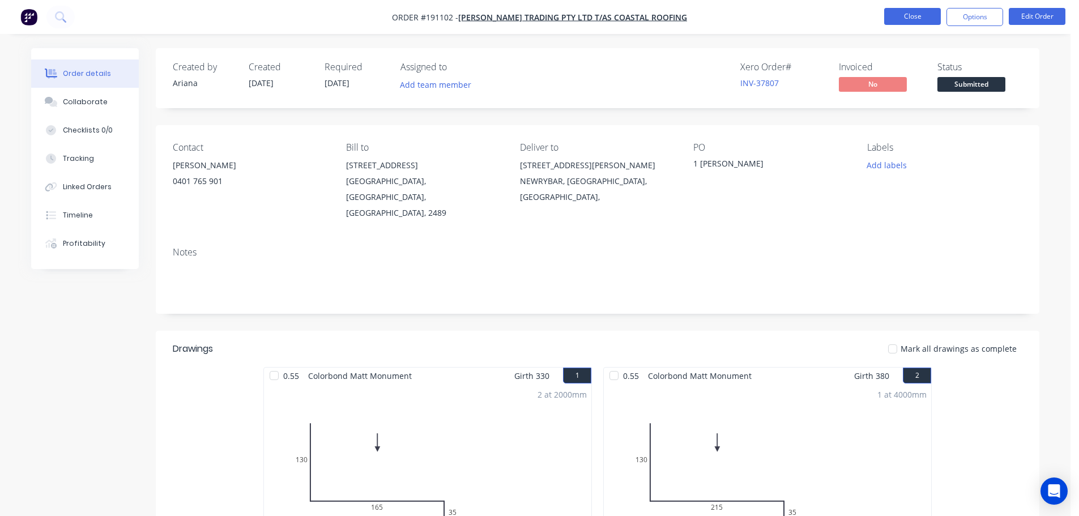
click at [920, 18] on button "Close" at bounding box center [912, 16] width 57 height 17
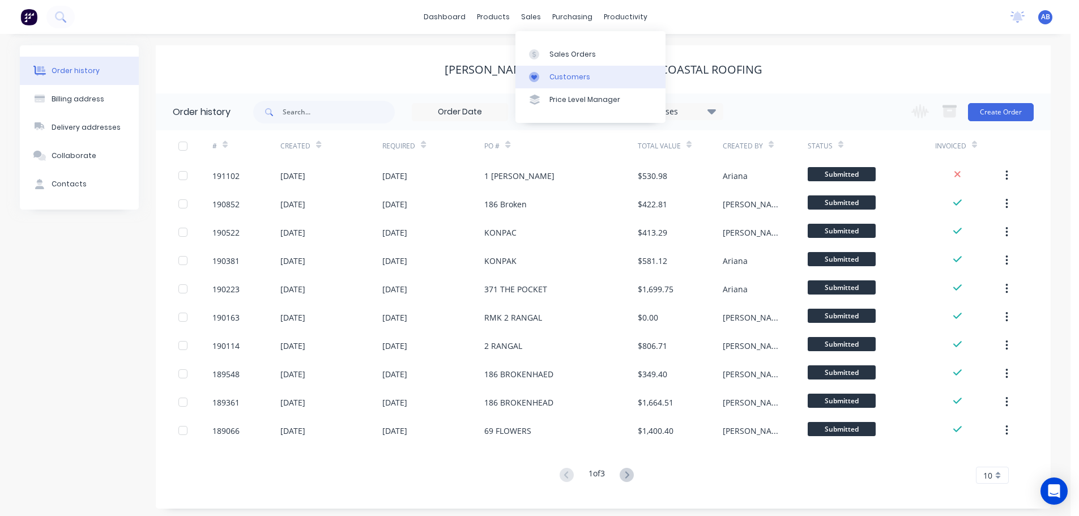
click at [567, 73] on div "Customers" at bounding box center [570, 77] width 41 height 10
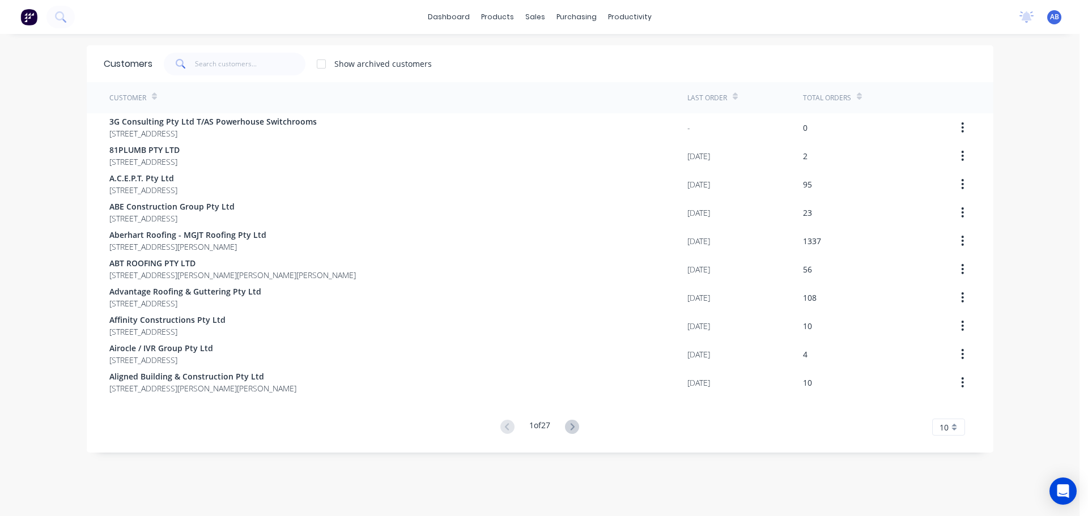
click at [738, 20] on div "dashboard products sales purchasing productivity dashboard products Product Cat…" at bounding box center [539, 17] width 1079 height 34
click at [249, 66] on input "text" at bounding box center [250, 64] width 110 height 23
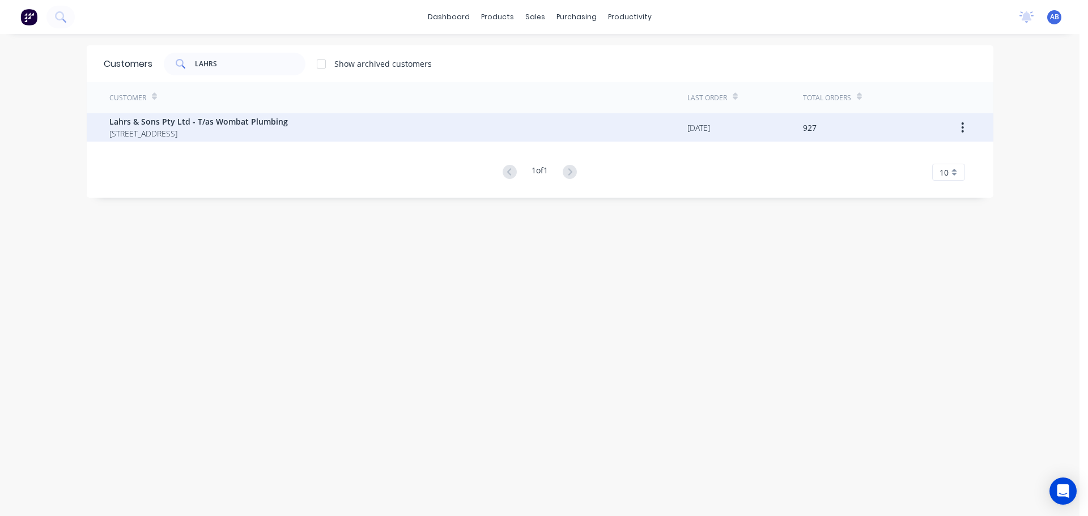
click at [287, 130] on span "[STREET_ADDRESS]" at bounding box center [198, 133] width 178 height 12
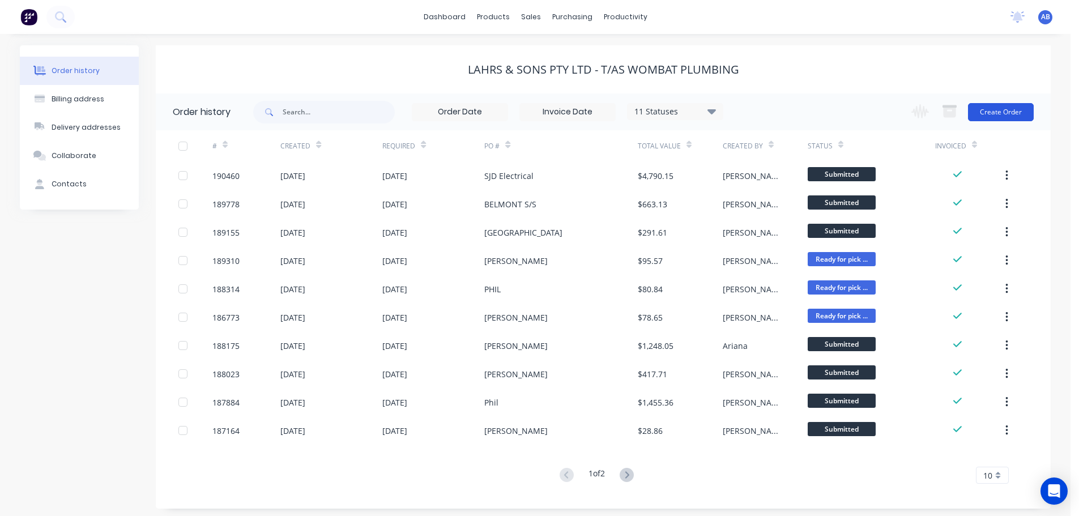
click at [998, 113] on button "Create Order" at bounding box center [1001, 112] width 66 height 18
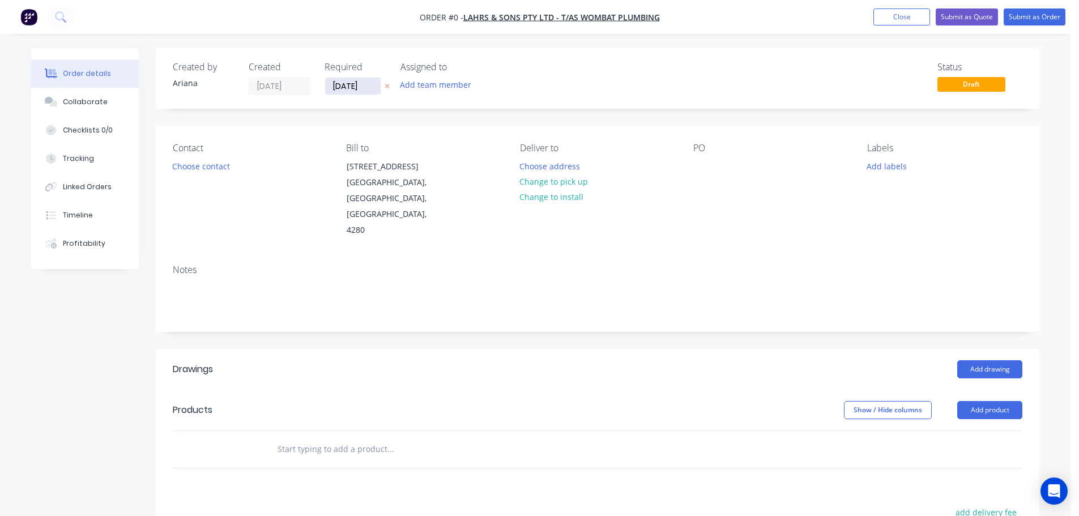
click at [351, 87] on input "[DATE]" at bounding box center [353, 86] width 56 height 17
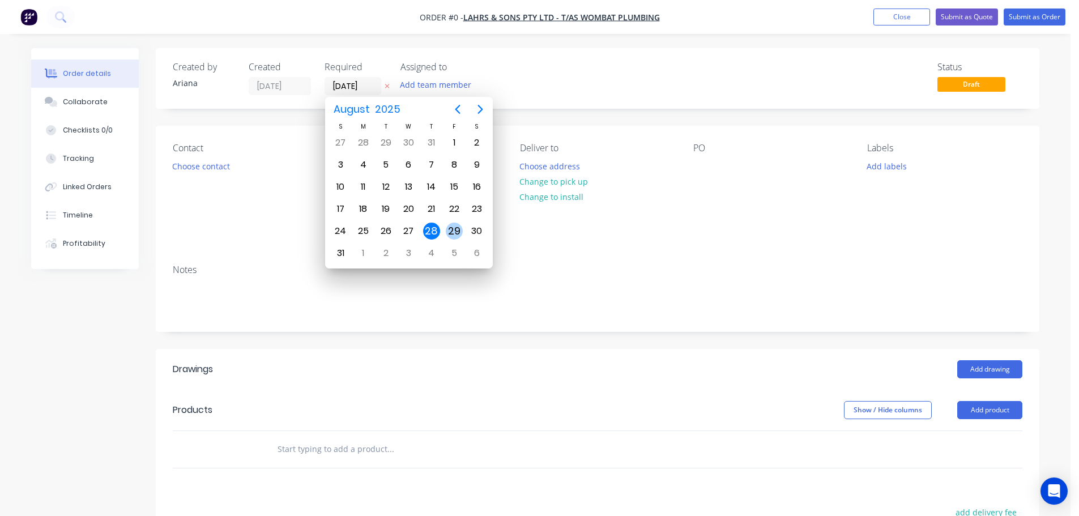
click at [453, 224] on div "29" at bounding box center [454, 231] width 17 height 17
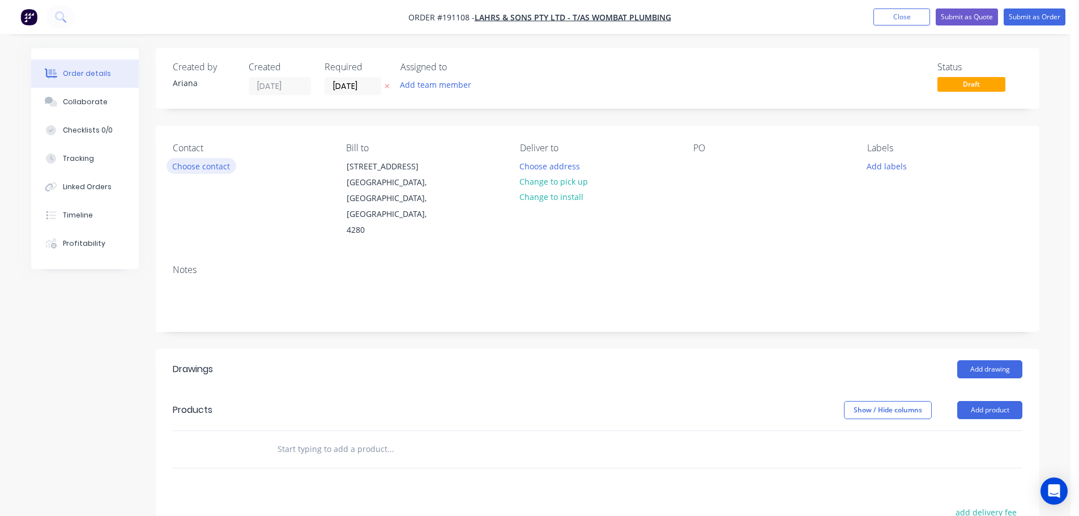
click at [194, 169] on button "Choose contact" at bounding box center [202, 165] width 70 height 15
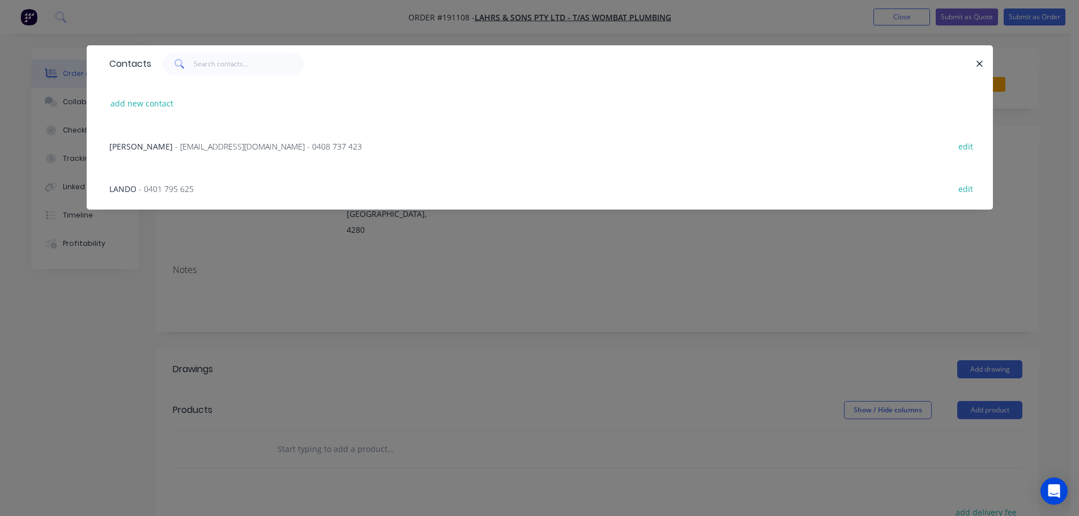
click at [175, 143] on span "- [EMAIL_ADDRESS][DOMAIN_NAME] - 0408 737 423" at bounding box center [268, 146] width 187 height 11
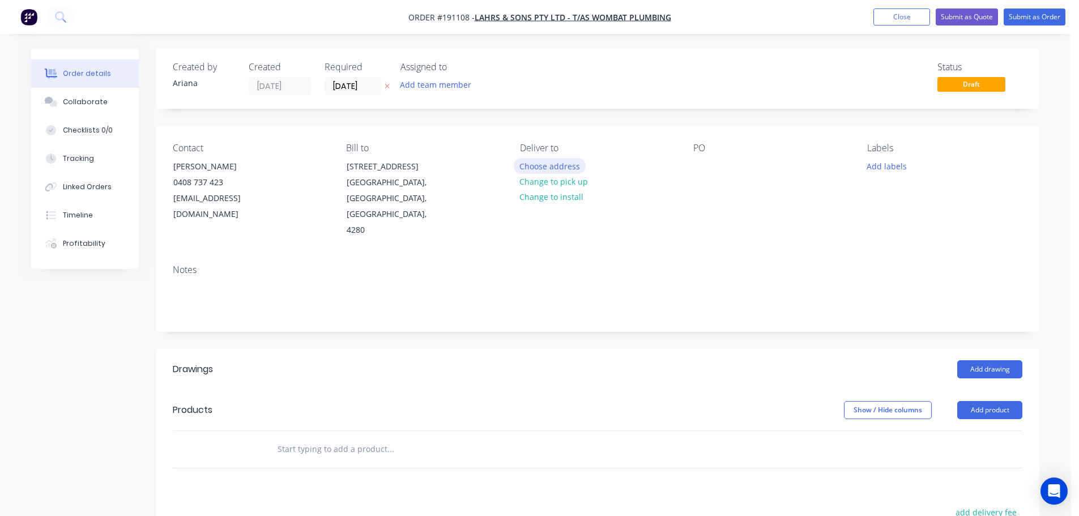
click at [547, 164] on button "Choose address" at bounding box center [550, 165] width 73 height 15
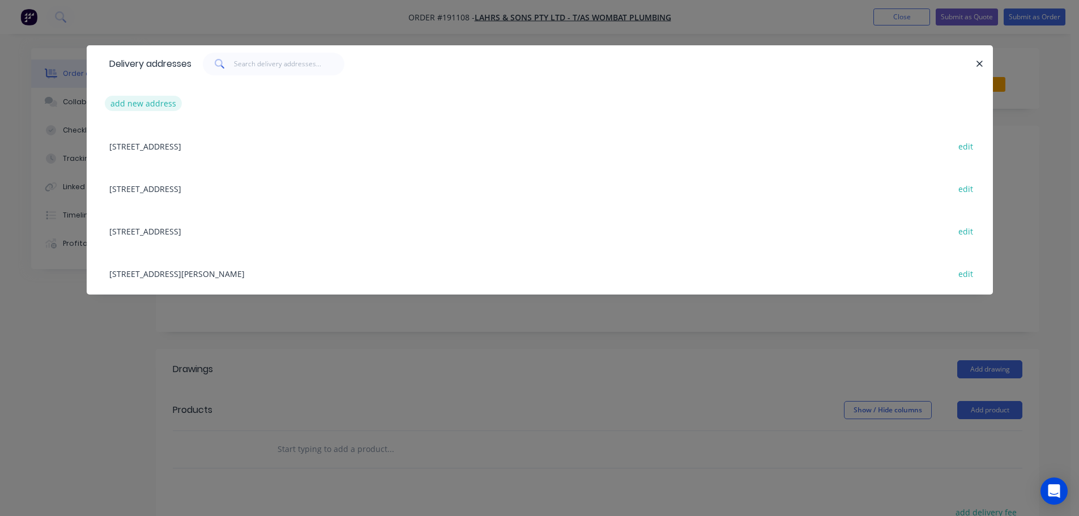
click at [125, 101] on button "add new address" at bounding box center [144, 103] width 78 height 15
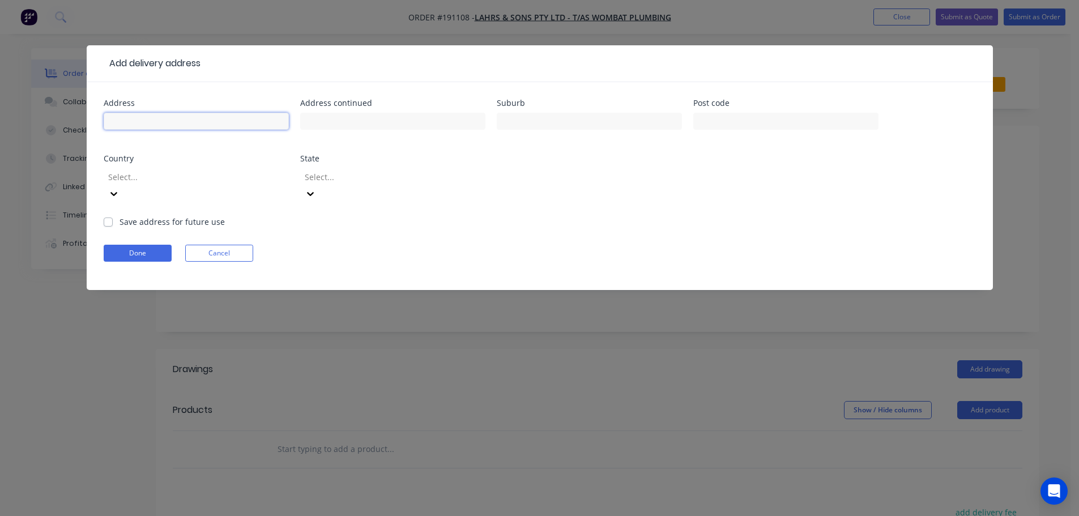
click at [135, 121] on input "text" at bounding box center [196, 121] width 185 height 17
click at [662, 203] on form "Address [GEOGRAPHIC_DATA] Address continued Suburb [GEOGRAPHIC_DATA] Post code …" at bounding box center [540, 194] width 873 height 191
click at [120, 188] on icon at bounding box center [113, 193] width 11 height 11
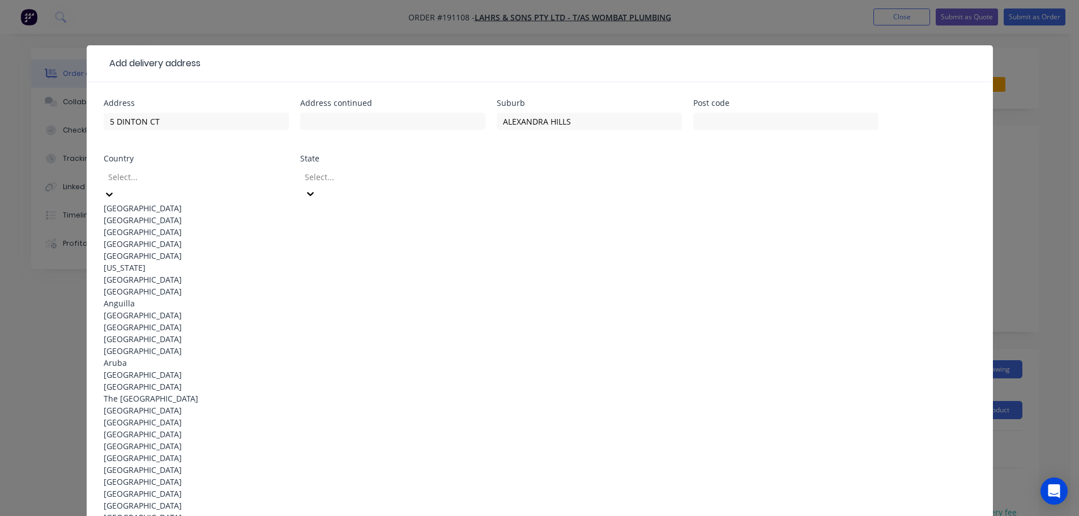
click at [141, 203] on div "[GEOGRAPHIC_DATA]" at bounding box center [196, 208] width 185 height 12
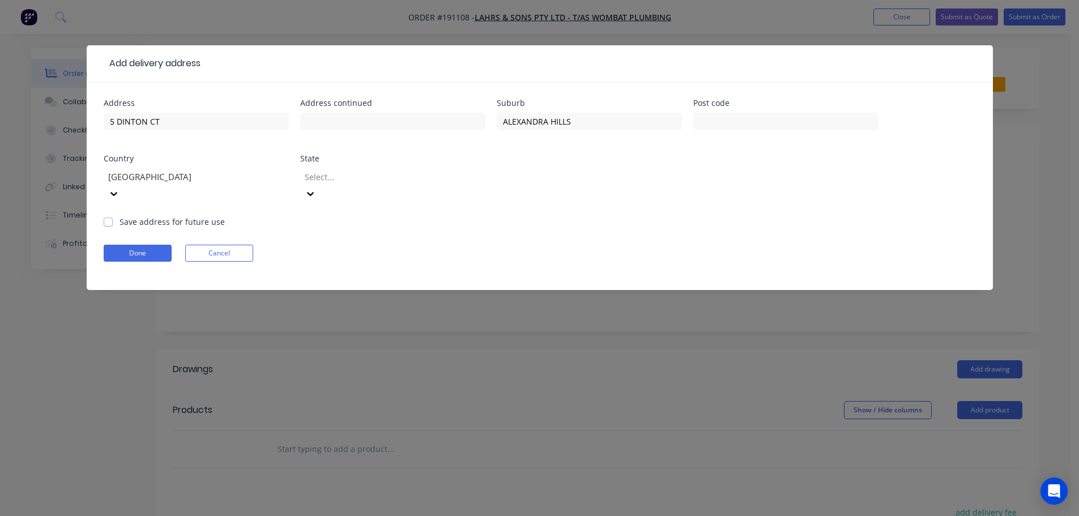
drag, startPoint x: 481, startPoint y: 175, endPoint x: 467, endPoint y: 178, distance: 14.6
click at [321, 185] on div at bounding box center [310, 194] width 20 height 18
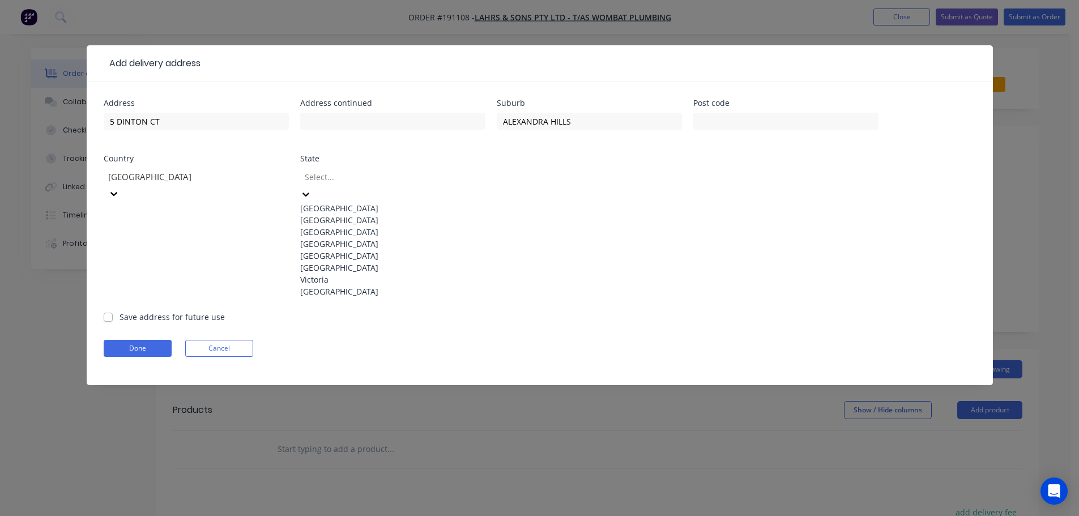
drag, startPoint x: 316, startPoint y: 265, endPoint x: 557, endPoint y: 205, distance: 248.9
click at [316, 250] on div "[GEOGRAPHIC_DATA]" at bounding box center [392, 244] width 185 height 12
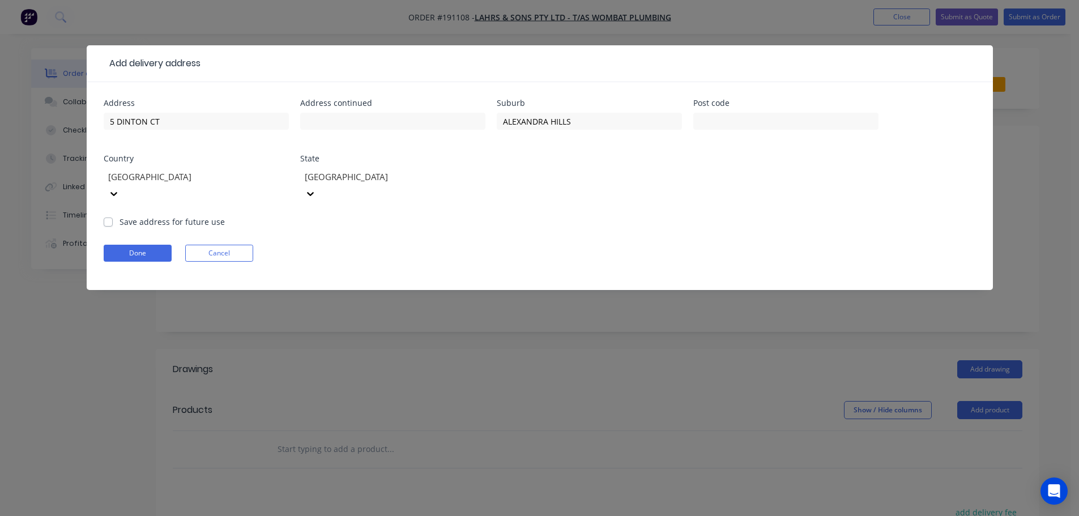
click at [677, 185] on div "Address [GEOGRAPHIC_DATA] Address continued Suburb [GEOGRAPHIC_DATA] Post code …" at bounding box center [540, 157] width 873 height 117
click at [151, 245] on button "Done" at bounding box center [138, 253] width 68 height 17
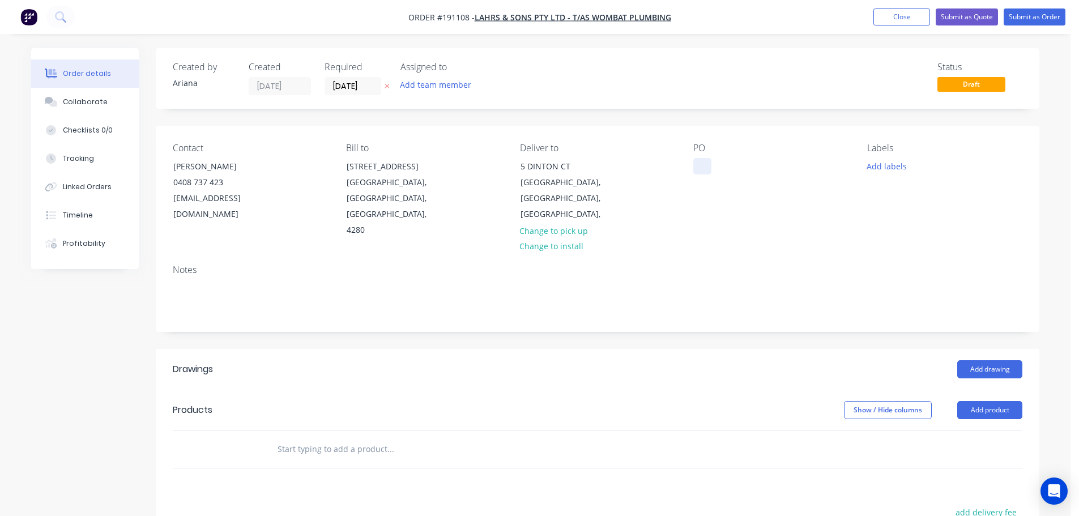
click at [700, 167] on div at bounding box center [703, 166] width 18 height 16
click at [783, 218] on div "PO TYE" at bounding box center [771, 191] width 155 height 96
click at [887, 168] on button "Add labels" at bounding box center [887, 165] width 52 height 15
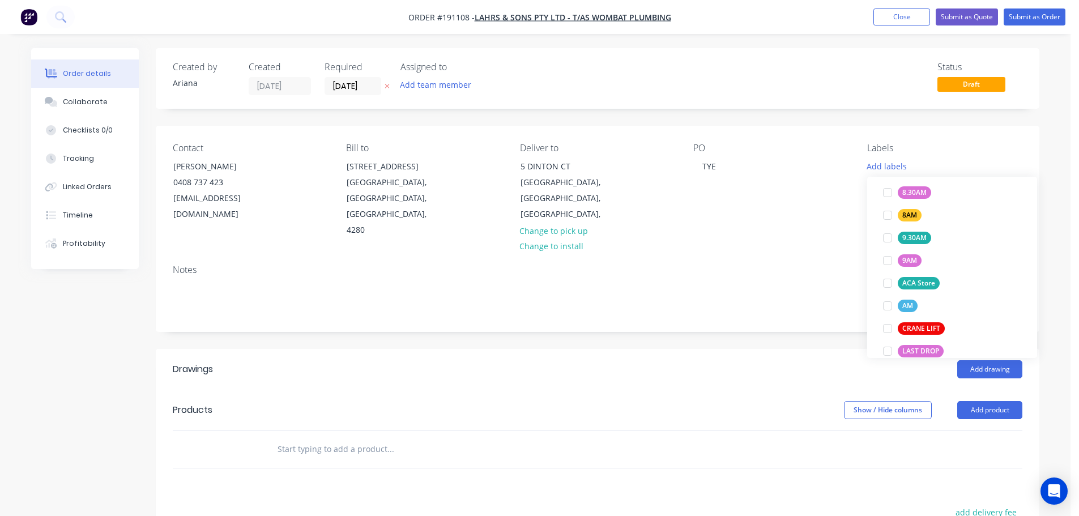
scroll to position [375, 0]
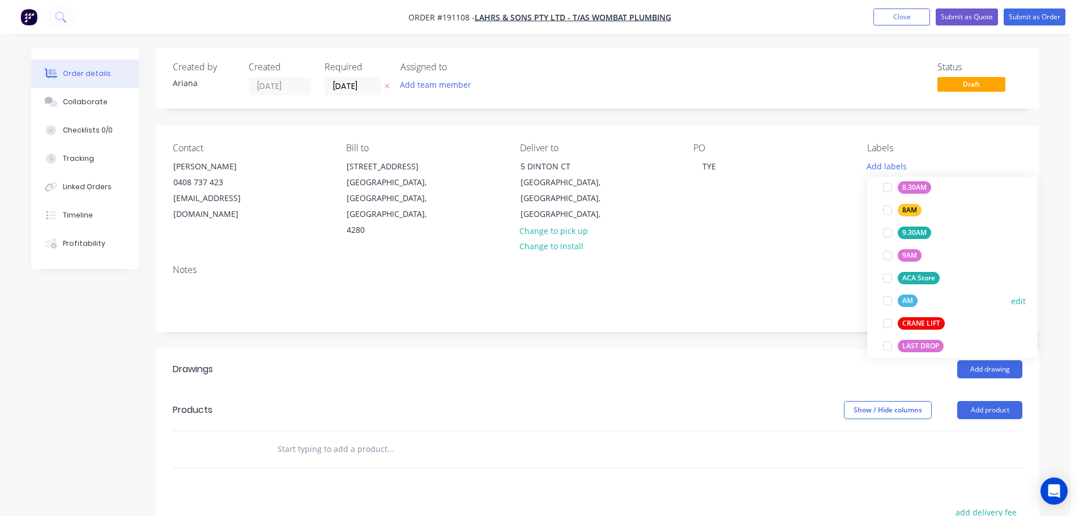
click at [886, 299] on div at bounding box center [888, 301] width 23 height 23
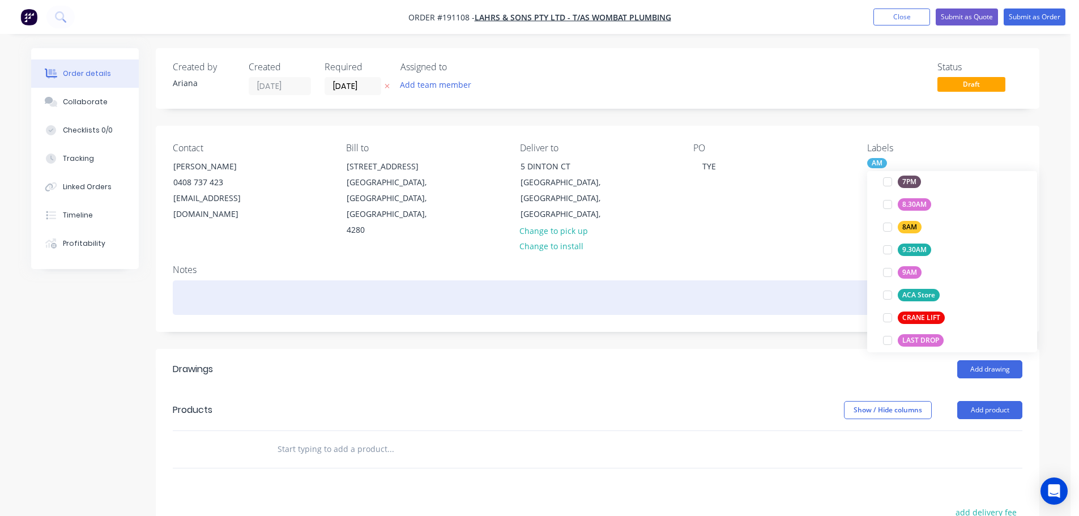
scroll to position [0, 0]
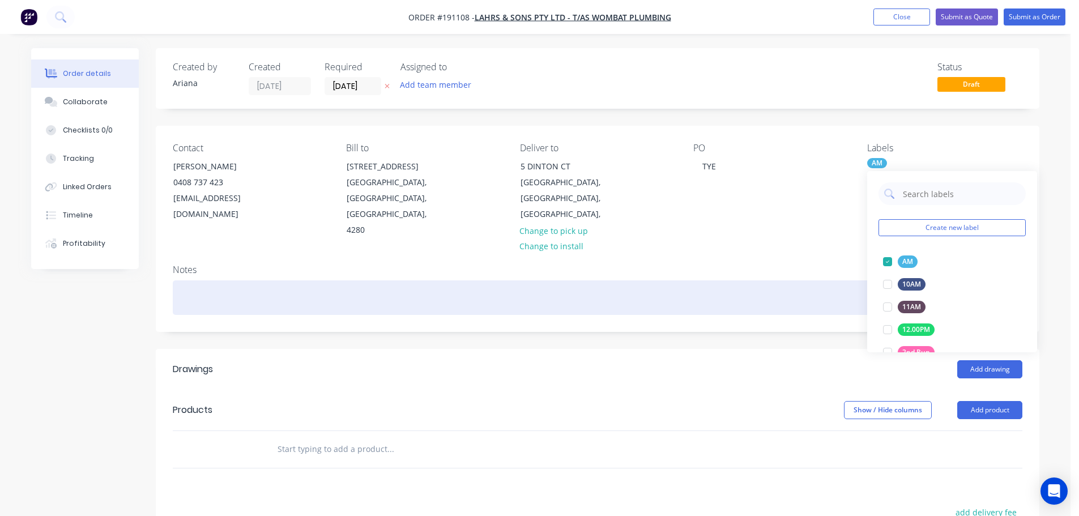
click at [804, 280] on div at bounding box center [598, 297] width 850 height 35
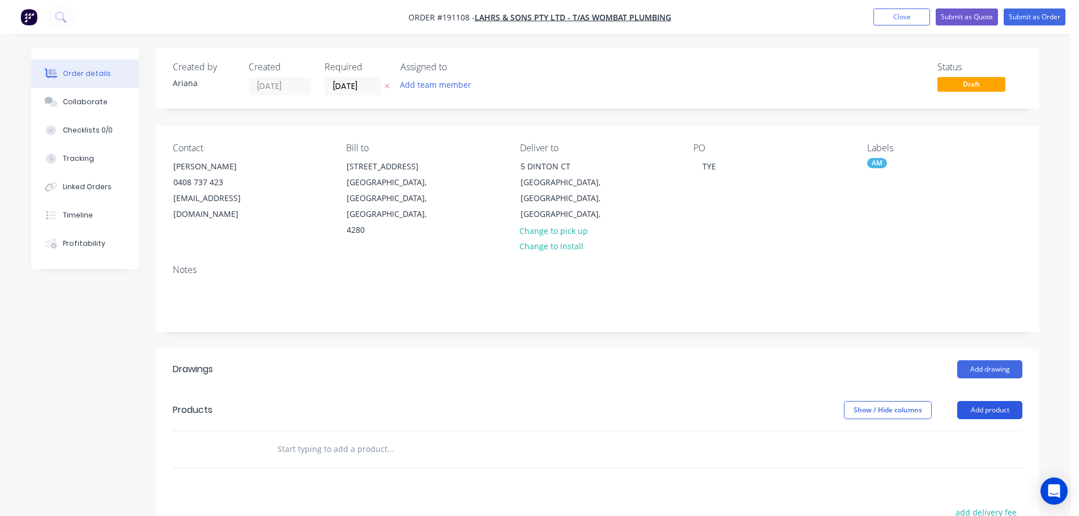
click at [985, 401] on button "Add product" at bounding box center [990, 410] width 65 height 18
click at [981, 431] on div "Product catalogue" at bounding box center [968, 439] width 87 height 16
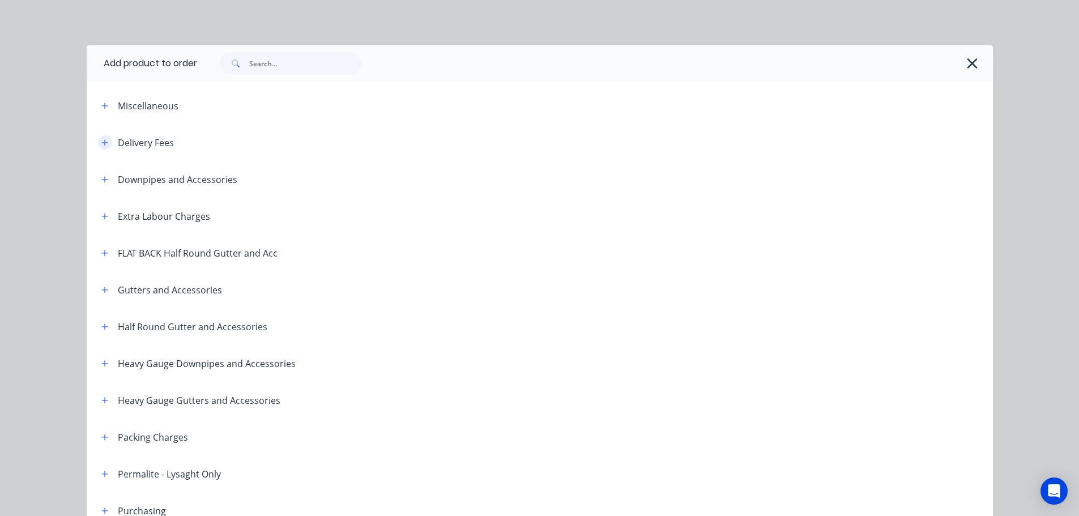
click at [102, 140] on icon "button" at bounding box center [104, 143] width 7 height 8
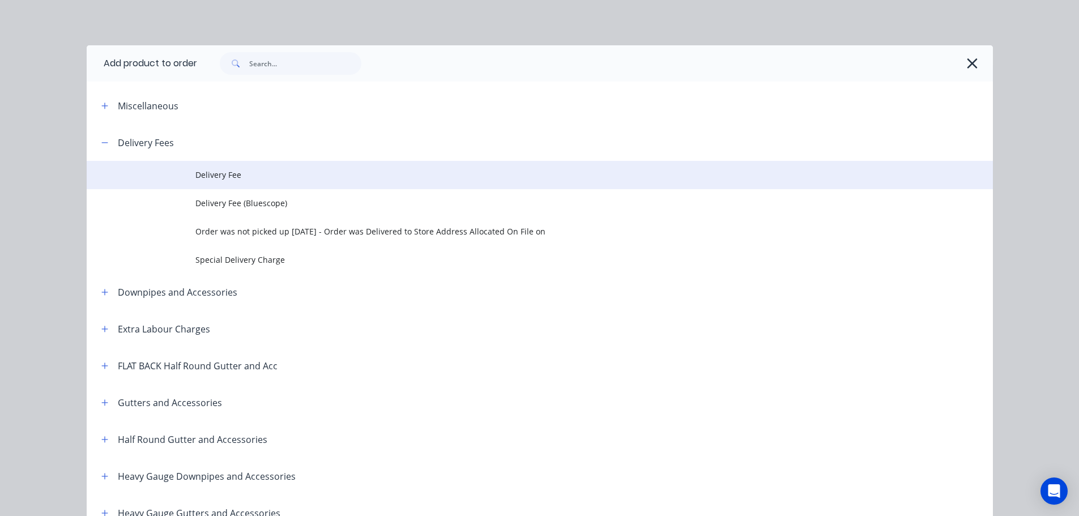
click at [233, 176] on span "Delivery Fee" at bounding box center [514, 175] width 638 height 12
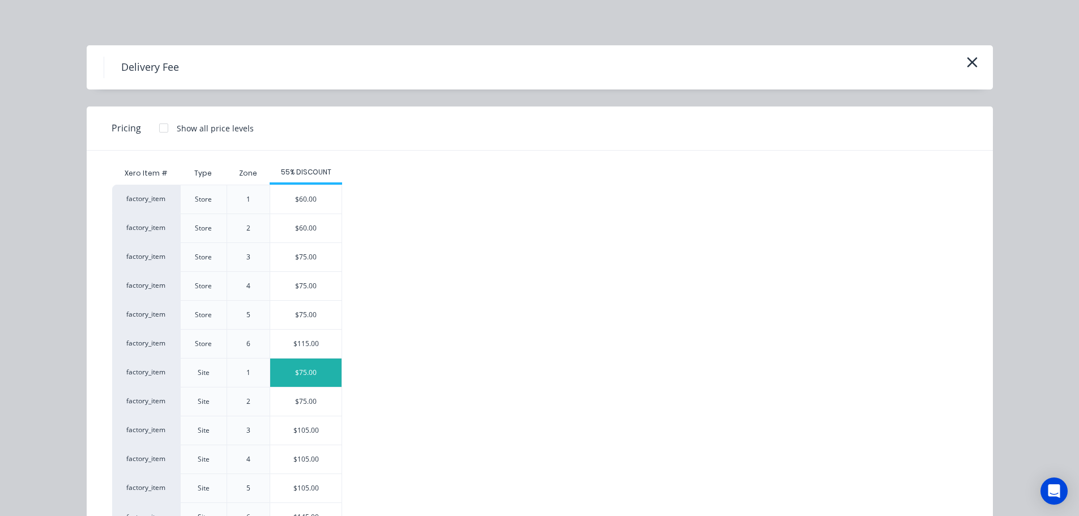
click at [304, 375] on div "$75.00" at bounding box center [305, 373] width 71 height 28
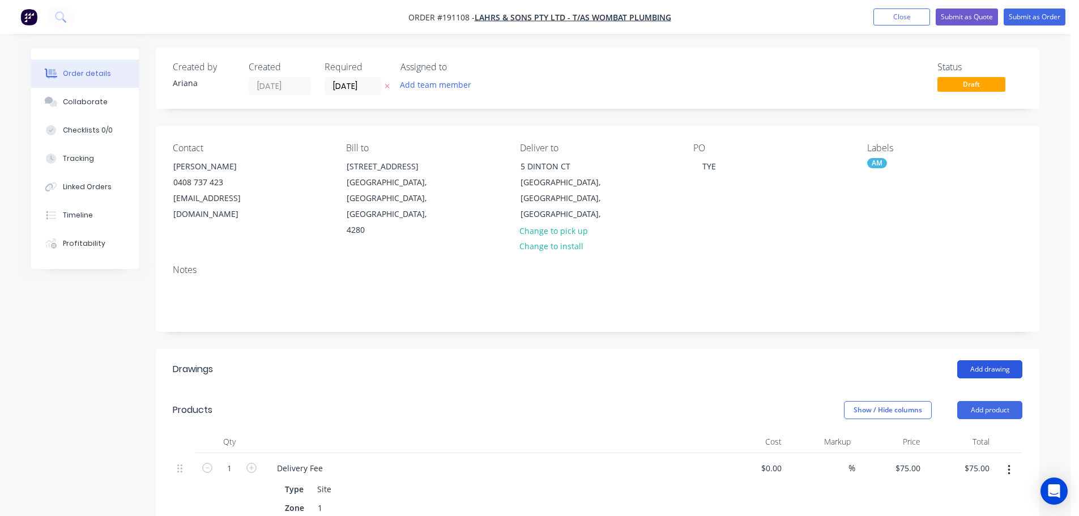
click at [1002, 360] on button "Add drawing" at bounding box center [990, 369] width 65 height 18
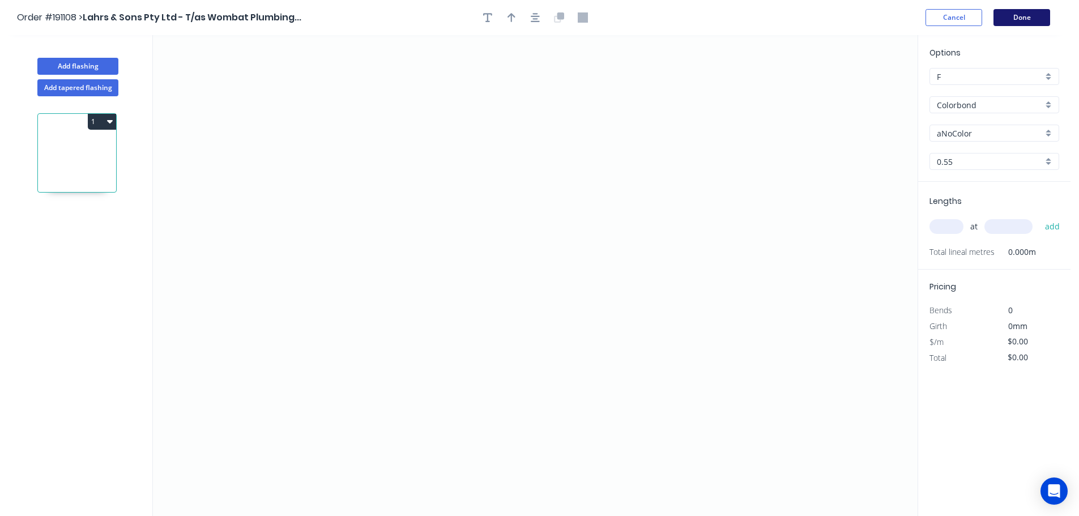
click at [1018, 20] on button "Done" at bounding box center [1022, 17] width 57 height 17
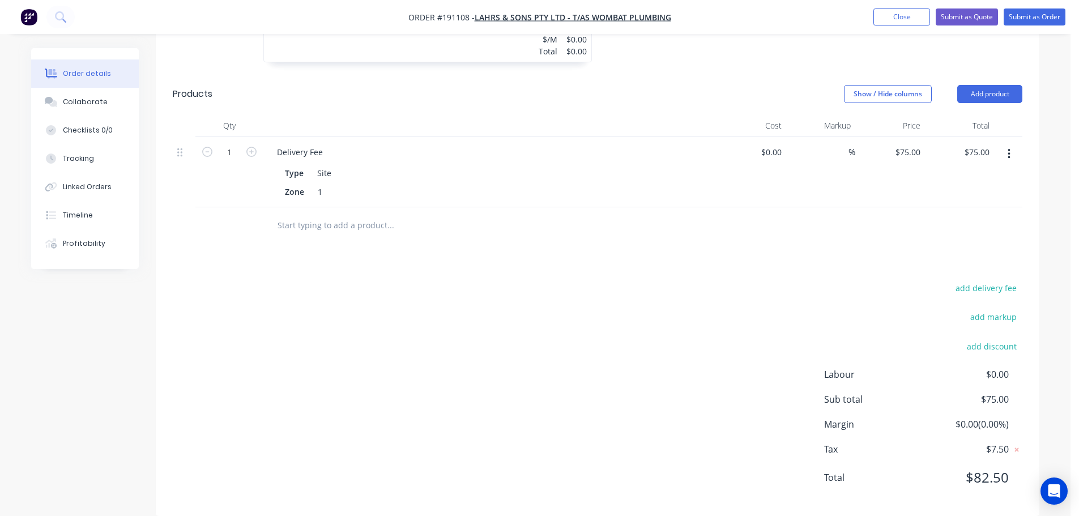
scroll to position [519, 0]
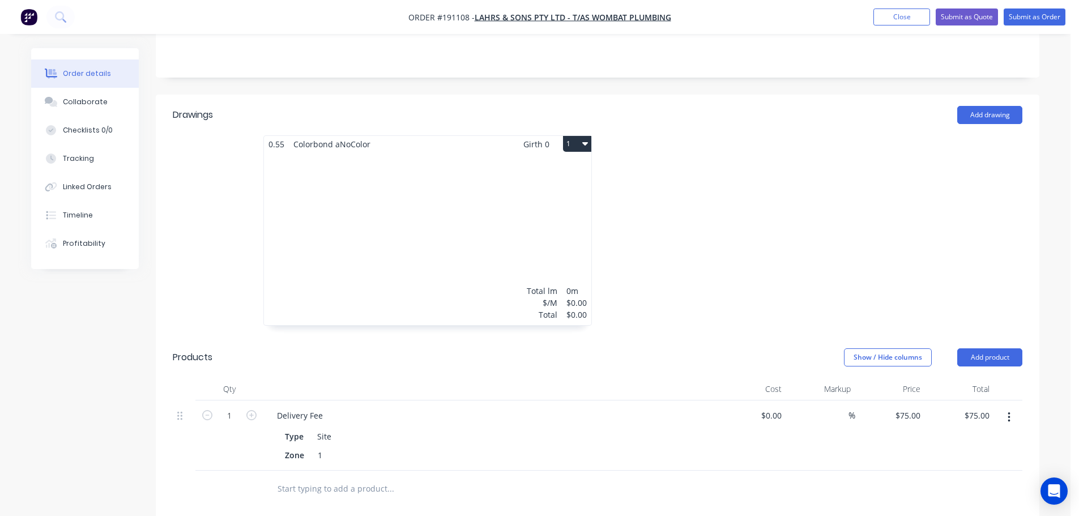
click at [514, 265] on div "Total lm $/M Total 0m $0.00 $0.00" at bounding box center [427, 238] width 327 height 173
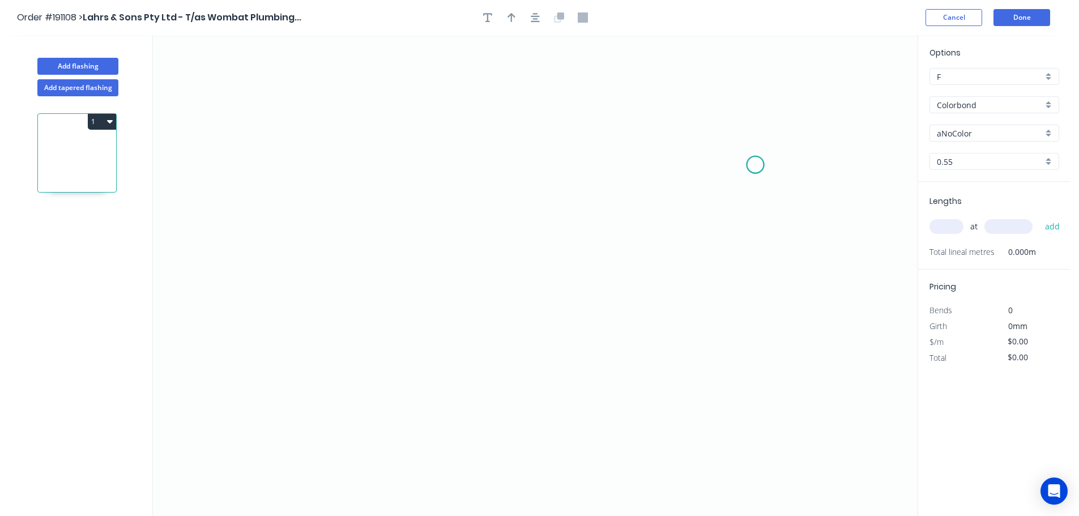
click at [756, 165] on icon "0" at bounding box center [535, 275] width 765 height 481
click at [721, 117] on icon at bounding box center [738, 141] width 35 height 48
click at [287, 110] on icon "0 ?" at bounding box center [535, 275] width 765 height 481
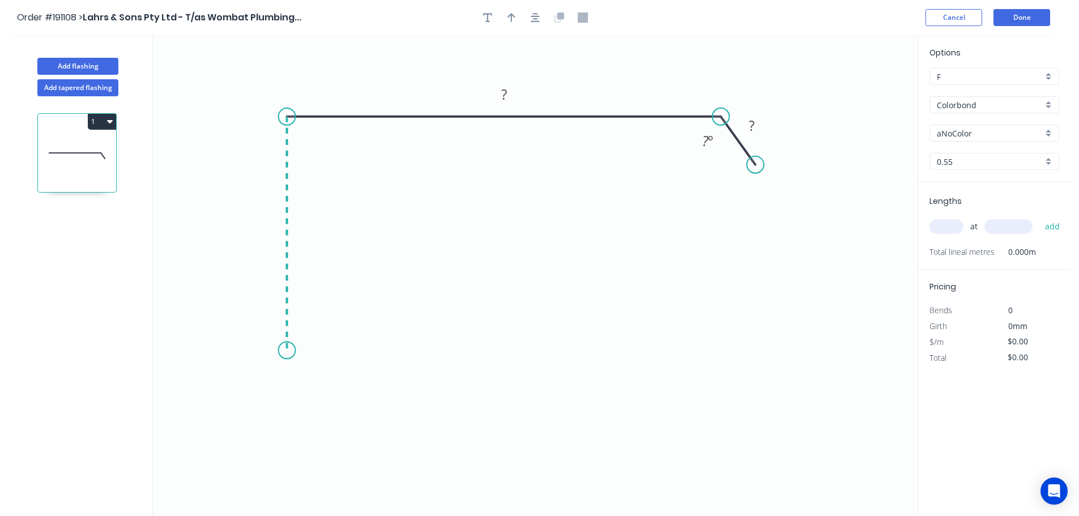
click at [282, 351] on icon "0 ? ? ? º" at bounding box center [535, 275] width 765 height 481
click at [372, 348] on icon "0 ? ? ? ? º" at bounding box center [535, 275] width 765 height 481
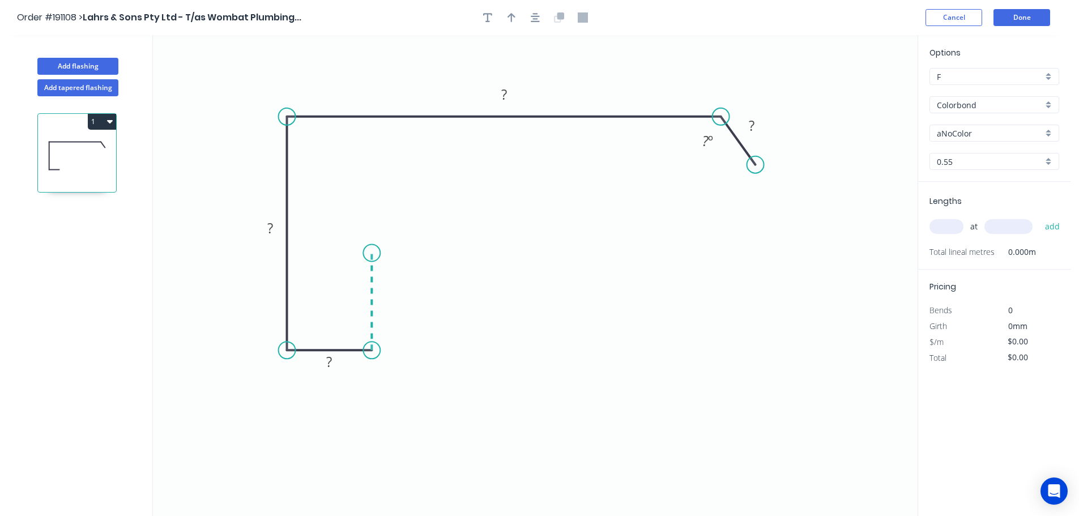
click at [371, 253] on icon "0 ? ? ? ? ? º" at bounding box center [535, 275] width 765 height 481
click at [478, 250] on icon "0 ? ? ? ? ? ? º" at bounding box center [535, 275] width 765 height 481
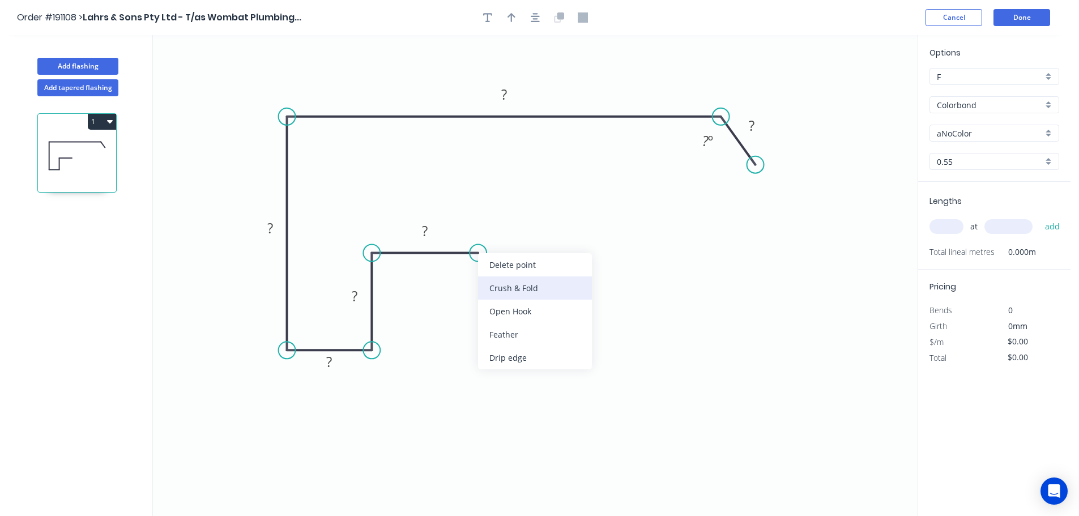
click at [538, 283] on div "Crush & Fold" at bounding box center [535, 287] width 114 height 23
click at [474, 275] on tspan "10" at bounding box center [471, 271] width 16 height 19
click at [566, 279] on icon "0 CF 15 ? ? ? ? ? ? ? º" at bounding box center [535, 275] width 765 height 481
drag, startPoint x: 483, startPoint y: 275, endPoint x: 561, endPoint y: 247, distance: 82.4
click at [561, 247] on rect at bounding box center [540, 243] width 45 height 23
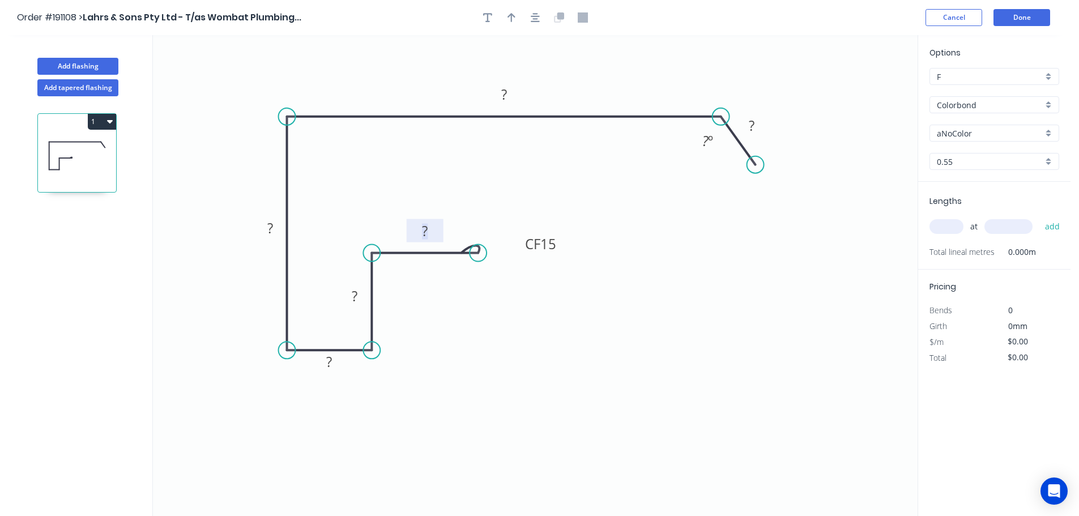
click at [427, 228] on tspan "?" at bounding box center [425, 231] width 6 height 19
click at [663, 223] on icon "0 CF 15 50 50 30 135 300 35 120 º" at bounding box center [535, 275] width 765 height 481
click at [509, 14] on icon "button" at bounding box center [512, 17] width 8 height 10
drag, startPoint x: 859, startPoint y: 89, endPoint x: 603, endPoint y: 78, distance: 255.8
click at [603, 78] on icon at bounding box center [603, 65] width 10 height 36
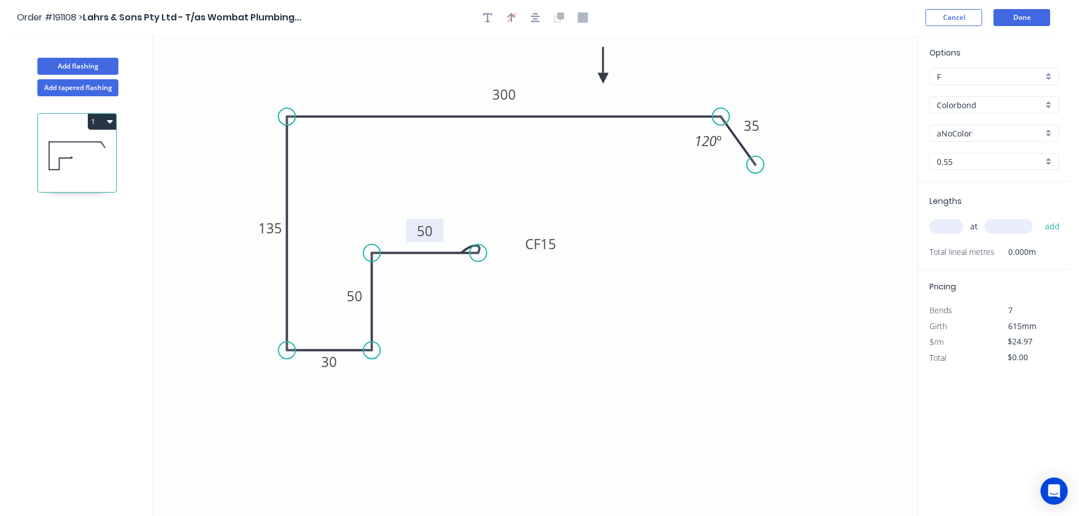
click at [1052, 133] on div "aNoColor" at bounding box center [995, 133] width 130 height 17
click at [981, 157] on div "Basalt" at bounding box center [994, 155] width 129 height 20
drag, startPoint x: 947, startPoint y: 223, endPoint x: 963, endPoint y: 211, distance: 19.8
click at [947, 222] on input "text" at bounding box center [947, 226] width 34 height 15
click at [1040, 217] on button "add" at bounding box center [1053, 226] width 27 height 19
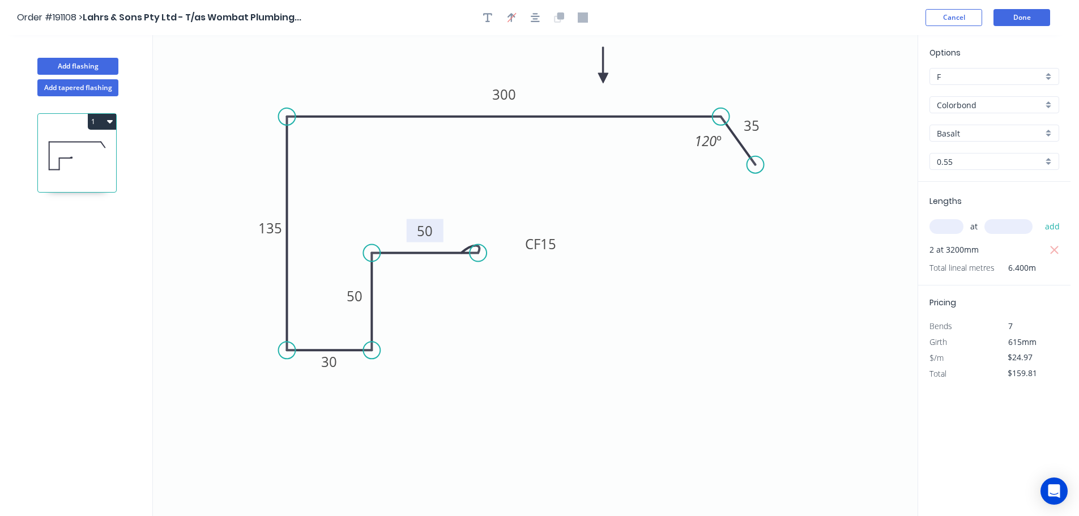
click at [100, 119] on button "1" at bounding box center [102, 122] width 28 height 16
click at [94, 142] on div "Duplicate" at bounding box center [62, 150] width 87 height 16
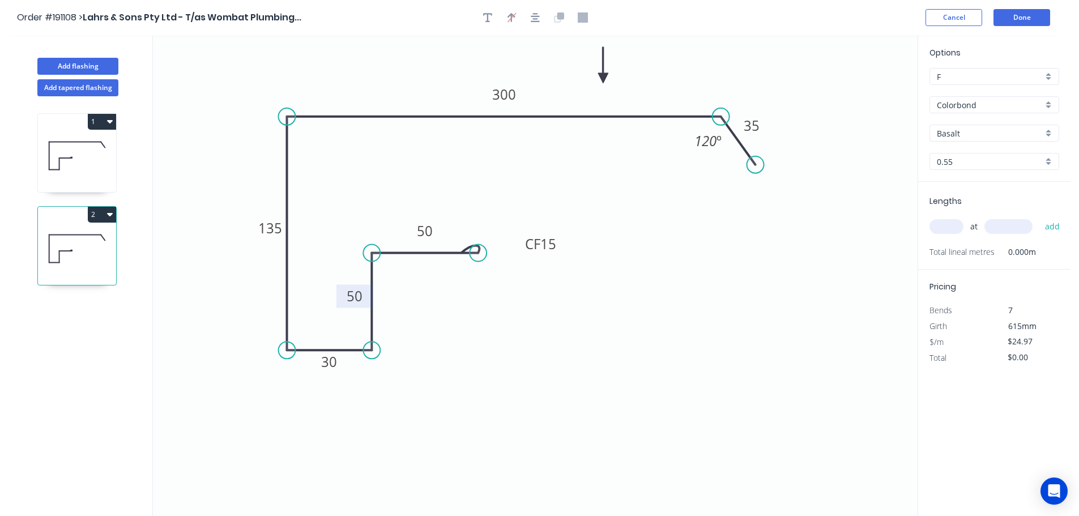
click at [358, 297] on tspan "50" at bounding box center [355, 296] width 16 height 19
click at [398, 297] on icon "0 CF 15 50 30 30 135 300 35 120 º" at bounding box center [535, 275] width 765 height 481
click at [275, 226] on tspan "135" at bounding box center [270, 228] width 24 height 19
click at [468, 332] on icon "0 CF 15 50 30 30 165 300 35 120 º" at bounding box center [535, 275] width 765 height 481
click at [947, 224] on input "text" at bounding box center [947, 226] width 34 height 15
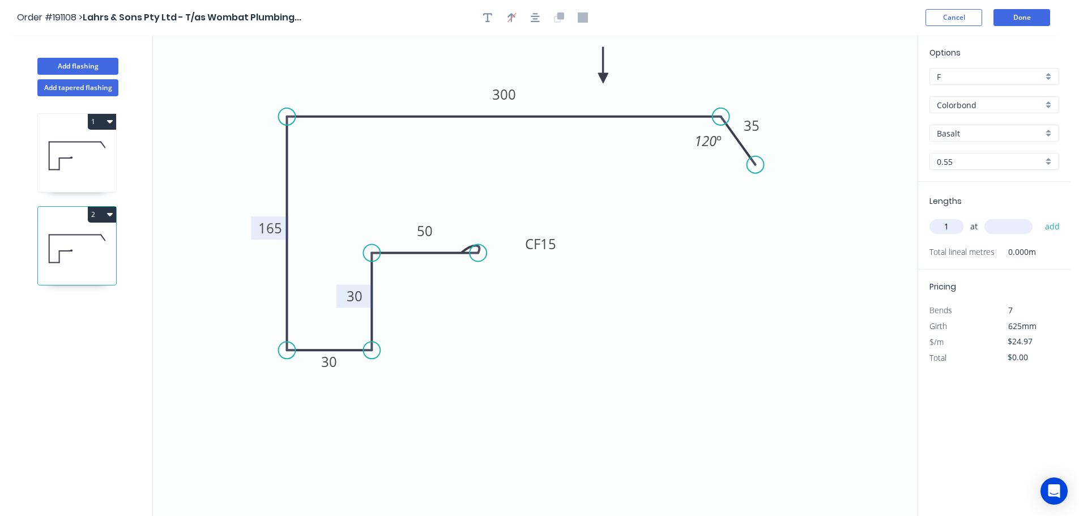
click at [1012, 224] on input "text" at bounding box center [1009, 226] width 48 height 15
click at [1040, 217] on button "add" at bounding box center [1053, 226] width 27 height 19
click at [1021, 227] on input "text" at bounding box center [1009, 226] width 48 height 15
click at [1040, 217] on button "add" at bounding box center [1053, 226] width 27 height 19
click at [81, 65] on button "Add flashing" at bounding box center [77, 66] width 81 height 17
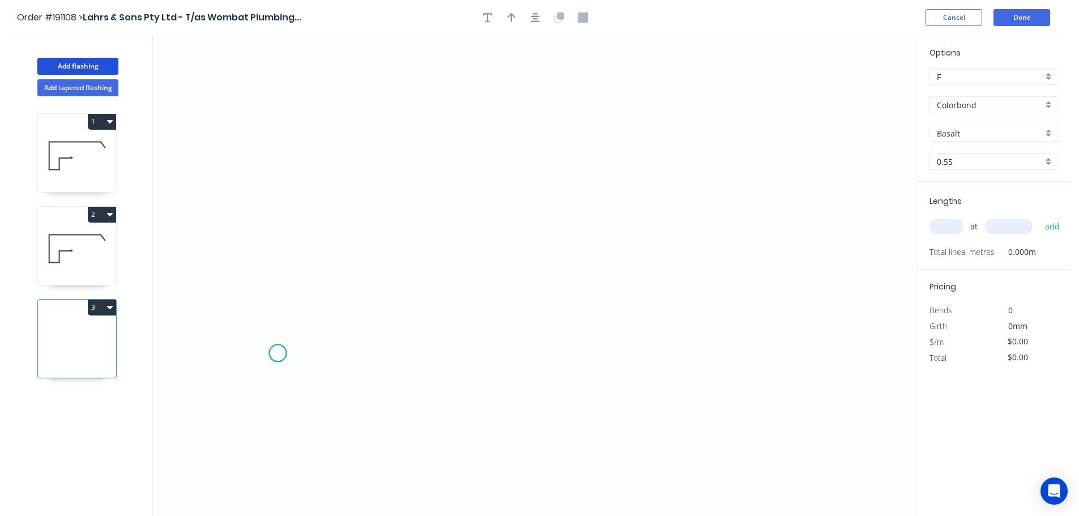
click at [278, 354] on icon "0" at bounding box center [535, 275] width 765 height 481
click at [322, 295] on icon at bounding box center [300, 323] width 45 height 59
click at [774, 291] on icon "0 ?" at bounding box center [535, 275] width 765 height 481
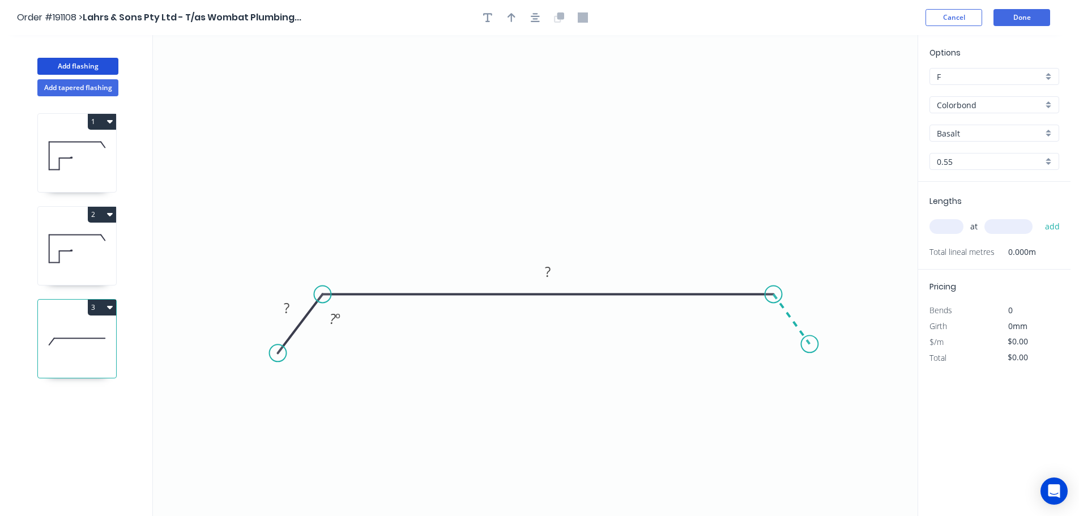
click at [810, 344] on icon "0 ? ? ? º" at bounding box center [535, 275] width 765 height 481
click at [810, 344] on circle at bounding box center [809, 343] width 17 height 17
click at [290, 309] on tspan "?" at bounding box center [287, 308] width 6 height 19
click at [582, 332] on icon "0 35 300 35 120 º 120 º" at bounding box center [535, 275] width 765 height 481
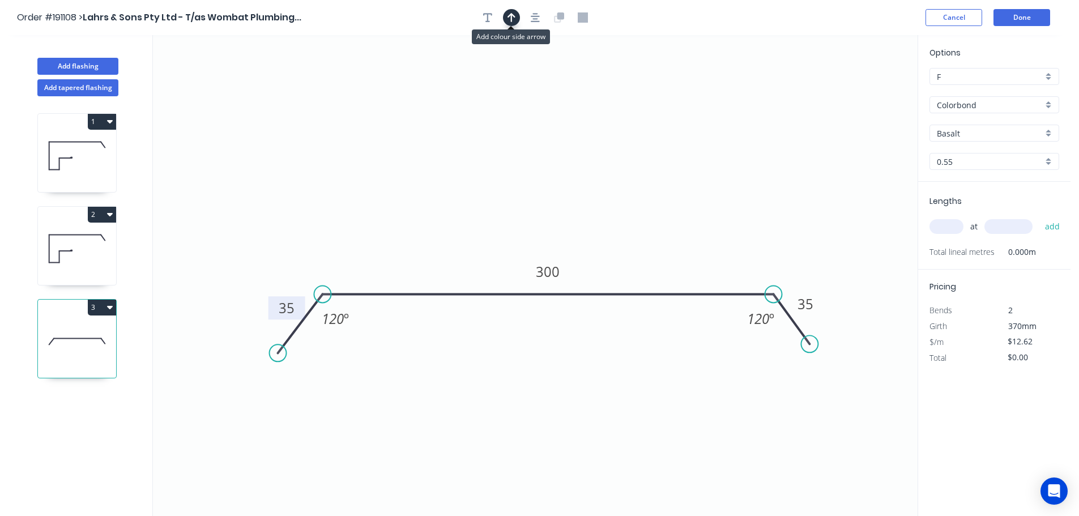
click at [510, 18] on icon "button" at bounding box center [512, 17] width 8 height 10
drag, startPoint x: 862, startPoint y: 88, endPoint x: 578, endPoint y: 154, distance: 291.4
click at [578, 154] on icon at bounding box center [578, 139] width 10 height 36
click at [956, 226] on input "text" at bounding box center [947, 226] width 34 height 15
click at [1040, 217] on button "add" at bounding box center [1053, 226] width 27 height 19
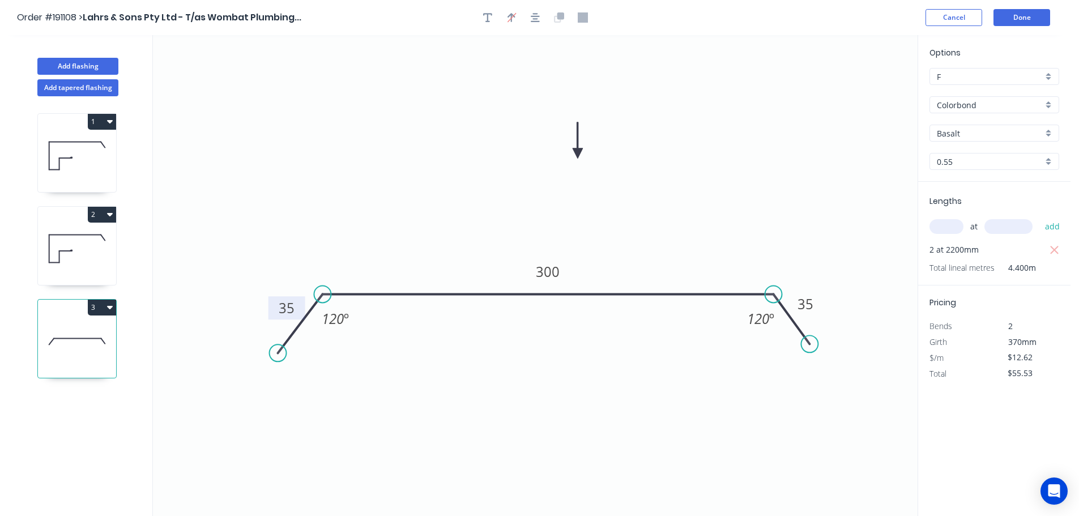
click at [84, 237] on icon at bounding box center [77, 248] width 78 height 73
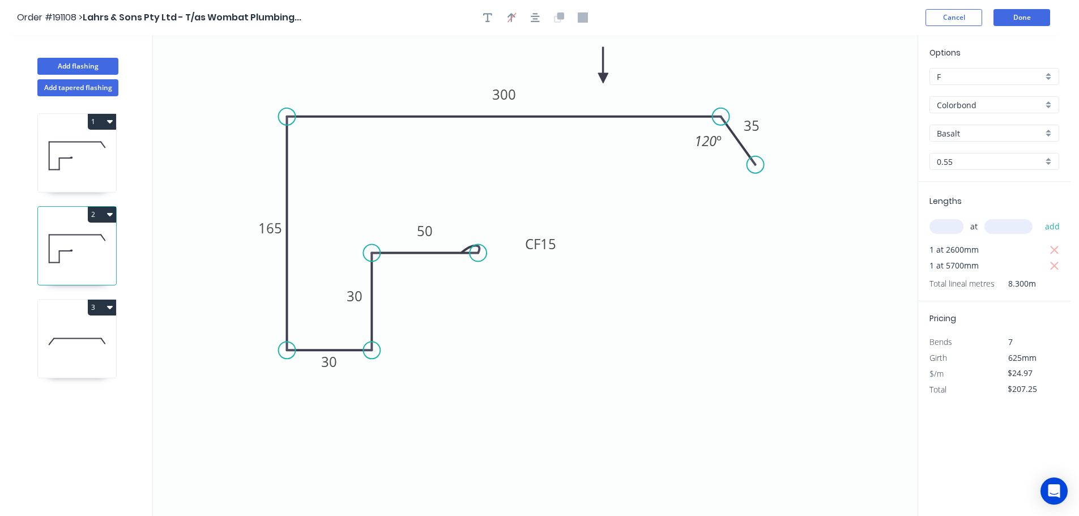
click at [97, 213] on button "2" at bounding box center [102, 215] width 28 height 16
click at [81, 241] on div "Duplicate" at bounding box center [62, 243] width 87 height 16
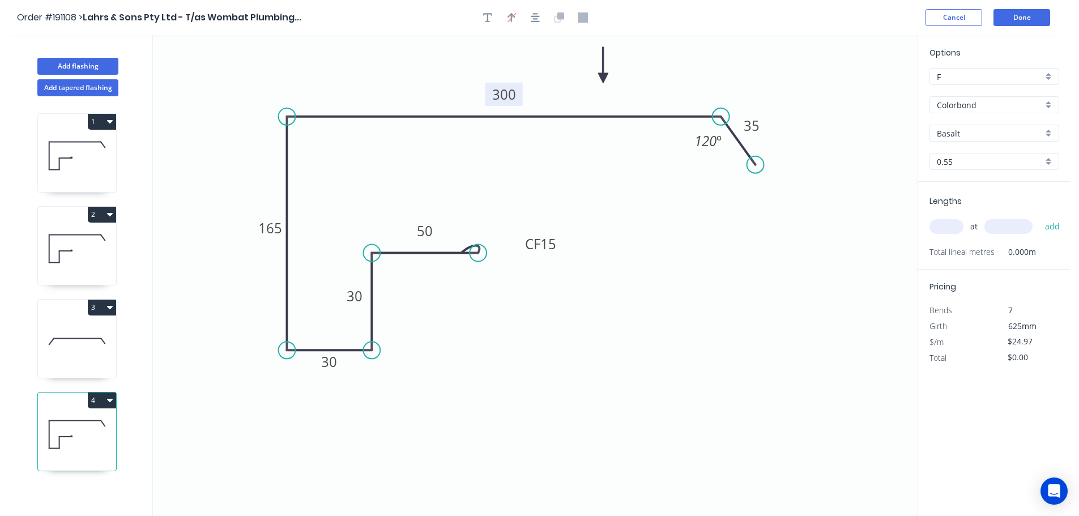
click at [507, 95] on tspan "300" at bounding box center [504, 94] width 24 height 19
click at [664, 246] on icon "0 CF 15 50 30 30 165 250 35 120 º" at bounding box center [535, 275] width 765 height 481
click at [948, 223] on input "text" at bounding box center [947, 226] width 34 height 15
click at [1019, 222] on input "text" at bounding box center [1009, 226] width 48 height 15
click at [1040, 217] on button "add" at bounding box center [1053, 226] width 27 height 19
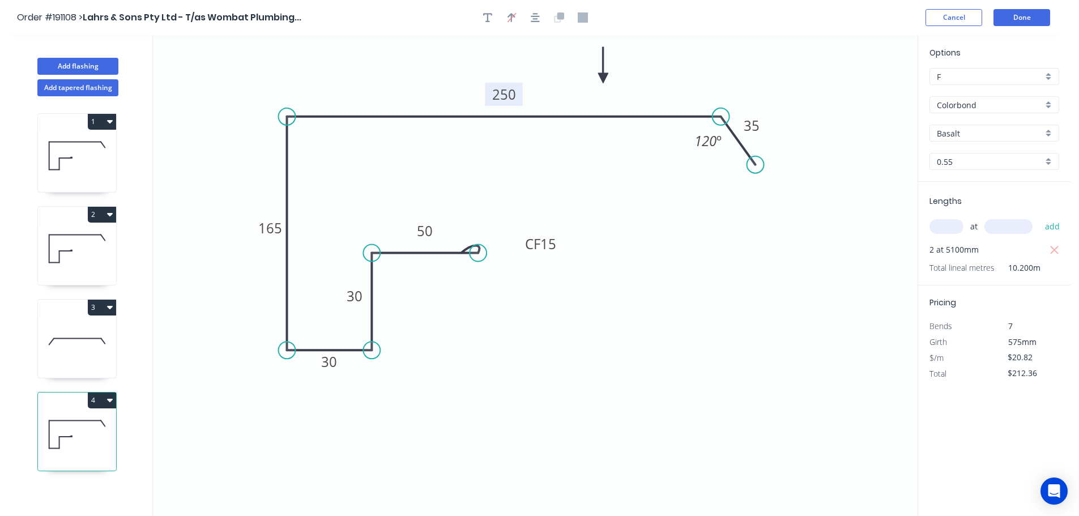
click at [806, 295] on icon "0 CF 15 50 30 30 165 250 35 120 º" at bounding box center [535, 275] width 765 height 481
click at [82, 232] on icon at bounding box center [77, 248] width 78 height 73
click at [950, 227] on input "text" at bounding box center [947, 226] width 34 height 15
click at [1024, 228] on input "text" at bounding box center [1009, 226] width 48 height 15
click at [1040, 217] on button "add" at bounding box center [1053, 226] width 27 height 19
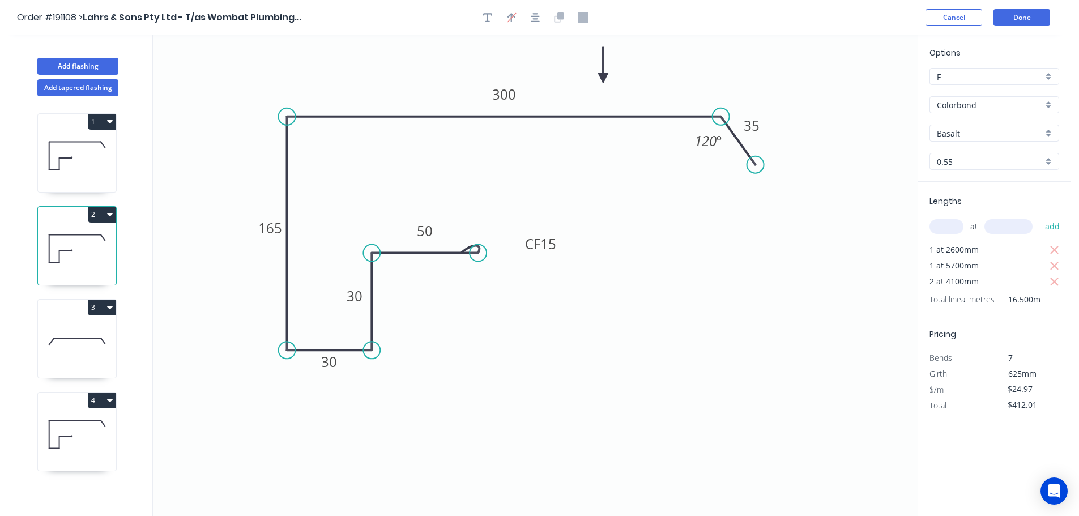
click at [82, 433] on icon at bounding box center [77, 434] width 78 height 73
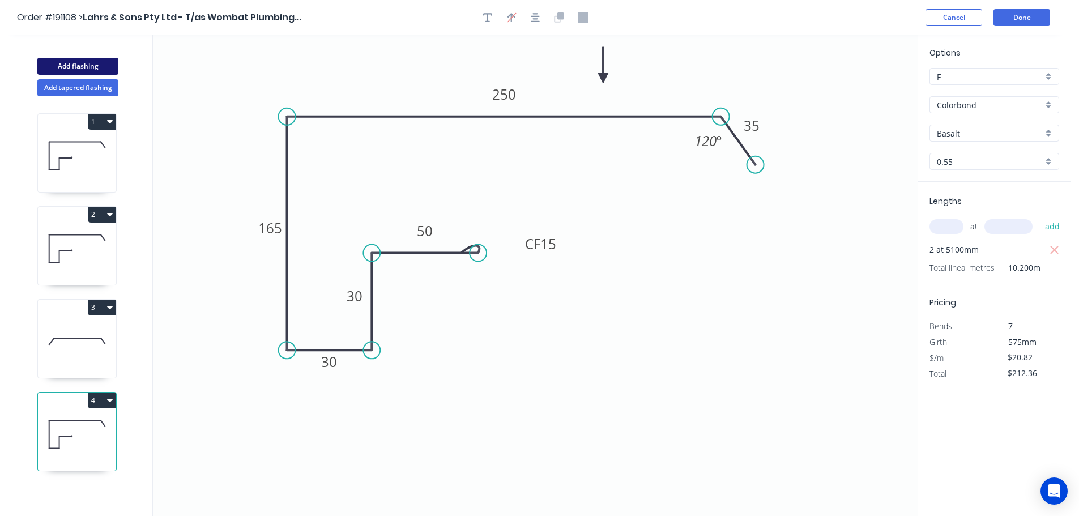
click at [89, 66] on button "Add flashing" at bounding box center [77, 66] width 81 height 17
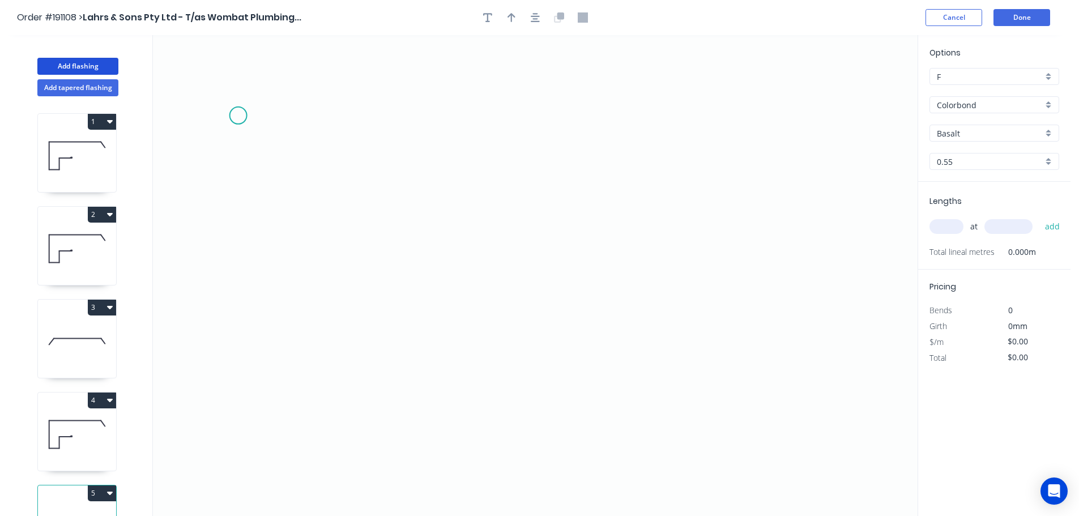
click at [238, 116] on icon "0" at bounding box center [535, 275] width 765 height 481
click at [344, 112] on icon "0" at bounding box center [535, 275] width 765 height 481
click at [331, 412] on icon "0 ?" at bounding box center [535, 275] width 765 height 481
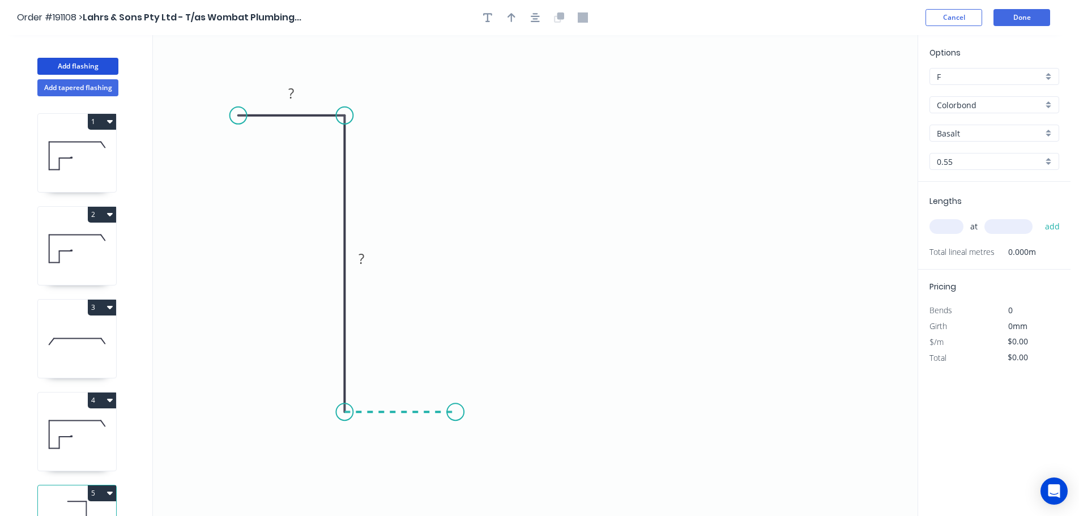
click at [456, 412] on icon "0 ? ?" at bounding box center [535, 275] width 765 height 481
click at [456, 323] on icon "0 ? ? ?" at bounding box center [535, 275] width 765 height 481
click at [567, 317] on icon "0 ? ? ? ?" at bounding box center [535, 275] width 765 height 481
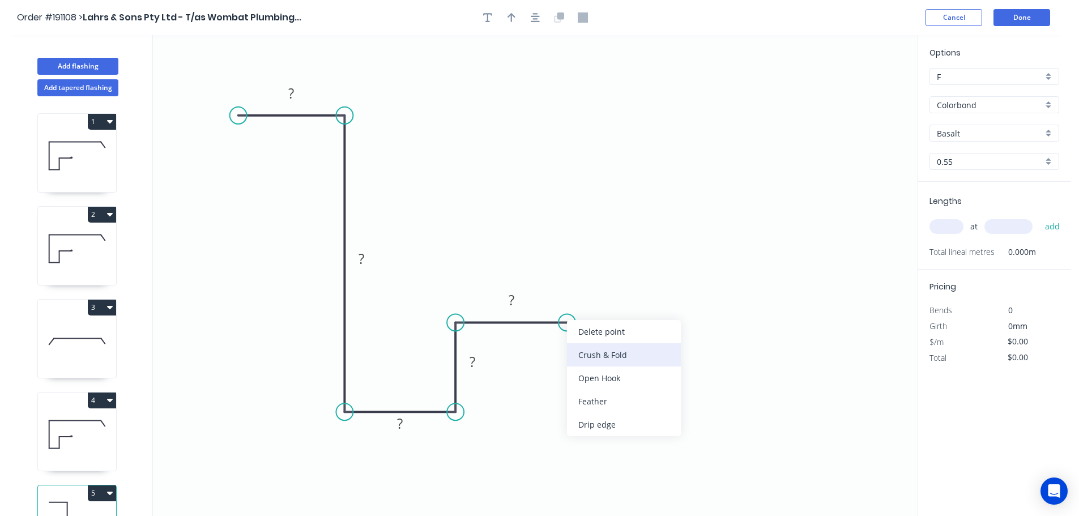
click at [616, 351] on div "Crush & Fold" at bounding box center [624, 354] width 114 height 23
click at [566, 345] on tspan "10" at bounding box center [560, 341] width 16 height 19
click at [725, 350] on icon "0 ? ? ? ? CF 15 ?" at bounding box center [535, 275] width 765 height 481
drag, startPoint x: 572, startPoint y: 346, endPoint x: 660, endPoint y: 302, distance: 98.8
click at [660, 302] on rect at bounding box center [640, 297] width 45 height 23
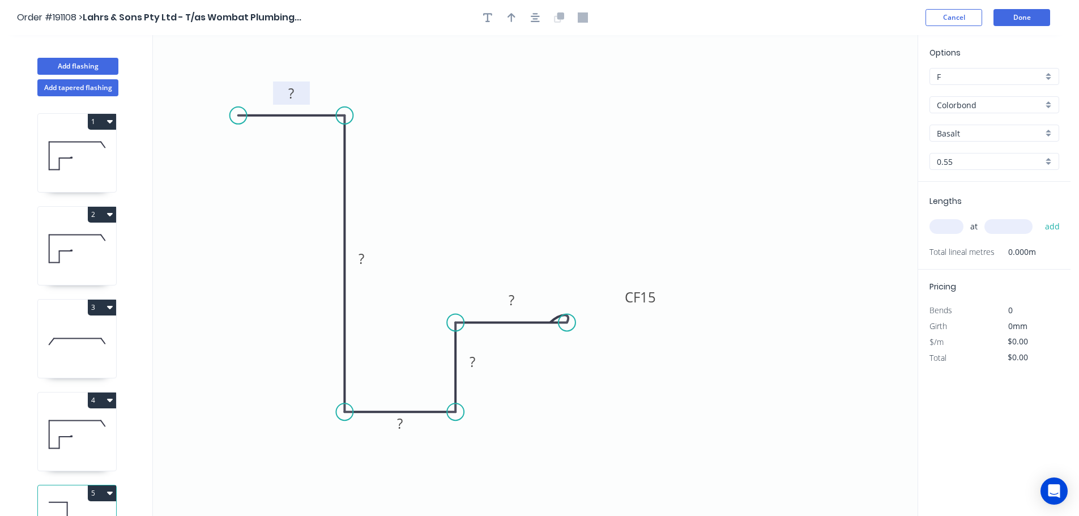
click at [292, 90] on tspan "?" at bounding box center [292, 93] width 6 height 19
click at [564, 9] on div at bounding box center [535, 17] width 119 height 17
click at [507, 16] on button "button" at bounding box center [511, 17] width 17 height 17
drag, startPoint x: 857, startPoint y: 92, endPoint x: 568, endPoint y: 209, distance: 312.2
click at [441, 284] on icon "0 40 130 30 30 CF 15 30" at bounding box center [535, 275] width 765 height 481
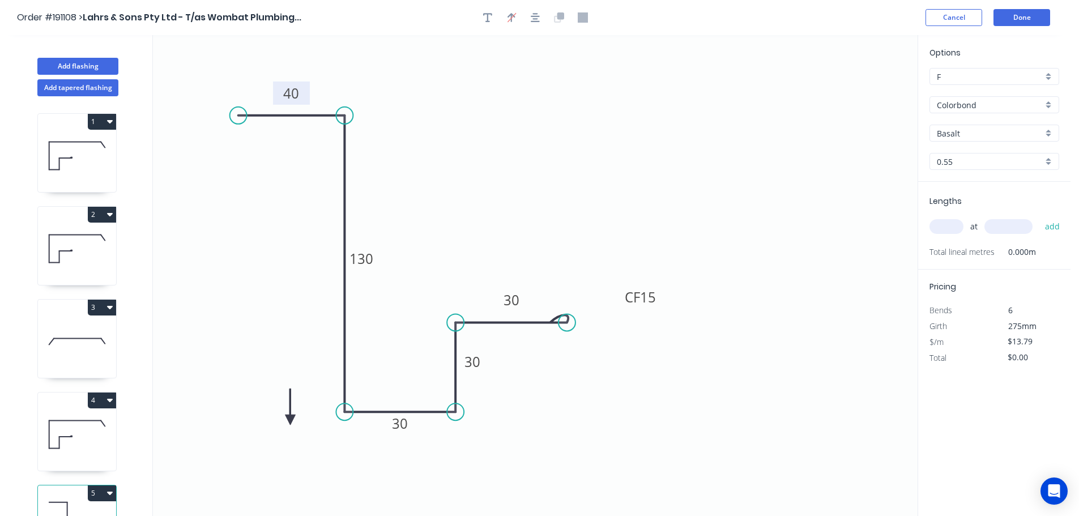
drag, startPoint x: 861, startPoint y: 88, endPoint x: 294, endPoint y: 445, distance: 670.1
click at [294, 425] on icon at bounding box center [291, 407] width 10 height 36
click at [295, 444] on icon at bounding box center [295, 432] width 10 height 36
click at [296, 444] on icon at bounding box center [303, 435] width 33 height 33
click at [296, 444] on icon at bounding box center [305, 434] width 33 height 33
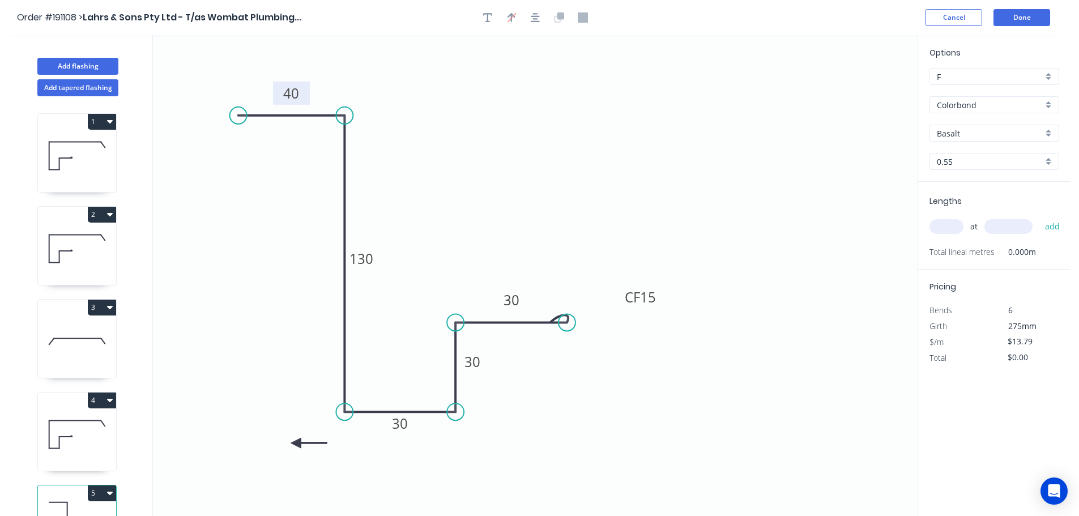
click at [296, 444] on icon at bounding box center [309, 443] width 36 height 10
click at [296, 444] on icon at bounding box center [305, 452] width 33 height 33
click at [296, 444] on icon at bounding box center [296, 456] width 10 height 36
drag, startPoint x: 296, startPoint y: 444, endPoint x: 267, endPoint y: 449, distance: 29.3
click at [267, 449] on icon at bounding box center [257, 457] width 33 height 33
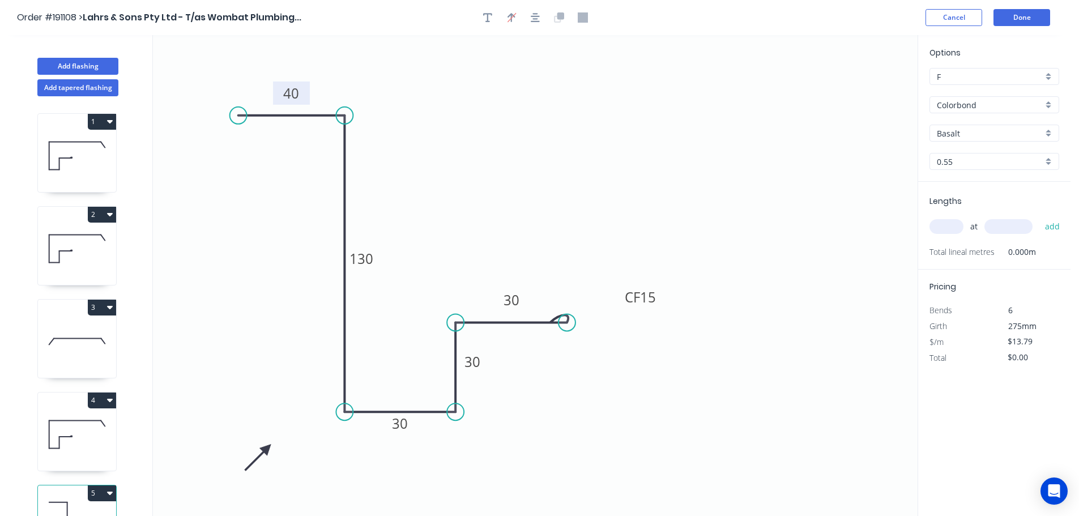
click at [946, 227] on input "text" at bounding box center [947, 226] width 34 height 15
click at [1040, 217] on button "add" at bounding box center [1053, 226] width 27 height 19
click at [76, 65] on button "Add flashing" at bounding box center [77, 66] width 81 height 17
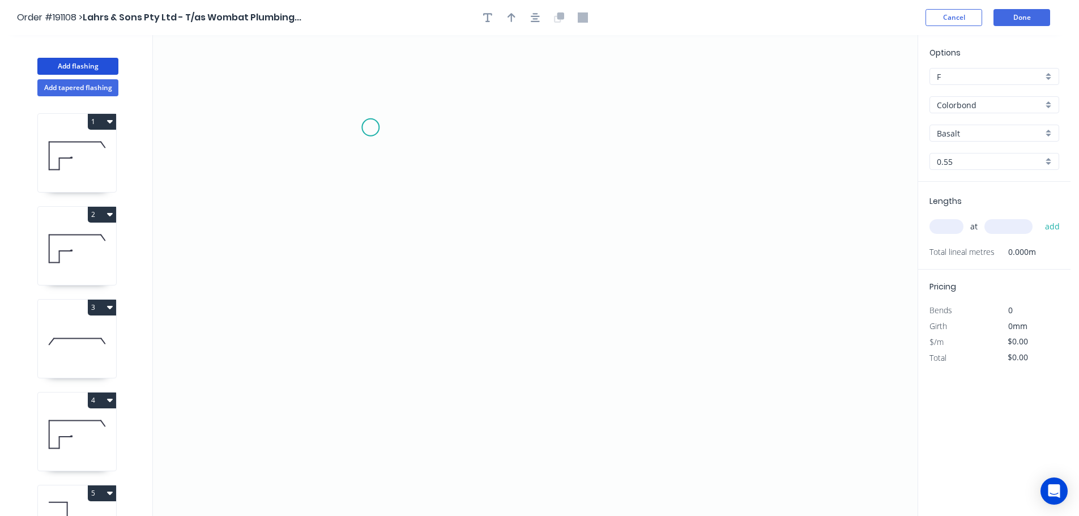
click at [371, 127] on icon "0" at bounding box center [535, 275] width 765 height 481
click at [353, 412] on icon "0" at bounding box center [535, 275] width 765 height 481
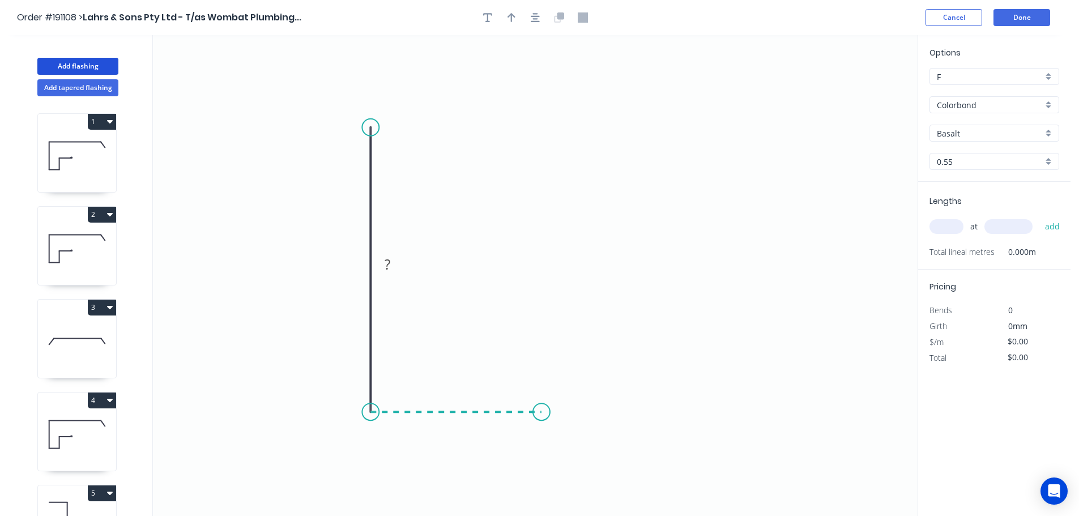
click at [542, 423] on icon "0 ?" at bounding box center [535, 275] width 765 height 481
click at [548, 290] on icon "0 ? ?" at bounding box center [535, 275] width 765 height 481
click at [548, 290] on circle at bounding box center [541, 289] width 17 height 17
click at [355, 261] on tspan "?" at bounding box center [354, 264] width 6 height 19
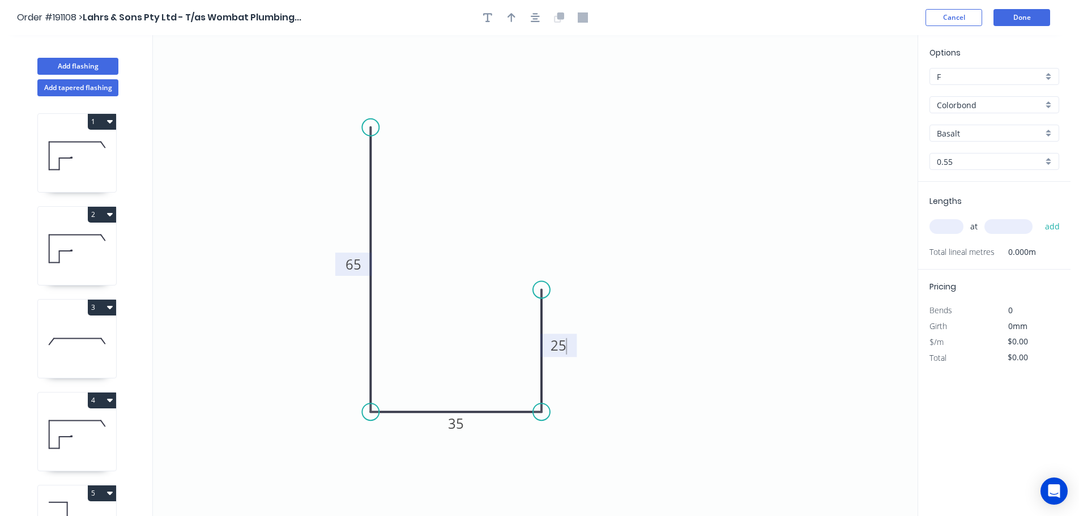
click at [522, 220] on icon "0 65 35 25" at bounding box center [535, 275] width 765 height 481
click at [512, 15] on icon "button" at bounding box center [512, 17] width 8 height 9
drag, startPoint x: 860, startPoint y: 90, endPoint x: 316, endPoint y: 456, distance: 654.8
click at [316, 456] on icon at bounding box center [316, 442] width 10 height 36
click at [316, 455] on icon at bounding box center [316, 442] width 10 height 36
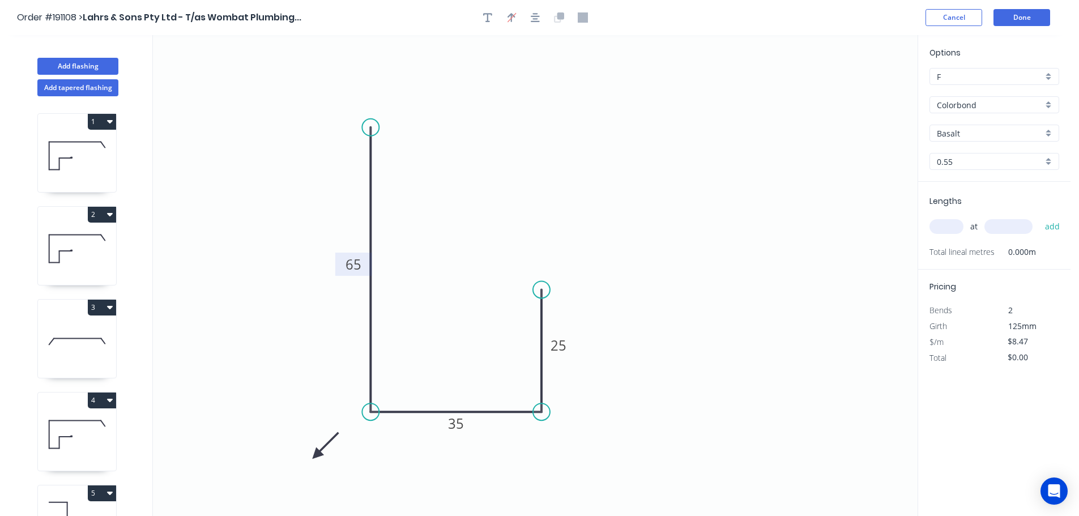
click at [316, 455] on icon at bounding box center [325, 445] width 33 height 33
click at [316, 455] on icon at bounding box center [329, 455] width 36 height 10
click at [316, 455] on icon at bounding box center [316, 468] width 10 height 36
click at [1050, 129] on div "Basalt" at bounding box center [995, 133] width 130 height 17
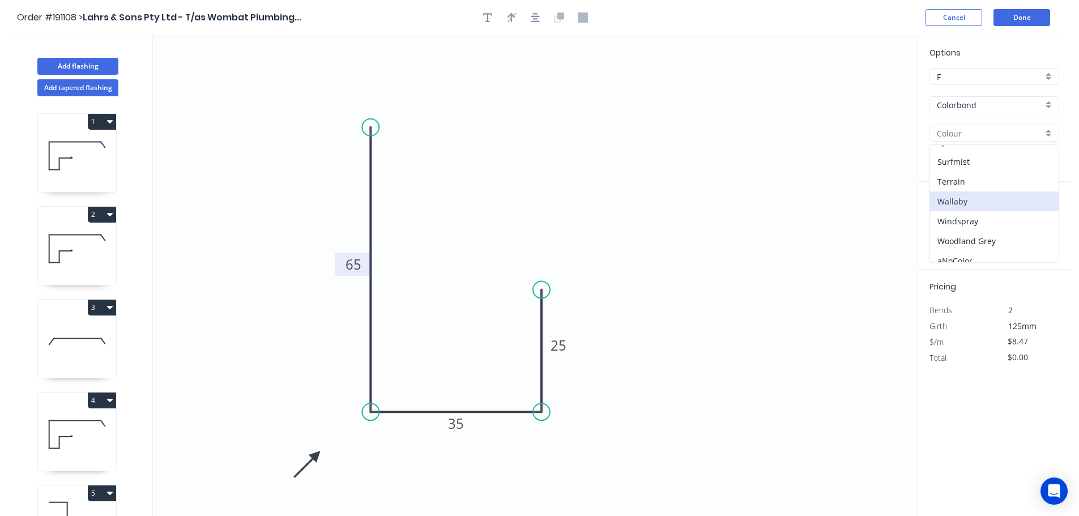
scroll to position [439, 0]
click at [999, 148] on div "Surfmist" at bounding box center [994, 153] width 129 height 20
click at [955, 225] on input "text" at bounding box center [947, 226] width 34 height 15
click at [1040, 217] on button "add" at bounding box center [1053, 226] width 27 height 19
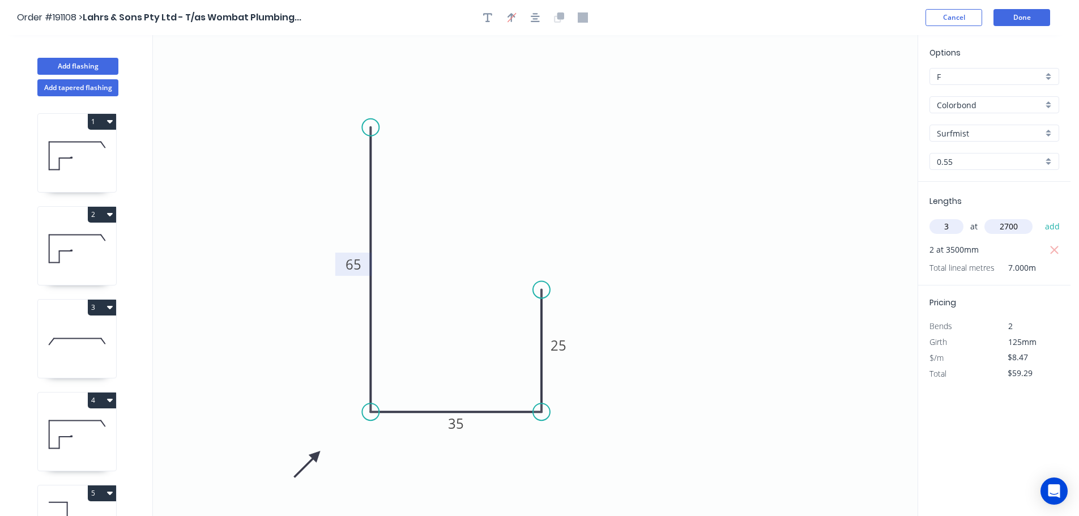
click at [1040, 217] on button "add" at bounding box center [1053, 226] width 27 height 19
click at [74, 66] on button "Add flashing" at bounding box center [77, 66] width 81 height 17
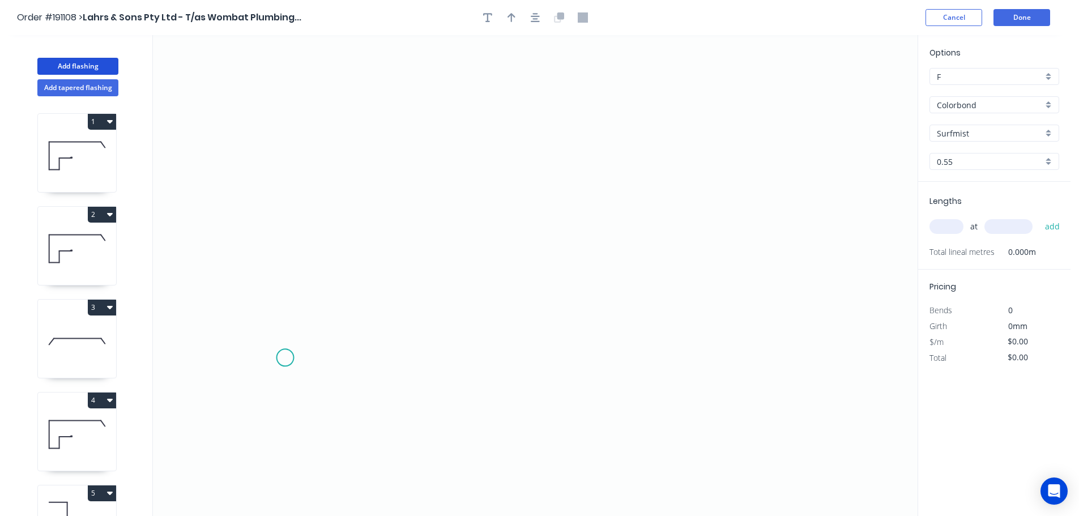
click at [285, 358] on icon "0" at bounding box center [535, 275] width 765 height 481
click at [322, 294] on icon at bounding box center [304, 325] width 37 height 64
click at [671, 291] on icon "0 ?" at bounding box center [535, 275] width 765 height 481
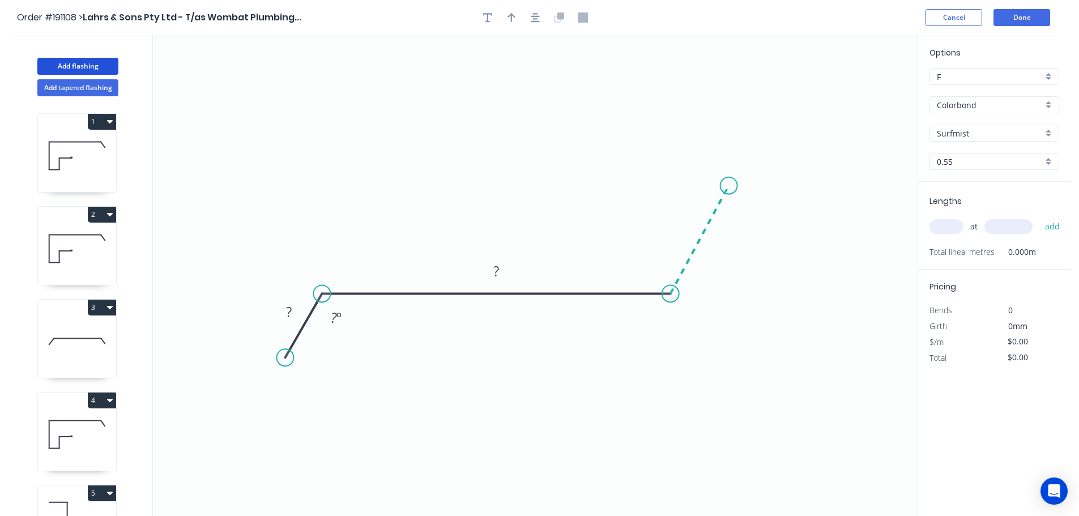
click at [729, 186] on icon "0 ? ? ? º" at bounding box center [535, 275] width 765 height 481
click at [729, 186] on circle at bounding box center [729, 185] width 17 height 17
drag, startPoint x: 729, startPoint y: 186, endPoint x: 735, endPoint y: 173, distance: 14.2
click at [735, 173] on circle at bounding box center [734, 172] width 17 height 17
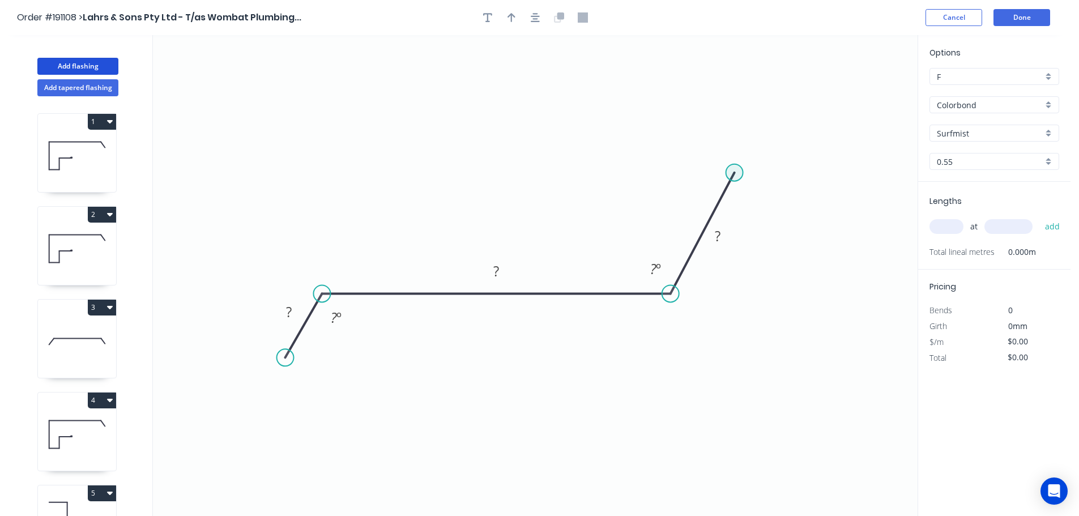
click at [735, 173] on circle at bounding box center [734, 172] width 17 height 17
click at [675, 198] on icon "0 ? ? ? ? º ? º" at bounding box center [535, 275] width 765 height 481
click at [675, 198] on circle at bounding box center [674, 197] width 17 height 17
click at [290, 309] on tspan "?" at bounding box center [289, 312] width 6 height 19
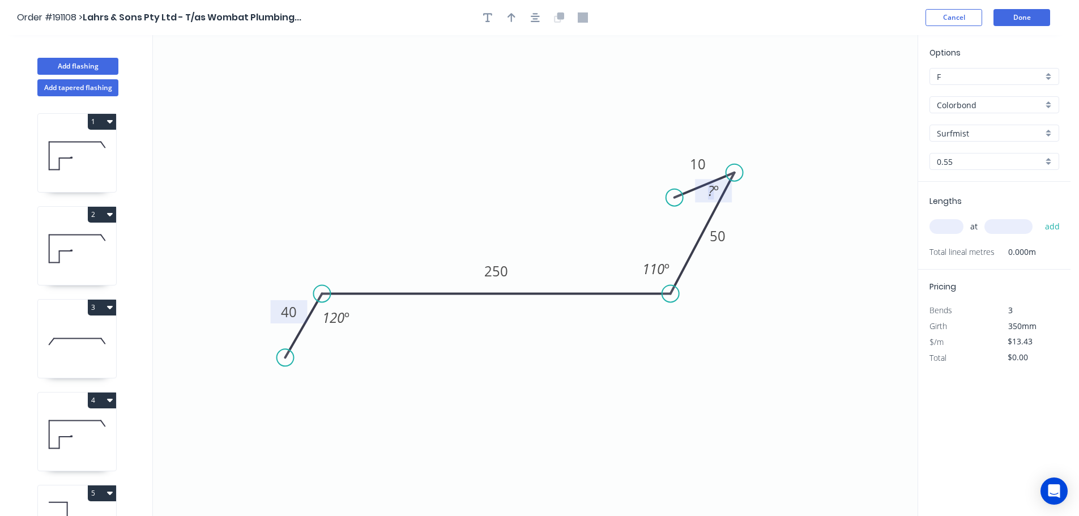
click at [711, 188] on tspan "?" at bounding box center [711, 190] width 6 height 19
click at [810, 224] on icon "0 40 250 50 10 120 º 110 º 20 º" at bounding box center [535, 275] width 765 height 481
click at [704, 198] on tspan "20" at bounding box center [711, 190] width 15 height 19
drag, startPoint x: 700, startPoint y: 198, endPoint x: 693, endPoint y: 204, distance: 9.3
click at [693, 204] on rect at bounding box center [706, 196] width 37 height 23
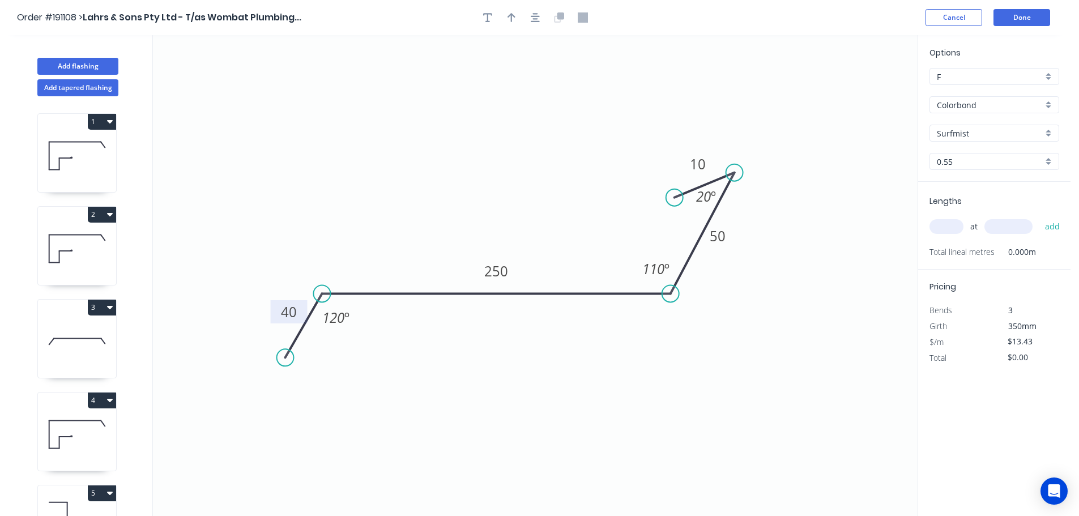
click at [1051, 128] on div "Surfmist" at bounding box center [995, 133] width 130 height 17
click at [968, 156] on div "Basalt" at bounding box center [994, 155] width 129 height 20
click at [956, 228] on input "text" at bounding box center [947, 226] width 34 height 15
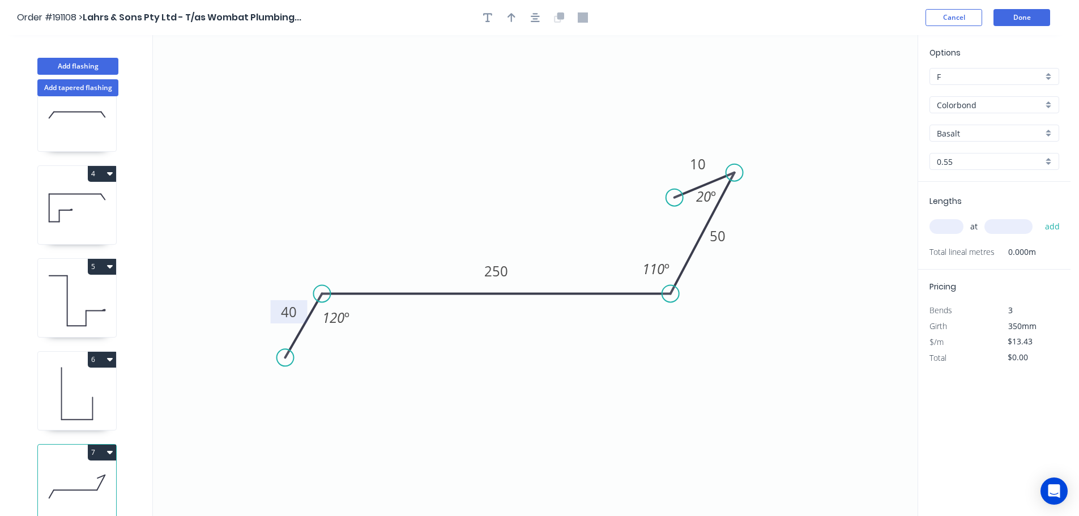
scroll to position [0, 0]
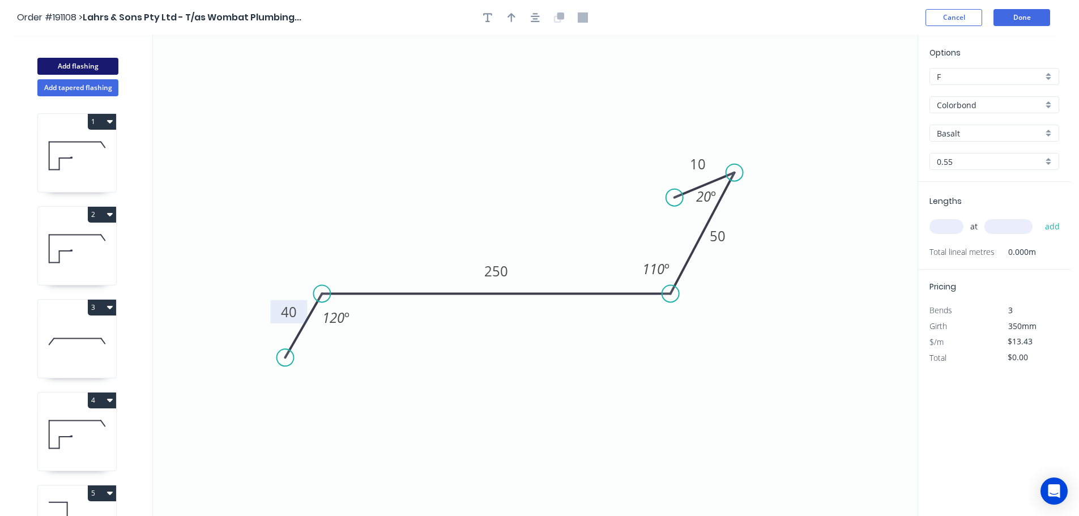
click at [71, 63] on button "Add flashing" at bounding box center [77, 66] width 81 height 17
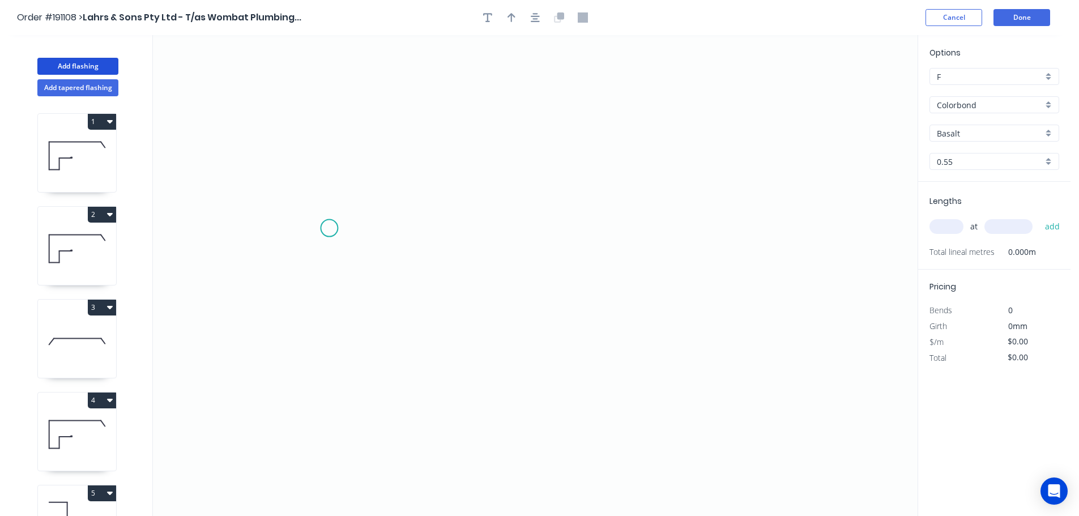
click at [330, 228] on icon "0" at bounding box center [535, 275] width 765 height 481
click at [803, 224] on icon "0" at bounding box center [535, 275] width 765 height 481
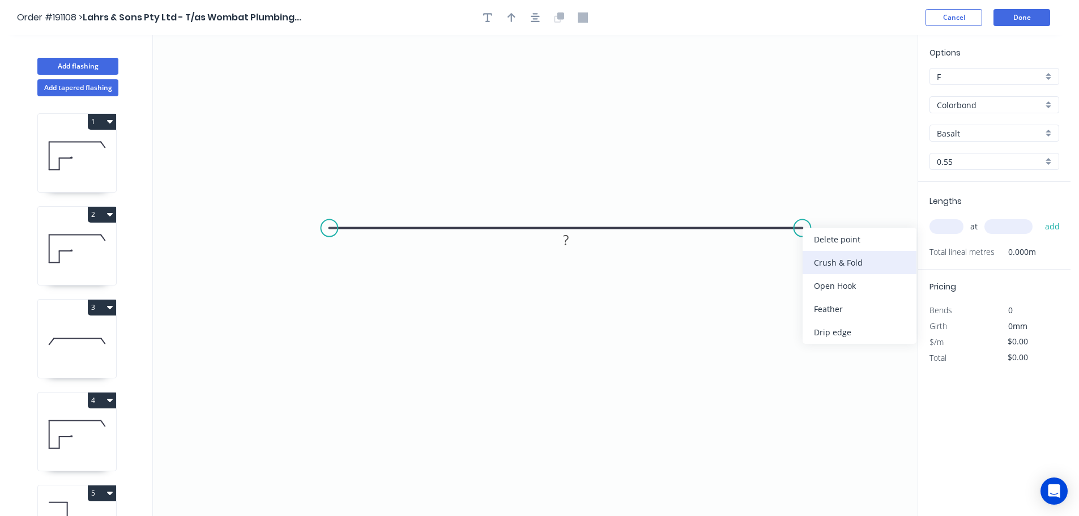
click at [831, 256] on div "Crush & Fold" at bounding box center [860, 262] width 114 height 23
click at [823, 261] on div "Flip bend" at bounding box center [860, 261] width 114 height 23
click at [826, 248] on tspan "10" at bounding box center [825, 246] width 16 height 19
click at [843, 258] on icon "0 CF 15 ?" at bounding box center [535, 275] width 765 height 481
drag, startPoint x: 836, startPoint y: 252, endPoint x: 866, endPoint y: 279, distance: 40.5
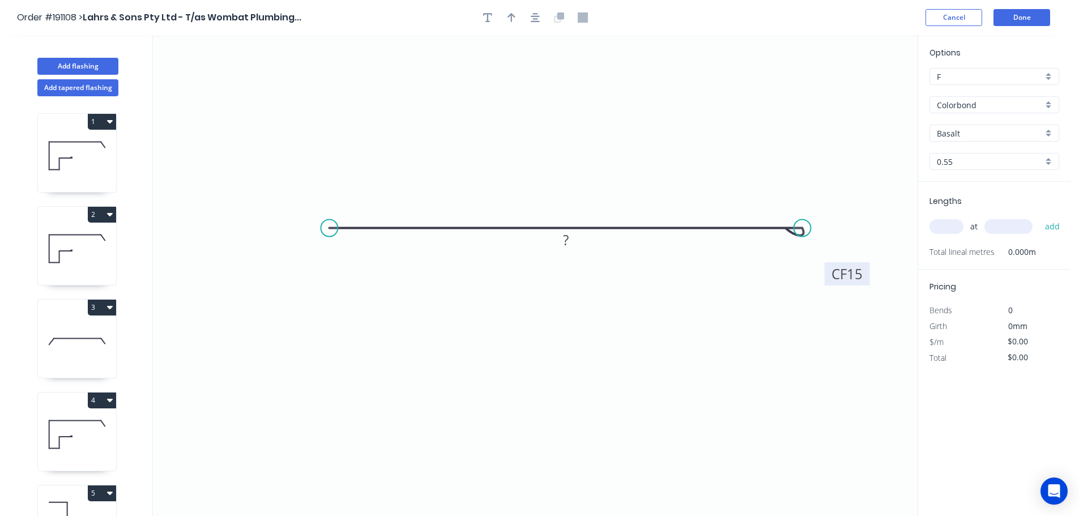
click at [866, 279] on rect at bounding box center [847, 273] width 45 height 23
click at [344, 257] on div "Crush & Fold" at bounding box center [387, 263] width 114 height 23
click at [356, 199] on tspan "10" at bounding box center [352, 198] width 16 height 19
click at [407, 201] on icon "0 CF 15 CF 15 ?" at bounding box center [535, 275] width 765 height 481
drag, startPoint x: 361, startPoint y: 201, endPoint x: 290, endPoint y: 269, distance: 99.0
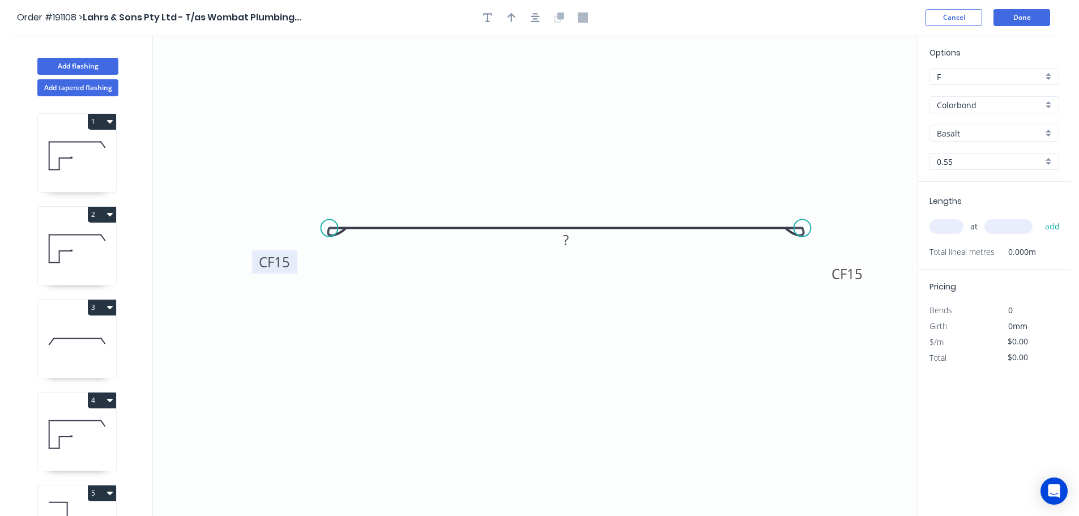
click at [289, 270] on rect at bounding box center [274, 261] width 45 height 23
click at [571, 237] on rect at bounding box center [566, 241] width 23 height 16
click at [511, 16] on icon "button" at bounding box center [512, 17] width 8 height 9
drag, startPoint x: 860, startPoint y: 91, endPoint x: 569, endPoint y: 122, distance: 291.8
click at [569, 122] on icon at bounding box center [569, 109] width 10 height 36
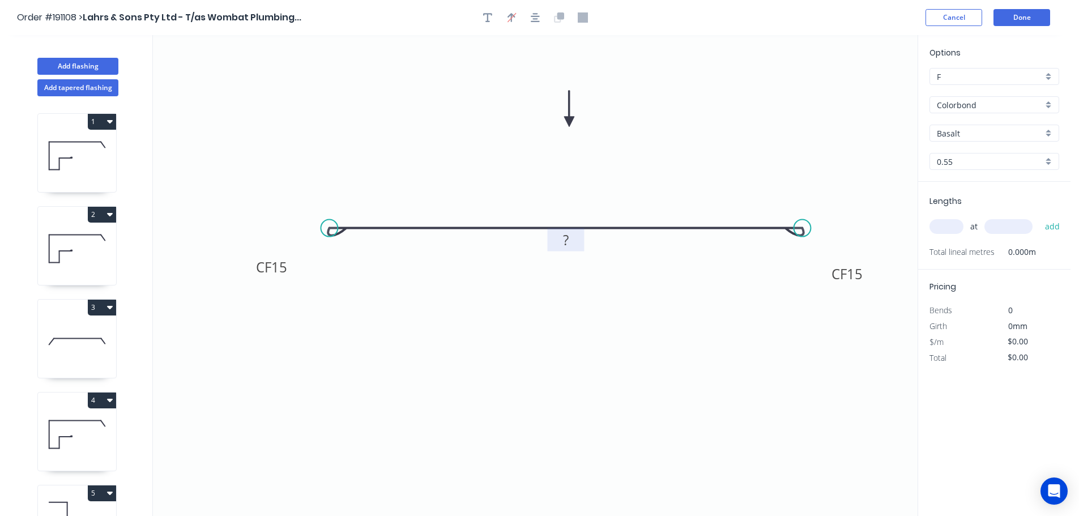
click at [569, 243] on tspan "?" at bounding box center [566, 240] width 6 height 19
click at [688, 288] on icon "0 CF 15 CF 15 100" at bounding box center [535, 275] width 765 height 481
click at [1049, 129] on div "Basalt" at bounding box center [995, 133] width 130 height 17
click at [970, 155] on div "Surfmist" at bounding box center [994, 153] width 129 height 20
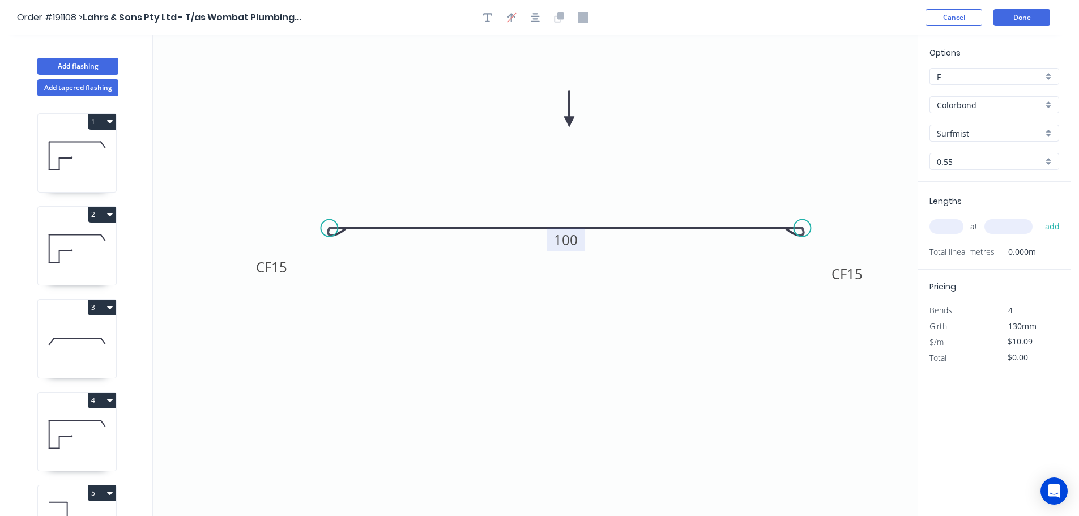
click at [951, 227] on input "text" at bounding box center [947, 226] width 34 height 15
click at [1004, 226] on input "text" at bounding box center [1009, 226] width 48 height 15
click at [1040, 217] on button "add" at bounding box center [1053, 226] width 27 height 19
click at [1004, 226] on input "text" at bounding box center [1009, 226] width 48 height 15
click at [1040, 217] on button "add" at bounding box center [1053, 226] width 27 height 19
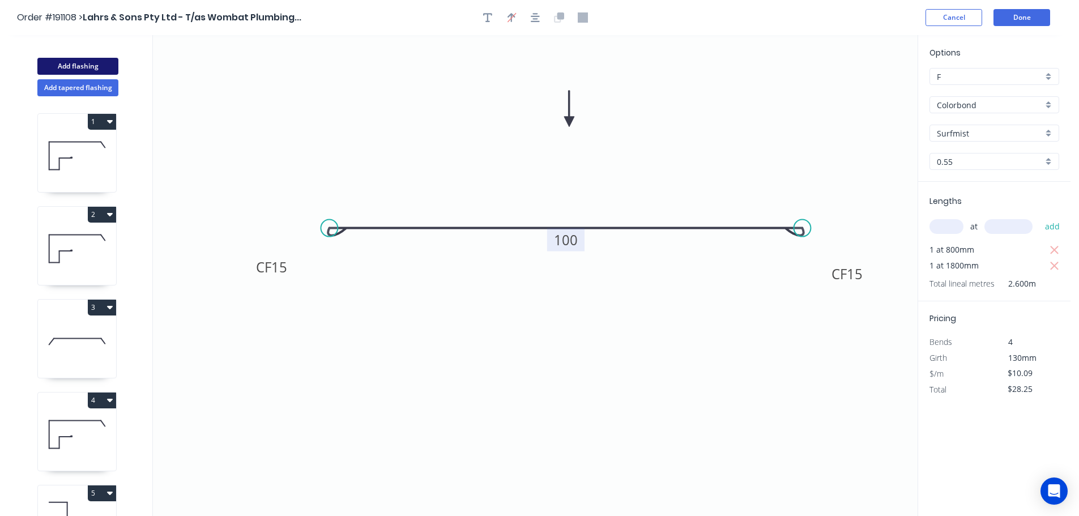
click at [74, 65] on button "Add flashing" at bounding box center [77, 66] width 81 height 17
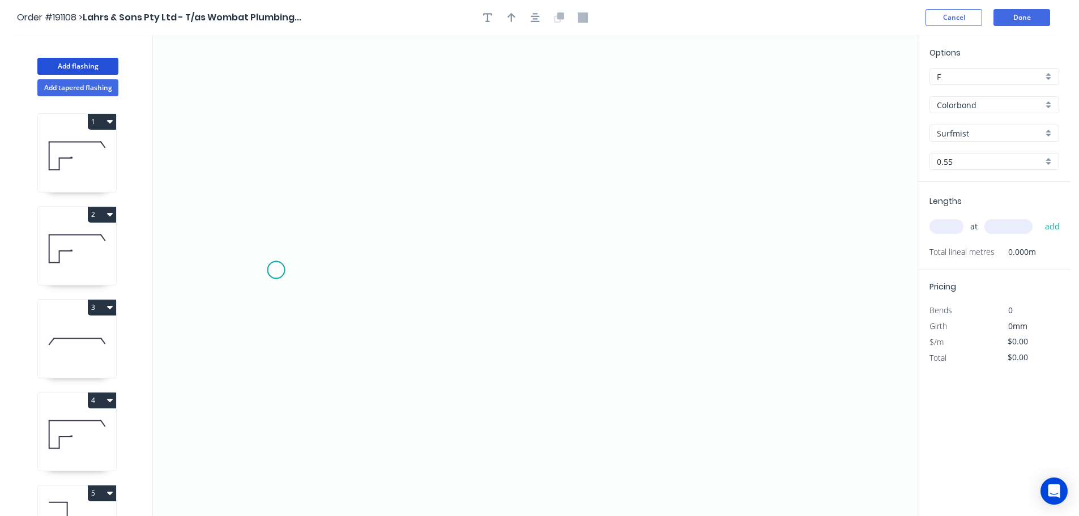
click at [276, 270] on icon "0" at bounding box center [535, 275] width 765 height 481
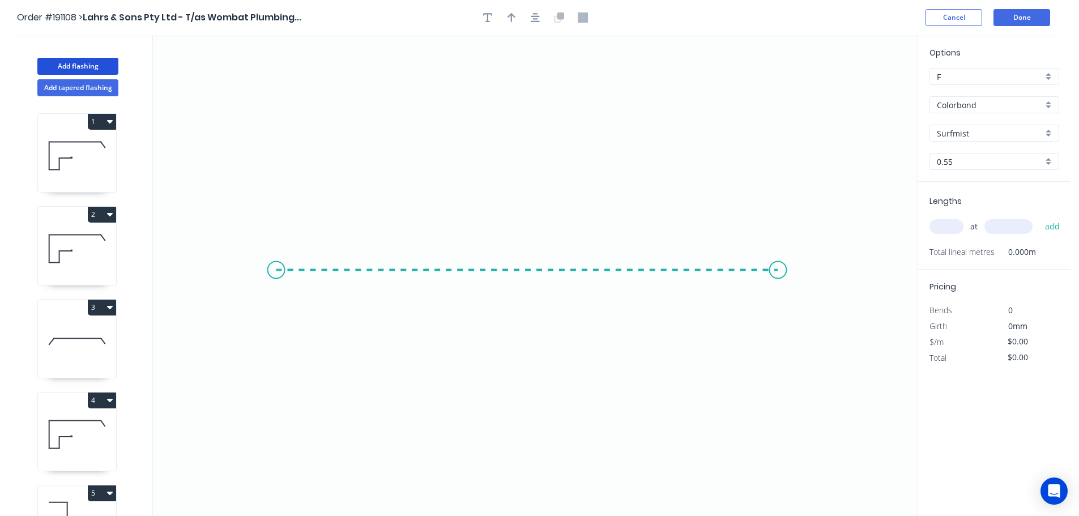
click at [778, 267] on icon "0" at bounding box center [535, 275] width 765 height 481
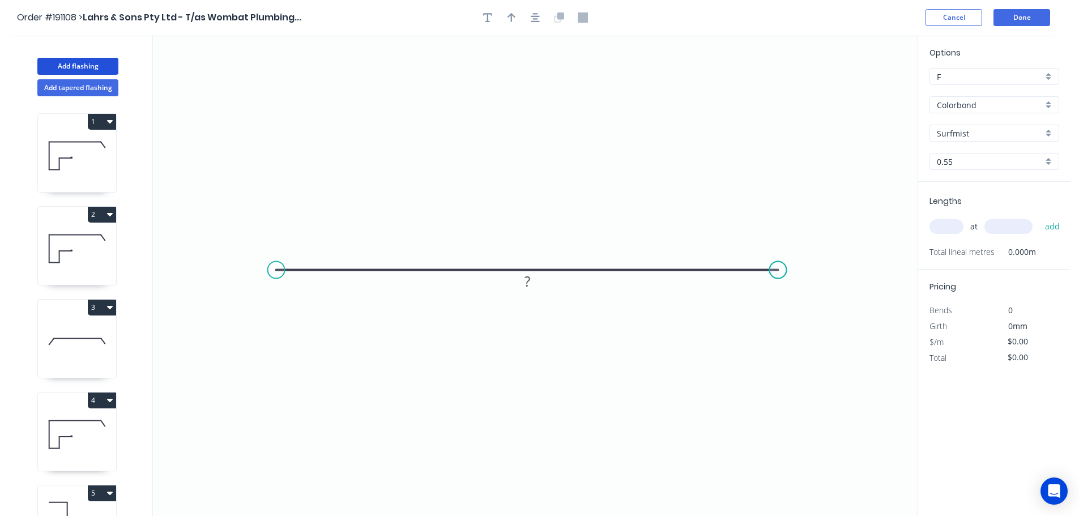
click at [778, 267] on circle at bounding box center [778, 270] width 17 height 17
click at [510, 16] on icon "button" at bounding box center [512, 17] width 8 height 9
drag, startPoint x: 860, startPoint y: 90, endPoint x: 526, endPoint y: 140, distance: 337.5
click at [526, 140] on icon at bounding box center [526, 127] width 10 height 36
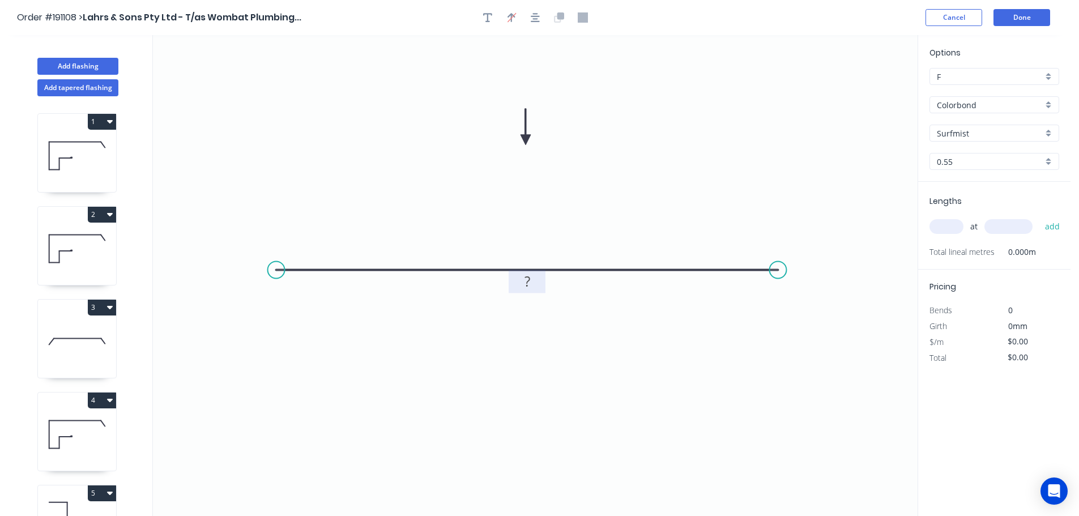
click at [529, 280] on tspan "?" at bounding box center [528, 281] width 6 height 19
click at [598, 231] on icon "0 1200" at bounding box center [535, 275] width 765 height 481
click at [1050, 134] on div "Surfmist" at bounding box center [995, 133] width 130 height 17
click at [967, 158] on div "Basalt" at bounding box center [994, 155] width 129 height 20
click at [952, 226] on input "text" at bounding box center [947, 226] width 34 height 15
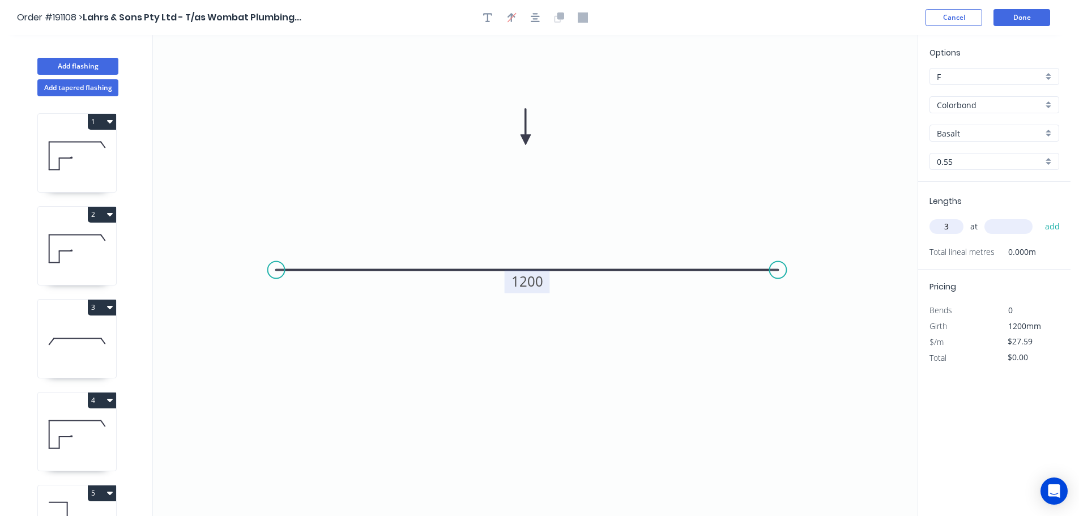
click at [1015, 227] on input "text" at bounding box center [1009, 226] width 48 height 15
click at [1040, 217] on button "add" at bounding box center [1053, 226] width 27 height 19
click at [77, 65] on button "Add flashing" at bounding box center [77, 66] width 81 height 17
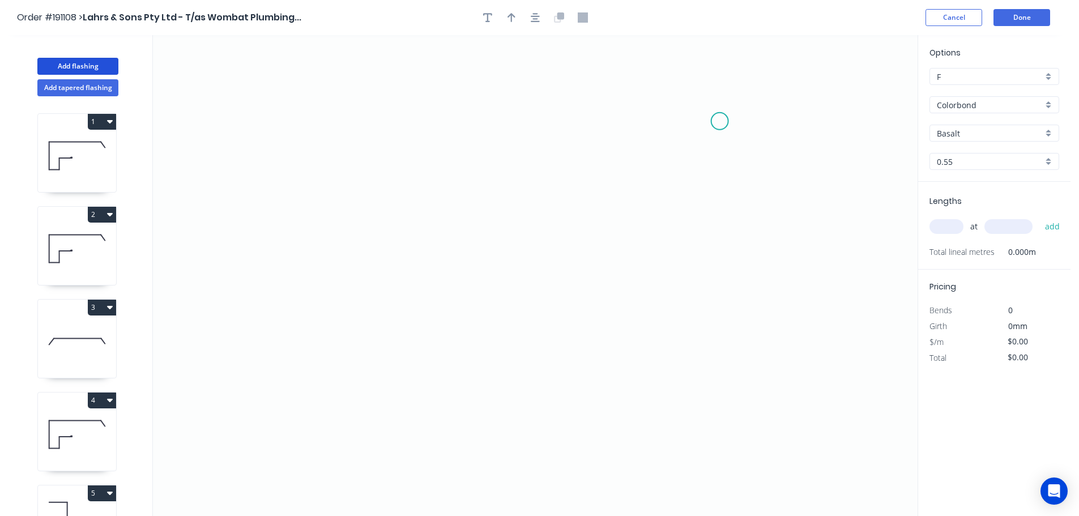
click at [721, 121] on icon "0" at bounding box center [535, 275] width 765 height 481
click at [412, 122] on icon "0" at bounding box center [535, 275] width 765 height 481
click at [411, 392] on icon "0 ?" at bounding box center [535, 275] width 765 height 481
click at [420, 393] on circle at bounding box center [411, 391] width 17 height 17
click at [427, 391] on icon at bounding box center [419, 390] width 15 height 1
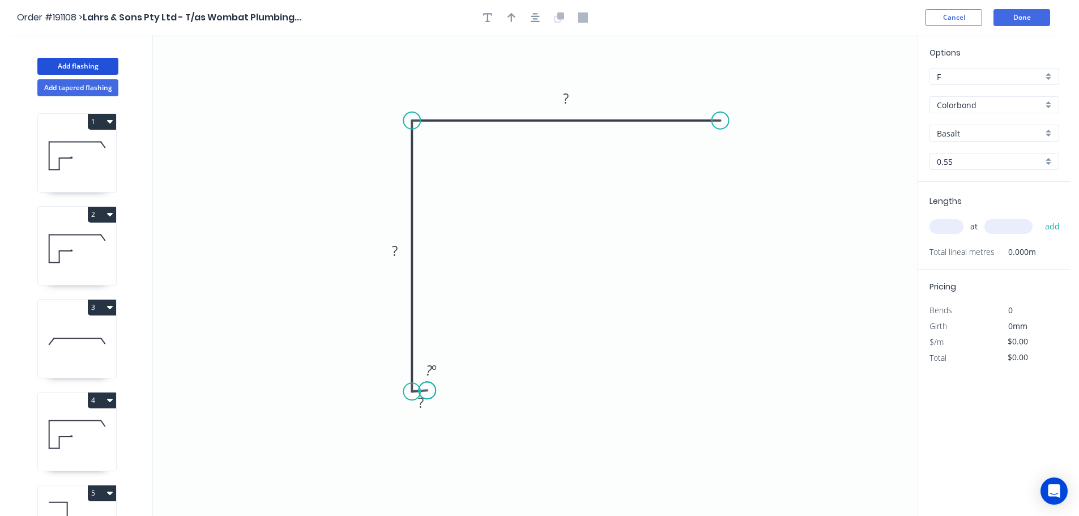
click at [427, 391] on circle at bounding box center [427, 390] width 17 height 17
drag, startPoint x: 427, startPoint y: 391, endPoint x: 421, endPoint y: 392, distance: 6.3
click at [421, 392] on circle at bounding box center [420, 391] width 17 height 17
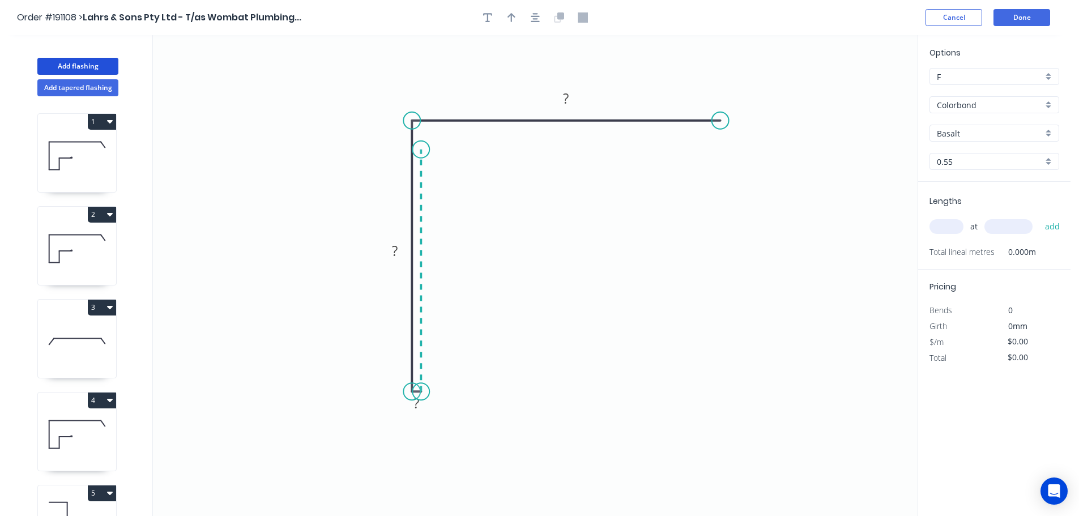
click at [421, 150] on icon at bounding box center [421, 271] width 0 height 242
click at [422, 148] on circle at bounding box center [420, 148] width 17 height 17
drag, startPoint x: 422, startPoint y: 148, endPoint x: 421, endPoint y: 137, distance: 11.9
click at [421, 137] on circle at bounding box center [420, 136] width 17 height 17
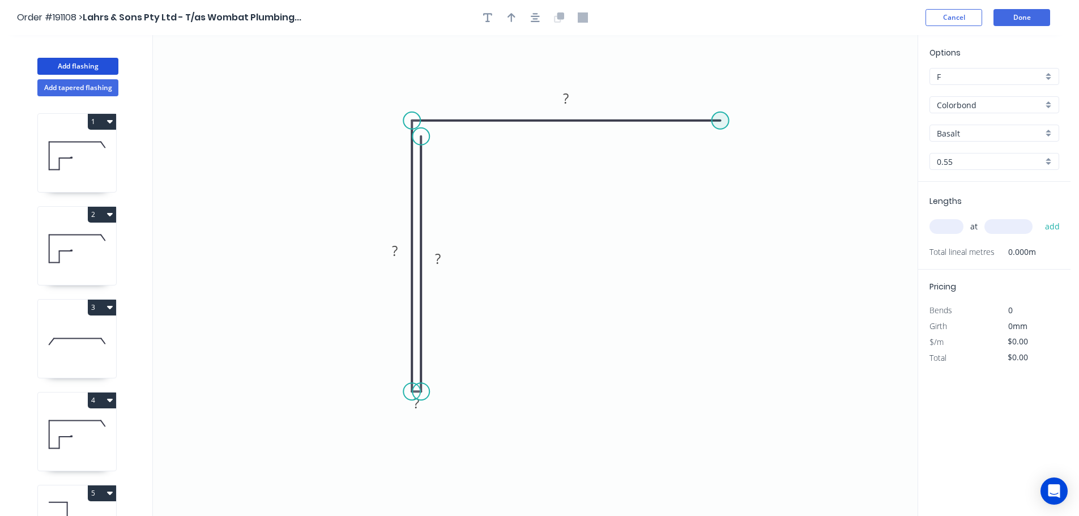
click at [720, 118] on circle at bounding box center [720, 120] width 17 height 17
click at [719, 119] on circle at bounding box center [720, 120] width 17 height 17
click at [720, 129] on circle at bounding box center [720, 120] width 17 height 17
click at [720, 136] on icon "0 ? ? ? ?" at bounding box center [535, 275] width 765 height 481
click at [720, 136] on circle at bounding box center [720, 135] width 17 height 17
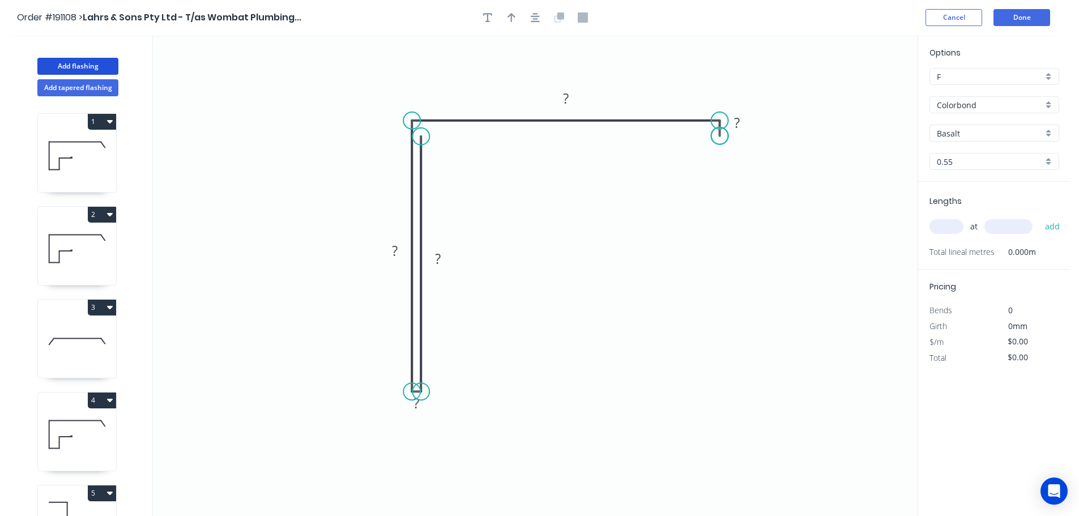
click at [720, 136] on circle at bounding box center [720, 135] width 17 height 17
click at [720, 131] on circle at bounding box center [720, 131] width 17 height 17
click at [720, 132] on circle at bounding box center [720, 131] width 17 height 17
click at [440, 127] on icon "0 ? ? ? ? ?" at bounding box center [535, 275] width 765 height 481
click at [440, 127] on circle at bounding box center [439, 131] width 17 height 17
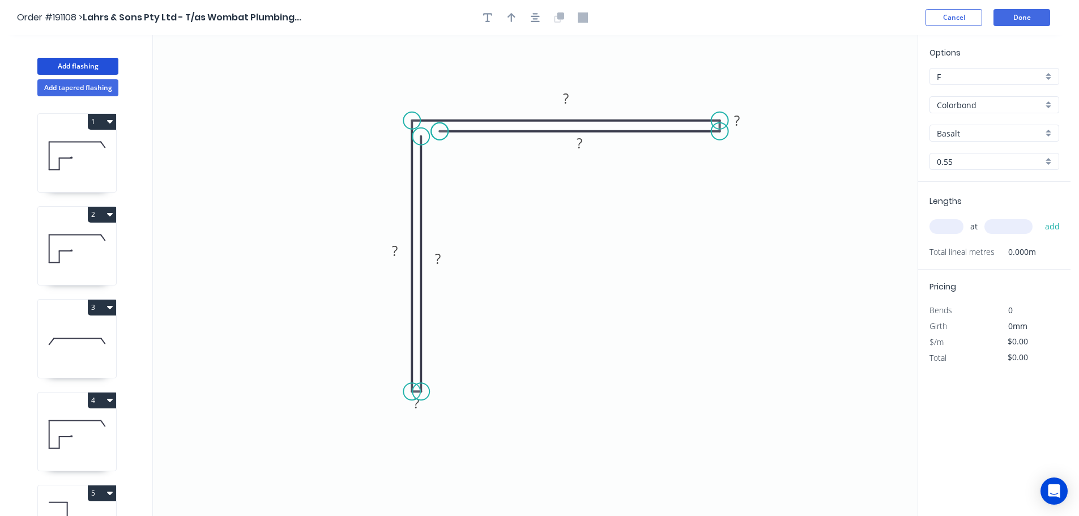
click at [440, 127] on circle at bounding box center [439, 131] width 17 height 17
drag, startPoint x: 440, startPoint y: 130, endPoint x: 433, endPoint y: 131, distance: 7.5
click at [433, 131] on circle at bounding box center [432, 131] width 17 height 17
click at [459, 419] on div "Hide measurement" at bounding box center [476, 417] width 114 height 23
click at [785, 128] on div "Hide measurement" at bounding box center [796, 130] width 114 height 23
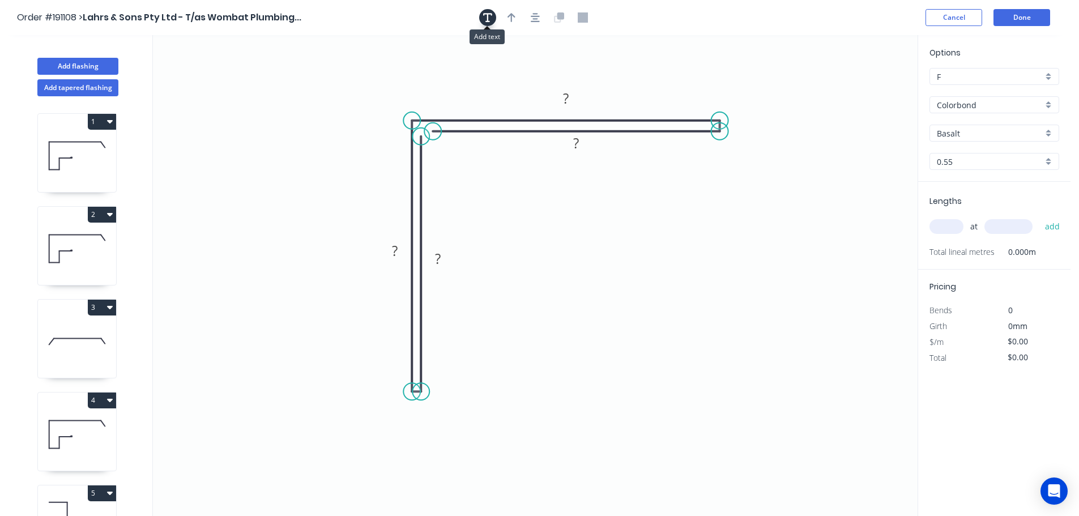
click at [485, 17] on icon "button" at bounding box center [487, 17] width 9 height 10
drag, startPoint x: 226, startPoint y: 86, endPoint x: 441, endPoint y: 475, distance: 444.8
click at [441, 475] on textarea at bounding box center [441, 469] width 92 height 42
click at [552, 420] on icon "CF ? ? ? ?" at bounding box center [535, 275] width 765 height 481
click at [486, 14] on icon "button" at bounding box center [487, 17] width 9 height 9
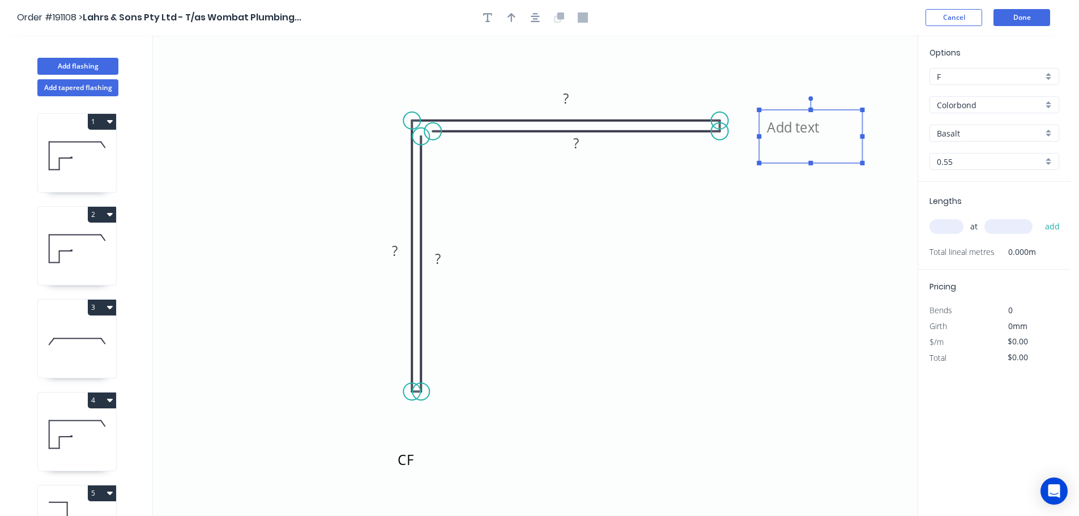
drag, startPoint x: 188, startPoint y: 78, endPoint x: 772, endPoint y: 135, distance: 587.5
click at [772, 135] on textarea at bounding box center [811, 137] width 92 height 42
click at [789, 229] on icon "CF CF ? ? ? ?" at bounding box center [535, 275] width 765 height 481
click at [395, 250] on tspan "?" at bounding box center [395, 250] width 6 height 19
click at [586, 228] on icon "CF CF 65 65 65 65" at bounding box center [535, 275] width 765 height 481
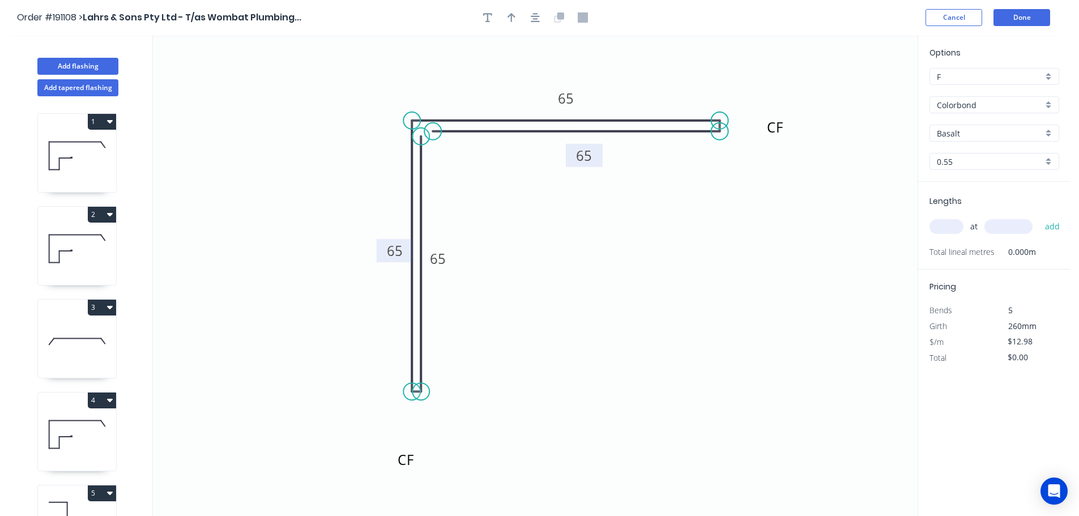
drag, startPoint x: 589, startPoint y: 148, endPoint x: 597, endPoint y: 161, distance: 14.8
click at [597, 161] on rect at bounding box center [584, 155] width 37 height 23
drag, startPoint x: 453, startPoint y: 265, endPoint x: 459, endPoint y: 266, distance: 6.3
click at [459, 266] on rect at bounding box center [442, 259] width 37 height 23
click at [1049, 131] on div "Basalt" at bounding box center [995, 133] width 130 height 17
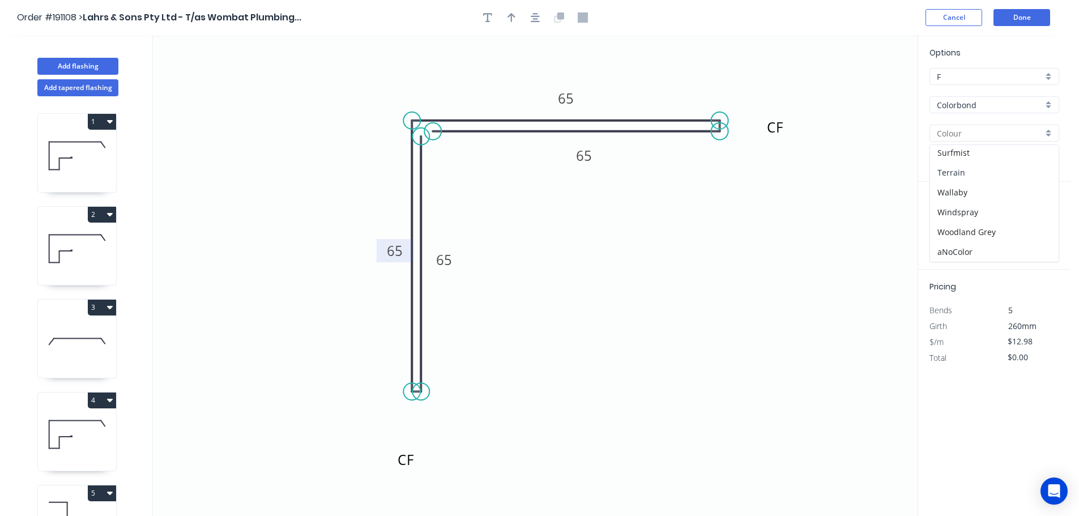
click at [999, 163] on div "Terrain" at bounding box center [994, 173] width 129 height 20
click at [1044, 132] on div "Terrain" at bounding box center [995, 133] width 130 height 17
click at [992, 156] on div "Surfmist" at bounding box center [994, 153] width 129 height 20
click at [1052, 160] on div "0.55" at bounding box center [995, 161] width 130 height 17
click at [966, 201] on div "1.0" at bounding box center [994, 203] width 129 height 20
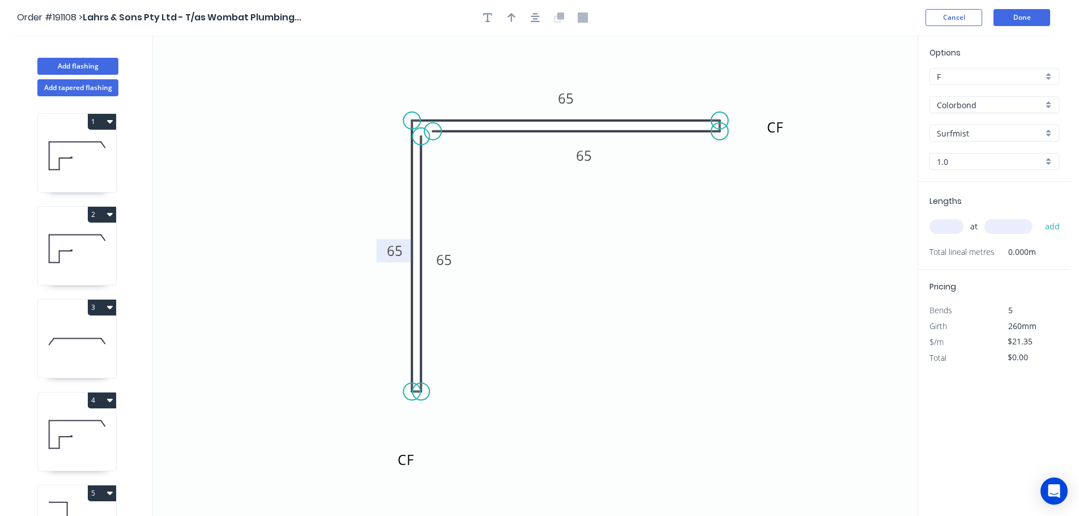
click at [957, 227] on input "text" at bounding box center [947, 226] width 34 height 15
click at [1015, 225] on input "text" at bounding box center [1009, 226] width 48 height 15
click at [1040, 217] on button "add" at bounding box center [1053, 226] width 27 height 19
click at [52, 63] on button "Add flashing" at bounding box center [77, 66] width 81 height 17
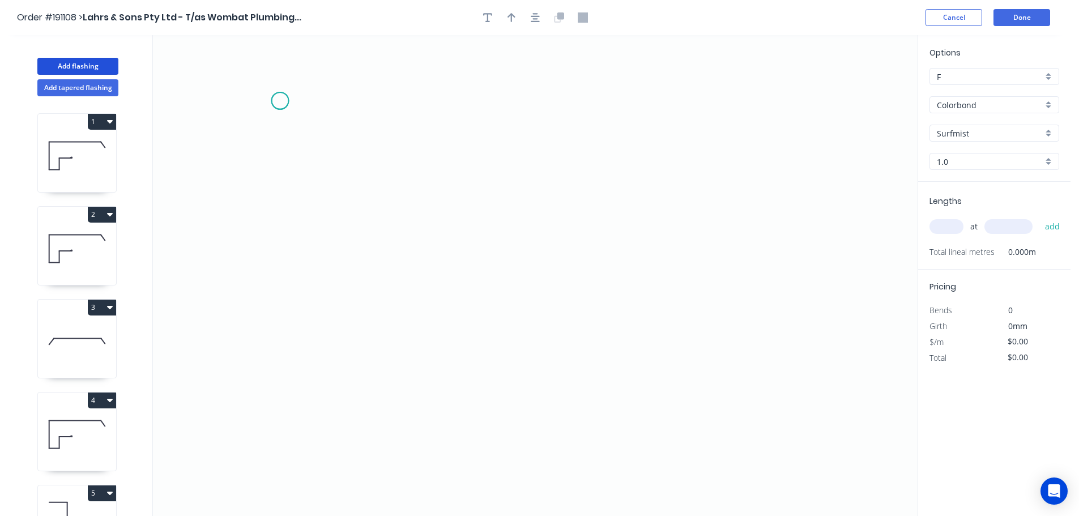
click at [280, 101] on icon "0" at bounding box center [535, 275] width 765 height 481
click at [380, 100] on icon "0" at bounding box center [535, 275] width 765 height 481
click at [366, 437] on icon "0 ?" at bounding box center [535, 275] width 765 height 481
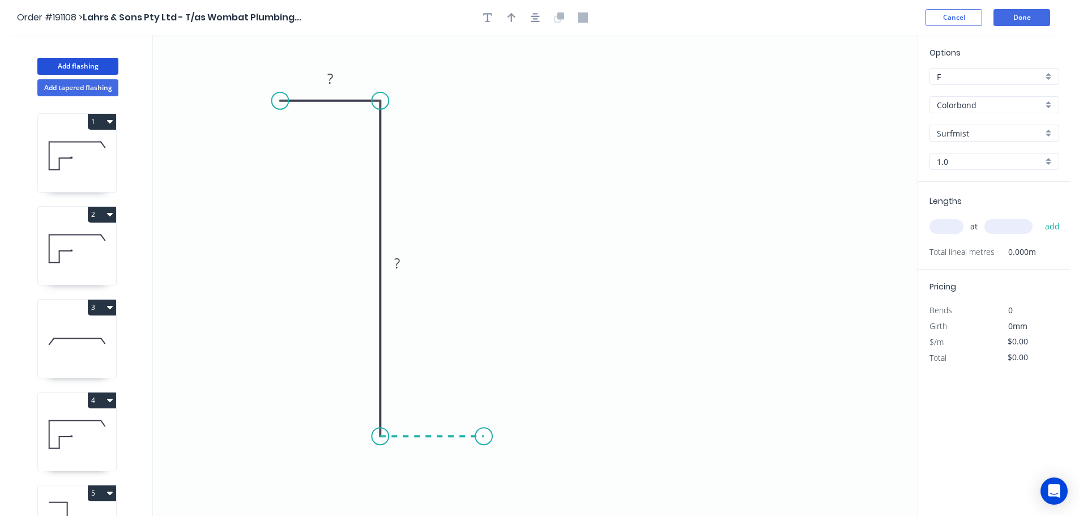
click at [484, 434] on icon "0 ? ?" at bounding box center [535, 275] width 765 height 481
click at [491, 310] on icon "0 ? ? ?" at bounding box center [535, 275] width 765 height 481
click at [617, 315] on icon "0 ? ? ? ?" at bounding box center [535, 275] width 765 height 481
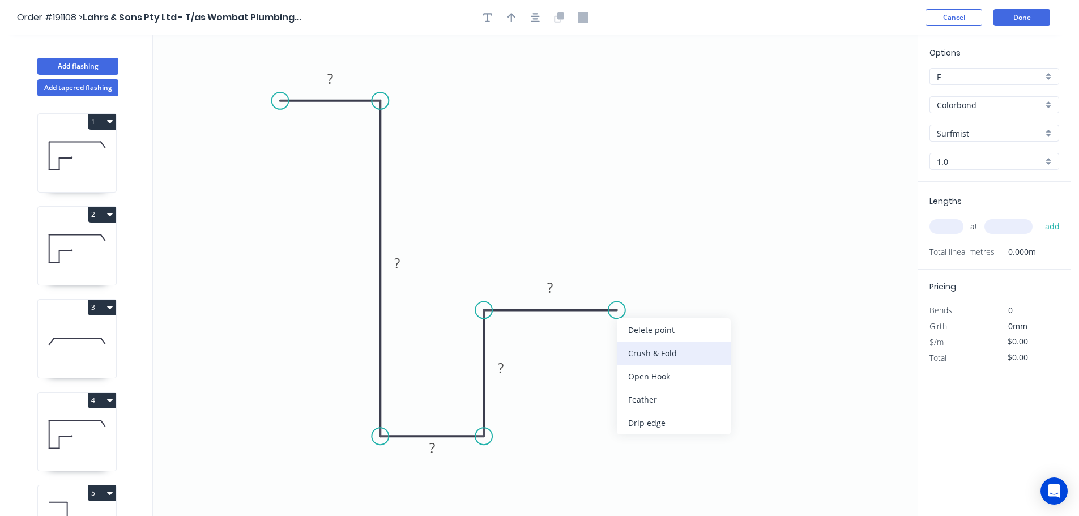
click at [666, 349] on div "Crush & Fold" at bounding box center [674, 353] width 114 height 23
click at [615, 331] on tspan "10" at bounding box center [610, 329] width 16 height 19
click at [675, 347] on icon "0 ? ? ? ? CF 15 ?" at bounding box center [535, 275] width 765 height 481
drag, startPoint x: 620, startPoint y: 330, endPoint x: 699, endPoint y: 276, distance: 95.7
click at [699, 276] on rect at bounding box center [680, 274] width 45 height 23
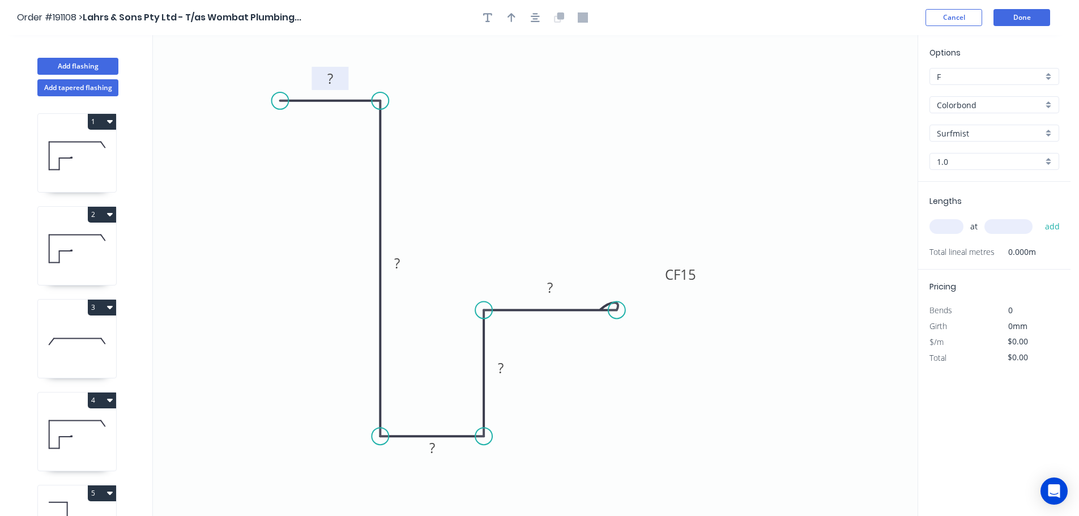
click at [333, 74] on tspan "?" at bounding box center [330, 78] width 6 height 19
click at [737, 382] on icon "0 40 100 30 50 CF 15 50" at bounding box center [535, 275] width 765 height 481
click at [512, 13] on icon "button" at bounding box center [512, 17] width 8 height 10
drag, startPoint x: 861, startPoint y: 88, endPoint x: 257, endPoint y: 399, distance: 679.1
click at [257, 395] on icon at bounding box center [255, 377] width 10 height 36
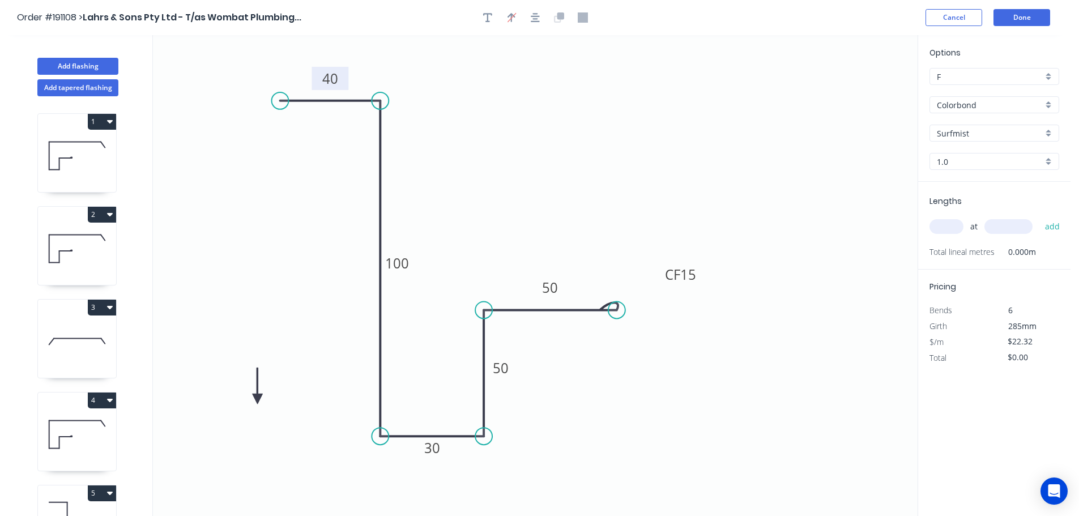
click at [257, 399] on icon at bounding box center [258, 386] width 10 height 36
click at [257, 399] on icon at bounding box center [271, 399] width 36 height 10
click at [257, 399] on icon at bounding box center [266, 408] width 33 height 33
click at [257, 399] on icon at bounding box center [258, 412] width 10 height 36
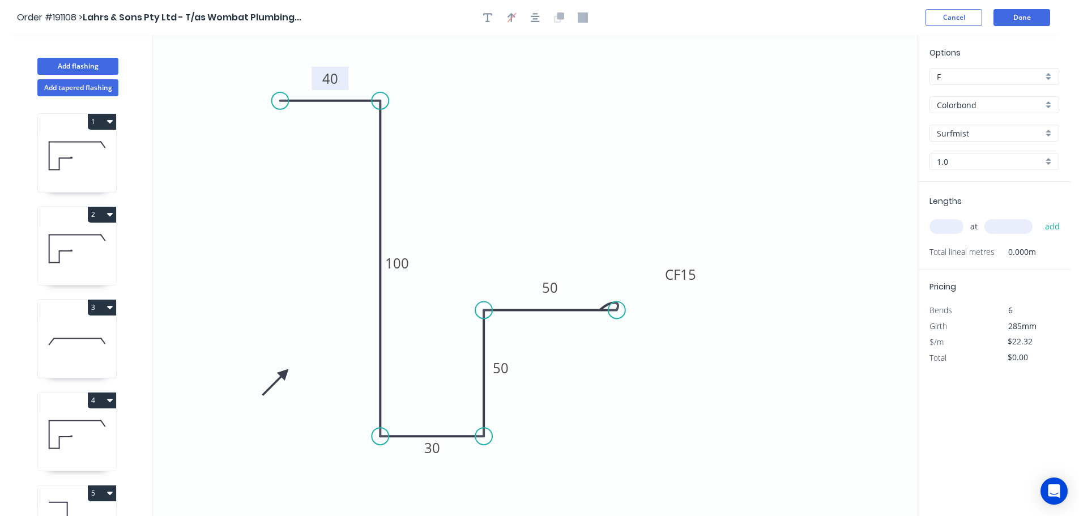
drag, startPoint x: 257, startPoint y: 399, endPoint x: 285, endPoint y: 372, distance: 38.9
click at [285, 372] on icon at bounding box center [275, 382] width 33 height 33
click at [1045, 131] on div "Surfmist" at bounding box center [995, 133] width 130 height 17
click at [982, 152] on div "Basalt" at bounding box center [994, 155] width 129 height 20
click at [1054, 164] on div "1.0" at bounding box center [995, 161] width 130 height 17
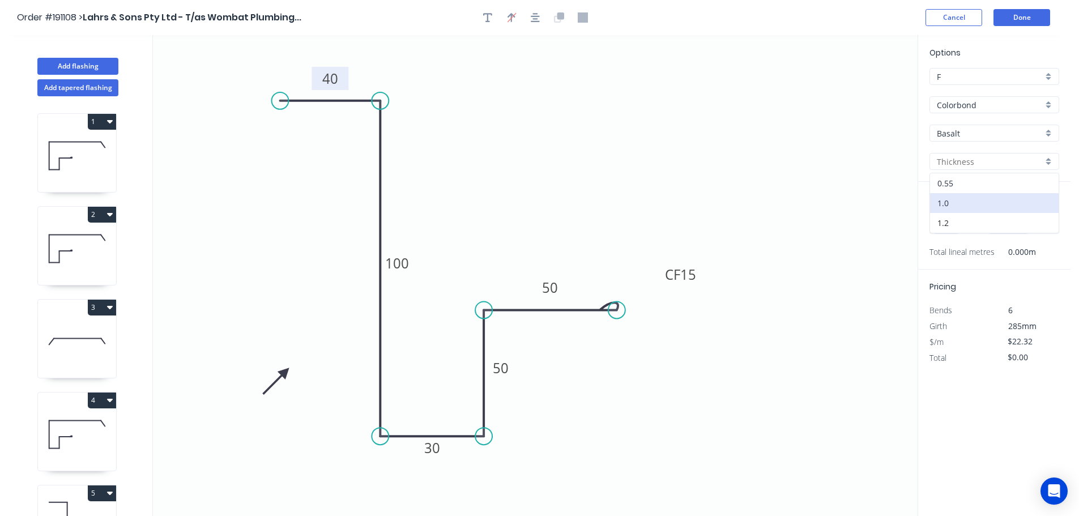
click at [1001, 184] on div "0.55" at bounding box center [994, 183] width 129 height 20
click at [945, 226] on input "text" at bounding box center [947, 226] width 34 height 15
click at [1040, 217] on button "add" at bounding box center [1053, 226] width 27 height 19
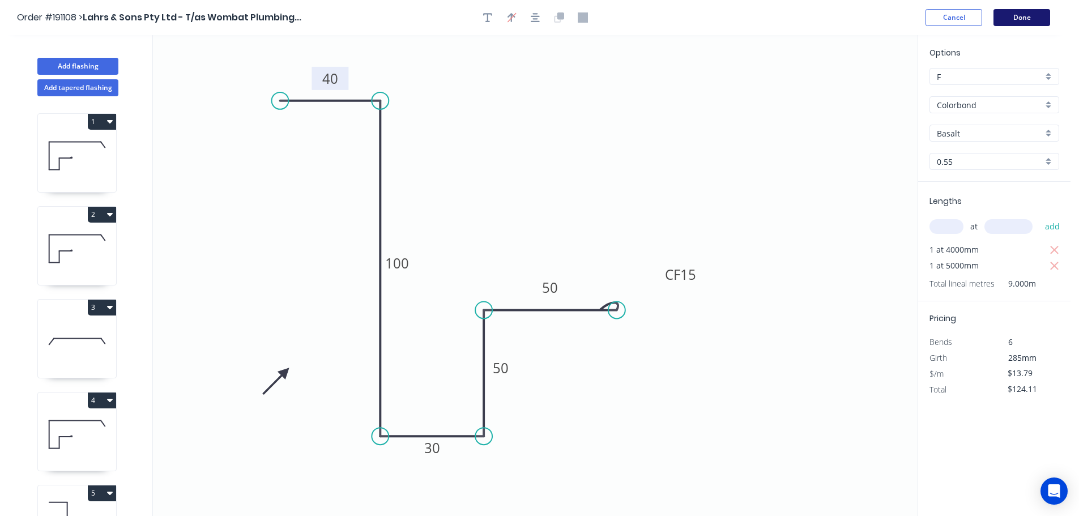
click at [1024, 13] on button "Done" at bounding box center [1022, 17] width 57 height 17
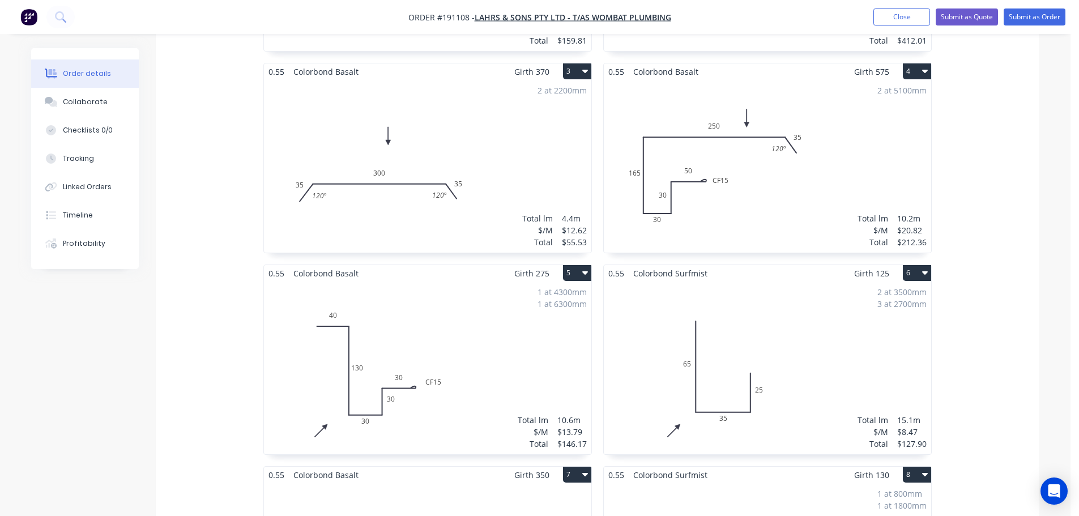
scroll to position [661, 0]
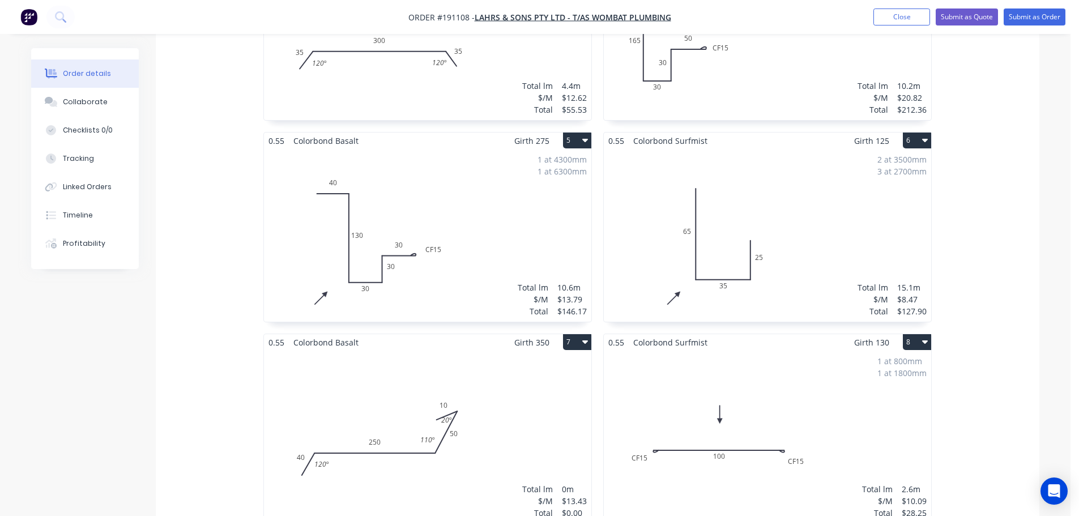
click at [493, 403] on div "Total lm $/M Total 0m $13.43 $0.00" at bounding box center [427, 437] width 327 height 173
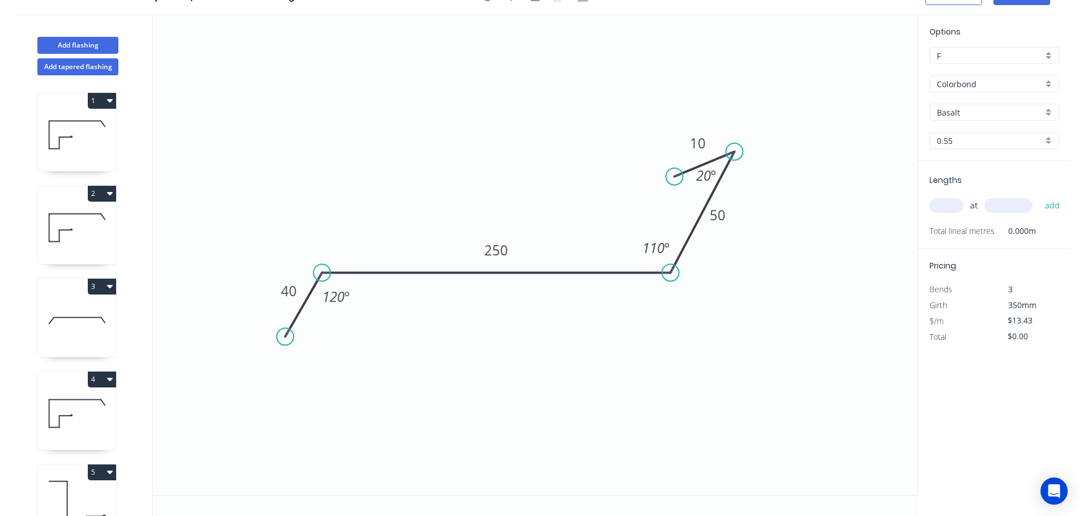
scroll to position [21, 0]
click at [705, 187] on div "Delete point" at bounding box center [732, 187] width 114 height 23
click at [797, 163] on div "Delete point" at bounding box center [790, 167] width 114 height 23
click at [670, 271] on circle at bounding box center [670, 272] width 17 height 17
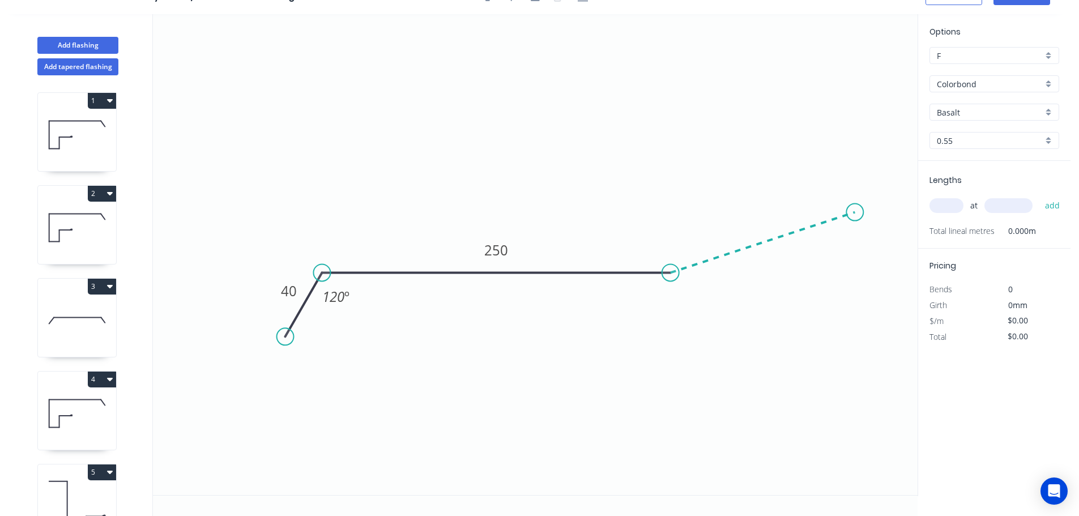
click at [856, 212] on icon "0 40 250 120 º" at bounding box center [535, 254] width 765 height 481
click at [788, 189] on icon at bounding box center [821, 200] width 67 height 23
click at [788, 189] on circle at bounding box center [787, 189] width 17 height 17
click at [666, 242] on tspan "º" at bounding box center [668, 244] width 5 height 19
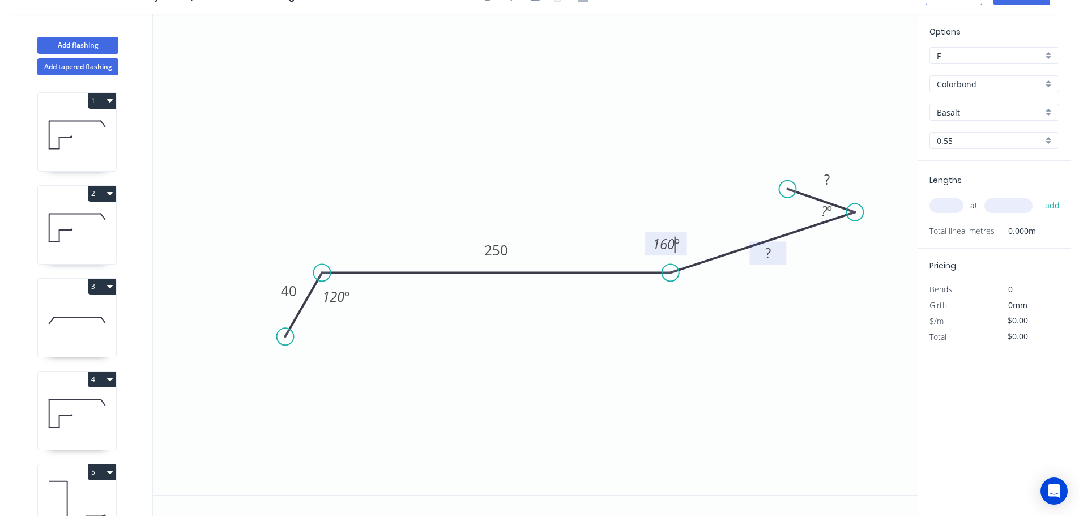
click at [768, 249] on tspan "?" at bounding box center [768, 253] width 6 height 19
click at [874, 331] on icon "0 40 250 50 15 120 º 160 º 20 º" at bounding box center [535, 254] width 765 height 481
drag, startPoint x: 809, startPoint y: 211, endPoint x: 782, endPoint y: 212, distance: 26.7
click at [782, 212] on rect at bounding box center [799, 212] width 37 height 23
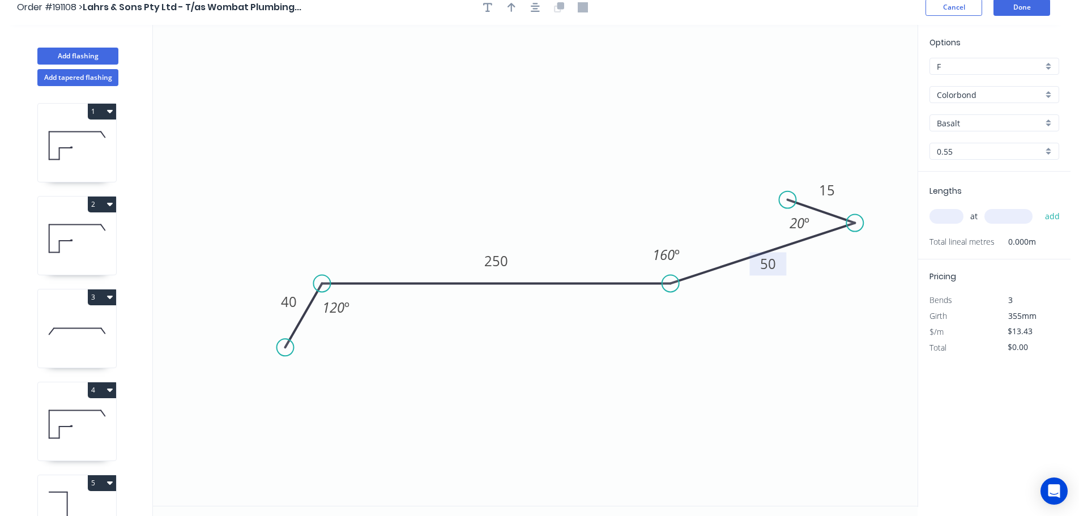
scroll to position [0, 0]
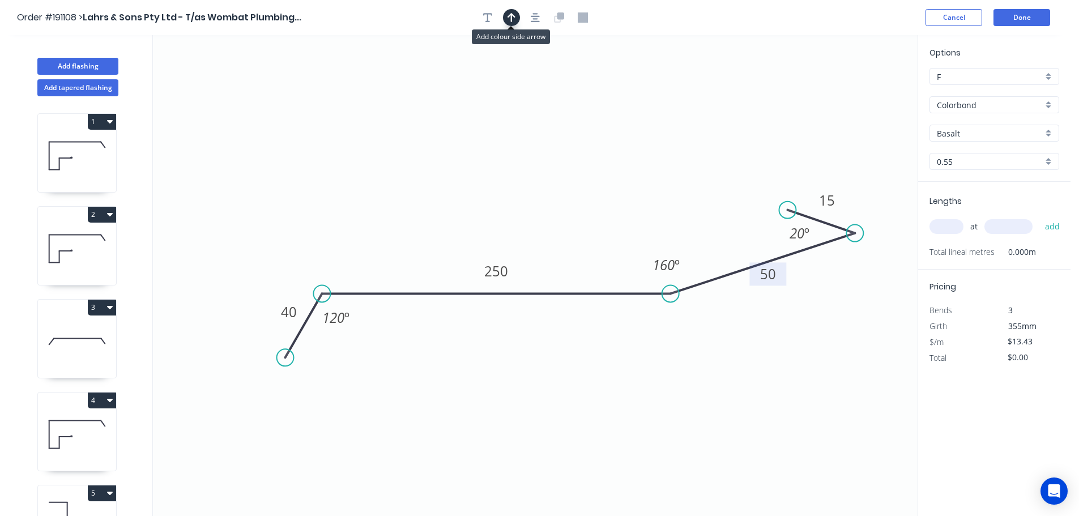
click at [513, 14] on icon "button" at bounding box center [512, 17] width 8 height 10
drag, startPoint x: 860, startPoint y: 90, endPoint x: 514, endPoint y: 162, distance: 353.7
click at [514, 162] on icon at bounding box center [514, 149] width 10 height 36
click at [952, 229] on input "text" at bounding box center [947, 226] width 34 height 15
click at [1040, 217] on button "add" at bounding box center [1053, 226] width 27 height 19
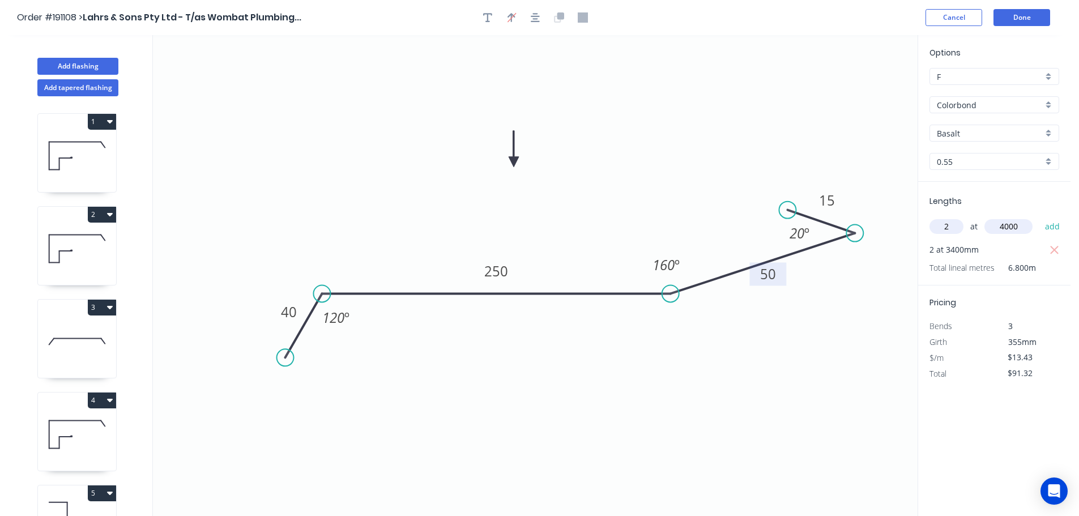
click at [1040, 217] on button "add" at bounding box center [1053, 226] width 27 height 19
click at [1023, 14] on button "Done" at bounding box center [1022, 17] width 57 height 17
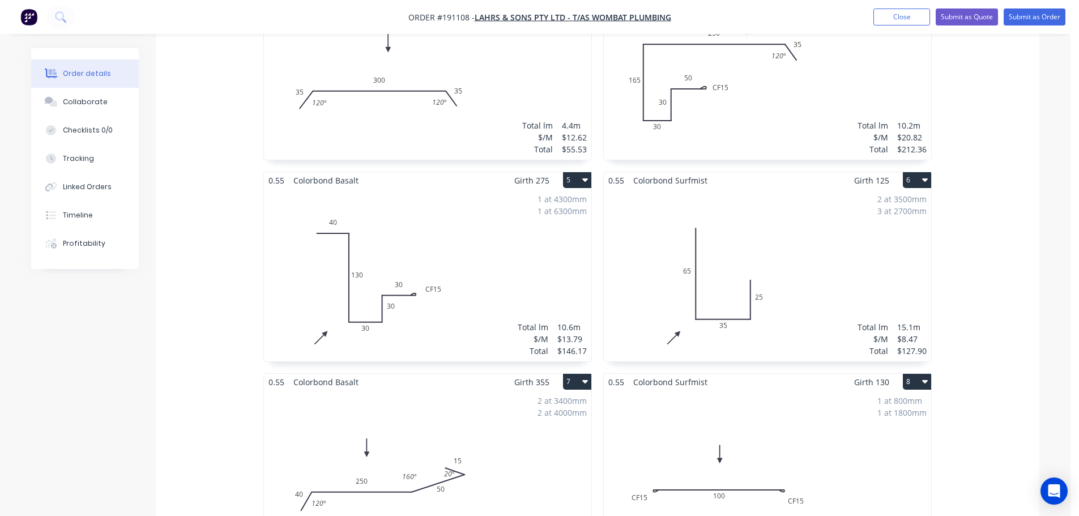
scroll to position [661, 0]
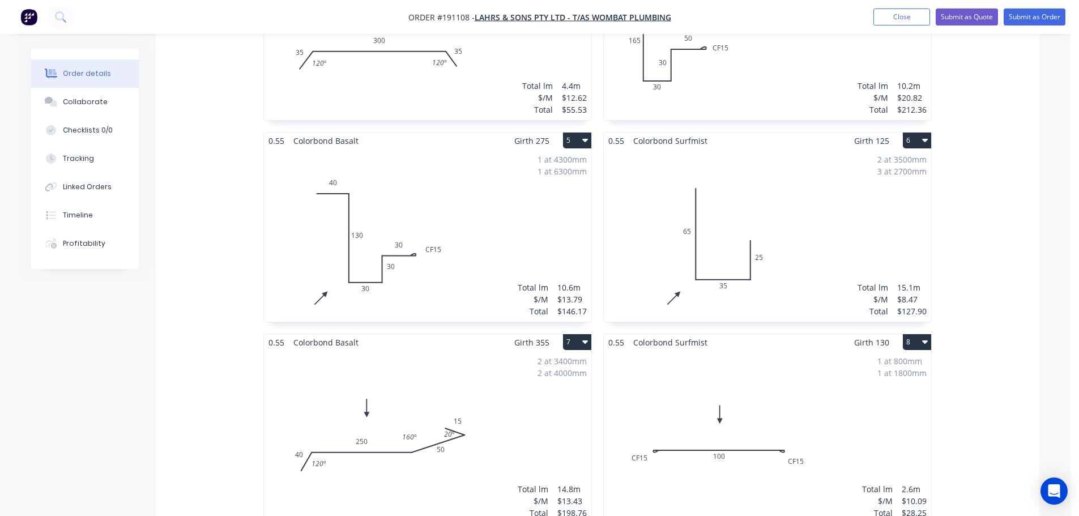
click at [552, 387] on div "2 at 3400mm 2 at 4000mm Total lm $/M Total 14.8m $13.43 $198.76" at bounding box center [427, 437] width 327 height 173
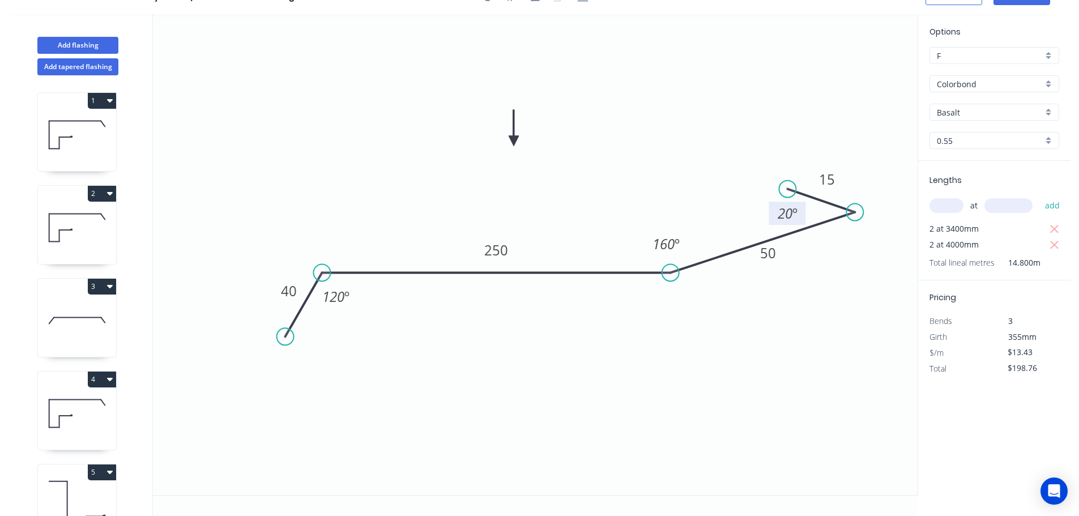
drag, startPoint x: 784, startPoint y: 212, endPoint x: 772, endPoint y: 213, distance: 12.0
click at [772, 213] on rect at bounding box center [787, 213] width 37 height 23
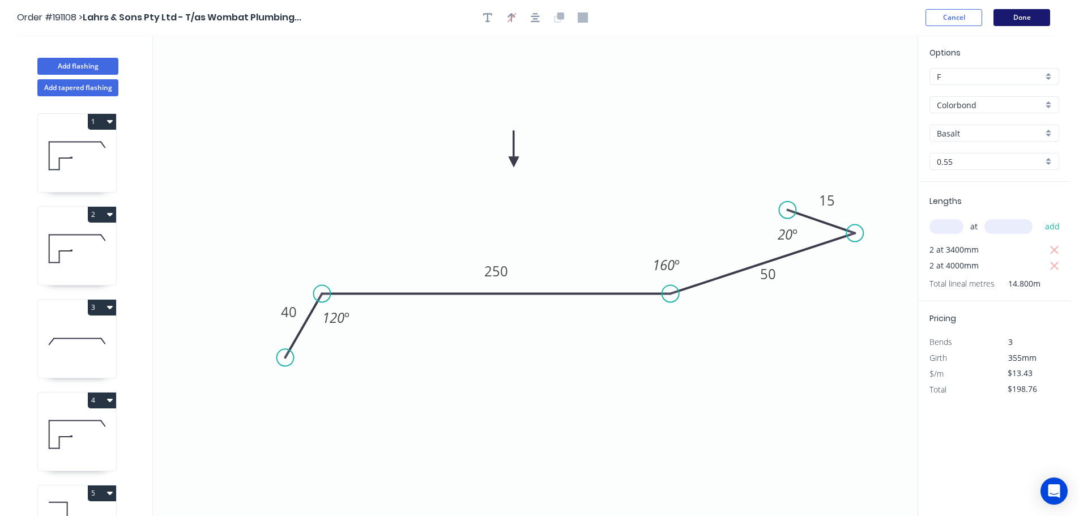
click at [1005, 20] on button "Done" at bounding box center [1022, 17] width 57 height 17
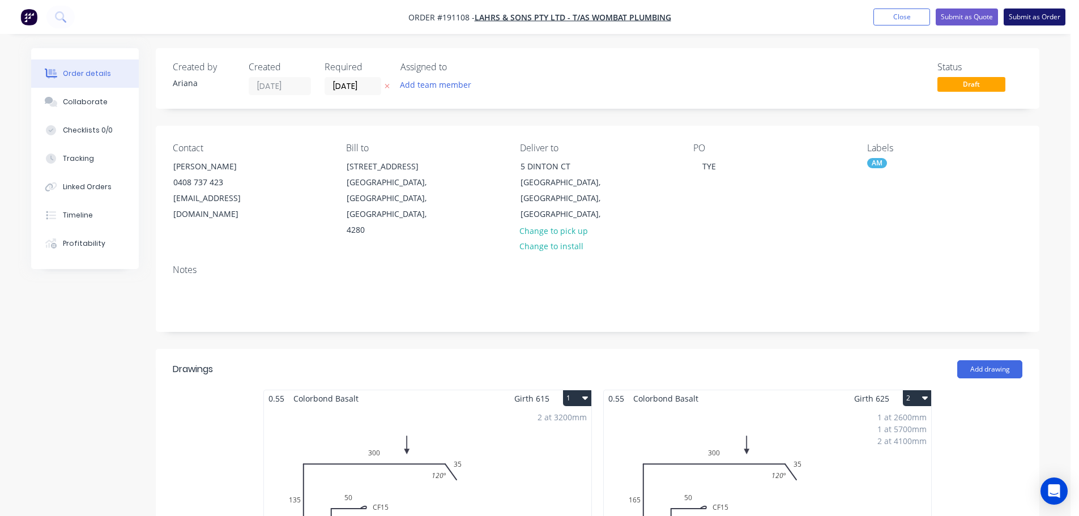
click at [1025, 16] on button "Submit as Order" at bounding box center [1035, 16] width 62 height 17
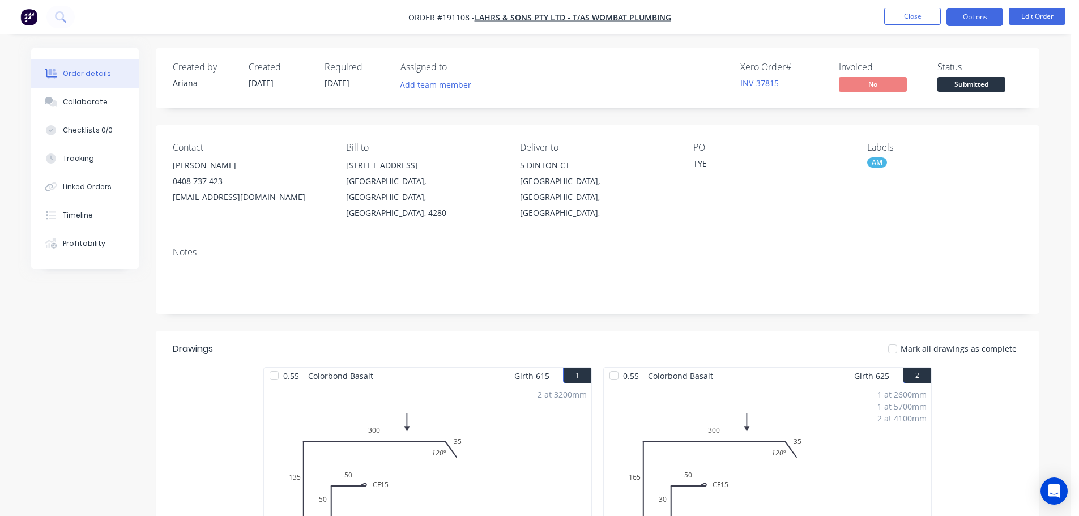
click at [963, 14] on button "Options" at bounding box center [975, 17] width 57 height 18
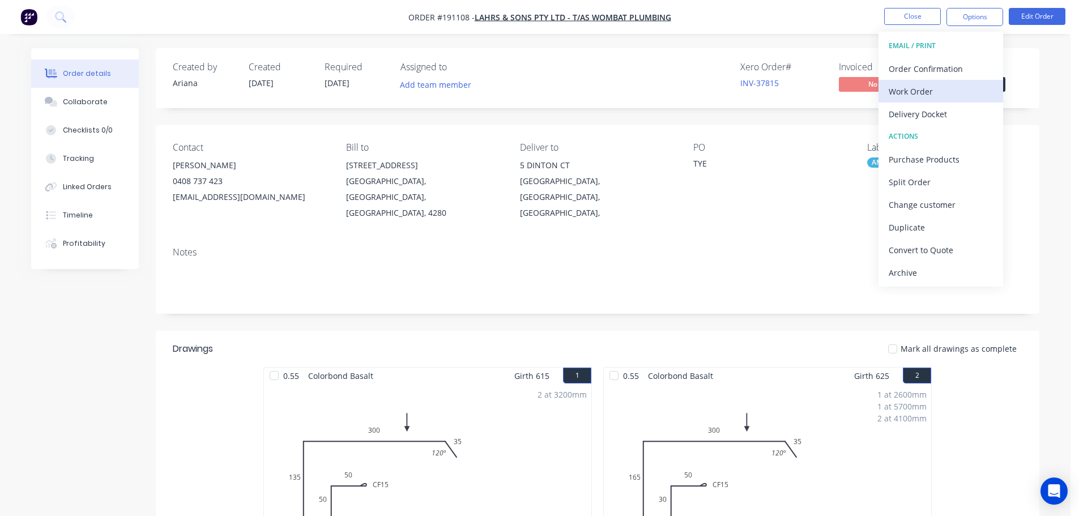
click at [923, 90] on div "Work Order" at bounding box center [941, 91] width 104 height 16
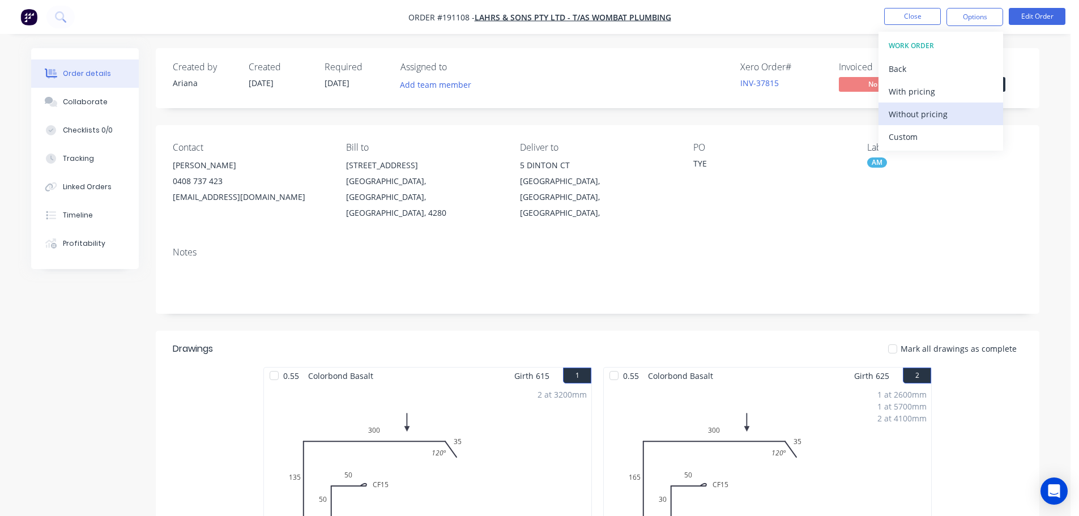
click at [910, 117] on div "Without pricing" at bounding box center [941, 114] width 104 height 16
click at [733, 5] on nav "Order #191108 - Lahrs & Sons Pty Ltd - T/as Wombat Plumbing Close Options EMAIL…" at bounding box center [539, 17] width 1079 height 34
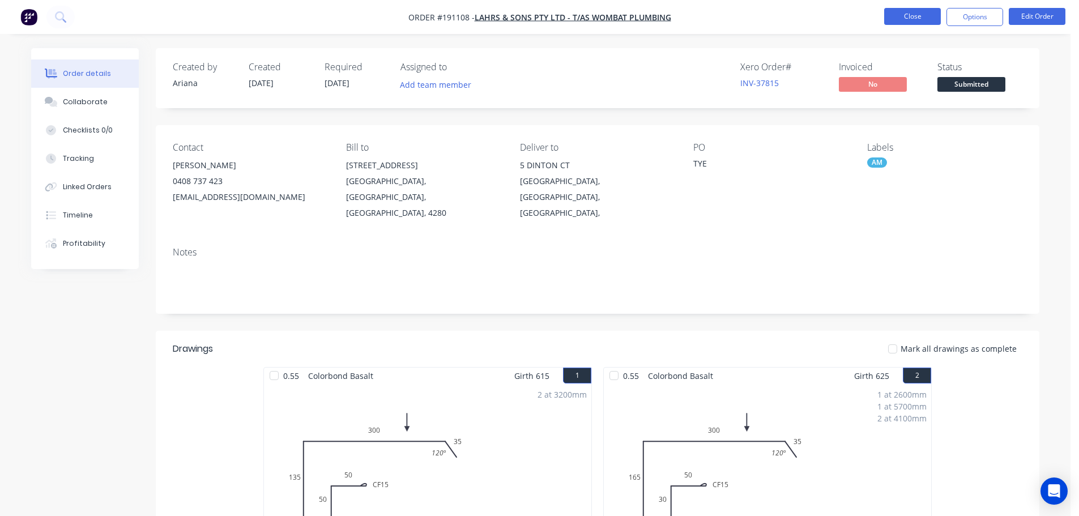
click at [917, 18] on button "Close" at bounding box center [912, 16] width 57 height 17
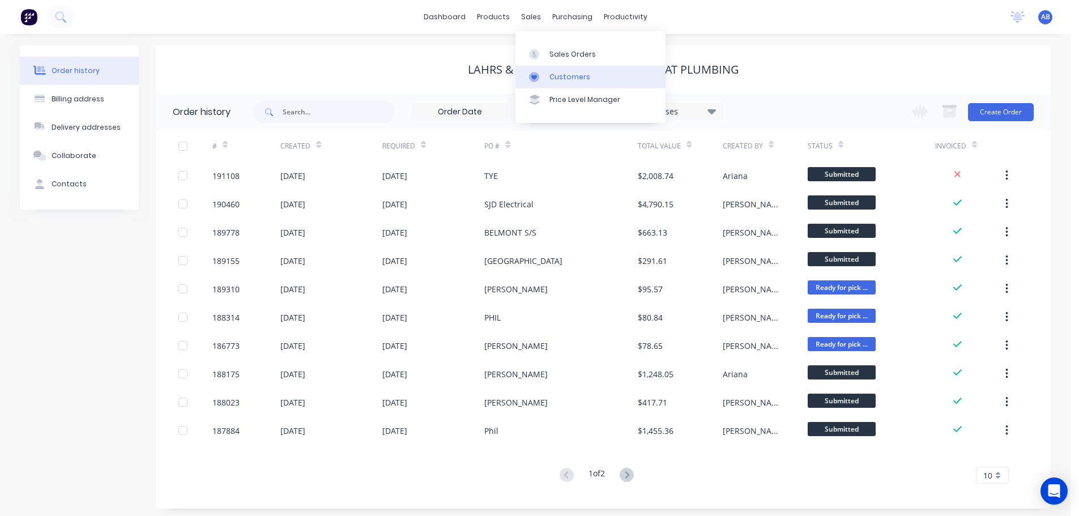
click at [574, 74] on div "Customers" at bounding box center [570, 77] width 41 height 10
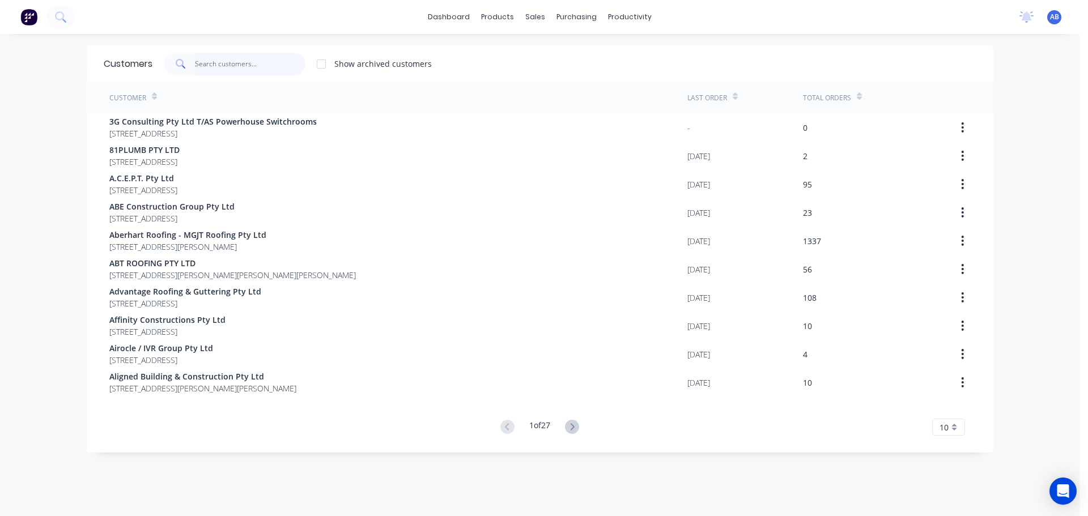
click at [235, 57] on input "text" at bounding box center [250, 64] width 110 height 23
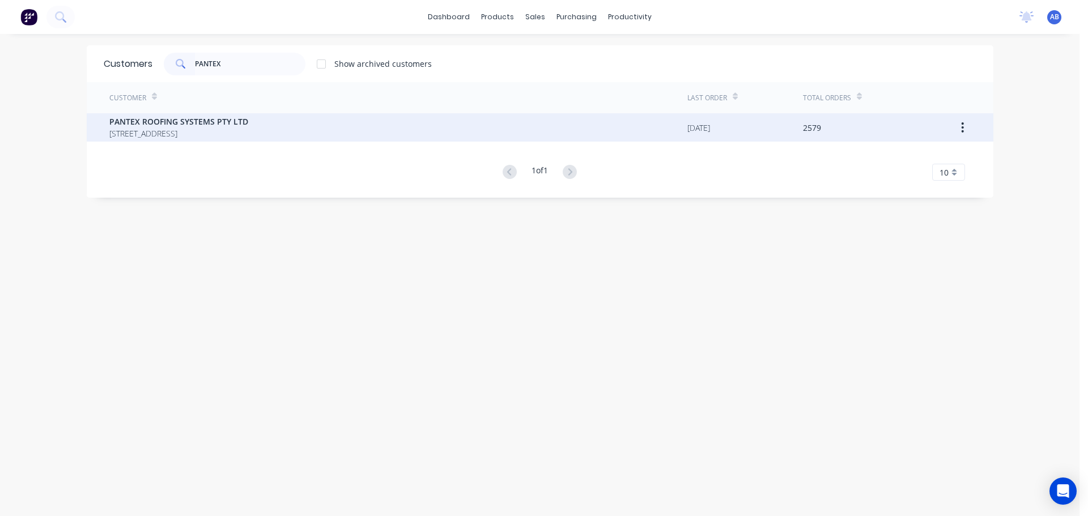
click at [248, 129] on span "[STREET_ADDRESS]" at bounding box center [178, 133] width 139 height 12
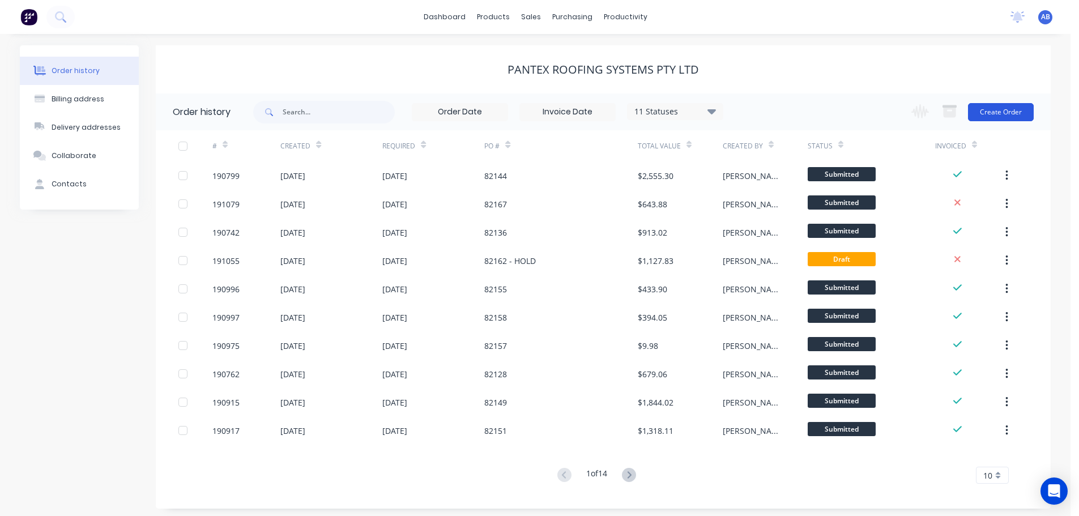
click at [1008, 108] on button "Create Order" at bounding box center [1001, 112] width 66 height 18
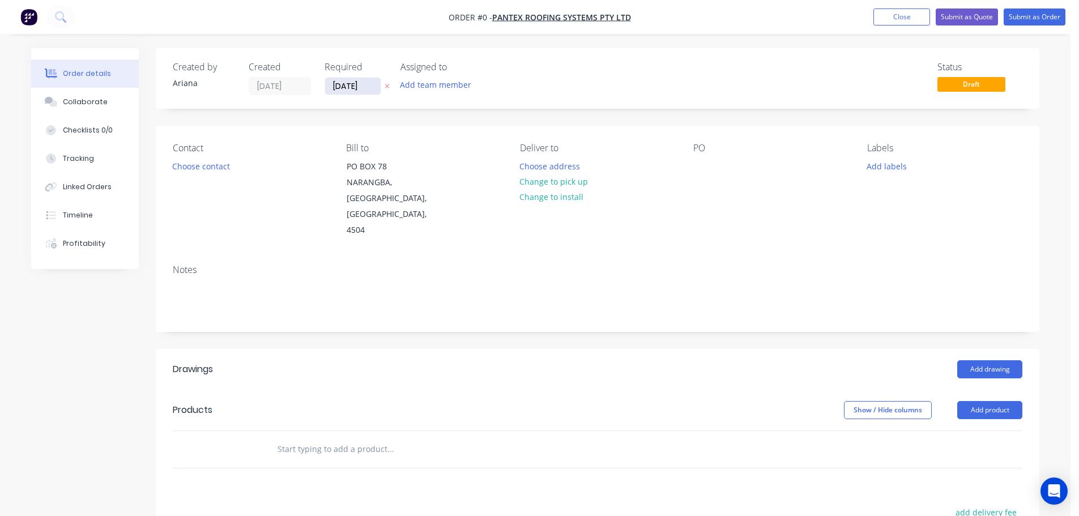
click at [333, 89] on input "[DATE]" at bounding box center [353, 86] width 56 height 17
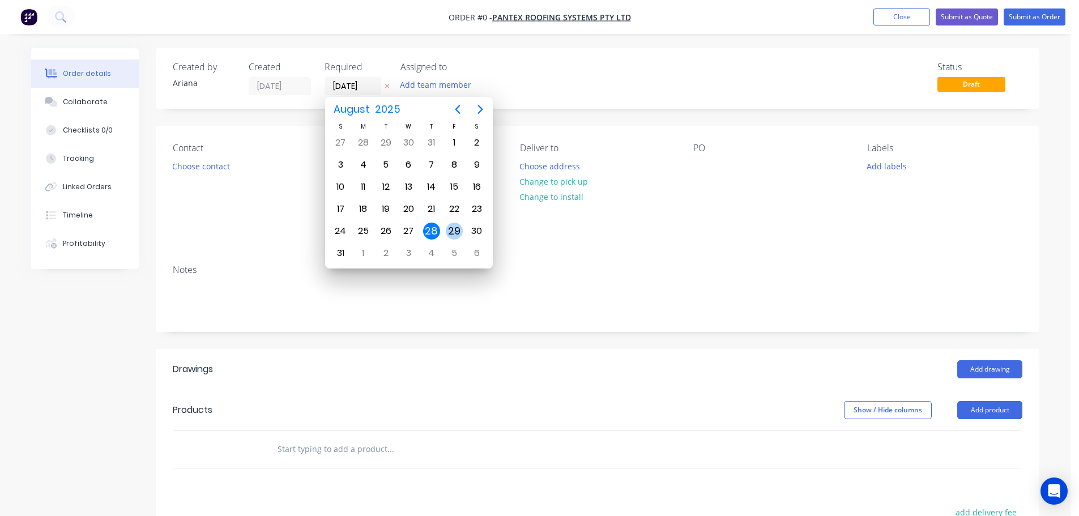
click at [454, 228] on div "29" at bounding box center [454, 231] width 17 height 17
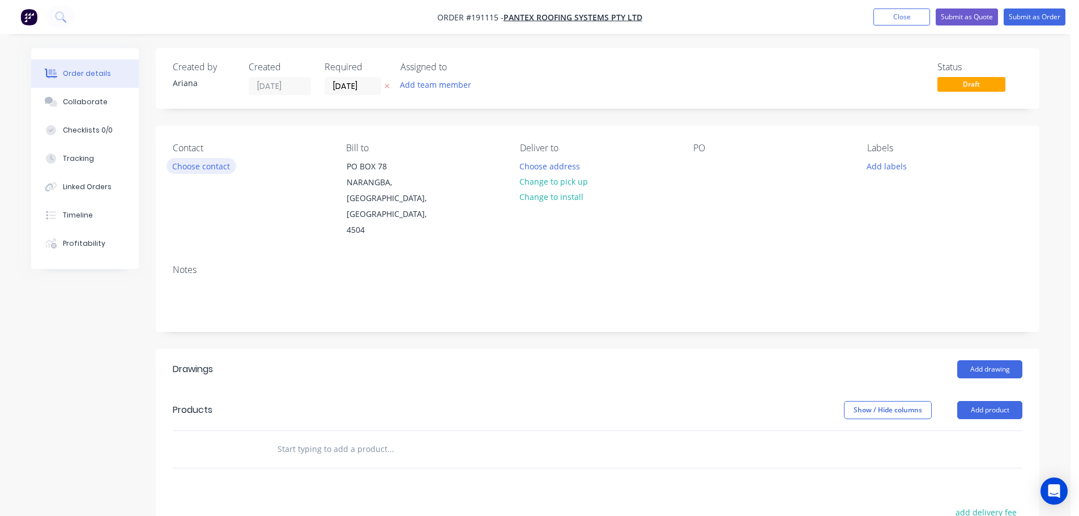
click at [214, 165] on button "Choose contact" at bounding box center [202, 165] width 70 height 15
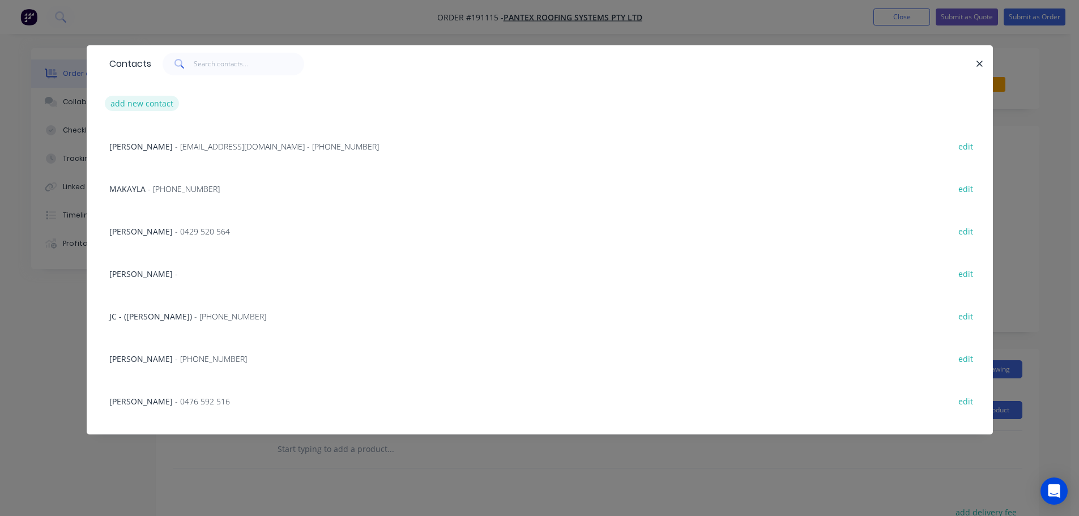
click at [125, 101] on button "add new contact" at bounding box center [142, 103] width 75 height 15
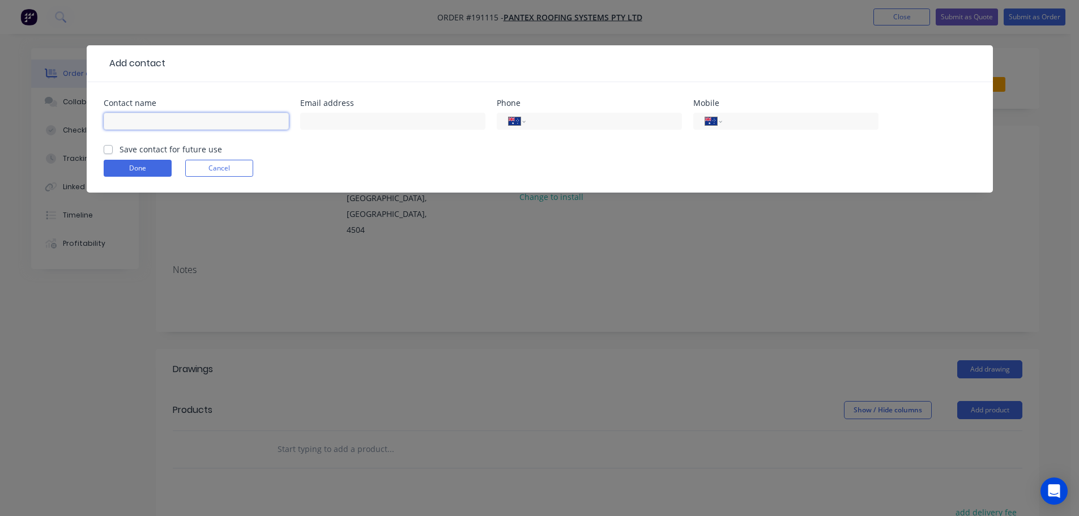
click at [131, 120] on input "text" at bounding box center [196, 121] width 185 height 17
drag, startPoint x: 759, startPoint y: 122, endPoint x: 724, endPoint y: 138, distance: 37.8
click at [759, 122] on input "tel" at bounding box center [798, 121] width 136 height 13
click at [138, 168] on button "Done" at bounding box center [138, 168] width 68 height 17
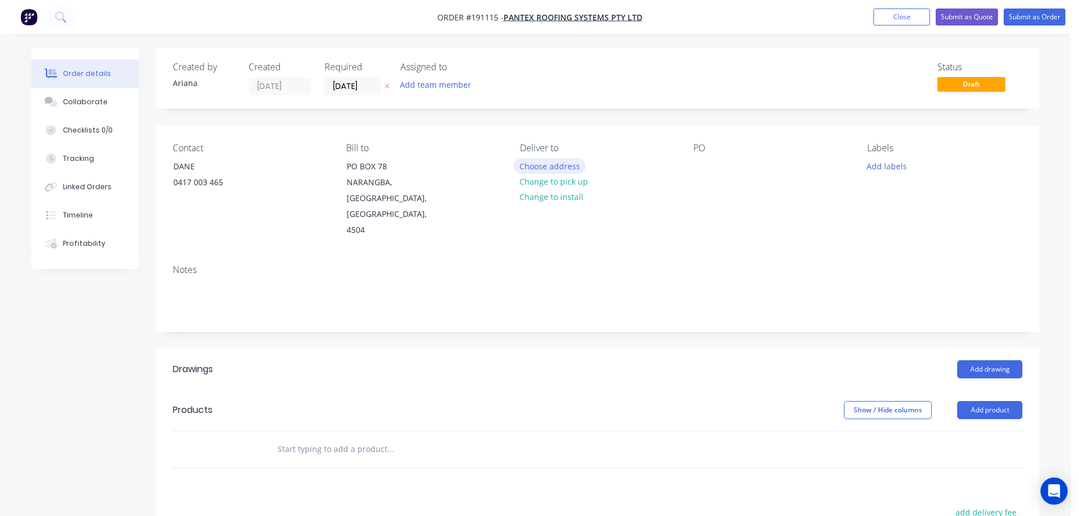
click at [558, 164] on button "Choose address" at bounding box center [550, 165] width 73 height 15
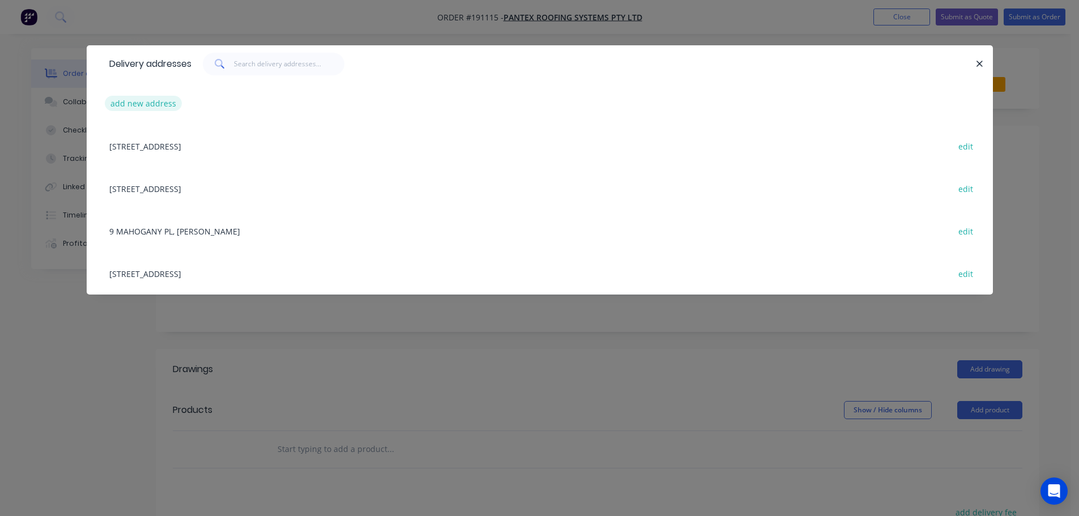
click at [140, 103] on button "add new address" at bounding box center [144, 103] width 78 height 15
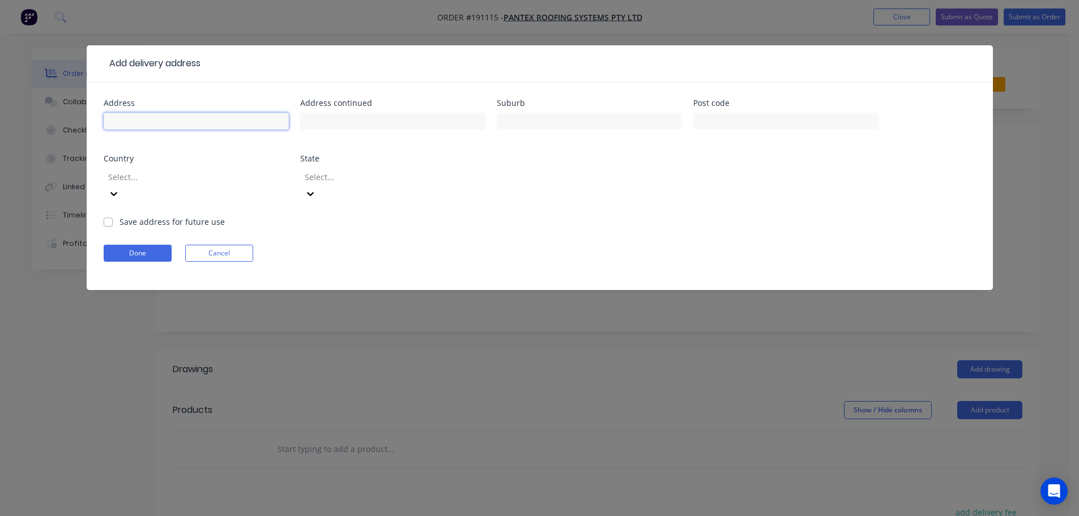
click at [128, 117] on input "text" at bounding box center [196, 121] width 185 height 17
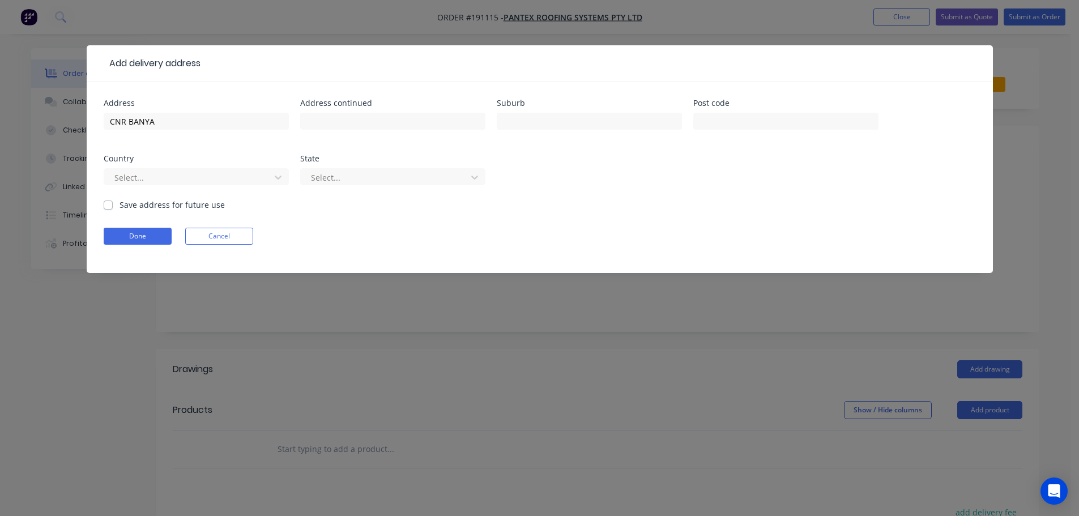
type input "CNR BANYA AVE & NAMOI DRIVE"
click at [346, 124] on input "text" at bounding box center [392, 121] width 185 height 17
type input "BLOCK D"
type input "BANYA"
click at [794, 234] on div "Done Cancel" at bounding box center [540, 236] width 873 height 17
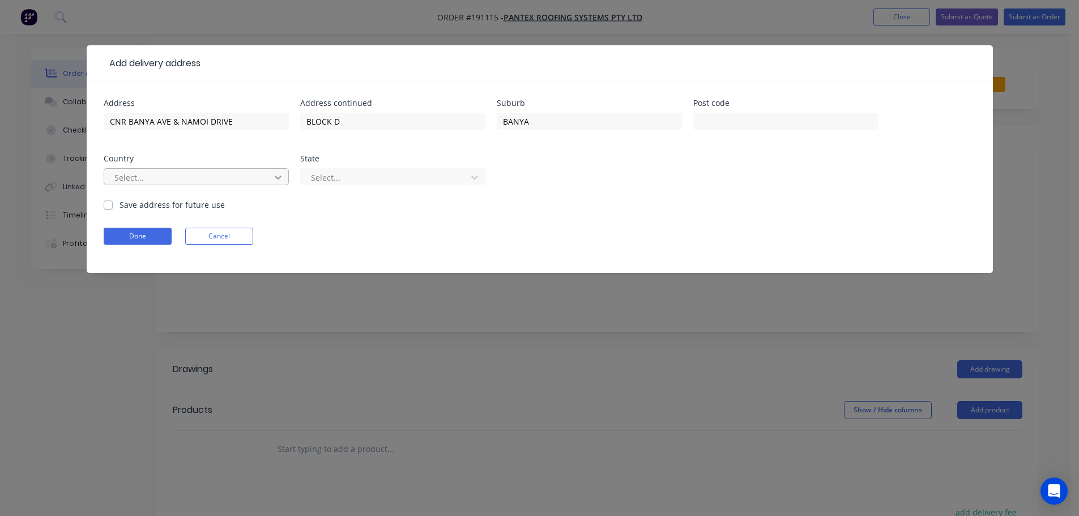
click at [279, 175] on icon at bounding box center [278, 177] width 11 height 11
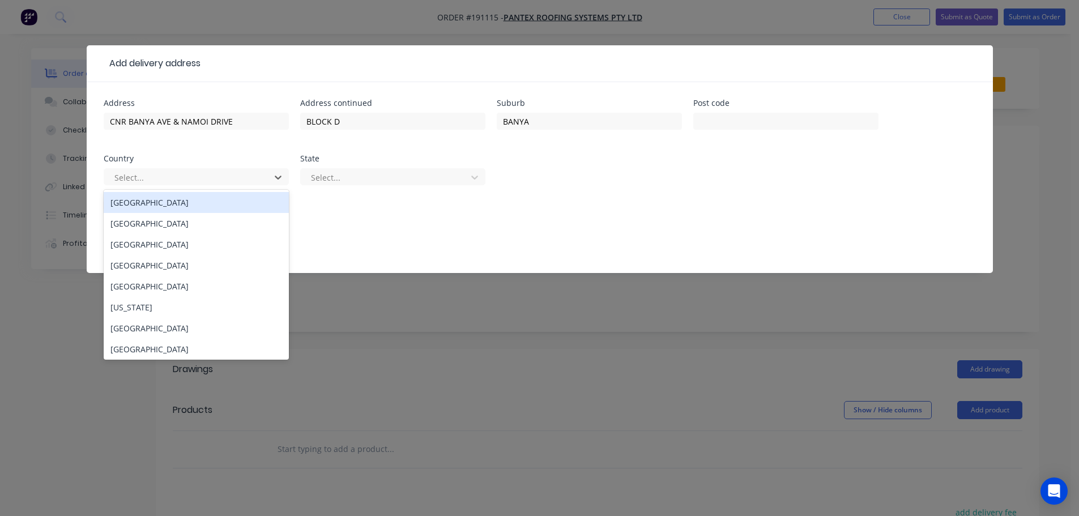
click at [134, 204] on div "[GEOGRAPHIC_DATA]" at bounding box center [196, 202] width 185 height 21
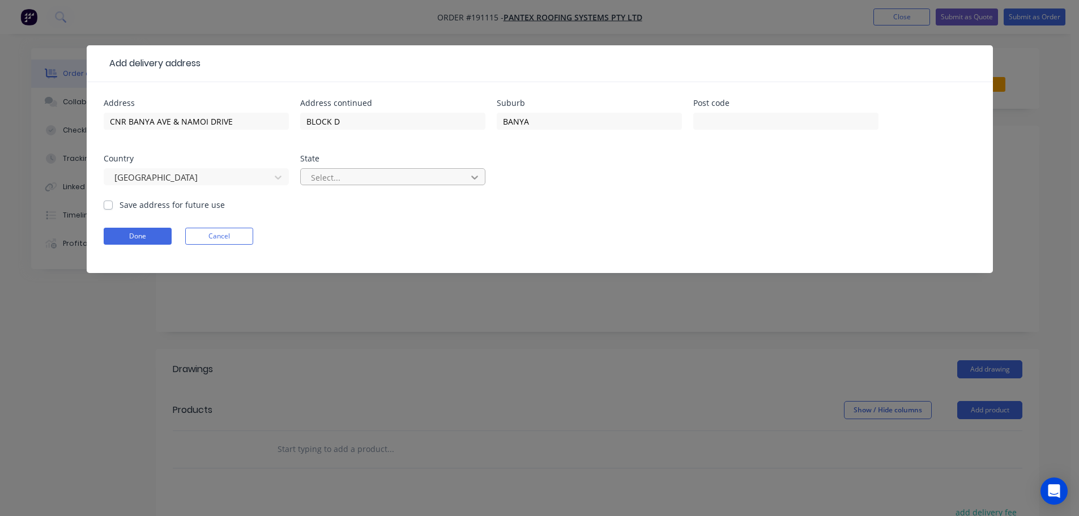
click at [477, 179] on icon at bounding box center [474, 177] width 11 height 11
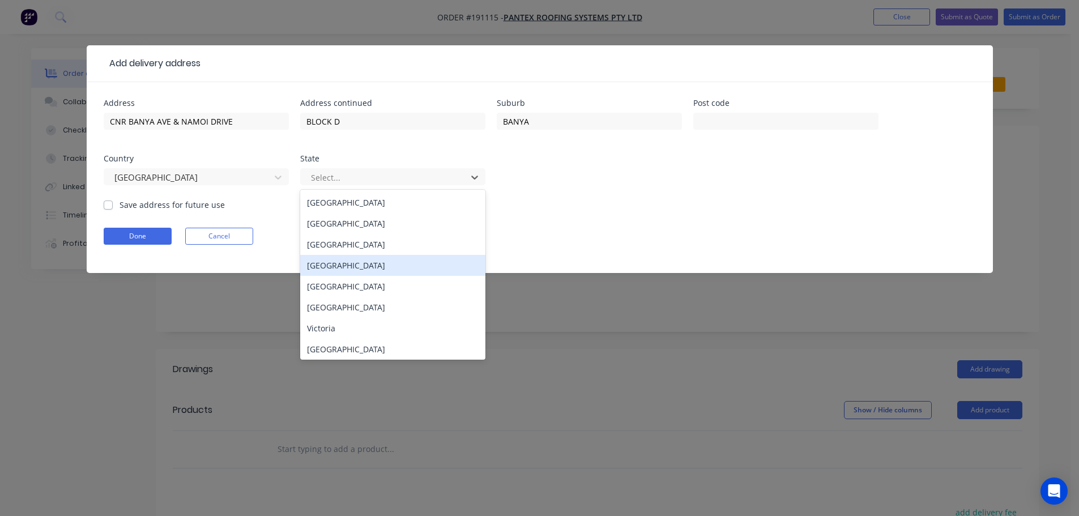
click at [341, 263] on div "[GEOGRAPHIC_DATA]" at bounding box center [392, 265] width 185 height 21
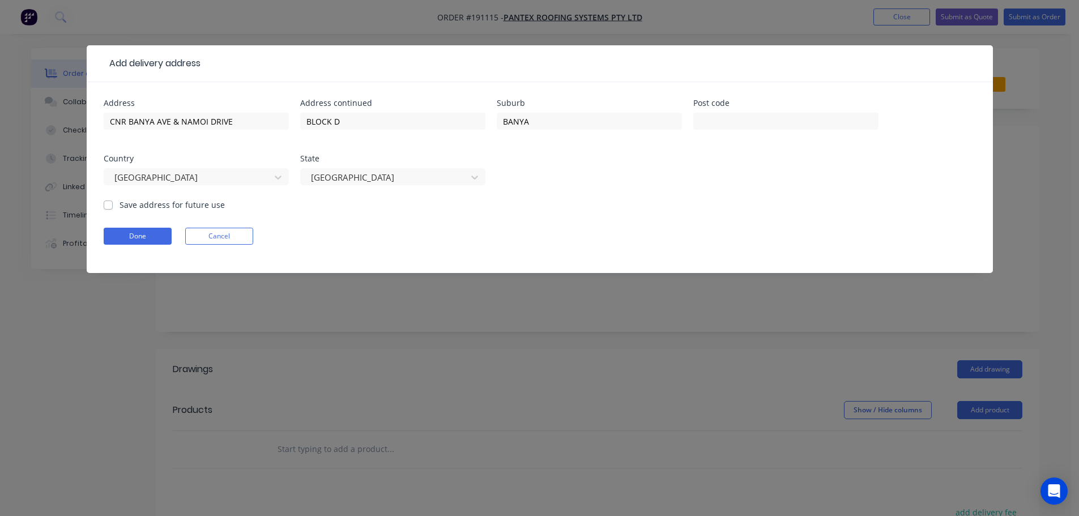
click at [601, 199] on form "Address CNR BANYA AVE & NAMOI DRIVE Address continued BLOCK D Suburb BANYA Post…" at bounding box center [540, 186] width 873 height 174
click at [135, 236] on button "Done" at bounding box center [138, 236] width 68 height 17
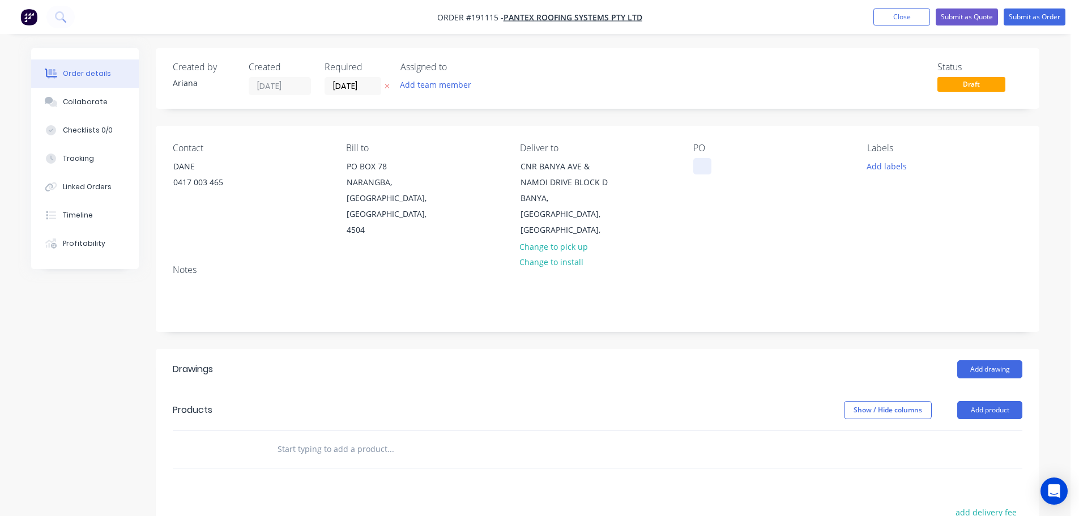
click at [704, 165] on div at bounding box center [703, 166] width 18 height 16
click at [983, 401] on button "Add product" at bounding box center [990, 410] width 65 height 18
click at [969, 431] on div "Product catalogue" at bounding box center [968, 439] width 87 height 16
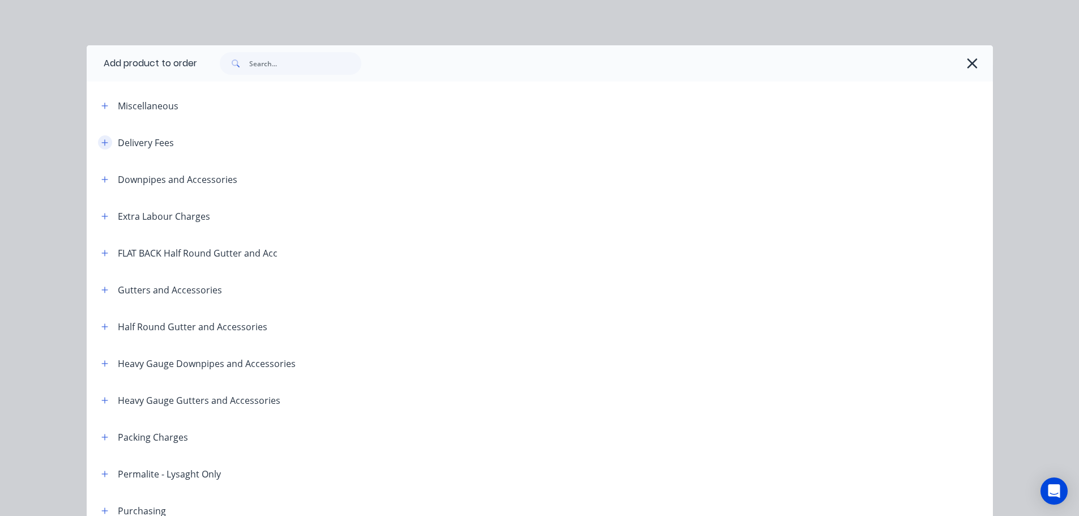
click at [99, 138] on button "button" at bounding box center [105, 142] width 14 height 14
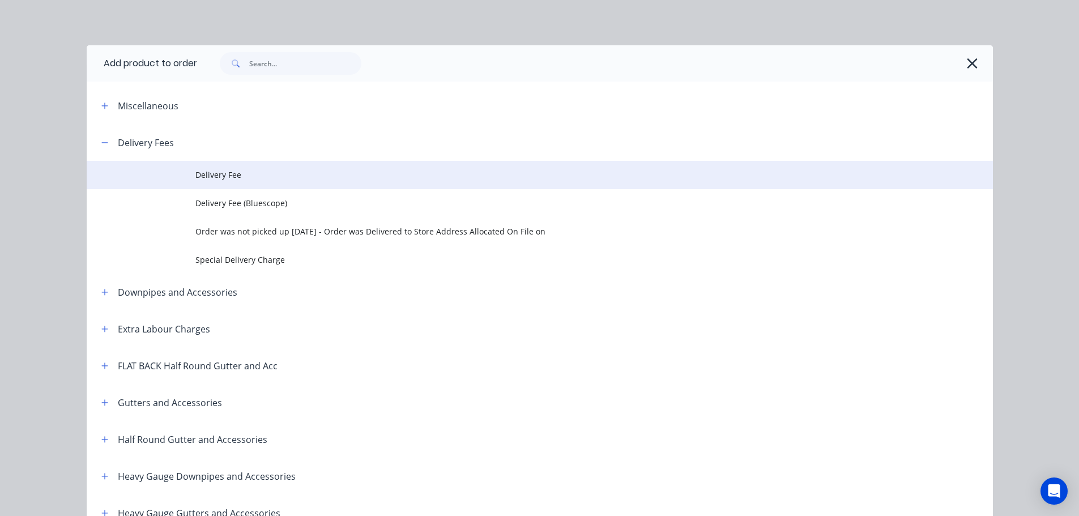
click at [229, 171] on span "Delivery Fee" at bounding box center [514, 175] width 638 height 12
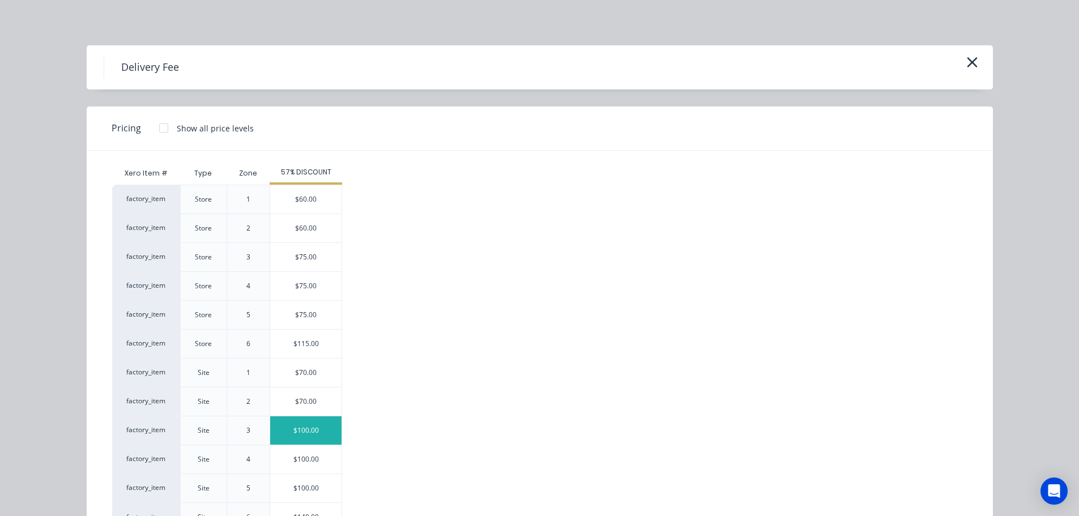
click at [311, 432] on div "$100.00" at bounding box center [305, 430] width 71 height 28
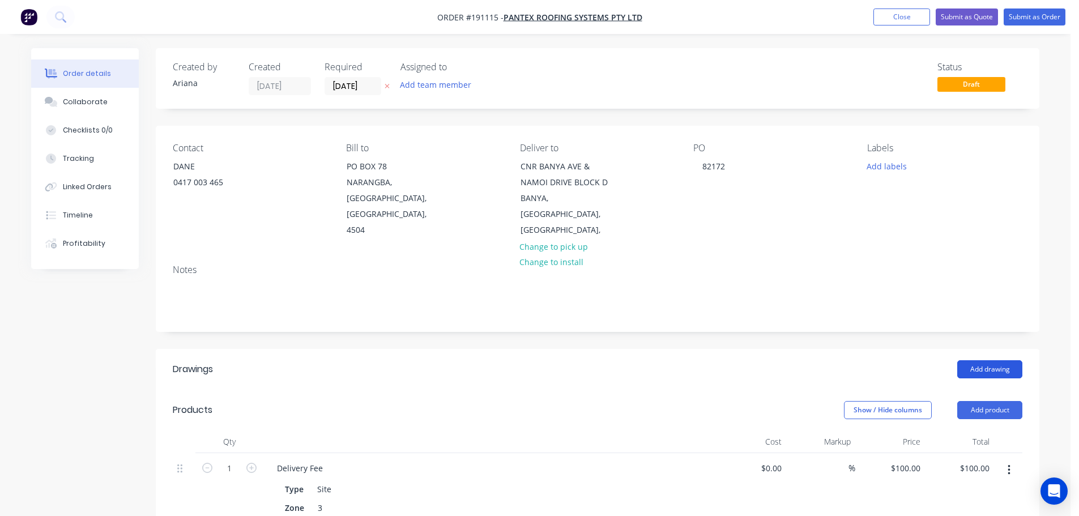
click at [989, 360] on button "Add drawing" at bounding box center [990, 369] width 65 height 18
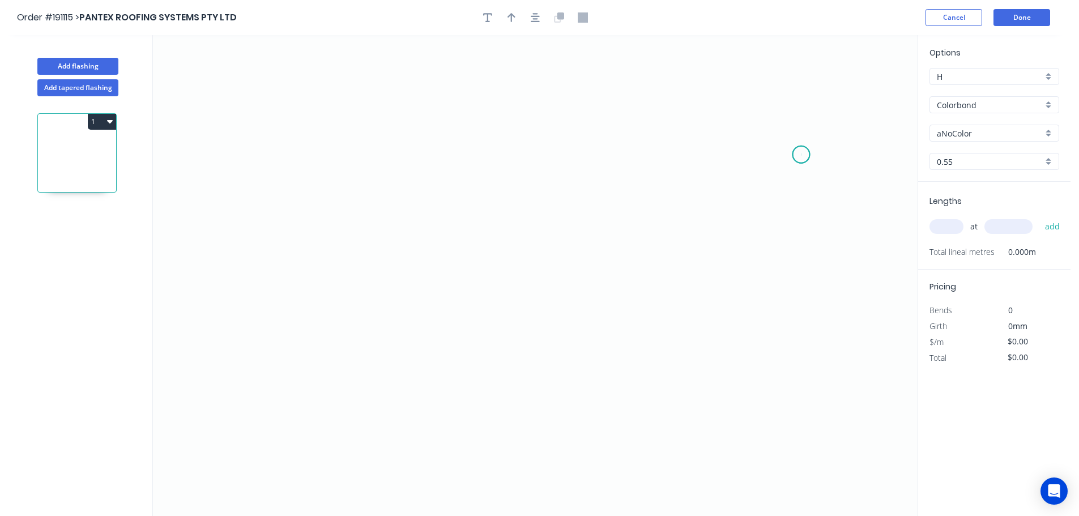
click at [802, 155] on icon "0" at bounding box center [535, 275] width 765 height 481
click at [764, 101] on icon "0" at bounding box center [535, 275] width 765 height 481
click at [334, 93] on icon "0 ?" at bounding box center [535, 275] width 765 height 481
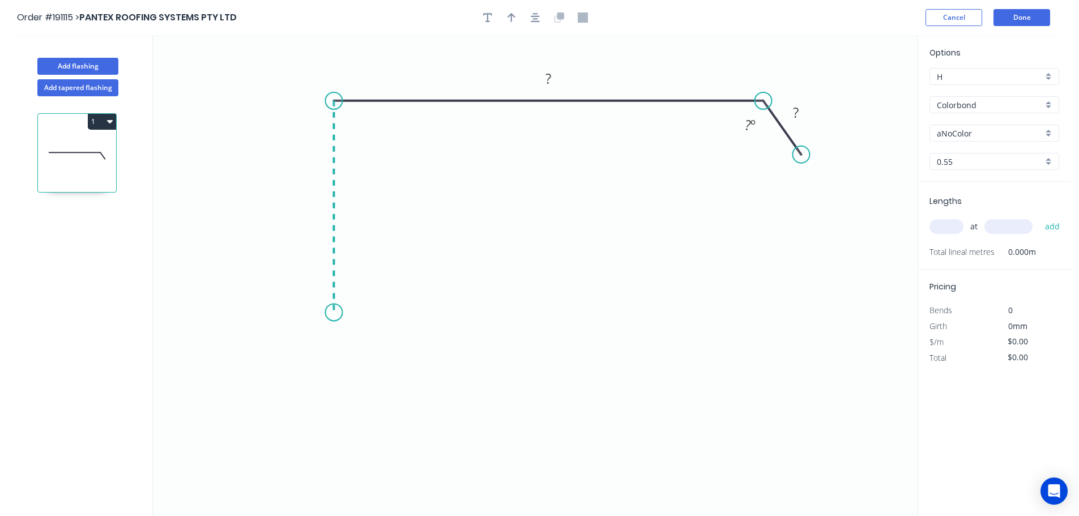
click at [328, 313] on icon "0 ? ? ? º" at bounding box center [535, 275] width 765 height 481
click at [289, 351] on icon "0 ? ? ? ? º" at bounding box center [535, 275] width 765 height 481
click at [338, 405] on icon at bounding box center [314, 381] width 49 height 49
click at [338, 405] on circle at bounding box center [337, 405] width 17 height 17
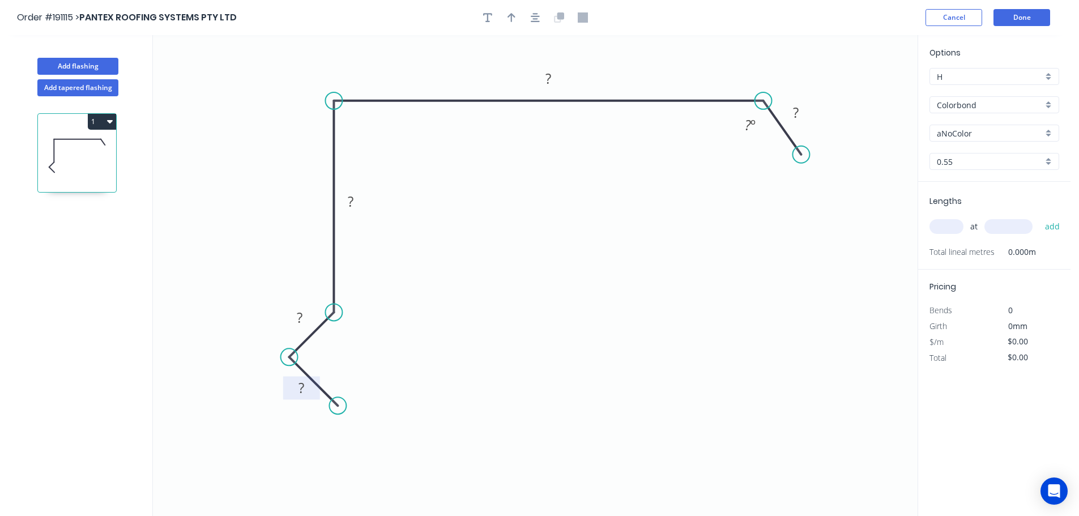
click at [302, 388] on tspan "?" at bounding box center [302, 387] width 6 height 19
drag, startPoint x: 592, startPoint y: 318, endPoint x: 591, endPoint y: 309, distance: 9.1
click at [592, 317] on icon "0 17 15 80 250 30 110 º" at bounding box center [535, 275] width 765 height 481
type input "$13.61"
click at [510, 16] on icon "button" at bounding box center [512, 17] width 8 height 10
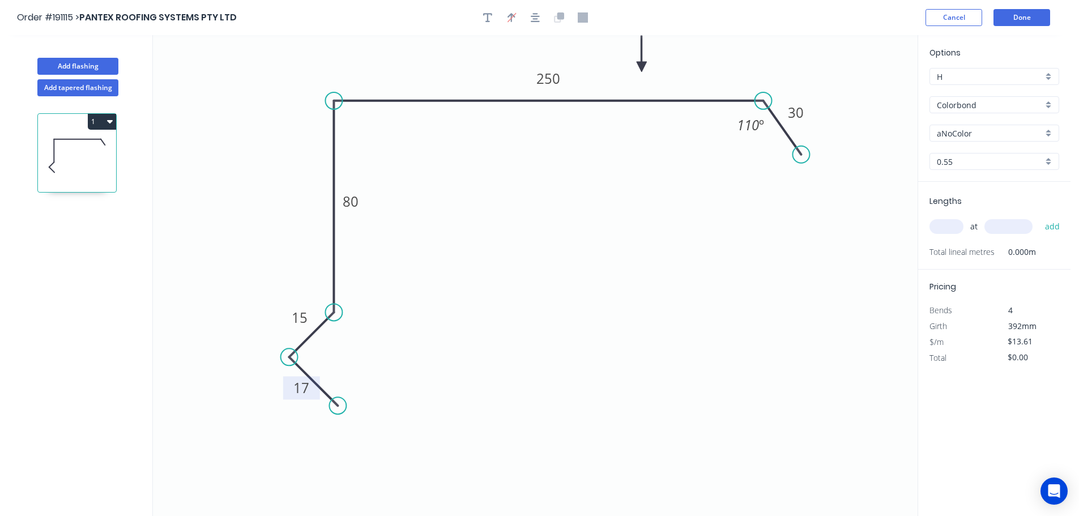
drag, startPoint x: 860, startPoint y: 88, endPoint x: 642, endPoint y: 67, distance: 219.2
click at [642, 67] on icon at bounding box center [642, 54] width 10 height 36
click at [1050, 130] on div "aNoColor" at bounding box center [995, 133] width 130 height 17
click at [986, 198] on div "[PERSON_NAME]" at bounding box center [994, 195] width 129 height 20
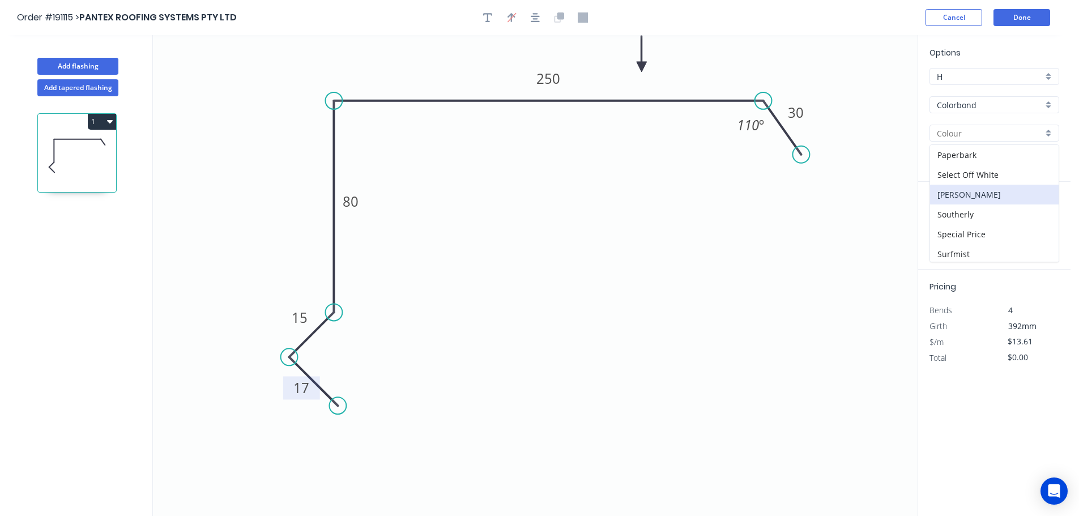
type input "[PERSON_NAME]"
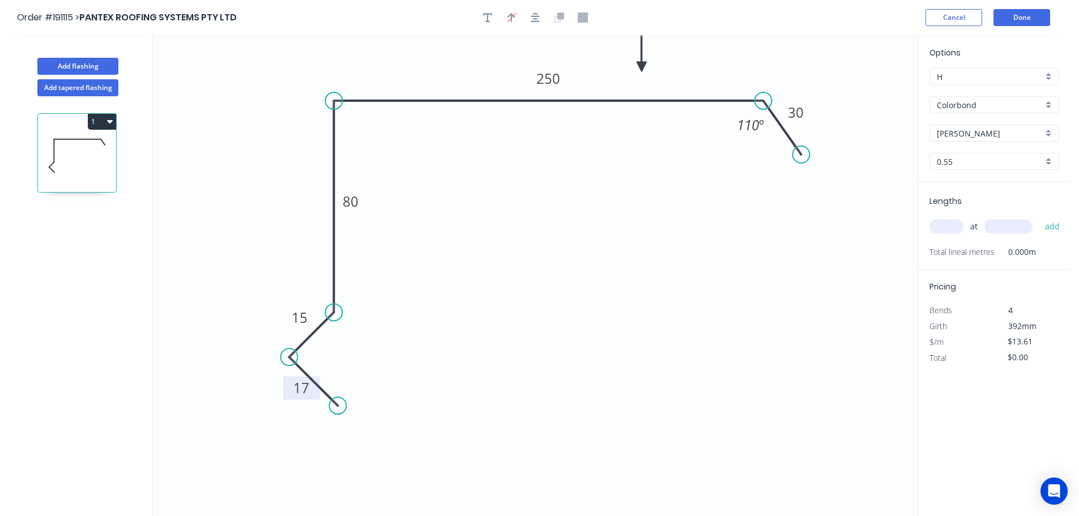
click at [952, 228] on input "text" at bounding box center [947, 226] width 34 height 15
type input "1"
type input "3300"
click at [1040, 217] on button "add" at bounding box center [1053, 226] width 27 height 19
type input "$44.91"
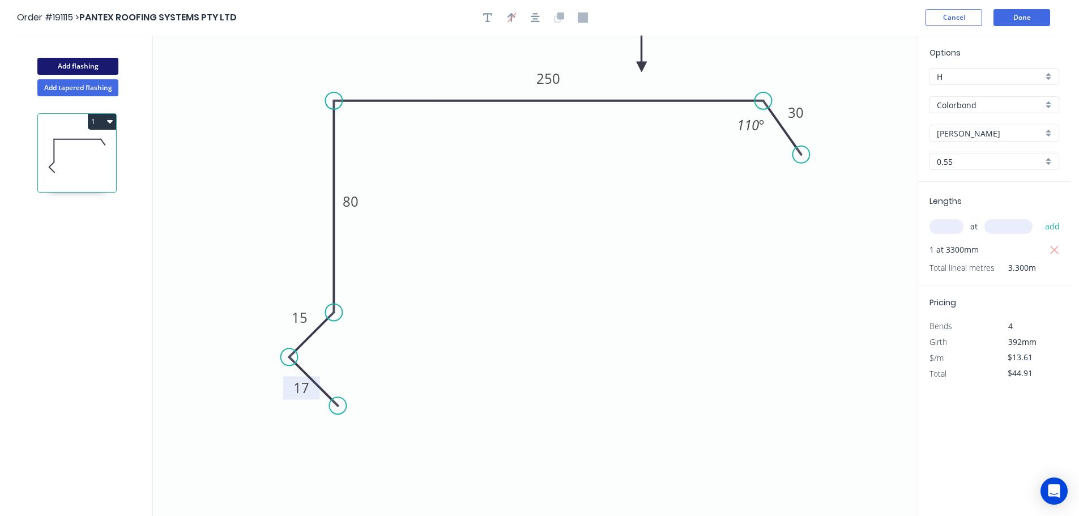
drag, startPoint x: 65, startPoint y: 63, endPoint x: 105, endPoint y: 70, distance: 40.7
click at [66, 63] on button "Add flashing" at bounding box center [77, 66] width 81 height 17
type input "$0.00"
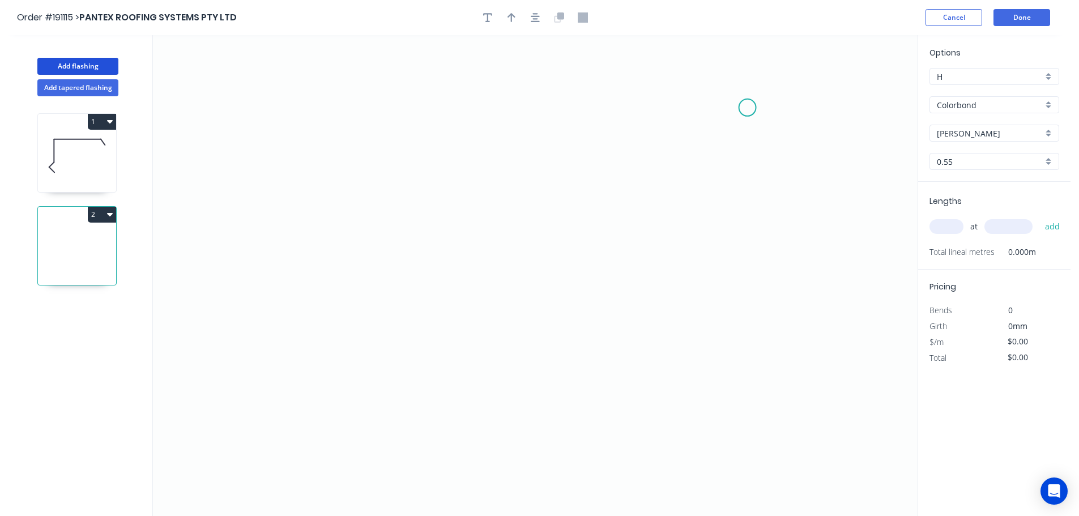
click at [748, 108] on icon "0" at bounding box center [535, 275] width 765 height 481
click at [752, 318] on icon "0" at bounding box center [535, 275] width 765 height 481
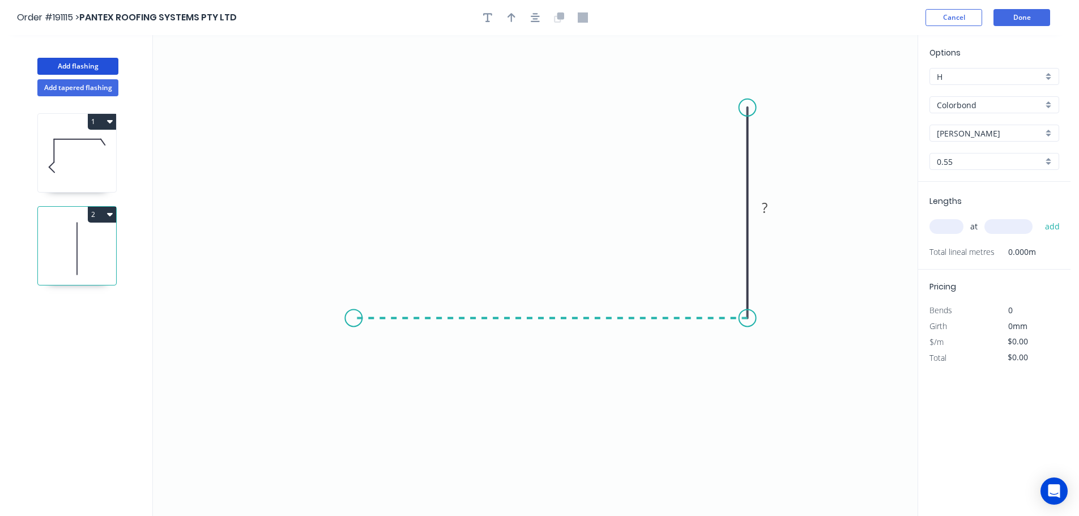
click at [354, 302] on icon "0 ?" at bounding box center [535, 275] width 765 height 481
click at [320, 373] on icon "0 ? ?" at bounding box center [535, 275] width 765 height 481
click at [320, 373] on circle at bounding box center [320, 372] width 17 height 17
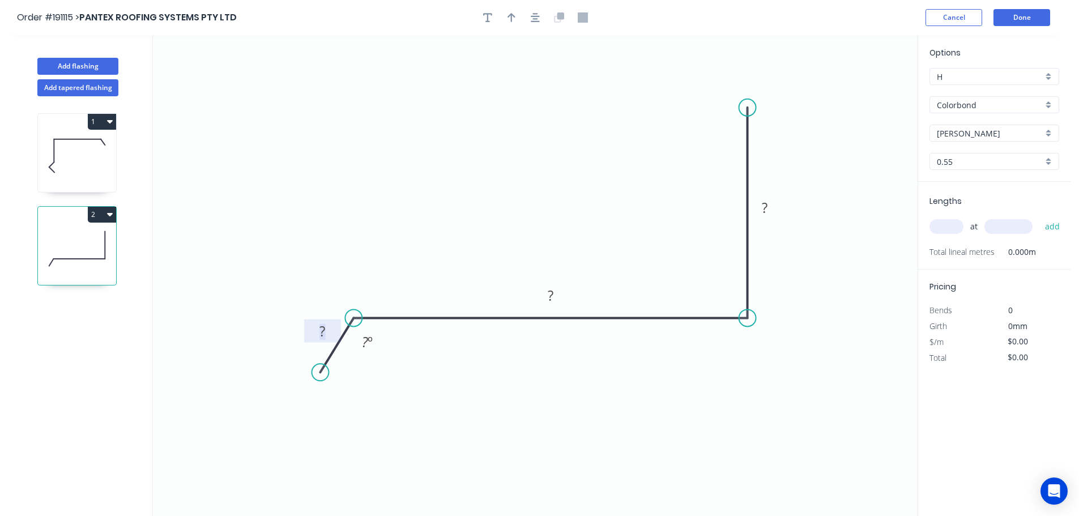
click at [325, 329] on tspan "?" at bounding box center [323, 331] width 6 height 19
click at [551, 188] on icon "0 30 300 100 110 º" at bounding box center [535, 275] width 765 height 481
type input "$14.04"
click at [506, 16] on button "button" at bounding box center [511, 17] width 17 height 17
drag, startPoint x: 861, startPoint y: 91, endPoint x: 541, endPoint y: 158, distance: 327.5
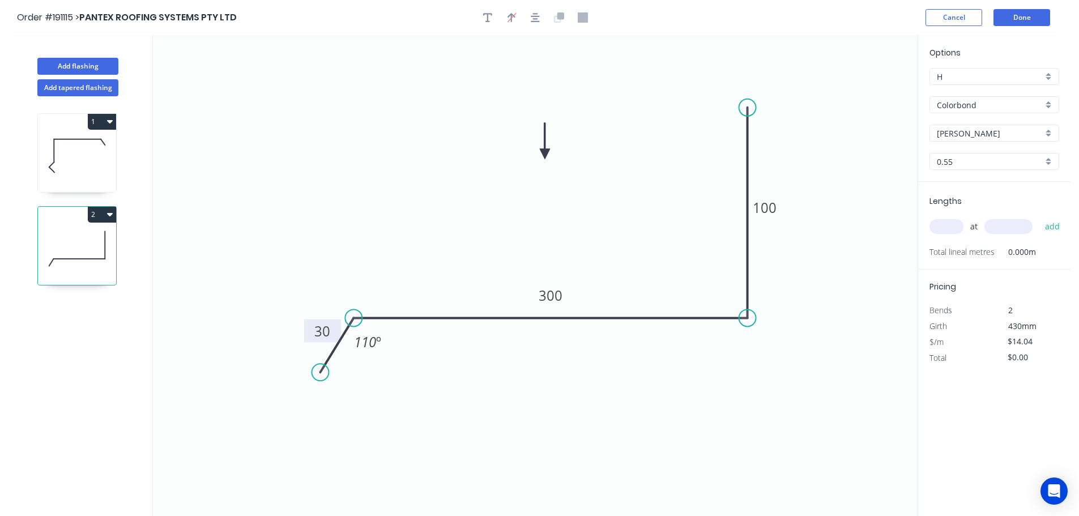
click at [541, 158] on icon at bounding box center [545, 141] width 10 height 36
click at [950, 223] on input "text" at bounding box center [947, 226] width 34 height 15
type input "1"
type input "1500"
click at [1040, 217] on button "add" at bounding box center [1053, 226] width 27 height 19
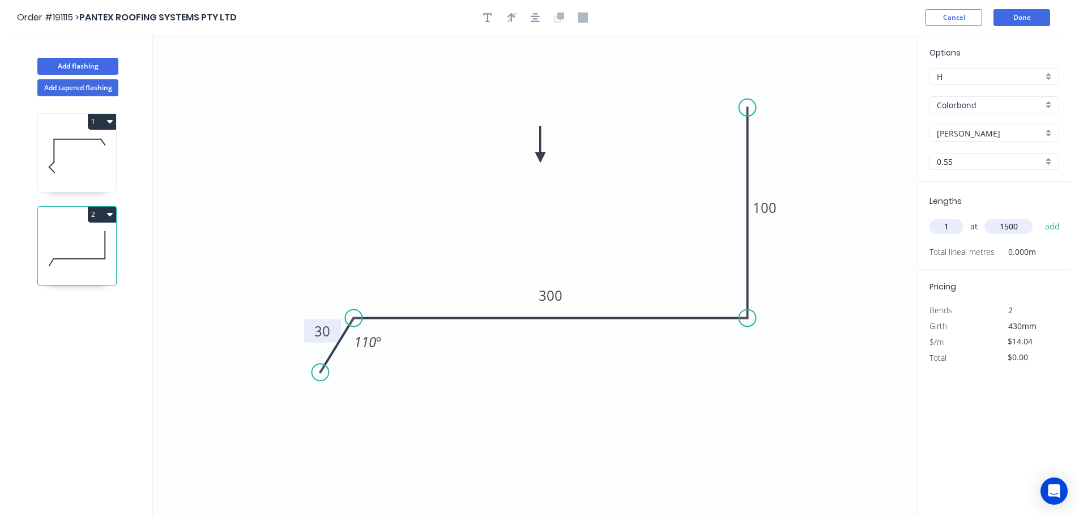
type input "$21.06"
type input "1"
click at [1021, 227] on input "text" at bounding box center [1009, 226] width 48 height 15
type input "1200"
click at [1040, 217] on button "add" at bounding box center [1053, 226] width 27 height 19
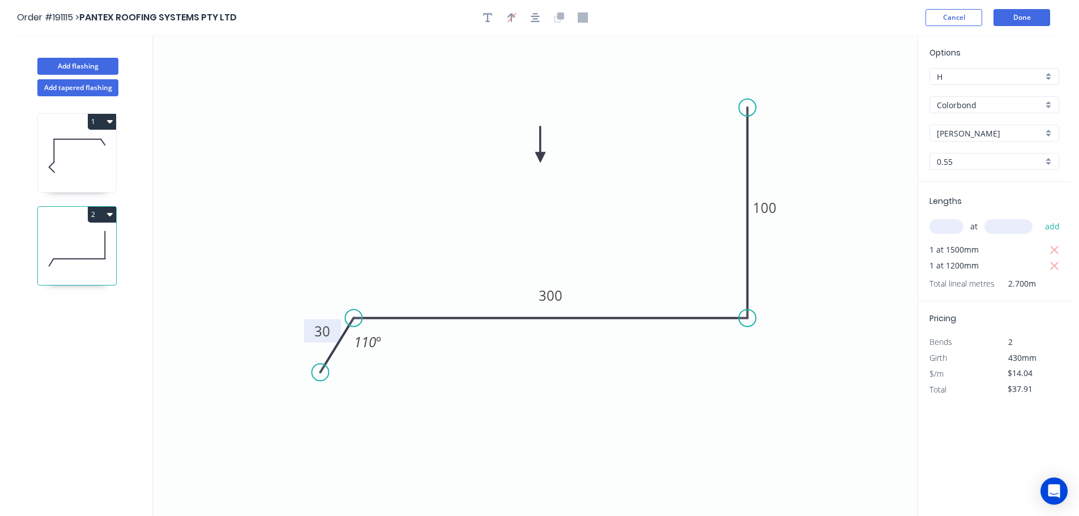
click at [101, 212] on button "2" at bounding box center [102, 215] width 28 height 16
click at [76, 241] on div "Duplicate" at bounding box center [62, 243] width 87 height 16
type input "$0.00"
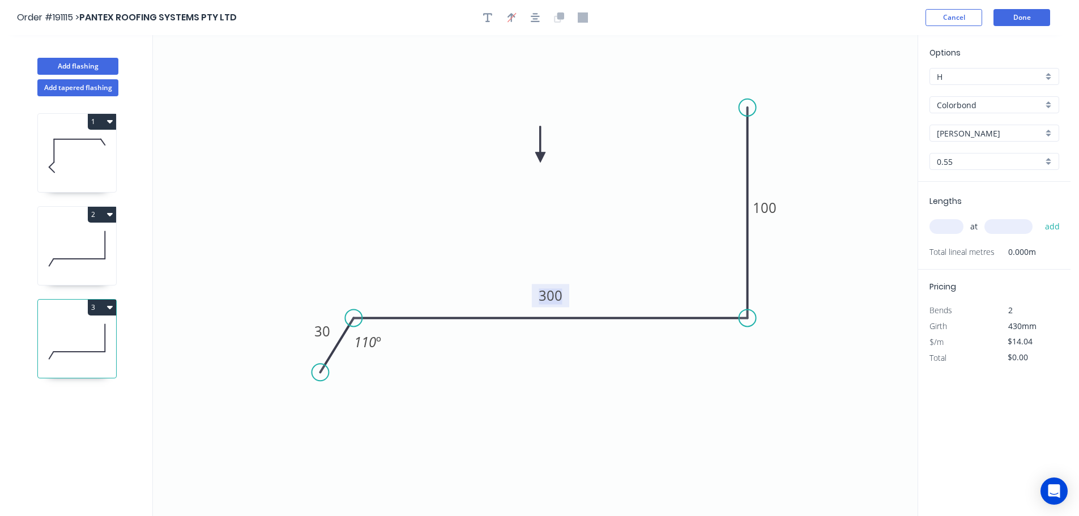
click at [559, 293] on tspan "300" at bounding box center [551, 295] width 24 height 19
click at [578, 277] on icon "0 30 330 100 110 º" at bounding box center [535, 275] width 765 height 481
click at [952, 228] on input "text" at bounding box center [947, 226] width 34 height 15
type input "1"
click at [1008, 224] on input "text" at bounding box center [1009, 226] width 48 height 15
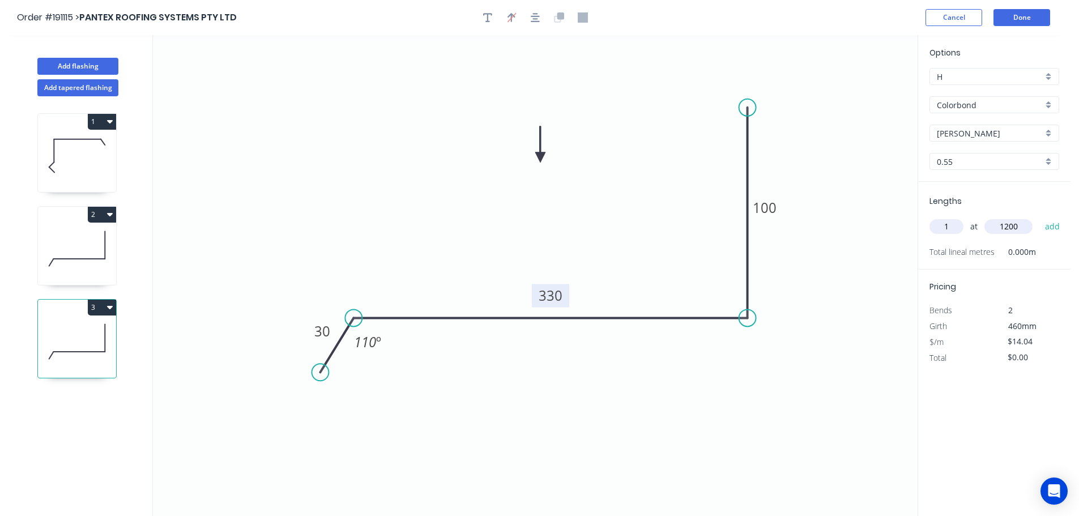
type input "1200"
click at [1040, 217] on button "add" at bounding box center [1053, 226] width 27 height 19
click at [101, 307] on button "3" at bounding box center [102, 308] width 28 height 16
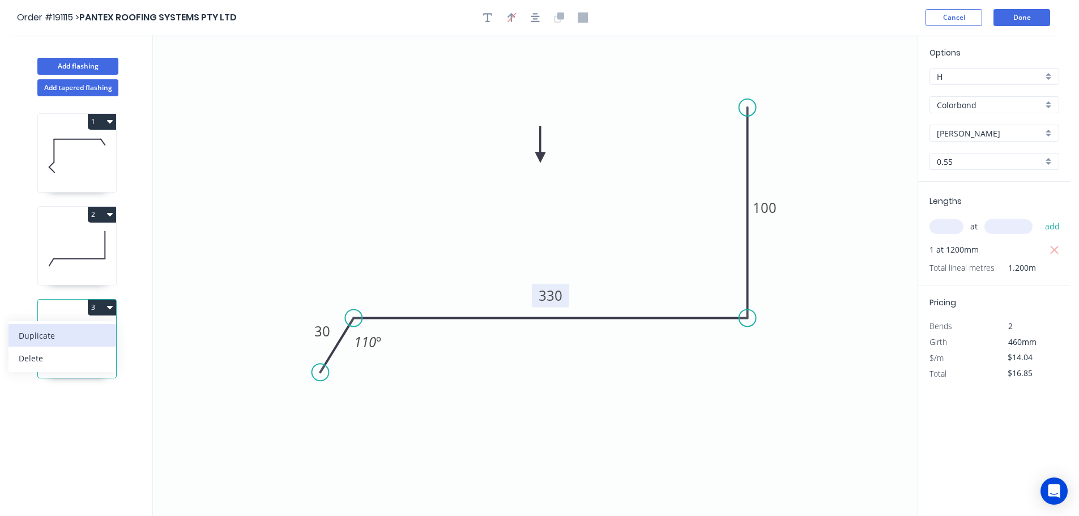
click at [79, 337] on div "Duplicate" at bounding box center [62, 335] width 87 height 16
type input "$0.00"
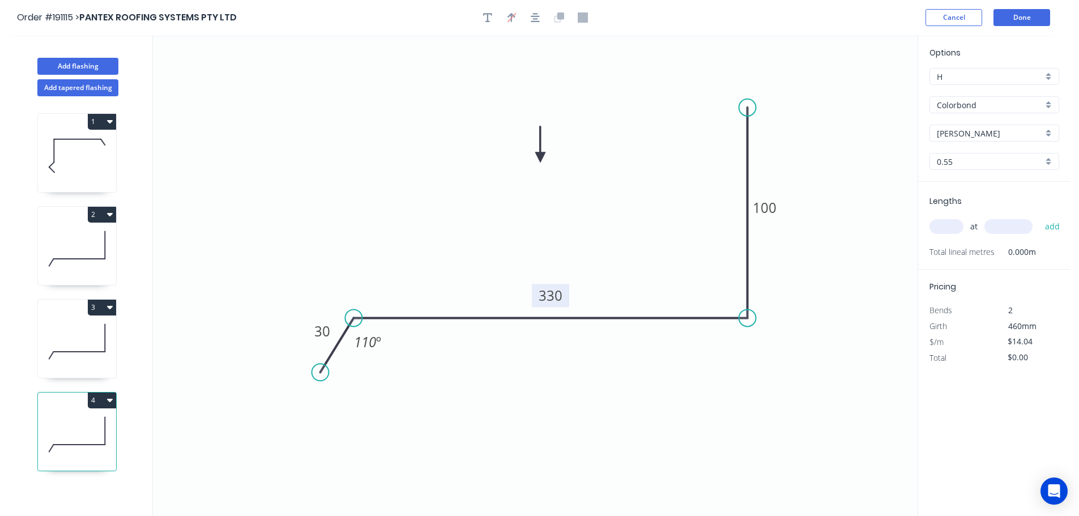
click at [556, 293] on tspan "330" at bounding box center [551, 295] width 24 height 19
click at [622, 266] on icon "0 30 290 100 110 º" at bounding box center [535, 275] width 765 height 481
click at [956, 224] on input "text" at bounding box center [947, 226] width 34 height 15
type input "1"
click at [1012, 223] on input "text" at bounding box center [1009, 226] width 48 height 15
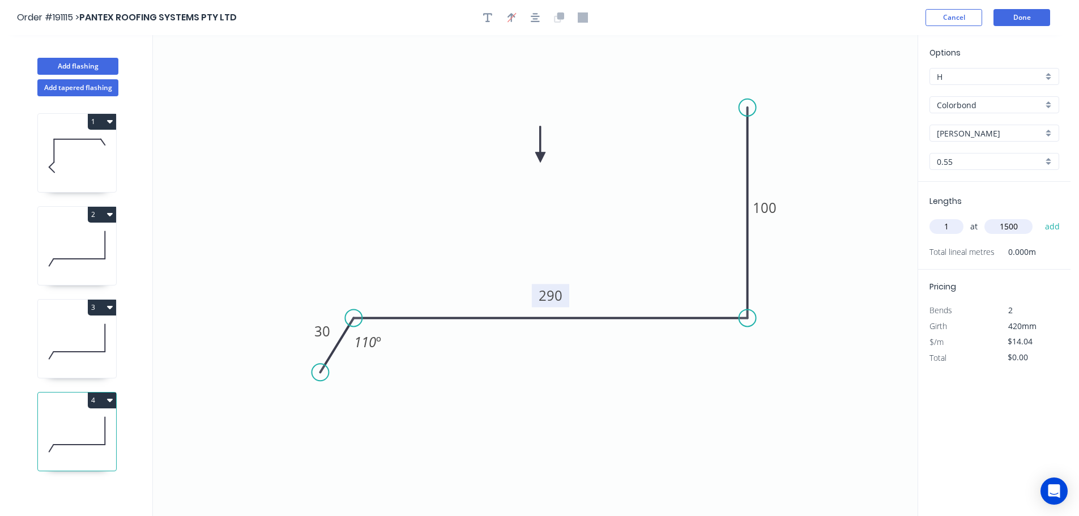
type input "1500"
click at [1040, 217] on button "add" at bounding box center [1053, 226] width 27 height 19
type input "$21.06"
click at [70, 61] on button "Add flashing" at bounding box center [77, 66] width 81 height 17
type input "$0.00"
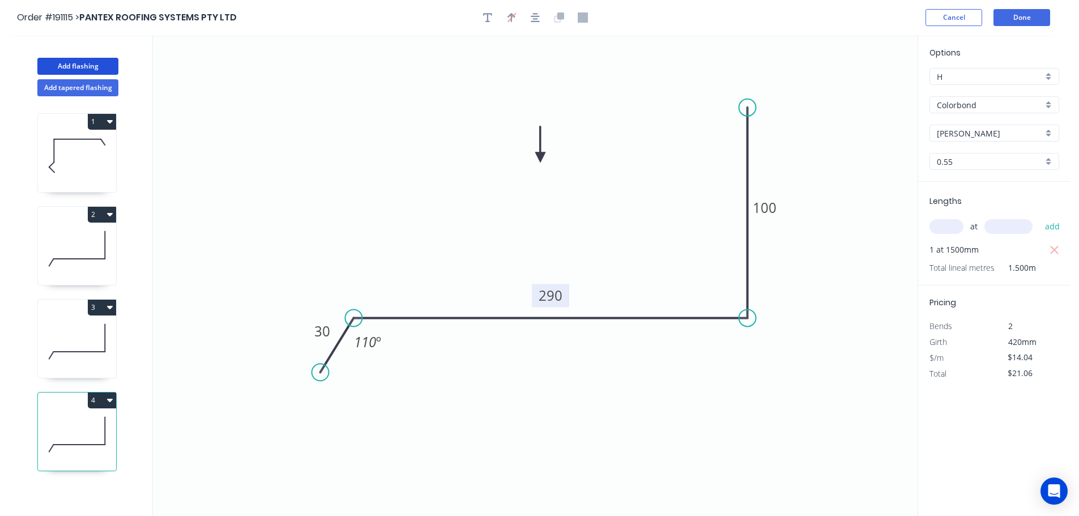
type input "$0.00"
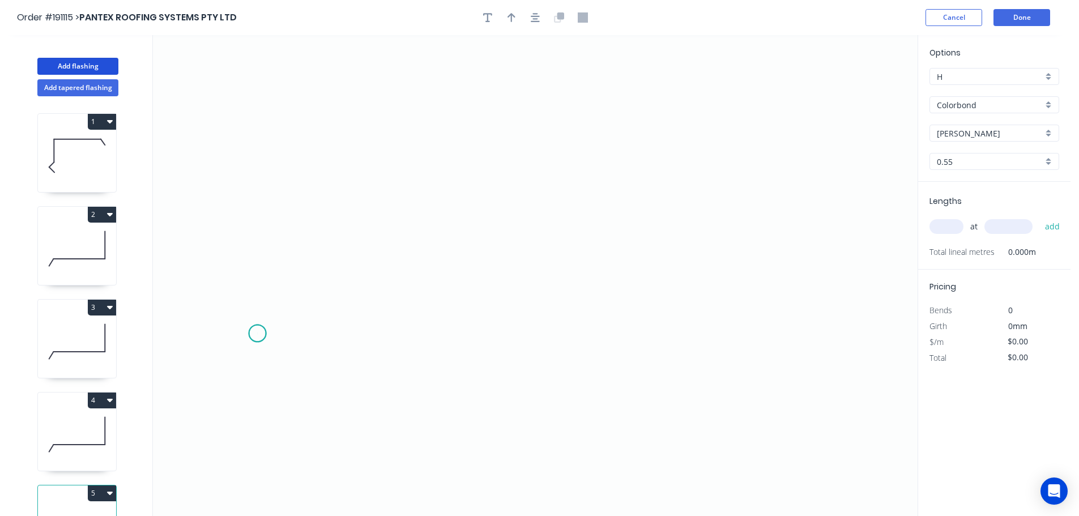
click at [257, 334] on icon "0" at bounding box center [535, 275] width 765 height 481
click at [293, 270] on icon at bounding box center [276, 302] width 36 height 64
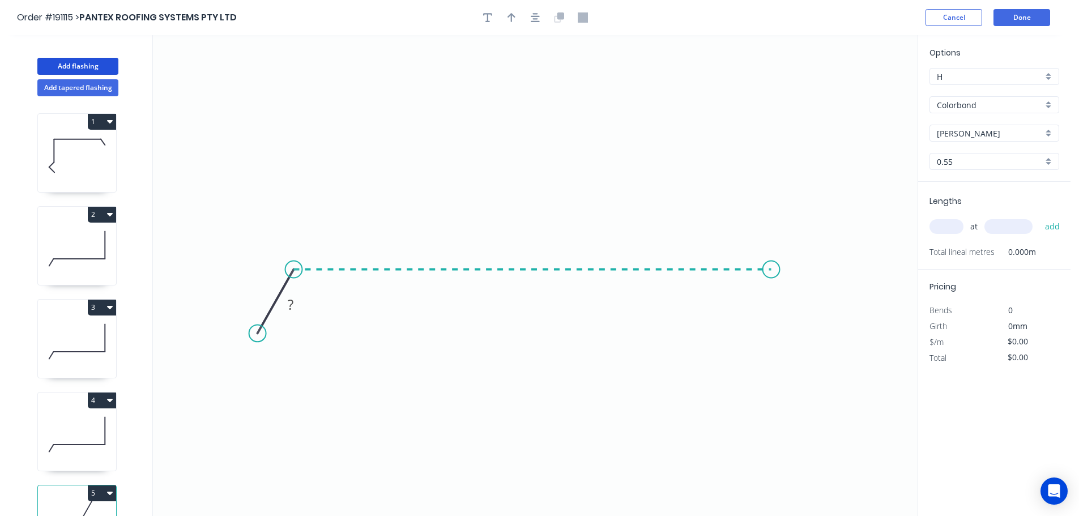
click at [772, 269] on icon "0 ?" at bounding box center [535, 275] width 765 height 481
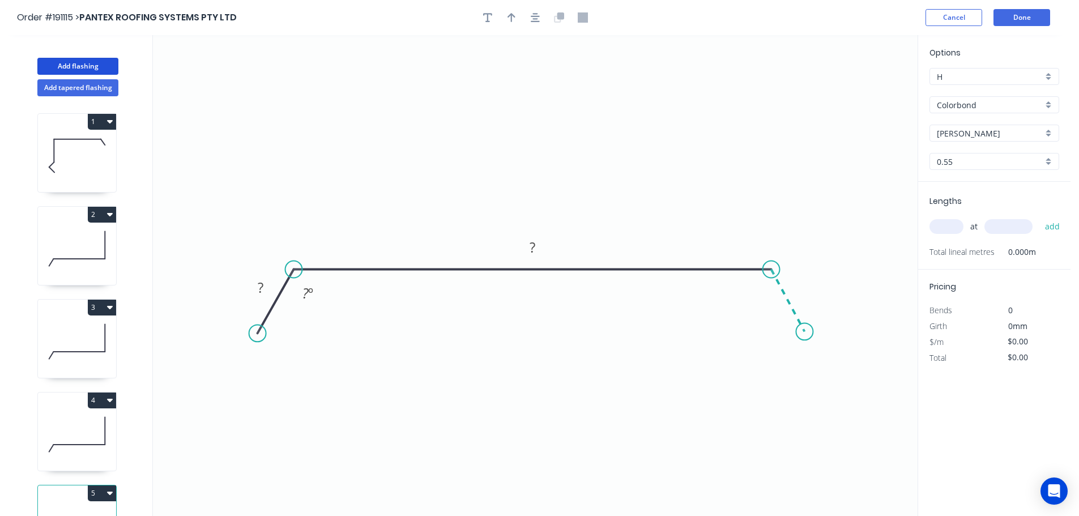
click at [805, 332] on icon "0 ? ? ? º" at bounding box center [535, 275] width 765 height 481
click at [805, 332] on circle at bounding box center [804, 331] width 17 height 17
click at [263, 286] on tspan "?" at bounding box center [261, 287] width 6 height 19
click at [538, 135] on icon "0 30 430 30 120 º 120 º" at bounding box center [535, 275] width 765 height 481
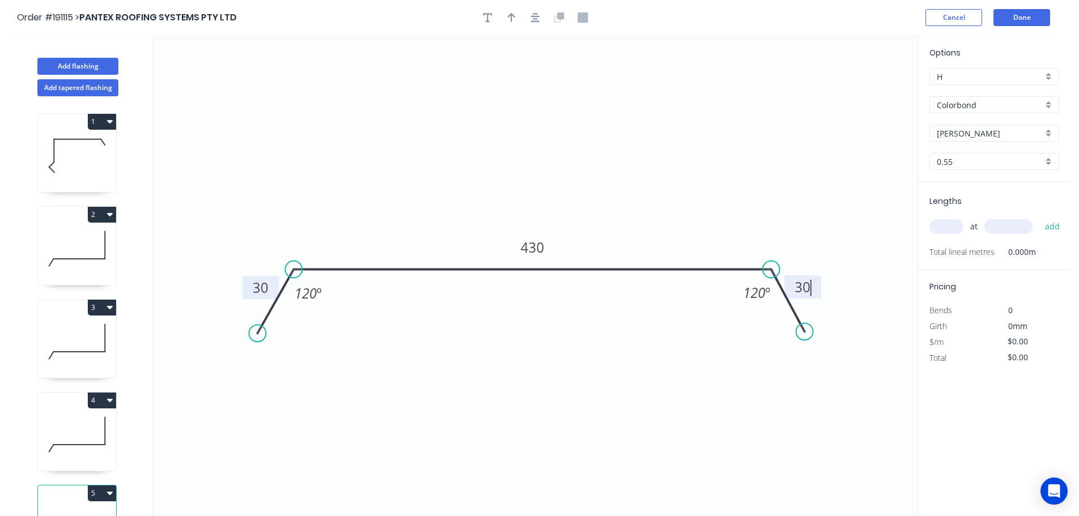
type input "$14.04"
click at [510, 13] on icon "button" at bounding box center [512, 17] width 8 height 10
drag, startPoint x: 860, startPoint y: 90, endPoint x: 589, endPoint y: 147, distance: 276.8
click at [589, 147] on icon at bounding box center [584, 130] width 10 height 36
click at [1048, 129] on div "[PERSON_NAME]" at bounding box center [995, 133] width 130 height 17
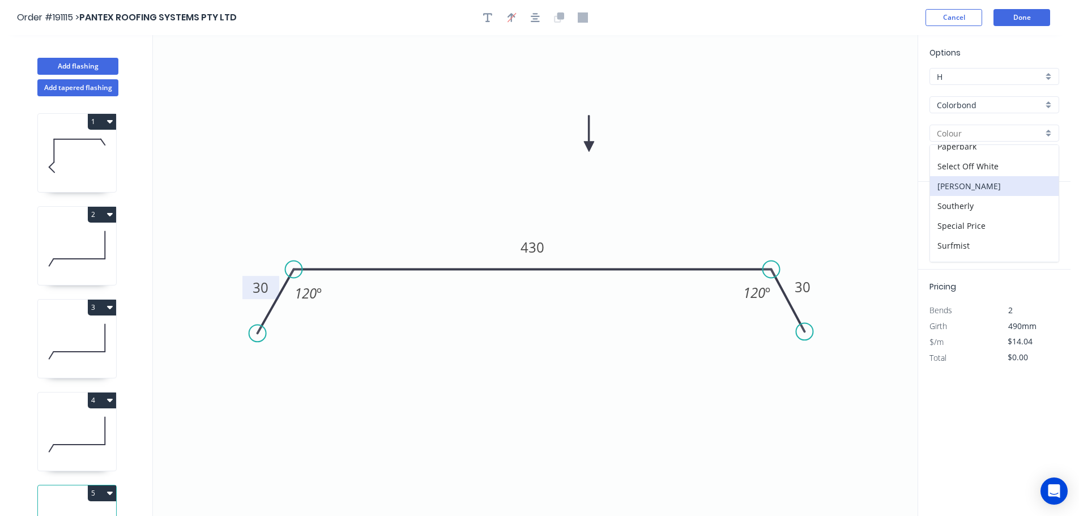
scroll to position [439, 0]
click at [999, 152] on div "Surfmist" at bounding box center [994, 153] width 129 height 20
type input "Surfmist"
click at [954, 224] on input "text" at bounding box center [947, 226] width 34 height 15
type input "15"
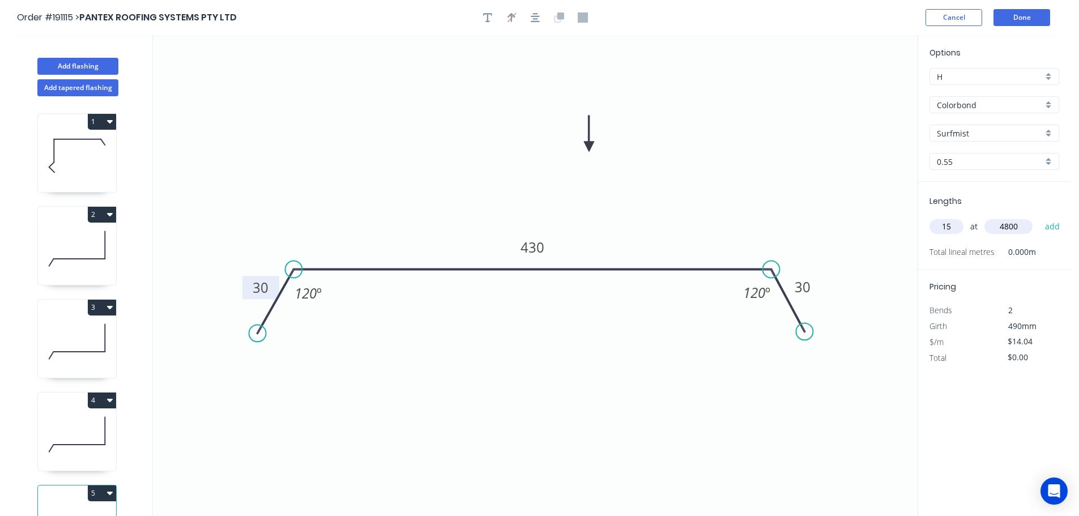
type input "4800"
click at [1040, 217] on button "add" at bounding box center [1053, 226] width 27 height 19
type input "$1,010.88"
click at [74, 67] on button "Add flashing" at bounding box center [77, 66] width 81 height 17
type input "$0.00"
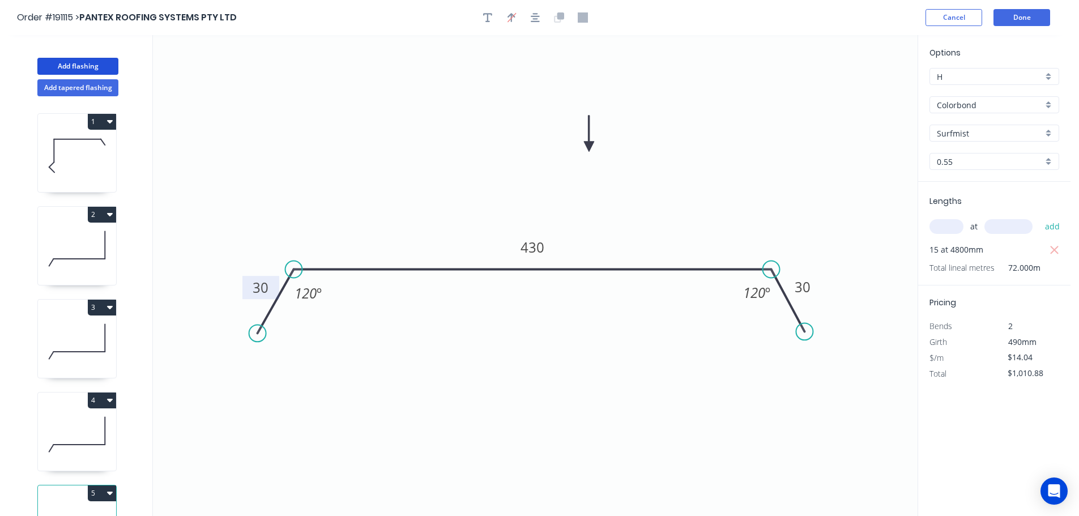
type input "$0.00"
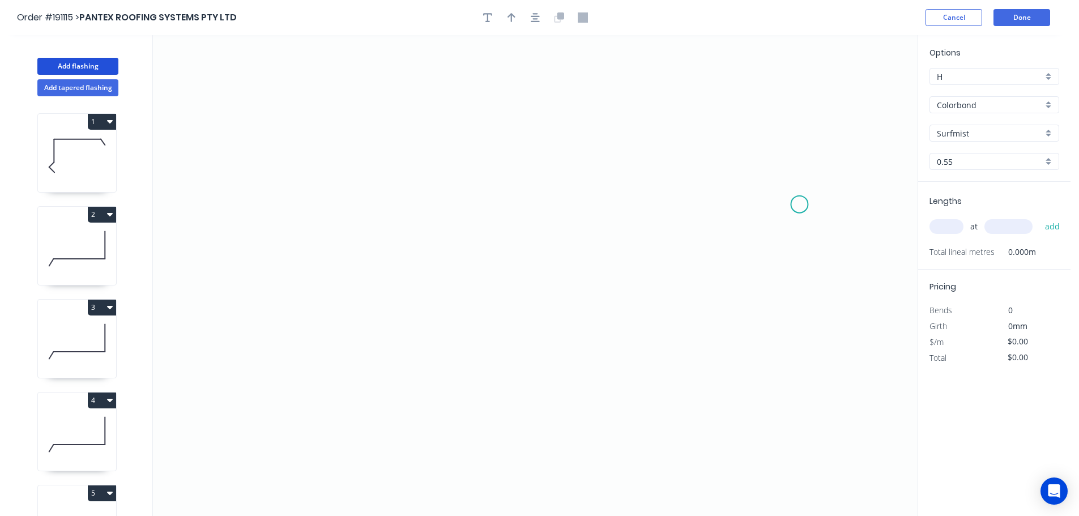
click at [801, 204] on icon "0" at bounding box center [535, 275] width 765 height 481
click at [769, 143] on icon at bounding box center [784, 173] width 31 height 61
click at [317, 93] on icon "0 ?" at bounding box center [535, 275] width 765 height 481
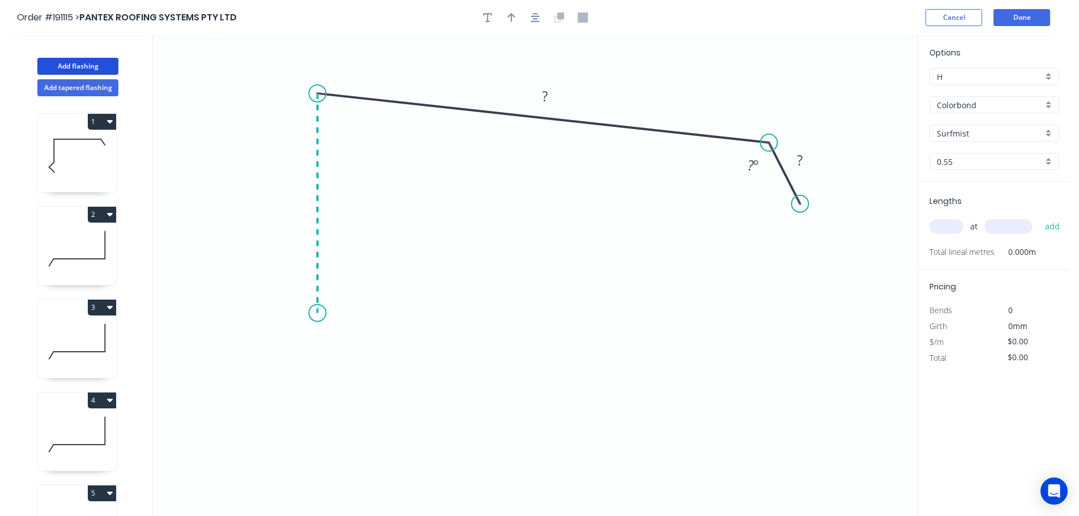
click at [322, 313] on icon "0 ? ? ? º" at bounding box center [535, 275] width 765 height 481
click at [282, 354] on icon "0 ? ? ? ? º ? º" at bounding box center [535, 275] width 765 height 481
click at [317, 384] on icon "0 ? ? ? ? ? º ? º" at bounding box center [535, 275] width 765 height 481
click at [317, 384] on circle at bounding box center [317, 383] width 17 height 17
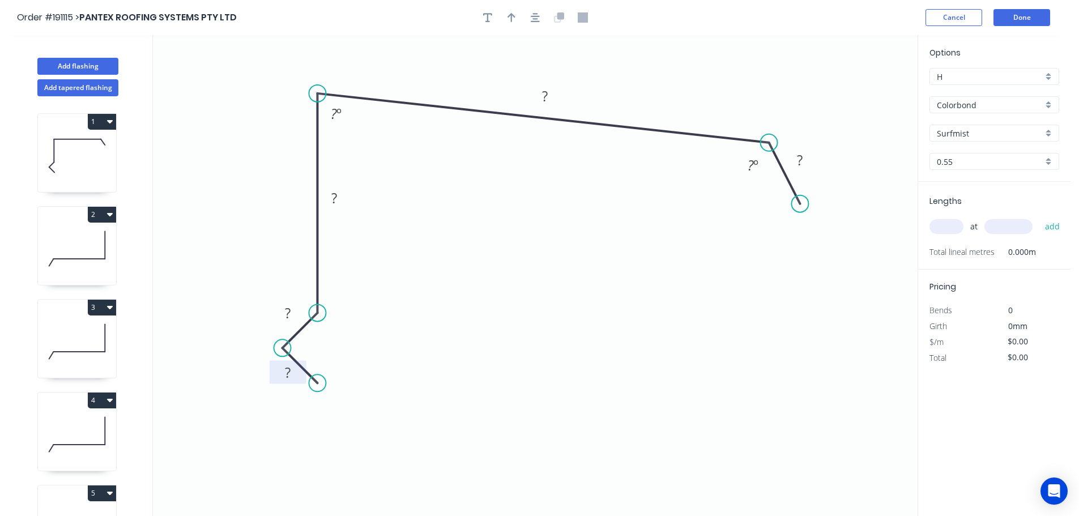
click at [287, 373] on tspan "?" at bounding box center [288, 372] width 6 height 19
click at [560, 271] on icon "0 17 15 80 200 35 120 º 87 º" at bounding box center [535, 275] width 765 height 481
type input "$13.61"
click at [510, 15] on icon "button" at bounding box center [512, 17] width 8 height 9
drag, startPoint x: 860, startPoint y: 90, endPoint x: 649, endPoint y: 87, distance: 210.8
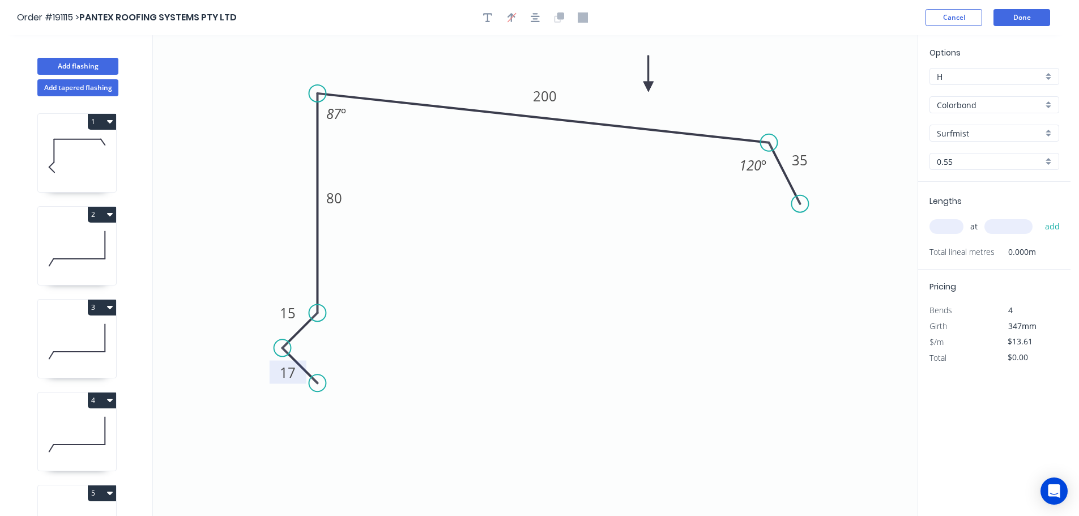
click at [649, 87] on icon at bounding box center [649, 74] width 10 height 36
click at [957, 229] on input "text" at bounding box center [947, 226] width 34 height 15
type input "2"
type input "2400"
click at [1040, 217] on button "add" at bounding box center [1053, 226] width 27 height 19
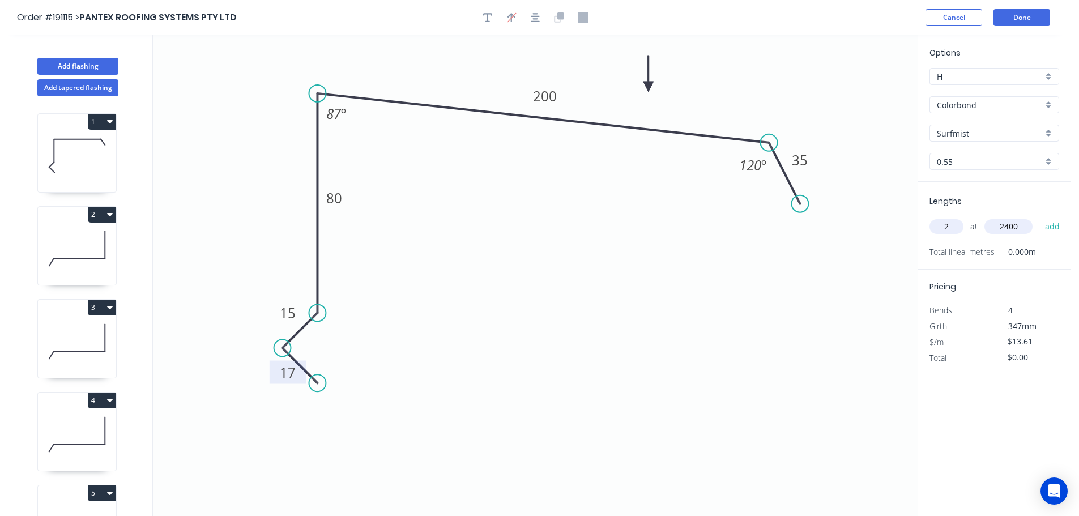
type input "$65.33"
type input "2"
click at [1014, 228] on input "text" at bounding box center [1009, 226] width 48 height 15
type input "2300"
click at [1040, 217] on button "add" at bounding box center [1053, 226] width 27 height 19
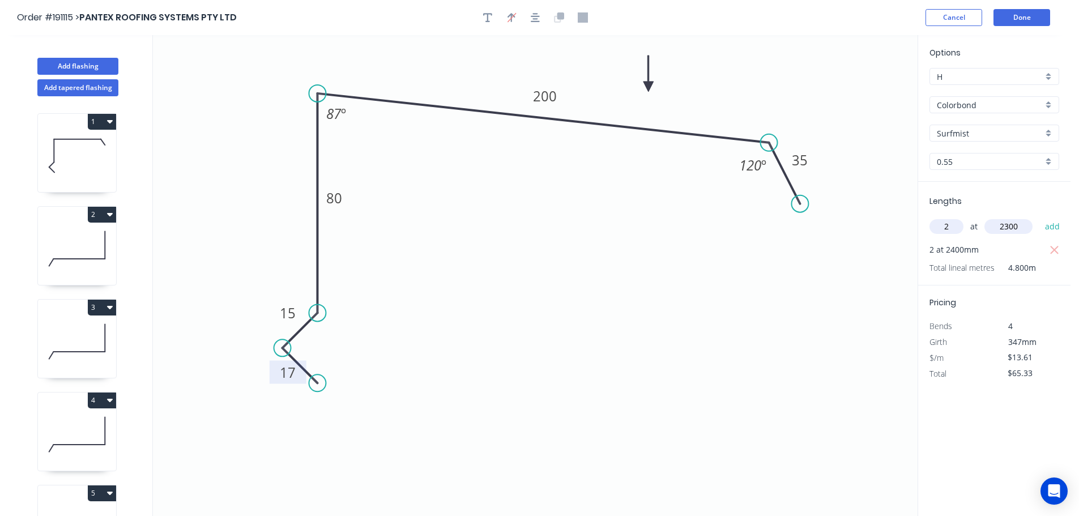
type input "$127.93"
type input "4"
click at [1014, 228] on input "text" at bounding box center [1009, 226] width 48 height 15
type input "5000"
click at [1040, 217] on button "add" at bounding box center [1053, 226] width 27 height 19
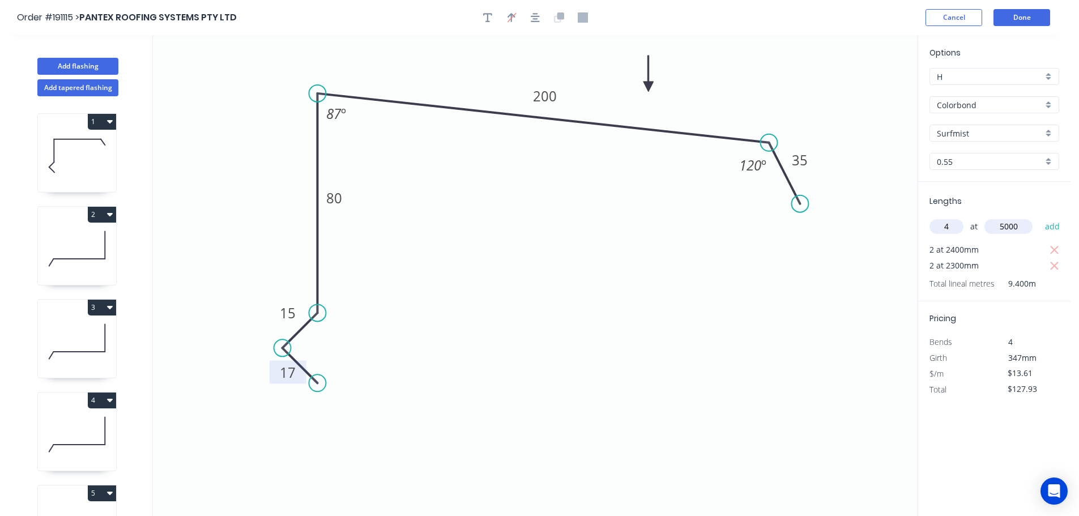
type input "$400.13"
type input "3"
click at [1014, 228] on input "text" at bounding box center [1009, 226] width 48 height 15
type input "3900"
click at [1040, 217] on button "add" at bounding box center [1053, 226] width 27 height 19
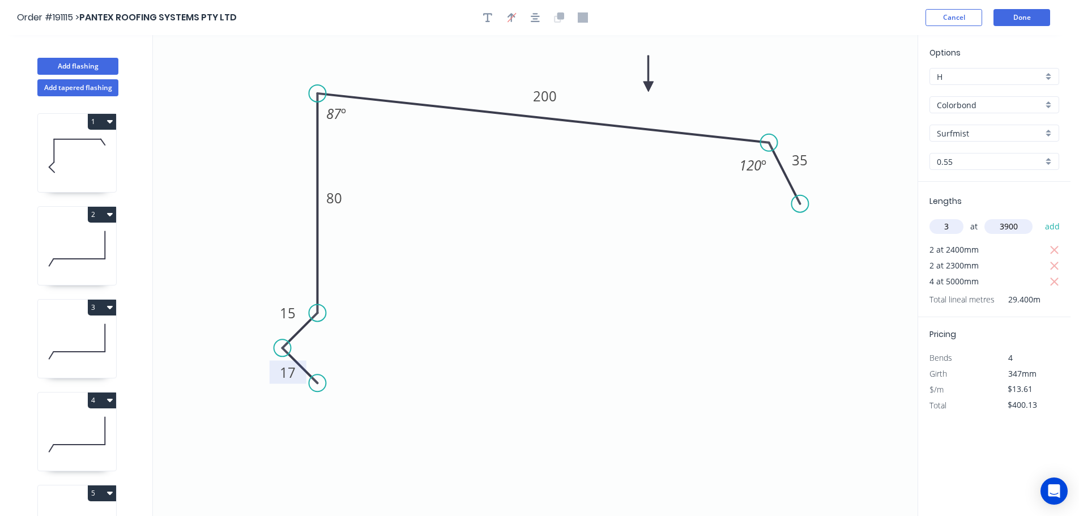
type input "$559.37"
type input "3"
click at [1014, 228] on input "text" at bounding box center [1009, 226] width 48 height 15
type input "1600"
click at [1040, 217] on button "add" at bounding box center [1053, 226] width 27 height 19
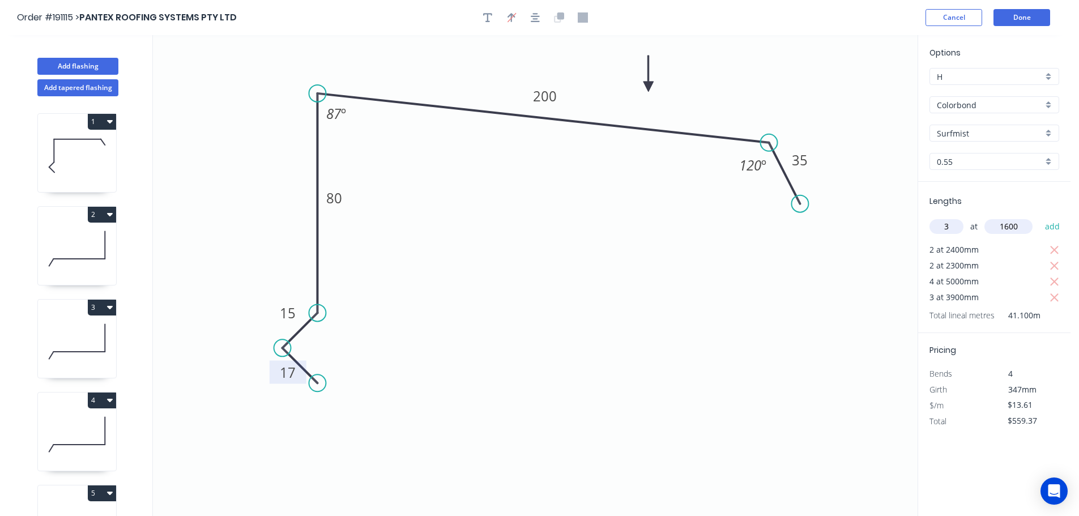
type input "$624.70"
click at [1022, 15] on button "Done" at bounding box center [1022, 17] width 57 height 17
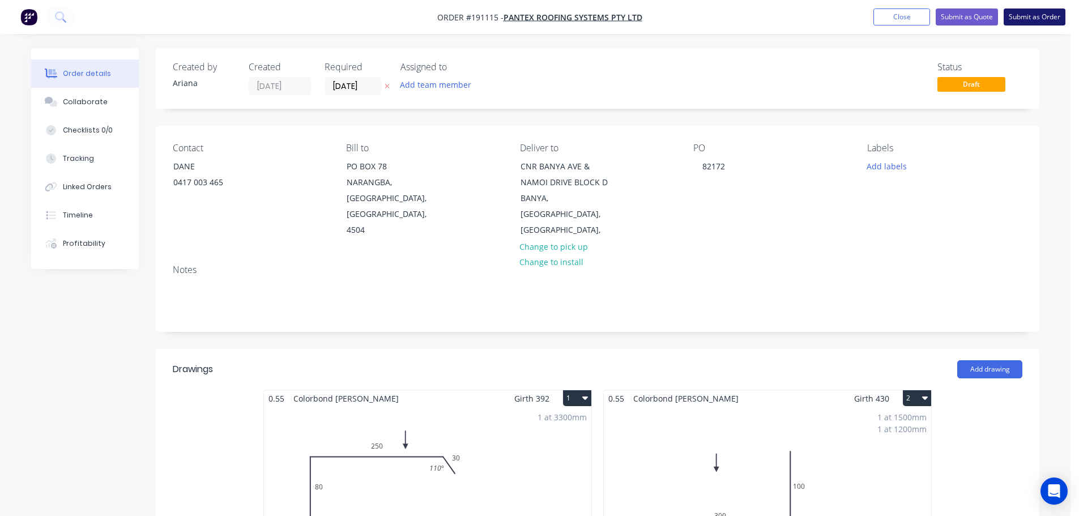
click at [1039, 18] on button "Submit as Order" at bounding box center [1035, 16] width 62 height 17
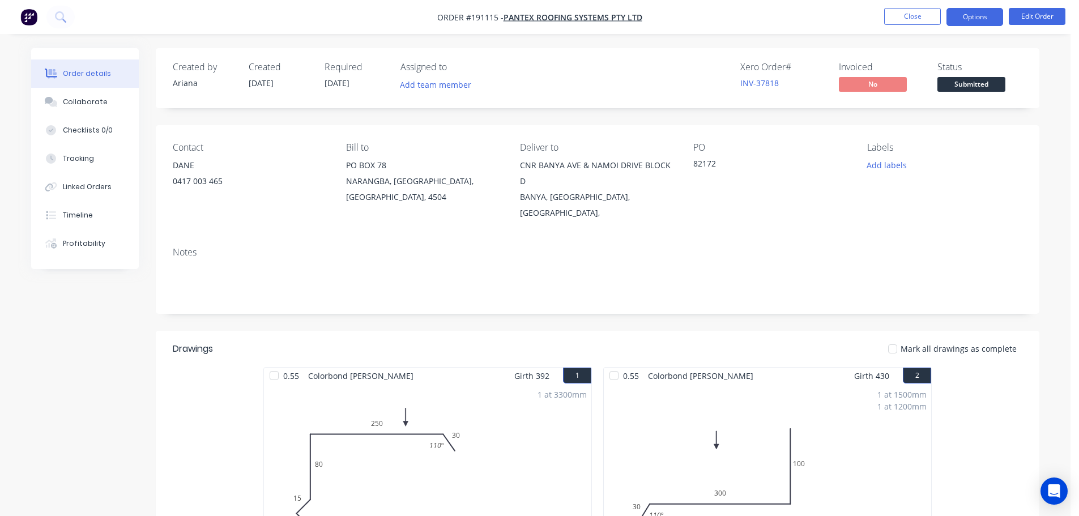
click at [964, 15] on button "Options" at bounding box center [975, 17] width 57 height 18
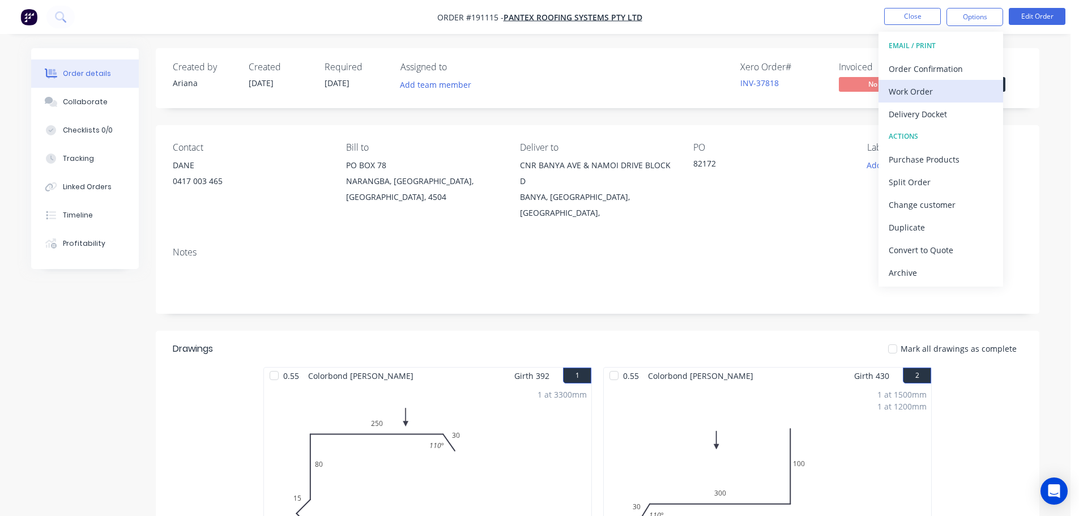
click at [934, 85] on div "Work Order" at bounding box center [941, 91] width 104 height 16
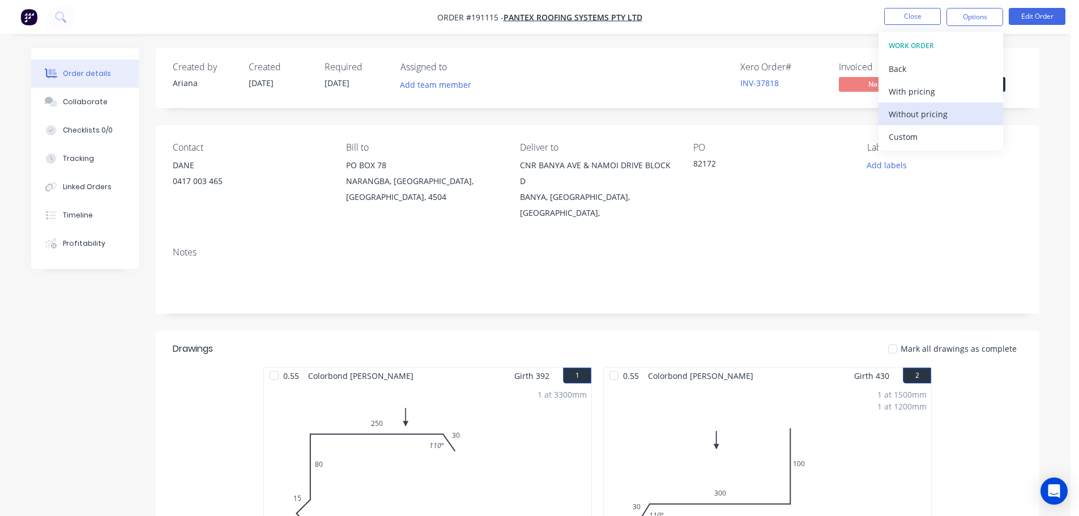
click at [921, 116] on div "Without pricing" at bounding box center [941, 114] width 104 height 16
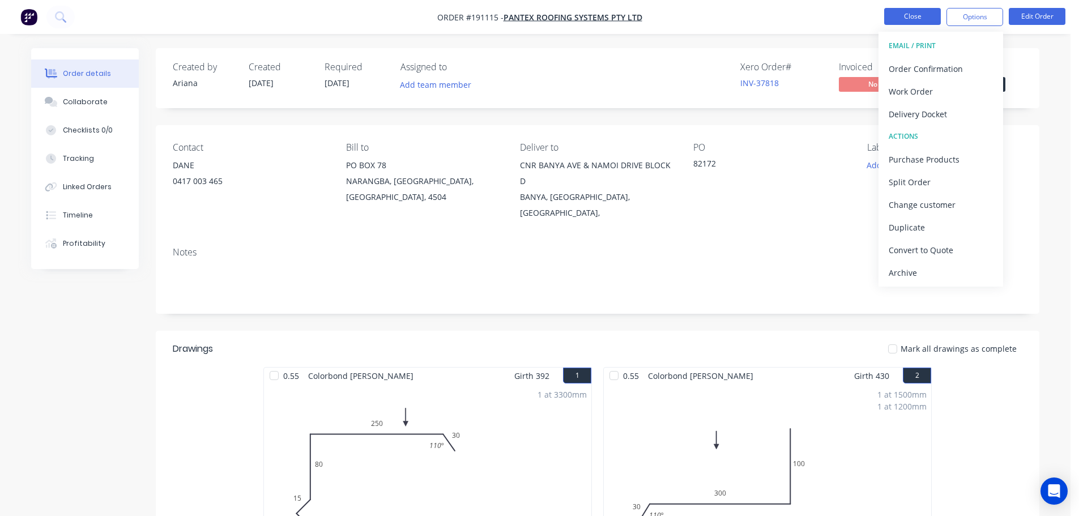
click at [916, 14] on button "Close" at bounding box center [912, 16] width 57 height 17
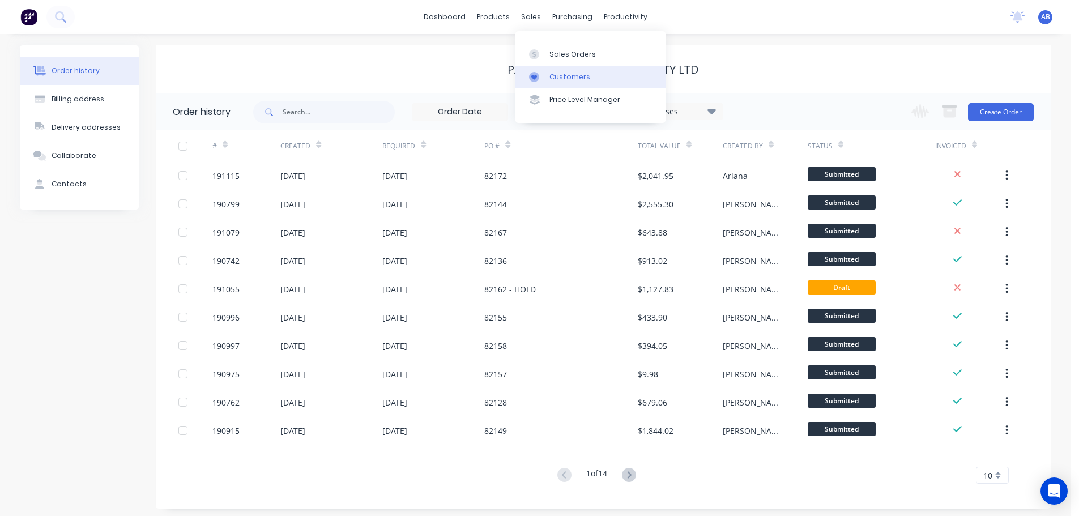
click at [565, 74] on div "Customers" at bounding box center [570, 77] width 41 height 10
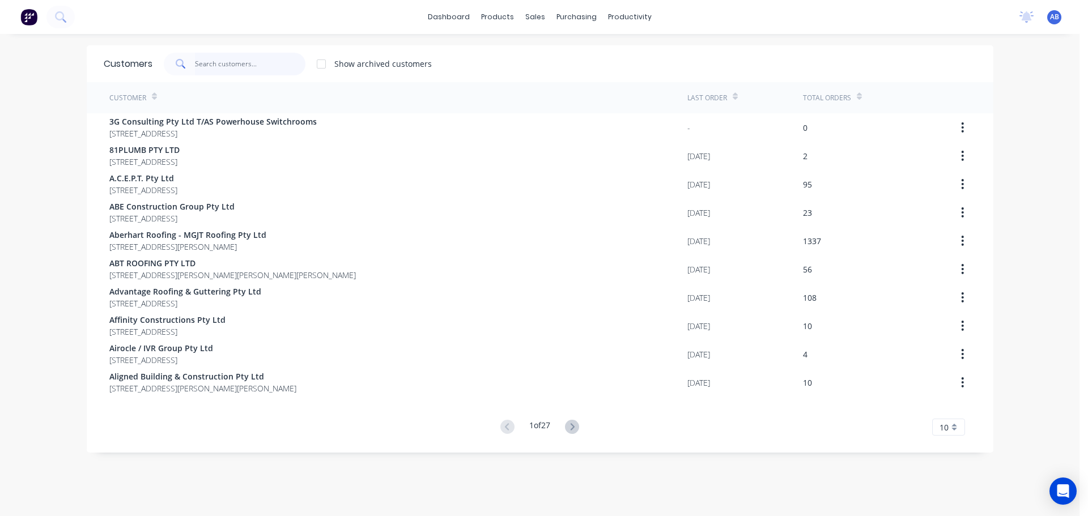
click at [270, 63] on input "text" at bounding box center [250, 64] width 110 height 23
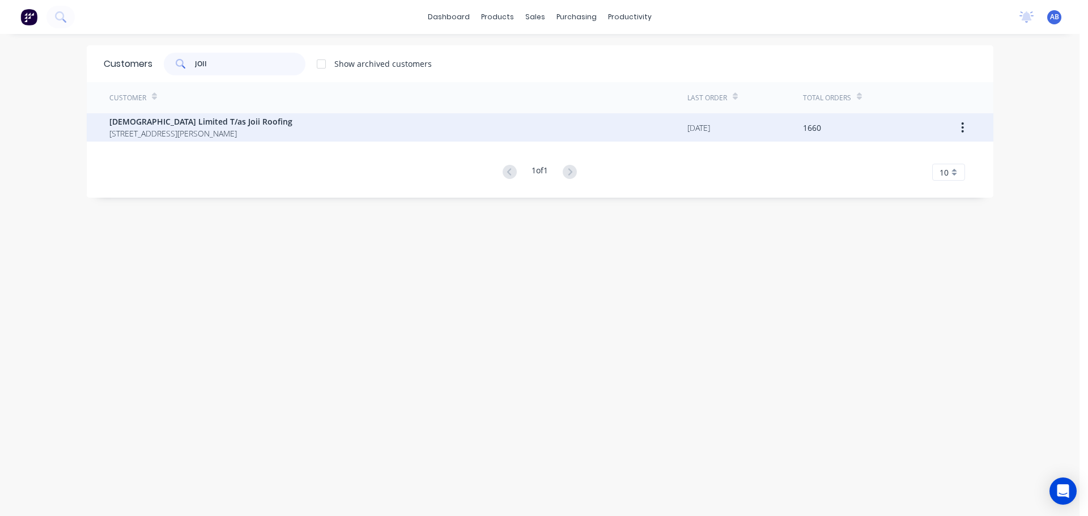
type input "JOII"
click at [155, 124] on span "Joii Limited T/as Joii Roofing" at bounding box center [200, 122] width 183 height 12
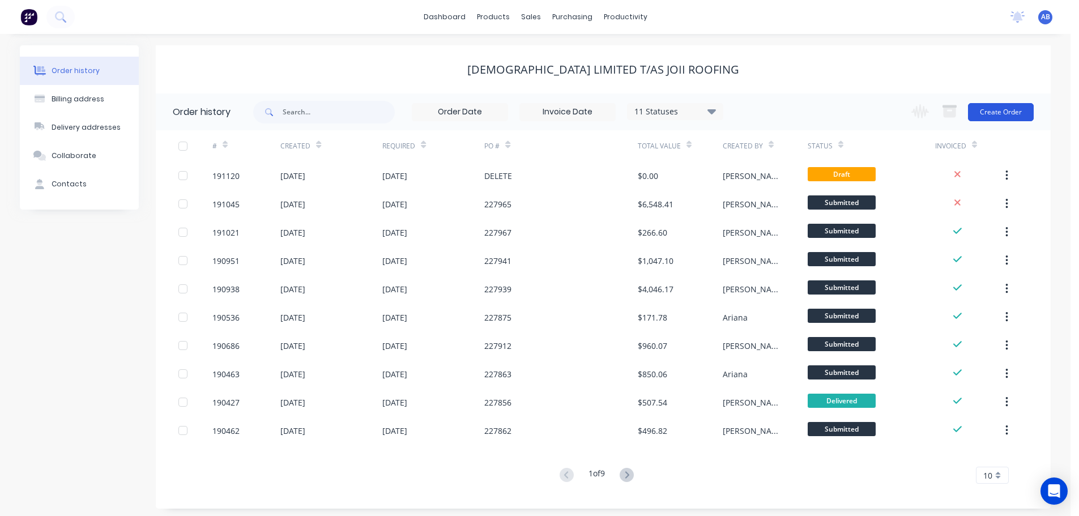
click at [1005, 113] on button "Create Order" at bounding box center [1001, 112] width 66 height 18
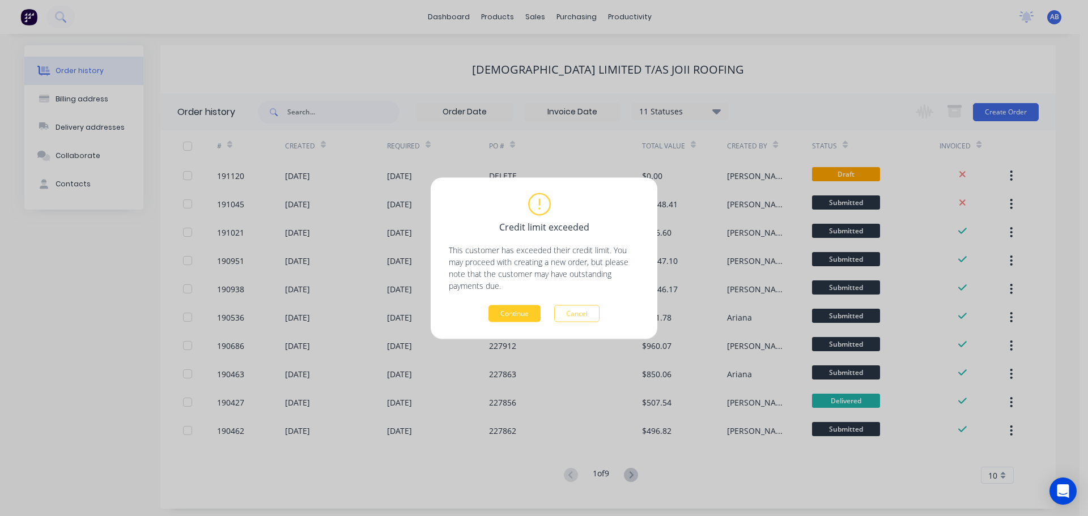
click at [521, 316] on button "Continue" at bounding box center [514, 313] width 52 height 17
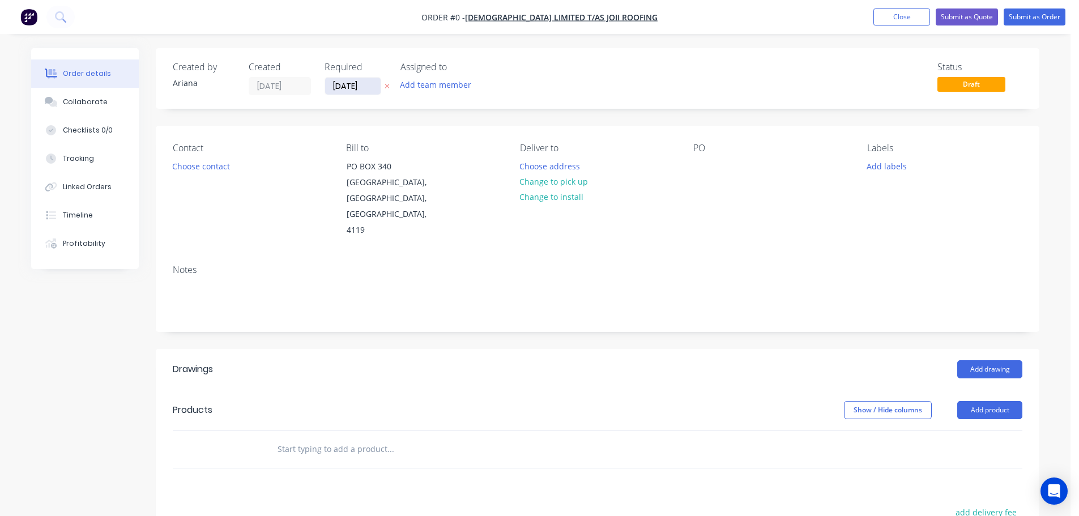
click at [345, 84] on input "[DATE]" at bounding box center [353, 86] width 56 height 17
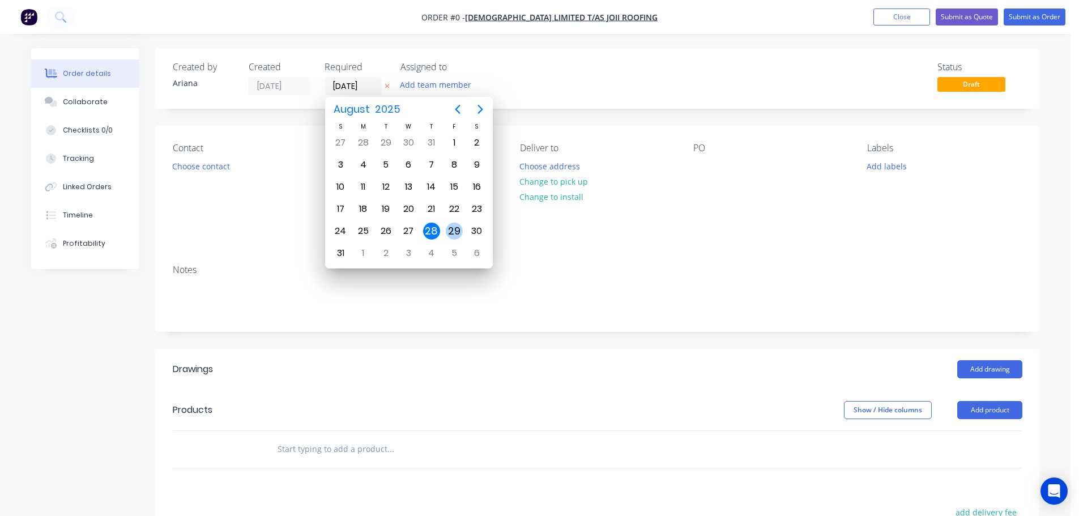
click at [454, 230] on div "29" at bounding box center [454, 231] width 17 height 17
type input "[DATE]"
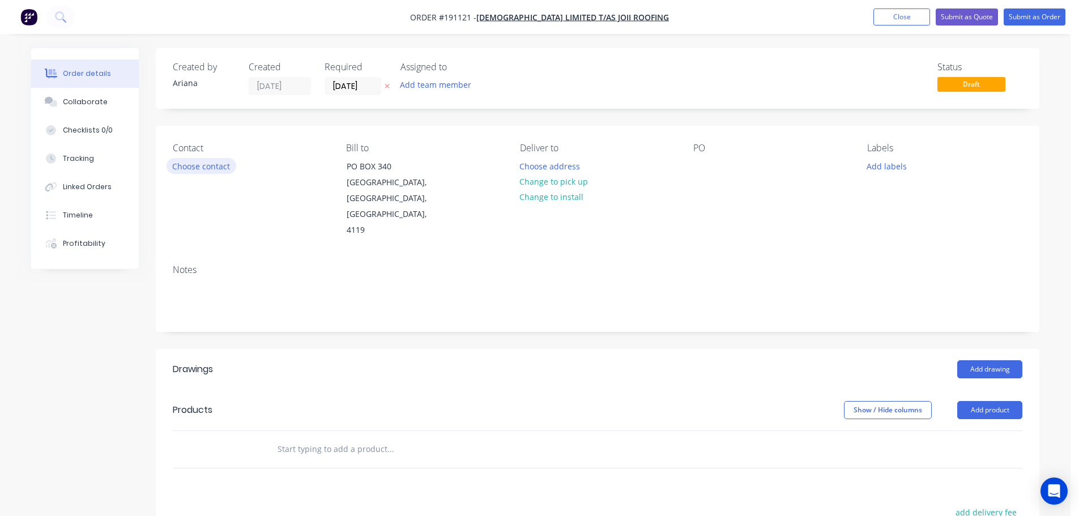
click at [202, 166] on button "Choose contact" at bounding box center [202, 165] width 70 height 15
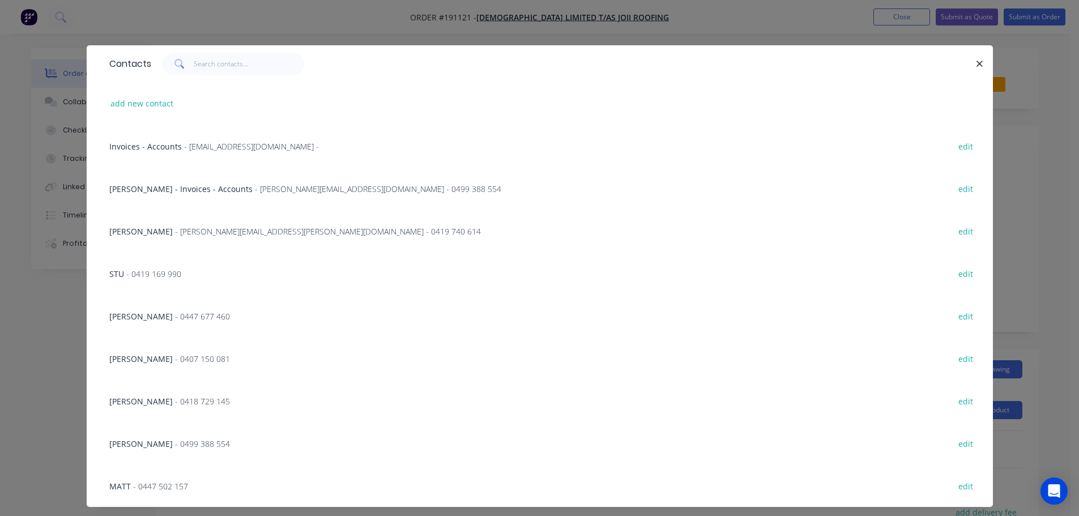
click at [181, 231] on span "- terry.norkett@roofing.joii.org - 0419 740 614" at bounding box center [328, 231] width 306 height 11
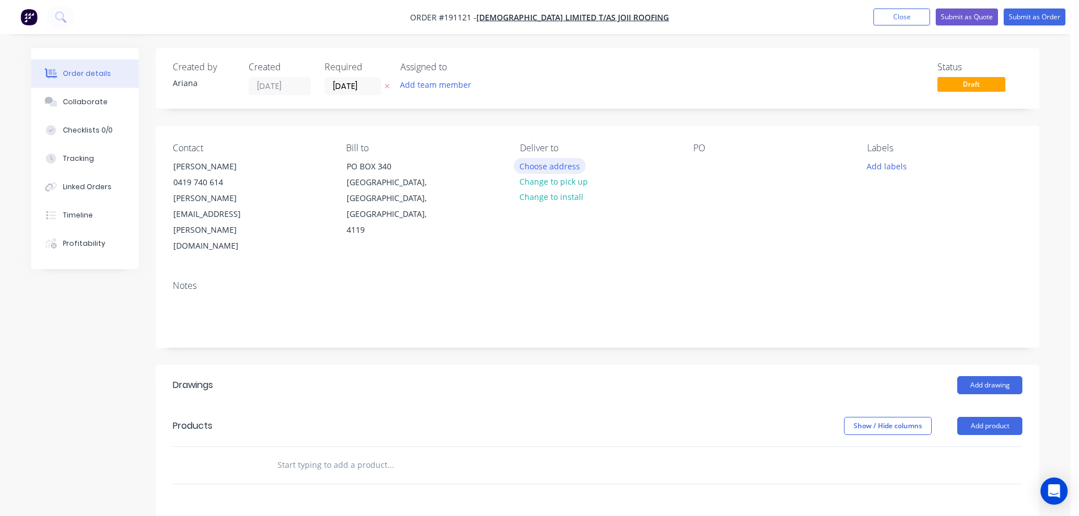
click at [551, 167] on button "Choose address" at bounding box center [550, 165] width 73 height 15
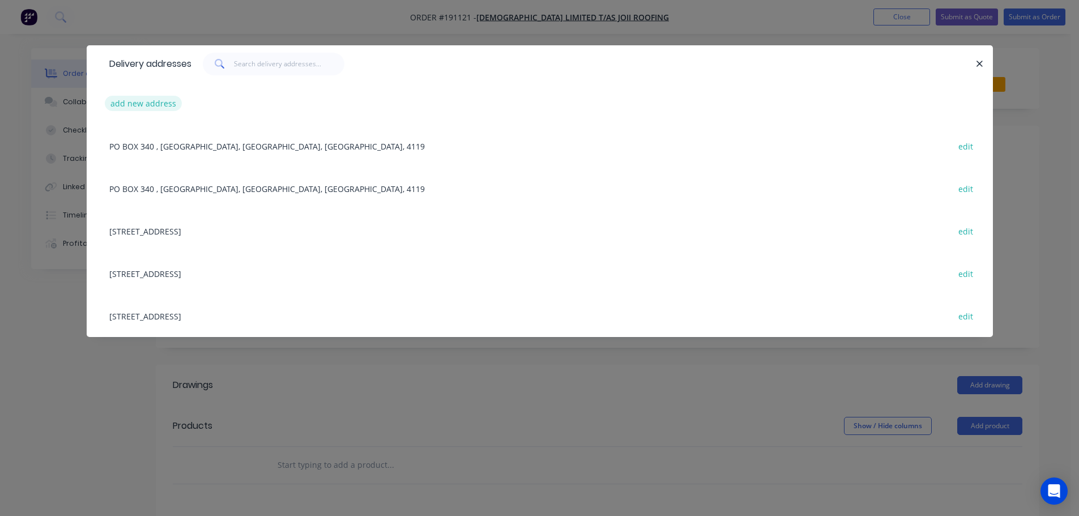
click at [133, 103] on button "add new address" at bounding box center [144, 103] width 78 height 15
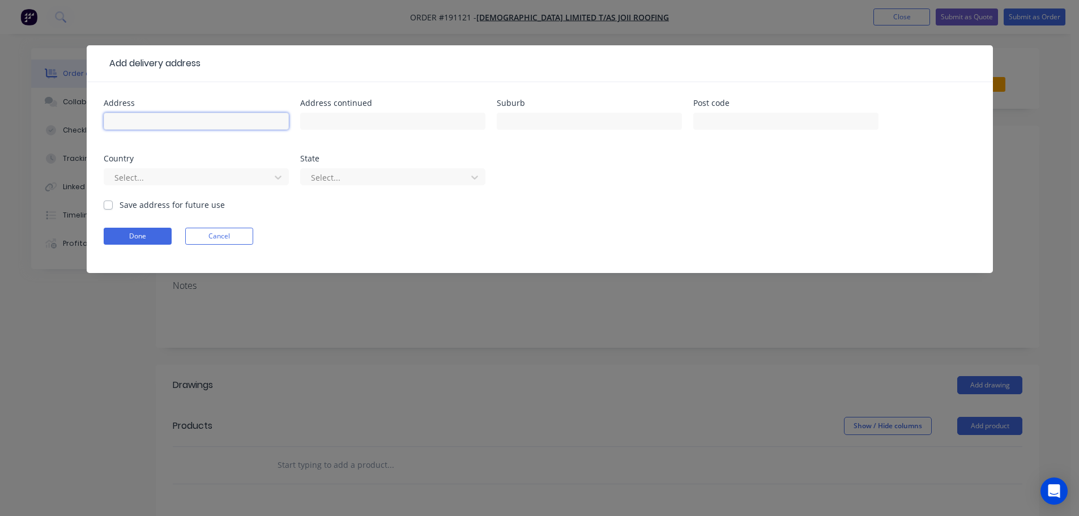
click at [122, 123] on input "text" at bounding box center [196, 121] width 185 height 17
type input "LOT 50 (18) RIDGEVIEW CRT"
type input "MOUNT RASCAL"
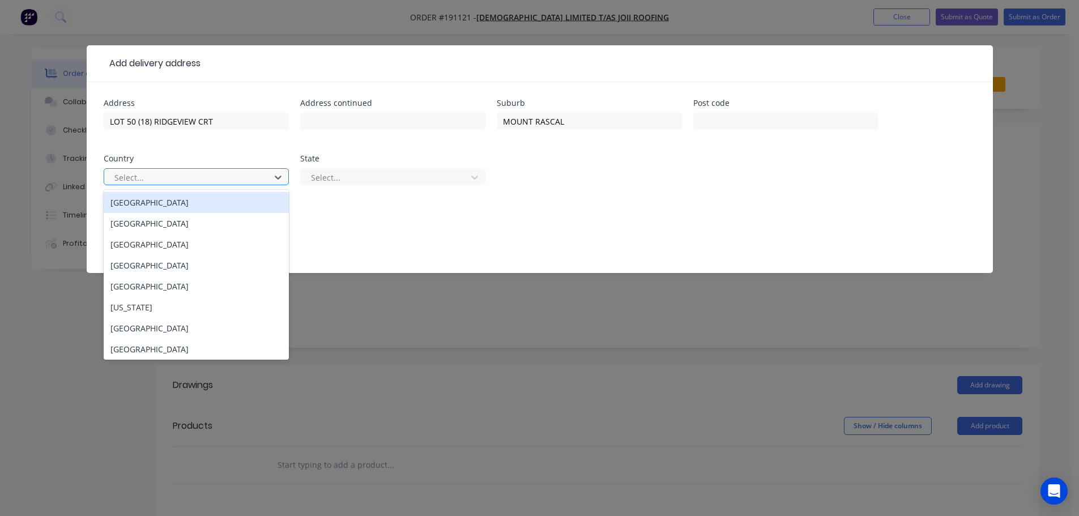
click at [165, 205] on div "[GEOGRAPHIC_DATA]" at bounding box center [196, 202] width 185 height 21
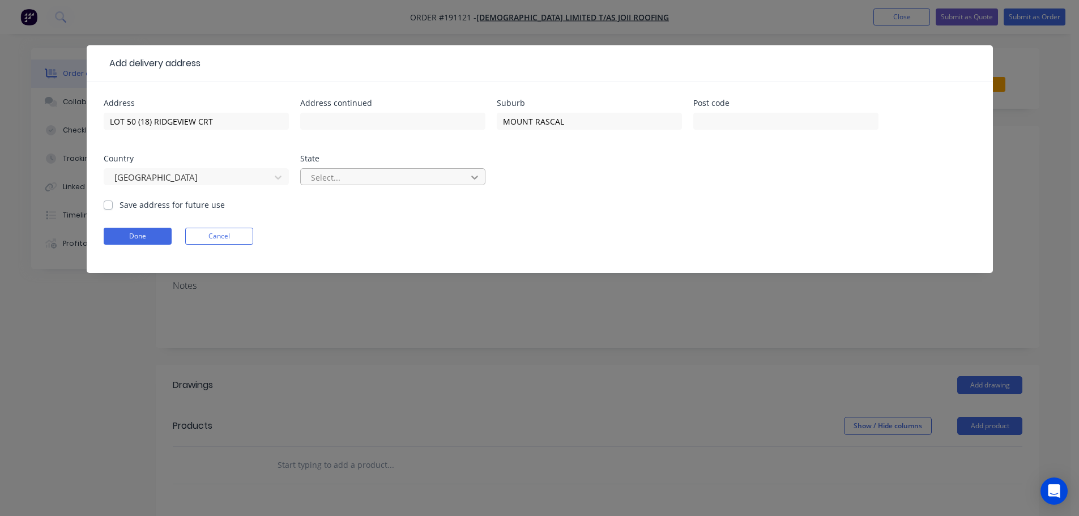
click at [478, 172] on icon at bounding box center [474, 177] width 11 height 11
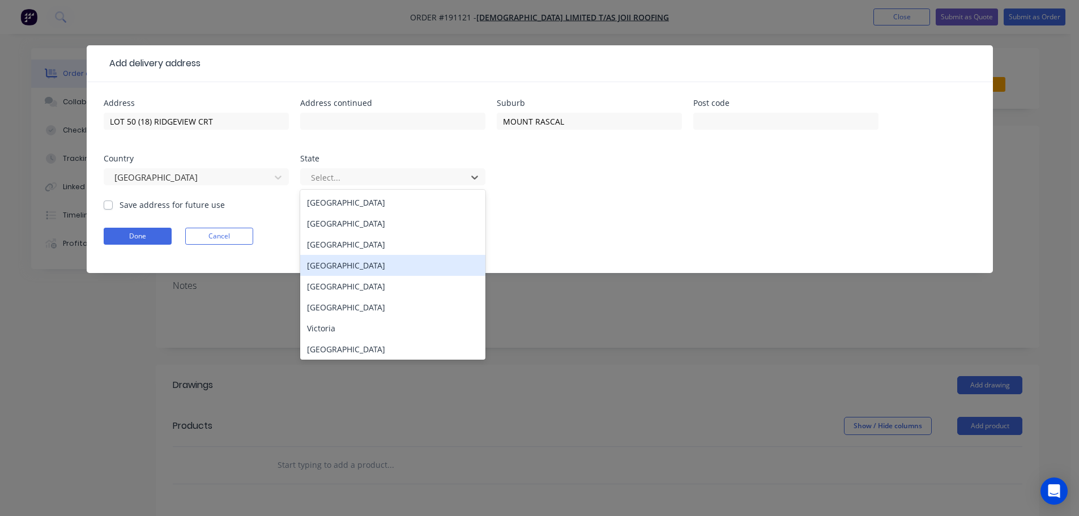
click at [330, 266] on div "[GEOGRAPHIC_DATA]" at bounding box center [392, 265] width 185 height 21
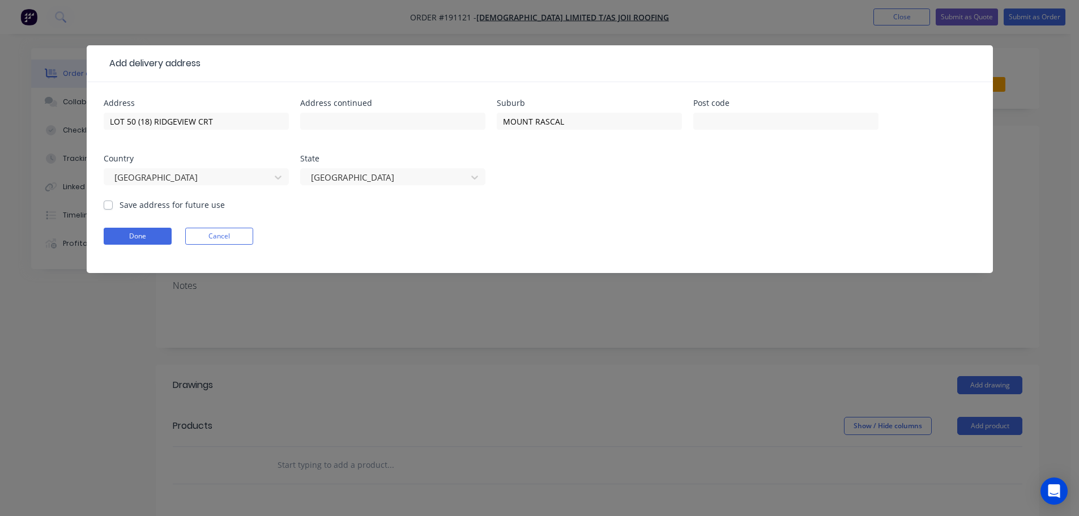
click at [654, 215] on form "Address LOT 50 (18) RIDGEVIEW CRT Address continued Suburb MOUNT RASCAL Post co…" at bounding box center [540, 186] width 873 height 174
click at [156, 239] on button "Done" at bounding box center [138, 236] width 68 height 17
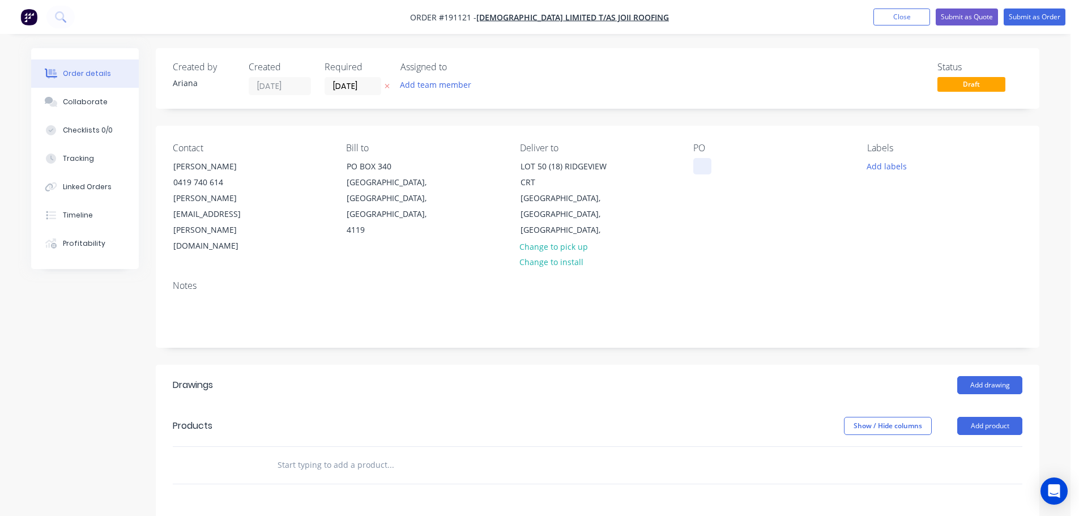
click at [704, 167] on div at bounding box center [703, 166] width 18 height 16
click at [837, 271] on div "Notes" at bounding box center [598, 309] width 884 height 76
click at [886, 166] on button "Add labels" at bounding box center [887, 165] width 52 height 15
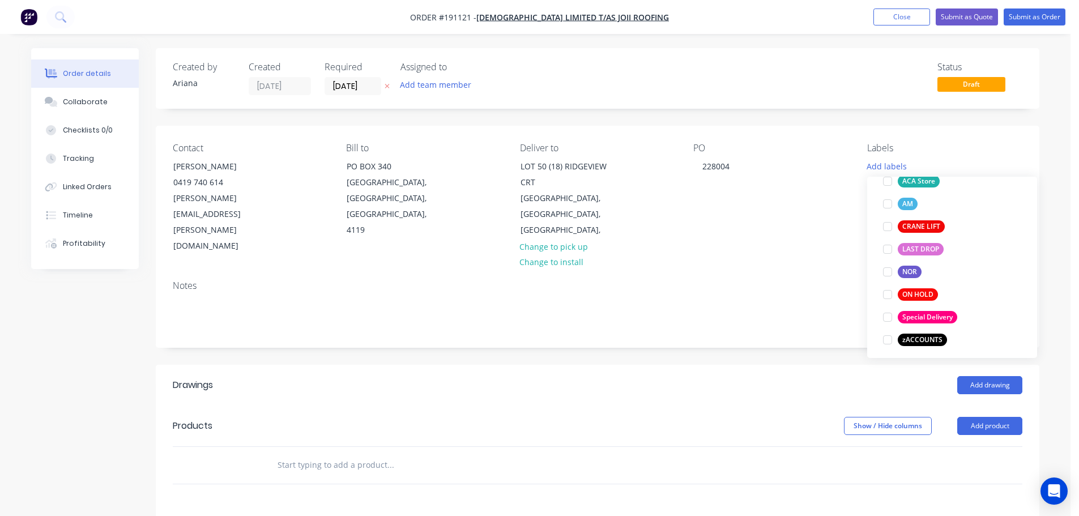
scroll to position [476, 0]
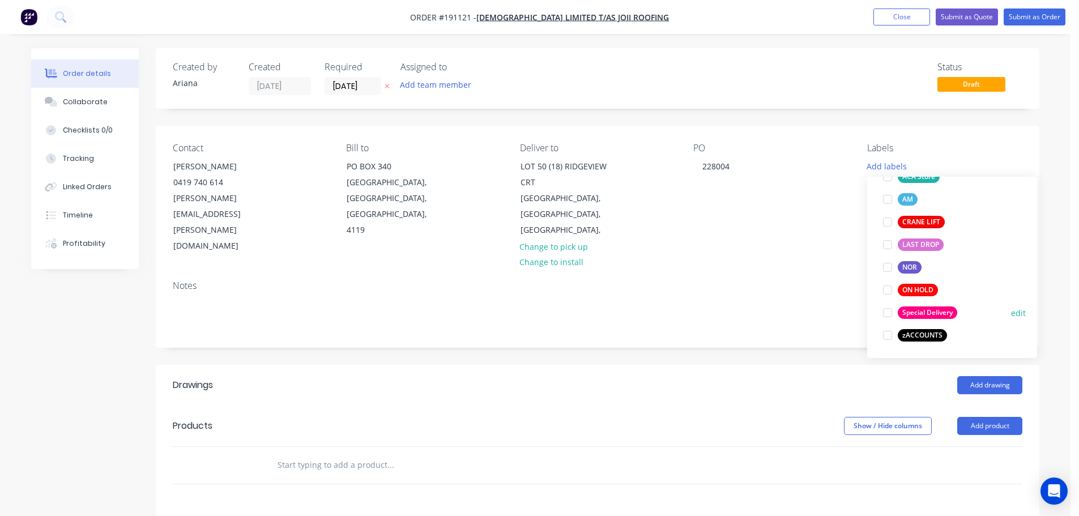
click at [888, 309] on div at bounding box center [888, 312] width 23 height 23
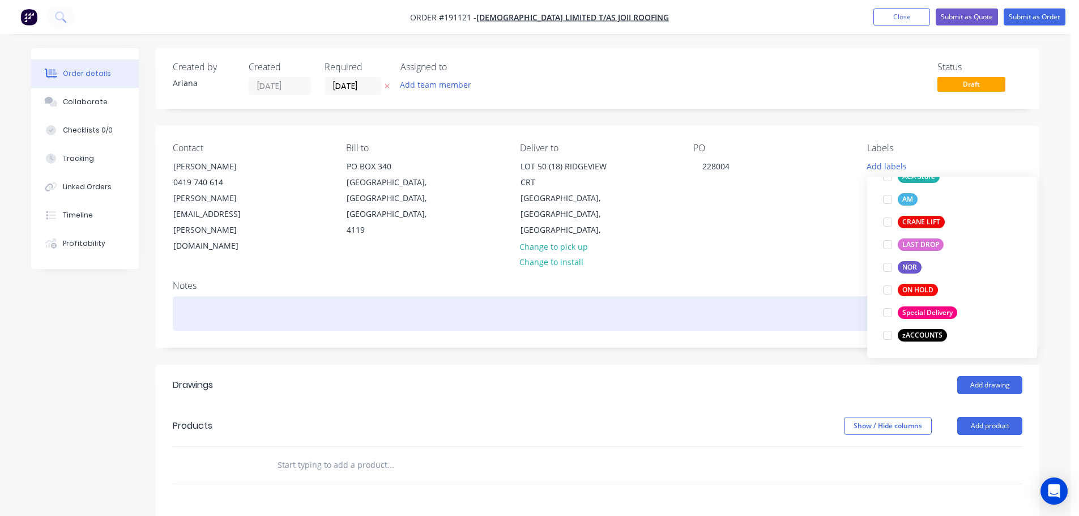
scroll to position [0, 0]
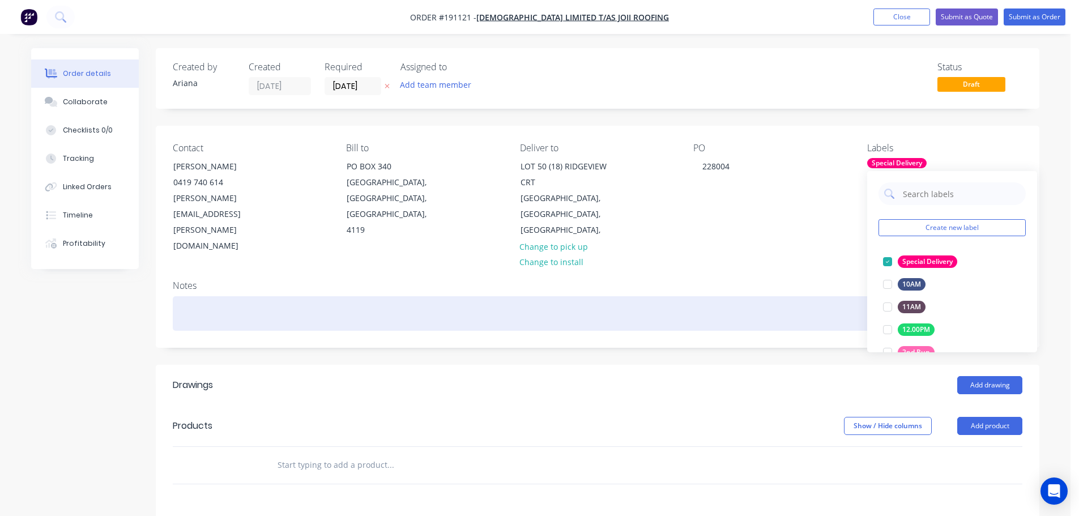
click at [811, 296] on div at bounding box center [598, 313] width 850 height 35
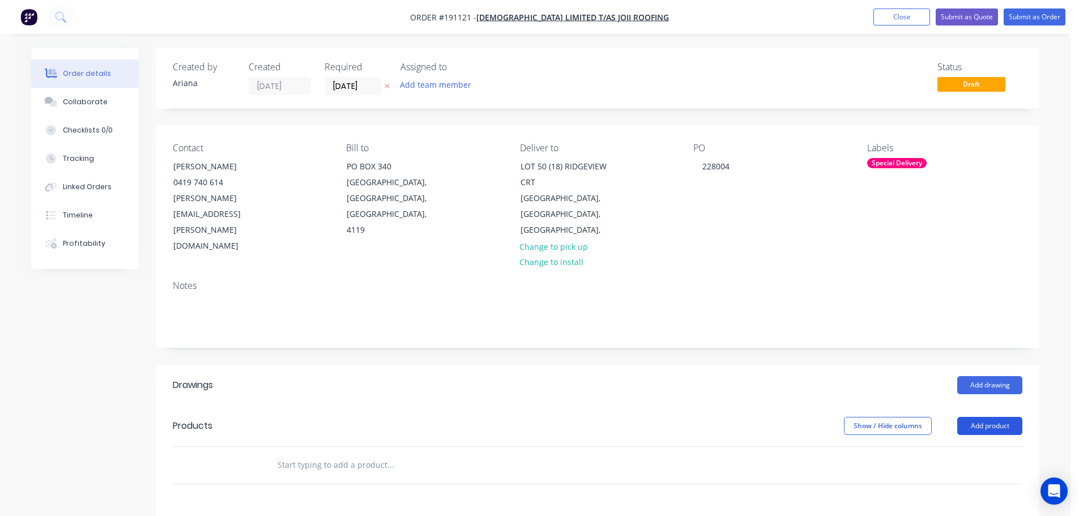
click at [995, 417] on button "Add product" at bounding box center [990, 426] width 65 height 18
click at [977, 446] on div "Product catalogue" at bounding box center [968, 454] width 87 height 16
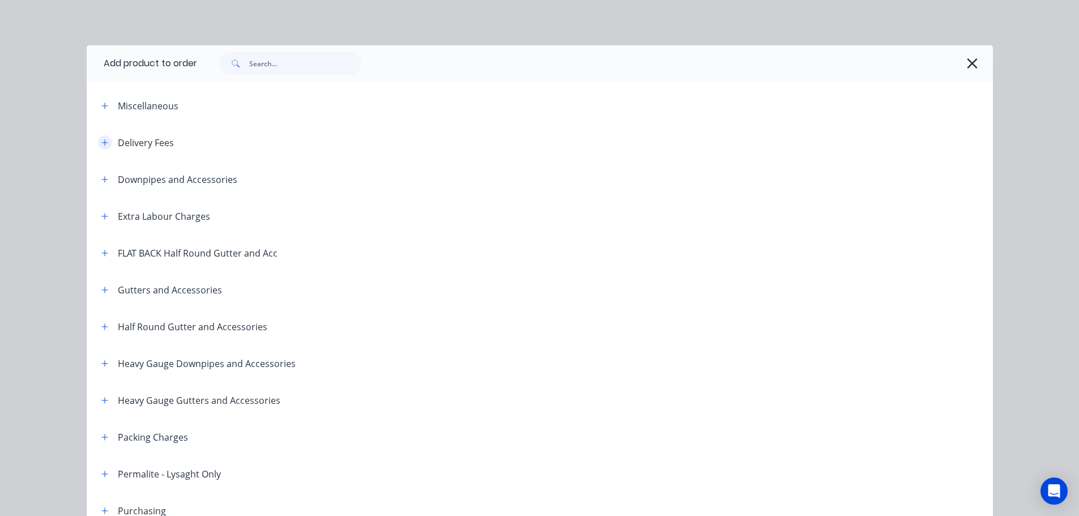
click at [101, 140] on icon "button" at bounding box center [104, 143] width 7 height 8
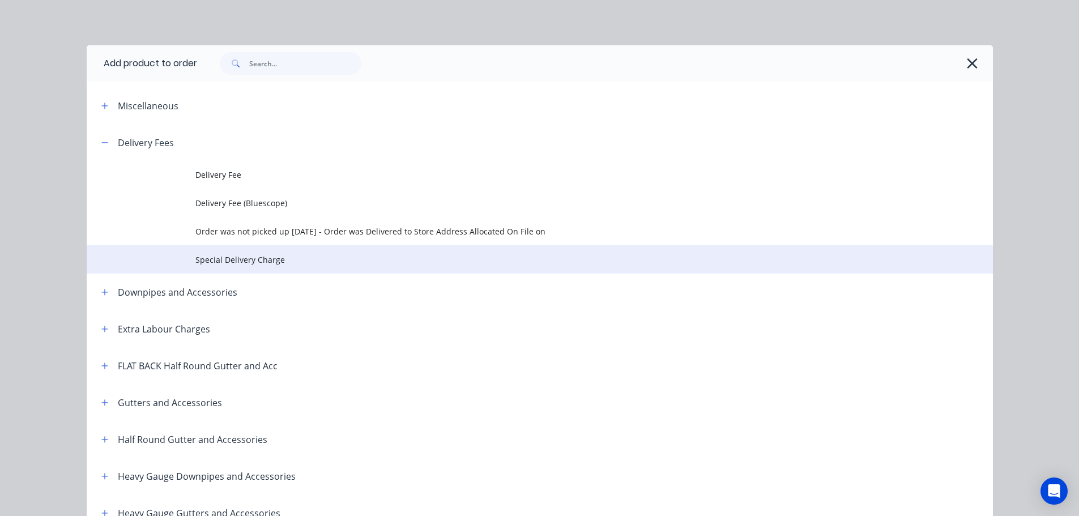
click at [253, 258] on span "Special Delivery Charge" at bounding box center [514, 260] width 638 height 12
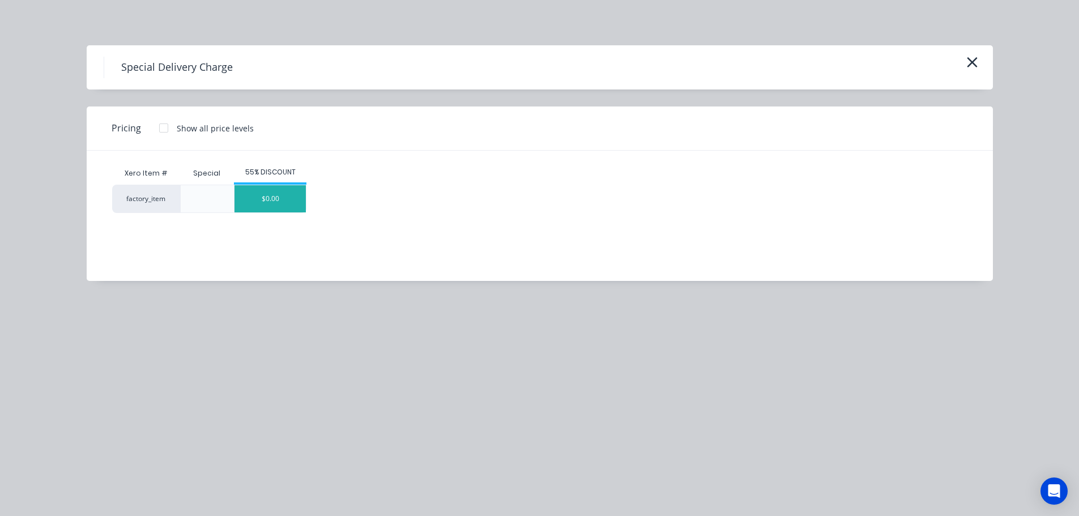
click at [273, 196] on div "$0.00" at bounding box center [270, 198] width 71 height 27
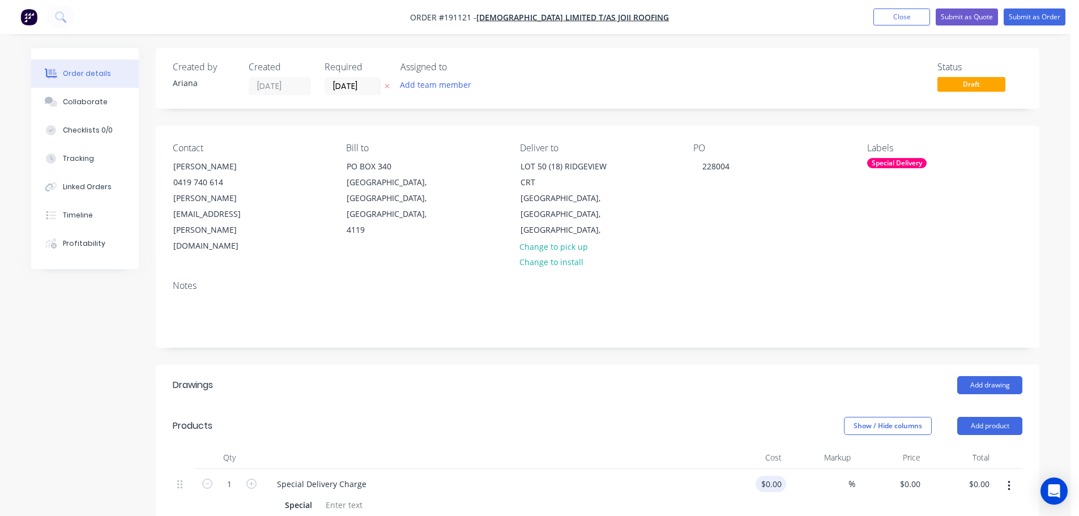
scroll to position [132, 0]
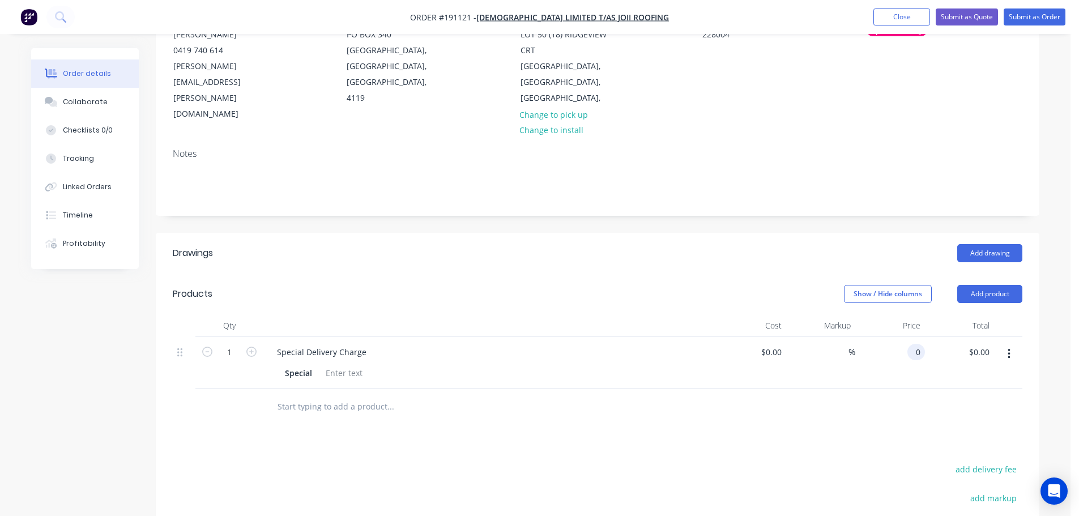
click at [922, 344] on input "0" at bounding box center [918, 352] width 13 height 16
type input "$125.00"
click at [844, 411] on div "Drawings Add drawing Products Show / Hide columns Add product Qty Cost Markup P…" at bounding box center [598, 465] width 884 height 465
click at [992, 285] on button "Add product" at bounding box center [990, 294] width 65 height 18
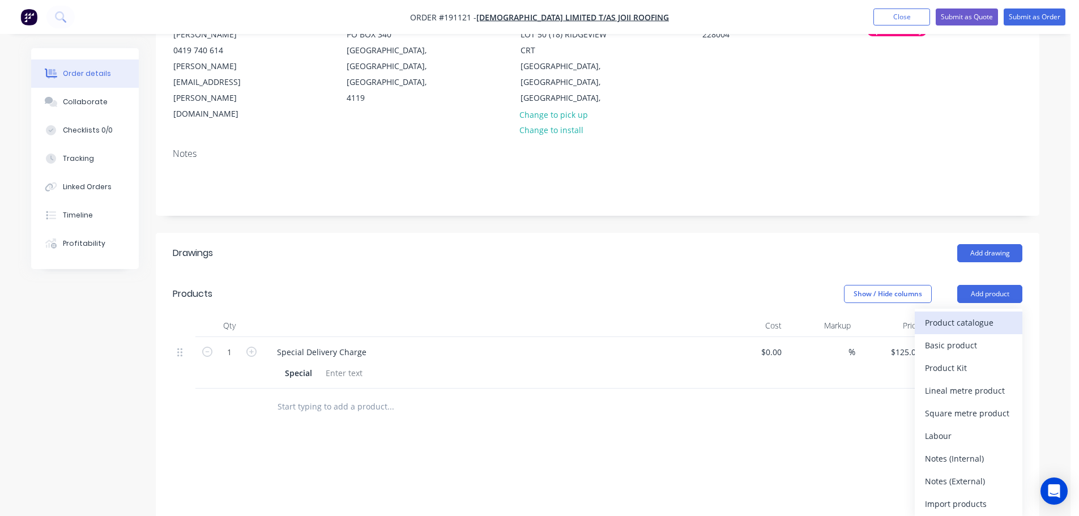
click at [975, 314] on div "Product catalogue" at bounding box center [968, 322] width 87 height 16
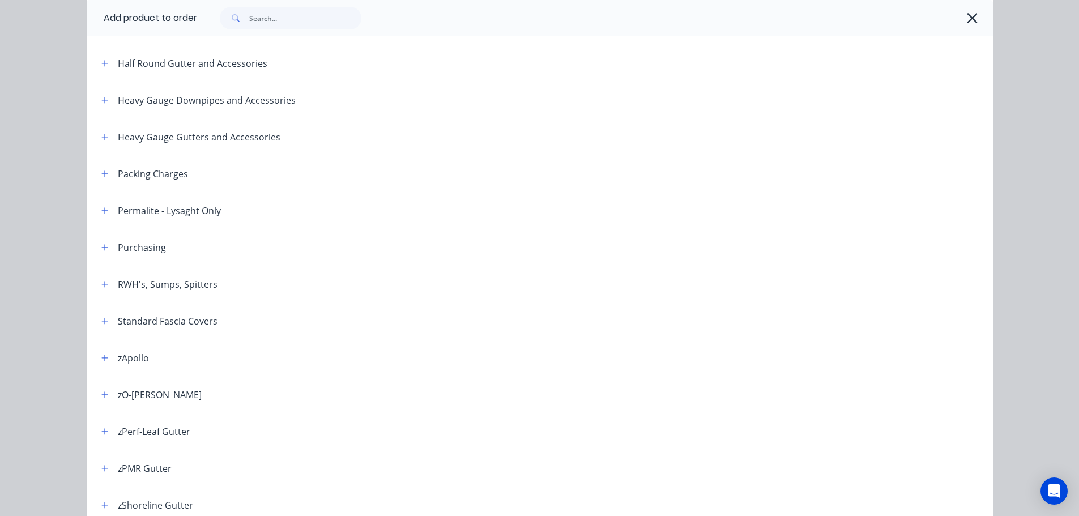
scroll to position [265, 0]
click at [101, 319] on icon "button" at bounding box center [104, 320] width 7 height 8
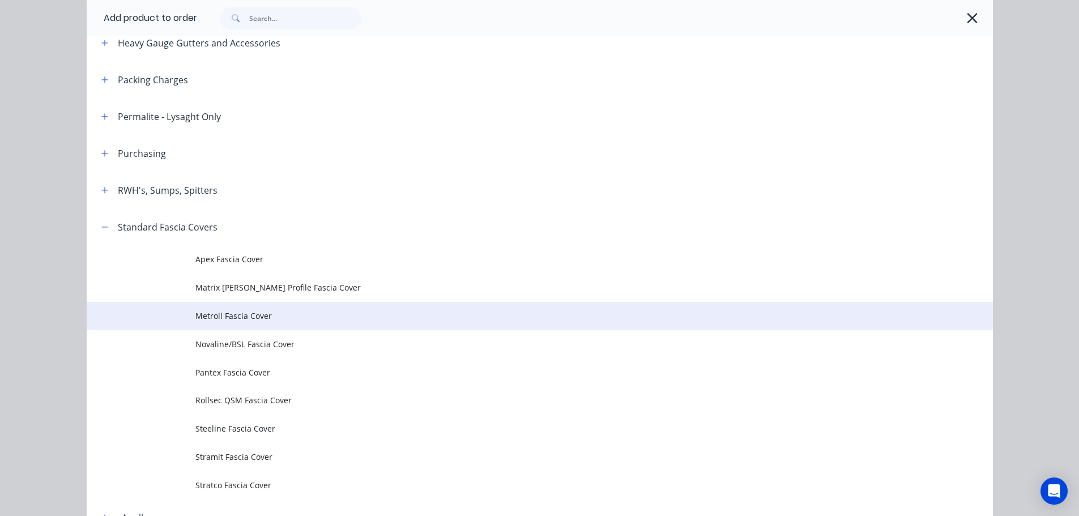
scroll to position [397, 0]
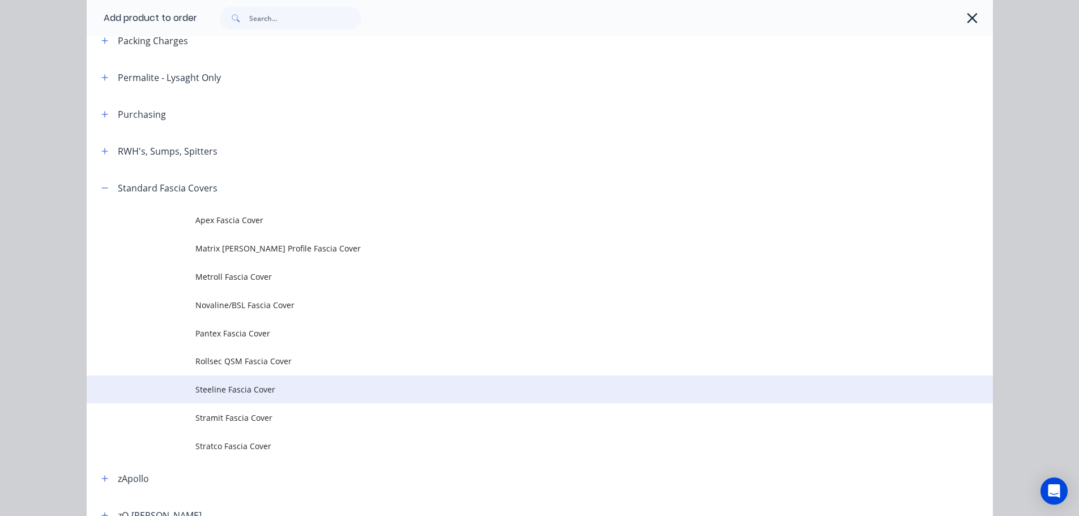
click at [236, 389] on span "Steeline Fascia Cover" at bounding box center [514, 390] width 638 height 12
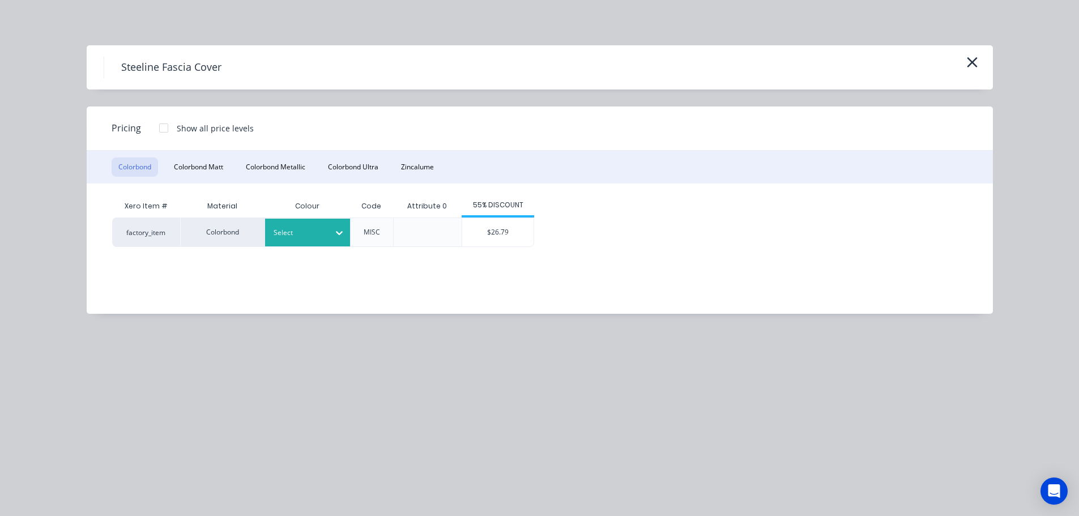
click at [314, 237] on div at bounding box center [299, 233] width 51 height 12
click at [142, 474] on div "Monument" at bounding box center [71, 484] width 142 height 21
click at [508, 234] on div "$26.79" at bounding box center [497, 232] width 71 height 28
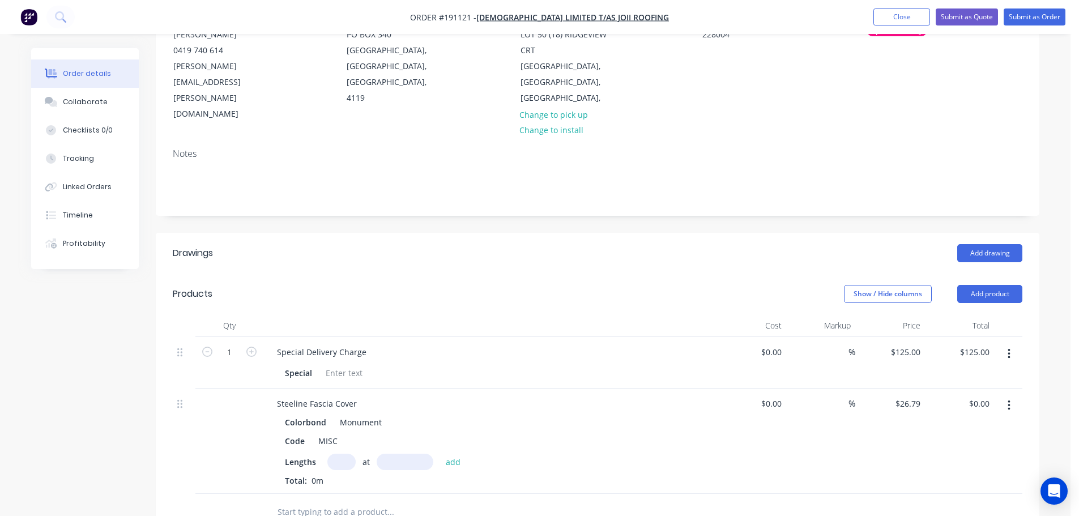
click at [346, 454] on input "text" at bounding box center [341, 462] width 28 height 16
type input "2"
click at [412, 454] on input "text" at bounding box center [405, 462] width 57 height 16
type input "5300"
click at [440, 454] on button "add" at bounding box center [453, 461] width 27 height 15
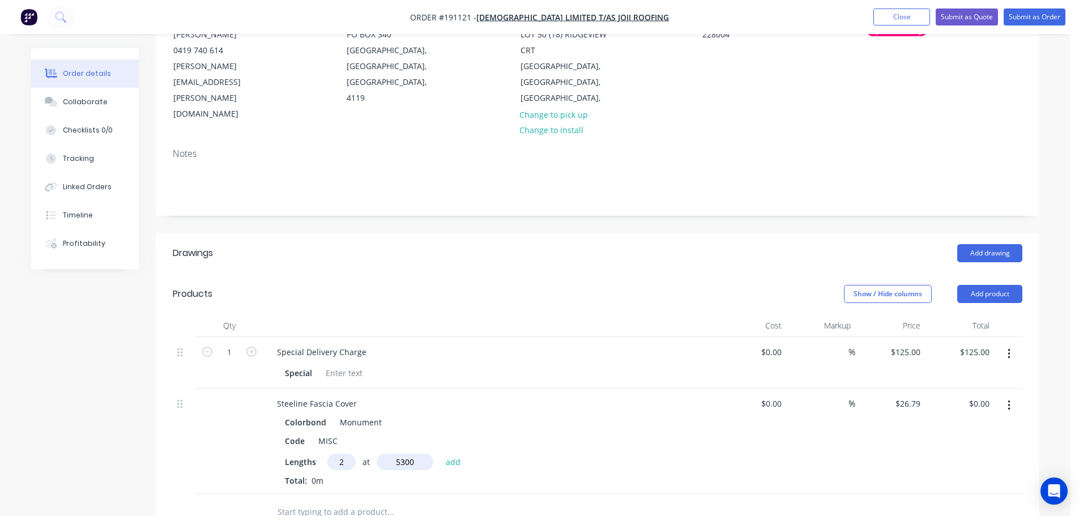
type input "$283.97"
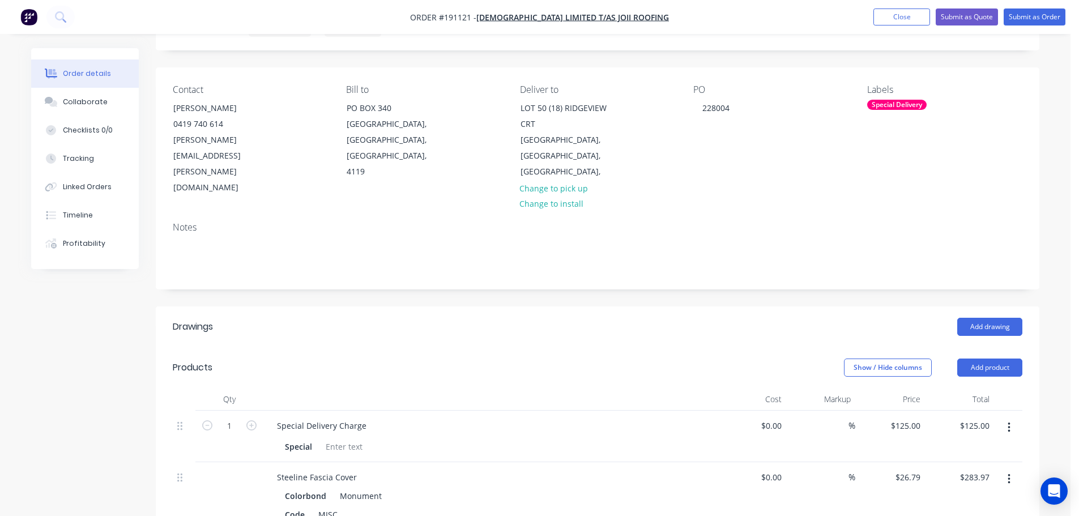
scroll to position [0, 0]
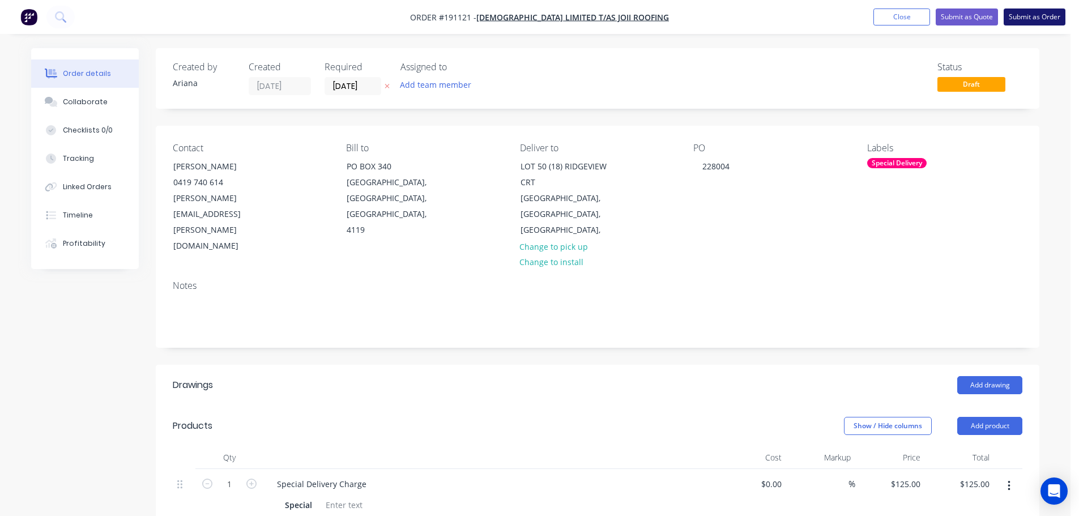
click at [1044, 18] on button "Submit as Order" at bounding box center [1035, 16] width 62 height 17
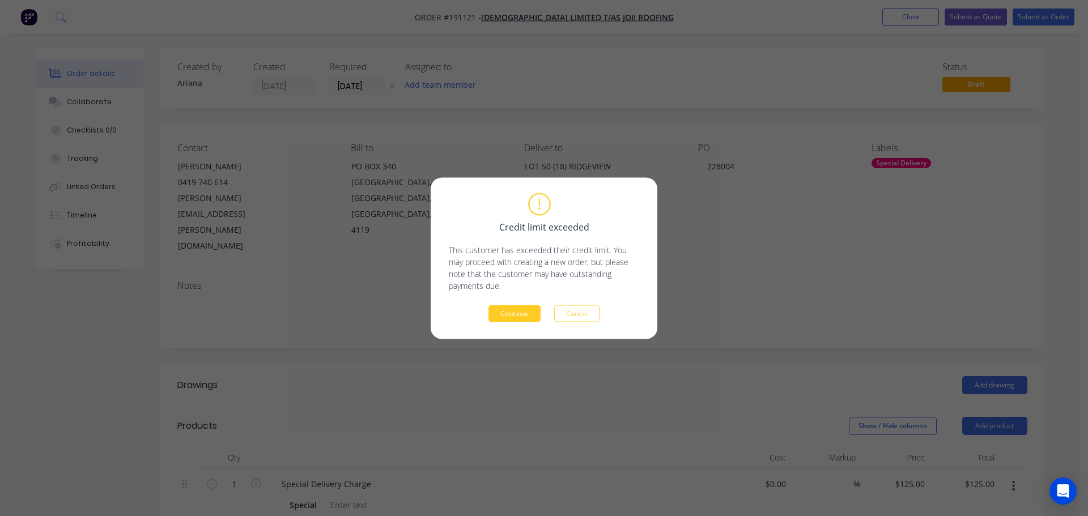
click at [507, 314] on button "Continue" at bounding box center [514, 313] width 52 height 17
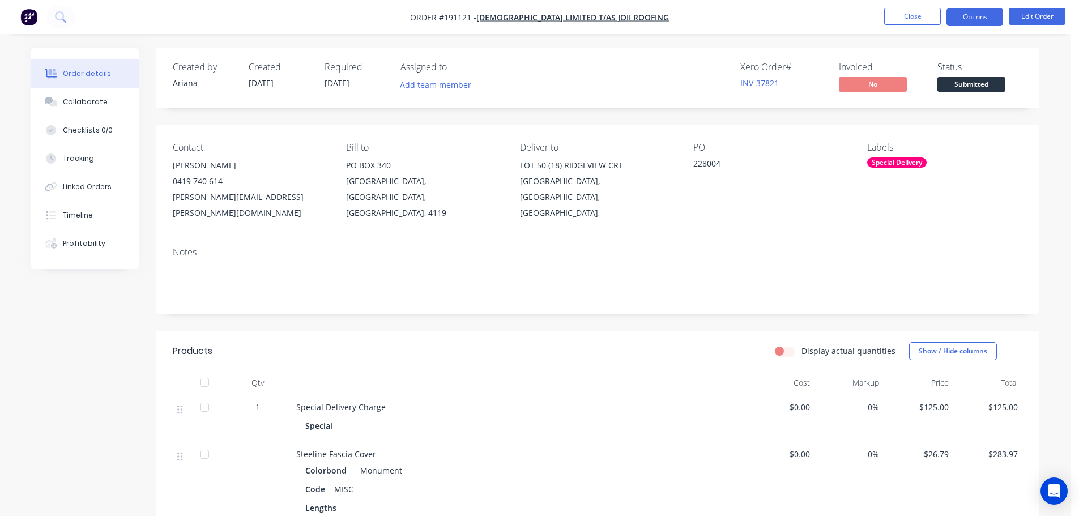
click at [974, 16] on button "Options" at bounding box center [975, 17] width 57 height 18
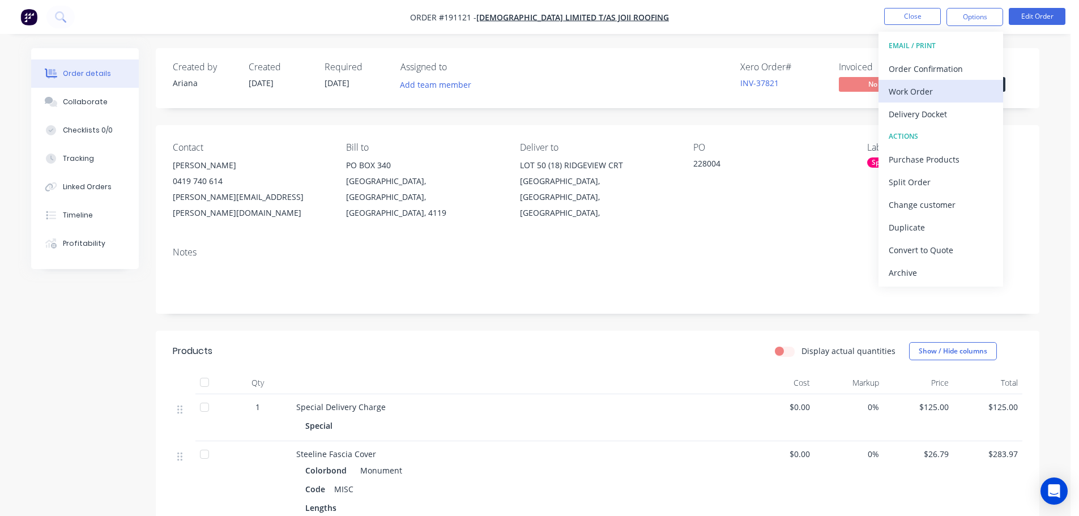
click at [913, 86] on div "Work Order" at bounding box center [941, 91] width 104 height 16
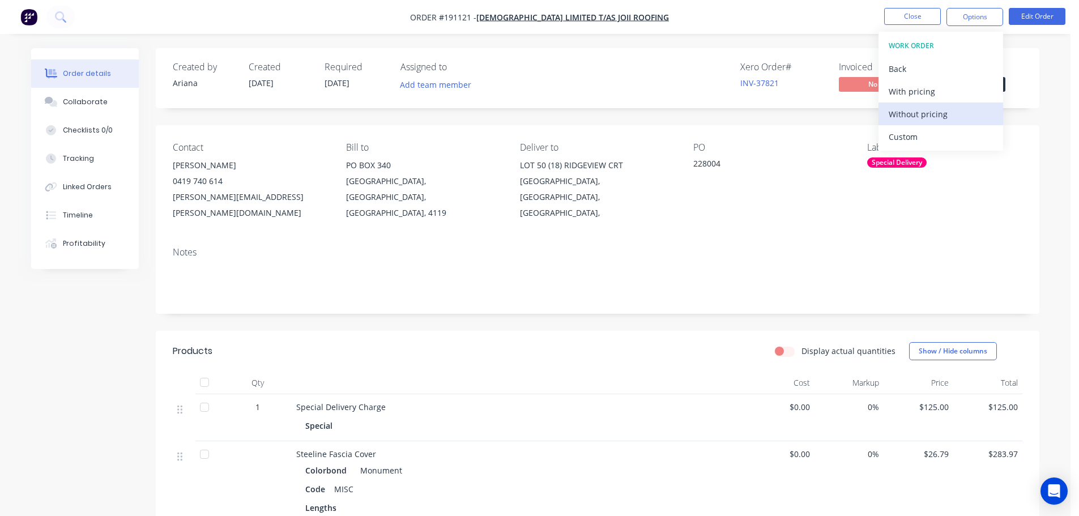
click at [898, 115] on div "Without pricing" at bounding box center [941, 114] width 104 height 16
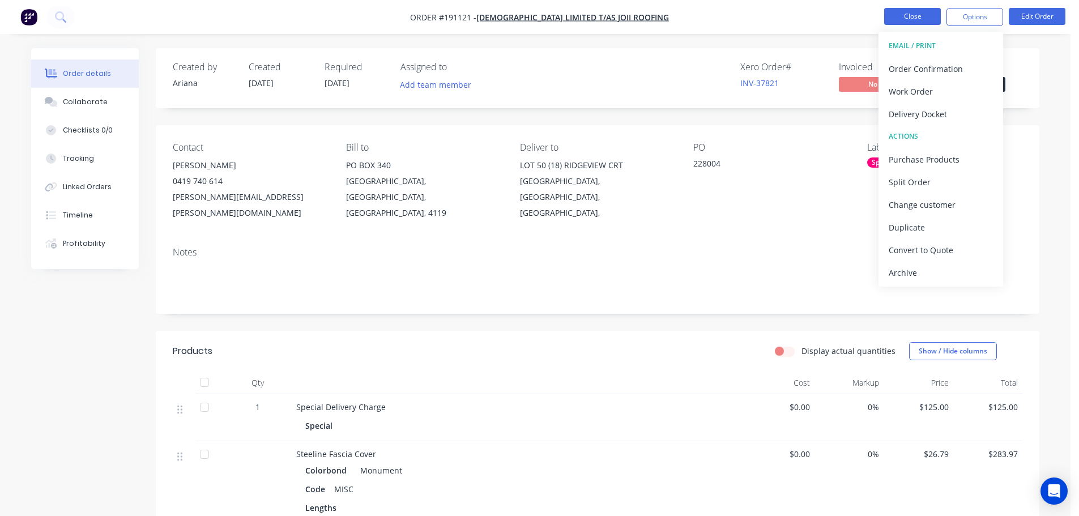
click at [923, 19] on button "Close" at bounding box center [912, 16] width 57 height 17
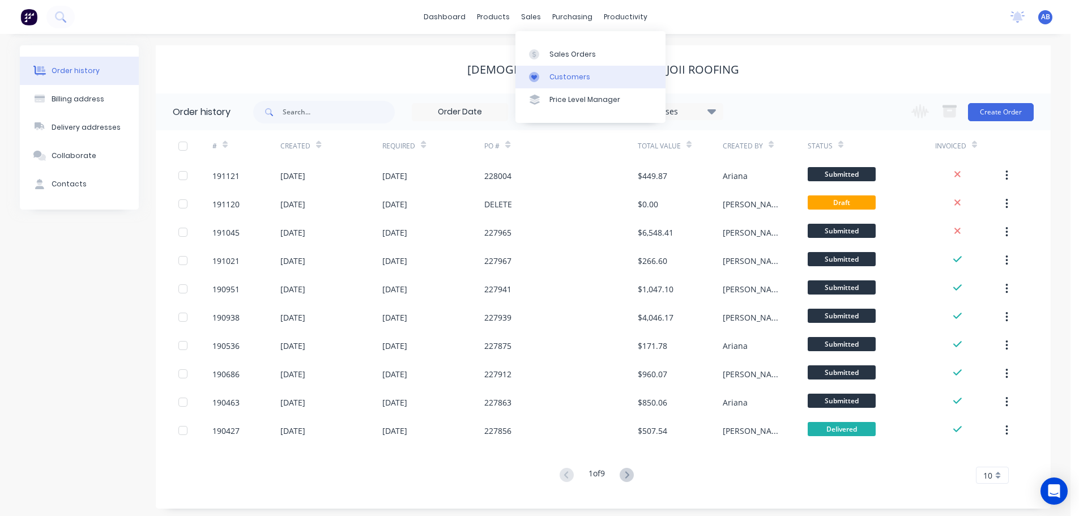
click at [571, 74] on div "Customers" at bounding box center [570, 77] width 41 height 10
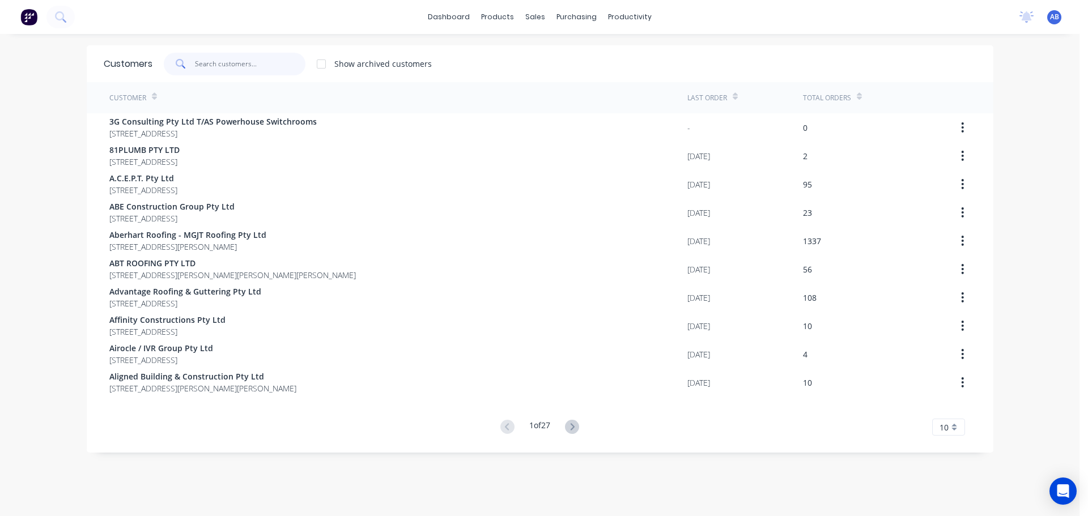
drag, startPoint x: 236, startPoint y: 63, endPoint x: 590, endPoint y: 90, distance: 355.1
click at [237, 63] on input "text" at bounding box center [250, 64] width 110 height 23
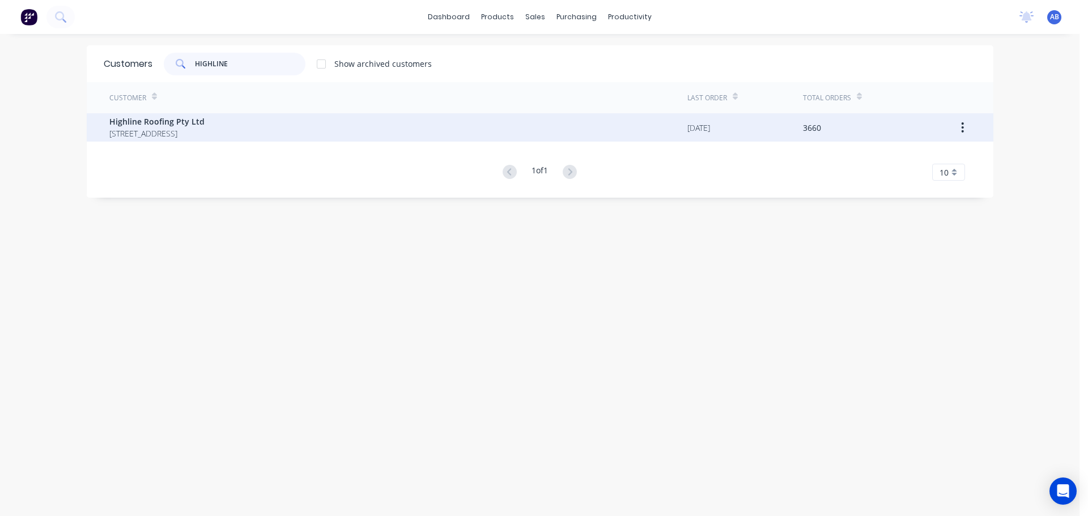
type input "HIGHLINE"
click at [181, 124] on span "Highline Roofing Pty Ltd" at bounding box center [156, 122] width 95 height 12
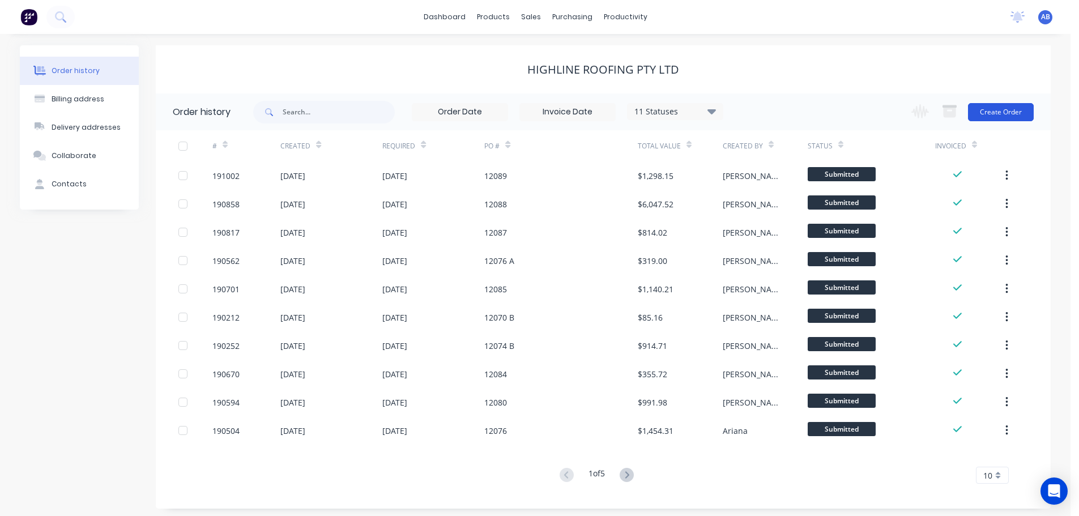
click at [1005, 114] on button "Create Order" at bounding box center [1001, 112] width 66 height 18
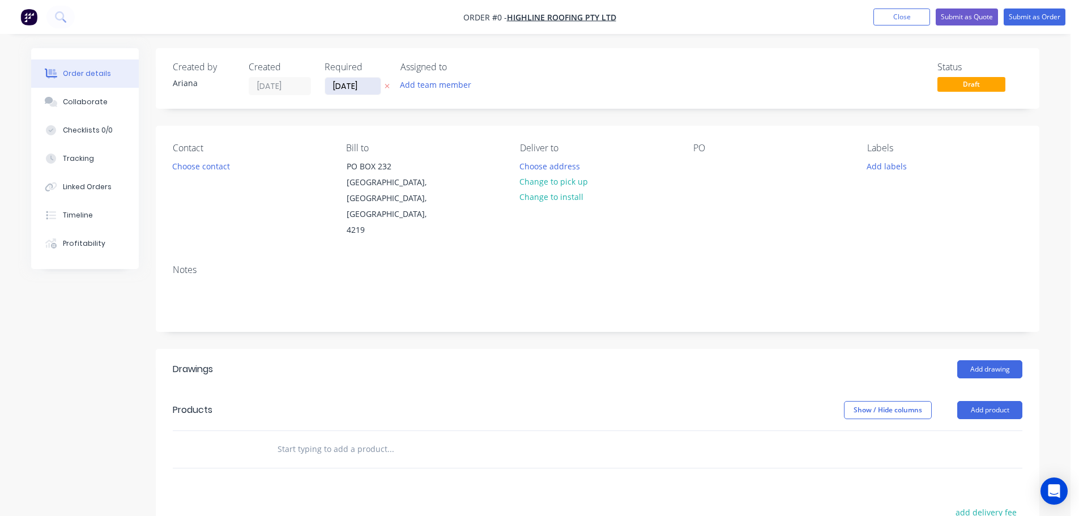
click at [350, 88] on input "[DATE]" at bounding box center [353, 86] width 56 height 17
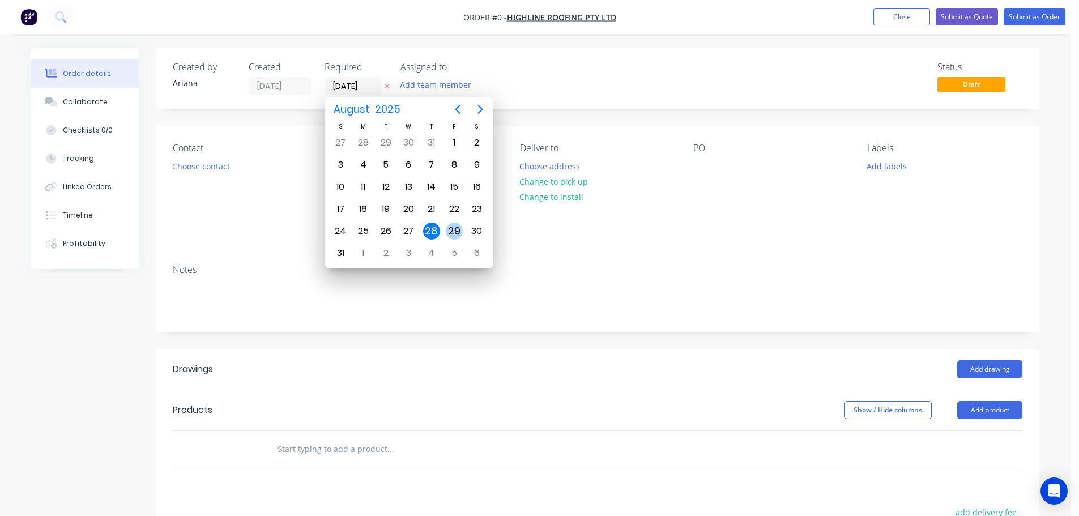
click at [454, 230] on div "29" at bounding box center [454, 231] width 17 height 17
type input "[DATE]"
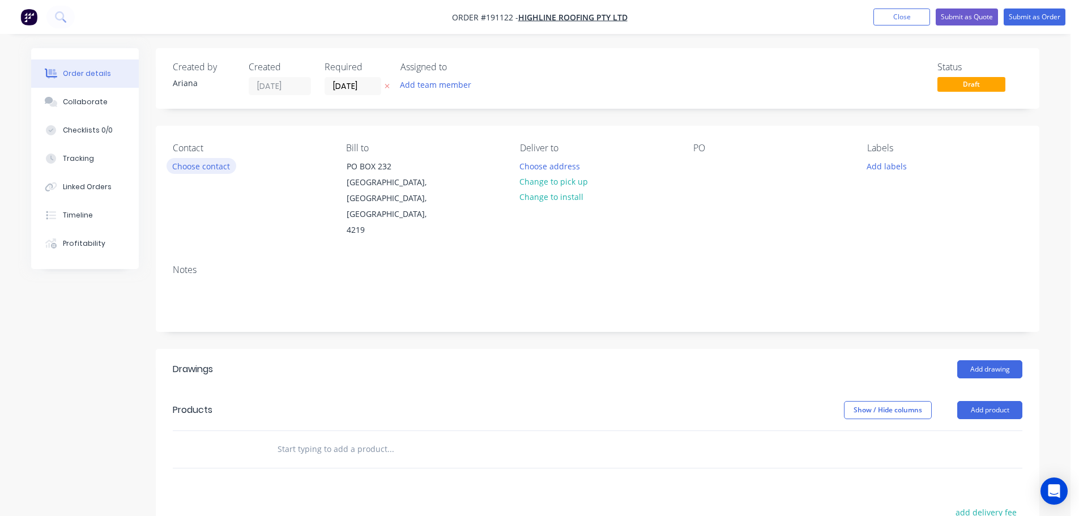
click at [198, 165] on button "Choose contact" at bounding box center [202, 165] width 70 height 15
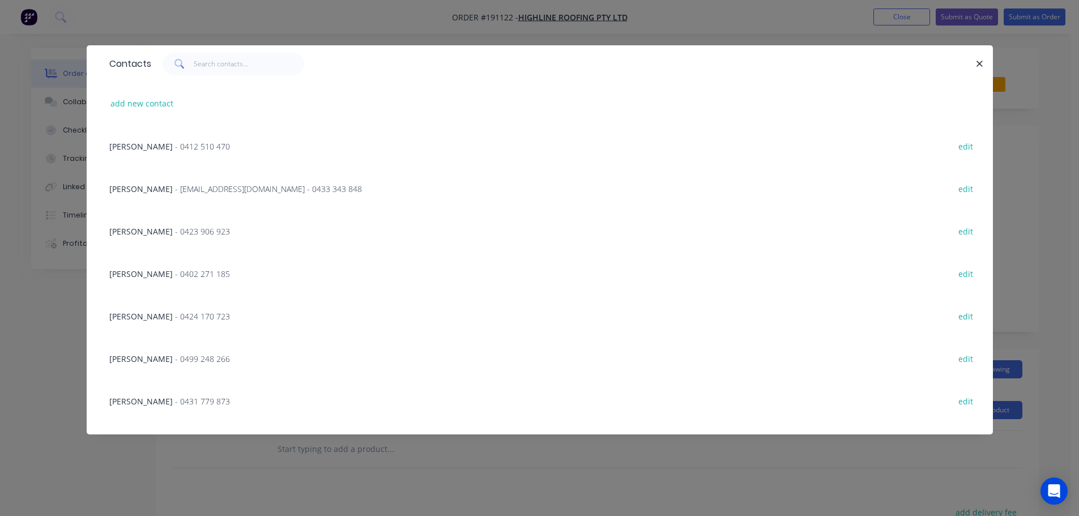
click at [175, 229] on span "- 0423 906 923" at bounding box center [202, 231] width 55 height 11
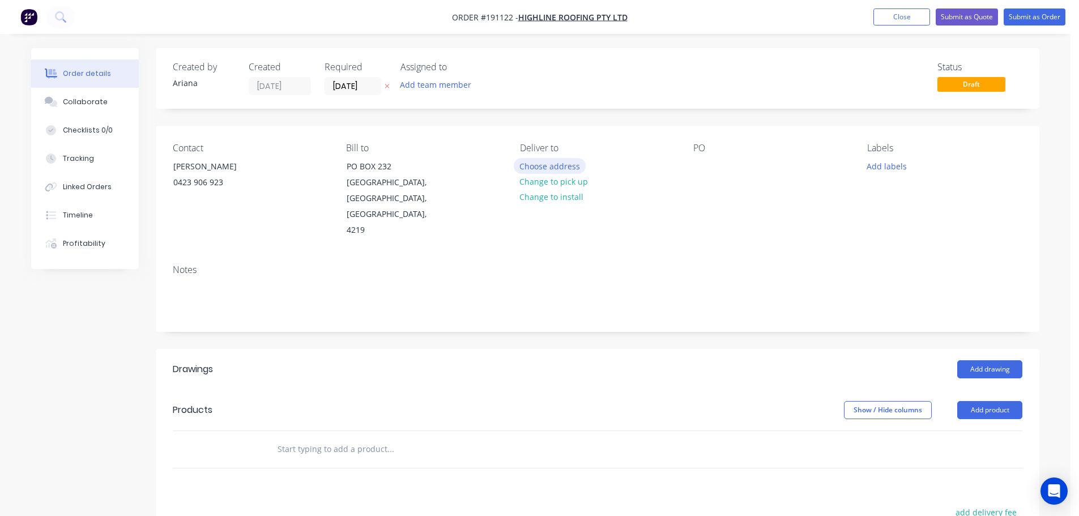
click at [558, 164] on button "Choose address" at bounding box center [550, 165] width 73 height 15
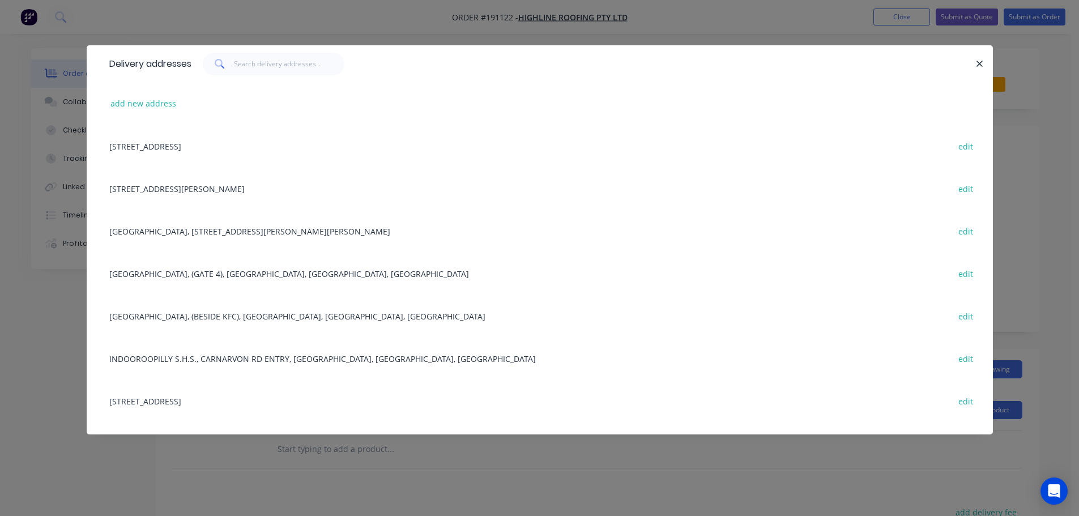
click at [192, 190] on div "282 Ritchie Rd, PALLARA, Queensland, Australia edit" at bounding box center [540, 188] width 873 height 42
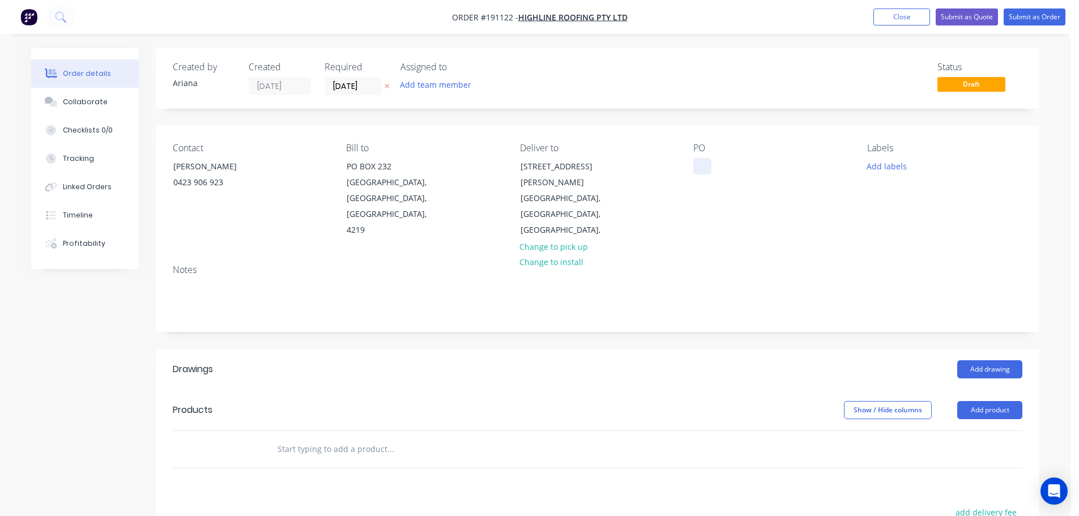
click at [702, 165] on div at bounding box center [703, 166] width 18 height 16
click at [819, 188] on div "PO 12090" at bounding box center [771, 191] width 155 height 96
drag, startPoint x: 877, startPoint y: 165, endPoint x: 899, endPoint y: 173, distance: 24.0
click at [877, 165] on button "Add labels" at bounding box center [887, 165] width 52 height 15
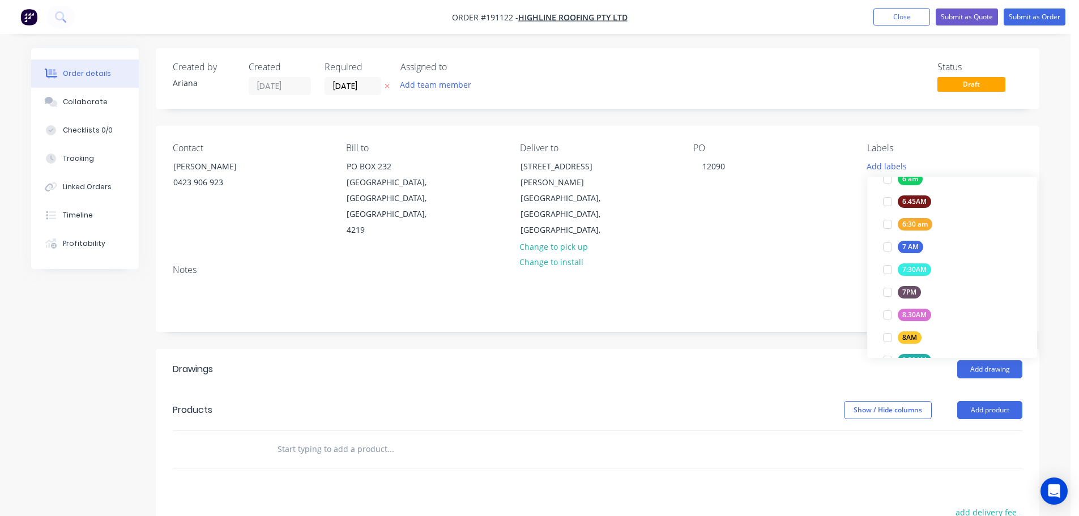
scroll to position [254, 0]
click at [889, 215] on div at bounding box center [888, 217] width 23 height 23
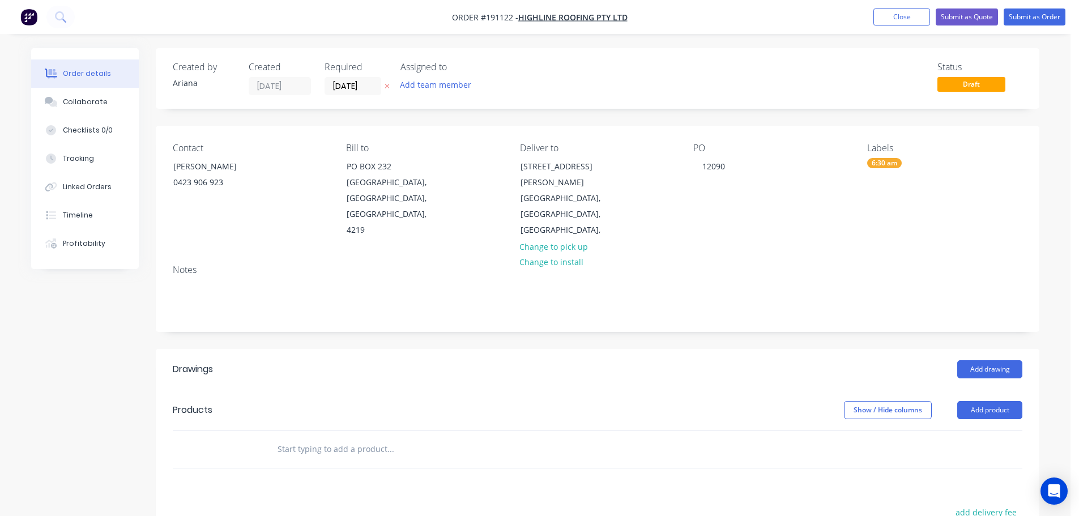
click at [785, 211] on div "PO 12090" at bounding box center [771, 191] width 155 height 96
click at [995, 360] on button "Add drawing" at bounding box center [990, 369] width 65 height 18
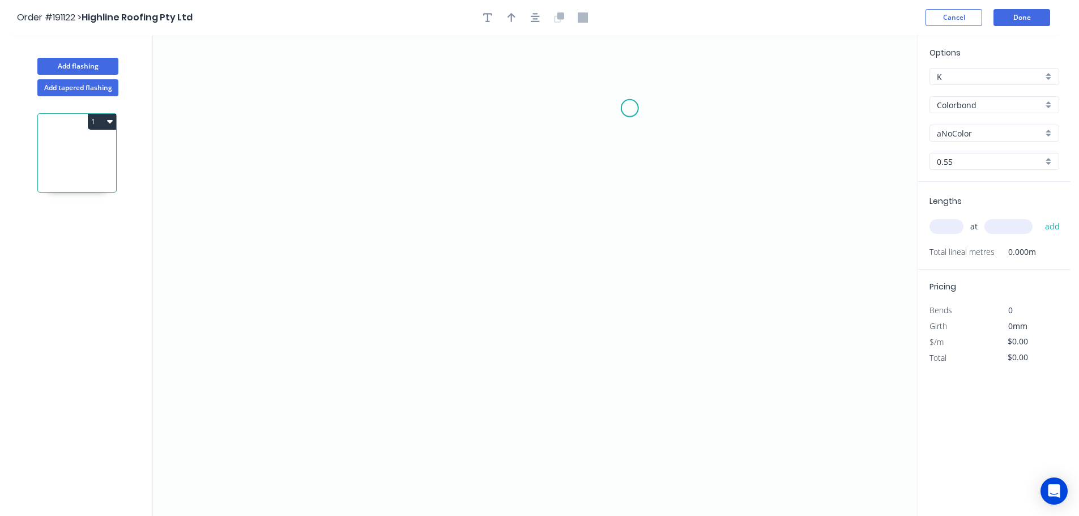
click at [630, 108] on icon "0" at bounding box center [535, 275] width 765 height 481
click at [415, 99] on icon "0" at bounding box center [535, 275] width 765 height 481
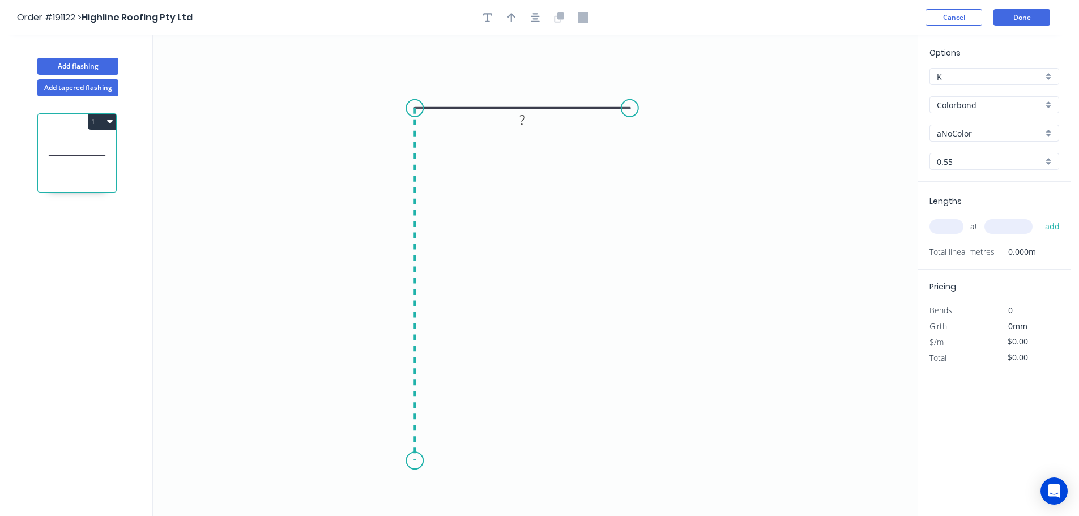
click at [414, 461] on icon "0 ?" at bounding box center [535, 275] width 765 height 481
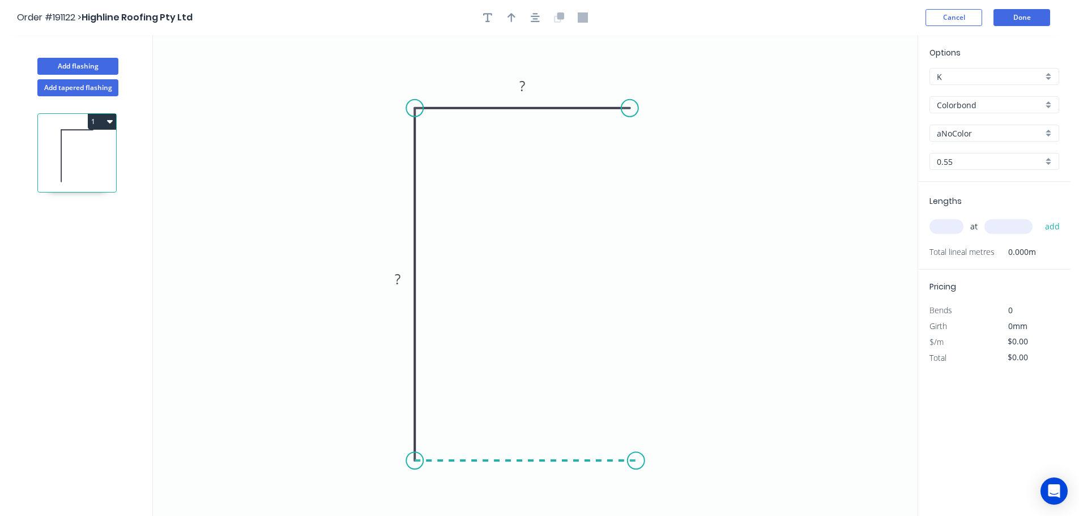
click at [636, 465] on icon "0 ? ?" at bounding box center [535, 275] width 765 height 481
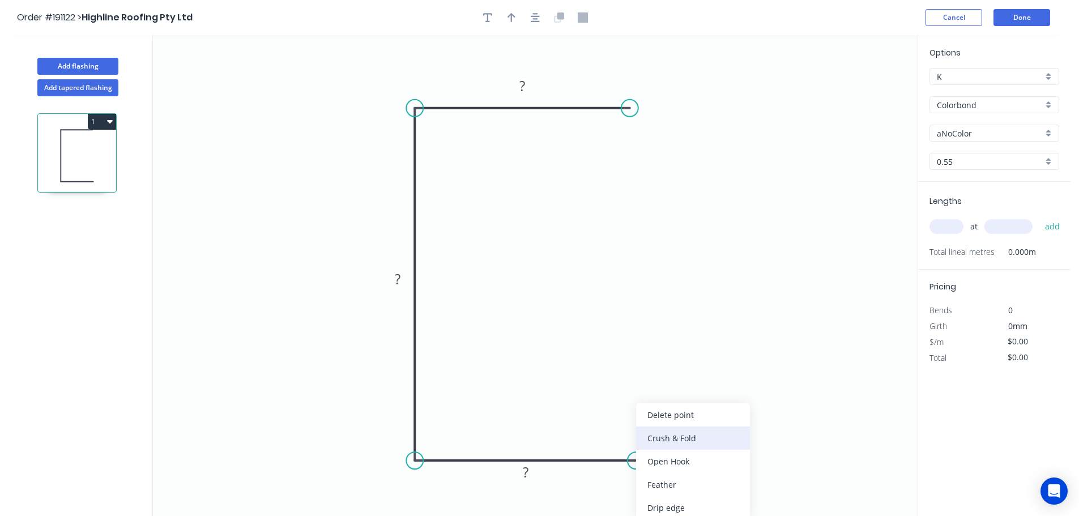
click at [728, 439] on div "Crush & Fold" at bounding box center [693, 438] width 114 height 23
click at [632, 480] on tspan "10" at bounding box center [629, 479] width 16 height 19
click at [712, 458] on icon "0 ? ? CF 15 ?" at bounding box center [535, 275] width 765 height 481
drag, startPoint x: 641, startPoint y: 487, endPoint x: 707, endPoint y: 476, distance: 66.6
click at [707, 476] on rect at bounding box center [687, 468] width 45 height 23
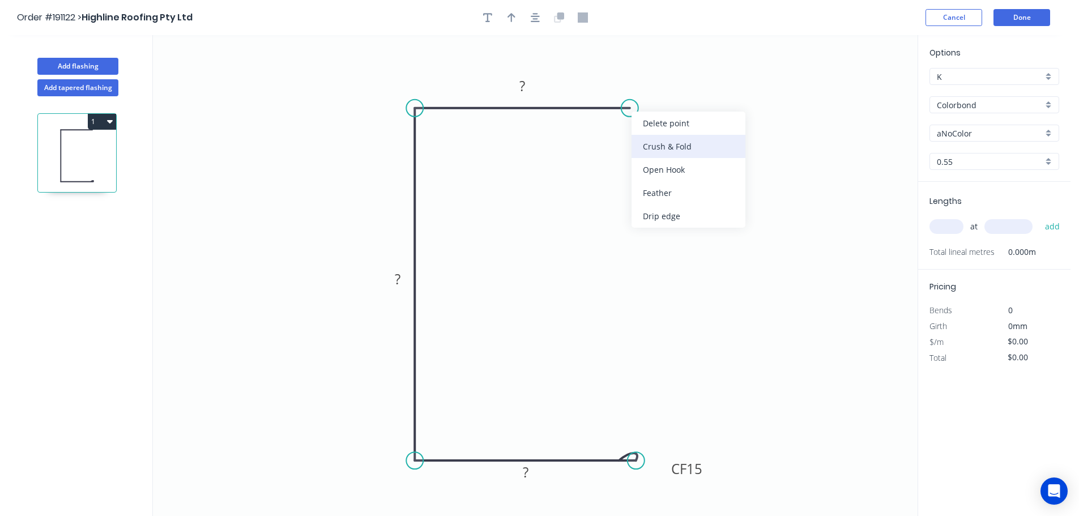
click at [665, 139] on div "Crush & Fold" at bounding box center [689, 146] width 114 height 23
click at [651, 141] on div "Flip bend" at bounding box center [686, 143] width 114 height 23
click at [658, 130] on tspan "10" at bounding box center [653, 126] width 16 height 19
drag, startPoint x: 713, startPoint y: 141, endPoint x: 672, endPoint y: 160, distance: 44.9
click at [713, 141] on icon "0 CF 15 ? ? CF 15 ?" at bounding box center [535, 275] width 765 height 481
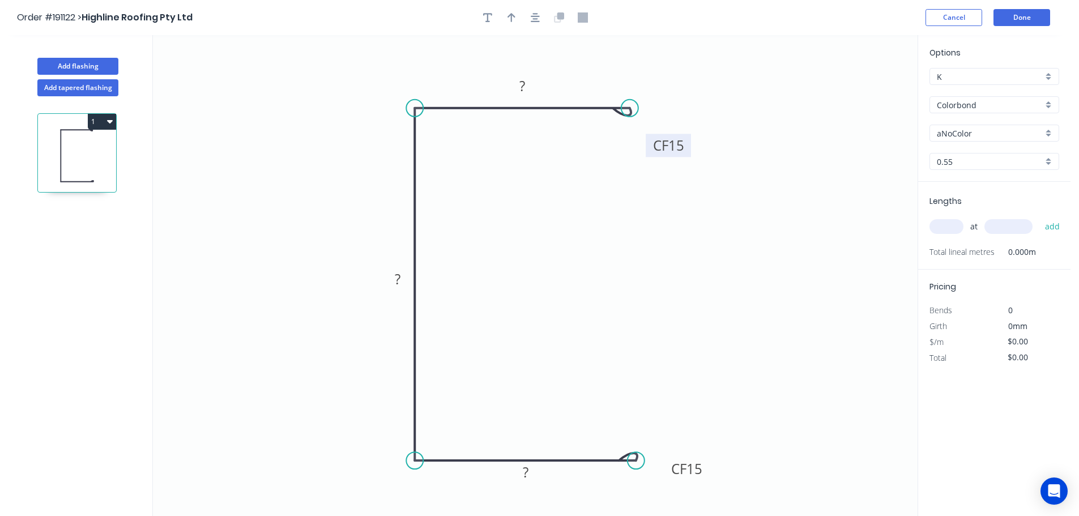
drag, startPoint x: 662, startPoint y: 131, endPoint x: 686, endPoint y: 150, distance: 30.3
click at [686, 150] on rect at bounding box center [668, 145] width 45 height 23
click at [526, 86] on rect at bounding box center [522, 87] width 23 height 16
click at [598, 237] on icon "0 CF 15 60 290 CF 15 60" at bounding box center [535, 275] width 765 height 481
type input "$15.94"
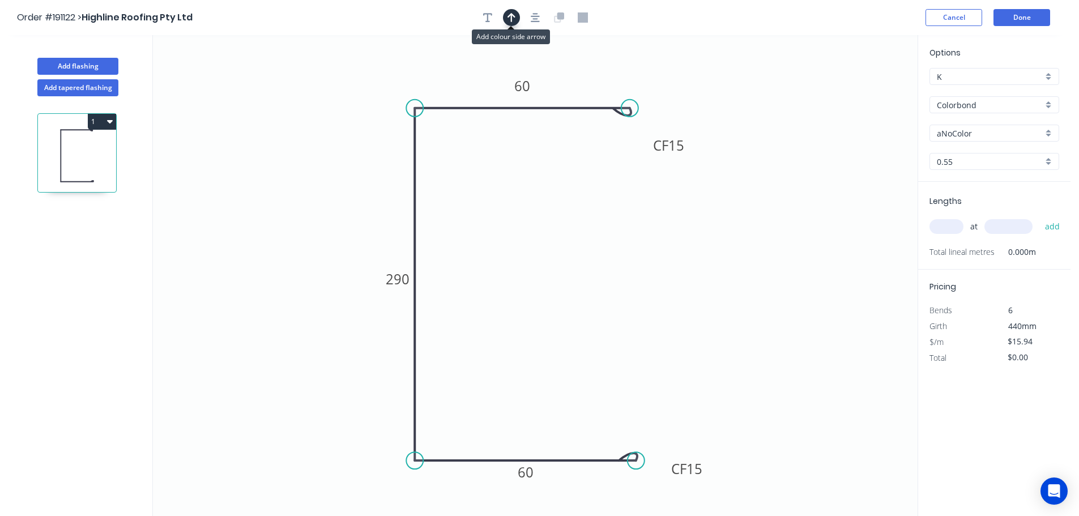
click at [512, 15] on icon "button" at bounding box center [512, 17] width 8 height 9
drag, startPoint x: 861, startPoint y: 88, endPoint x: 305, endPoint y: 235, distance: 574.9
click at [305, 235] on icon at bounding box center [305, 222] width 10 height 36
click at [305, 235] on icon at bounding box center [314, 225] width 33 height 33
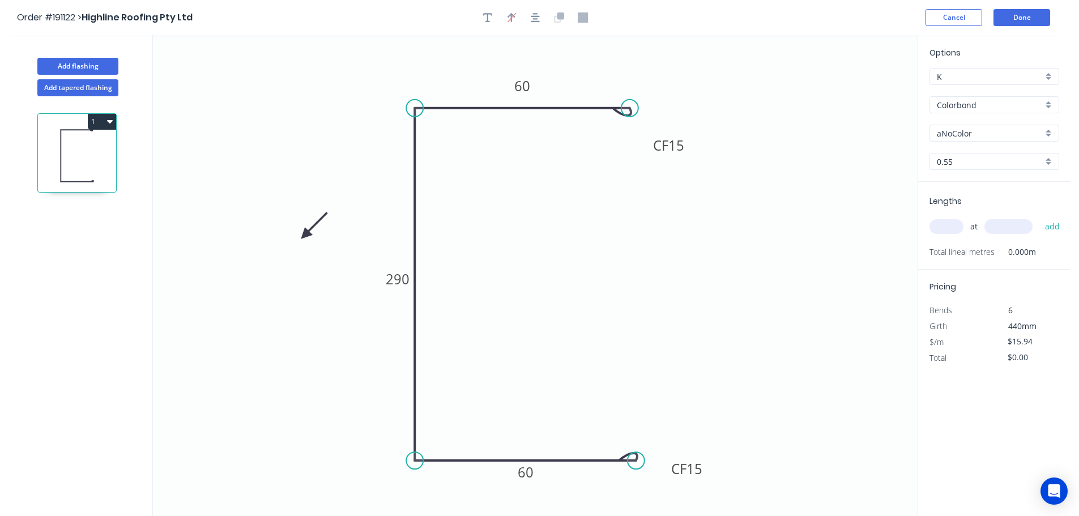
click at [305, 235] on icon at bounding box center [314, 225] width 33 height 33
click at [305, 235] on icon at bounding box center [314, 244] width 33 height 33
click at [305, 235] on icon at bounding box center [305, 248] width 10 height 36
click at [305, 235] on icon at bounding box center [295, 244] width 33 height 33
click at [1048, 130] on div "aNoColor" at bounding box center [995, 133] width 130 height 17
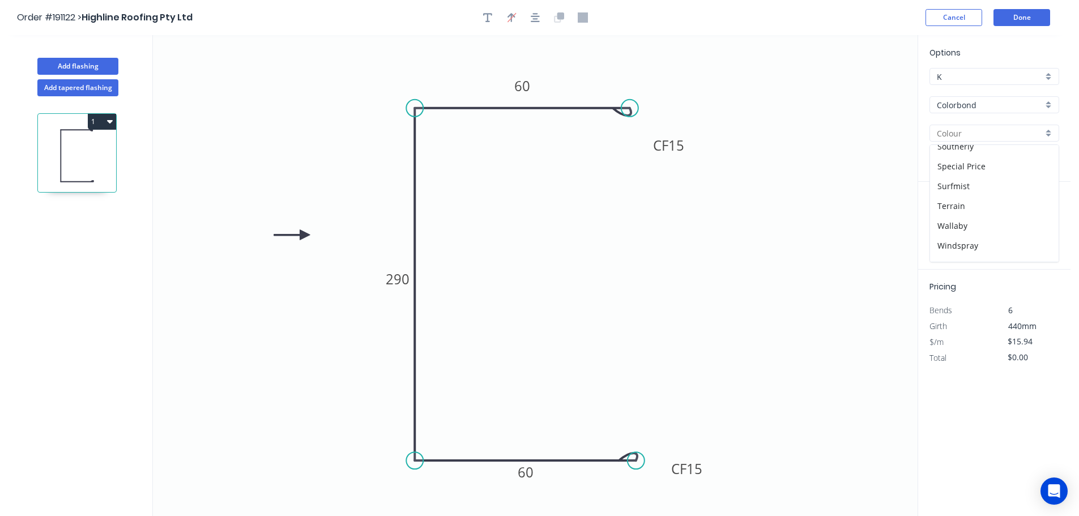
scroll to position [439, 0]
click at [995, 155] on div "Surfmist" at bounding box center [994, 153] width 129 height 20
type input "Surfmist"
click at [950, 223] on input "text" at bounding box center [947, 226] width 34 height 15
type input "1"
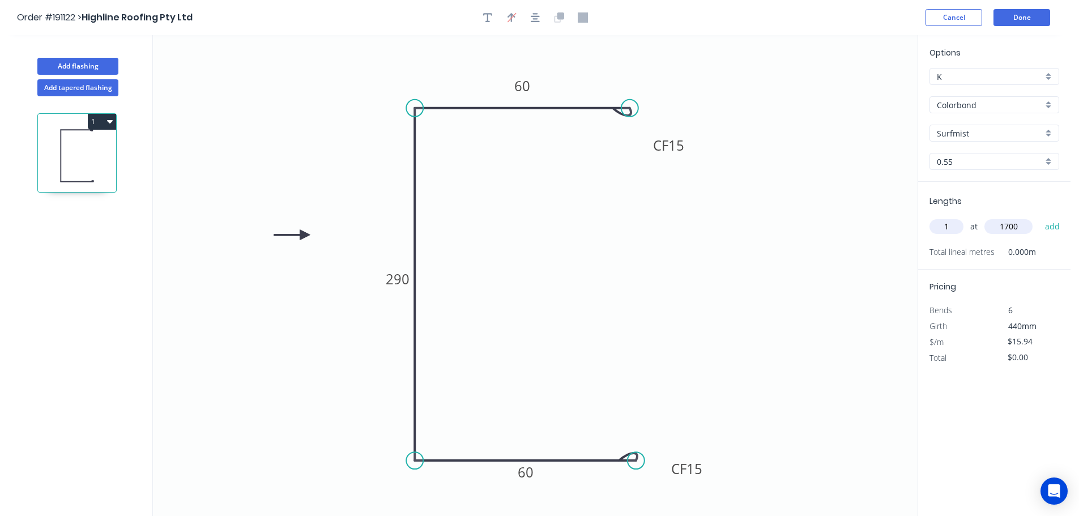
type input "1700"
click at [1040, 217] on button "add" at bounding box center [1053, 226] width 27 height 19
type input "$27.10"
type input "1"
type input "3500"
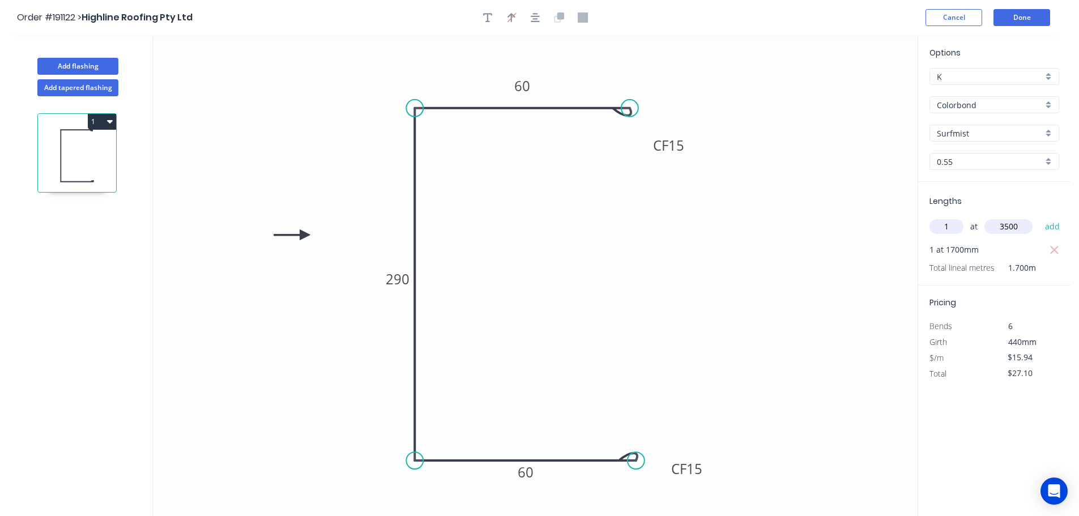
click at [1040, 217] on button "add" at bounding box center [1053, 226] width 27 height 19
type input "$82.89"
click at [86, 63] on button "Add flashing" at bounding box center [77, 66] width 81 height 17
type input "$0.00"
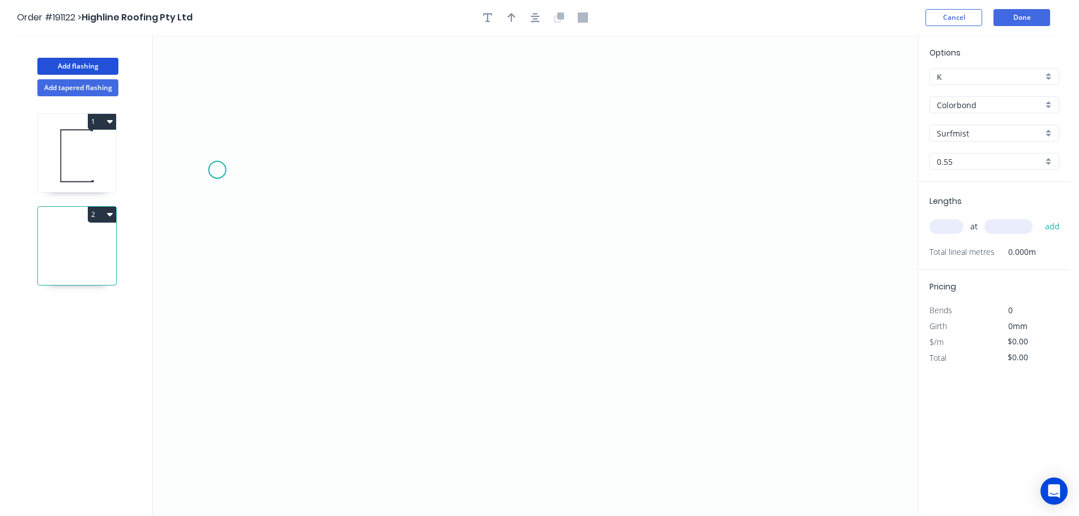
click at [217, 170] on icon "0" at bounding box center [535, 275] width 765 height 481
click at [311, 168] on icon "0" at bounding box center [535, 275] width 765 height 481
click at [307, 328] on icon "0 ?" at bounding box center [535, 275] width 765 height 481
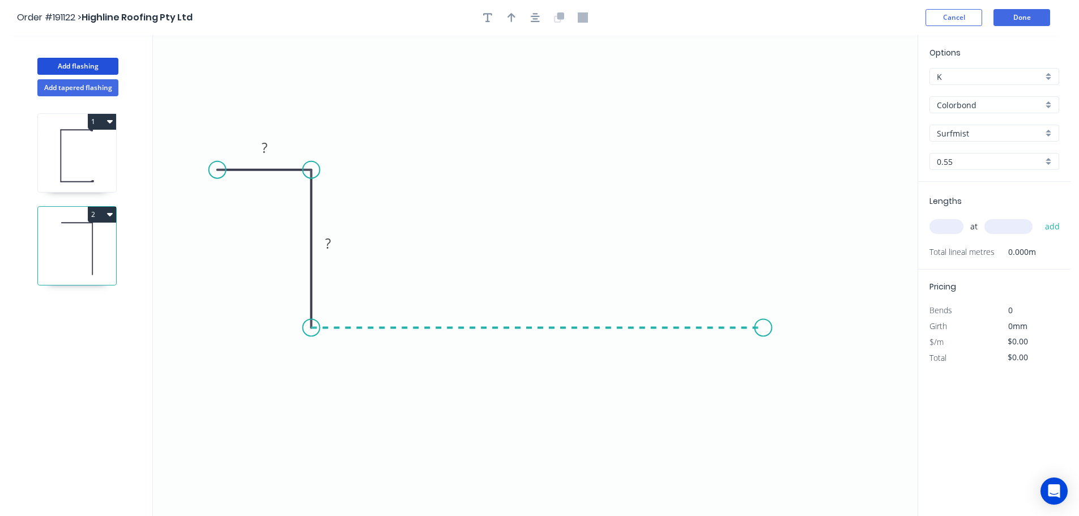
click at [764, 338] on icon "0 ? ?" at bounding box center [535, 275] width 765 height 481
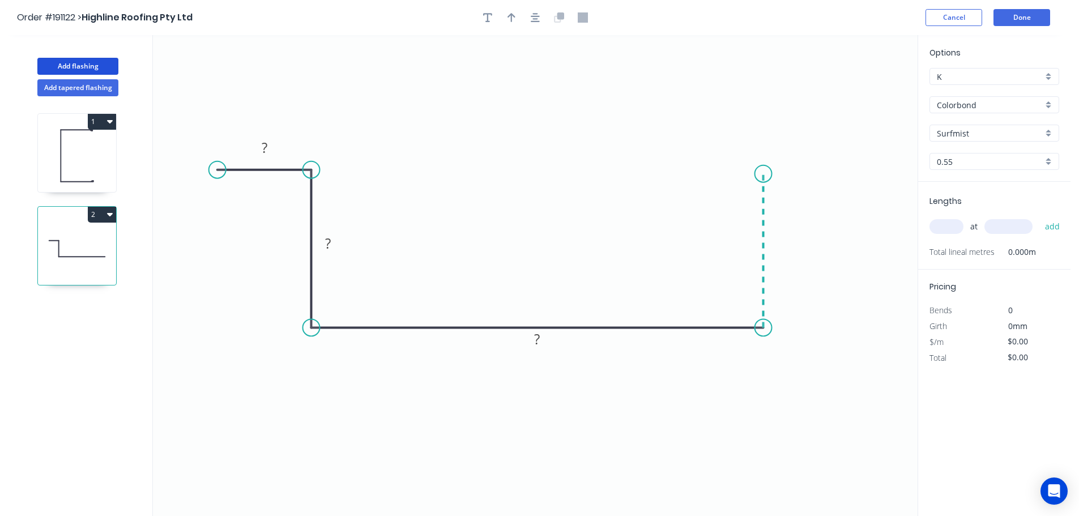
click at [764, 174] on icon "0 ? ? ?" at bounding box center [535, 275] width 765 height 481
click at [857, 175] on icon "0 ? ? ? ?" at bounding box center [535, 275] width 765 height 481
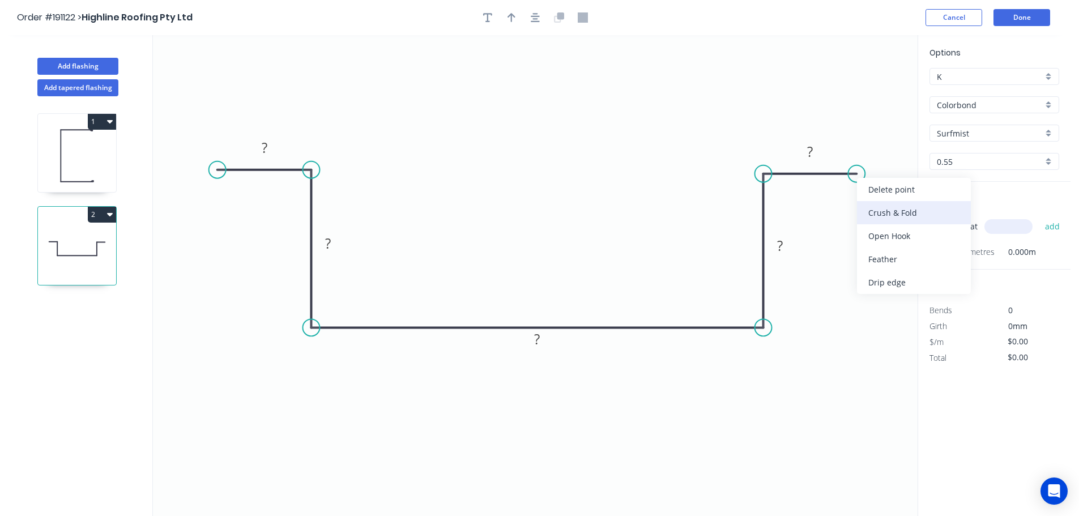
click at [878, 206] on div "Crush & Fold" at bounding box center [914, 212] width 114 height 23
click at [873, 207] on div "Flip bend" at bounding box center [914, 212] width 114 height 23
drag, startPoint x: 892, startPoint y: 197, endPoint x: 909, endPoint y: 213, distance: 22.8
click at [909, 213] on rect at bounding box center [888, 208] width 45 height 23
click at [897, 206] on tspan "10" at bounding box center [896, 208] width 16 height 19
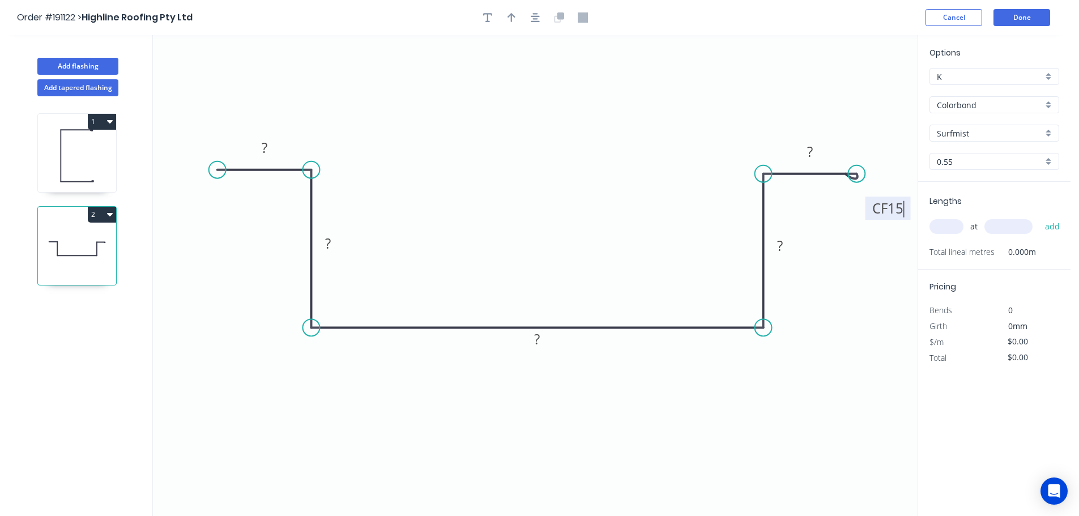
click at [883, 249] on icon "0 ? ? ? ? CF 15 ?" at bounding box center [535, 275] width 765 height 481
click at [234, 198] on div "Crush & Fold" at bounding box center [273, 206] width 114 height 23
click at [239, 137] on tspan "10" at bounding box center [240, 140] width 16 height 19
click at [233, 74] on icon "0 CF 15 ? ? ? ? CF 15 ?" at bounding box center [535, 275] width 765 height 481
drag, startPoint x: 216, startPoint y: 138, endPoint x: 169, endPoint y: 207, distance: 83.8
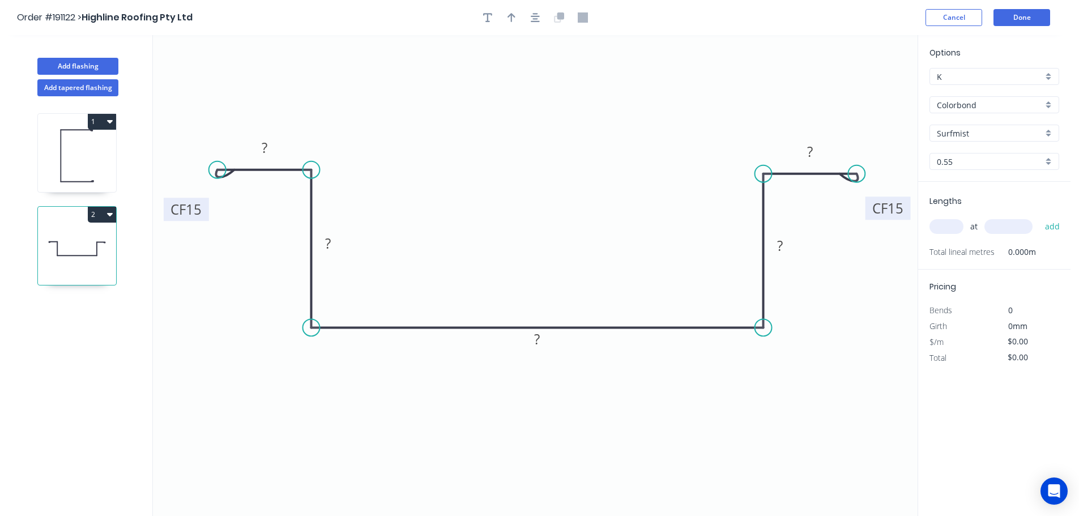
click at [169, 207] on rect at bounding box center [186, 209] width 45 height 23
click at [266, 144] on tspan "?" at bounding box center [265, 147] width 6 height 19
click at [602, 250] on icon "0 CF 15 20 50 120 50 CF 15 20" at bounding box center [535, 275] width 765 height 481
type input "$13.70"
click at [510, 21] on icon "button" at bounding box center [512, 17] width 8 height 10
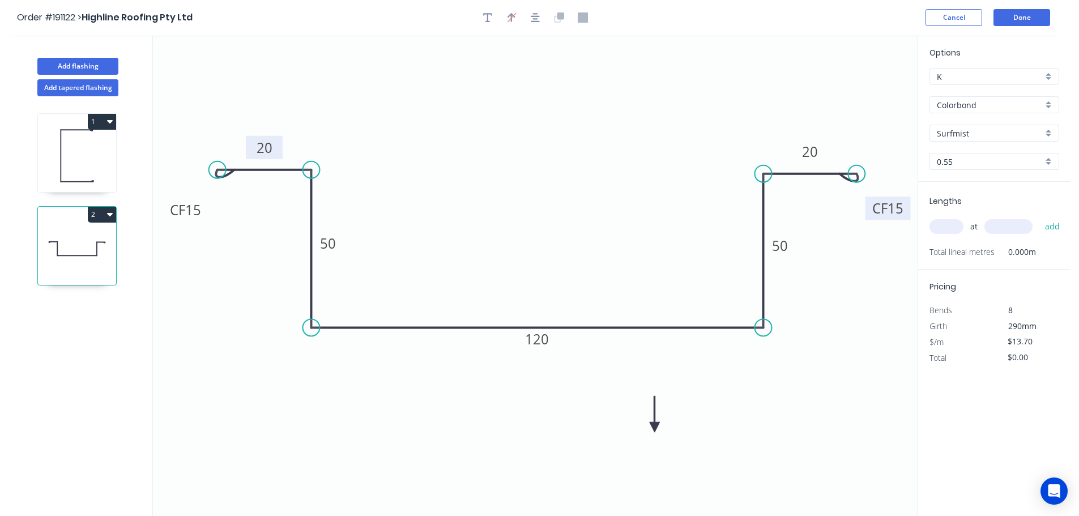
drag, startPoint x: 861, startPoint y: 90, endPoint x: 655, endPoint y: 428, distance: 395.4
click at [655, 428] on icon at bounding box center [655, 414] width 10 height 36
click at [655, 428] on icon at bounding box center [664, 418] width 33 height 33
click at [655, 428] on icon at bounding box center [668, 427] width 36 height 10
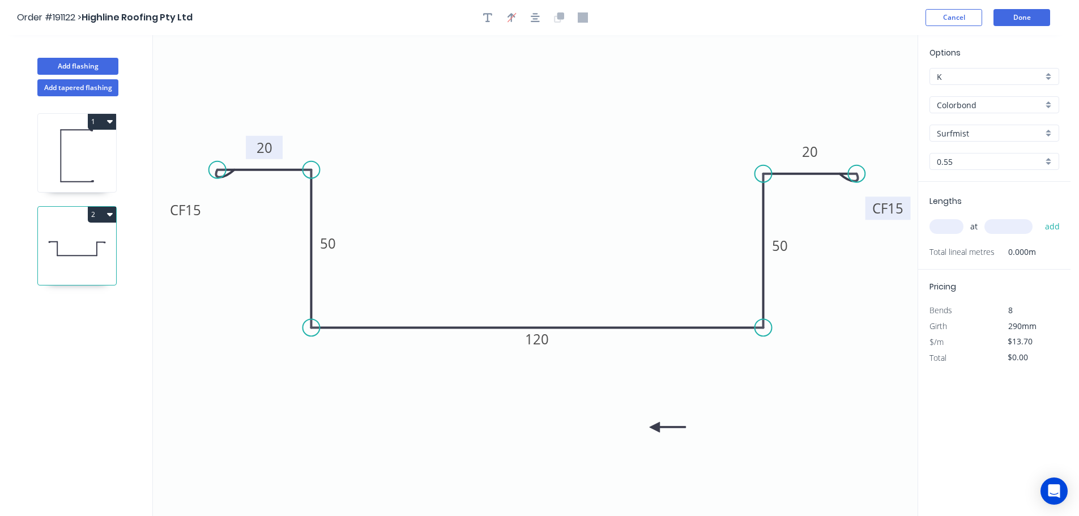
click at [655, 428] on icon at bounding box center [668, 427] width 36 height 10
click at [655, 428] on icon at bounding box center [655, 440] width 10 height 36
click at [655, 428] on icon at bounding box center [645, 436] width 33 height 33
click at [655, 428] on icon at bounding box center [642, 427] width 36 height 10
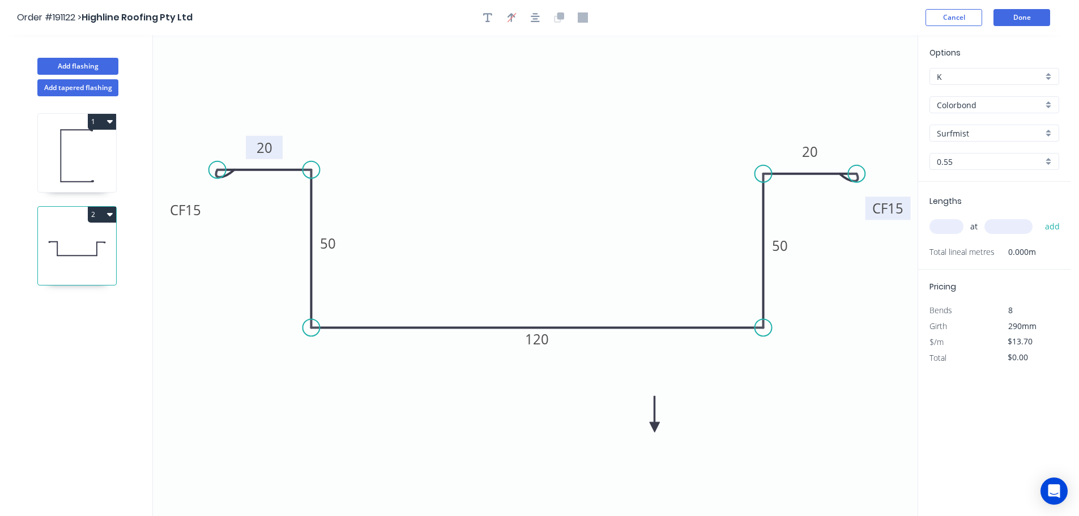
click at [655, 428] on icon at bounding box center [655, 414] width 10 height 36
click at [655, 428] on icon at bounding box center [664, 418] width 33 height 33
click at [655, 428] on icon at bounding box center [668, 427] width 36 height 10
click at [1045, 101] on div "Colorbond" at bounding box center [995, 104] width 130 height 17
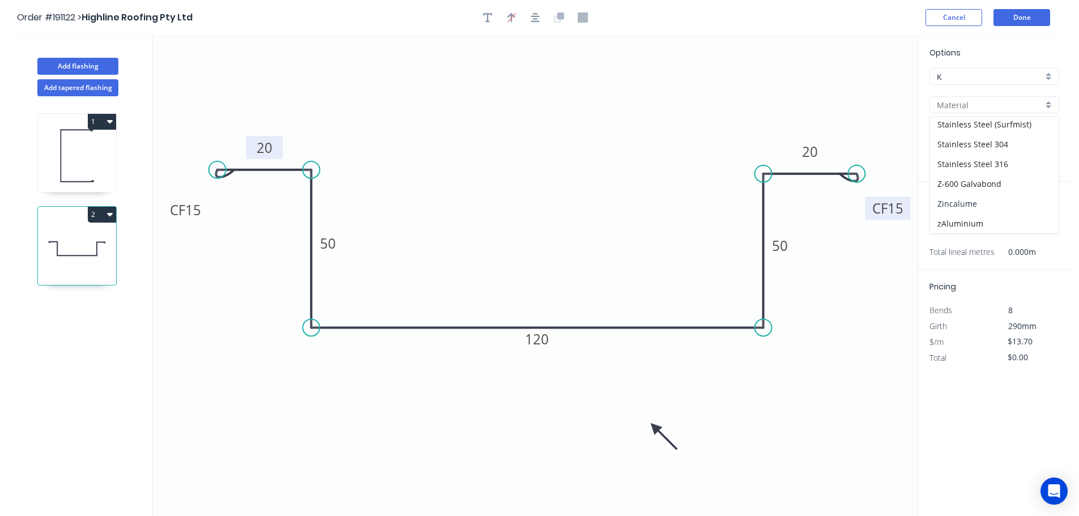
click at [997, 201] on div "Zincalume" at bounding box center [994, 204] width 129 height 20
type input "Zincalume"
type input "$13.03"
click at [955, 226] on input "text" at bounding box center [947, 226] width 34 height 15
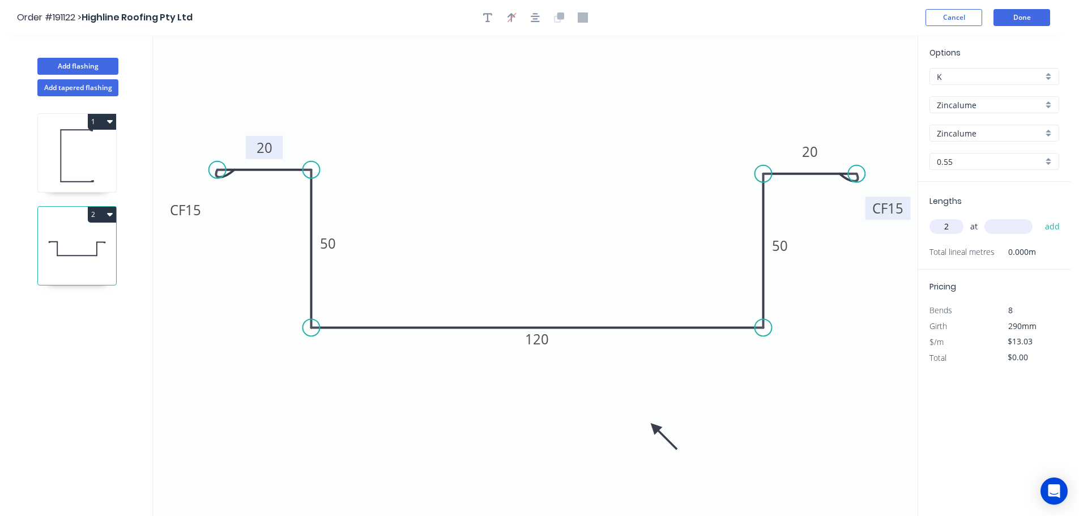
type input "2"
type input "3200"
click at [1040, 217] on button "add" at bounding box center [1053, 226] width 27 height 19
type input "$83.39"
click at [67, 66] on button "Add flashing" at bounding box center [77, 66] width 81 height 17
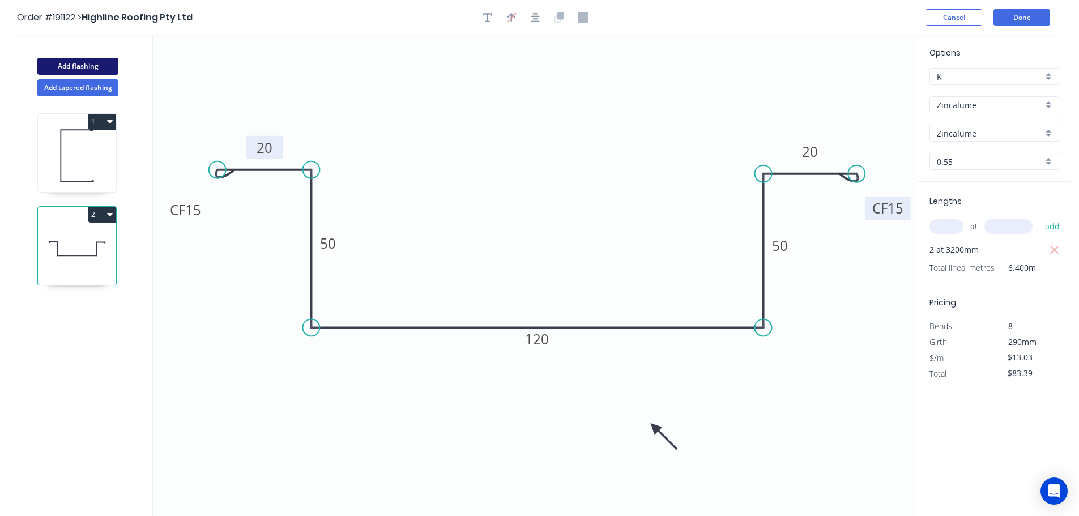
type input "$0.00"
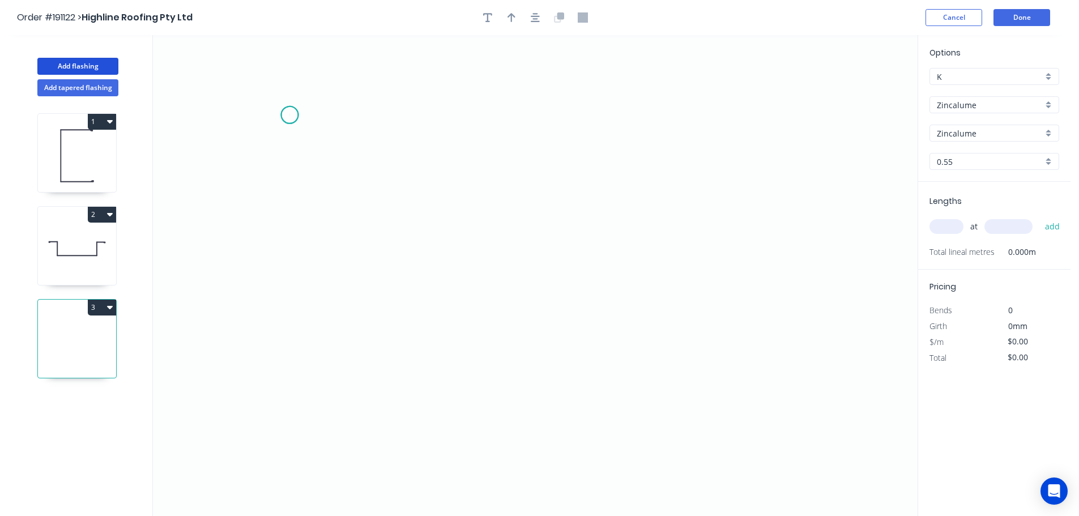
click at [290, 115] on icon "0" at bounding box center [535, 275] width 765 height 481
click at [400, 115] on icon "0" at bounding box center [535, 275] width 765 height 481
click at [401, 272] on icon "0 ?" at bounding box center [535, 275] width 765 height 481
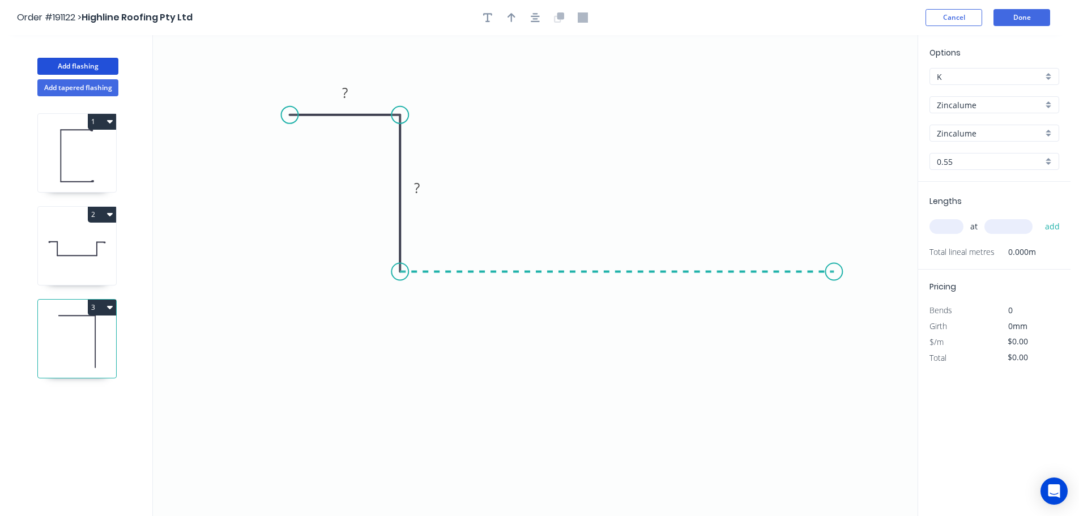
click at [835, 275] on icon "0 ? ?" at bounding box center [535, 275] width 765 height 481
click at [835, 275] on circle at bounding box center [834, 271] width 17 height 17
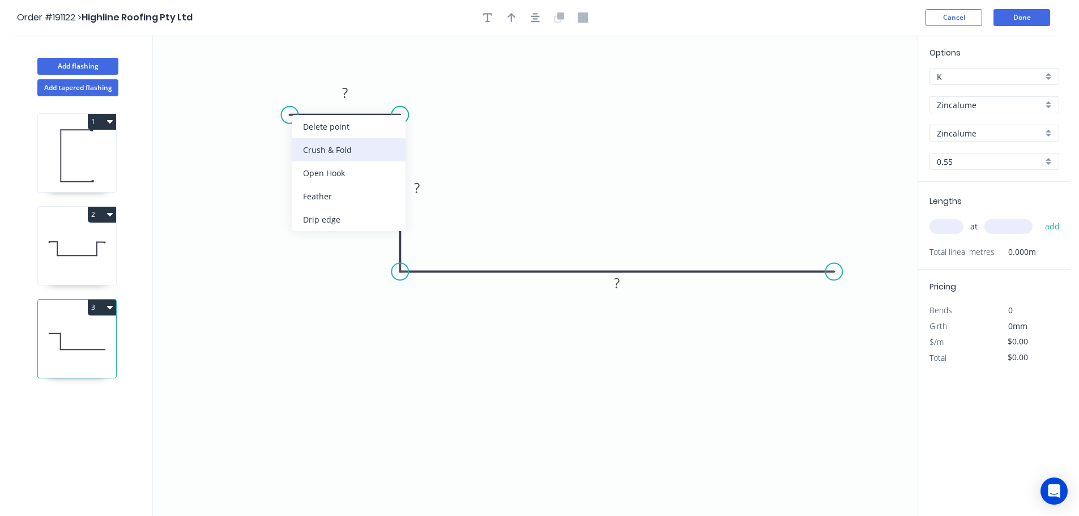
click at [308, 144] on div "Crush & Fold" at bounding box center [349, 149] width 114 height 23
click at [317, 87] on tspan "10" at bounding box center [312, 85] width 16 height 19
click at [350, 65] on icon "0 CF 15 ? ? ?" at bounding box center [535, 275] width 765 height 481
drag, startPoint x: 284, startPoint y: 84, endPoint x: 230, endPoint y: 156, distance: 90.2
click at [230, 156] on rect at bounding box center [250, 157] width 45 height 23
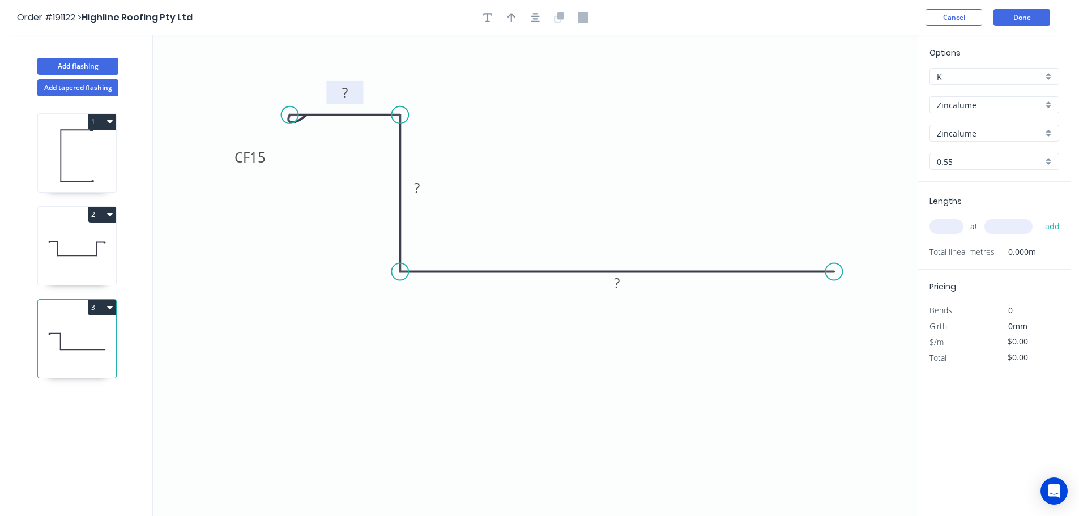
click at [348, 91] on tspan "?" at bounding box center [345, 92] width 6 height 19
click at [536, 120] on icon "0 CF 15 20 50 110" at bounding box center [535, 275] width 765 height 481
type input "$8.53"
click at [510, 18] on icon "button" at bounding box center [512, 17] width 8 height 10
drag, startPoint x: 860, startPoint y: 88, endPoint x: 589, endPoint y: 156, distance: 279.9
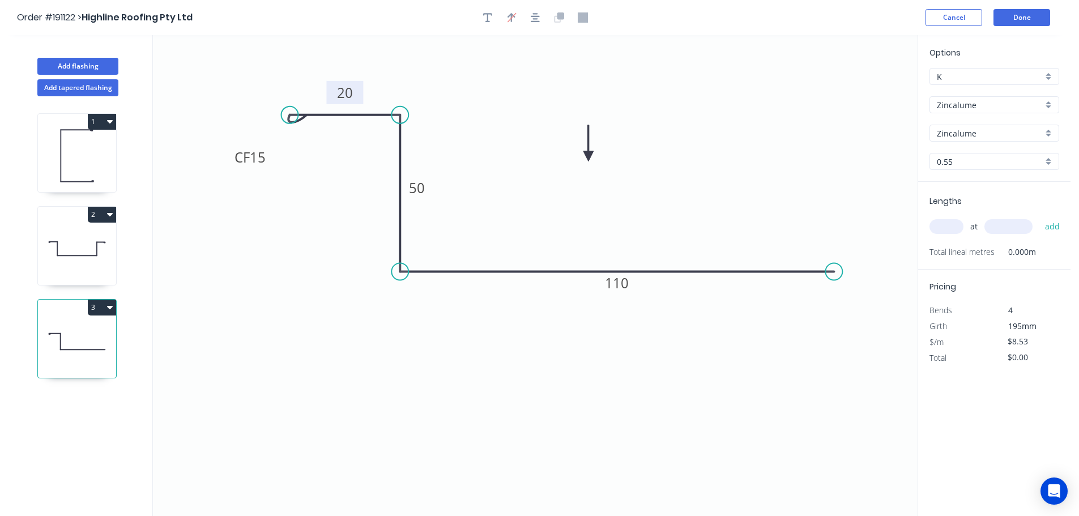
click at [589, 156] on icon at bounding box center [589, 143] width 10 height 36
click at [950, 223] on input "text" at bounding box center [947, 226] width 34 height 15
type input "2"
type input "3200"
click at [1040, 217] on button "add" at bounding box center [1053, 226] width 27 height 19
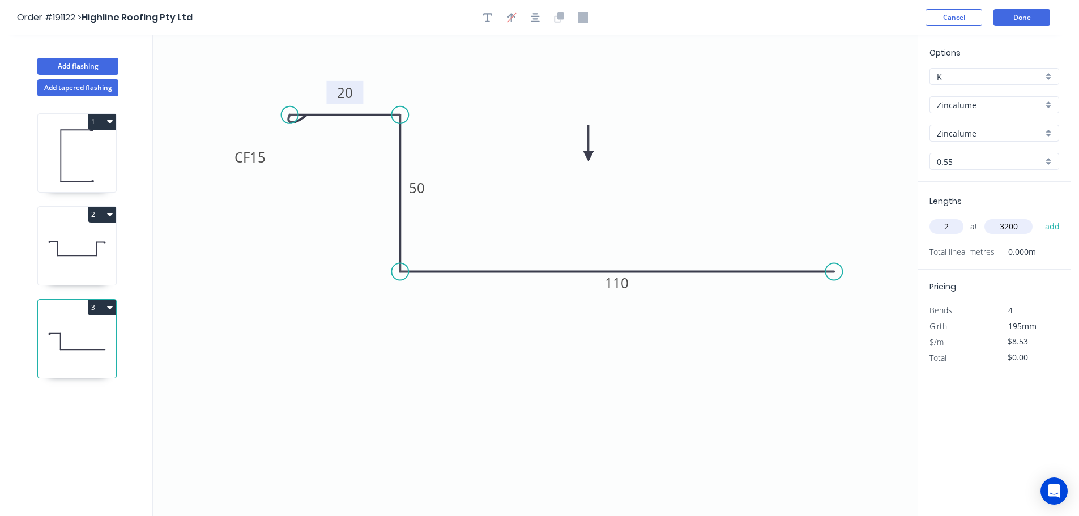
type input "$54.59"
click at [74, 65] on button "Add flashing" at bounding box center [77, 66] width 81 height 17
type input "$0.00"
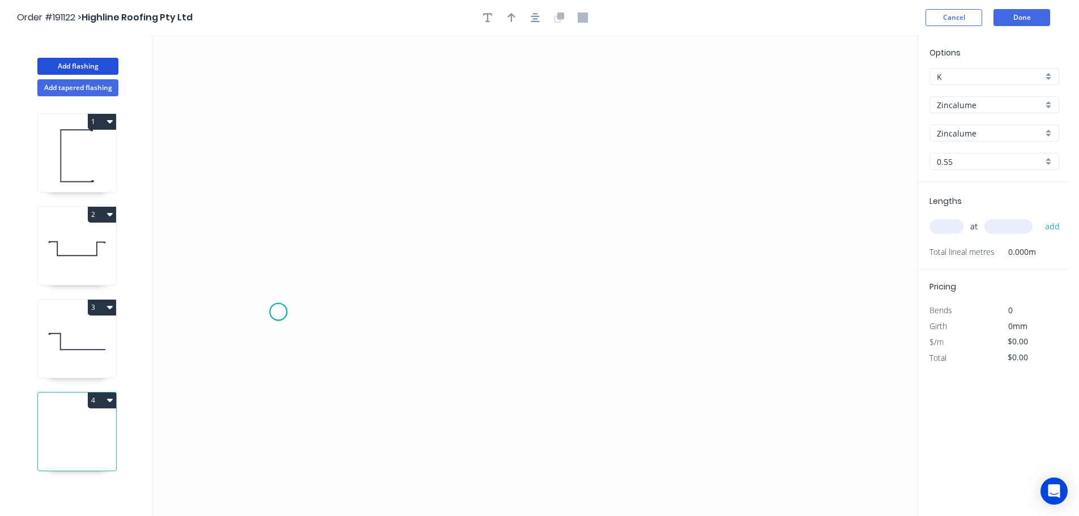
click at [278, 312] on icon "0" at bounding box center [535, 275] width 765 height 481
click at [276, 171] on icon "0" at bounding box center [535, 275] width 765 height 481
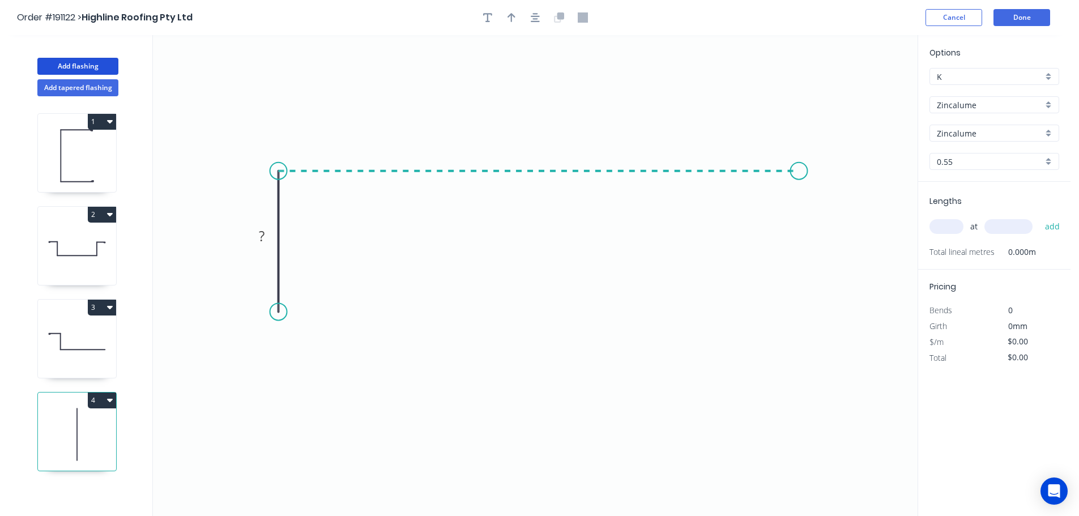
click at [799, 178] on icon "0 ?" at bounding box center [535, 275] width 765 height 481
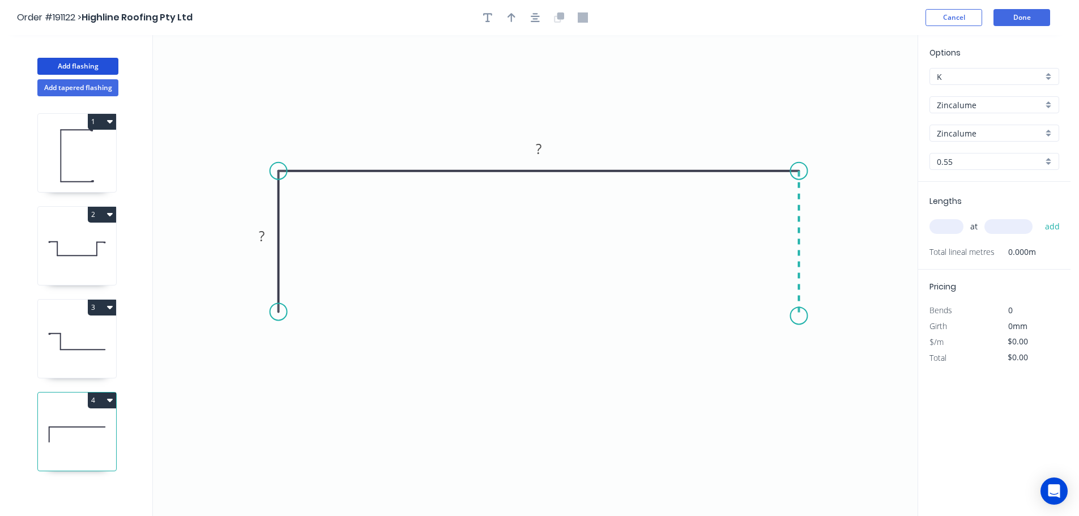
click at [798, 316] on icon "0 ? ?" at bounding box center [535, 275] width 765 height 481
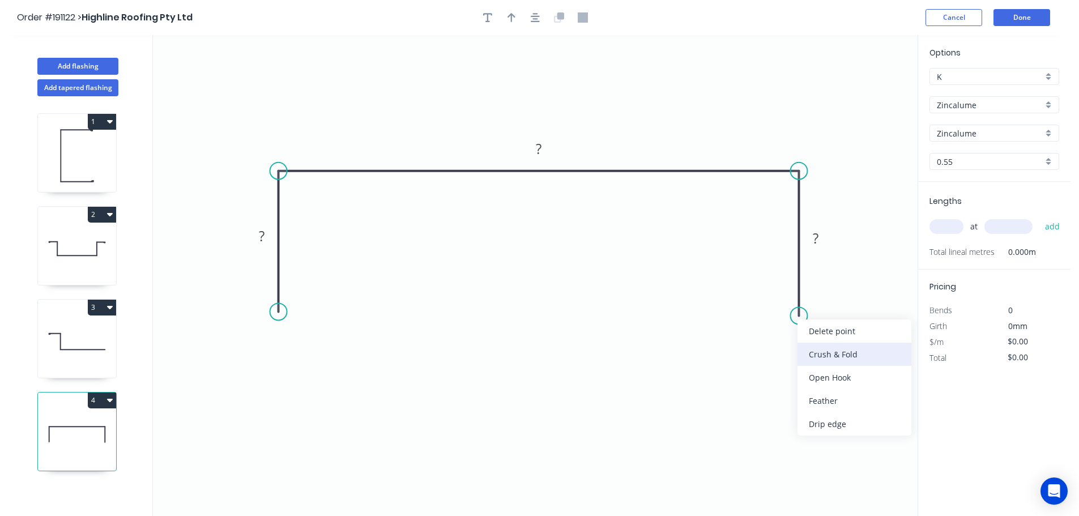
click at [832, 351] on div "Crush & Fold" at bounding box center [855, 354] width 114 height 23
click at [824, 346] on div "Flip bend" at bounding box center [856, 352] width 114 height 23
click at [836, 297] on tspan "10" at bounding box center [831, 295] width 16 height 19
click at [875, 270] on icon "0 ? ? CF 15 ?" at bounding box center [535, 275] width 765 height 481
drag, startPoint x: 843, startPoint y: 298, endPoint x: 860, endPoint y: 358, distance: 61.9
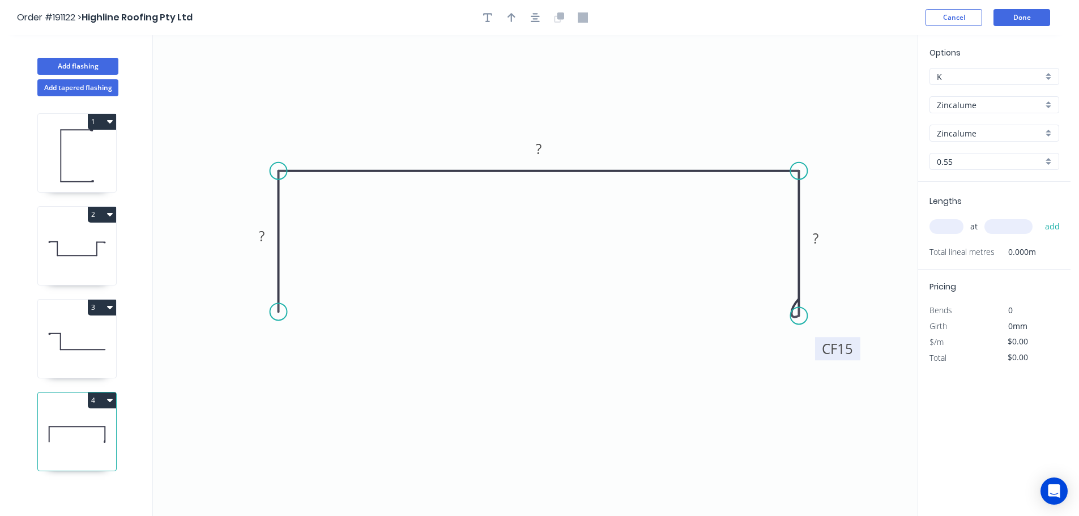
click at [860, 358] on rect at bounding box center [837, 348] width 45 height 23
click at [300, 343] on div "Crush & Fold" at bounding box center [332, 350] width 114 height 23
click at [265, 290] on tspan "10" at bounding box center [262, 291] width 16 height 19
click at [376, 301] on icon "0 CF 15 ? ? CF 15 ?" at bounding box center [535, 275] width 765 height 481
drag, startPoint x: 237, startPoint y: 297, endPoint x: 221, endPoint y: 348, distance: 53.4
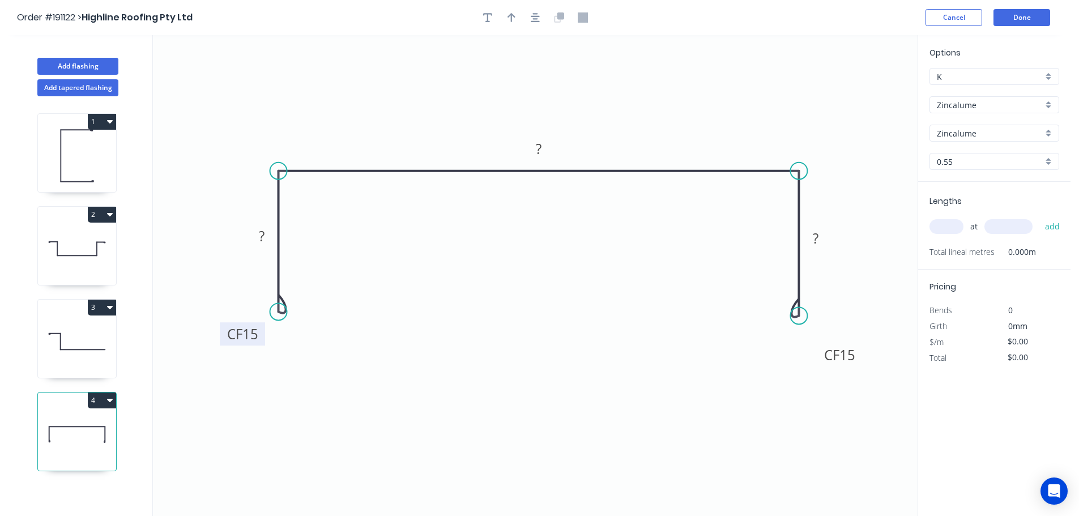
click at [221, 346] on rect at bounding box center [242, 333] width 45 height 23
click at [262, 233] on tspan "?" at bounding box center [262, 236] width 6 height 19
click at [529, 242] on icon "0 CF 15 60 302 CF 15 60" at bounding box center [535, 275] width 765 height 481
type input "$14.83"
click at [509, 12] on icon "button" at bounding box center [512, 17] width 8 height 10
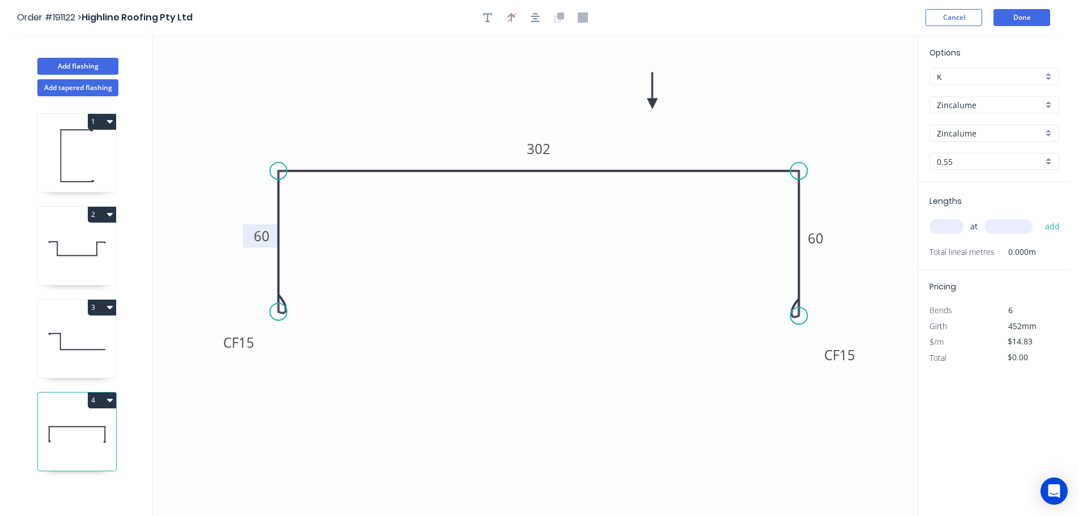
drag, startPoint x: 860, startPoint y: 91, endPoint x: 653, endPoint y: 104, distance: 207.7
click at [653, 104] on icon at bounding box center [653, 91] width 10 height 36
click at [1048, 102] on div "Zincalume" at bounding box center [995, 104] width 130 height 17
click at [978, 121] on div "Colorbond" at bounding box center [994, 127] width 129 height 20
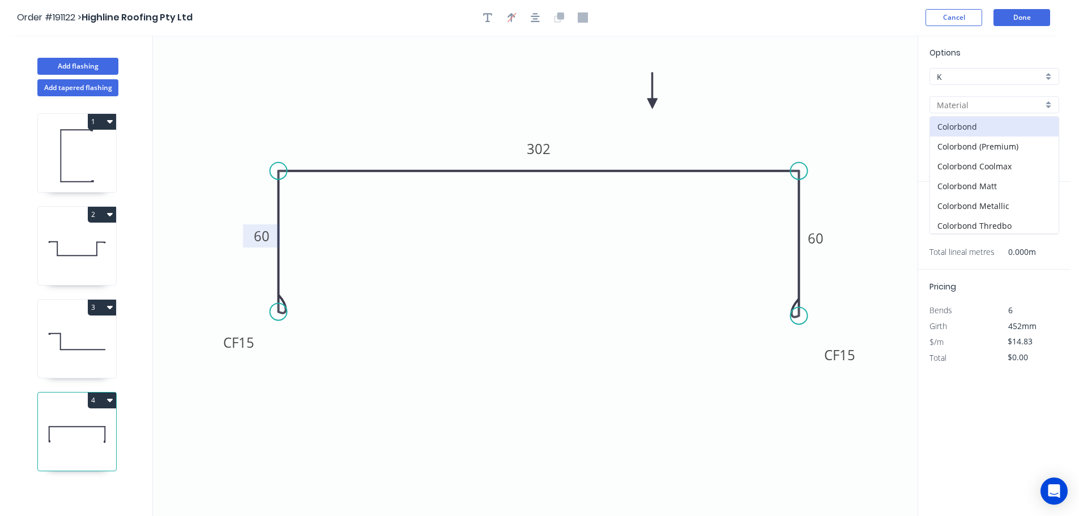
type input "Colorbond"
type input "aNoColor"
type input "$15.94"
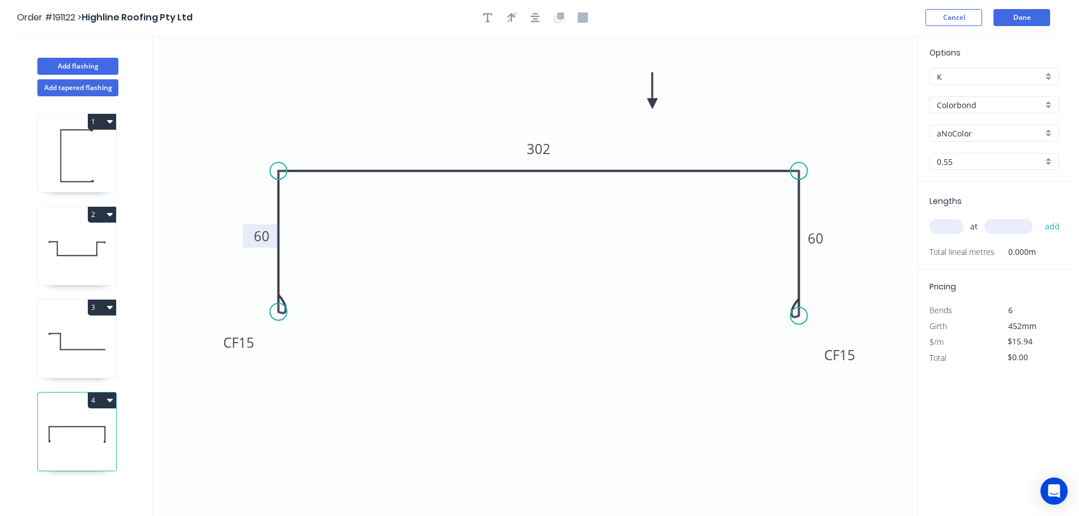
click at [1048, 130] on div "aNoColor" at bounding box center [995, 133] width 130 height 17
click at [992, 150] on div "Surfmist" at bounding box center [994, 153] width 129 height 20
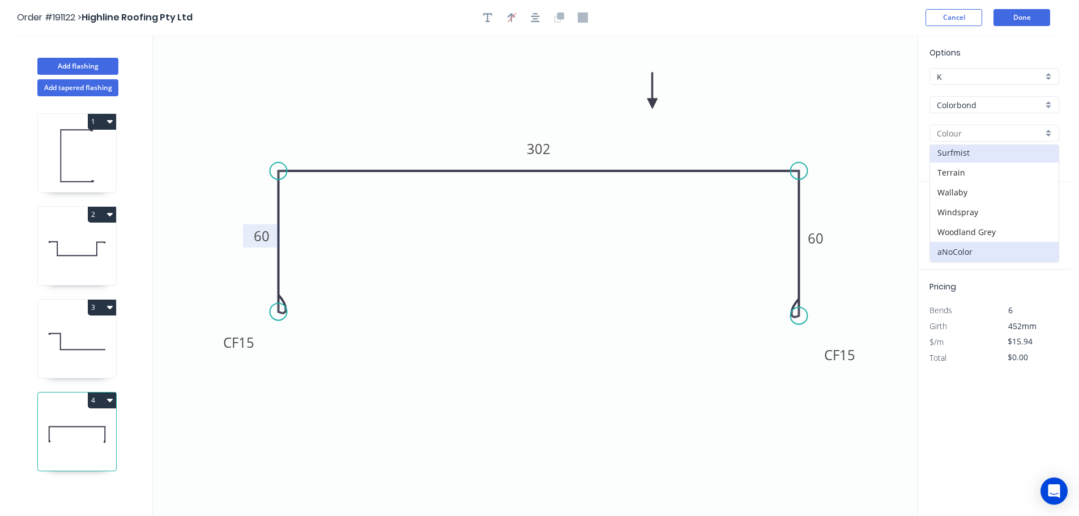
type input "Surfmist"
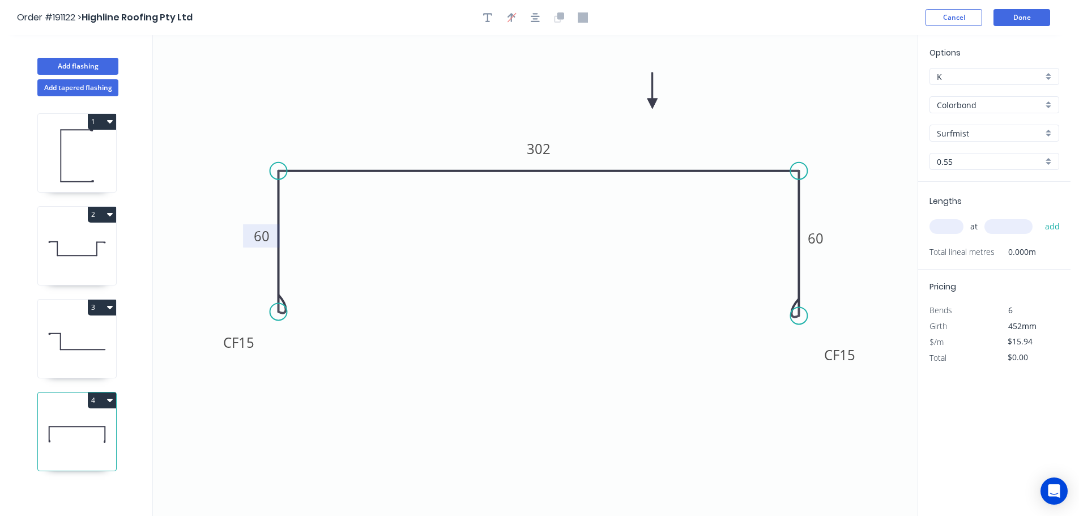
click at [951, 225] on input "text" at bounding box center [947, 226] width 34 height 15
type input "1"
type input "3700"
click at [1040, 217] on button "add" at bounding box center [1053, 226] width 27 height 19
type input "$58.98"
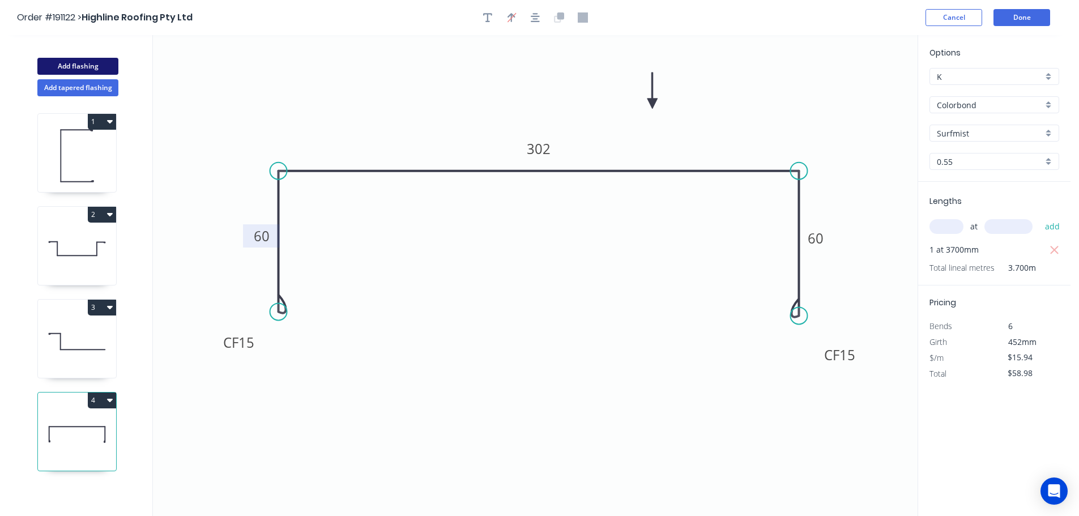
click at [69, 67] on button "Add flashing" at bounding box center [77, 66] width 81 height 17
type input "$0.00"
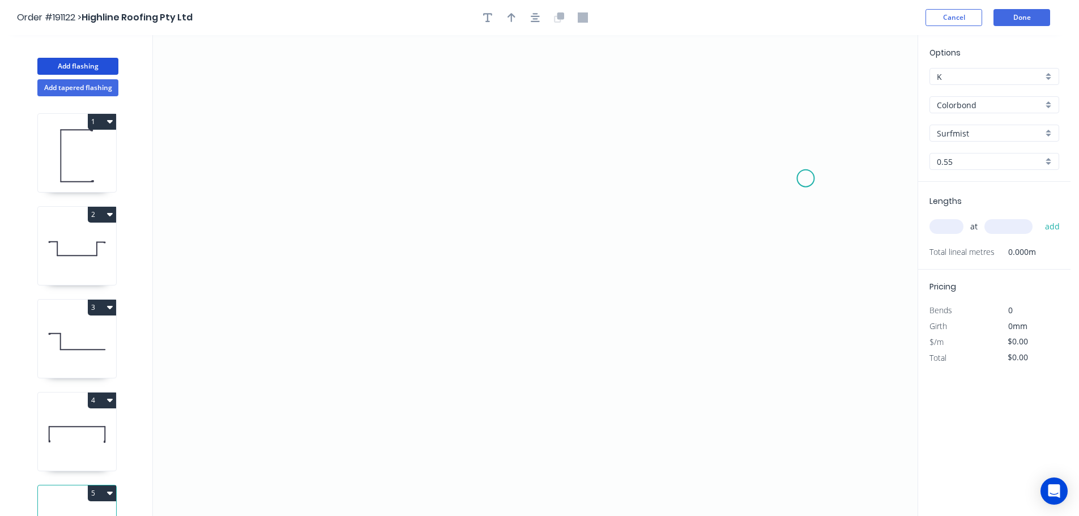
click at [806, 178] on icon "0" at bounding box center [535, 275] width 765 height 481
click at [772, 122] on icon "0" at bounding box center [535, 275] width 765 height 481
click at [337, 79] on icon "0 ?" at bounding box center [535, 275] width 765 height 481
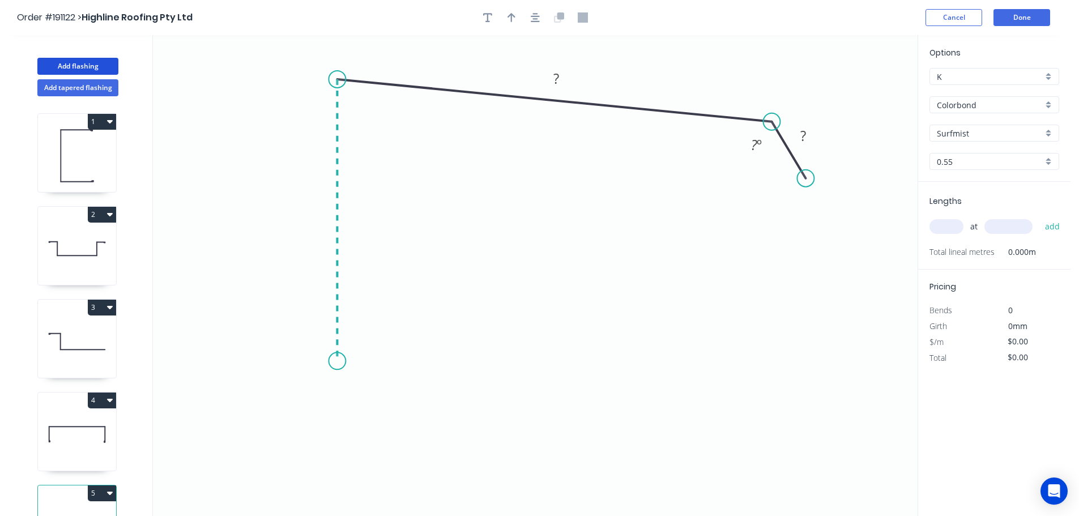
click at [334, 361] on icon "0 ? ? ? º" at bounding box center [535, 275] width 765 height 481
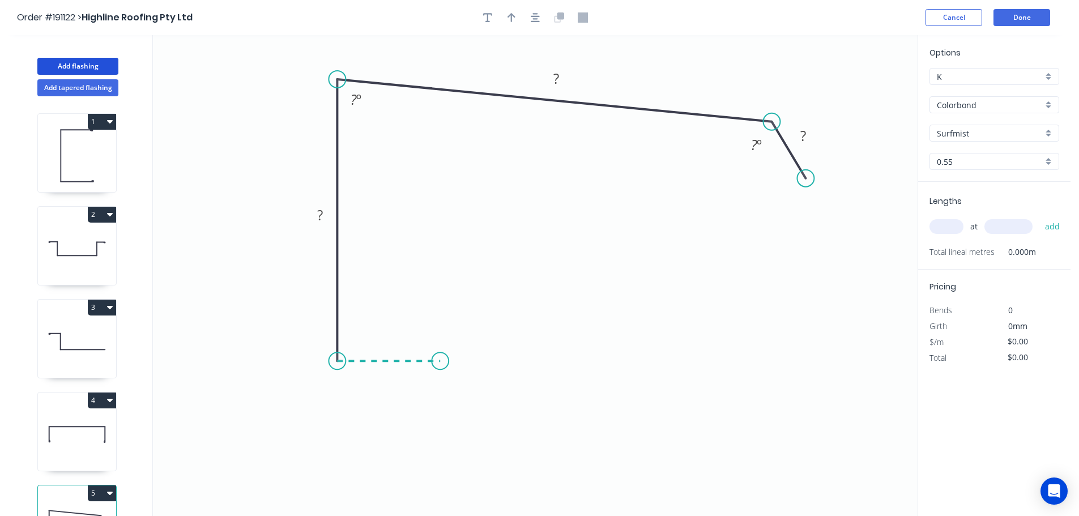
click at [440, 359] on icon "0 ? ? ? ? º ? º" at bounding box center [535, 275] width 765 height 481
click at [441, 273] on icon "0 ? ? ? ? ? º ? º" at bounding box center [535, 275] width 765 height 481
click at [583, 256] on icon "0 ? ? ? ? ? ? º ? º" at bounding box center [535, 275] width 765 height 481
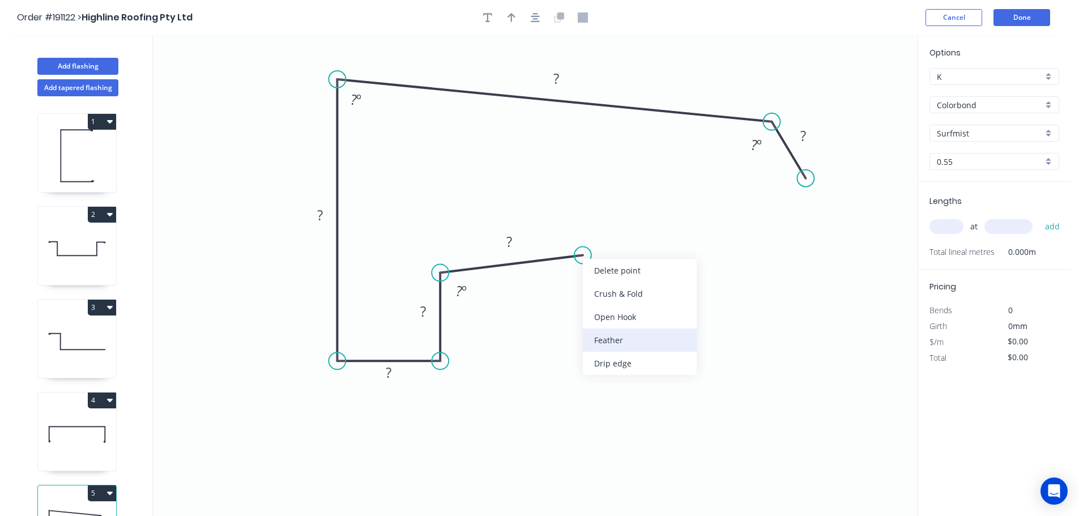
click at [641, 342] on div "Feather" at bounding box center [640, 340] width 114 height 23
drag, startPoint x: 603, startPoint y: 288, endPoint x: 599, endPoint y: 279, distance: 9.4
click at [604, 288] on div "Flip bend" at bounding box center [642, 290] width 114 height 23
click at [577, 226] on tspan "15" at bounding box center [572, 228] width 16 height 19
click at [662, 246] on icon "0 FE 10 ? ? ? ? ? ? ? º ? º ? º" at bounding box center [535, 275] width 765 height 481
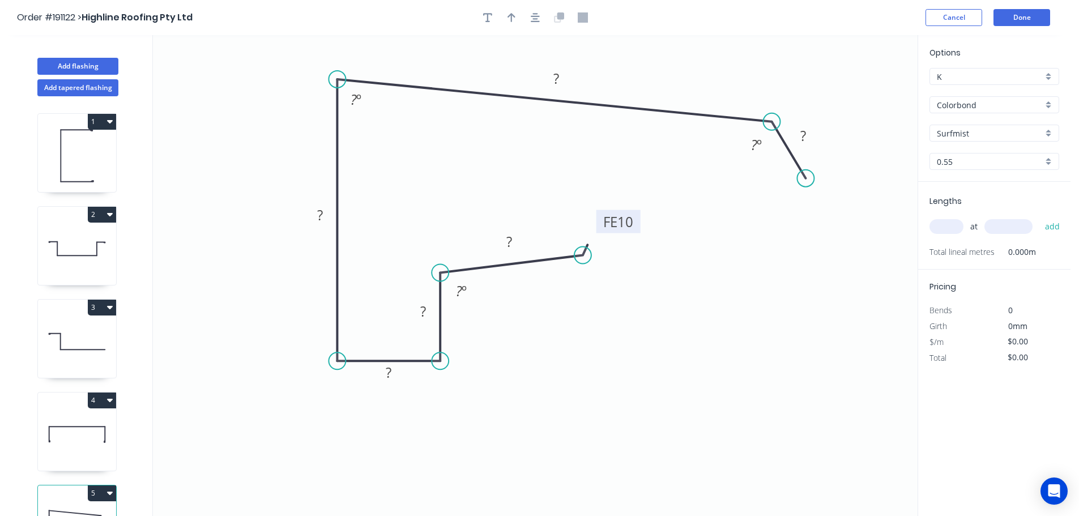
drag, startPoint x: 584, startPoint y: 228, endPoint x: 641, endPoint y: 222, distance: 57.1
click at [641, 222] on rect at bounding box center [619, 221] width 44 height 23
click at [511, 241] on tspan "?" at bounding box center [510, 241] width 6 height 19
click at [731, 365] on icon "0 FE 10 50 40 40 175 445 35 120 º 87 º 93 º" at bounding box center [535, 275] width 765 height 481
type input "$21.48"
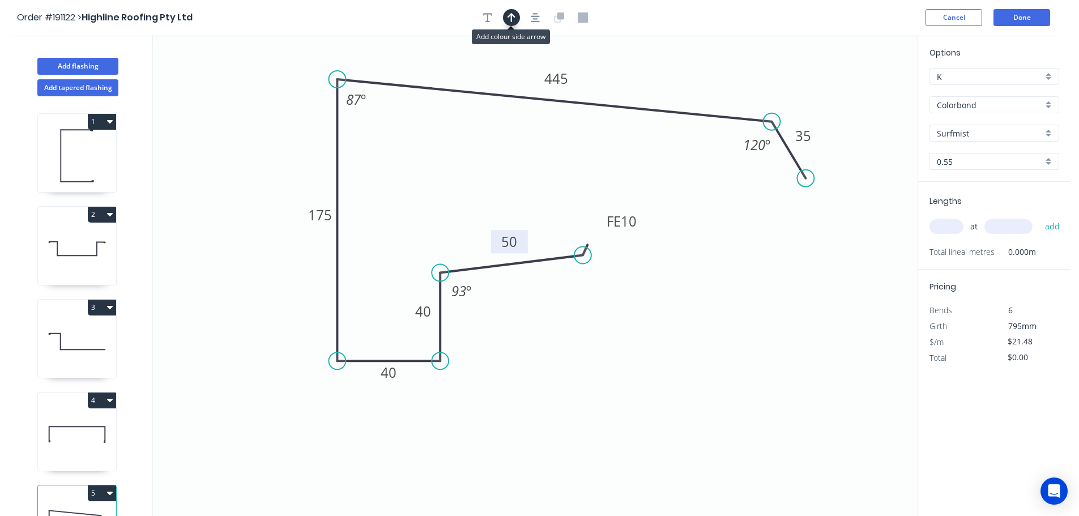
click at [511, 15] on icon "button" at bounding box center [512, 17] width 8 height 9
drag, startPoint x: 862, startPoint y: 91, endPoint x: 645, endPoint y: 76, distance: 217.5
click at [645, 76] on icon at bounding box center [645, 63] width 10 height 36
click at [956, 228] on input "text" at bounding box center [947, 226] width 34 height 15
type input "1"
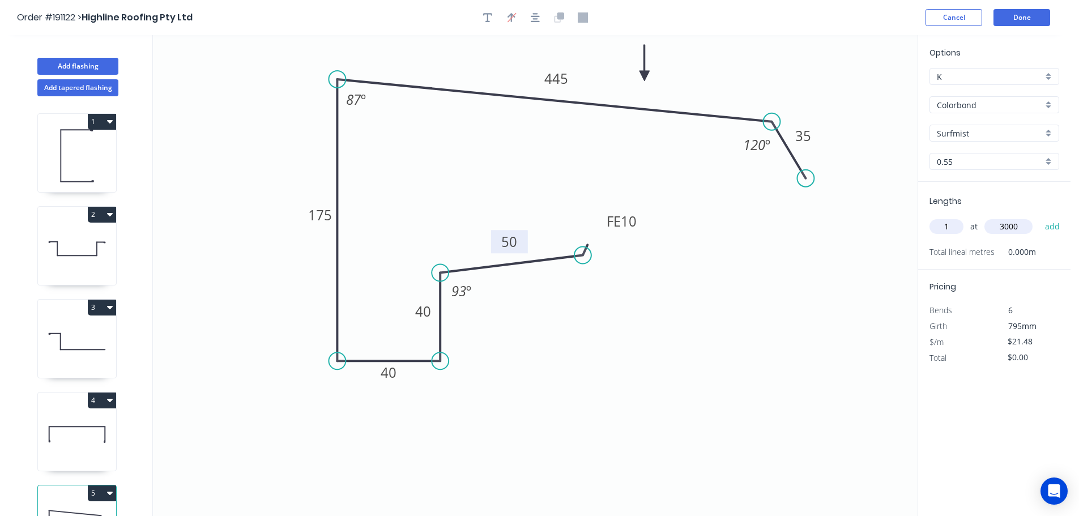
type input "3000"
click at [1040, 217] on button "add" at bounding box center [1053, 226] width 27 height 19
type input "$64.44"
click at [1018, 18] on button "Done" at bounding box center [1022, 17] width 57 height 17
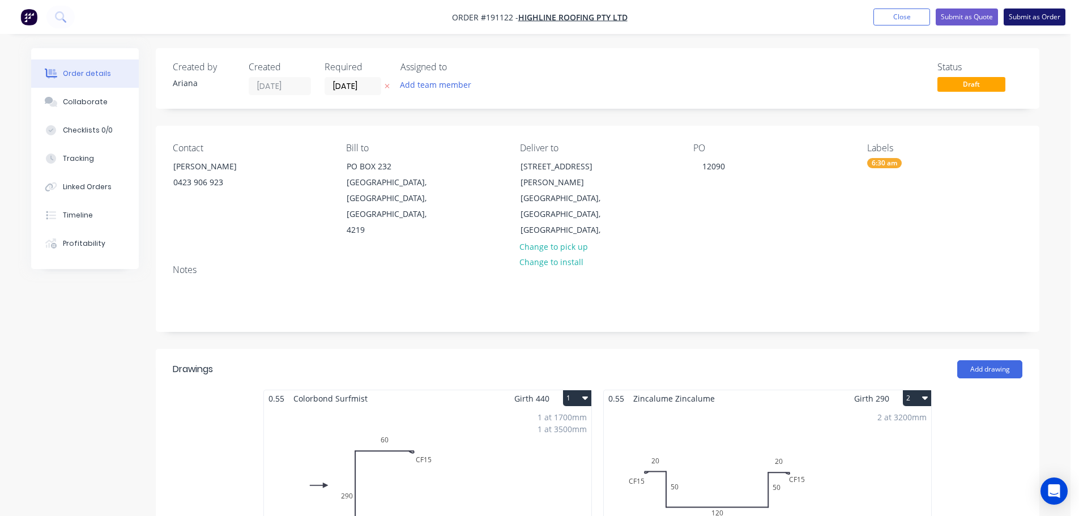
click at [1030, 16] on button "Submit as Order" at bounding box center [1035, 16] width 62 height 17
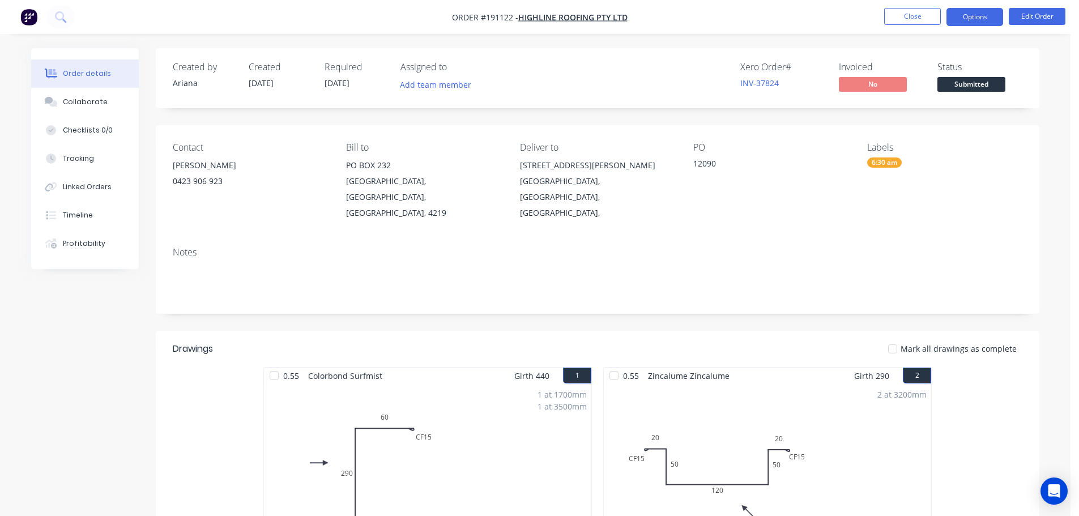
click at [973, 18] on button "Options" at bounding box center [975, 17] width 57 height 18
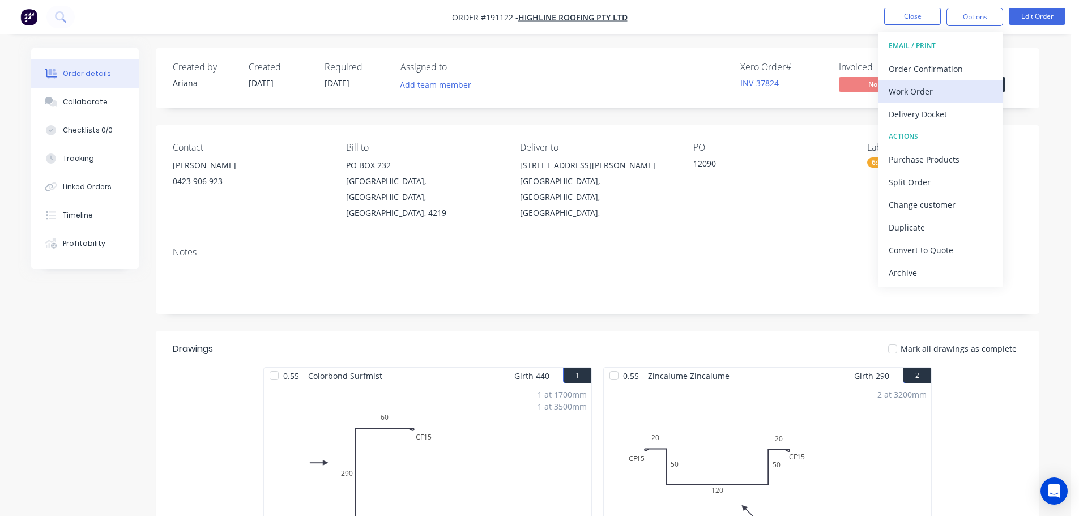
click at [941, 85] on div "Work Order" at bounding box center [941, 91] width 104 height 16
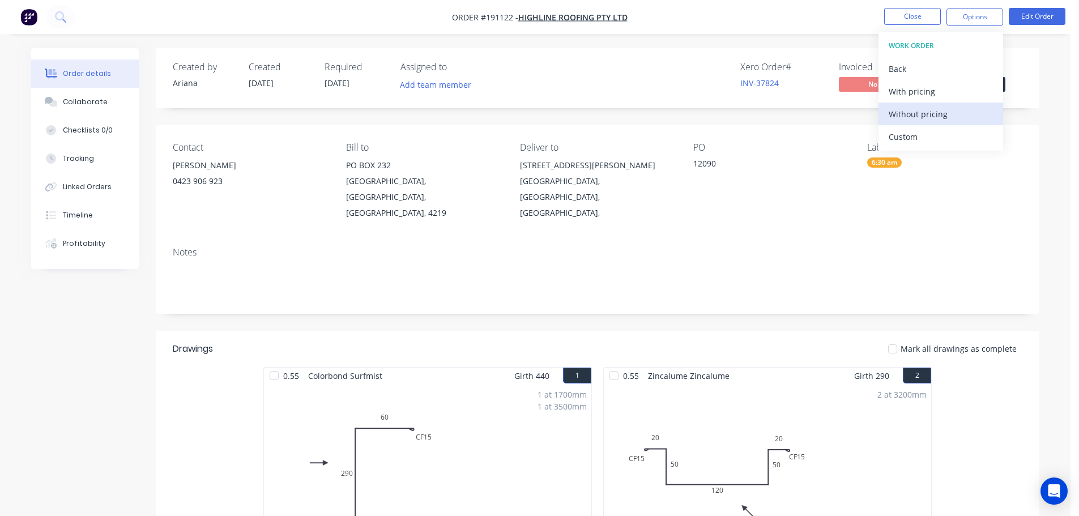
click at [920, 112] on div "Without pricing" at bounding box center [941, 114] width 104 height 16
